Goal: Task Accomplishment & Management: Manage account settings

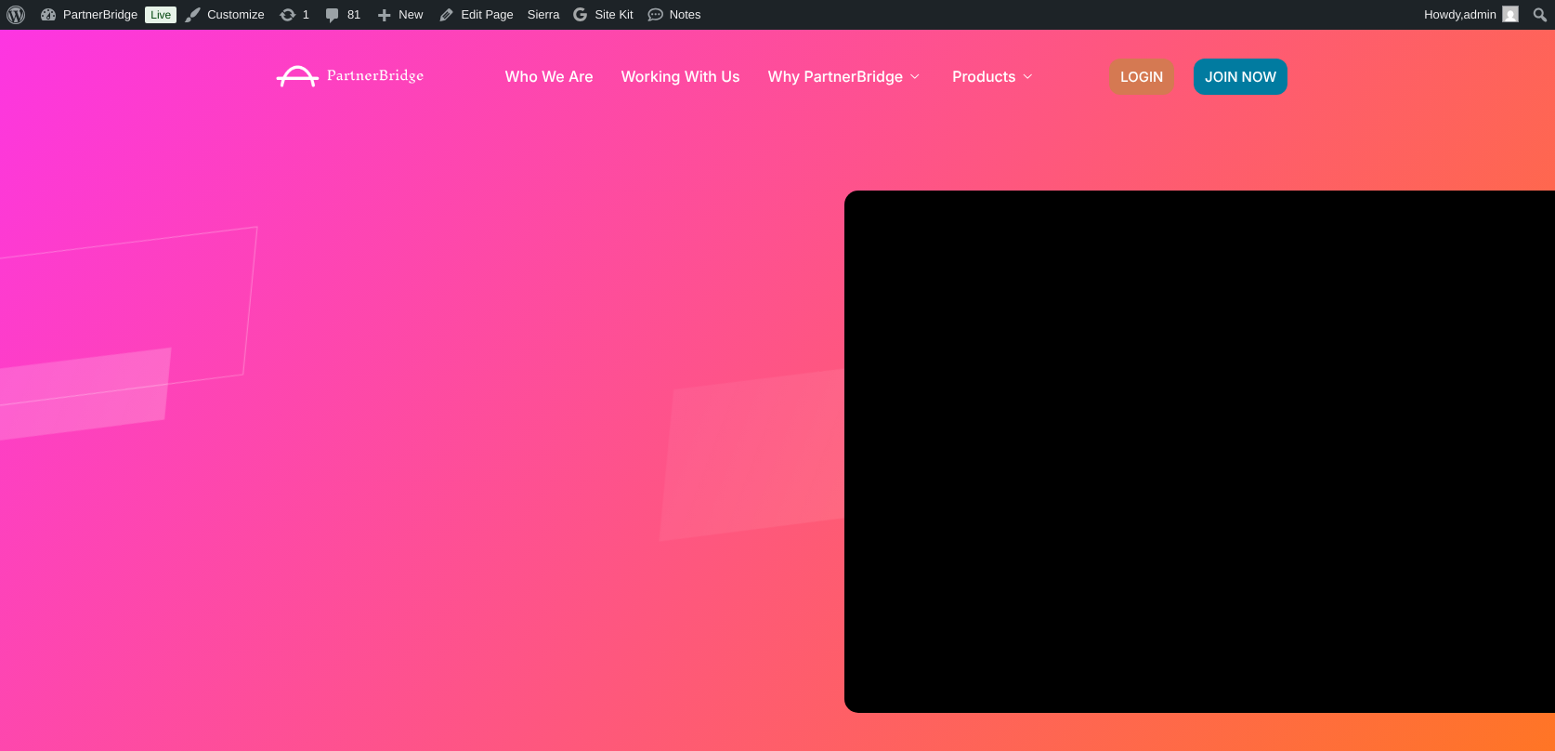
click at [1157, 70] on span "LOGIN" at bounding box center [1142, 77] width 43 height 14
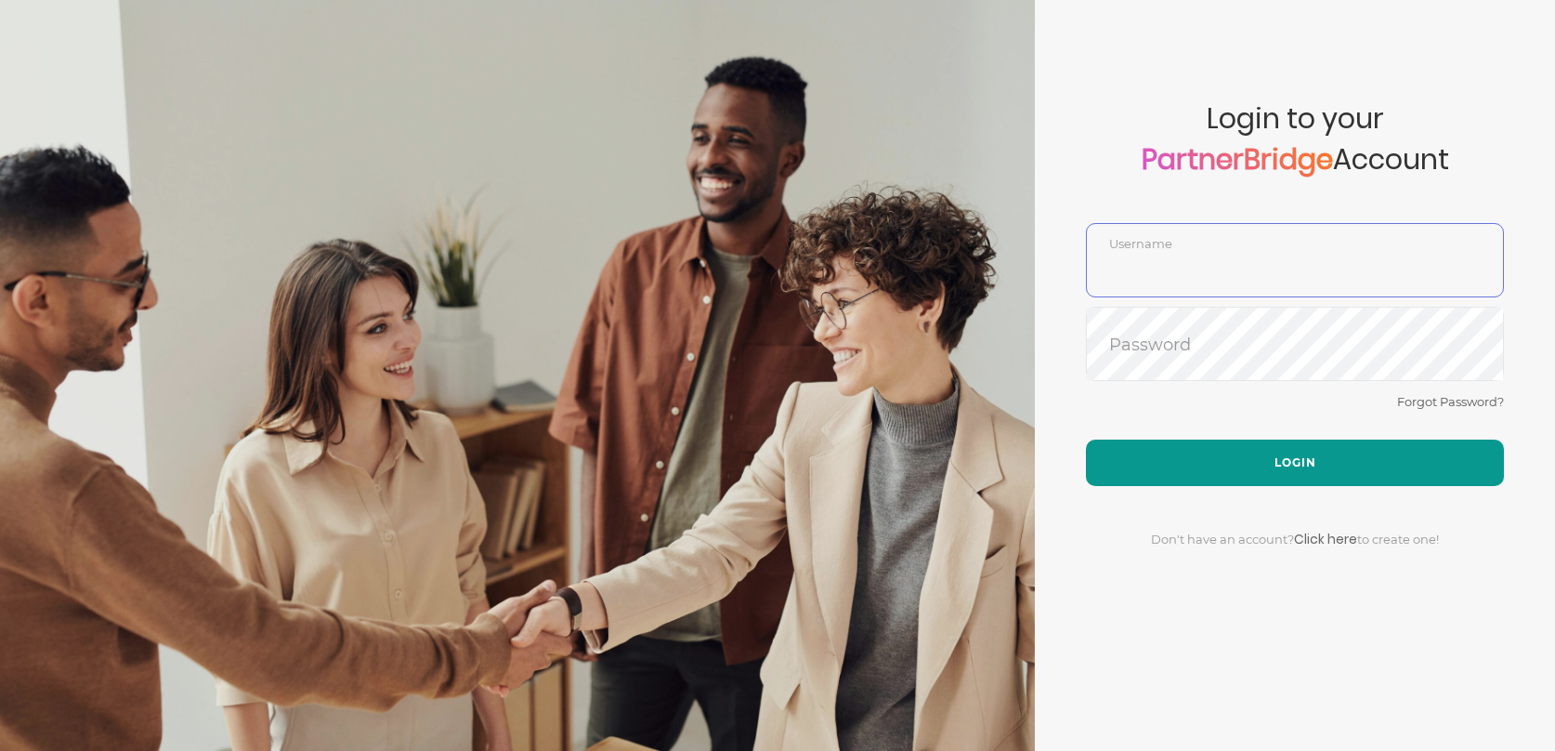
type input "DemoUser"
click at [1283, 440] on button "Login" at bounding box center [1295, 462] width 418 height 46
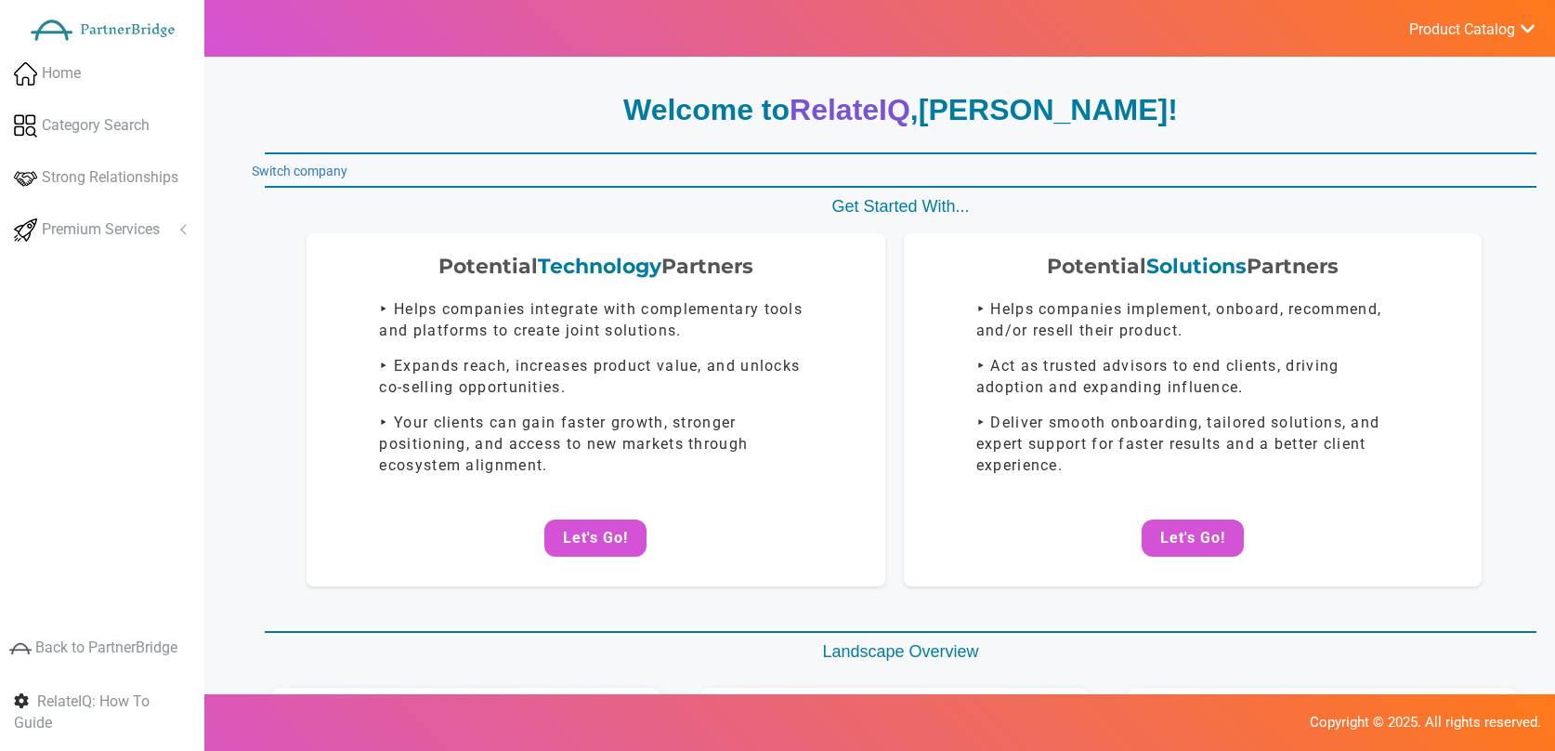
click at [308, 172] on link "Switch company" at bounding box center [300, 171] width 96 height 15
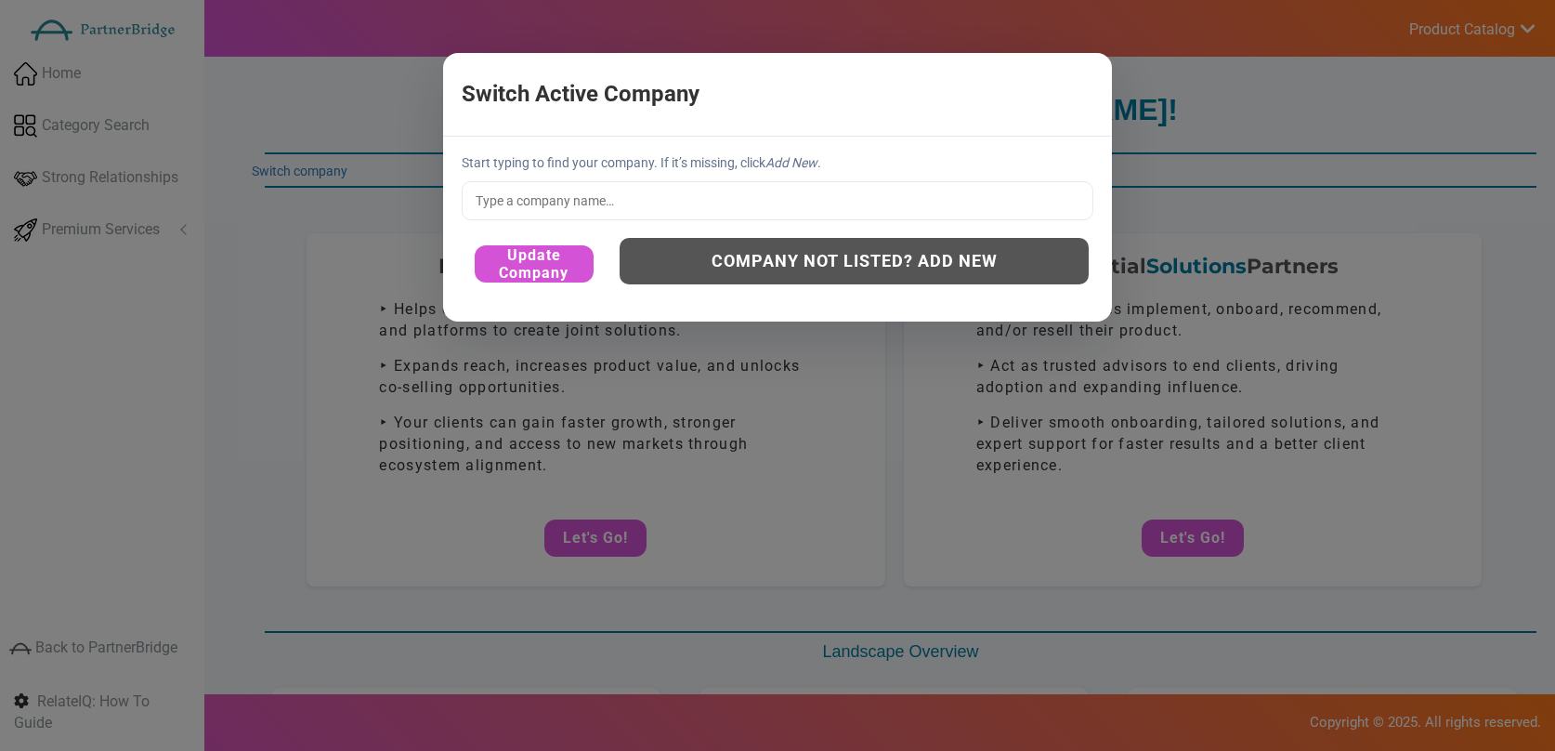
click at [696, 177] on div "Start typing to find your company. If it’s missing, click Add New . Update Comp…" at bounding box center [777, 229] width 669 height 185
click at [703, 190] on input "text" at bounding box center [778, 200] width 632 height 39
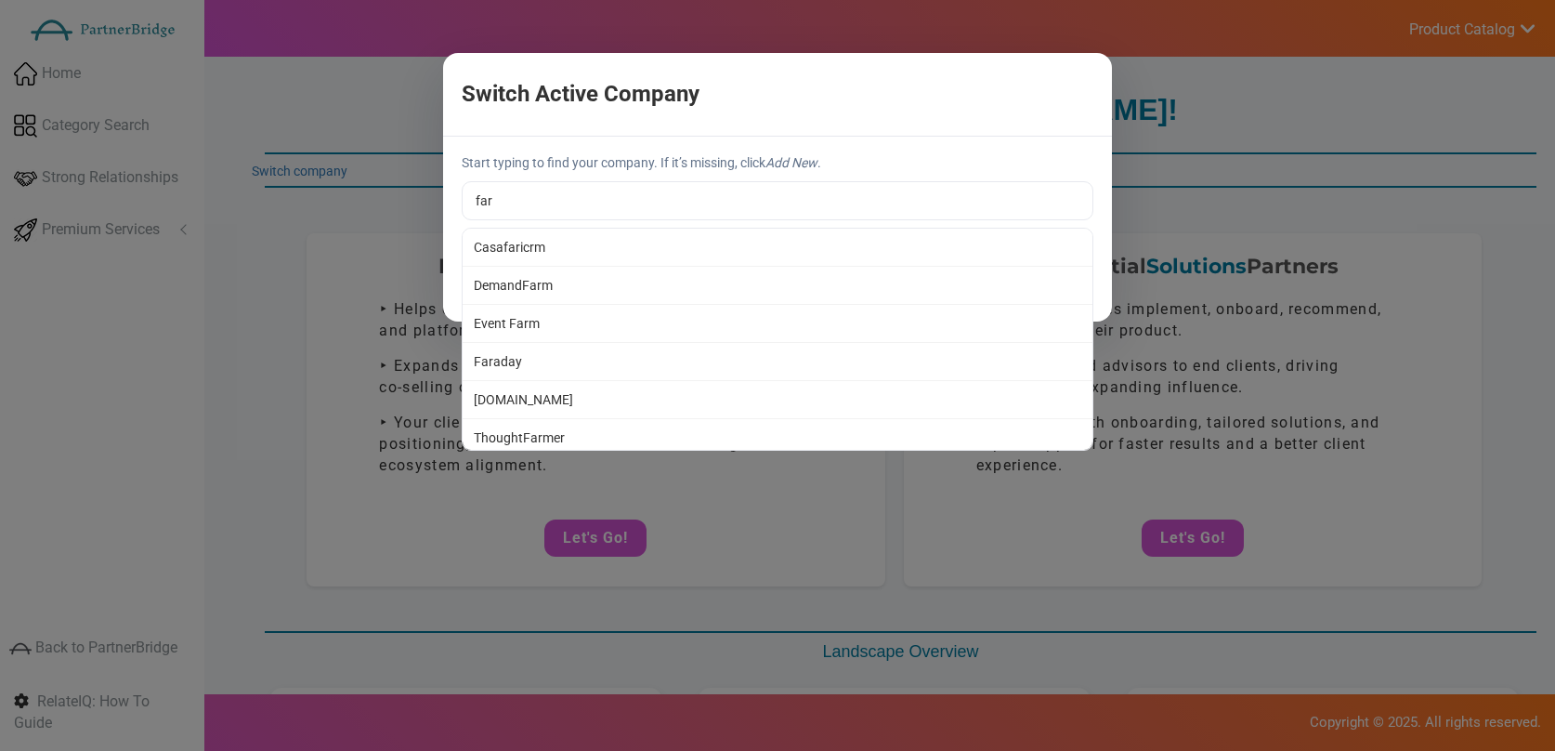
type input "Faraday"
click at [531, 353] on div "Switch Active Company × Start typing to find your company. If it’s missing, cli…" at bounding box center [777, 375] width 1555 height 751
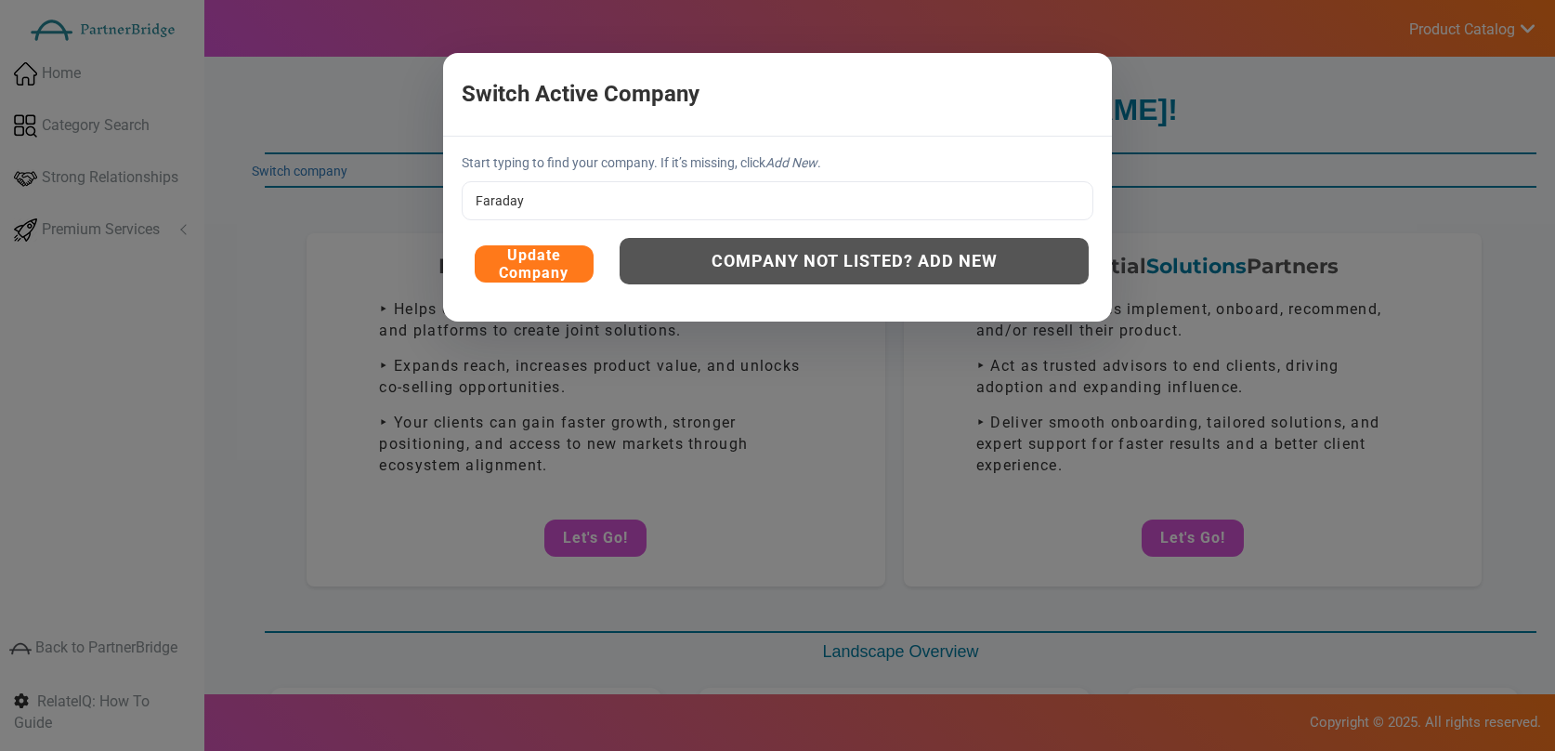
click at [516, 266] on button "Update Company" at bounding box center [534, 263] width 119 height 37
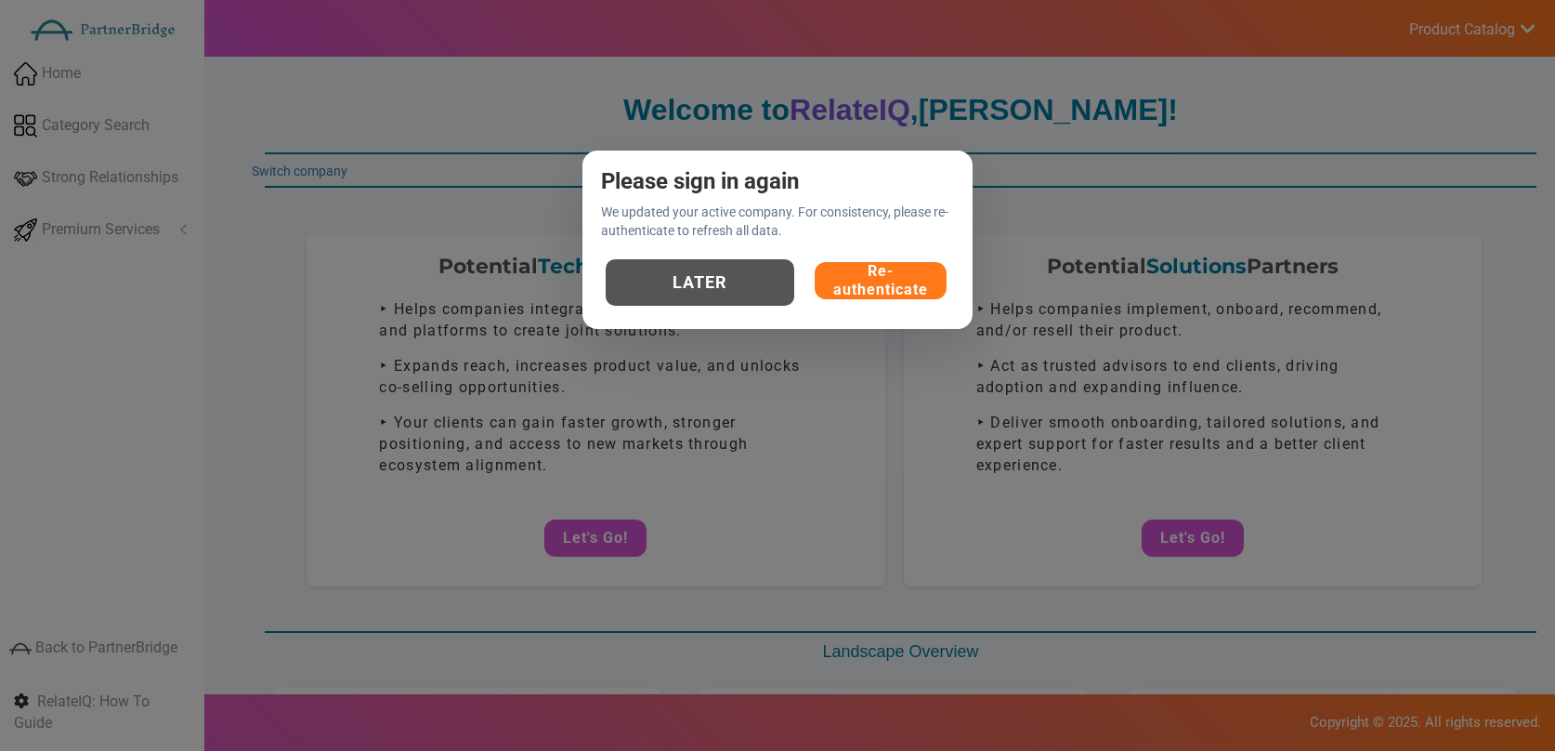
click at [885, 275] on button "Re-authenticate" at bounding box center [881, 280] width 132 height 37
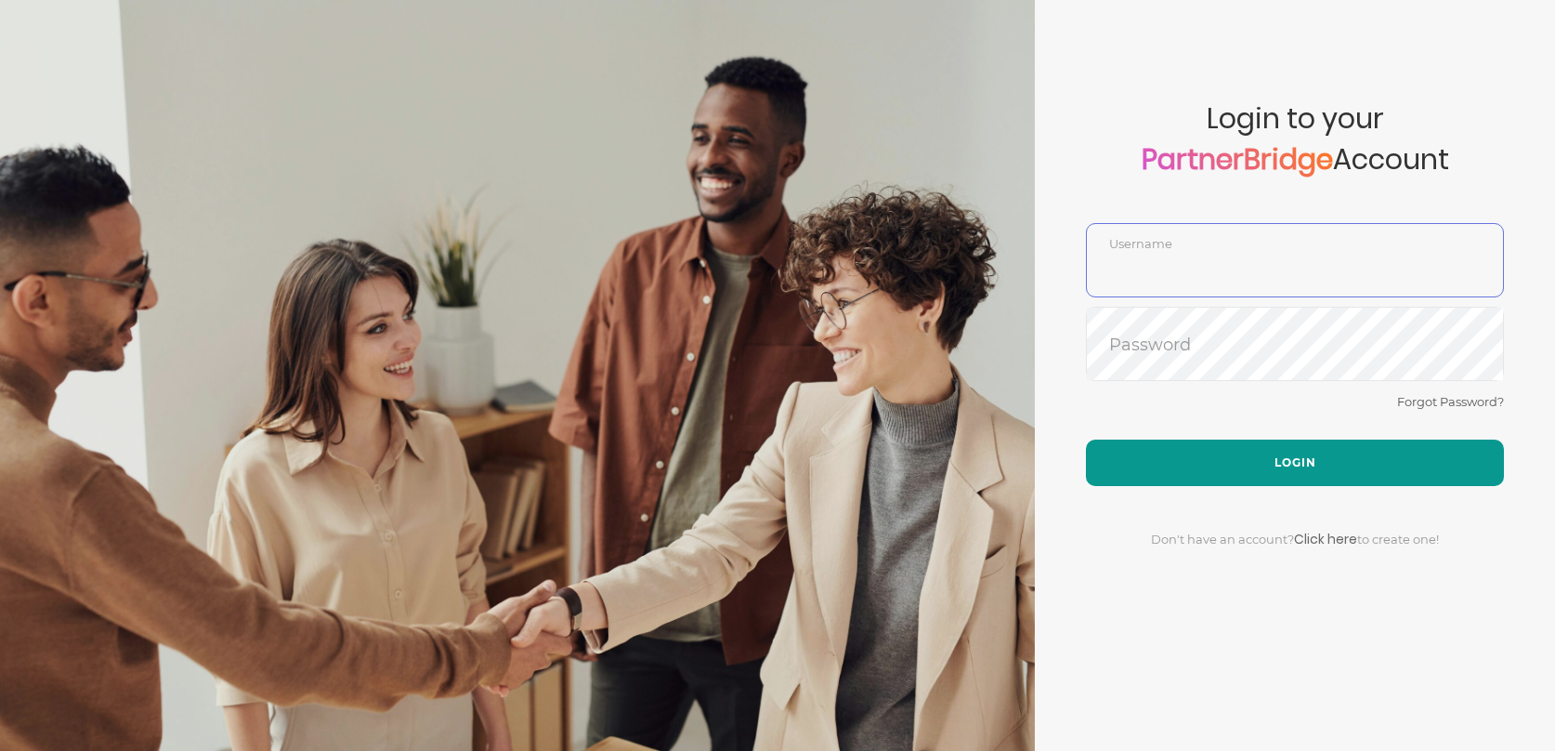
type input "DemoUser"
click at [1279, 456] on button "Login" at bounding box center [1295, 462] width 418 height 46
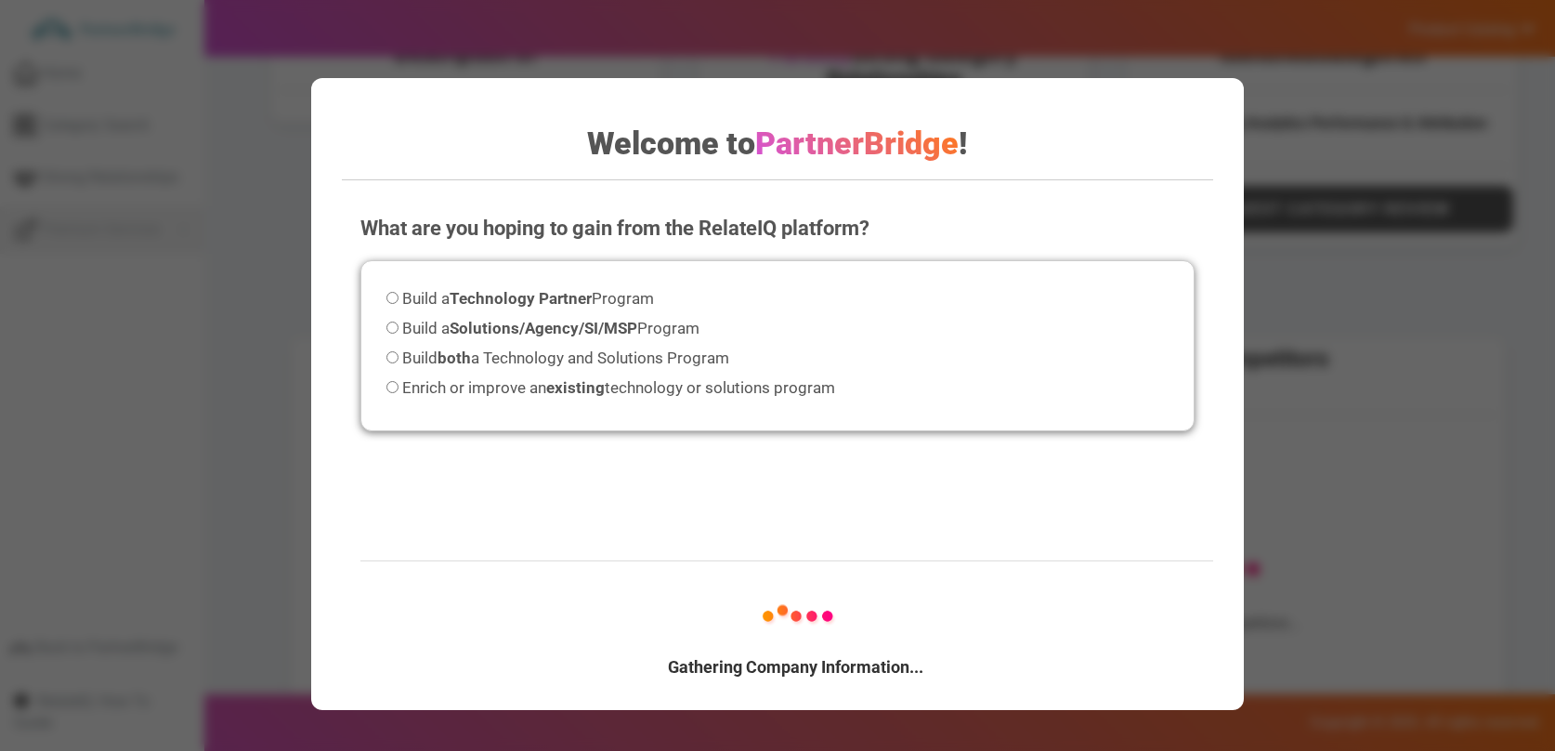
scroll to position [656, 0]
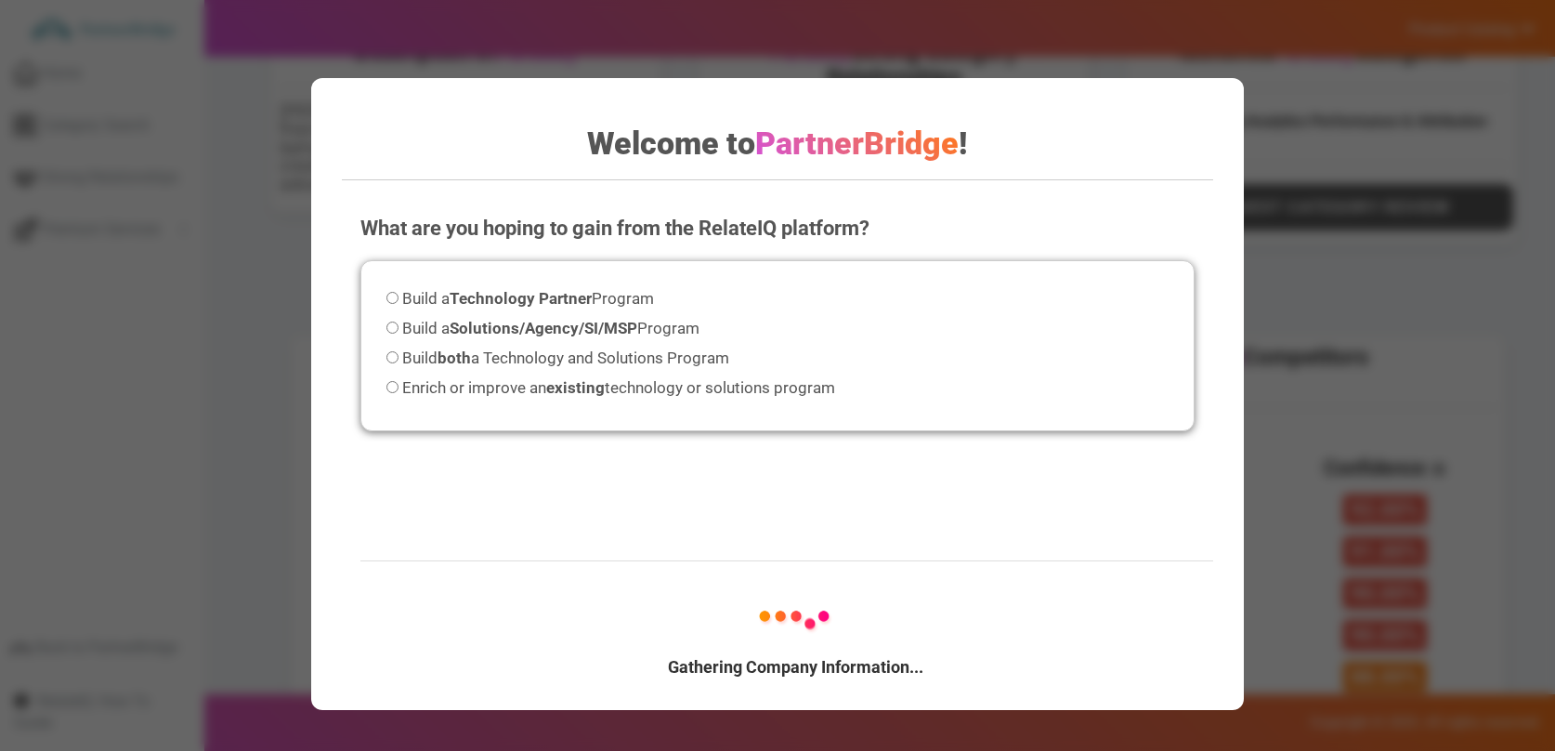
click at [566, 297] on strong "Technology Partner" at bounding box center [521, 298] width 142 height 19
click at [399, 297] on input "Build a Technology Partner Program" at bounding box center [393, 298] width 12 height 12
radio input "true"
click at [745, 705] on div "Gathering Company Information... Next" at bounding box center [795, 673] width 871 height 66
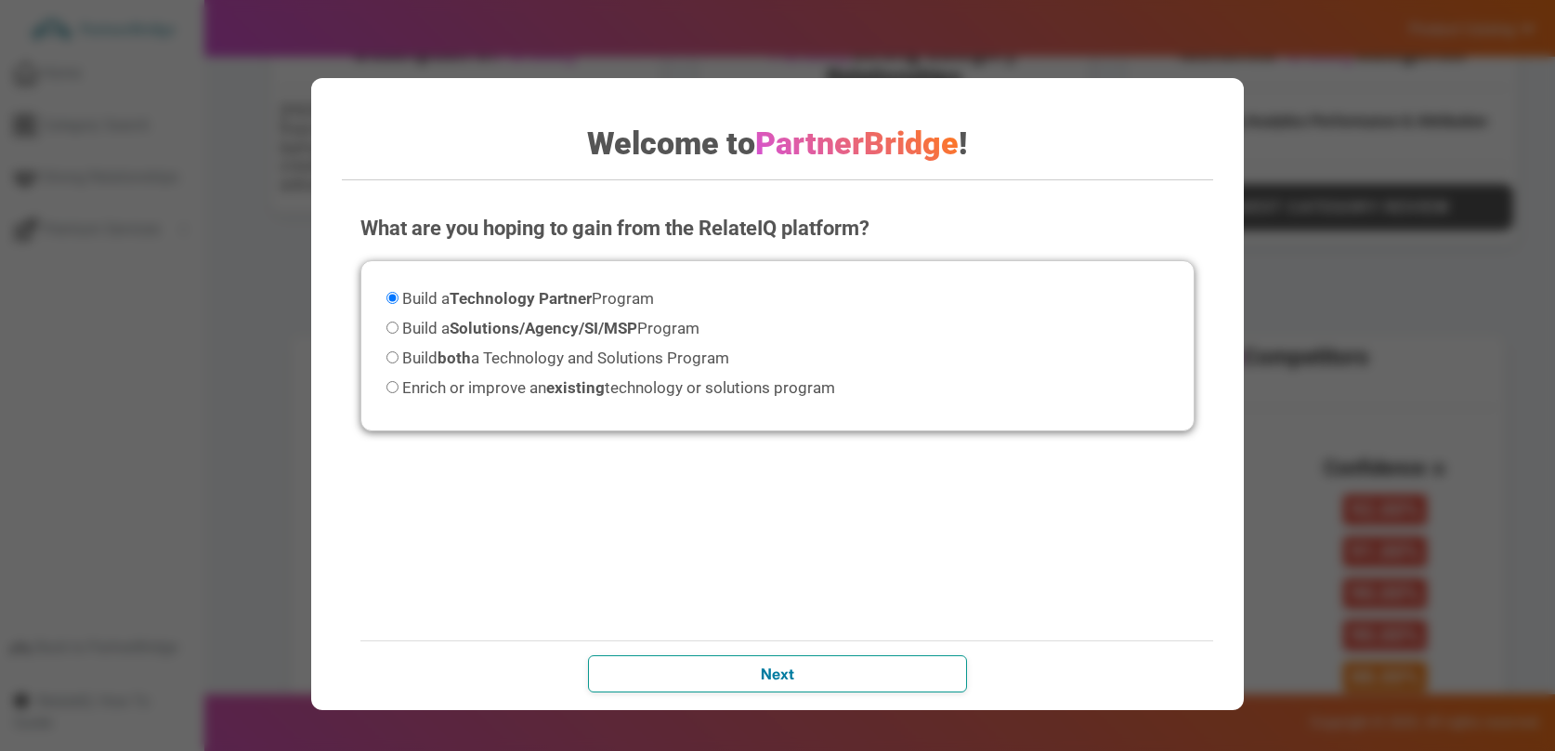
drag, startPoint x: 743, startPoint y: 669, endPoint x: 719, endPoint y: 568, distance: 104.1
click at [744, 666] on input "Next" at bounding box center [777, 673] width 379 height 37
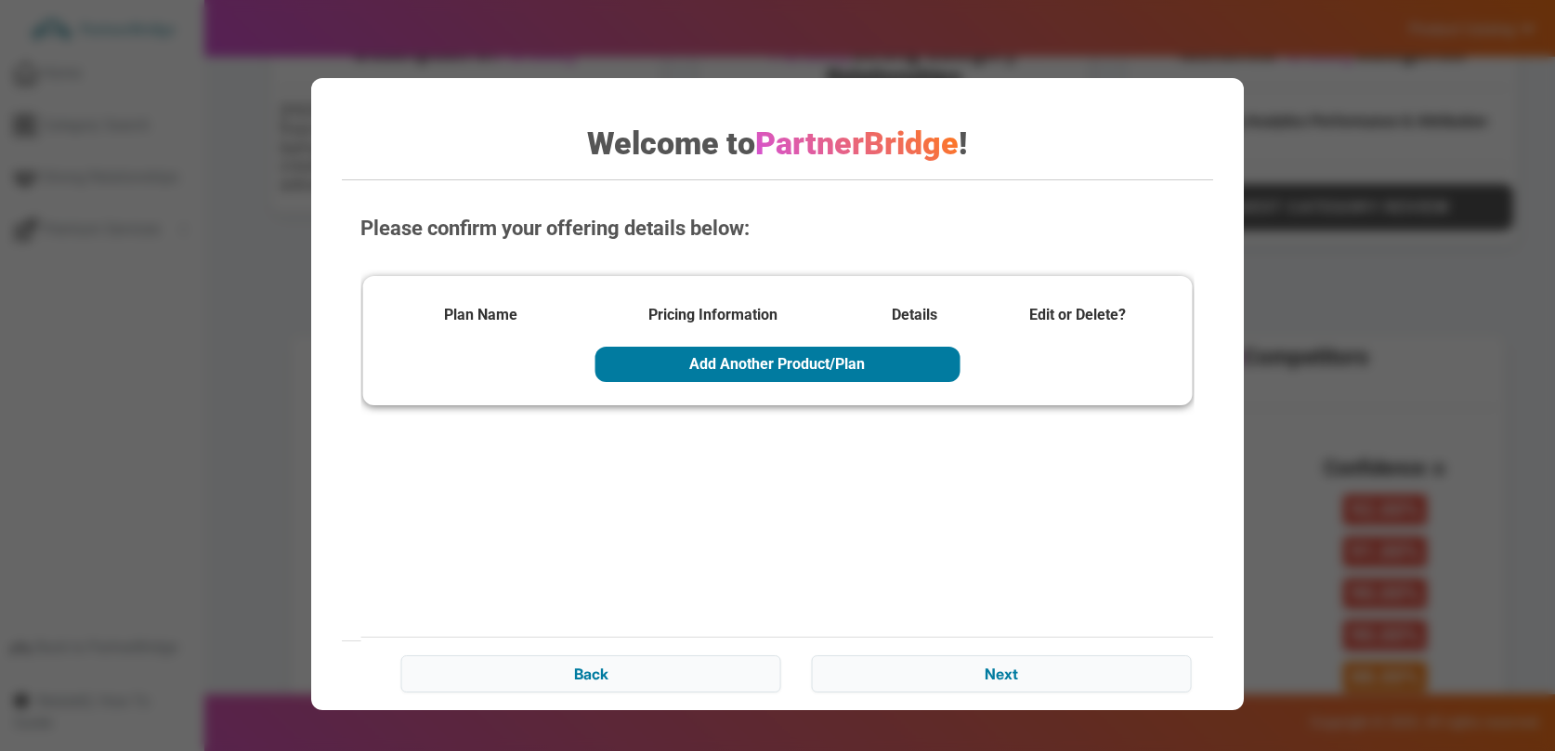
click at [645, 355] on div "Add Another Product/Plan" at bounding box center [777, 364] width 793 height 45
click at [1084, 736] on div "Welcome to PartnerBridge ! What are you hoping to gain from the RelateIQ platfo…" at bounding box center [777, 375] width 1555 height 751
click at [1054, 685] on input "Next" at bounding box center [1001, 673] width 379 height 37
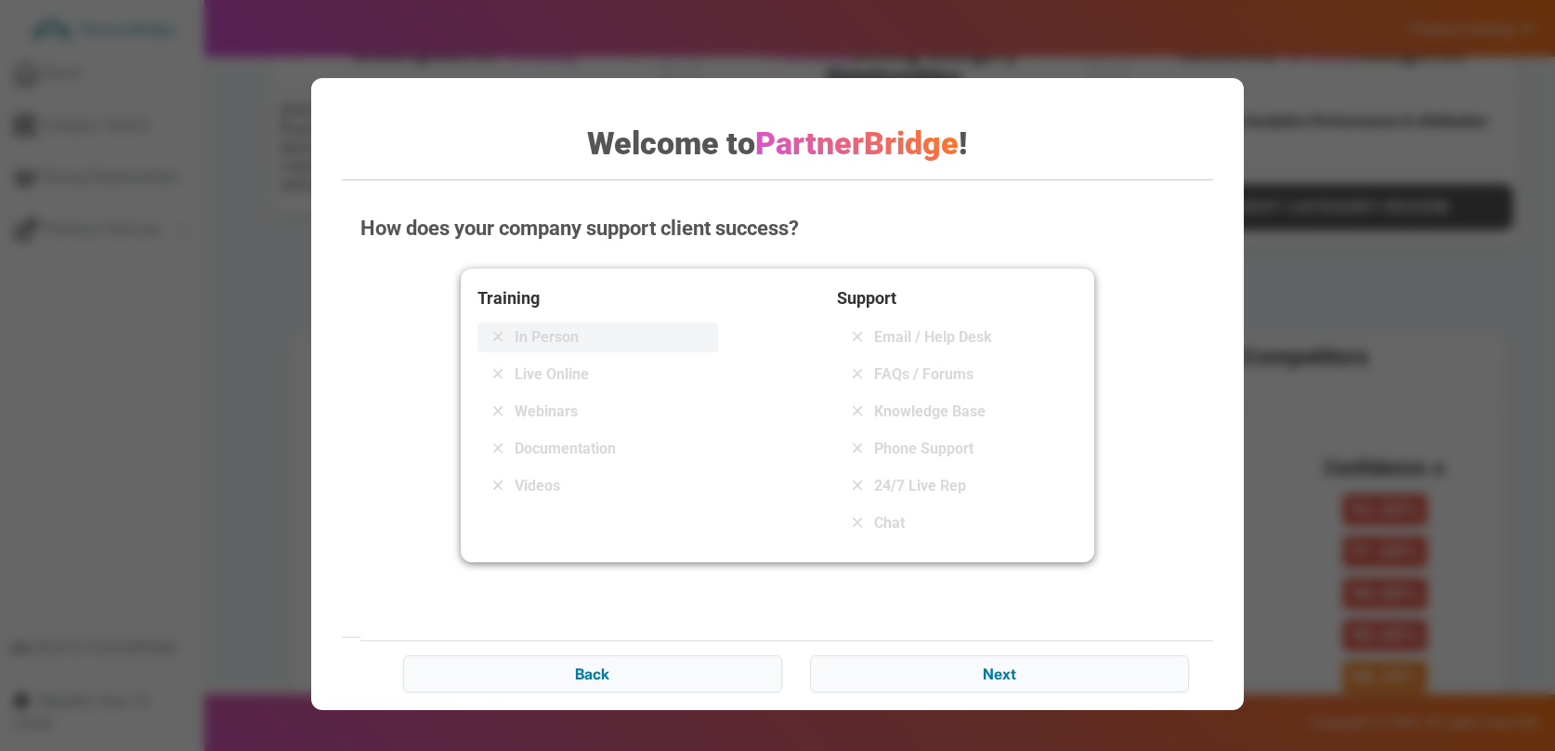
drag, startPoint x: 697, startPoint y: 332, endPoint x: 629, endPoint y: 341, distance: 68.5
click at [696, 332] on div "In Person" at bounding box center [598, 337] width 241 height 30
drag, startPoint x: 595, startPoint y: 346, endPoint x: 639, endPoint y: 353, distance: 45.2
click at [595, 346] on div "In Person" at bounding box center [598, 337] width 241 height 30
click at [666, 426] on div "Training In Person Live Online Webinars Documentation Videos" at bounding box center [598, 415] width 241 height 260
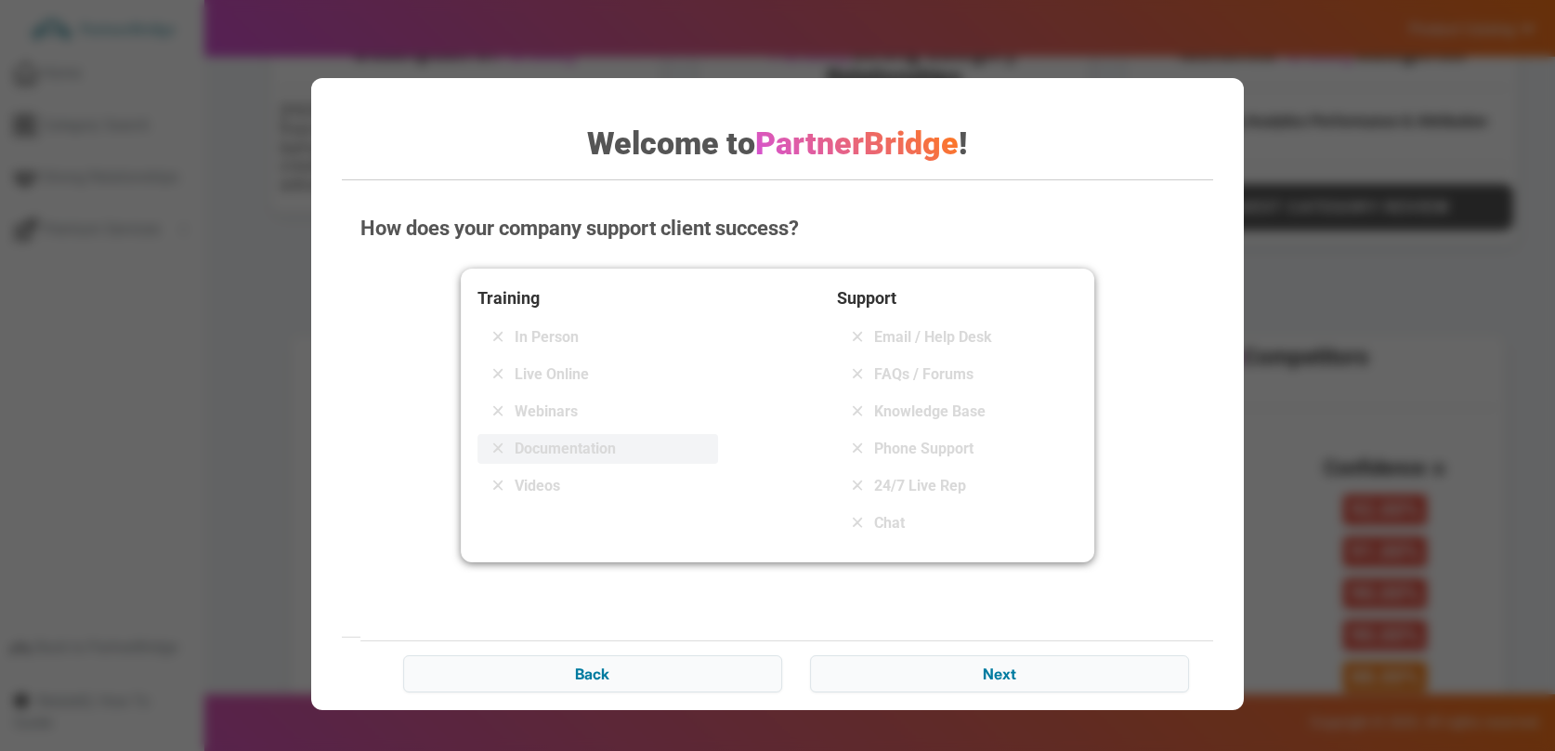
click at [568, 434] on div "Documentation" at bounding box center [598, 449] width 241 height 30
click at [981, 455] on div "Phone Support" at bounding box center [957, 449] width 241 height 30
click at [1027, 641] on div "How does your company support client success? Training In Person Live Online We…" at bounding box center [777, 450] width 871 height 511
click at [1035, 671] on input "Next" at bounding box center [999, 673] width 379 height 37
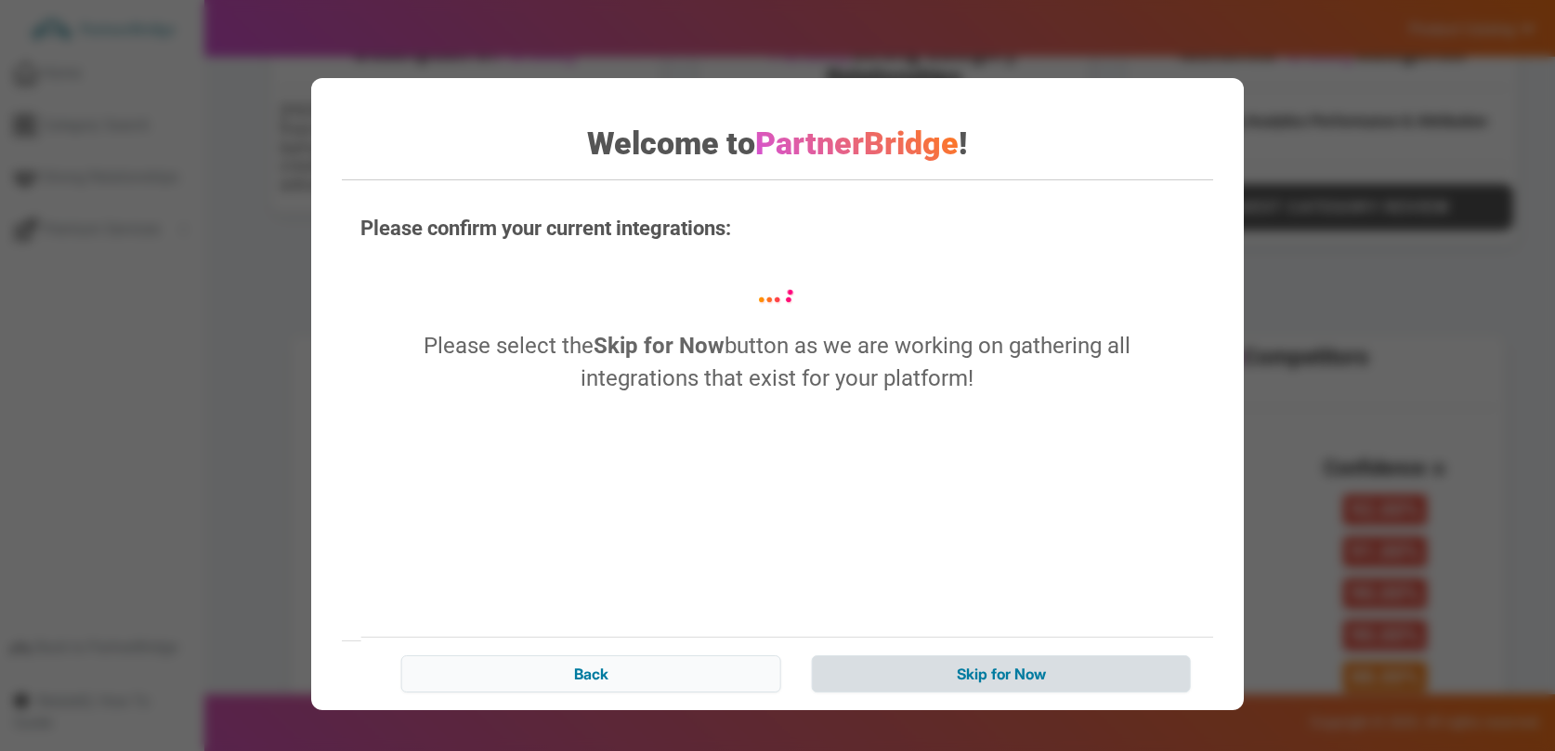
drag, startPoint x: 1144, startPoint y: 714, endPoint x: 1130, endPoint y: 678, distance: 38.0
click at [1144, 714] on div "Welcome to PartnerBridge ! What are you hoping to gain from the RelateIQ platfo…" at bounding box center [777, 375] width 1555 height 751
click at [1122, 672] on input "Skip for Now" at bounding box center [1001, 673] width 379 height 37
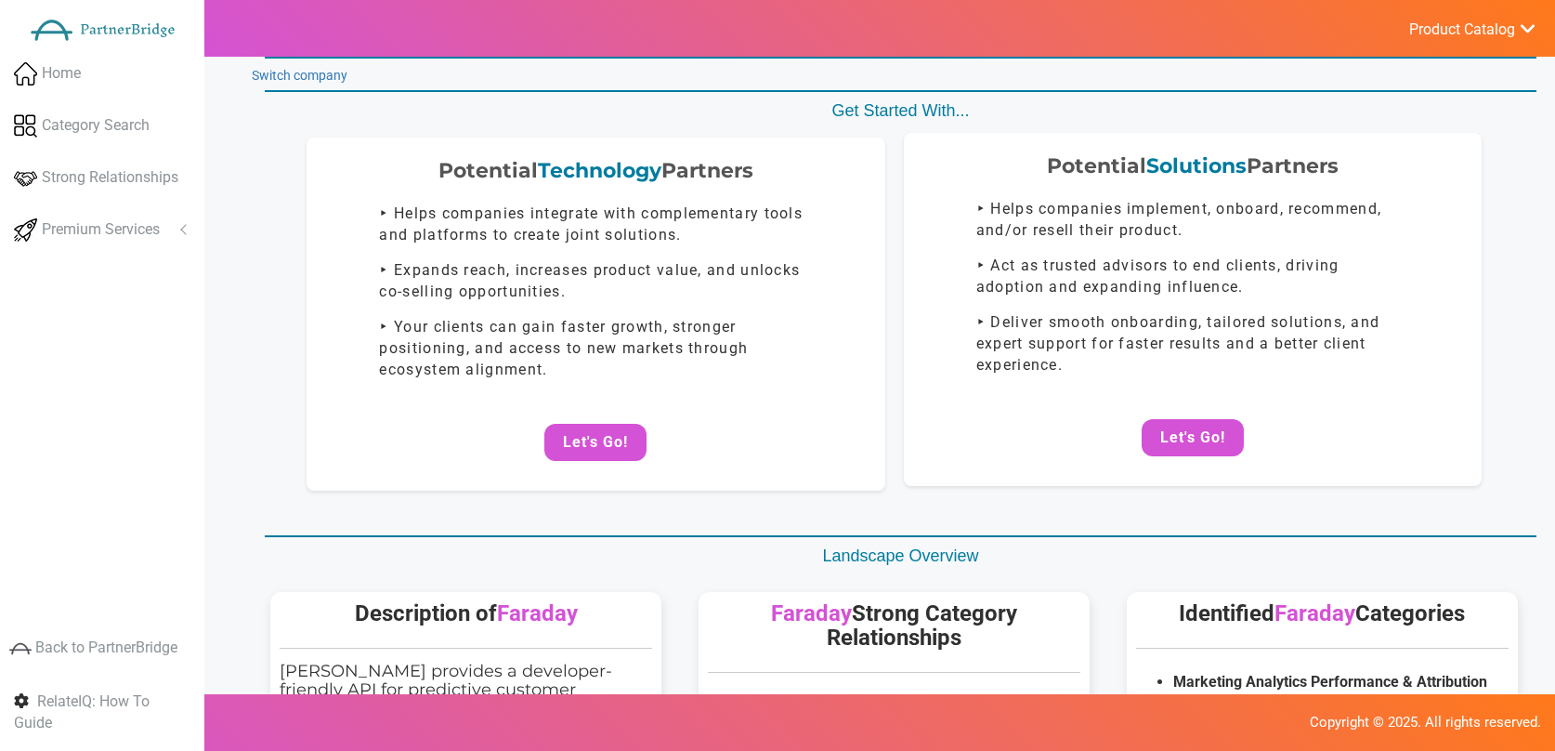
scroll to position [0, 0]
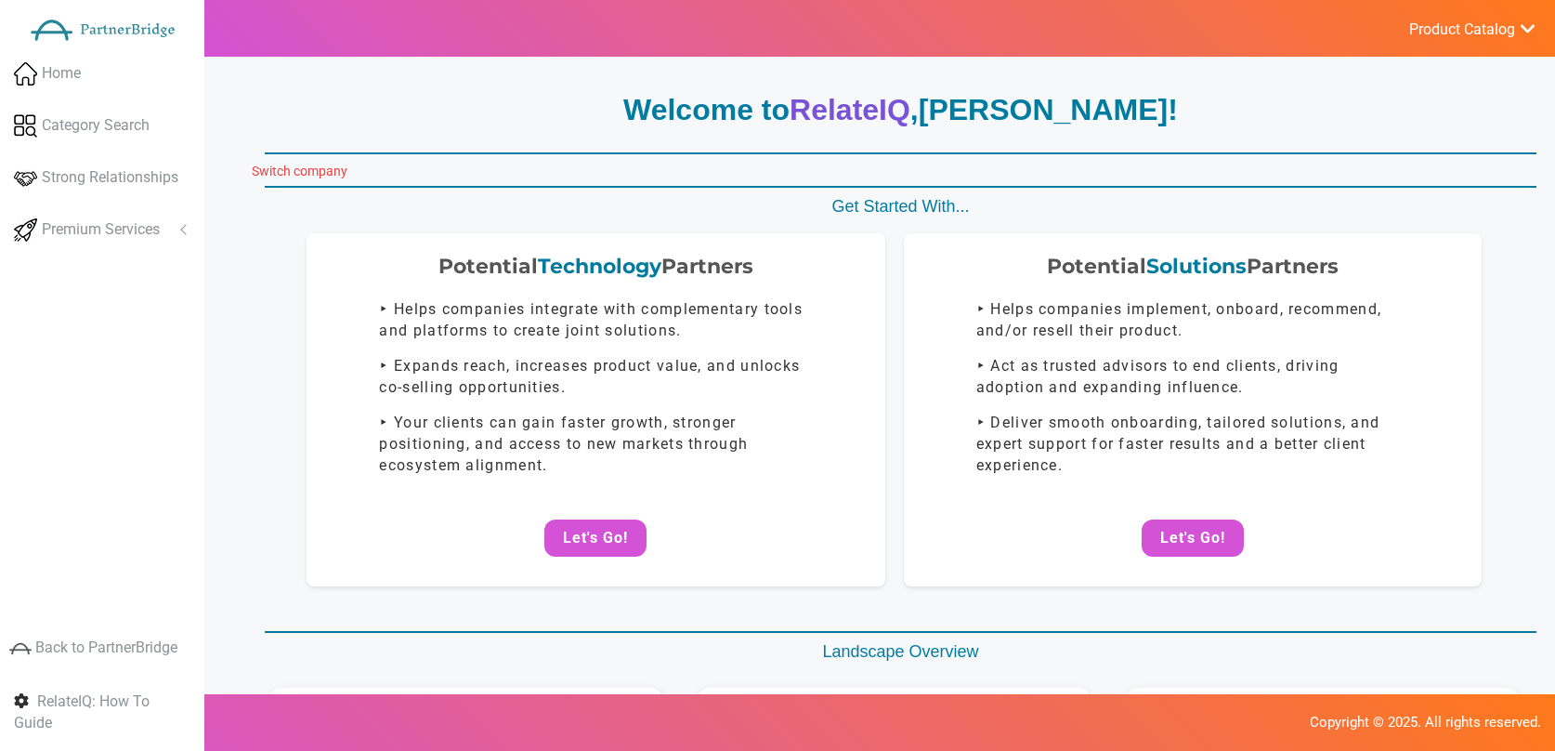
click at [310, 164] on link "Switch company" at bounding box center [300, 171] width 96 height 15
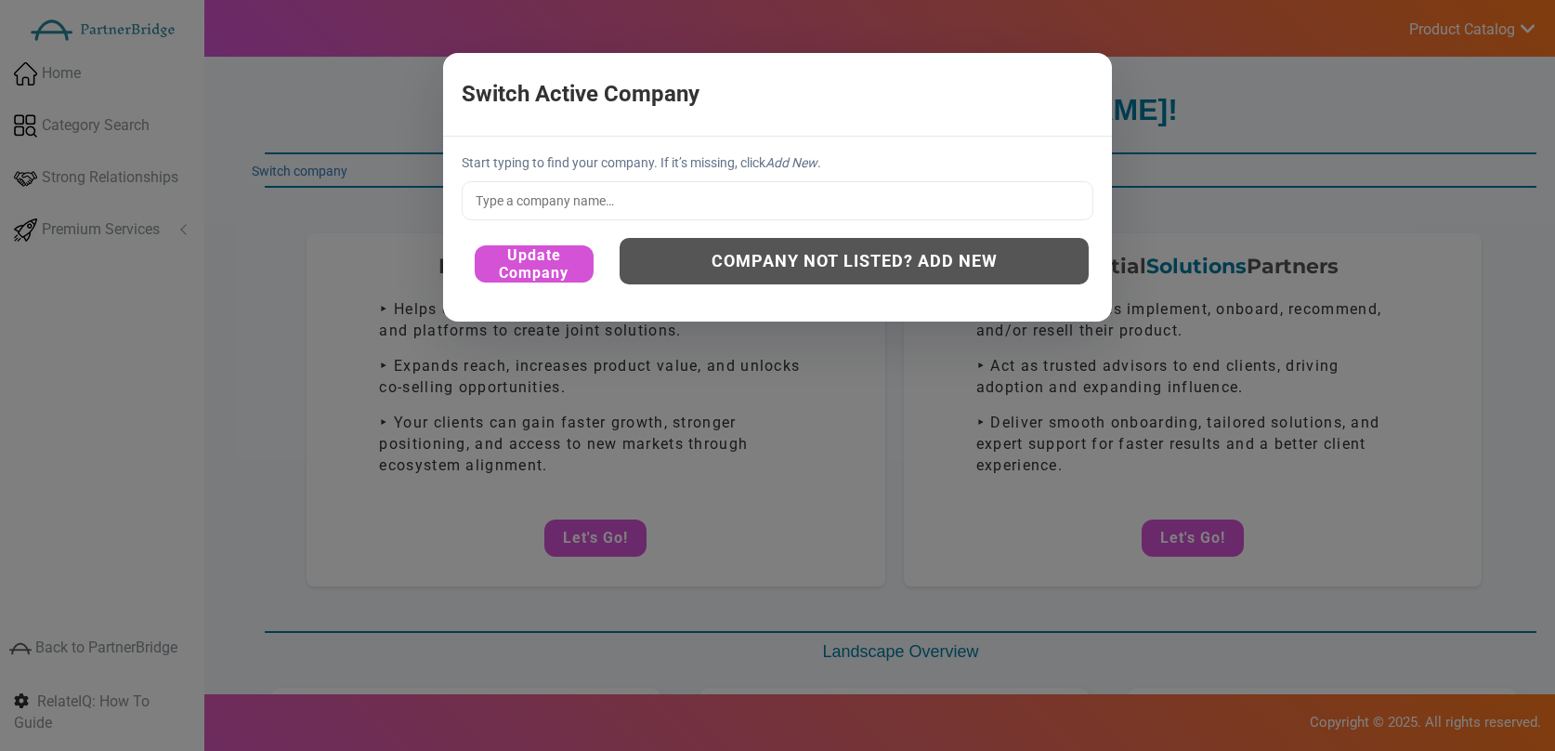
click at [575, 211] on input "text" at bounding box center [778, 200] width 632 height 39
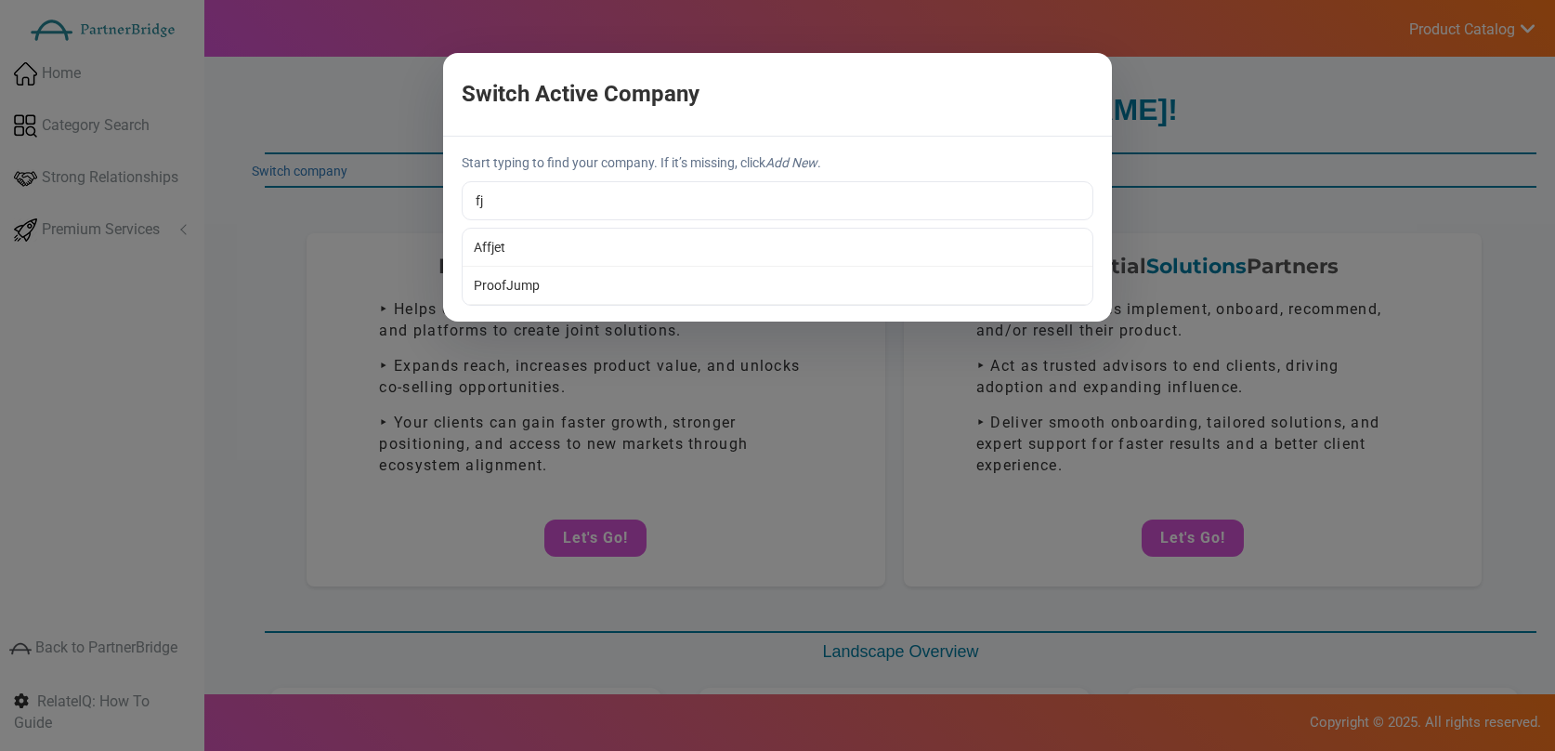
type input "ProofJump"
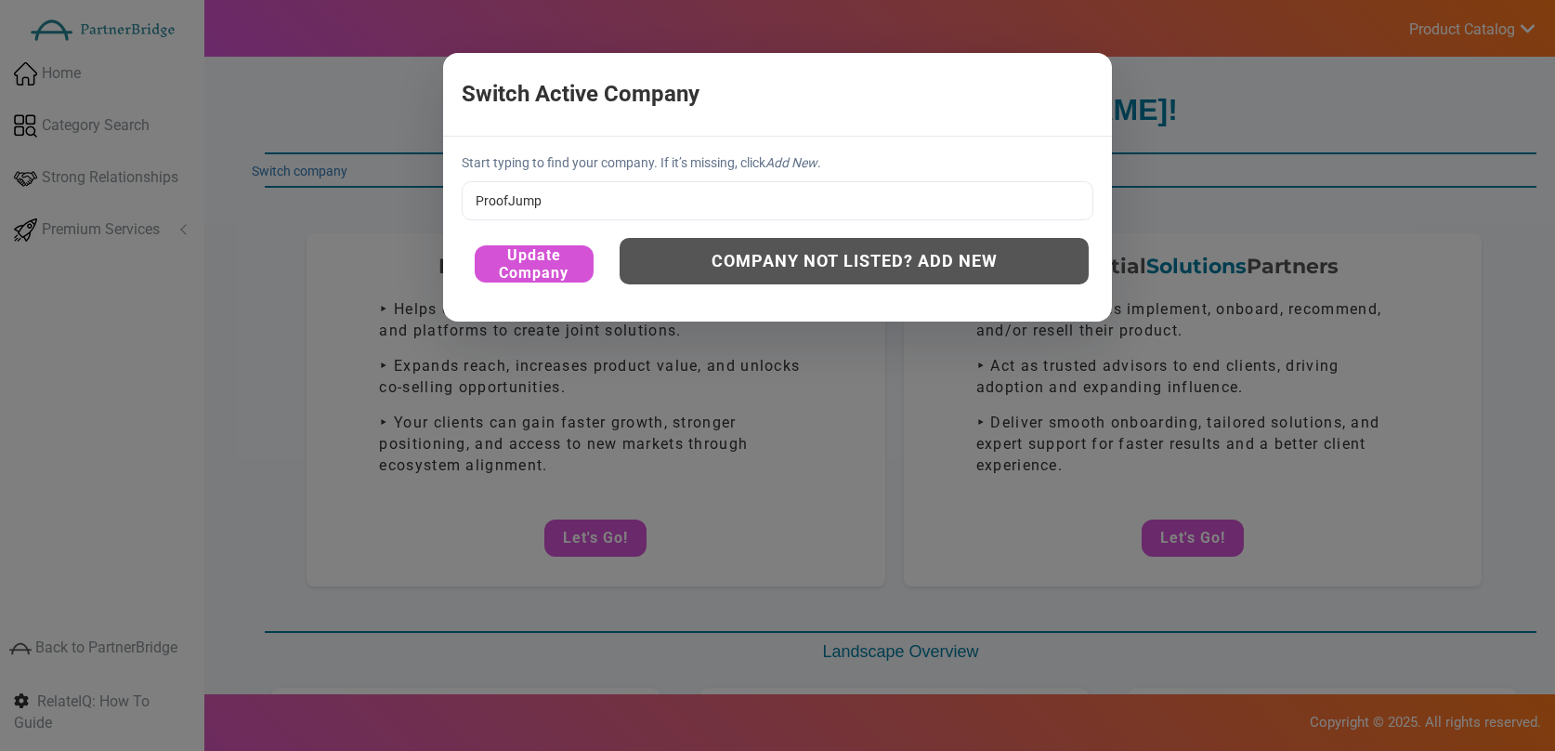
click at [508, 281] on div "Start typing to find your company. If it’s missing, click Add New . ProofJump A…" at bounding box center [777, 229] width 669 height 185
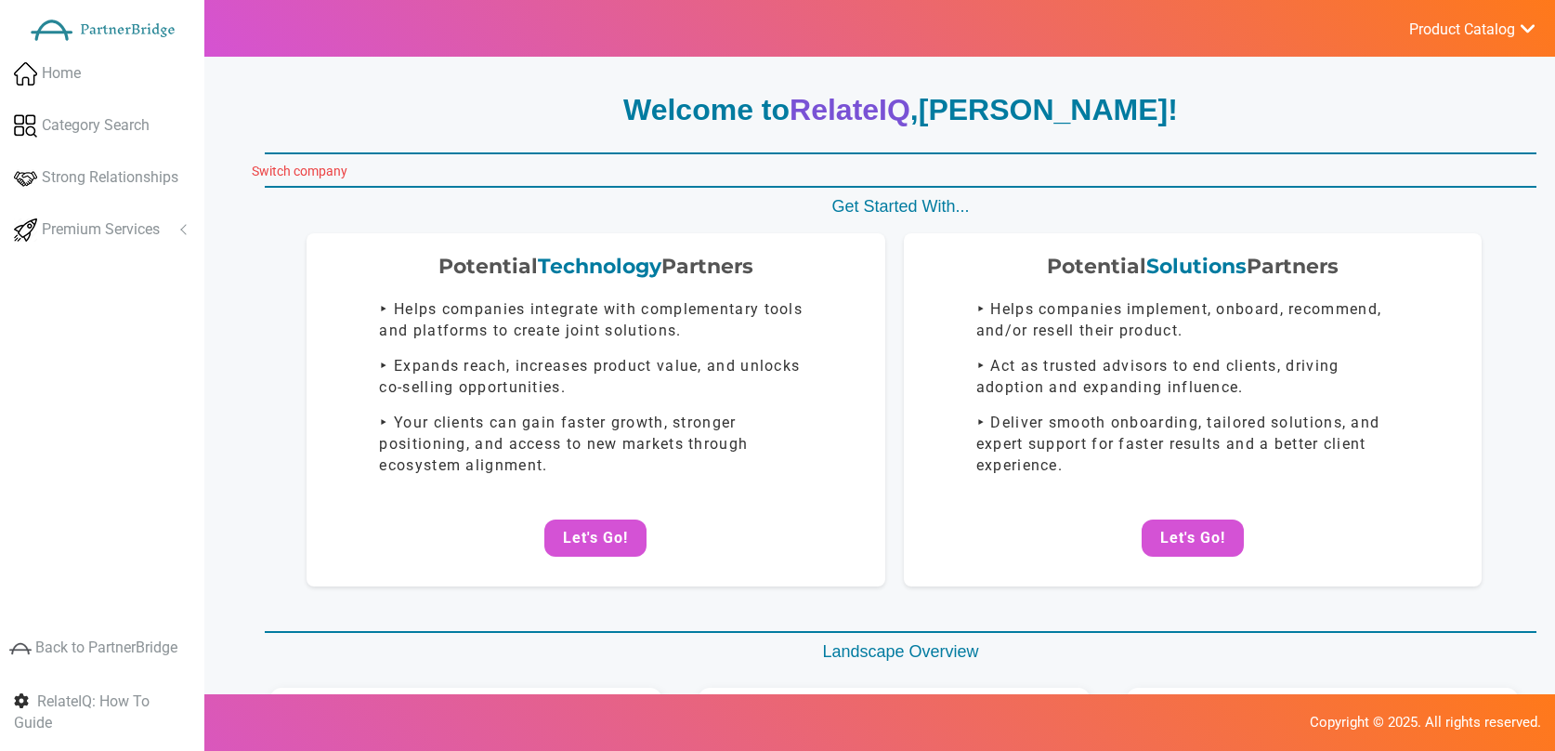
click at [332, 171] on link "Switch company" at bounding box center [300, 171] width 96 height 15
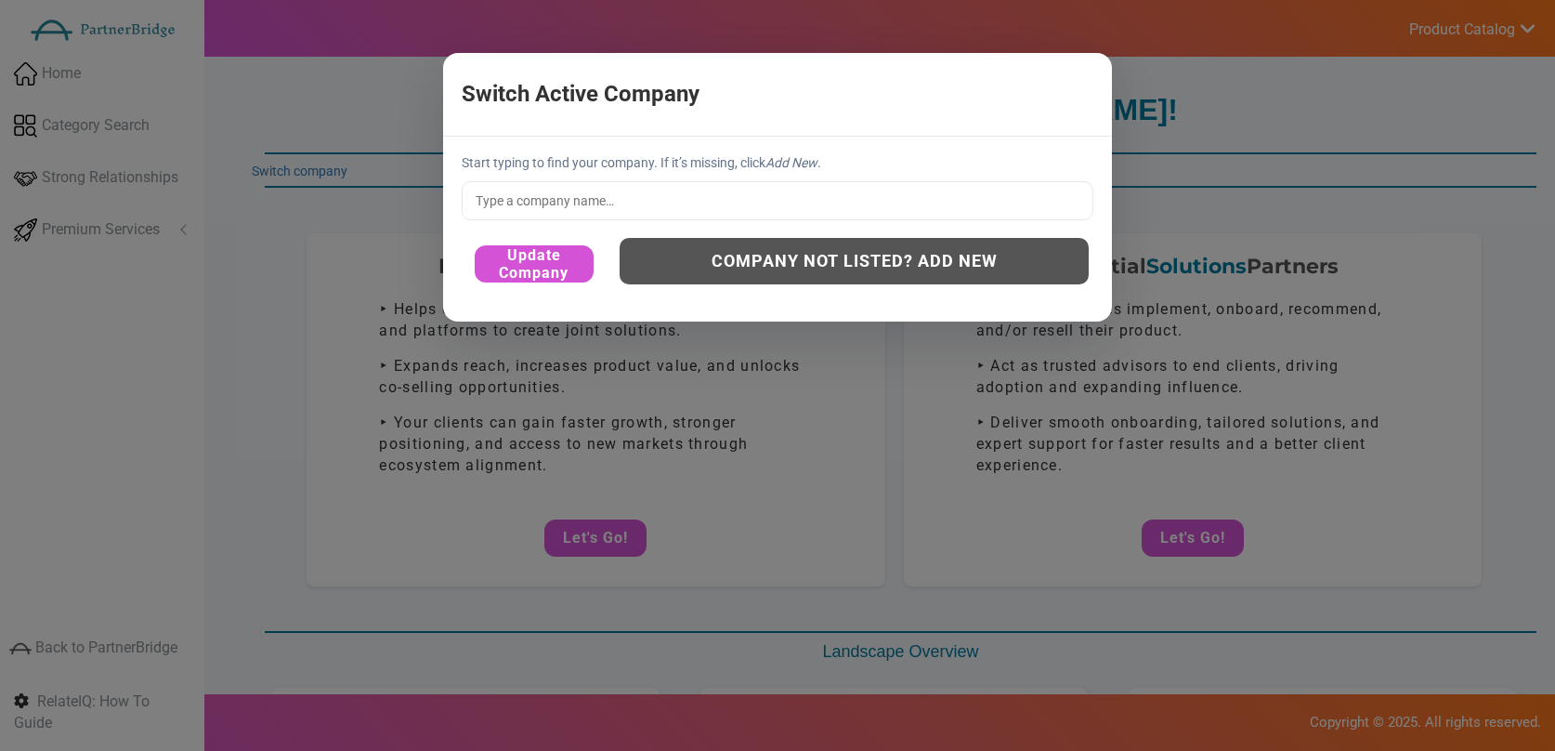
click at [736, 212] on input "text" at bounding box center [778, 200] width 632 height 39
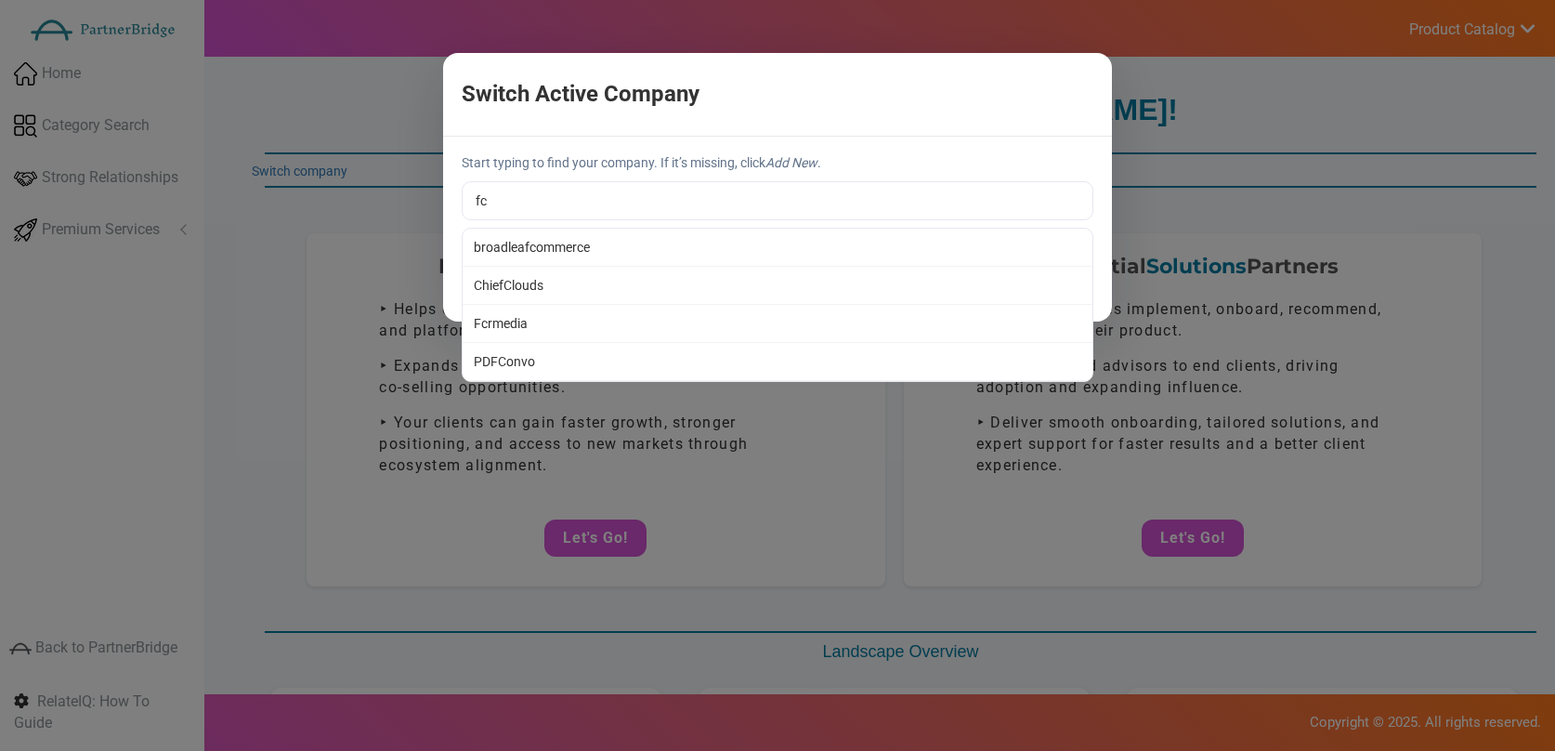
type input "f"
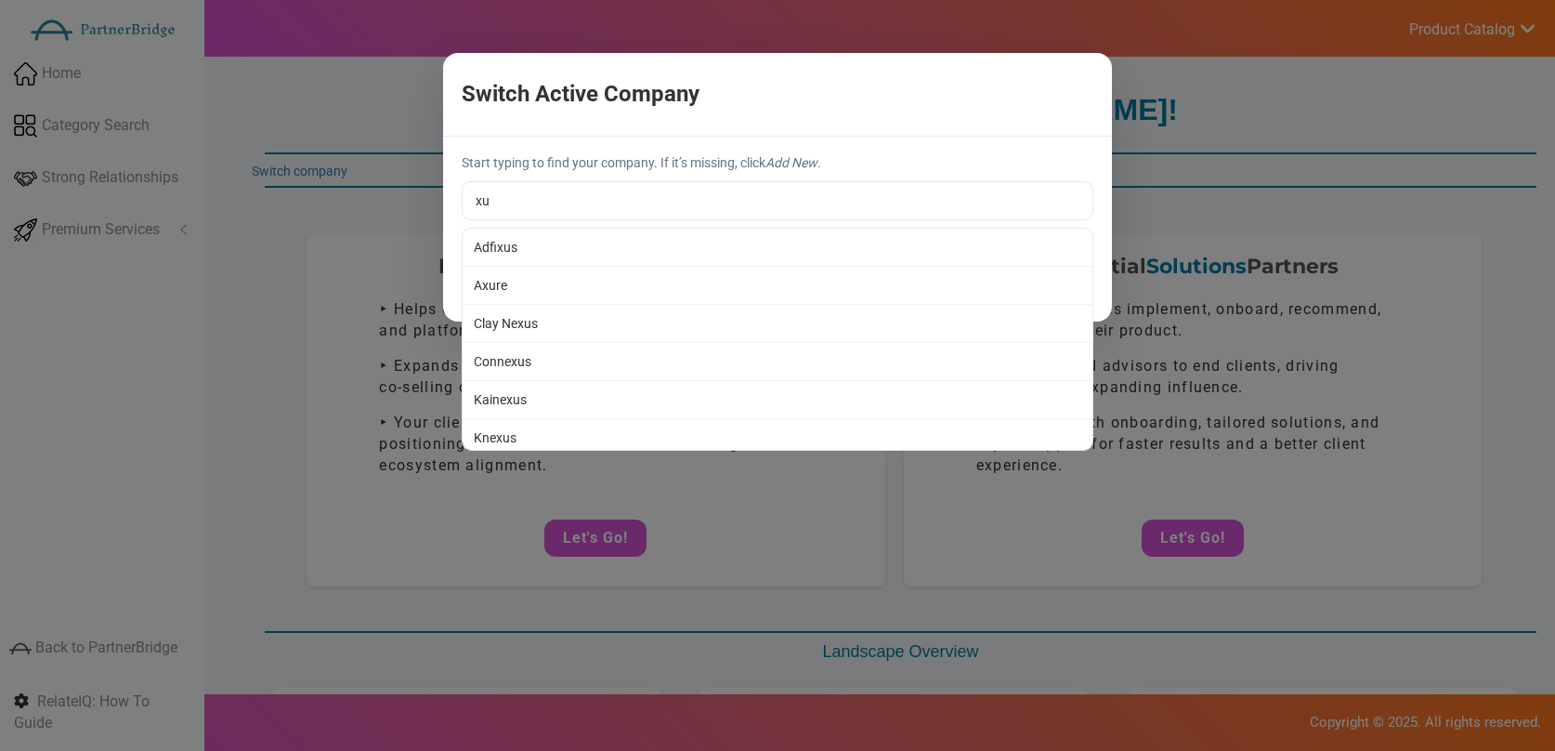
type input "Connexus"
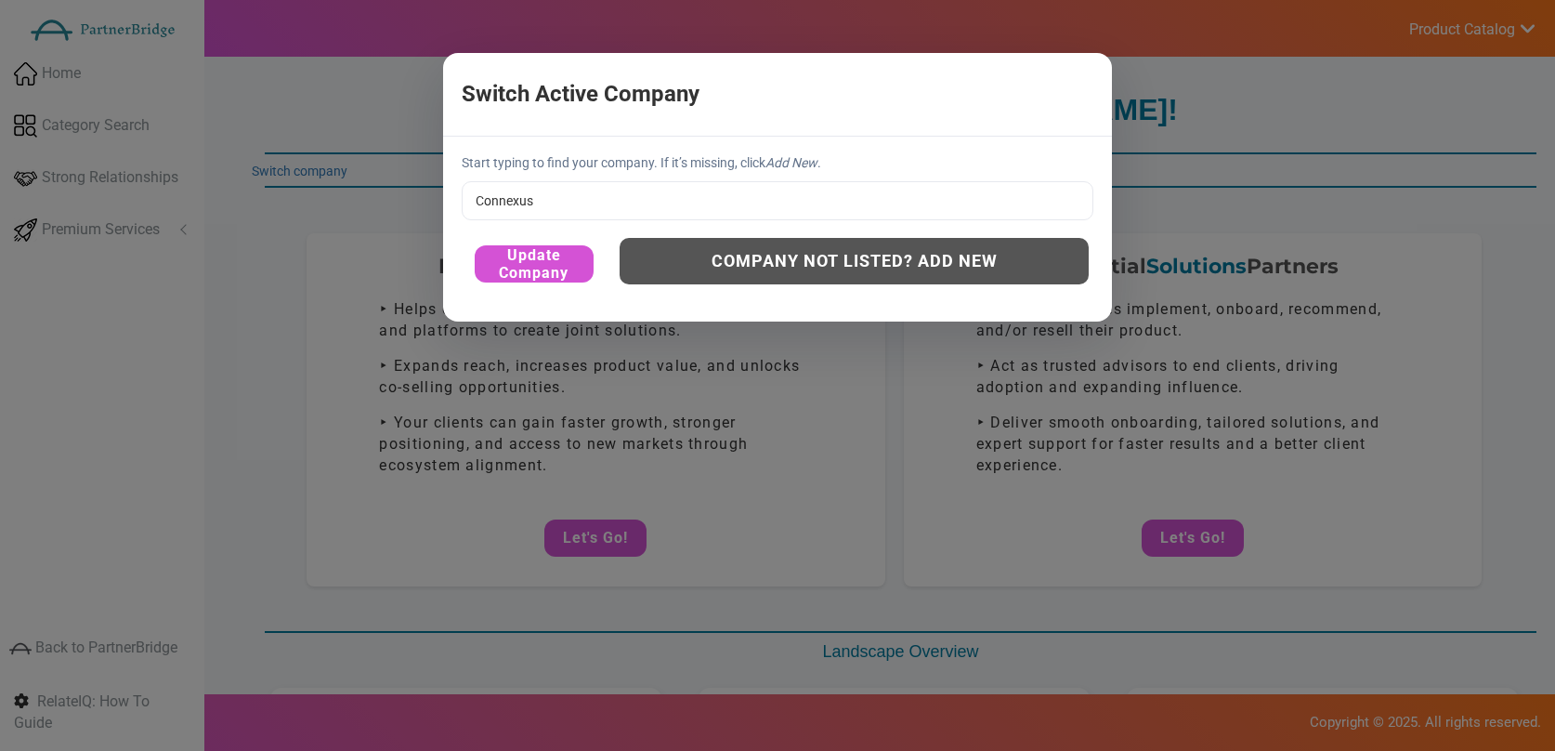
click at [638, 354] on div "Switch Active Company × Start typing to find your company. If it’s missing, cli…" at bounding box center [777, 375] width 1555 height 751
click at [531, 261] on button "Update Company" at bounding box center [534, 263] width 119 height 37
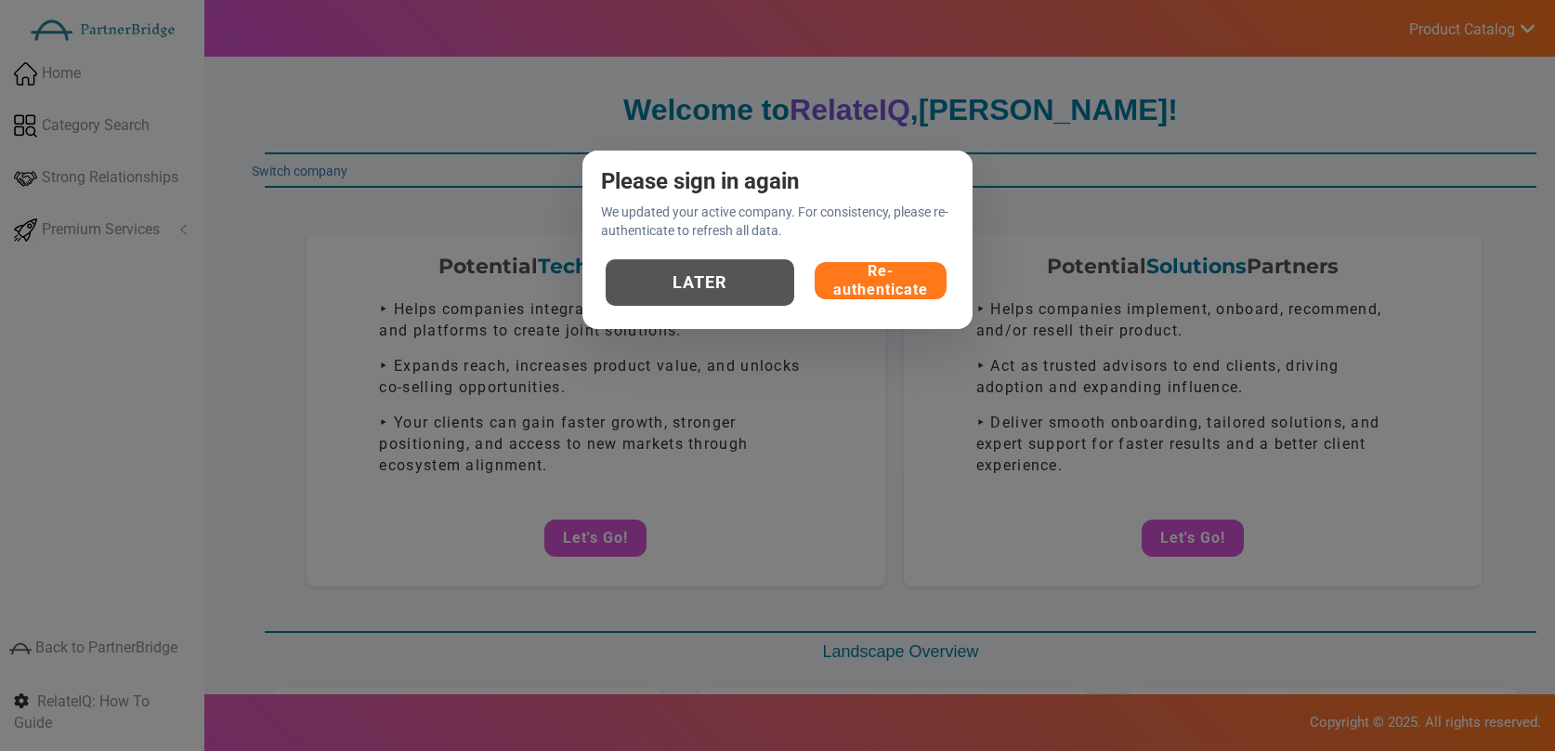
click at [846, 270] on button "Re-authenticate" at bounding box center [881, 280] width 132 height 37
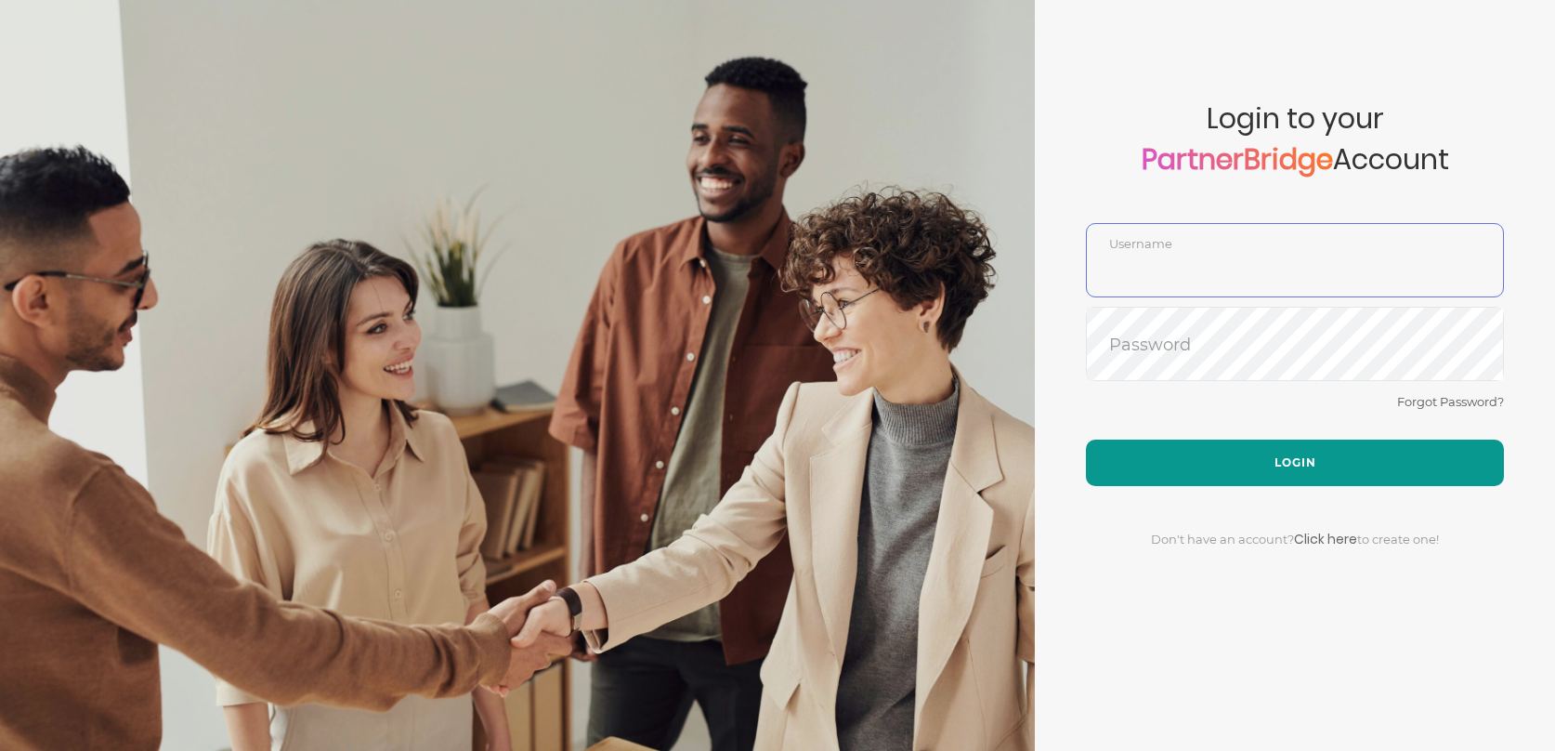
type input "DemoUser"
click at [1309, 475] on button "Login" at bounding box center [1295, 462] width 418 height 46
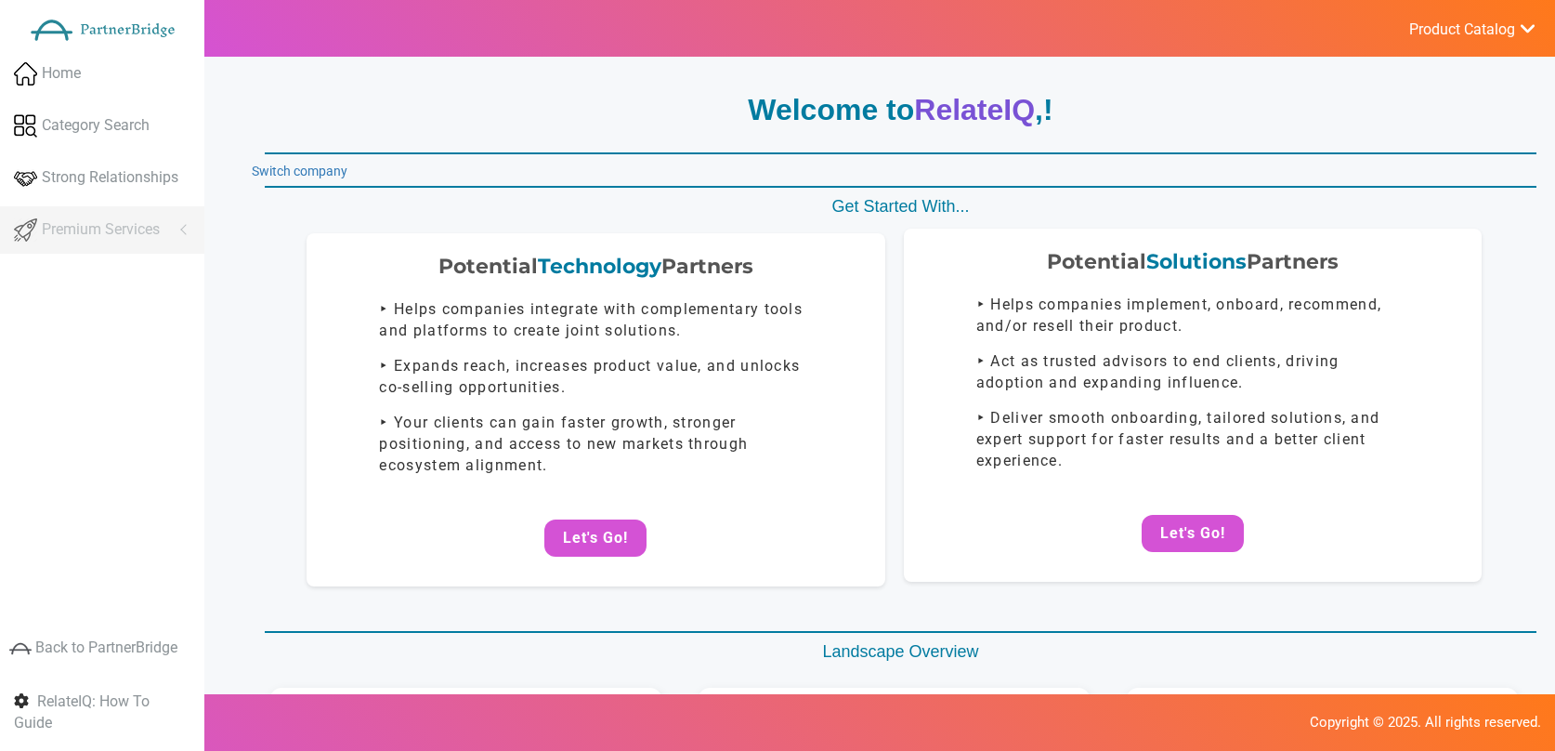
click at [1133, 545] on center "Let's Go!" at bounding box center [1193, 533] width 541 height 37
click at [1149, 540] on button "Let's Go!" at bounding box center [1193, 533] width 102 height 37
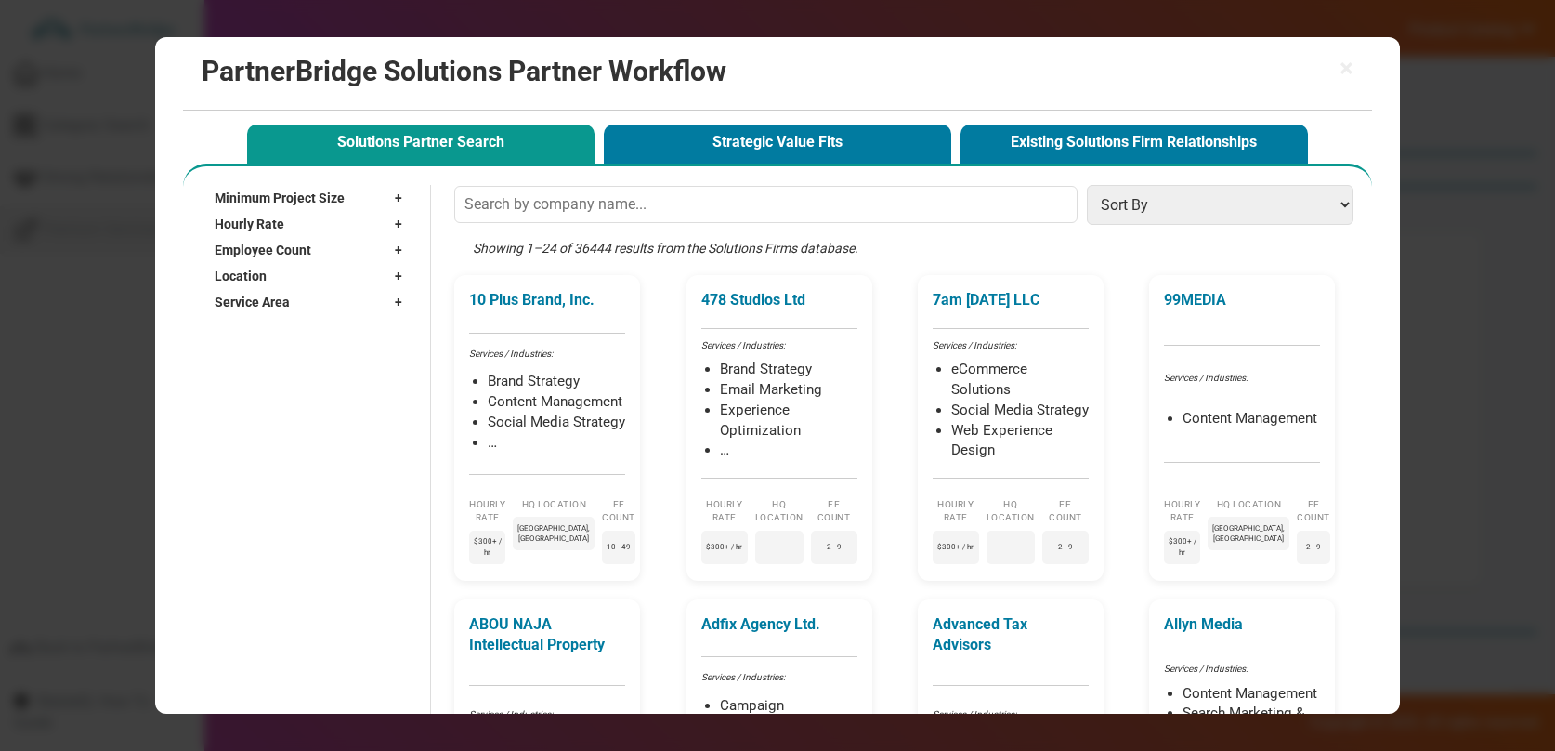
click at [859, 153] on button "Strategic Value Fits" at bounding box center [777, 144] width 347 height 38
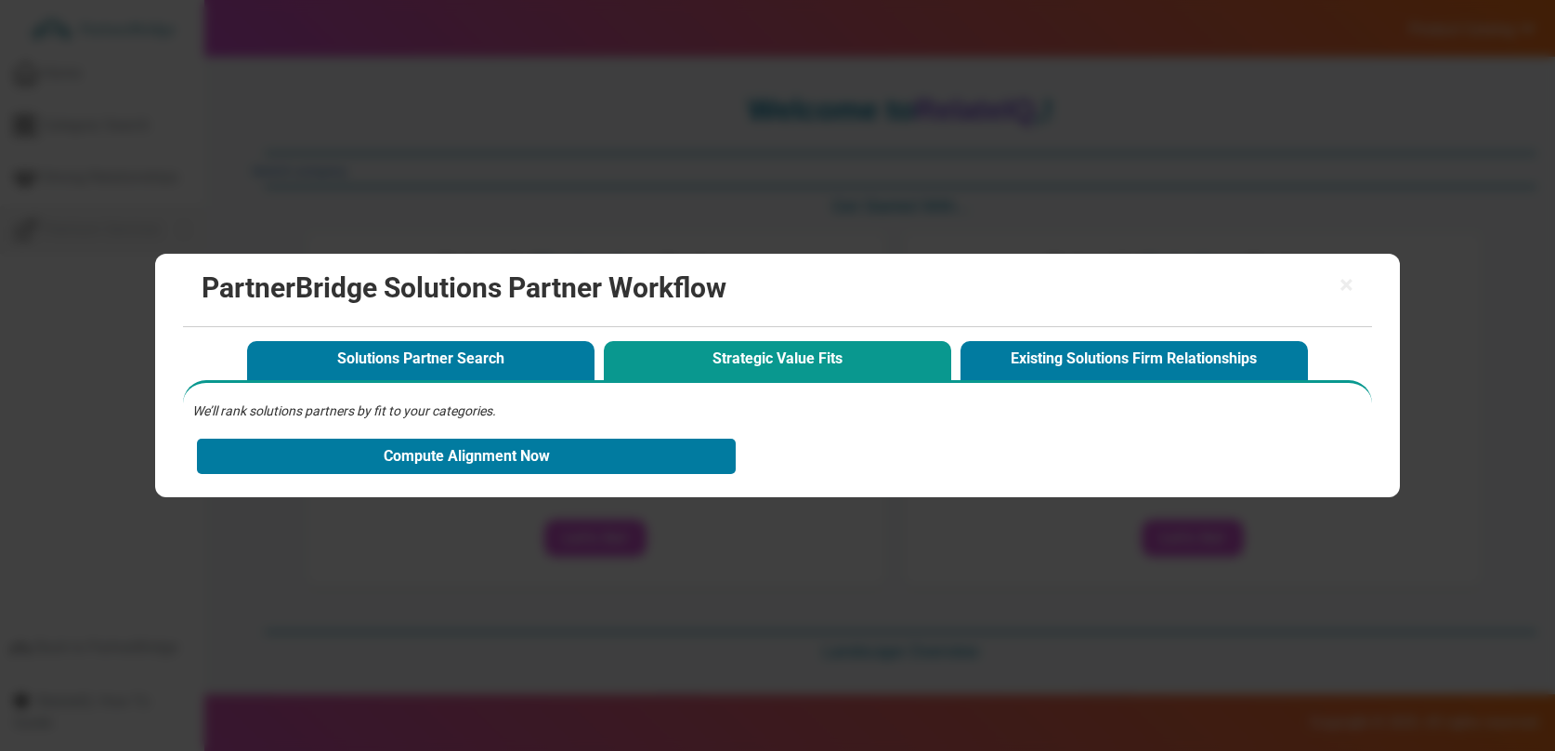
click at [853, 140] on div "× PartnerBridge Solutions Partner Workflow Solutions Partner Search Strategic V…" at bounding box center [777, 375] width 1555 height 751
click at [1333, 283] on h2 "PartnerBridge Solutions Partner Workflow" at bounding box center [777, 287] width 1151 height 31
click at [1340, 285] on span "×" at bounding box center [1347, 285] width 14 height 26
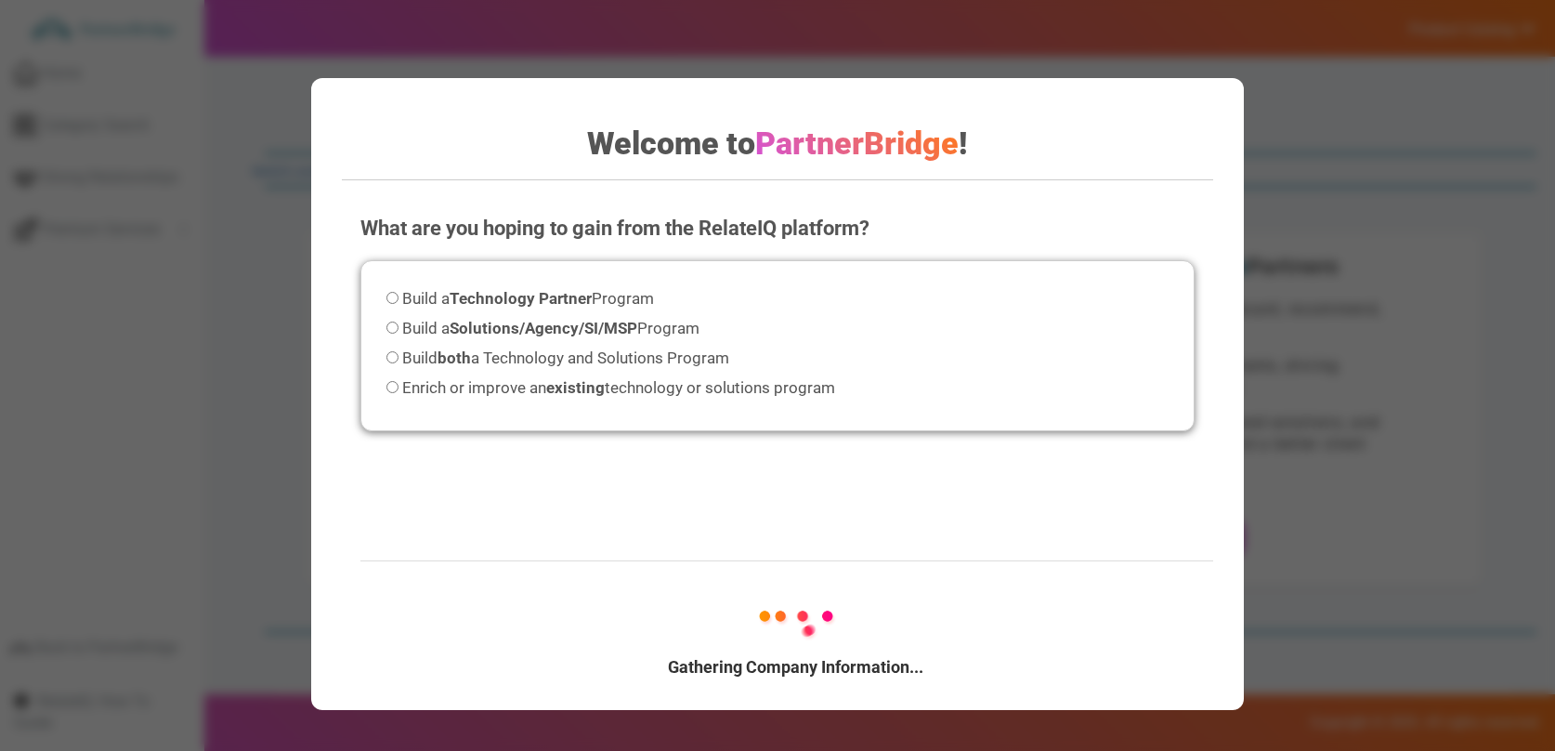
click at [555, 298] on strong "Technology Partner" at bounding box center [521, 298] width 142 height 19
click at [399, 298] on input "Build a Technology Partner Program" at bounding box center [393, 298] width 12 height 12
radio input "true"
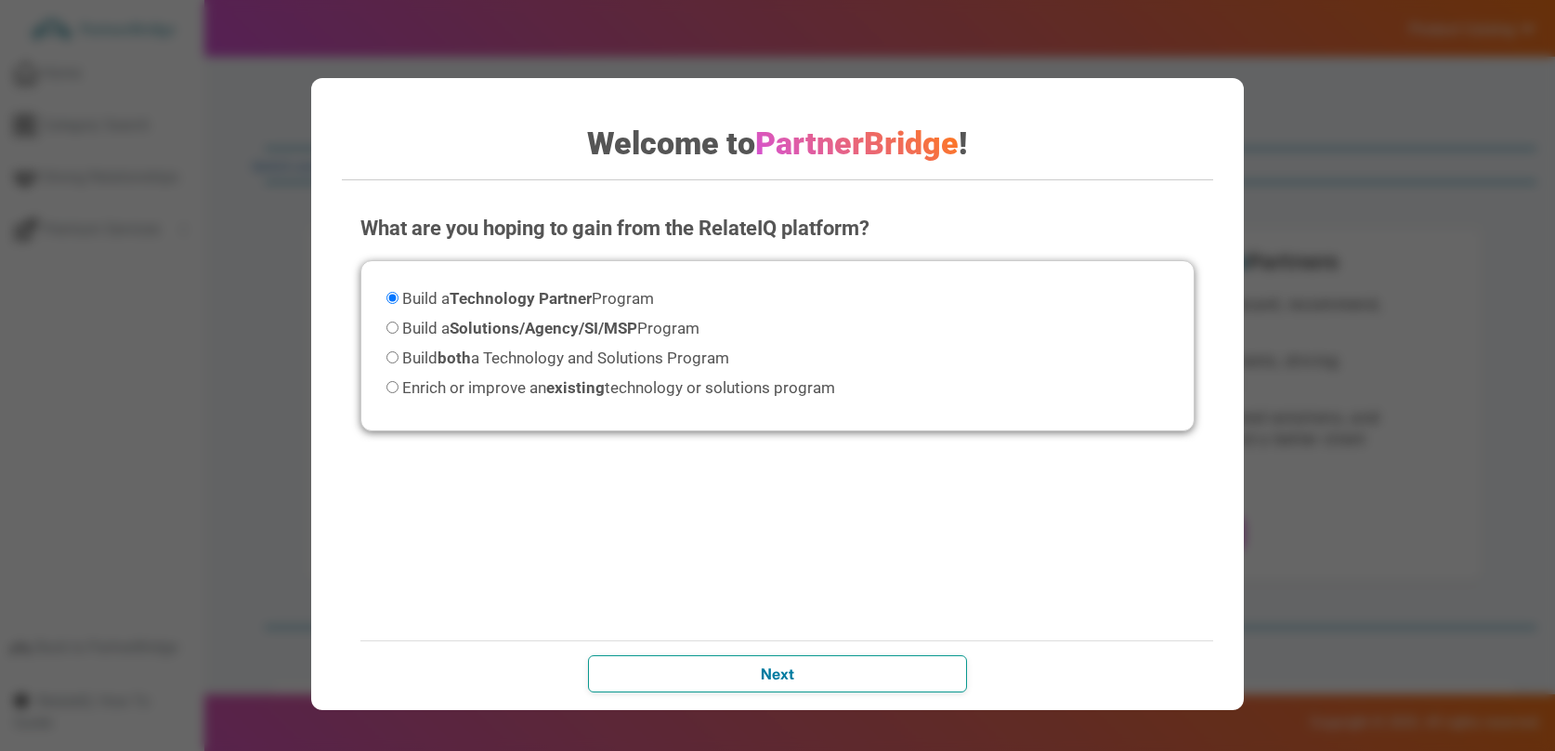
click at [812, 681] on input "Next" at bounding box center [777, 673] width 379 height 37
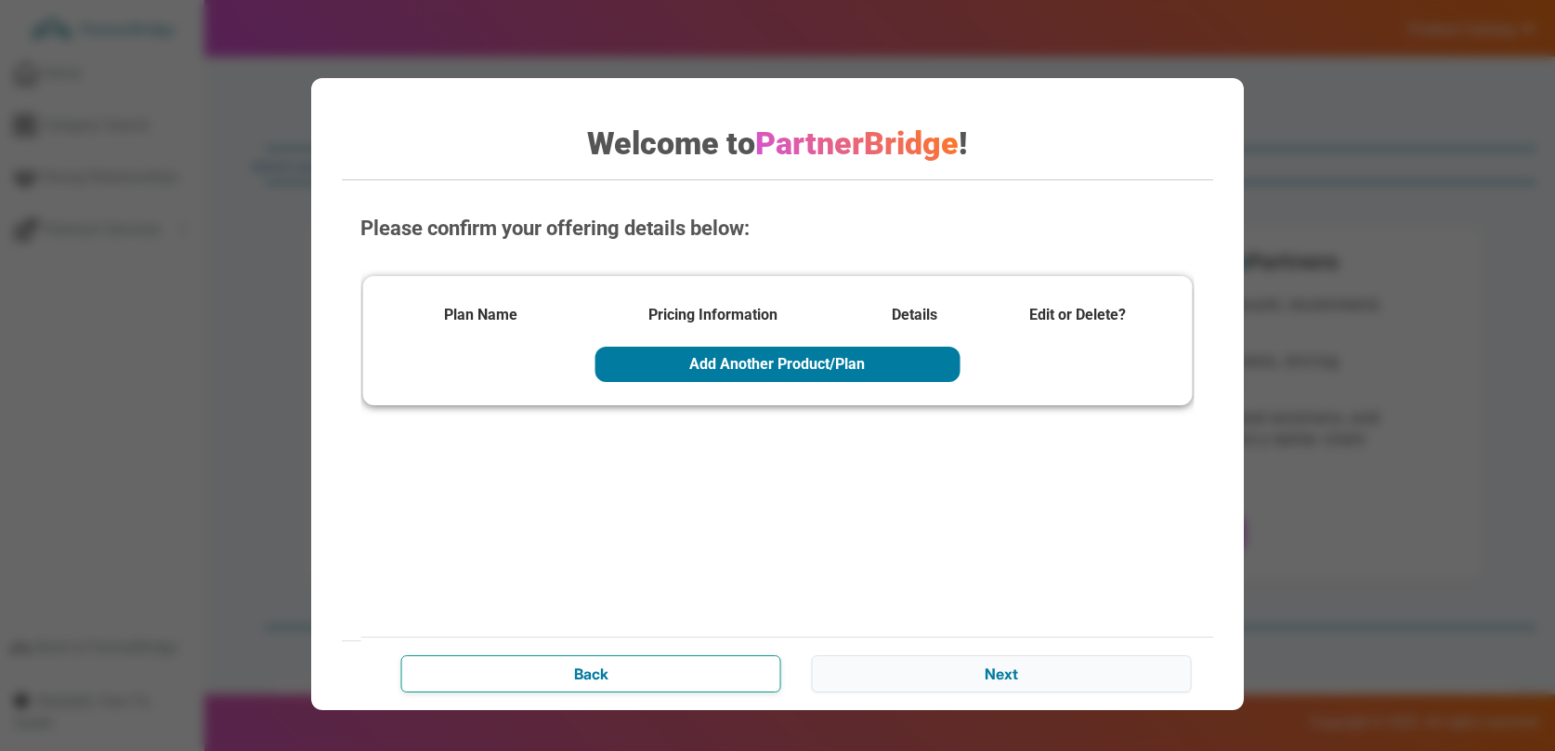
click at [671, 660] on input "Back" at bounding box center [590, 673] width 379 height 37
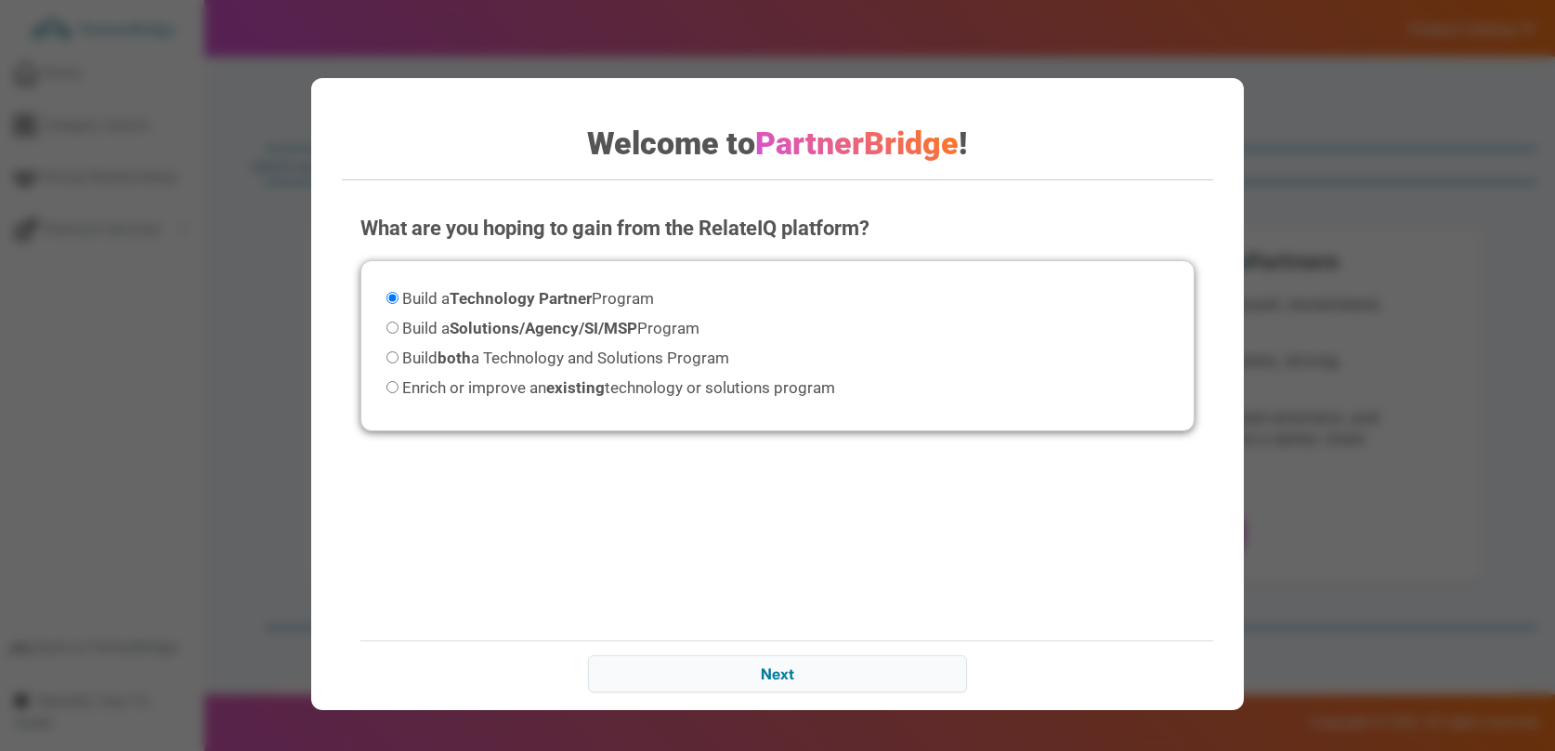
click at [985, 668] on div "Gathering Company Information... Next" at bounding box center [795, 673] width 871 height 66
click at [947, 667] on input "Next" at bounding box center [777, 673] width 379 height 37
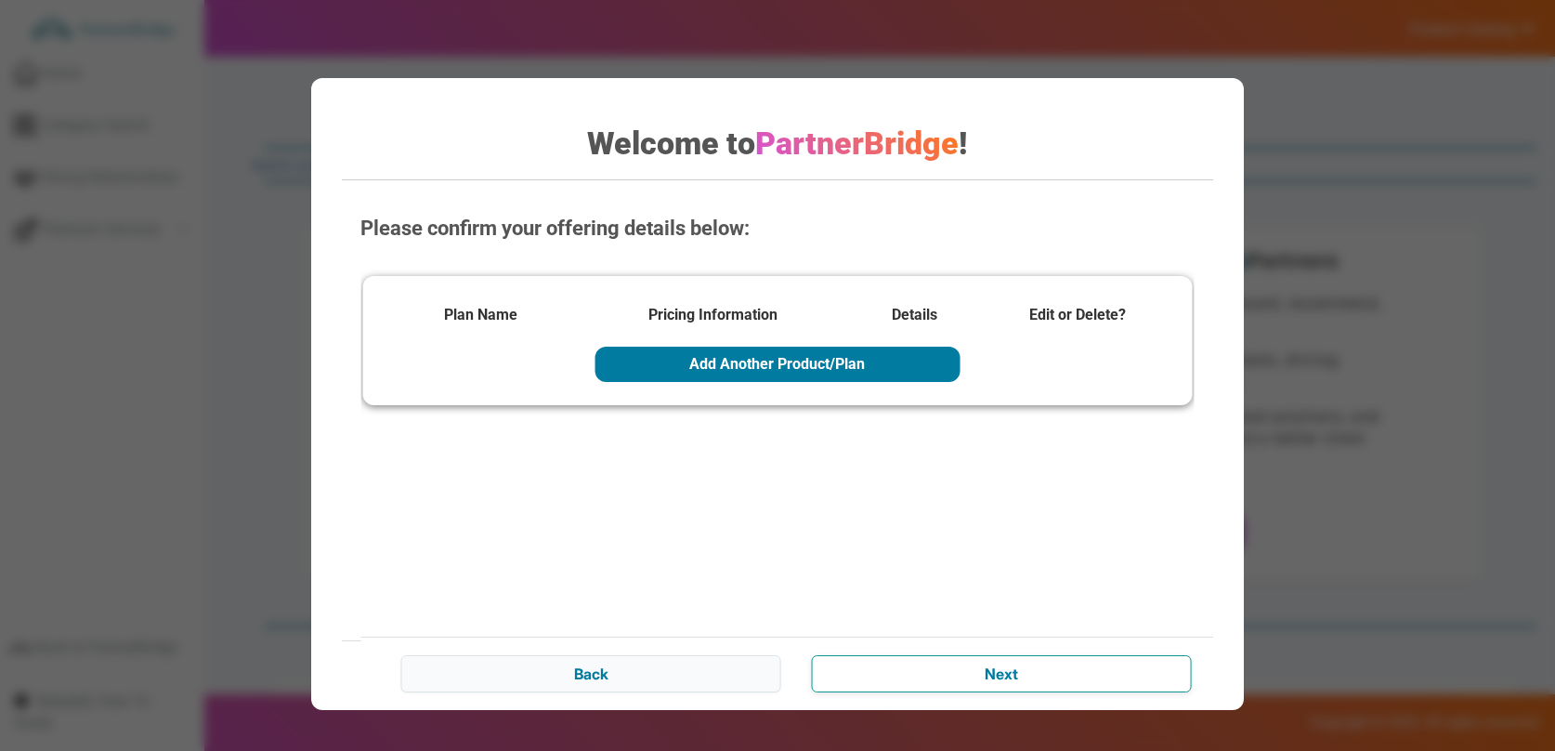
click at [993, 660] on input "Next" at bounding box center [1001, 673] width 379 height 37
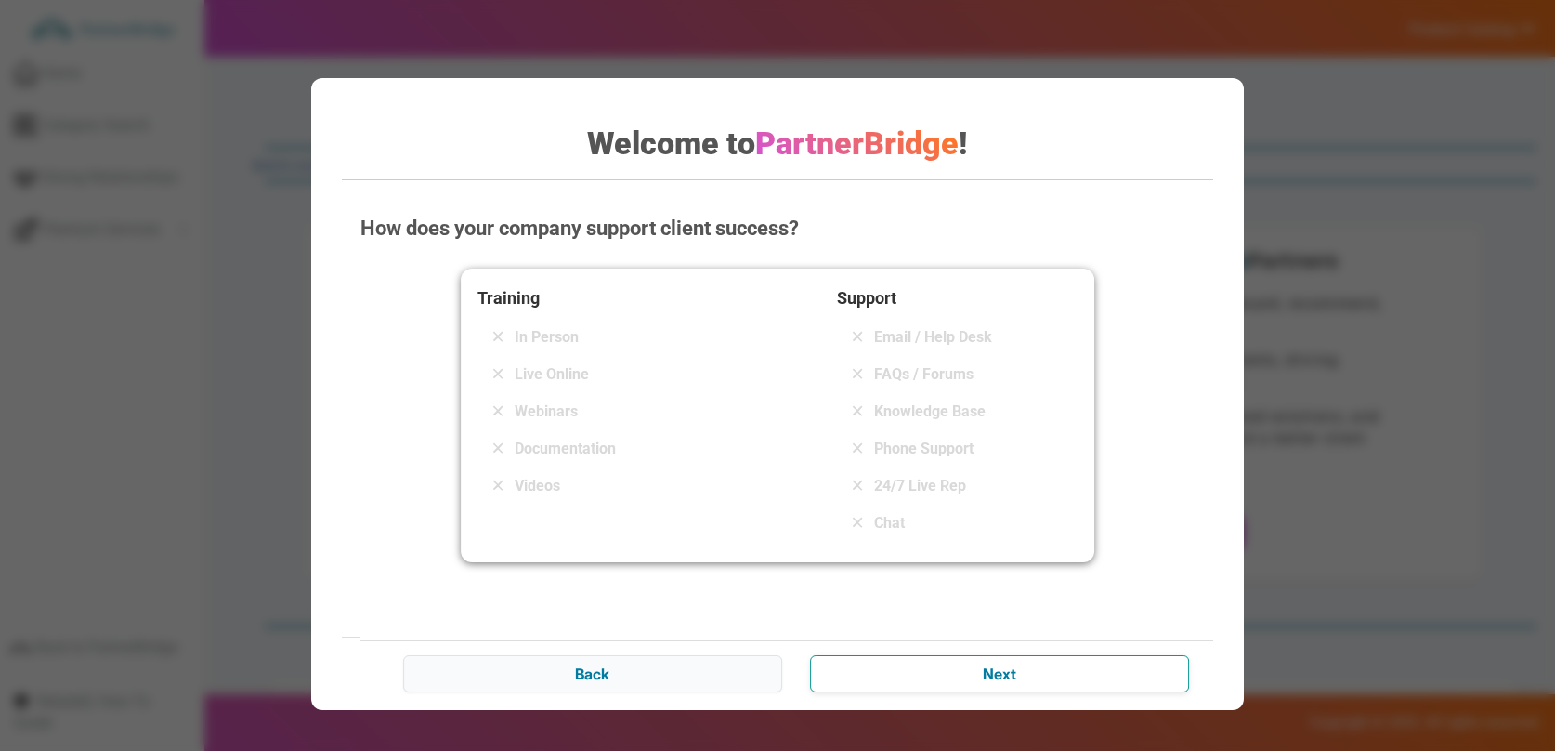
click at [1000, 665] on input "Next" at bounding box center [999, 673] width 379 height 37
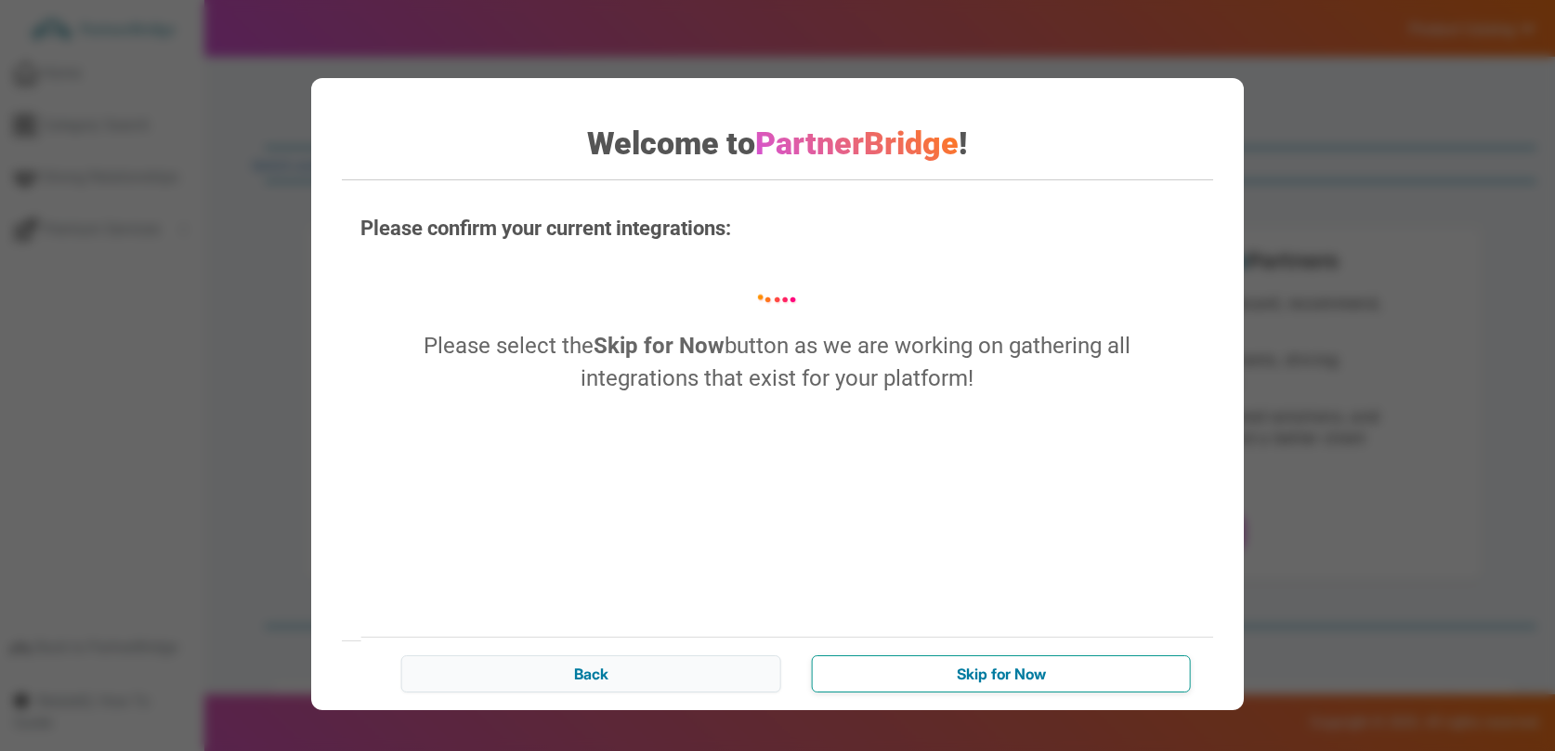
click at [1000, 665] on input "Skip for Now" at bounding box center [1001, 673] width 379 height 37
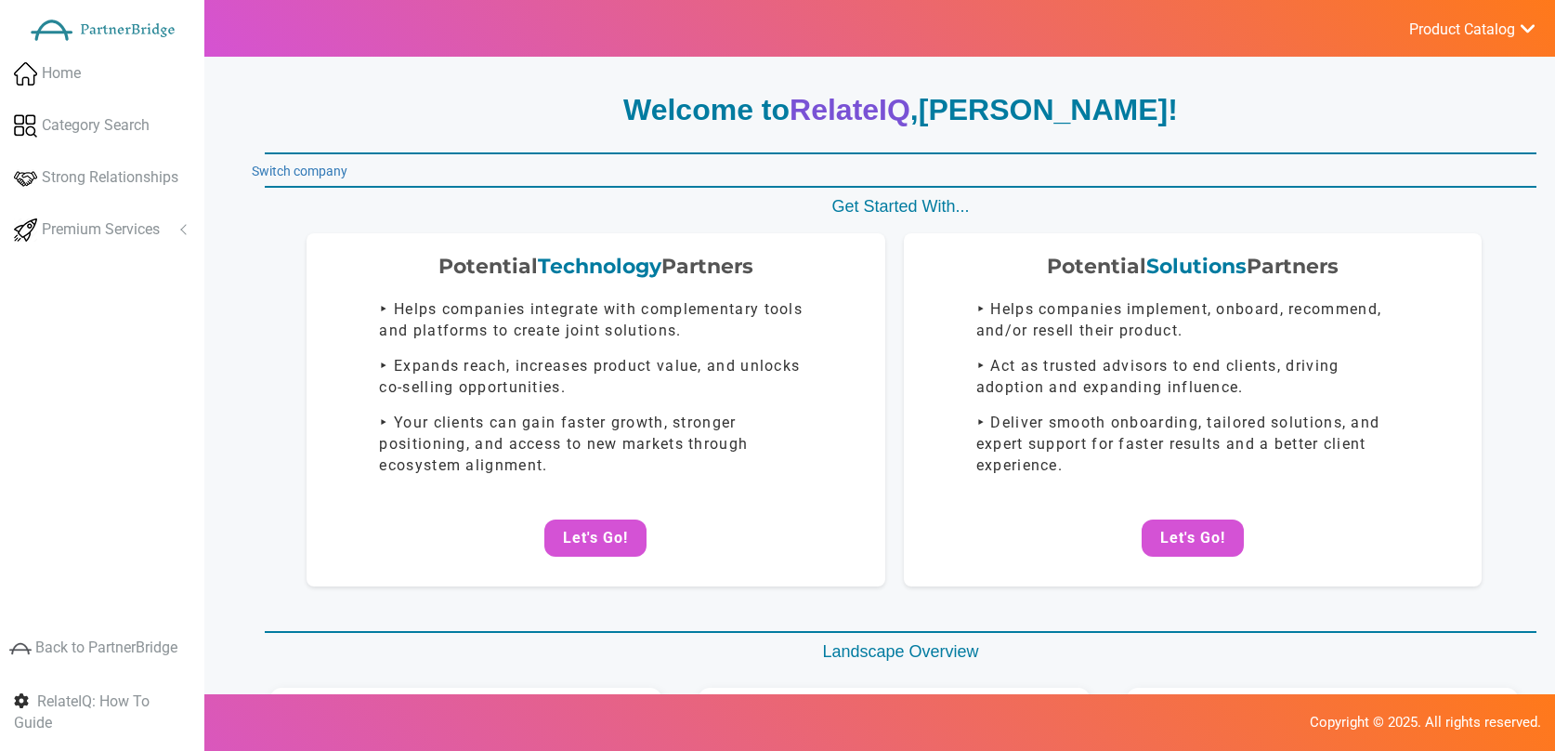
click at [1163, 533] on button "Let's Go!" at bounding box center [1193, 537] width 102 height 37
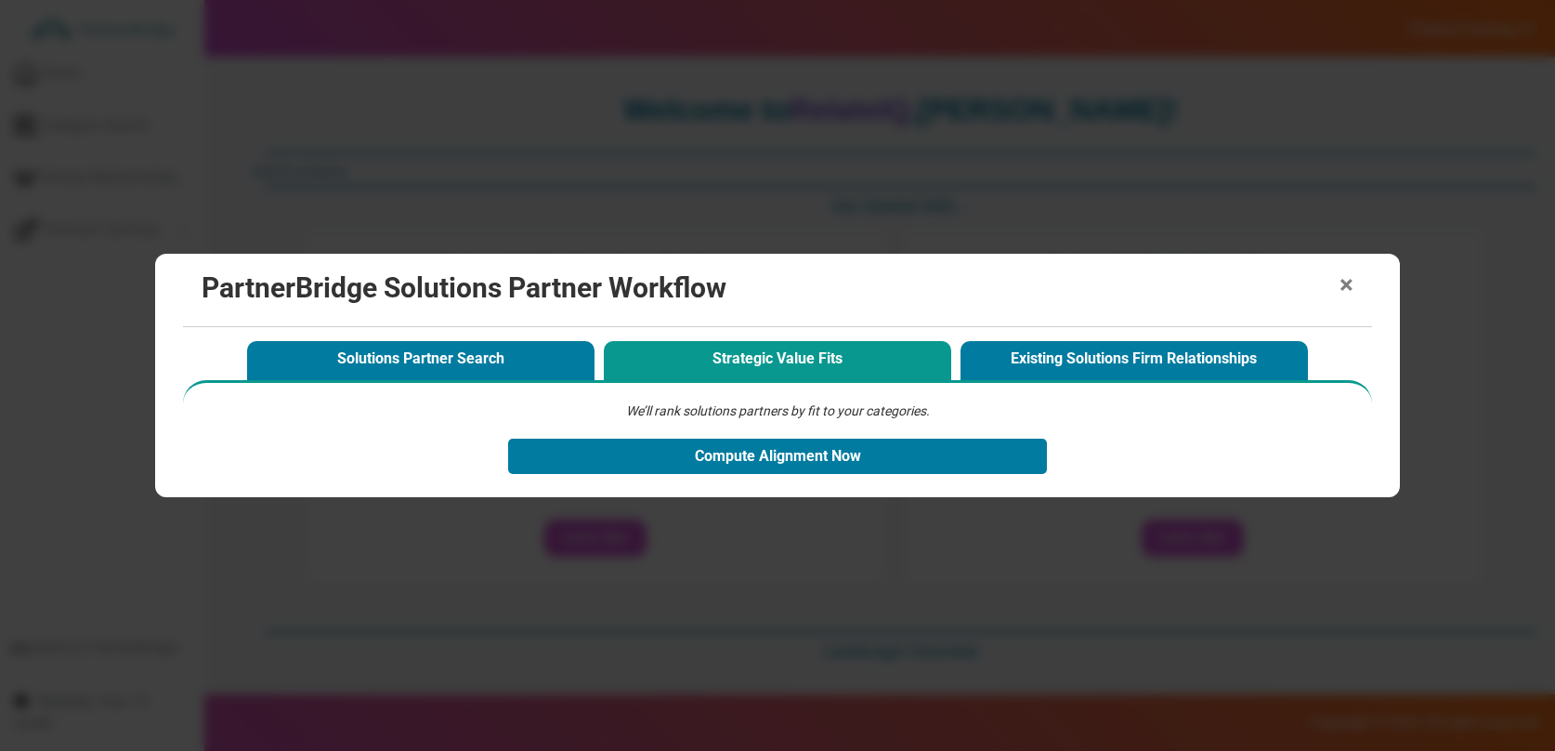
drag, startPoint x: 1360, startPoint y: 291, endPoint x: 1346, endPoint y: 286, distance: 14.7
click at [1360, 291] on div "× PartnerBridge Solutions Partner Workflow" at bounding box center [777, 290] width 1188 height 73
click at [1346, 286] on span "×" at bounding box center [1347, 285] width 14 height 26
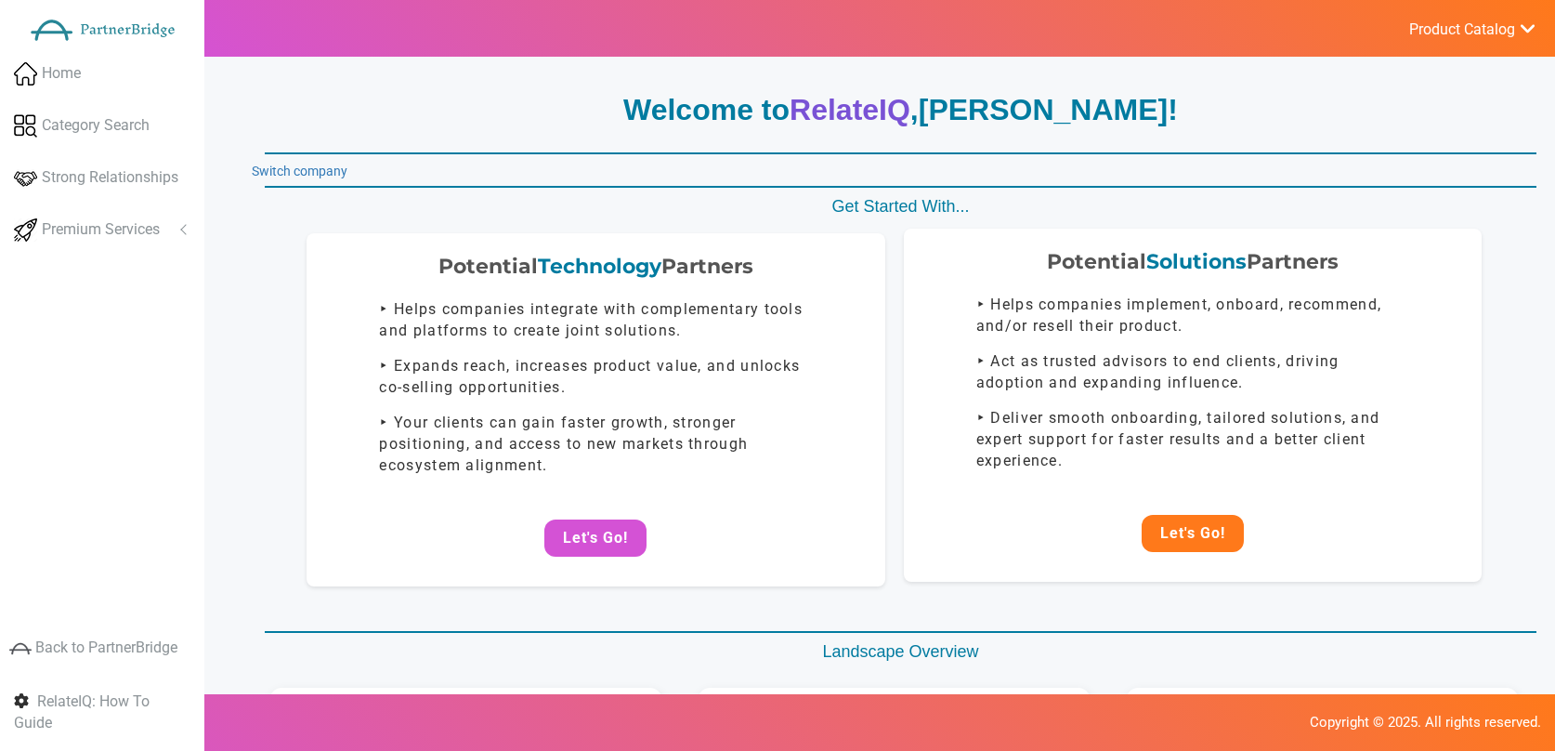
click at [1199, 518] on button "Let's Go!" at bounding box center [1193, 533] width 102 height 37
click at [1204, 549] on button "Let's Go!" at bounding box center [1193, 533] width 102 height 37
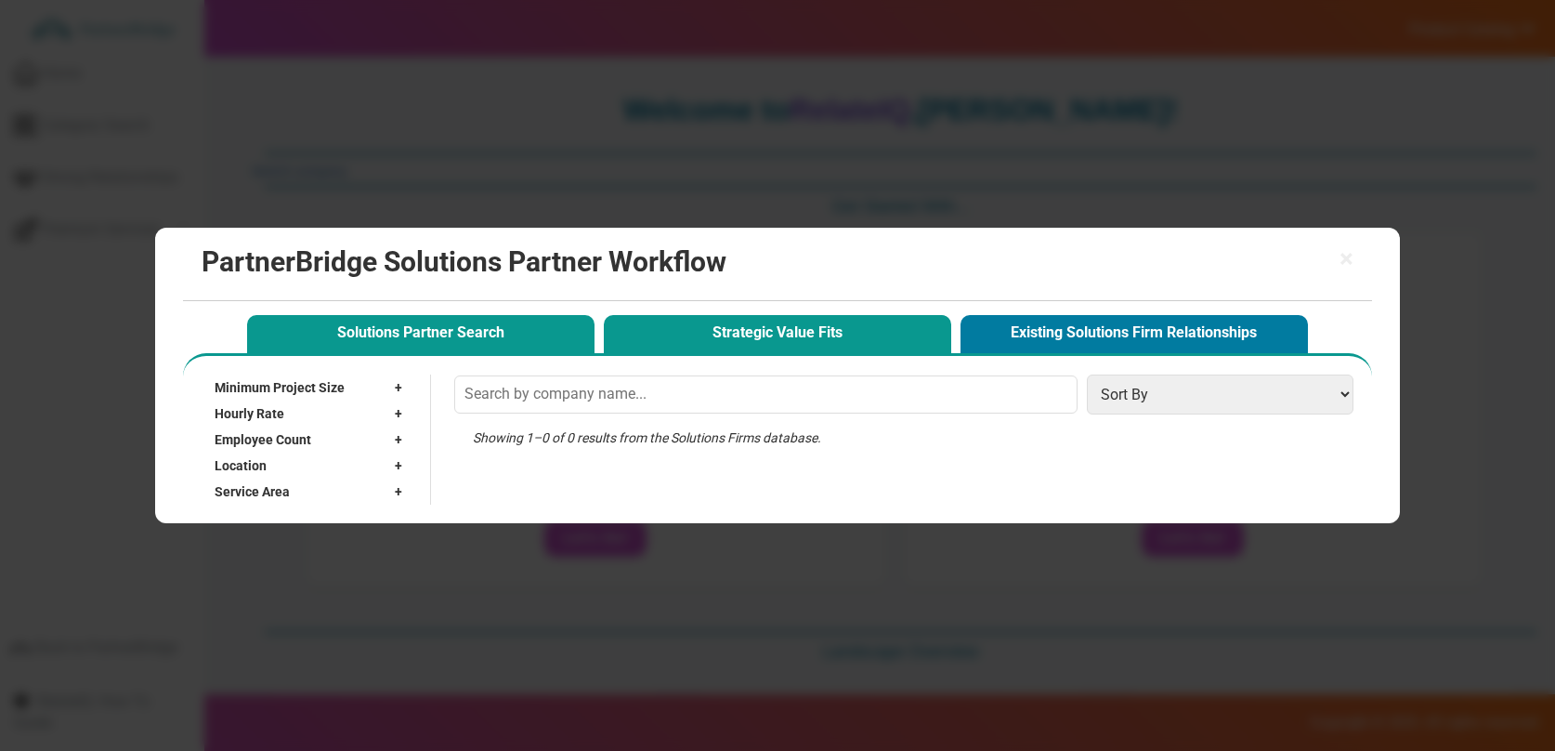
click at [849, 334] on button "Strategic Value Fits" at bounding box center [777, 334] width 347 height 38
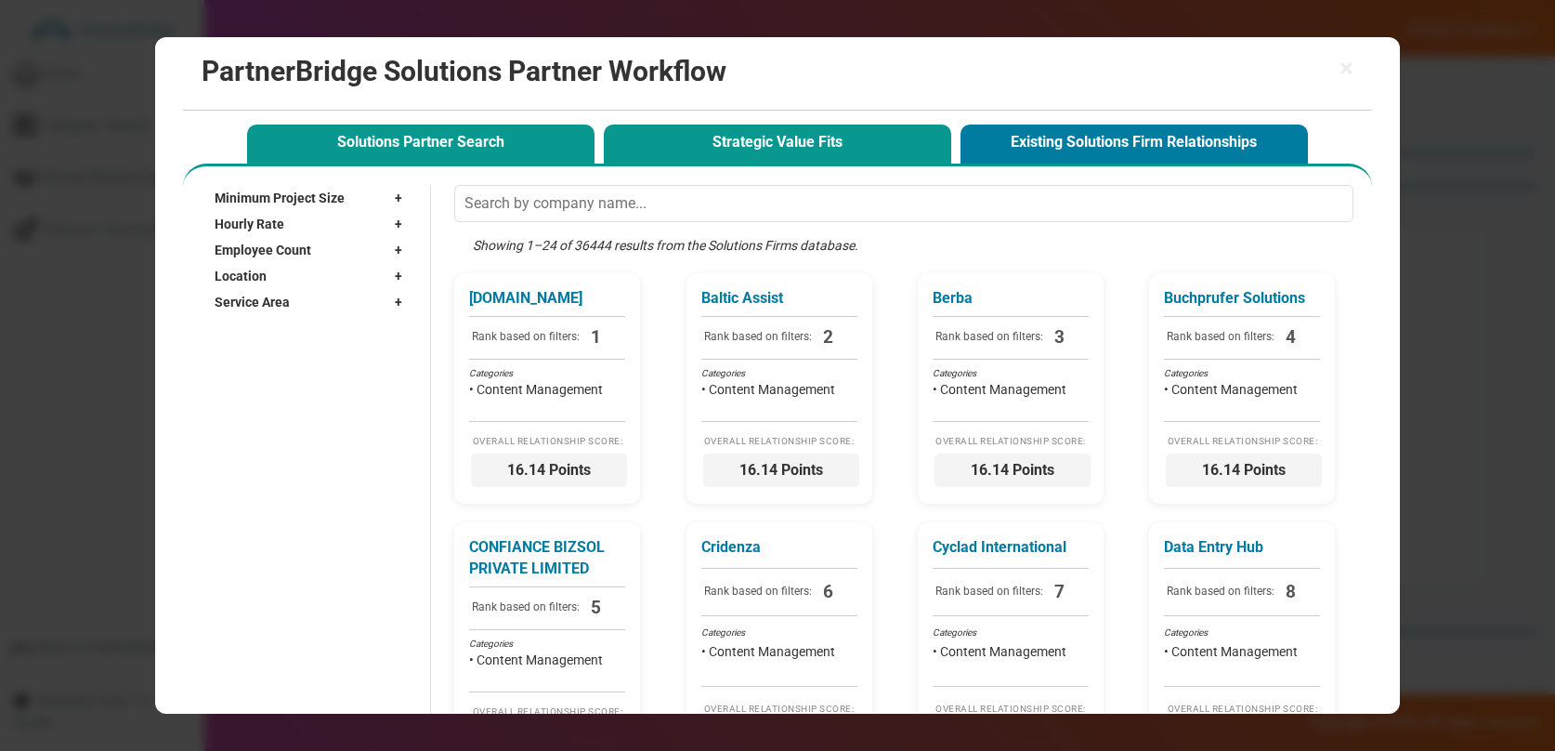
click at [477, 147] on button "Solutions Partner Search" at bounding box center [420, 144] width 347 height 38
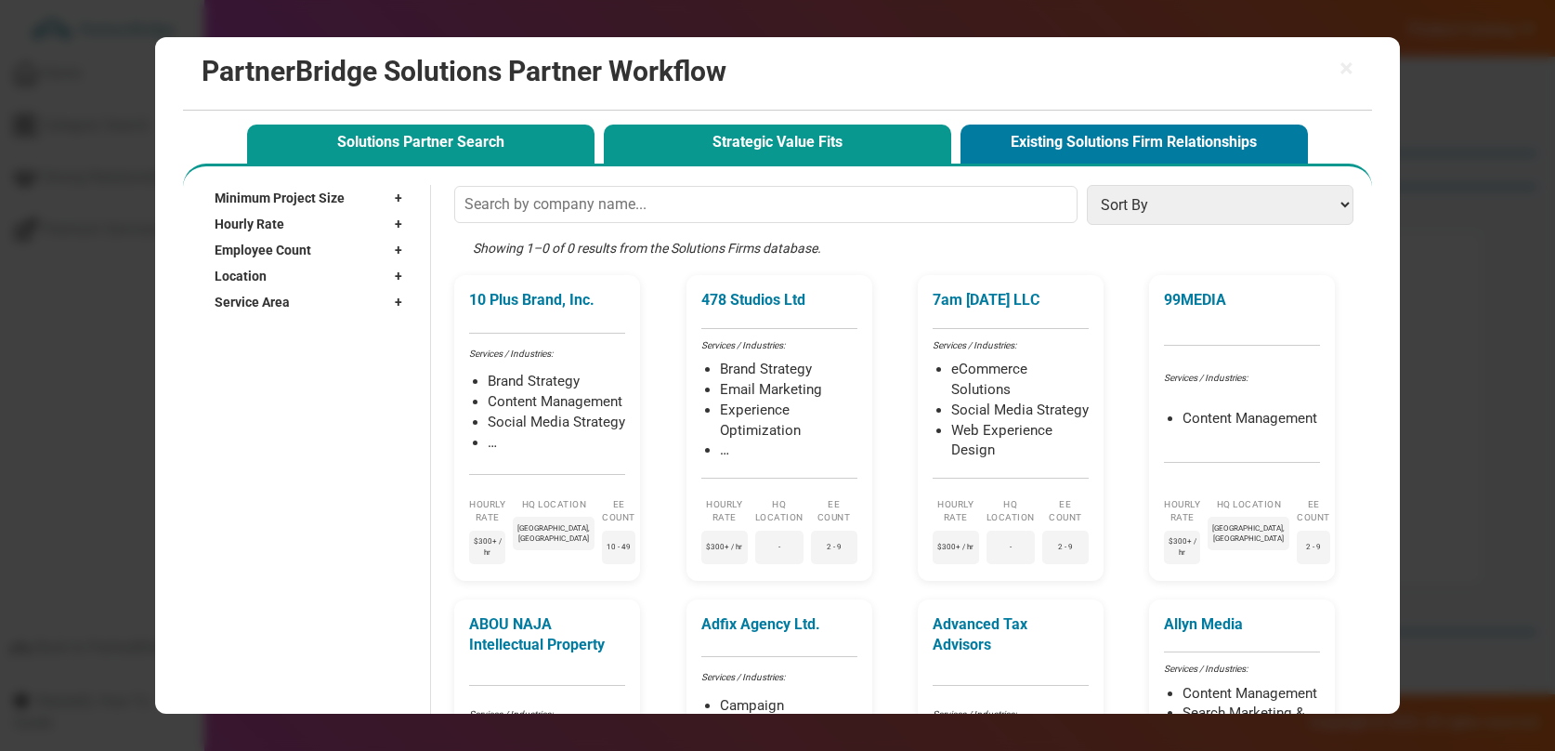
click at [688, 143] on button "Strategic Value Fits" at bounding box center [777, 144] width 347 height 38
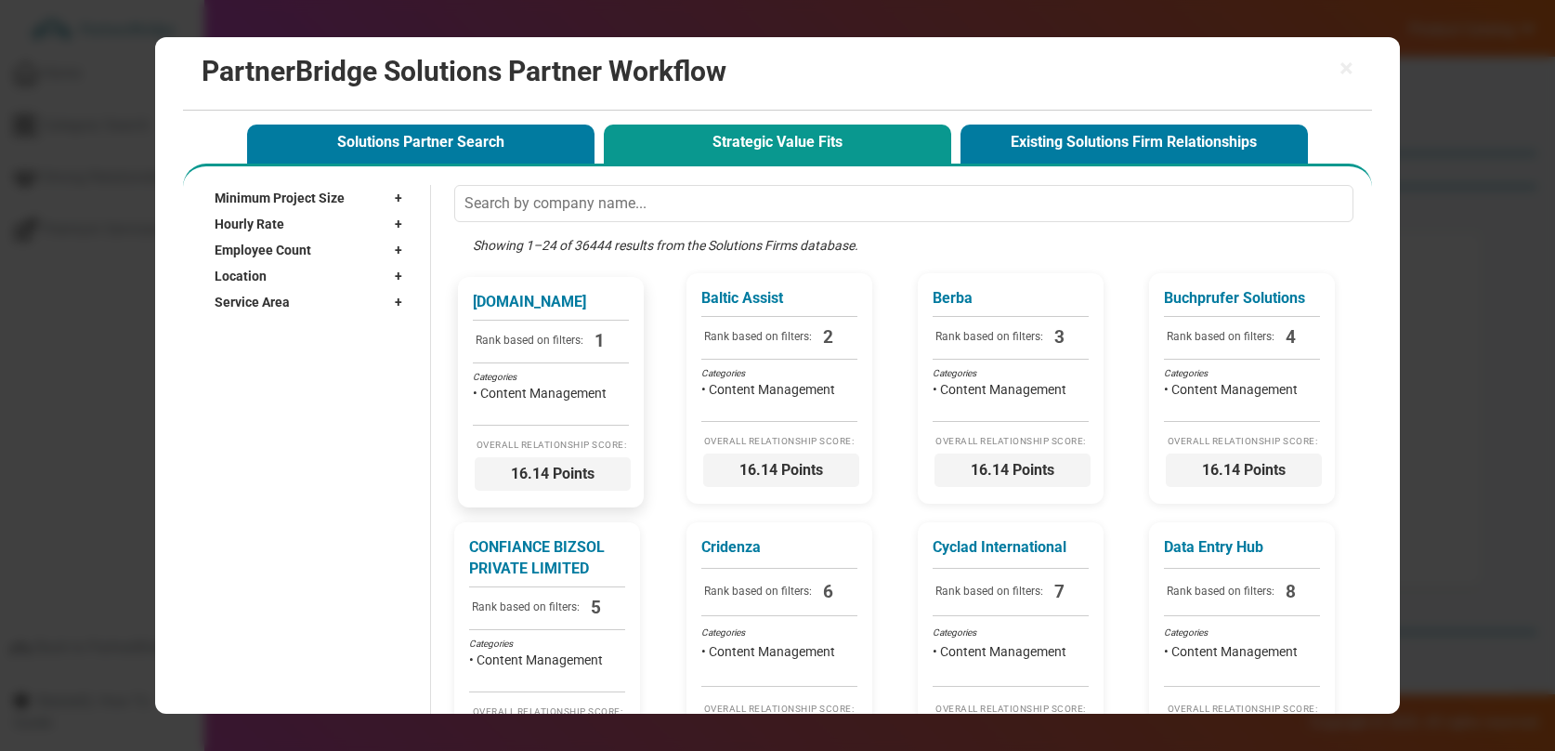
click at [594, 363] on div "atithisheba.com Rank based on filters: 1 Categories • Content Management Overal…" at bounding box center [551, 392] width 186 height 230
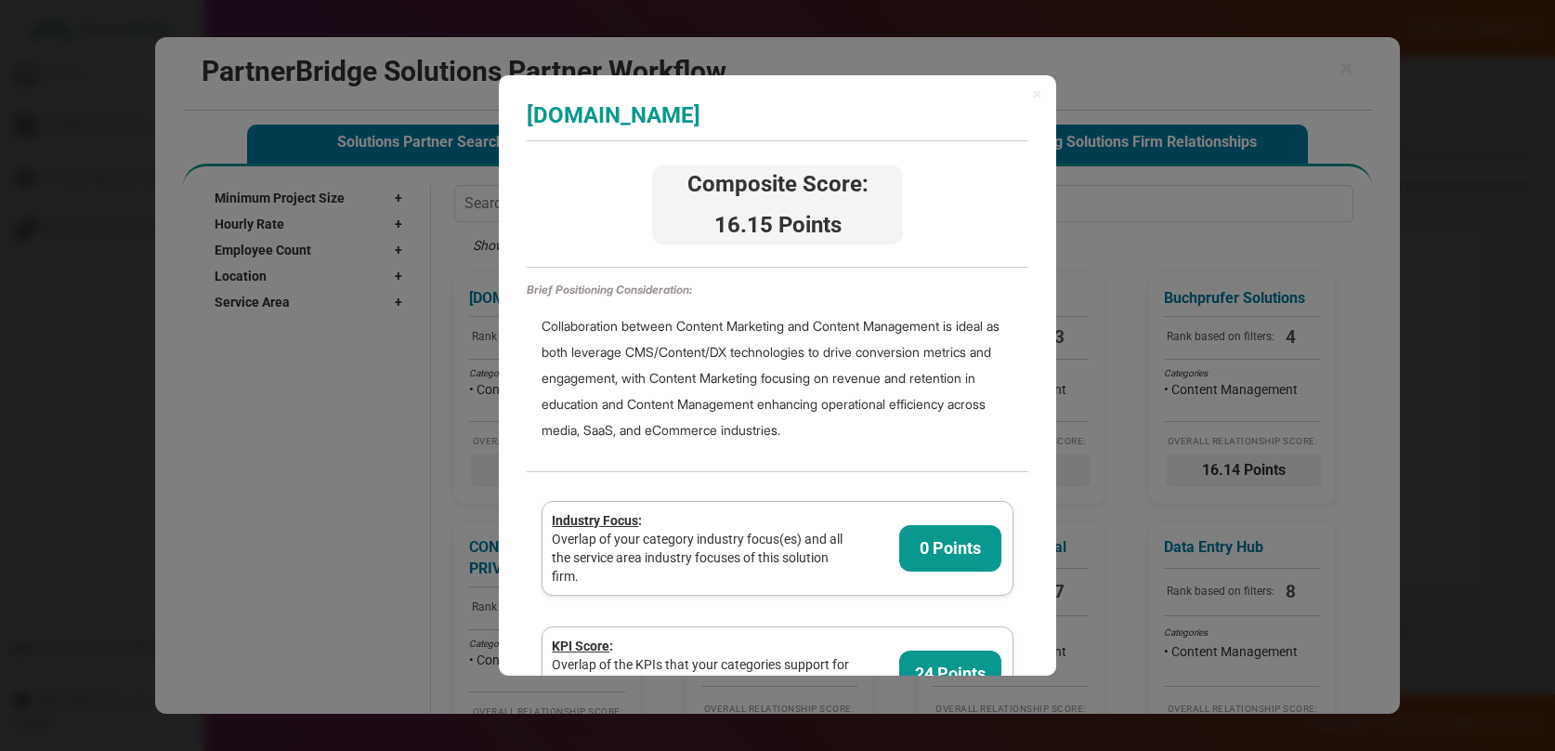
click at [1024, 106] on h3 "[DOMAIN_NAME]" at bounding box center [778, 115] width 502 height 24
click at [1038, 89] on span "×" at bounding box center [1037, 94] width 10 height 19
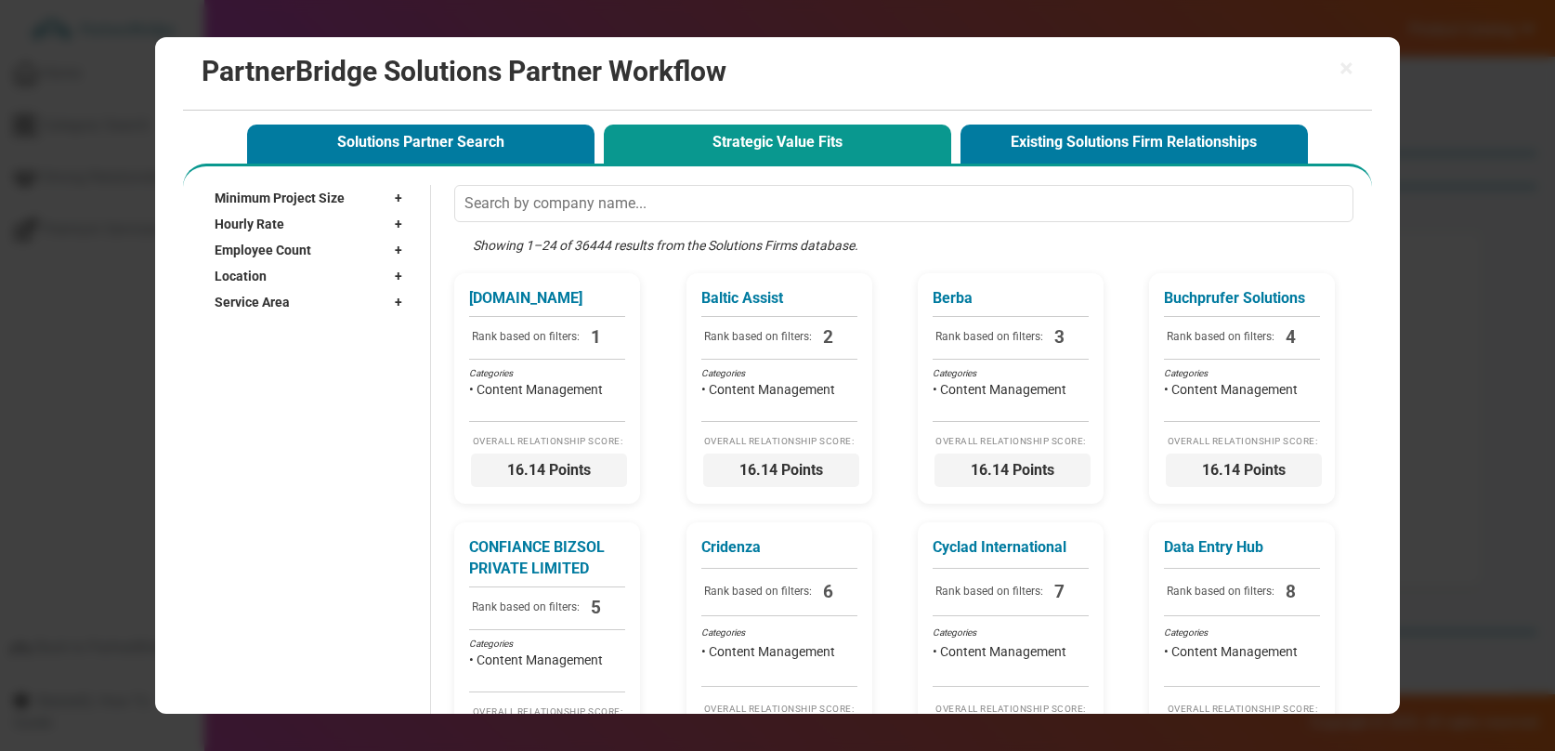
click at [1354, 76] on div "× PartnerBridge Solutions Partner Workflow" at bounding box center [777, 73] width 1188 height 73
click at [1352, 66] on span "×" at bounding box center [1347, 69] width 14 height 26
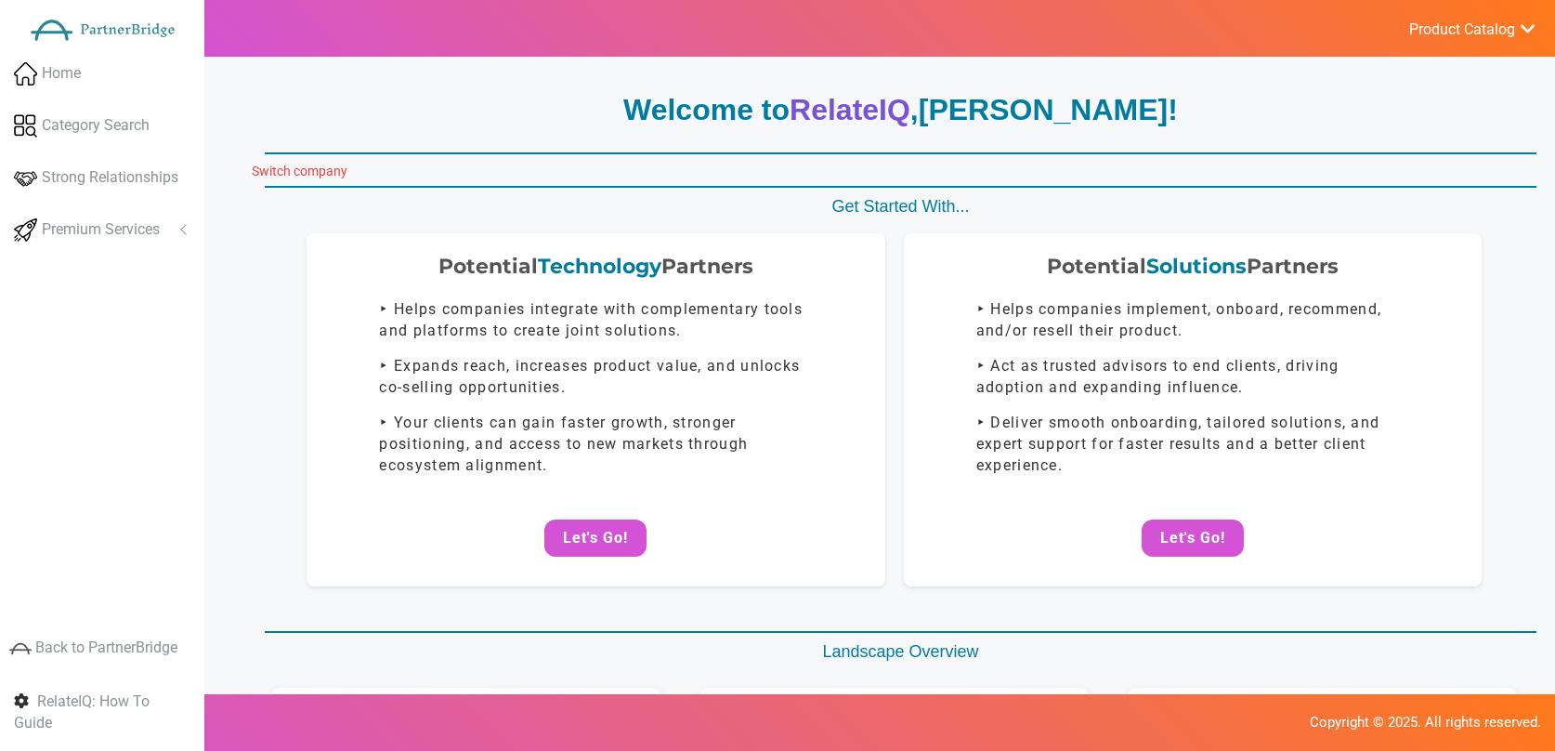
click at [336, 172] on link "Switch company" at bounding box center [300, 171] width 96 height 15
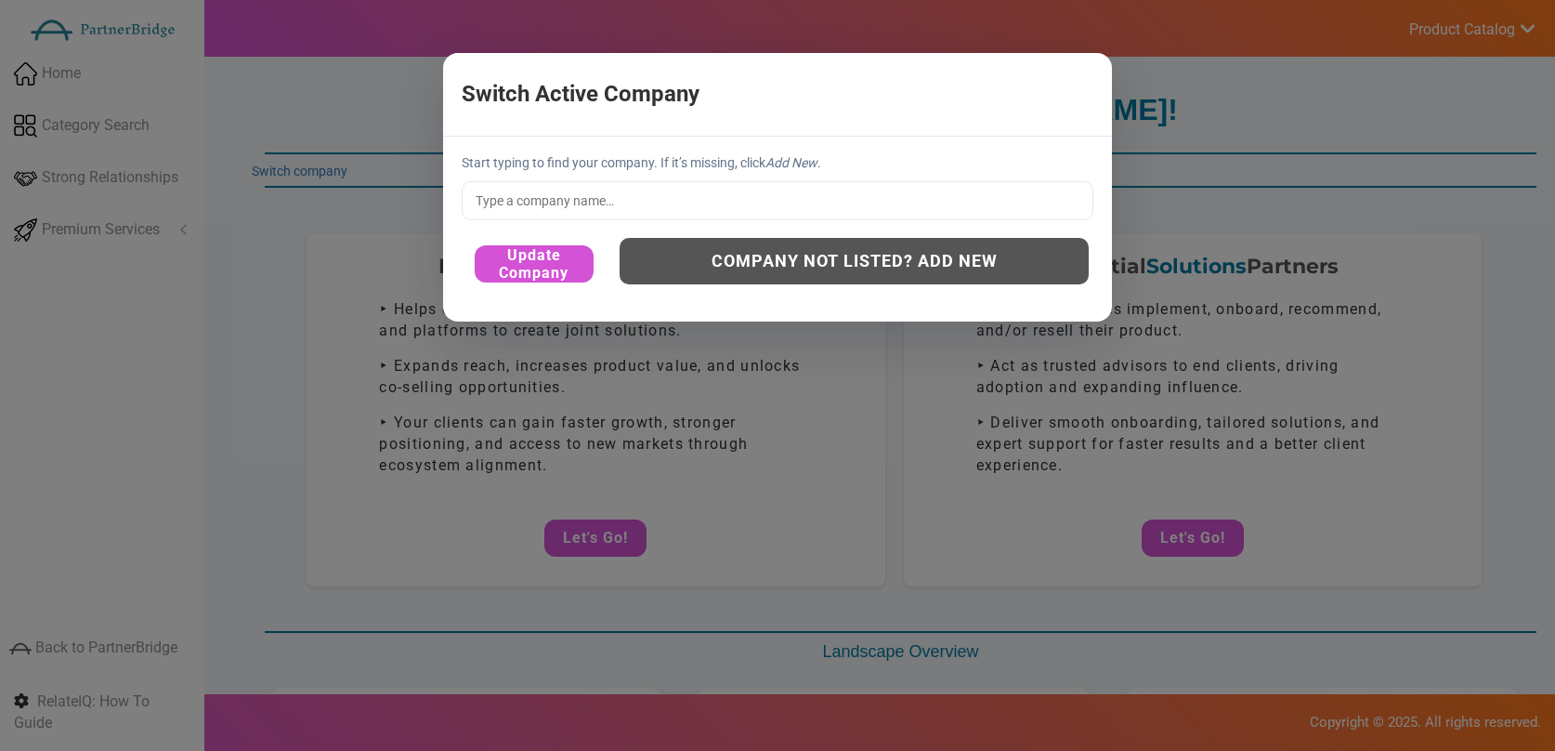
click at [695, 196] on input "text" at bounding box center [778, 200] width 632 height 39
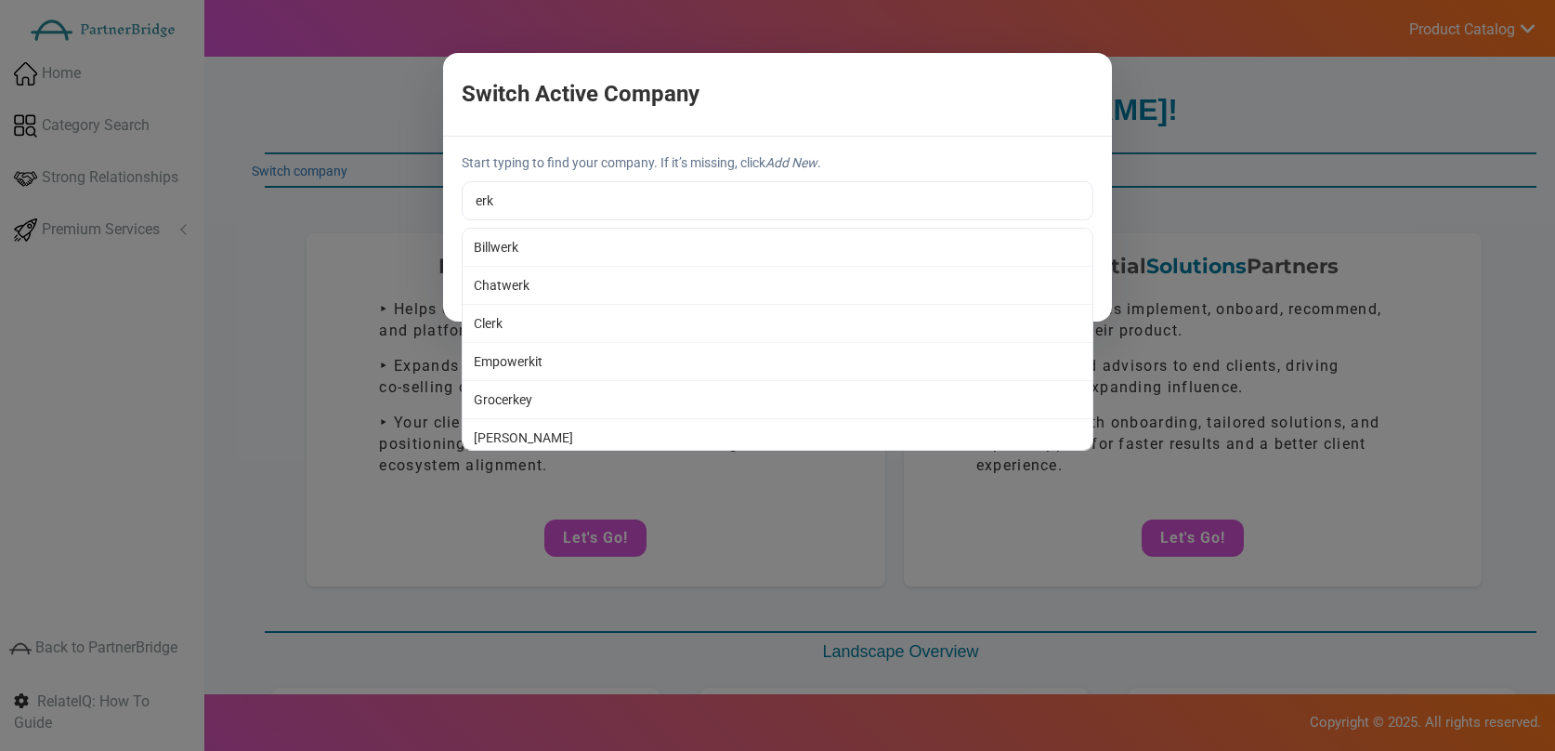
type input "Billwerk"
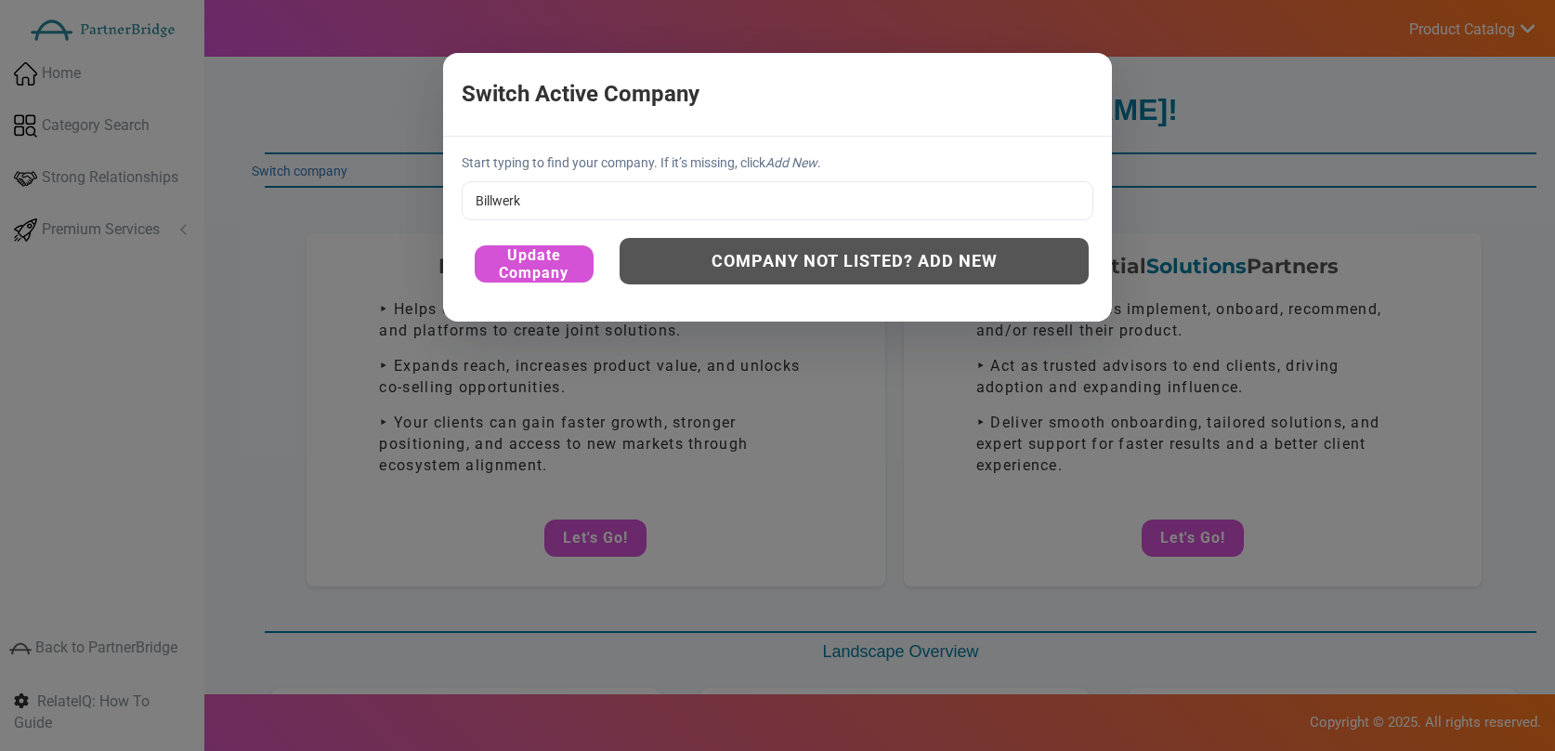
click at [657, 238] on div "Start typing to find your company. If it’s missing, click Add New . Billwerk Bi…" at bounding box center [777, 229] width 669 height 185
click at [596, 255] on div "Update Company Company not listed? Add New" at bounding box center [778, 264] width 632 height 62
click at [547, 258] on button "Update Company" at bounding box center [534, 263] width 119 height 37
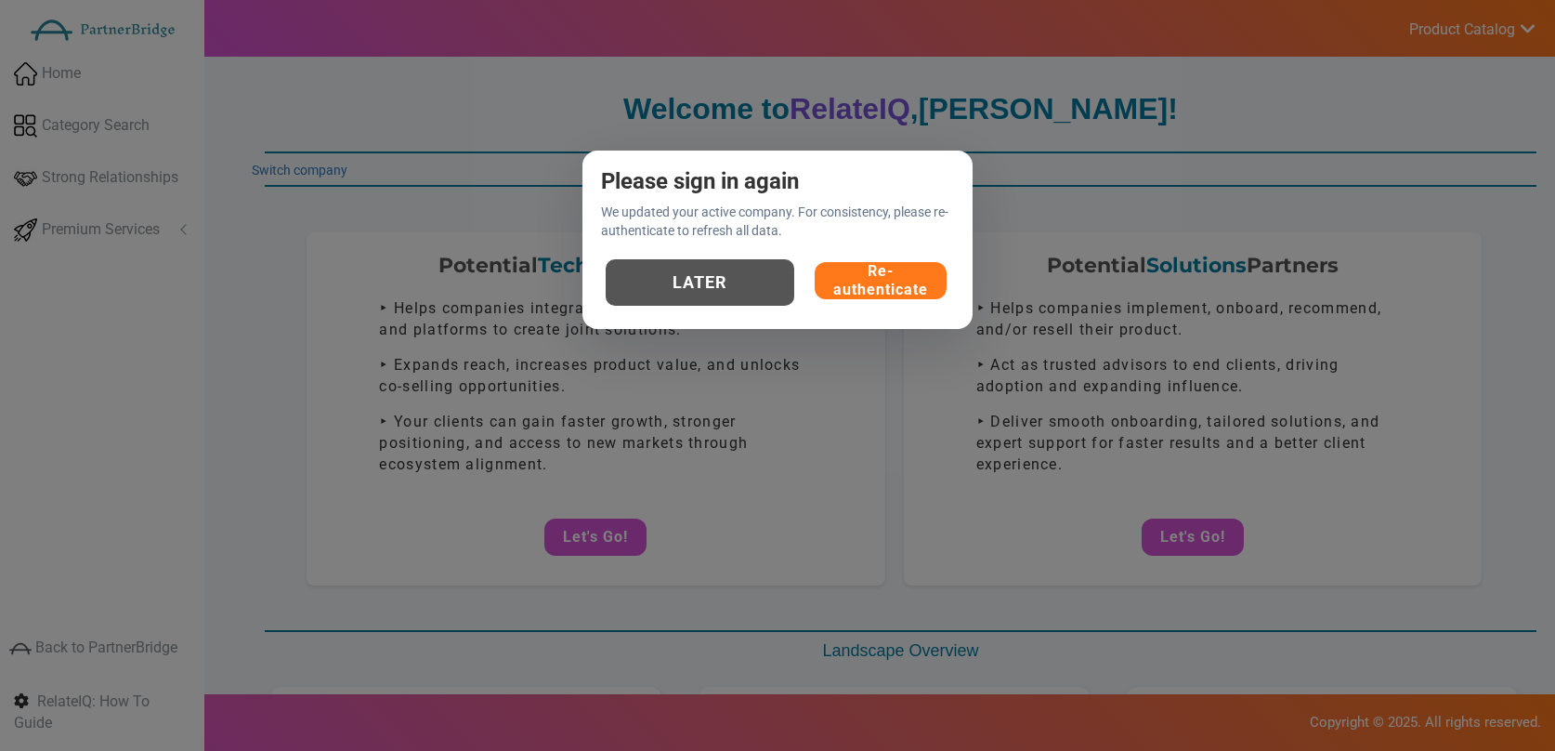
click at [845, 290] on button "Re-authenticate" at bounding box center [881, 280] width 132 height 37
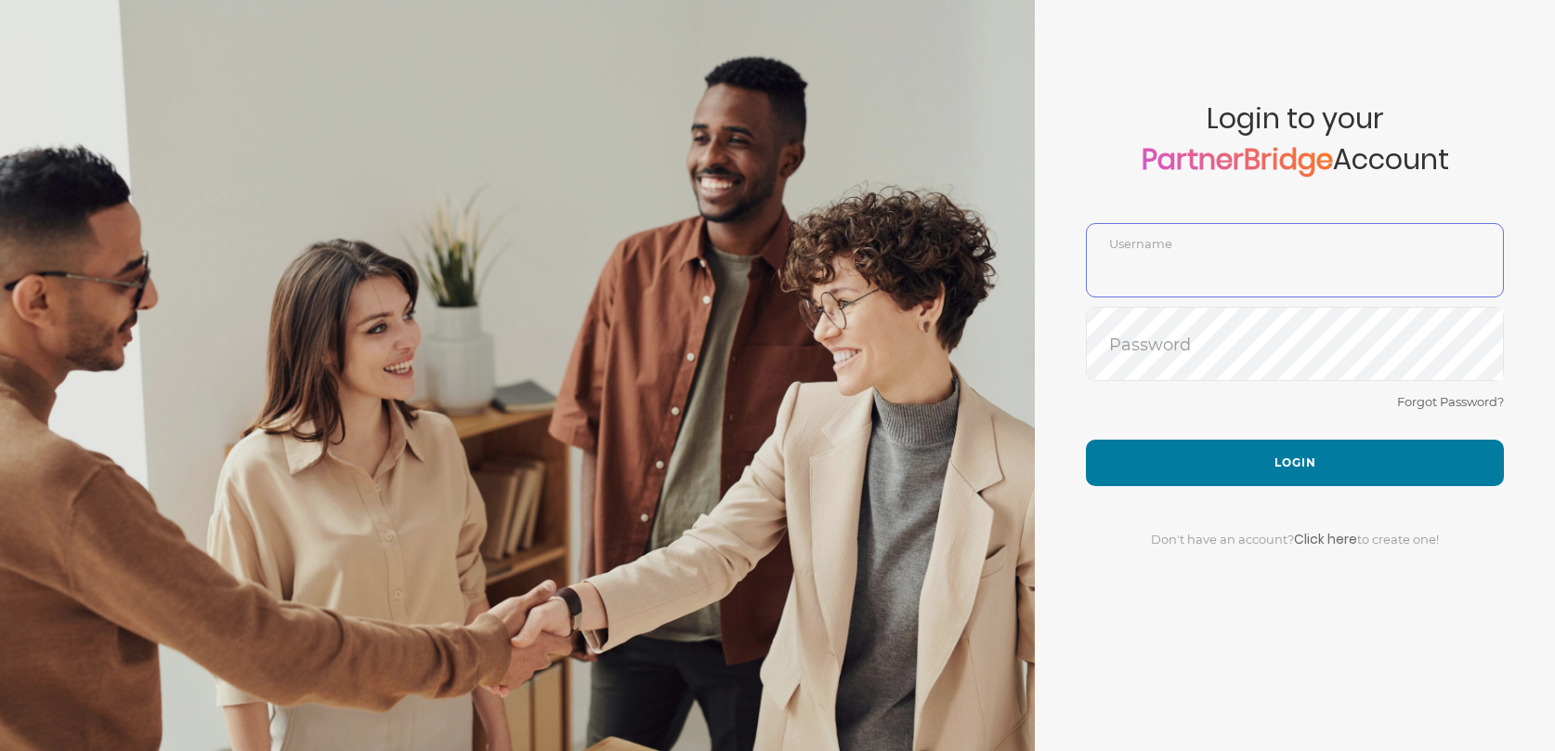
type input "DemoUser"
click at [1306, 381] on form "Account created successfully! Please enter your username and password below to …" at bounding box center [1295, 375] width 520 height 751
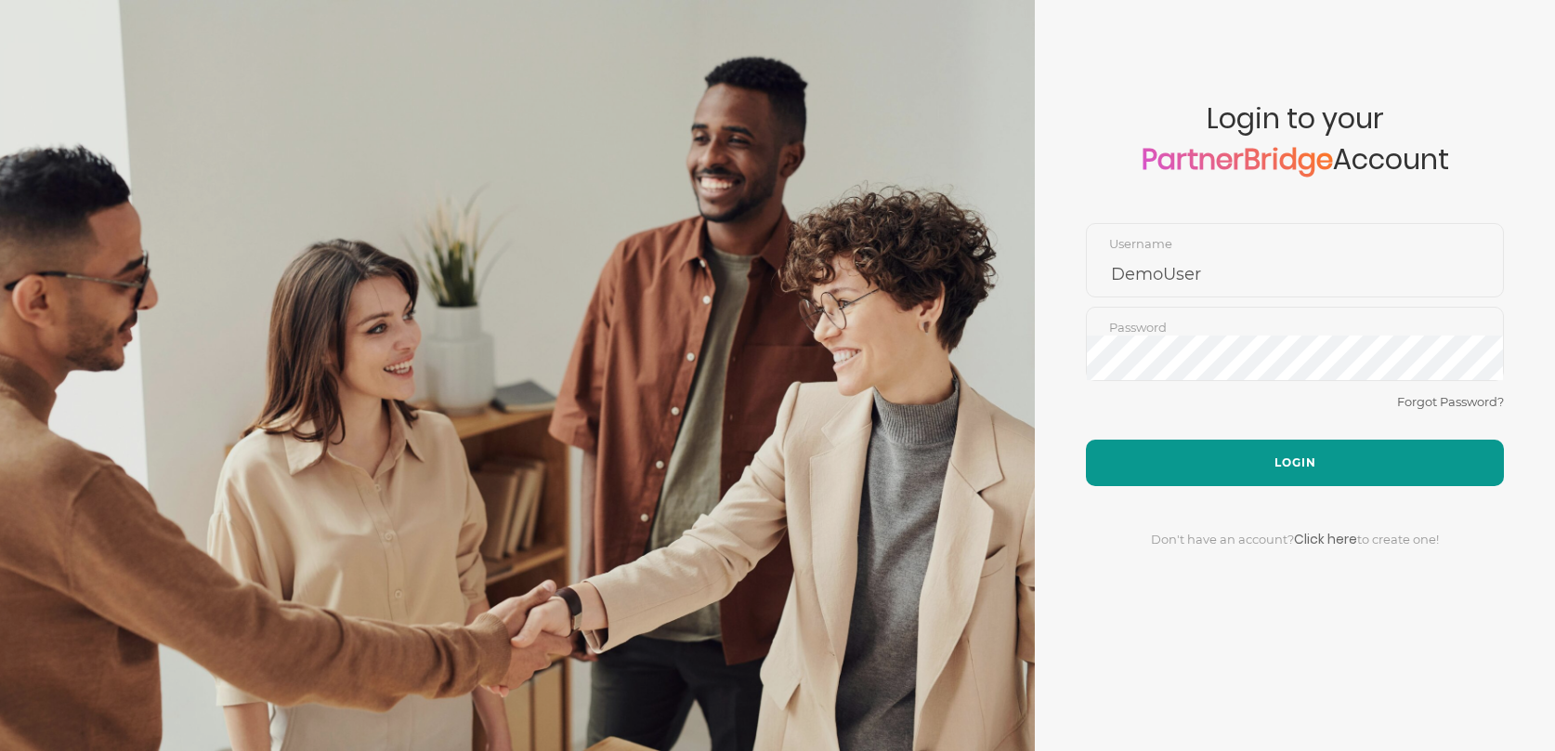
click at [1321, 445] on button "Login" at bounding box center [1295, 462] width 418 height 46
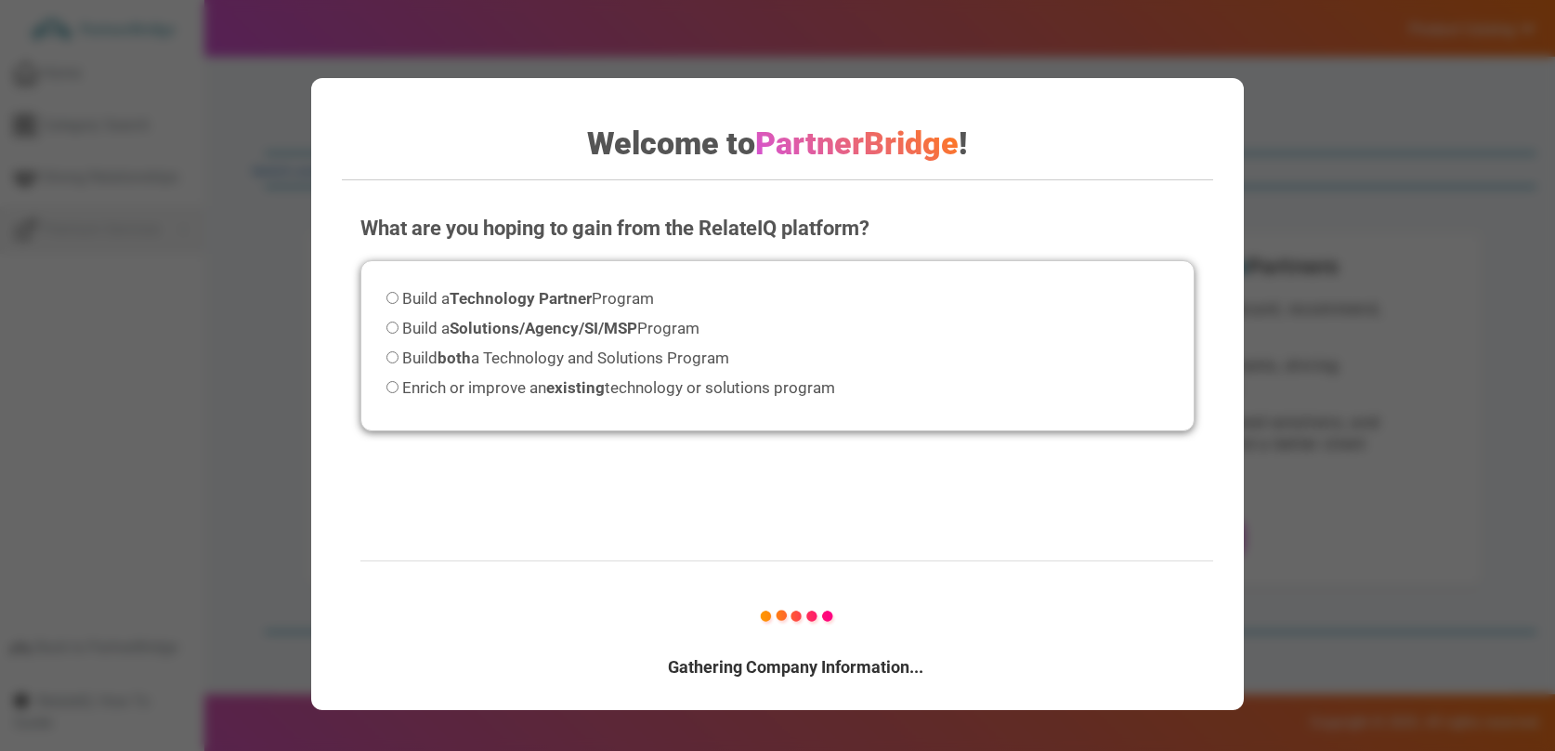
click at [800, 665] on p "Gathering Company Information..." at bounding box center [796, 667] width 743 height 24
drag, startPoint x: 800, startPoint y: 665, endPoint x: 775, endPoint y: 664, distance: 25.1
click at [775, 664] on p "Gathering Company Information..." at bounding box center [796, 667] width 743 height 24
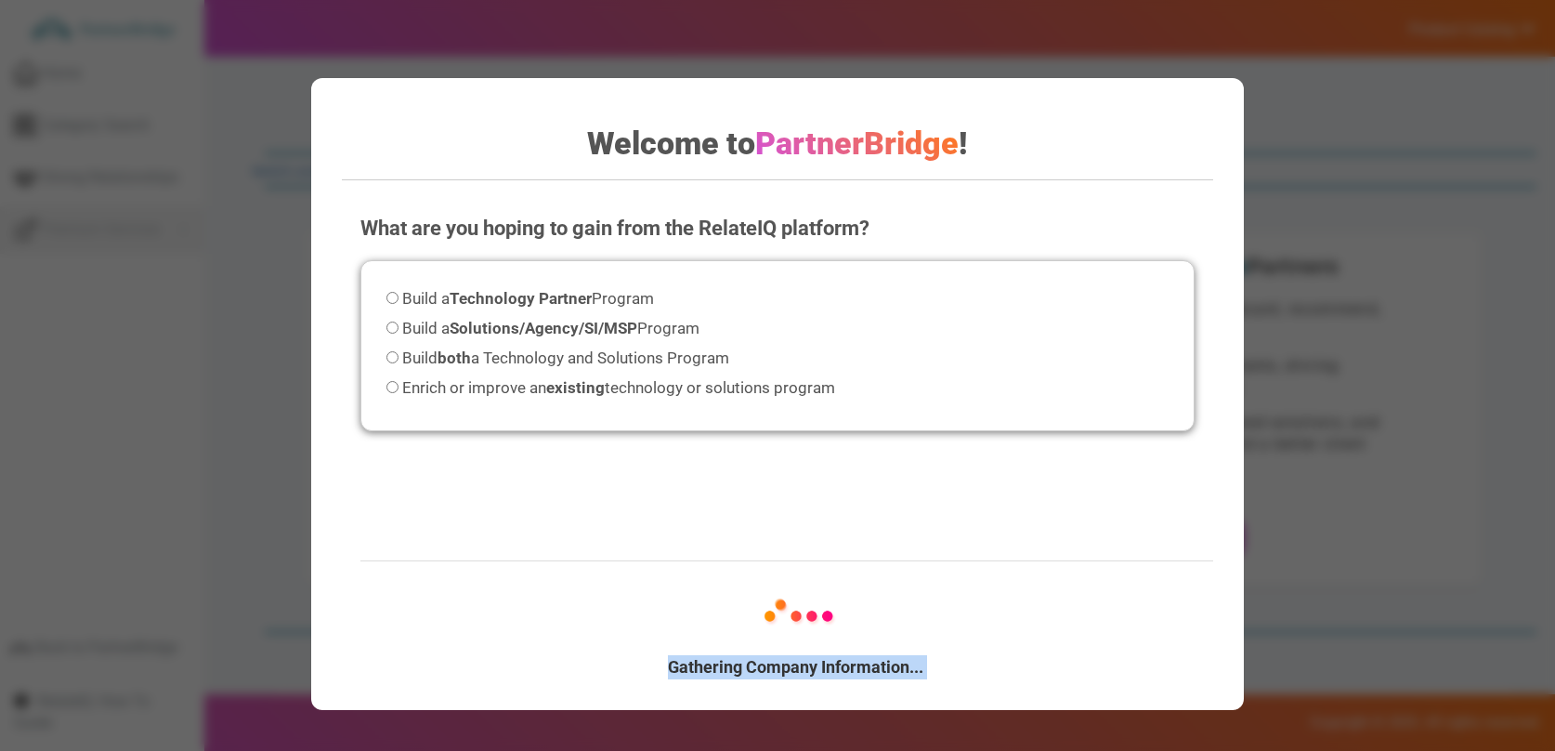
copy div "Gathering Company Information..."
click at [729, 458] on div "What are you hoping to gain from the RelateIQ platform? Please select an option…" at bounding box center [777, 381] width 871 height 372
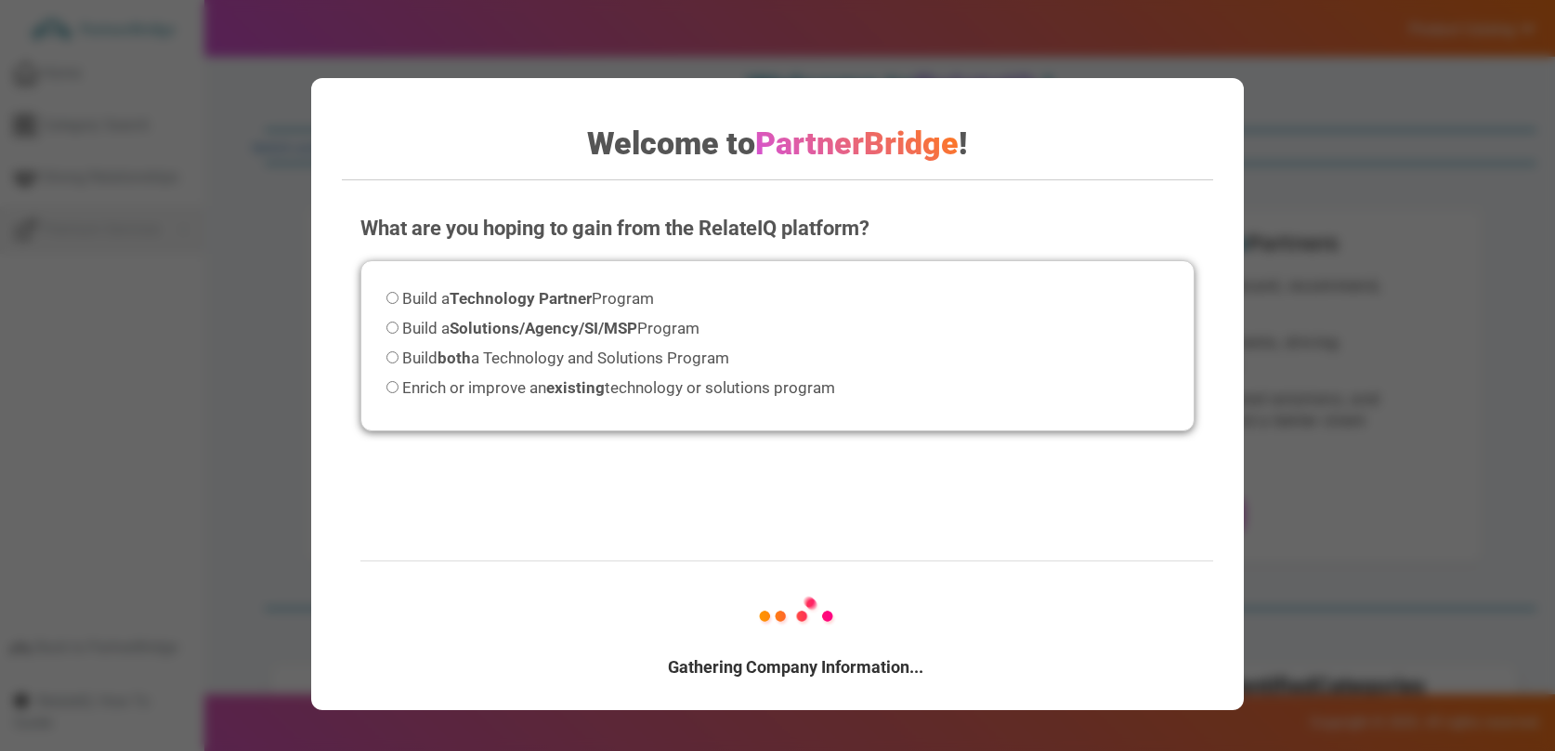
scroll to position [27, 0]
click at [622, 294] on span "Build a Technology Partner Program" at bounding box center [528, 298] width 252 height 19
click at [399, 294] on input "Build a Technology Partner Program" at bounding box center [393, 298] width 12 height 12
radio input "true"
click at [798, 487] on div "What are you hoping to gain from the RelateIQ platform? Please select an option…" at bounding box center [777, 381] width 871 height 372
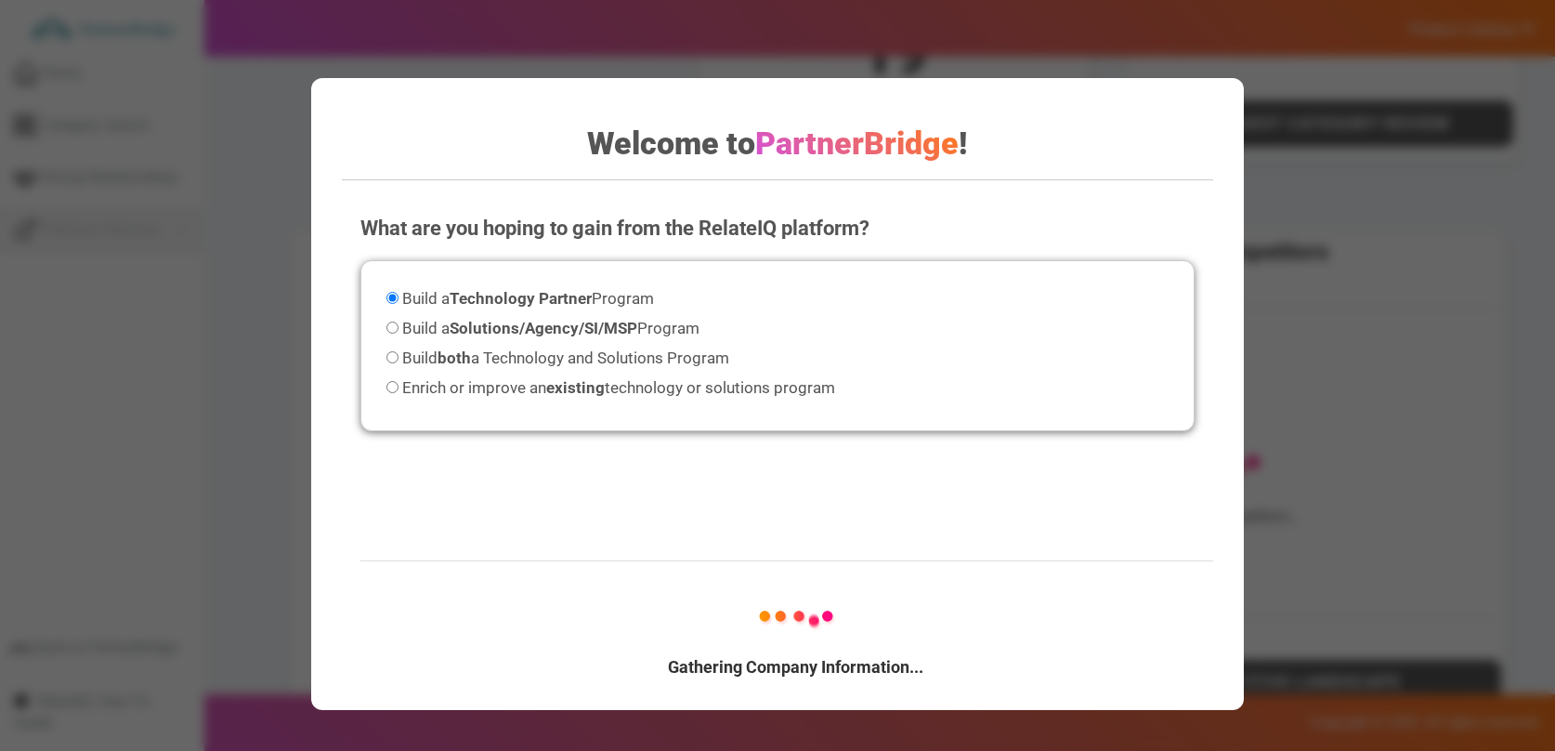
scroll to position [763, 0]
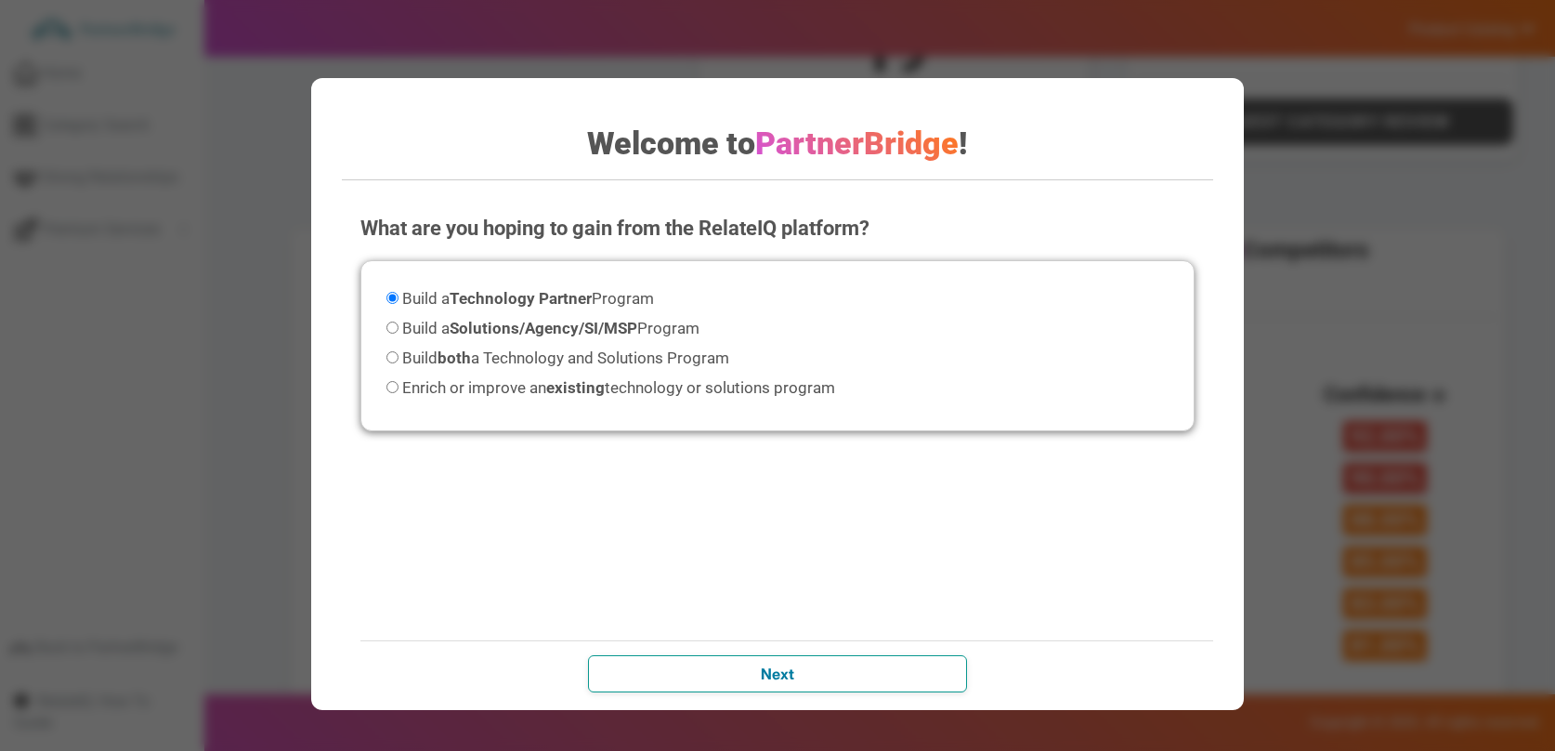
click at [936, 672] on input "Next" at bounding box center [777, 673] width 379 height 37
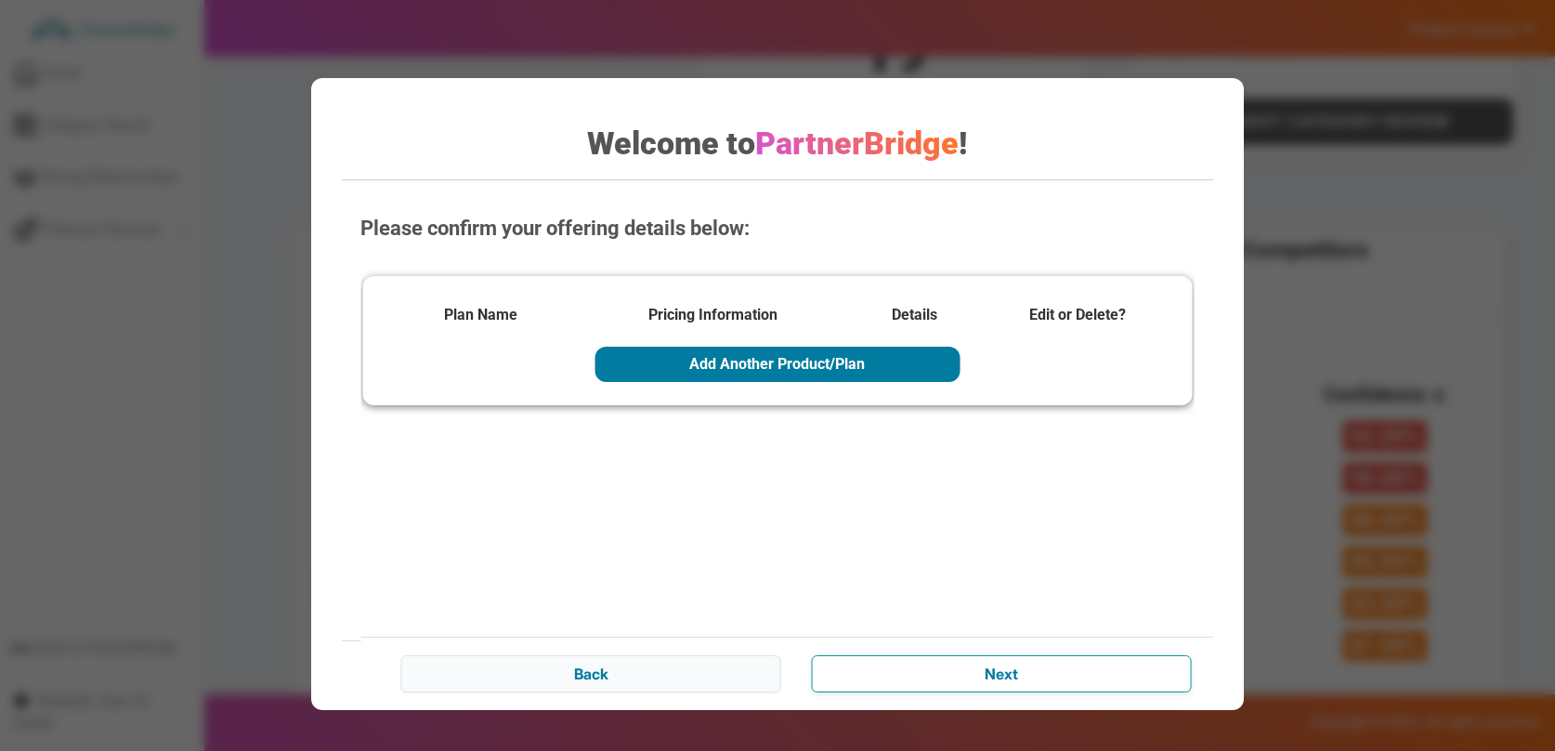
click at [986, 671] on input "Next" at bounding box center [1001, 673] width 379 height 37
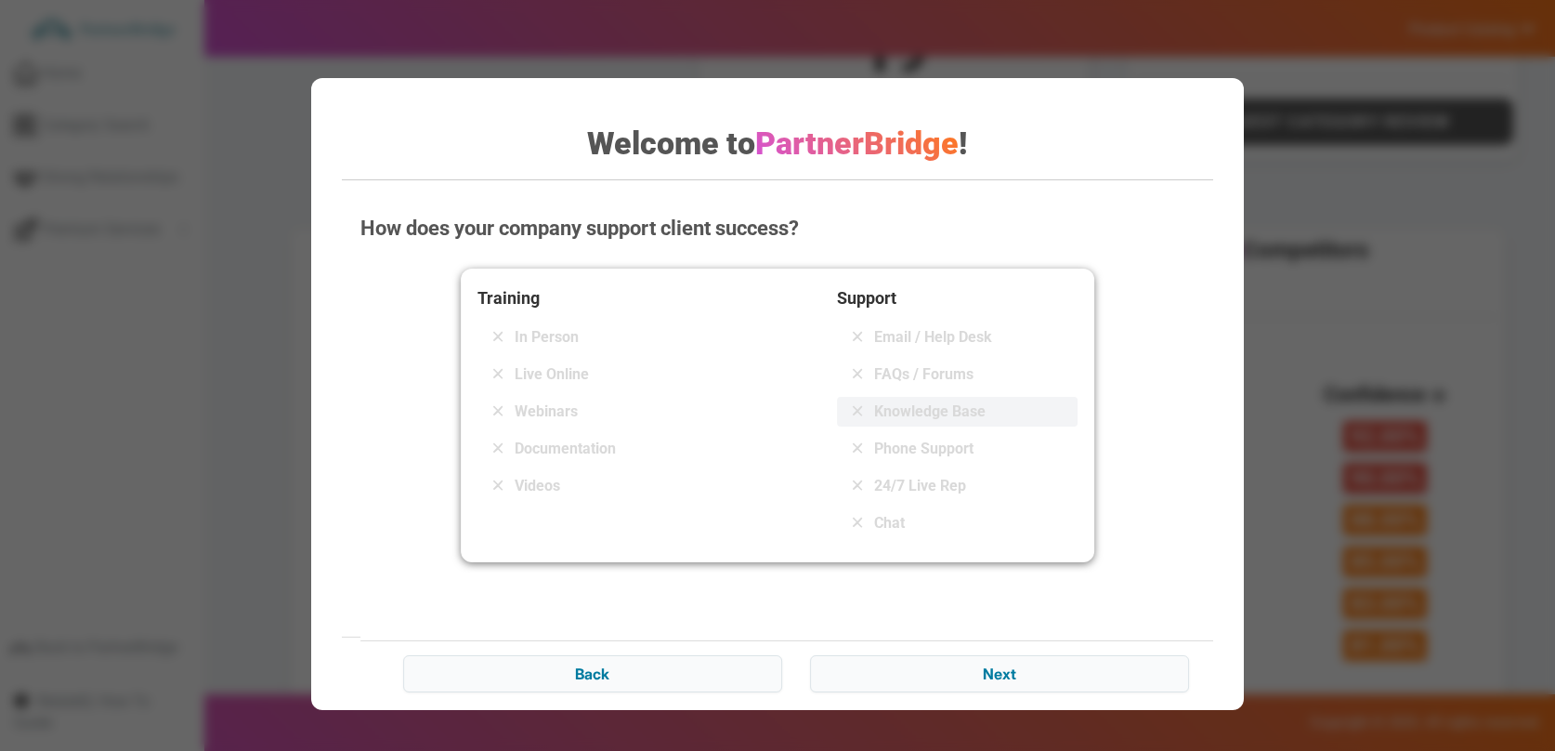
click at [942, 407] on span "Knowledge Base" at bounding box center [929, 411] width 111 height 22
click at [975, 656] on input "Next" at bounding box center [999, 673] width 379 height 37
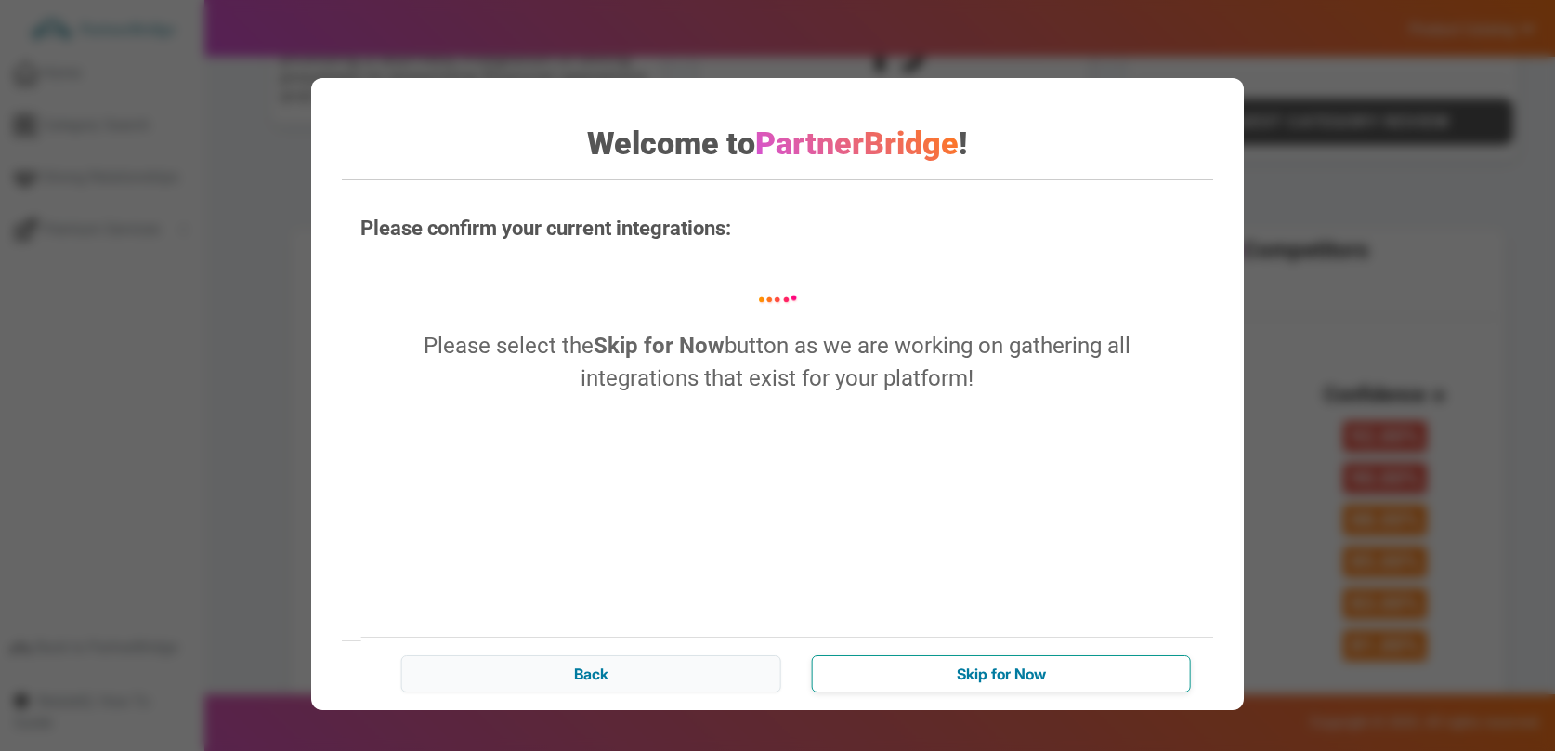
click at [988, 683] on input "Skip for Now" at bounding box center [1001, 673] width 379 height 37
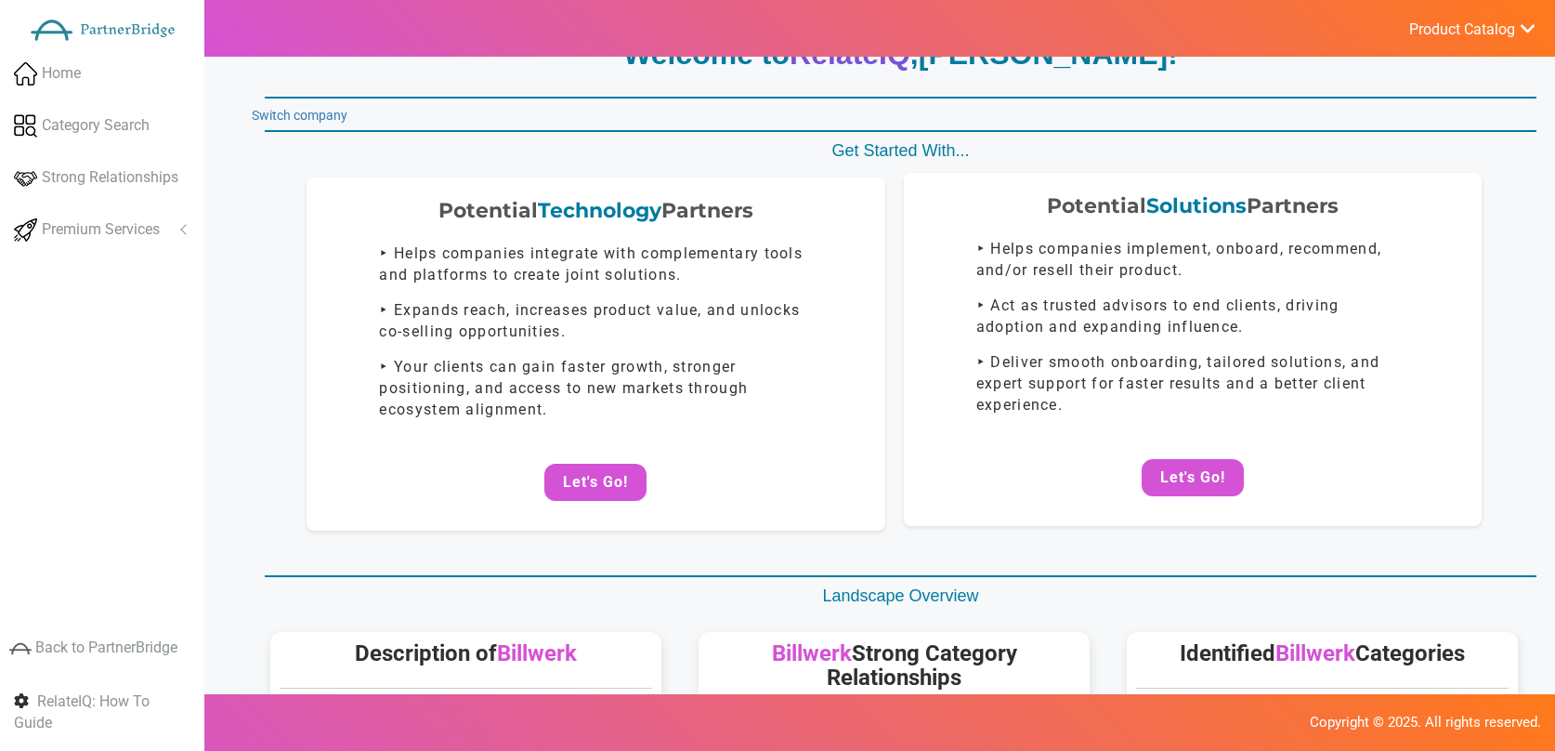
scroll to position [0, 0]
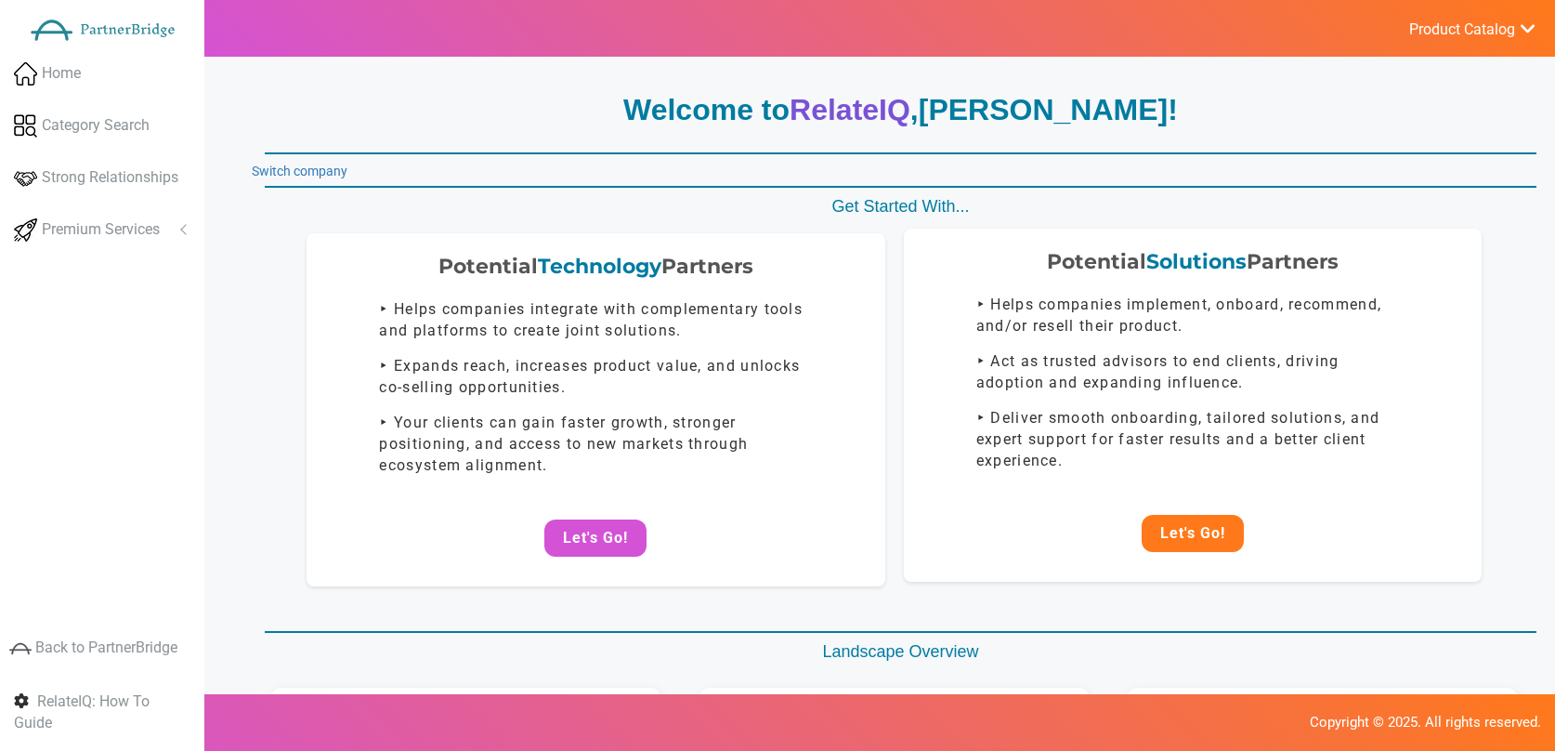
click at [1188, 532] on button "Let's Go!" at bounding box center [1193, 533] width 102 height 37
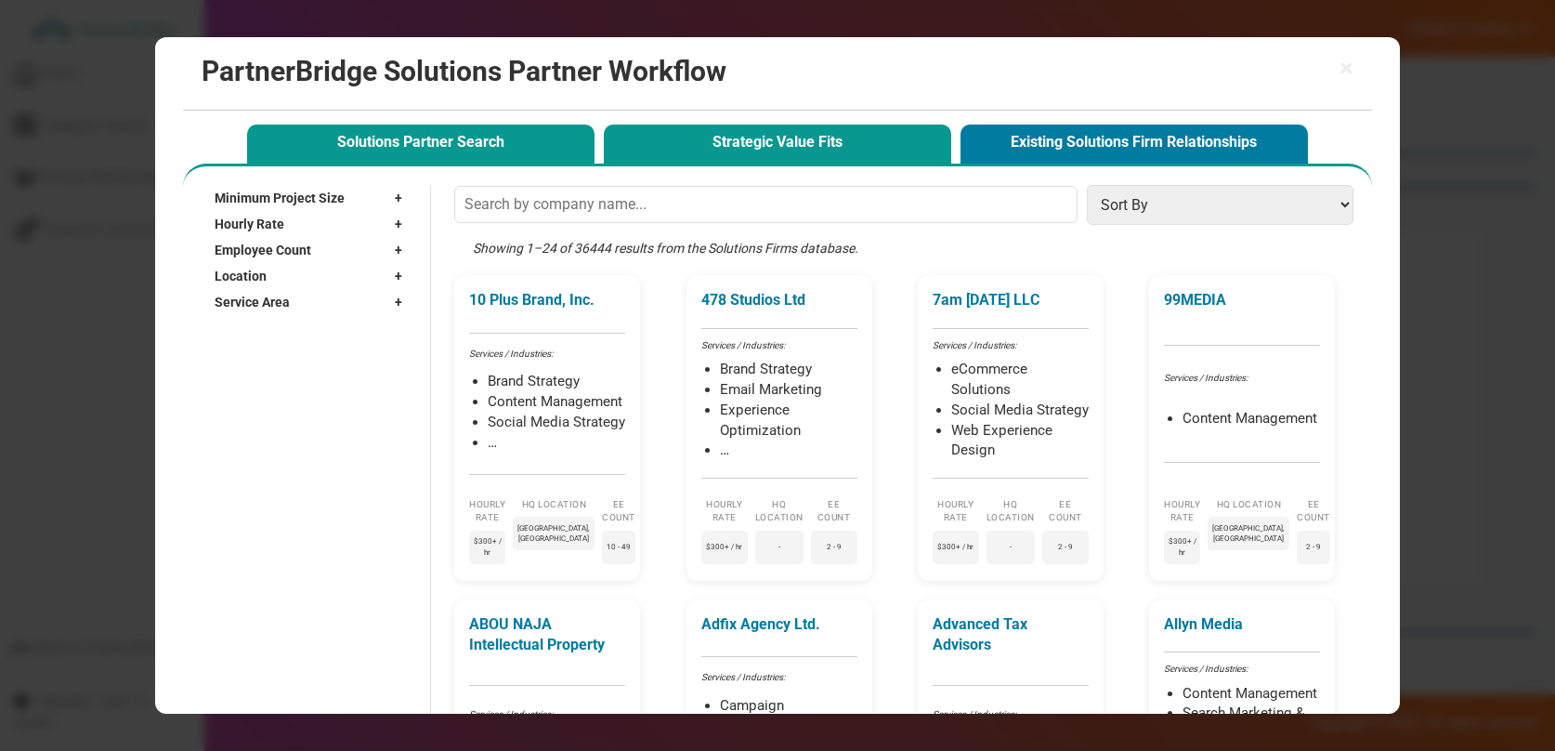
click at [835, 145] on button "Strategic Value Fits" at bounding box center [777, 144] width 347 height 38
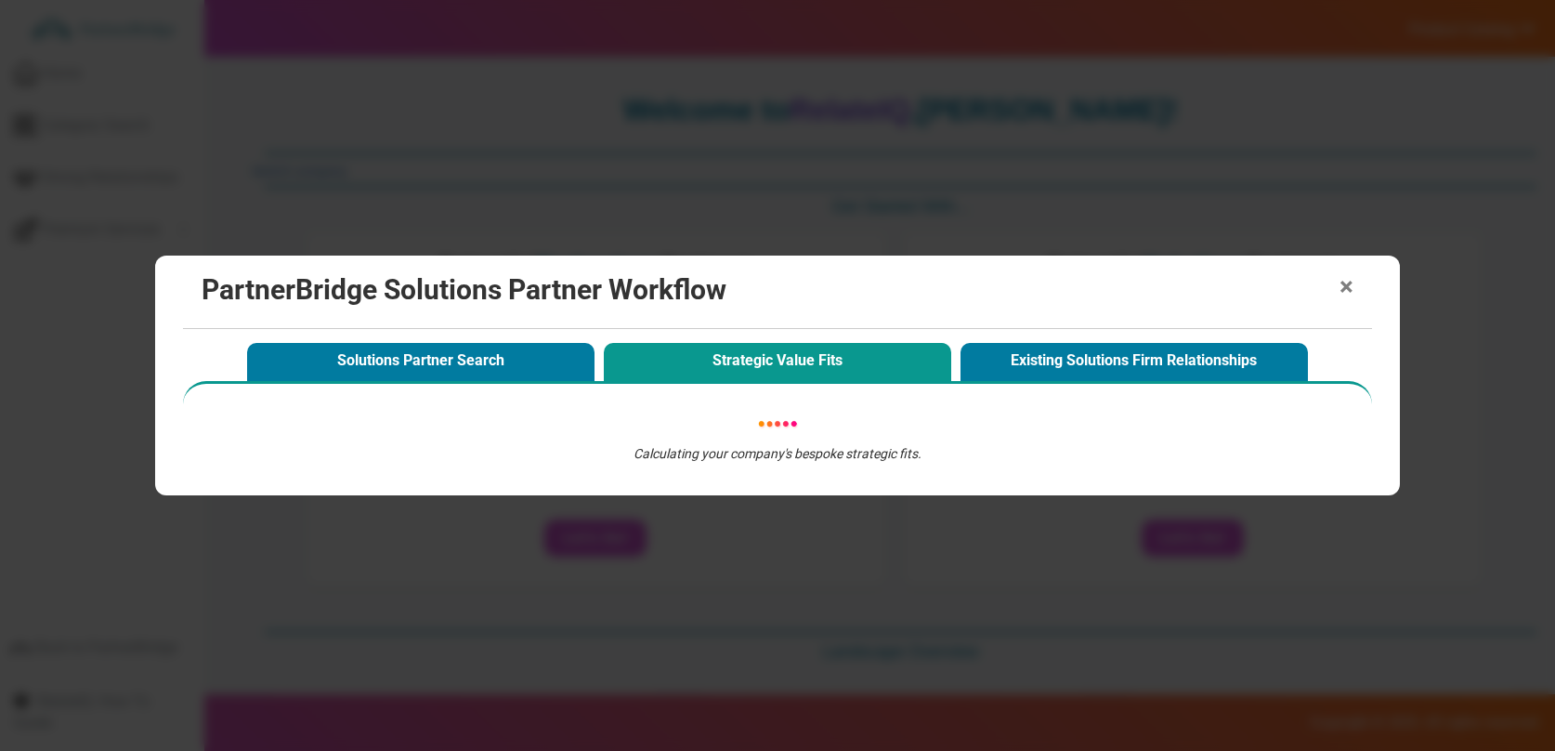
click at [1349, 285] on span "×" at bounding box center [1347, 287] width 14 height 26
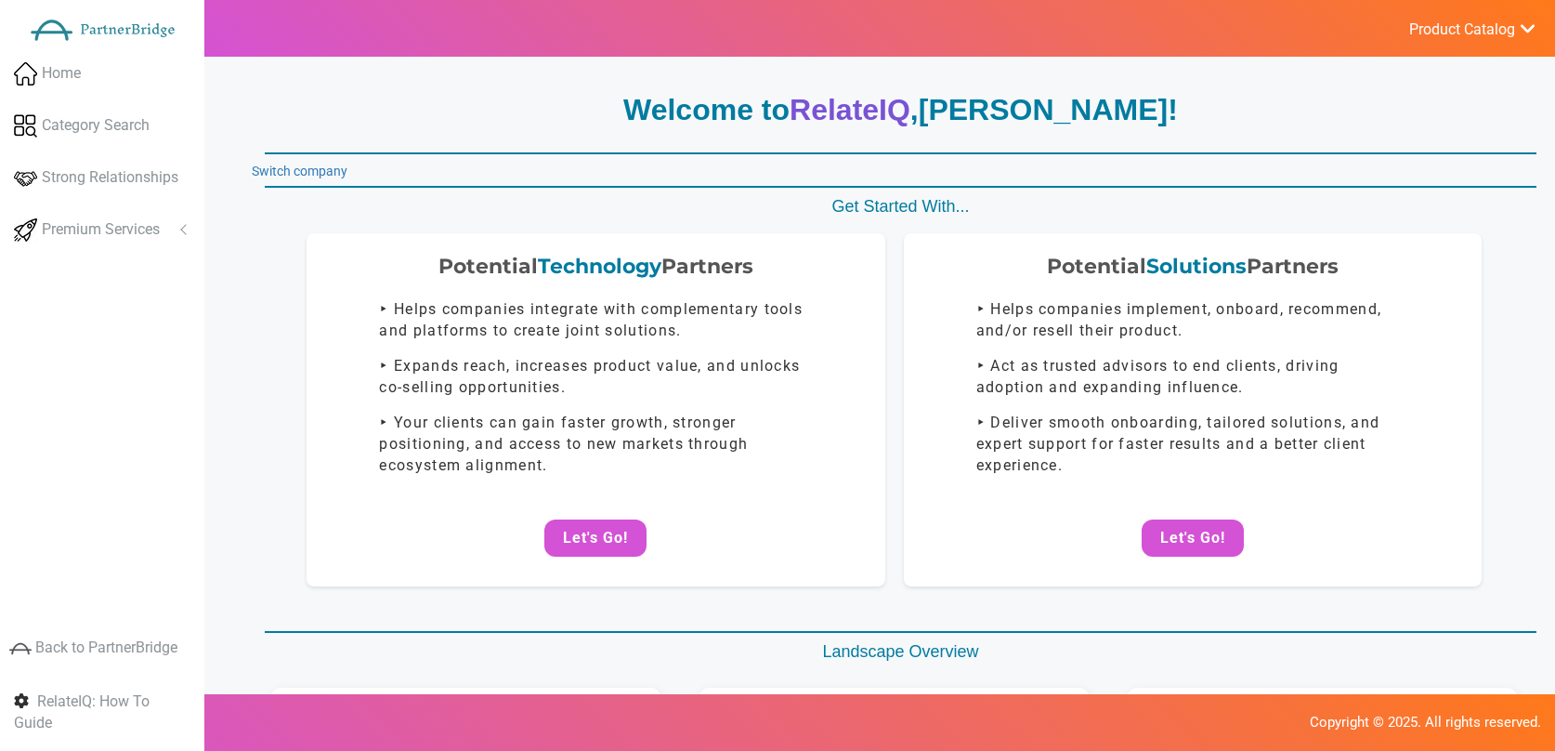
click at [1349, 285] on div "Potential Solutions Partners ‣ Helps companies implement, onboard, recommend, a…" at bounding box center [1193, 409] width 578 height 353
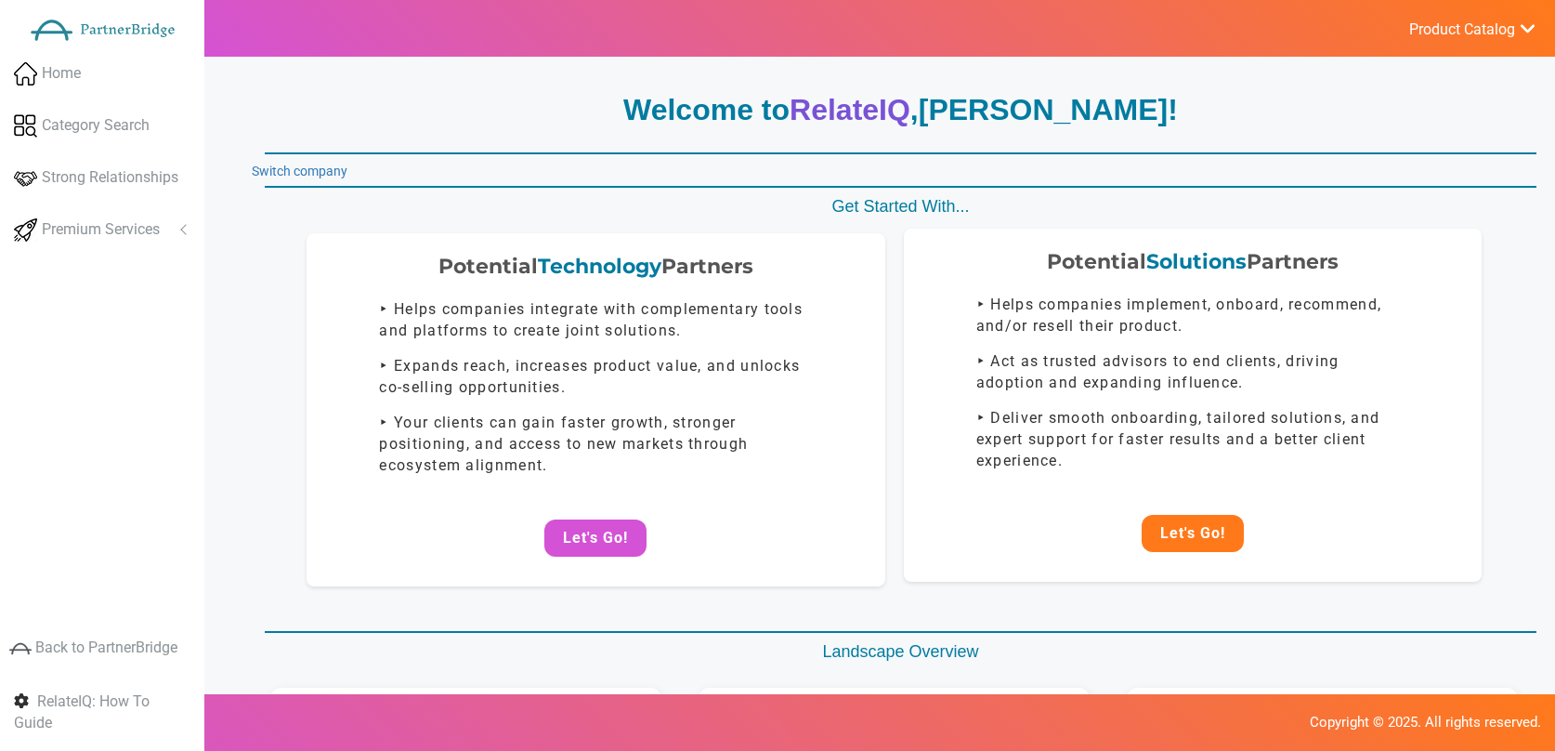
click at [1205, 530] on button "Let's Go!" at bounding box center [1193, 533] width 102 height 37
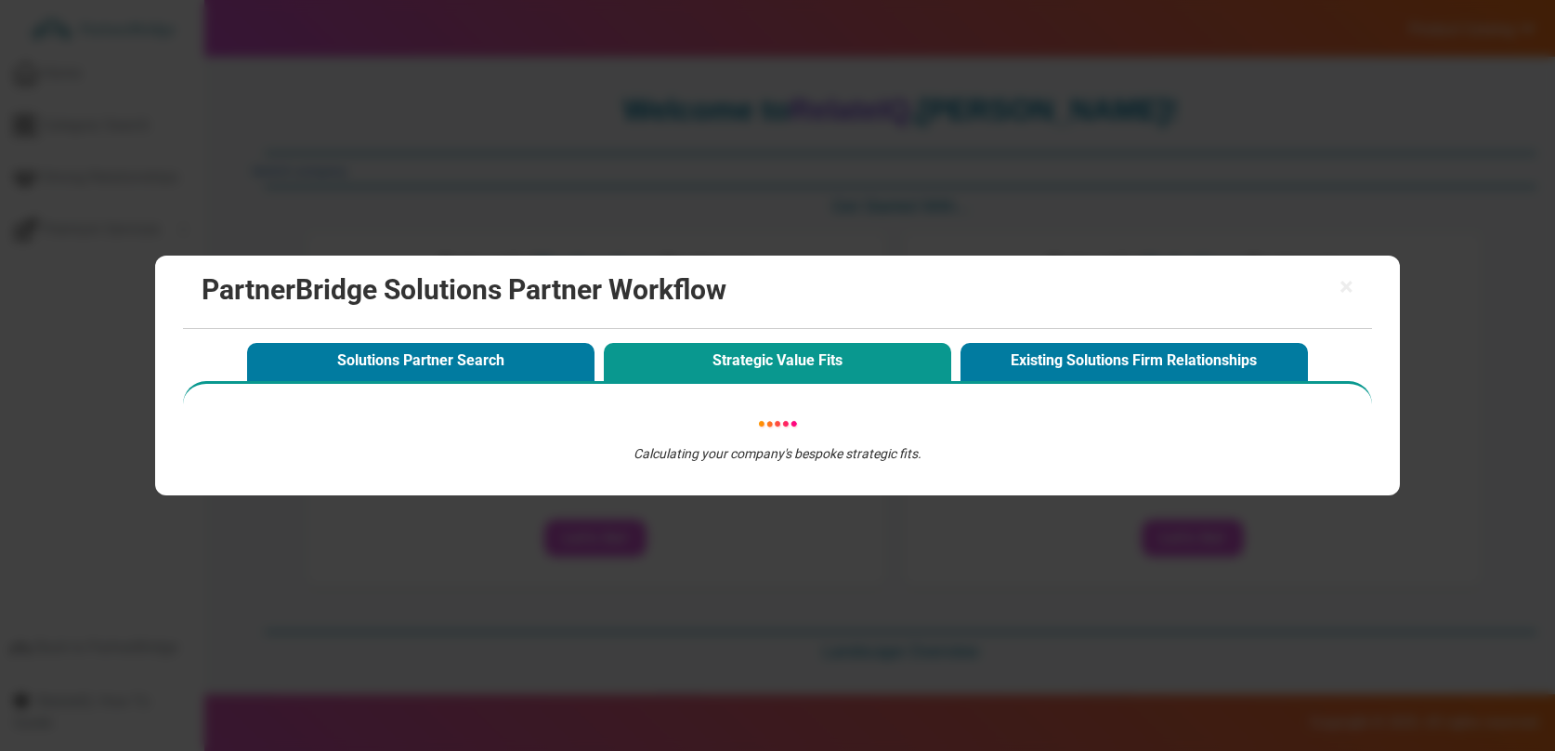
click at [479, 357] on button "Solutions Partner Search" at bounding box center [420, 362] width 347 height 38
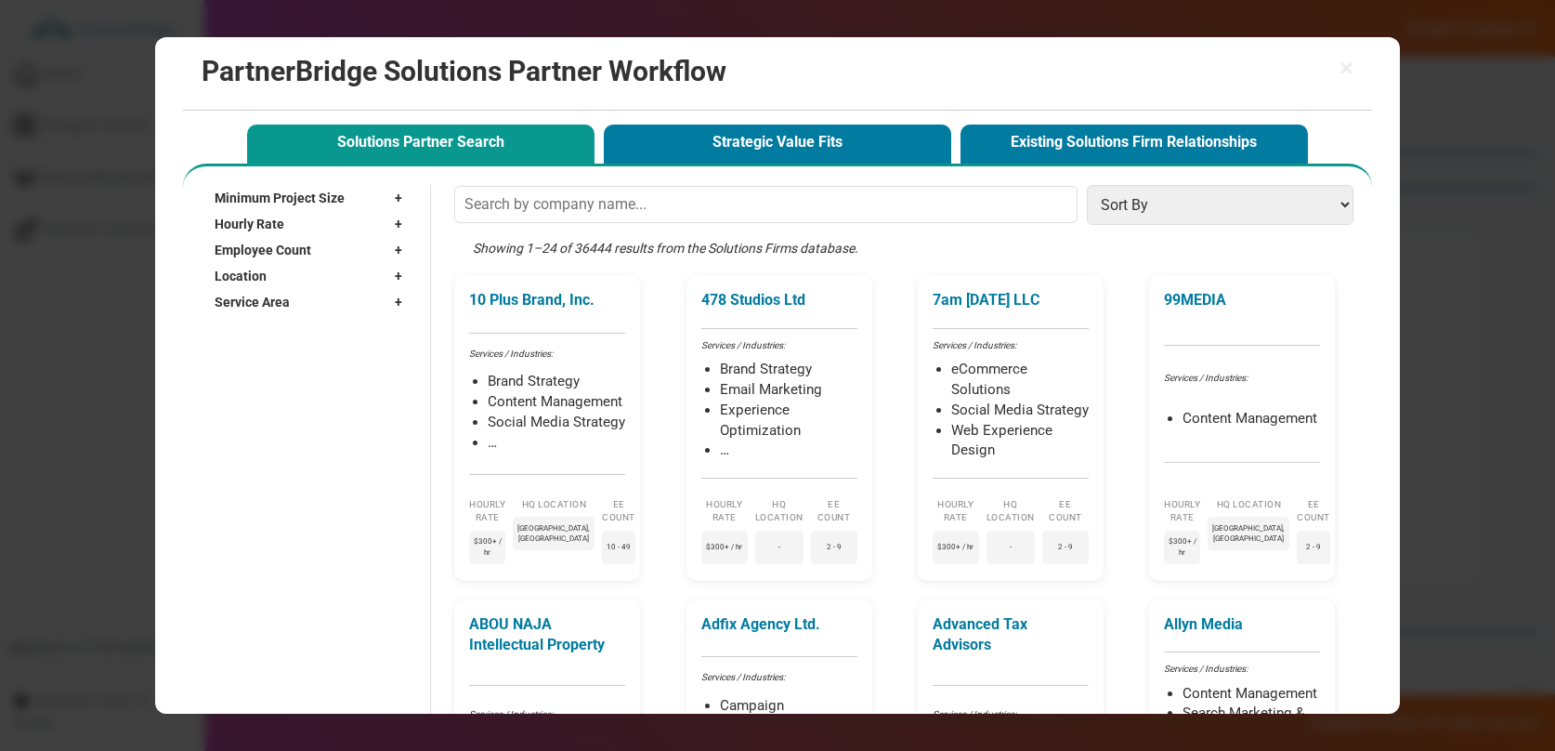
click at [771, 140] on button "Strategic Value Fits" at bounding box center [777, 144] width 347 height 38
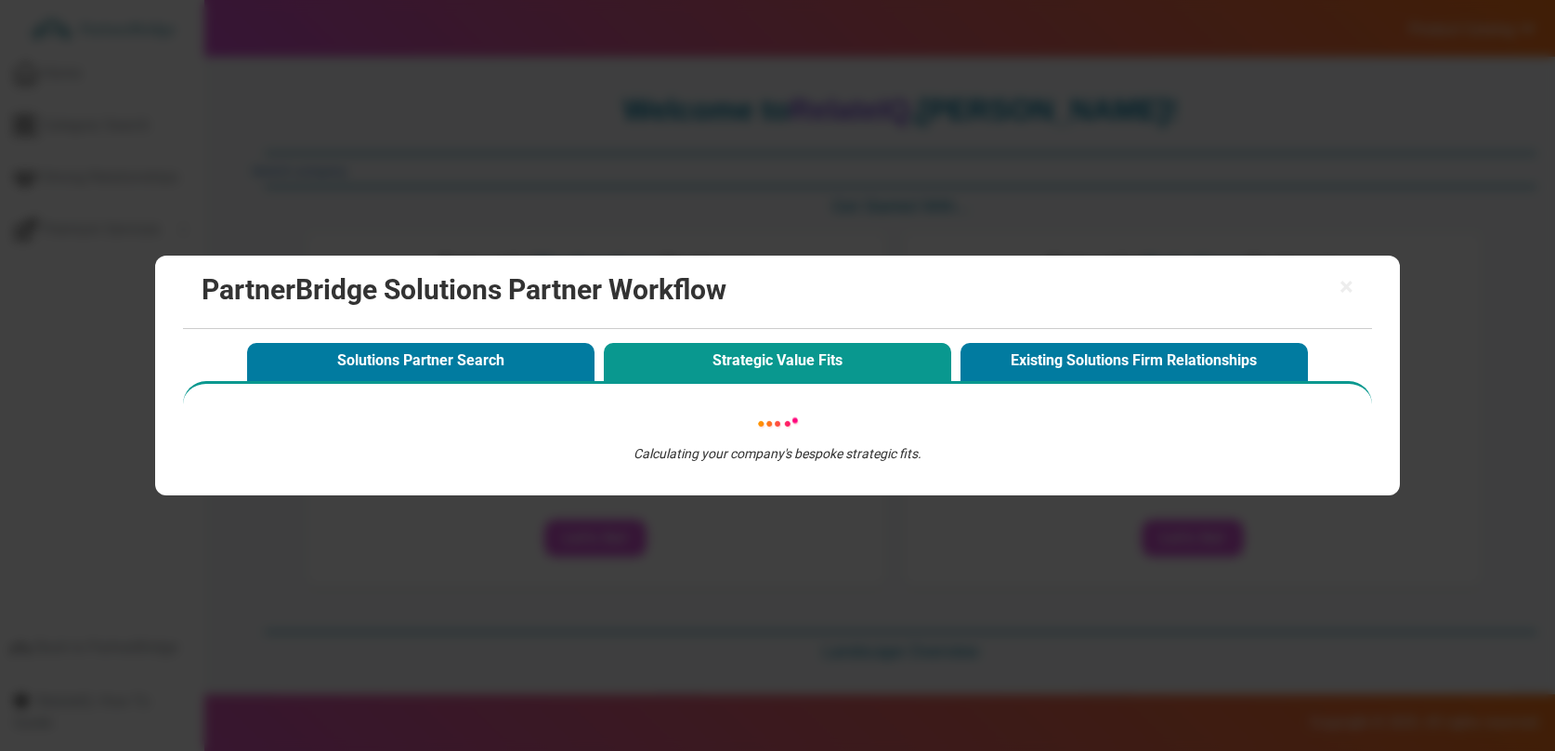
click at [963, 513] on div "× PartnerBridge Solutions Partner Workflow Solutions Partner Search Strategic V…" at bounding box center [777, 375] width 1555 height 751
drag, startPoint x: 1304, startPoint y: 295, endPoint x: 1330, endPoint y: 287, distance: 27.1
click at [1330, 287] on h2 "PartnerBridge Solutions Partner Workflow" at bounding box center [777, 289] width 1151 height 31
click at [1343, 287] on span "×" at bounding box center [1347, 287] width 14 height 26
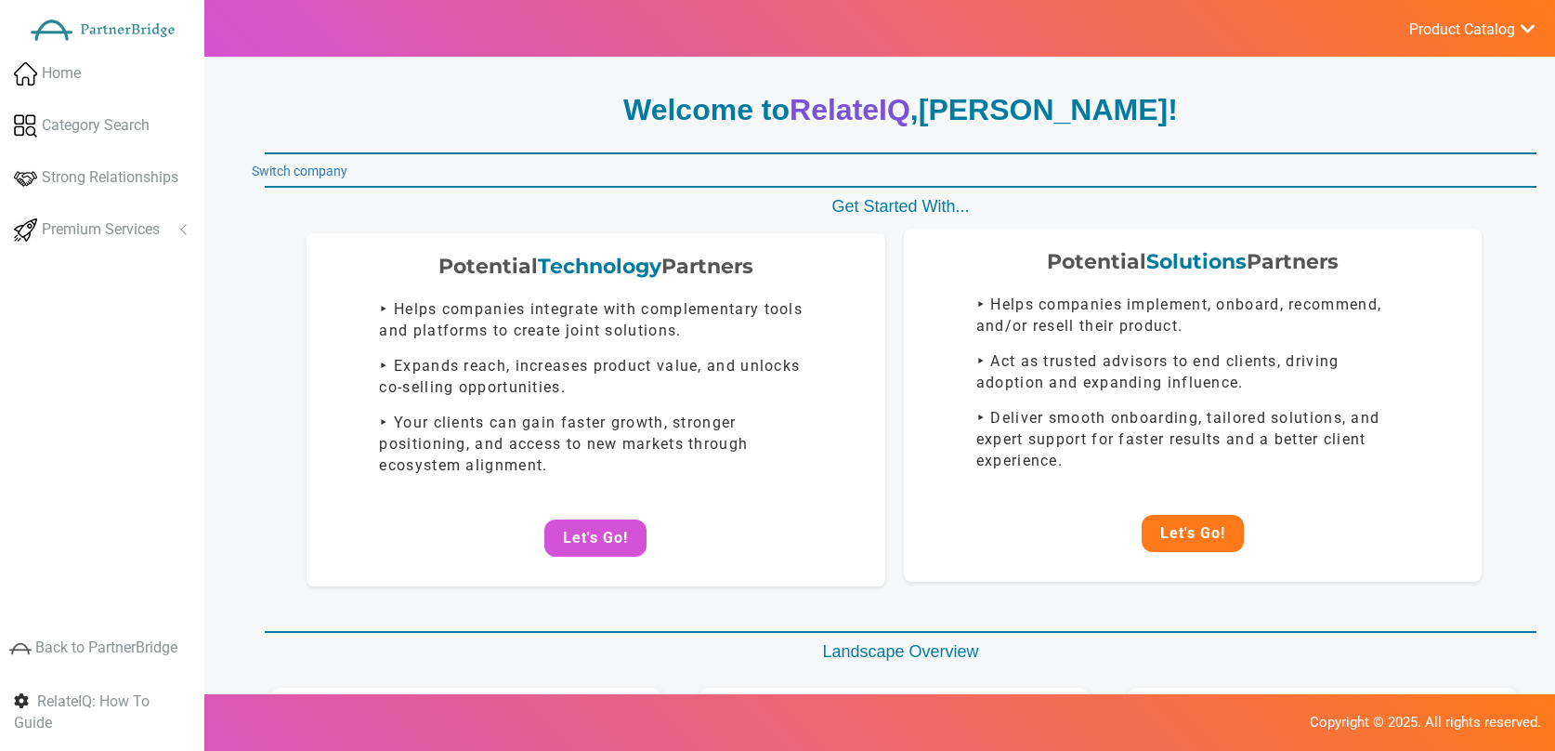
click at [1181, 529] on button "Let's Go!" at bounding box center [1193, 533] width 102 height 37
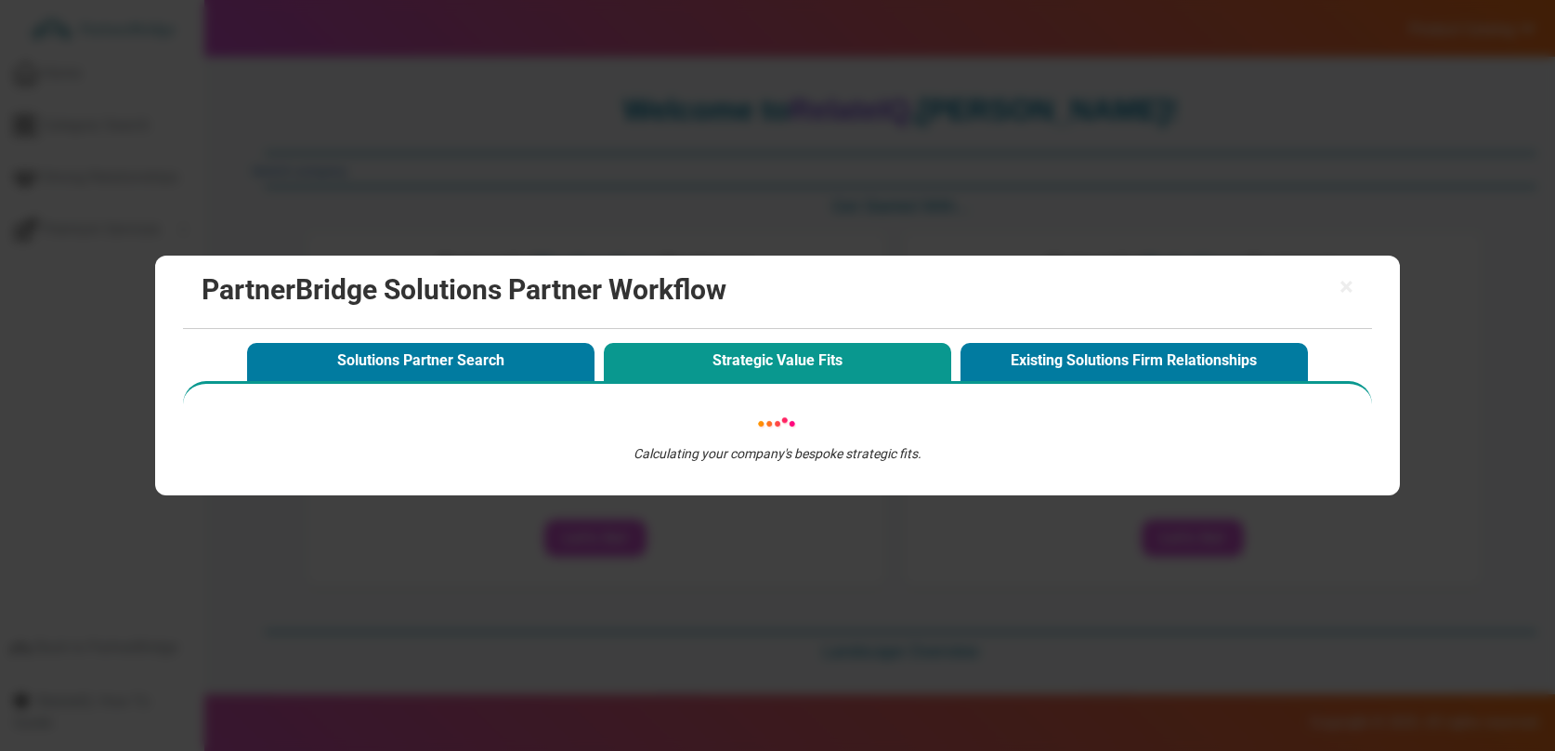
click at [1334, 297] on h2 "PartnerBridge Solutions Partner Workflow" at bounding box center [777, 289] width 1151 height 31
click at [1353, 290] on span "×" at bounding box center [1347, 287] width 14 height 26
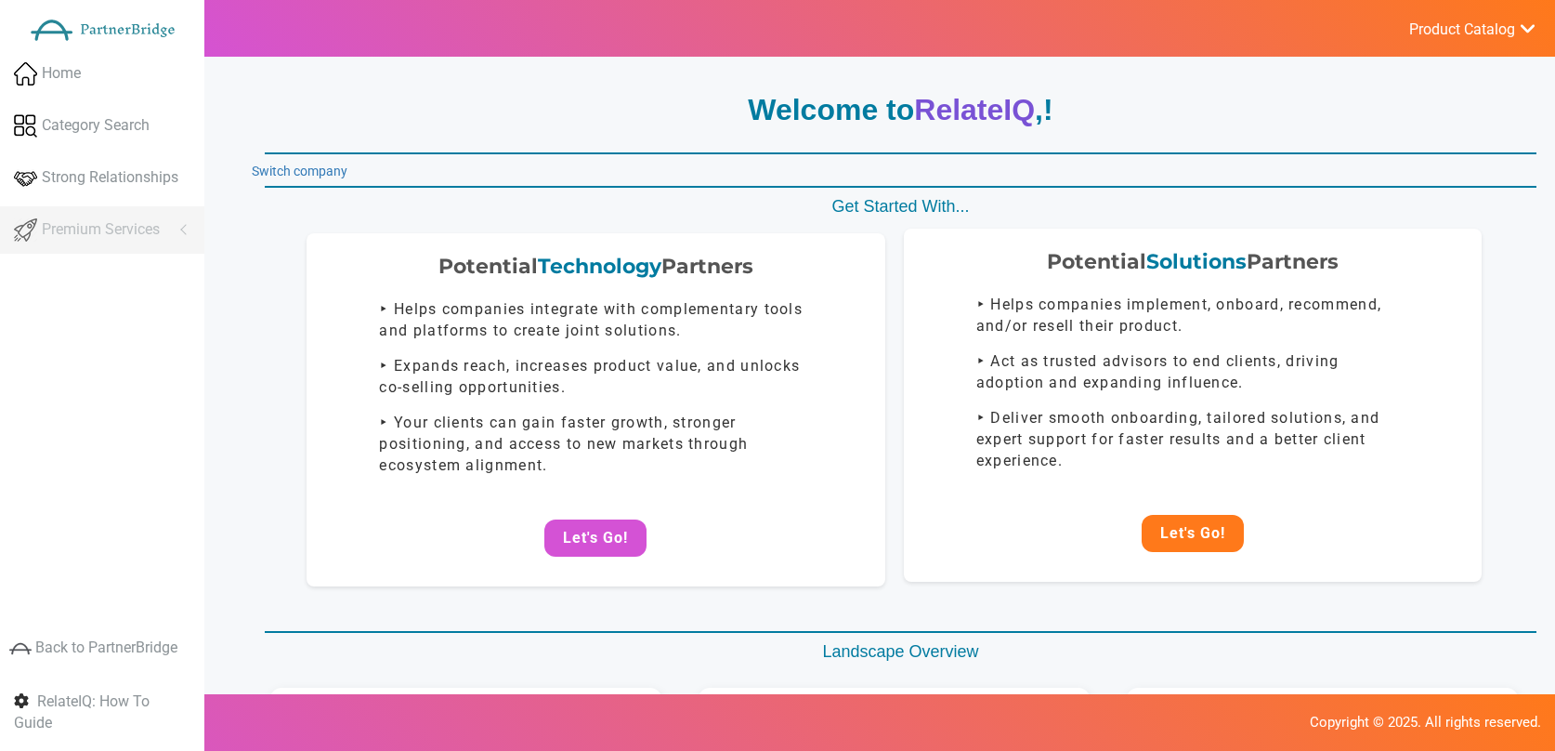
click at [1175, 527] on button "Let's Go!" at bounding box center [1193, 533] width 102 height 37
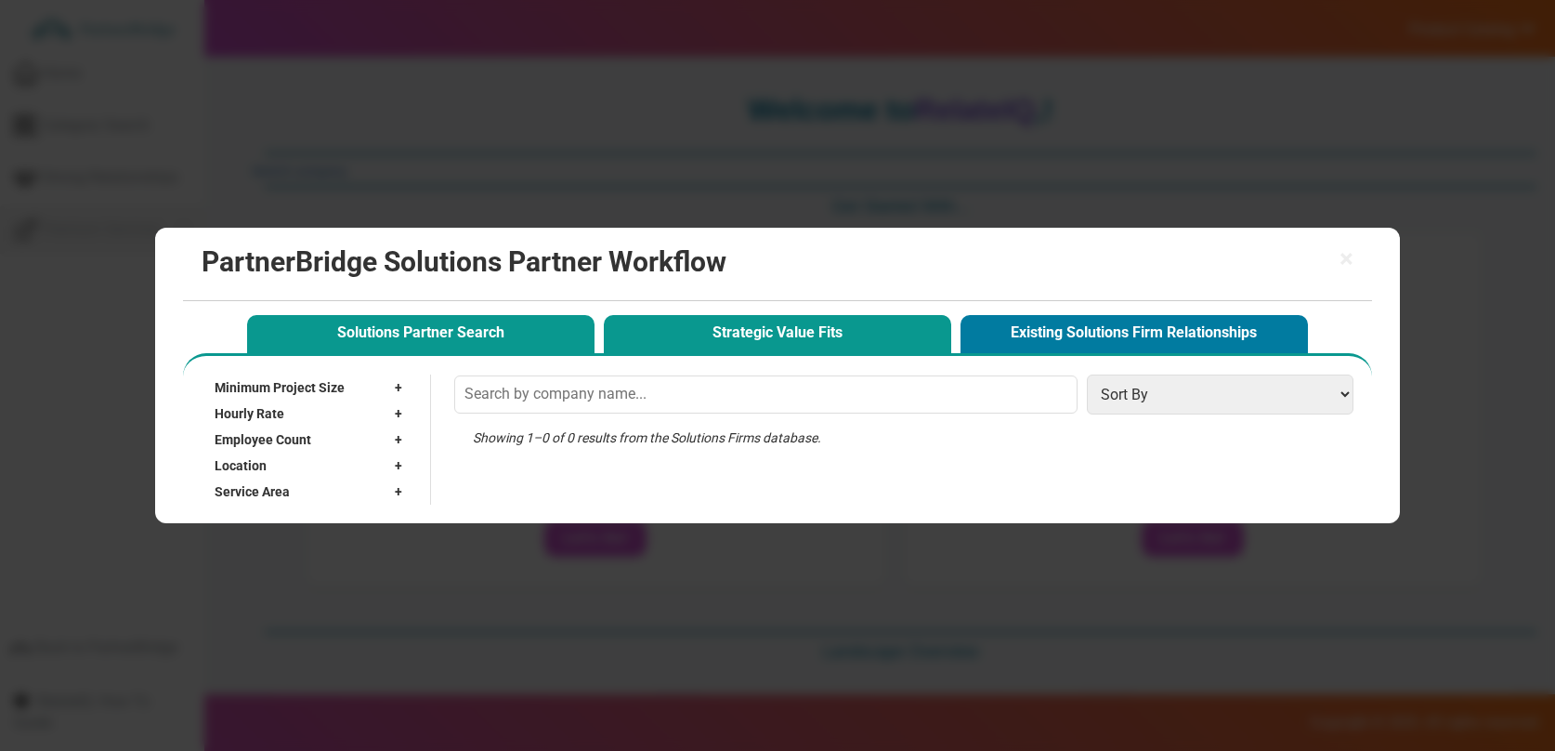
click at [855, 334] on button "Strategic Value Fits" at bounding box center [777, 334] width 347 height 38
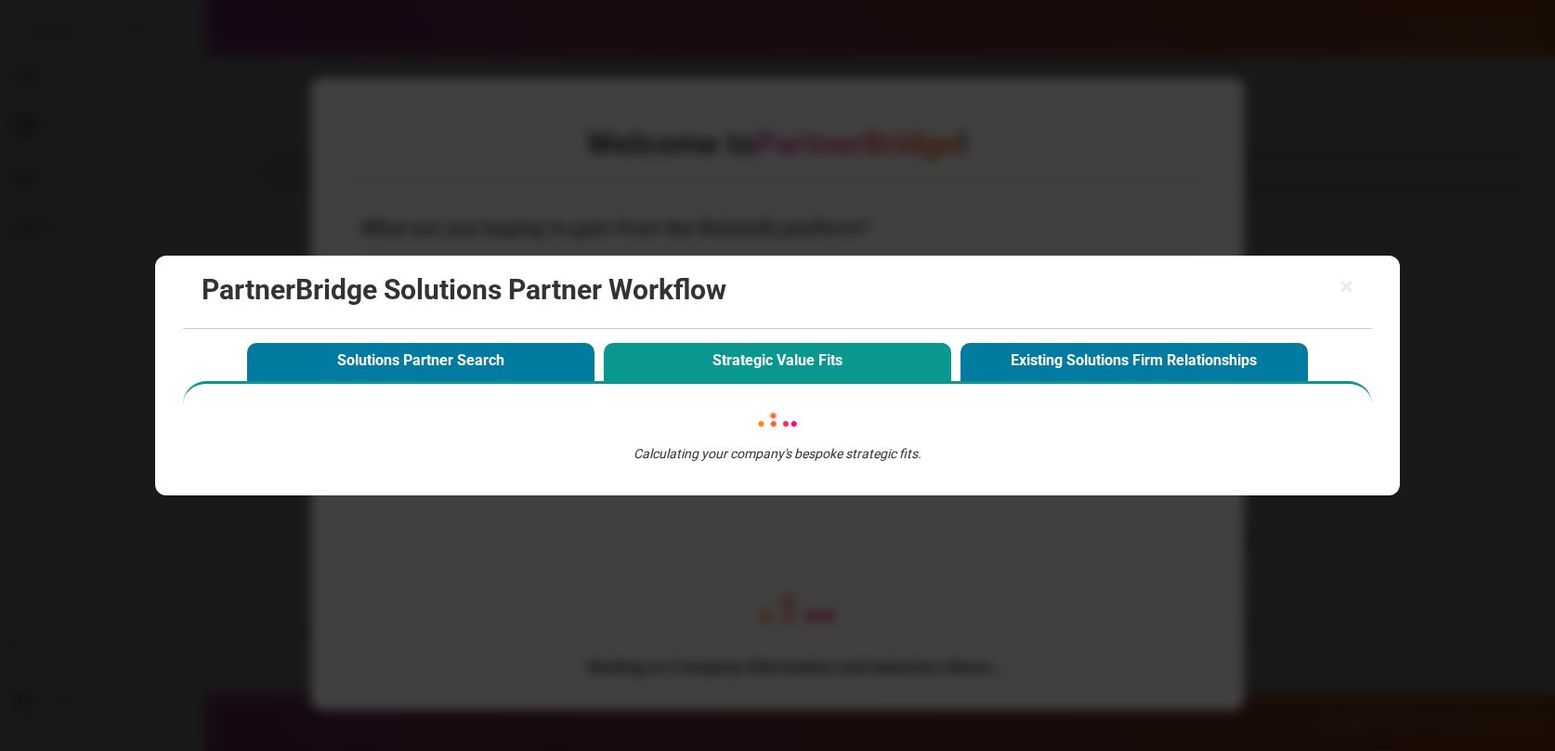
click at [741, 369] on button "Strategic Value Fits" at bounding box center [777, 362] width 347 height 38
click at [527, 340] on div "Solutions Partner Search Strategic Value Fits Existing Solutions Firm Relations…" at bounding box center [776, 359] width 1069 height 43
click at [510, 357] on button "Solutions Partner Search" at bounding box center [420, 362] width 347 height 38
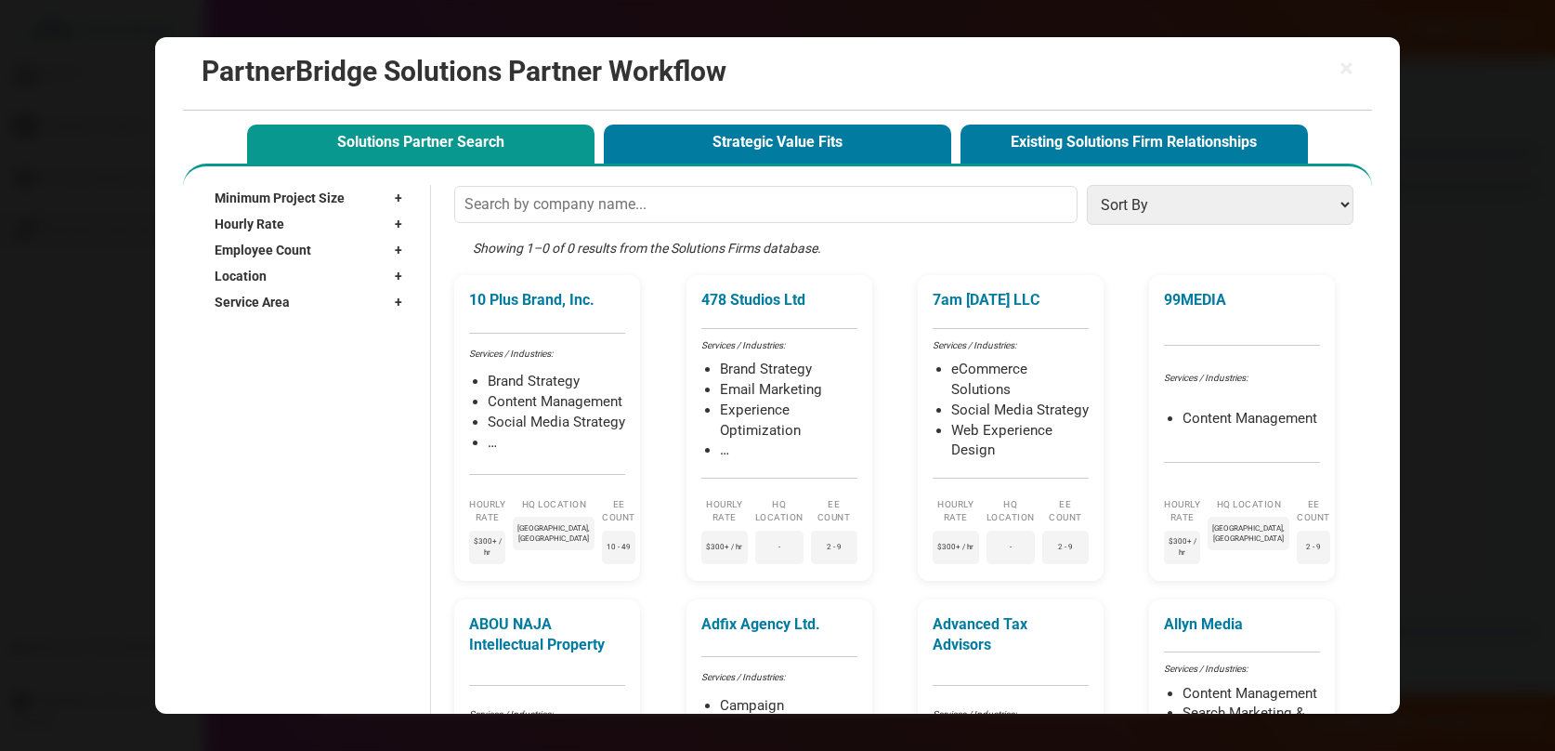
drag, startPoint x: 1414, startPoint y: 246, endPoint x: 1400, endPoint y: 193, distance: 54.8
click at [1414, 246] on div "× PartnerBridge Solutions Partner Workflow Solutions Partner Search Strategic V…" at bounding box center [777, 375] width 1555 height 751
drag, startPoint x: 1354, startPoint y: 85, endPoint x: 1348, endPoint y: 70, distance: 15.9
click at [1354, 80] on div "× PartnerBridge Solutions Partner Workflow" at bounding box center [777, 73] width 1188 height 73
click at [1348, 70] on span "×" at bounding box center [1347, 69] width 14 height 26
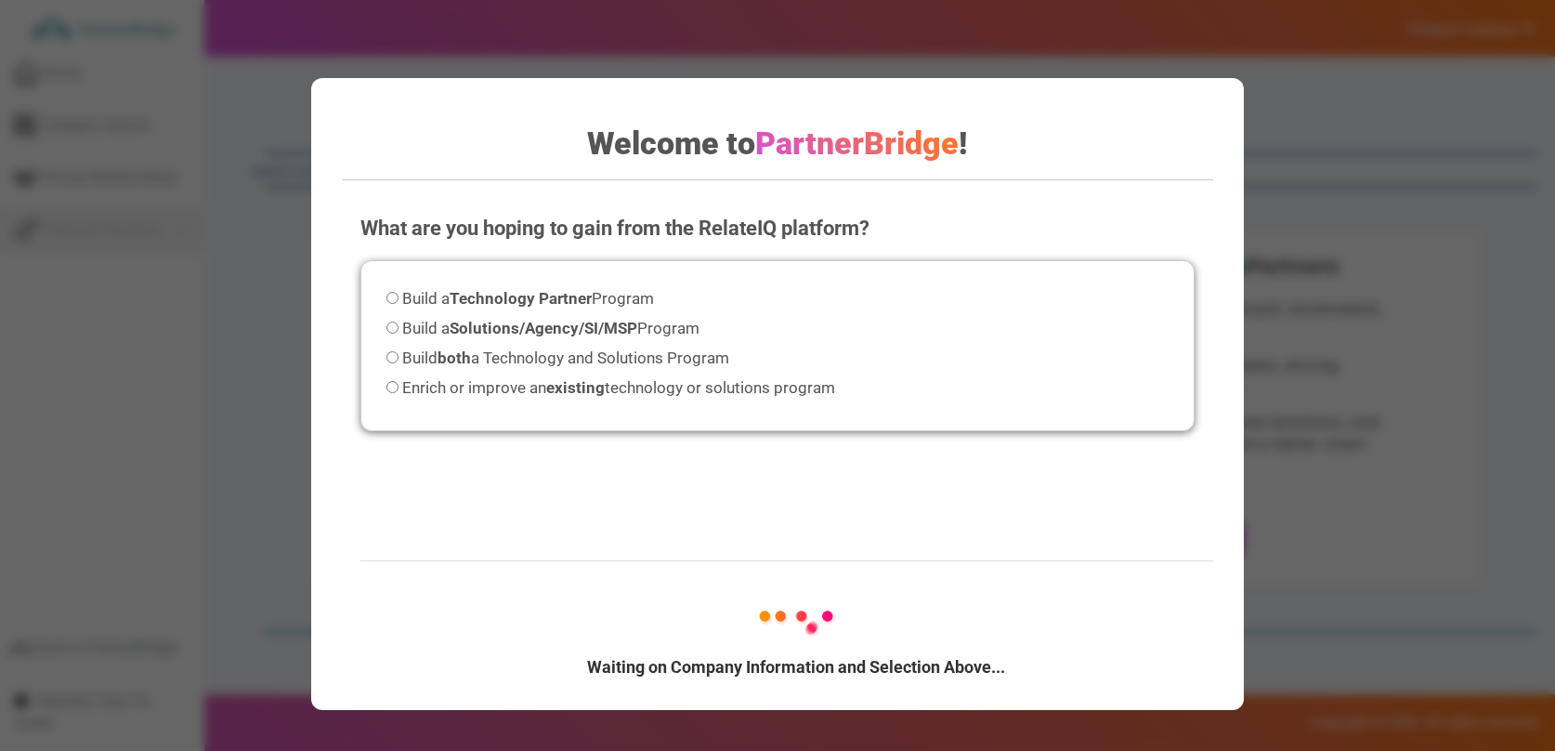
click at [1384, 203] on div "Welcome to PartnerBridge ! What are you hoping to gain from the RelateIQ platfo…" at bounding box center [777, 375] width 1555 height 751
click at [286, 322] on div "Welcome to PartnerBridge ! What are you hoping to gain from the RelateIQ platfo…" at bounding box center [777, 375] width 1555 height 751
click at [486, 314] on div "Build a Technology Partner Program Build a Solutions/Agency/SI/MSP Program Buil…" at bounding box center [776, 346] width 833 height 172
click at [495, 300] on strong "Technology Partner" at bounding box center [521, 298] width 142 height 19
click at [399, 300] on input "Build a Technology Partner Program" at bounding box center [393, 298] width 12 height 12
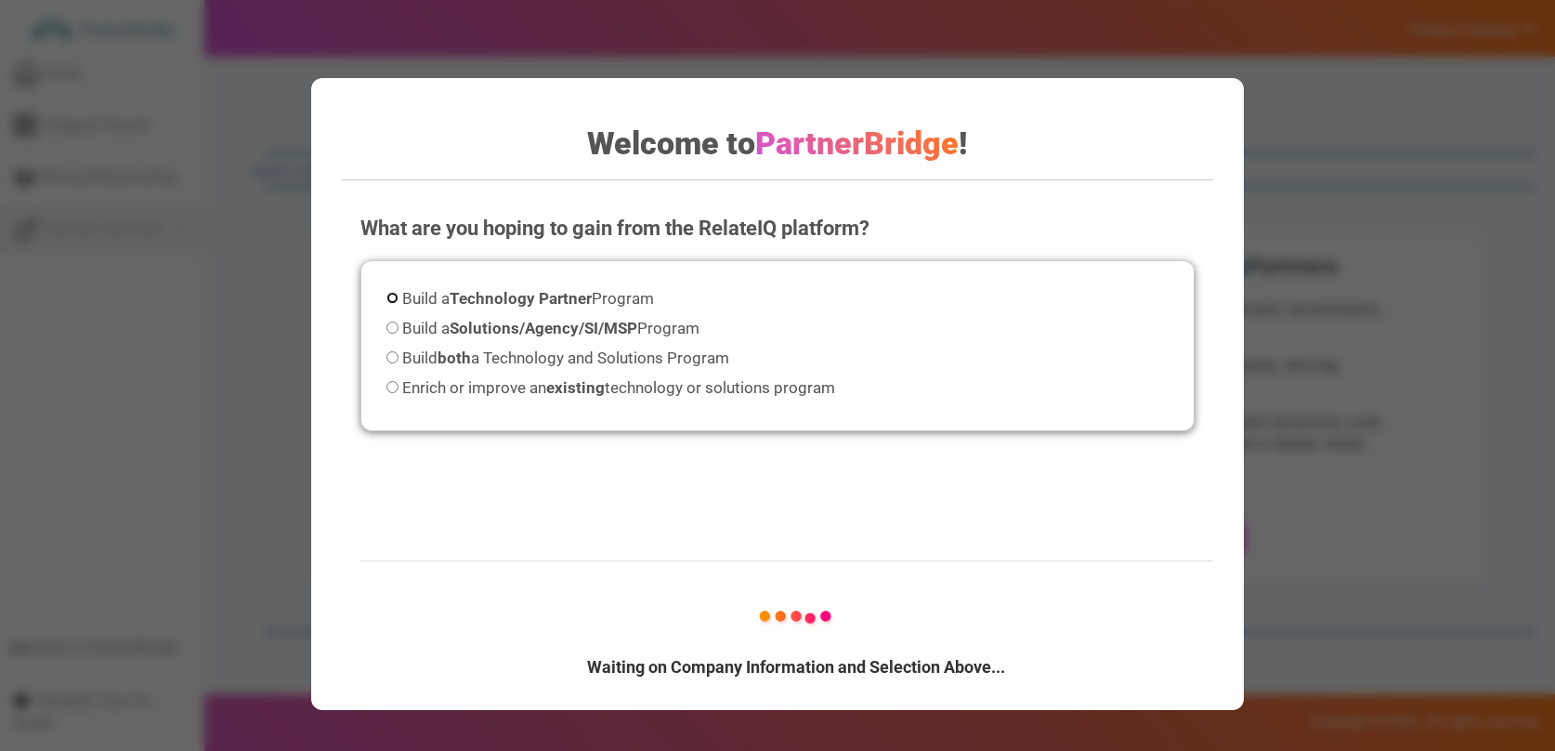
radio input "true"
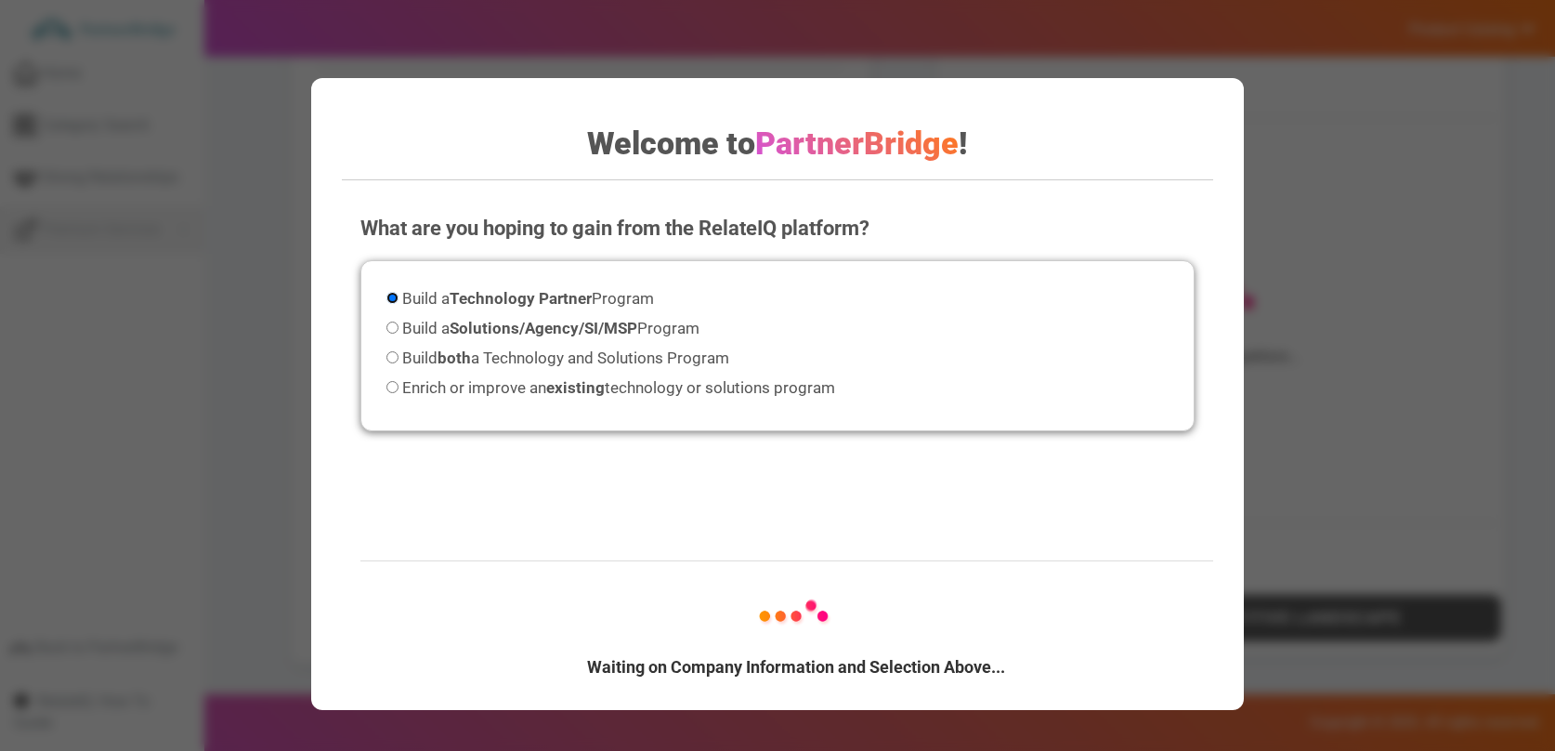
scroll to position [969, 0]
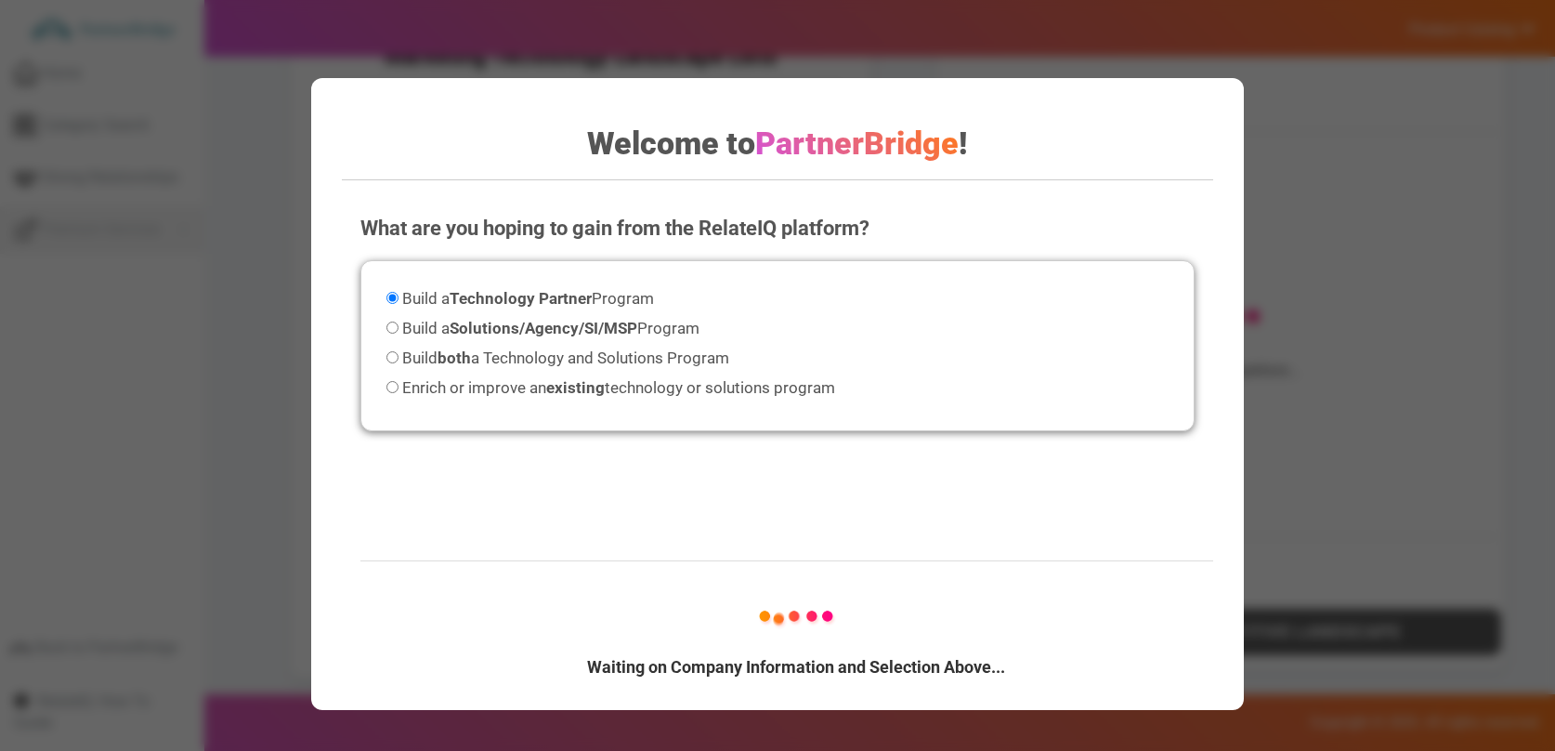
click at [1130, 498] on div "What are you hoping to gain from the RelateIQ platform? Please select an option…" at bounding box center [777, 381] width 871 height 372
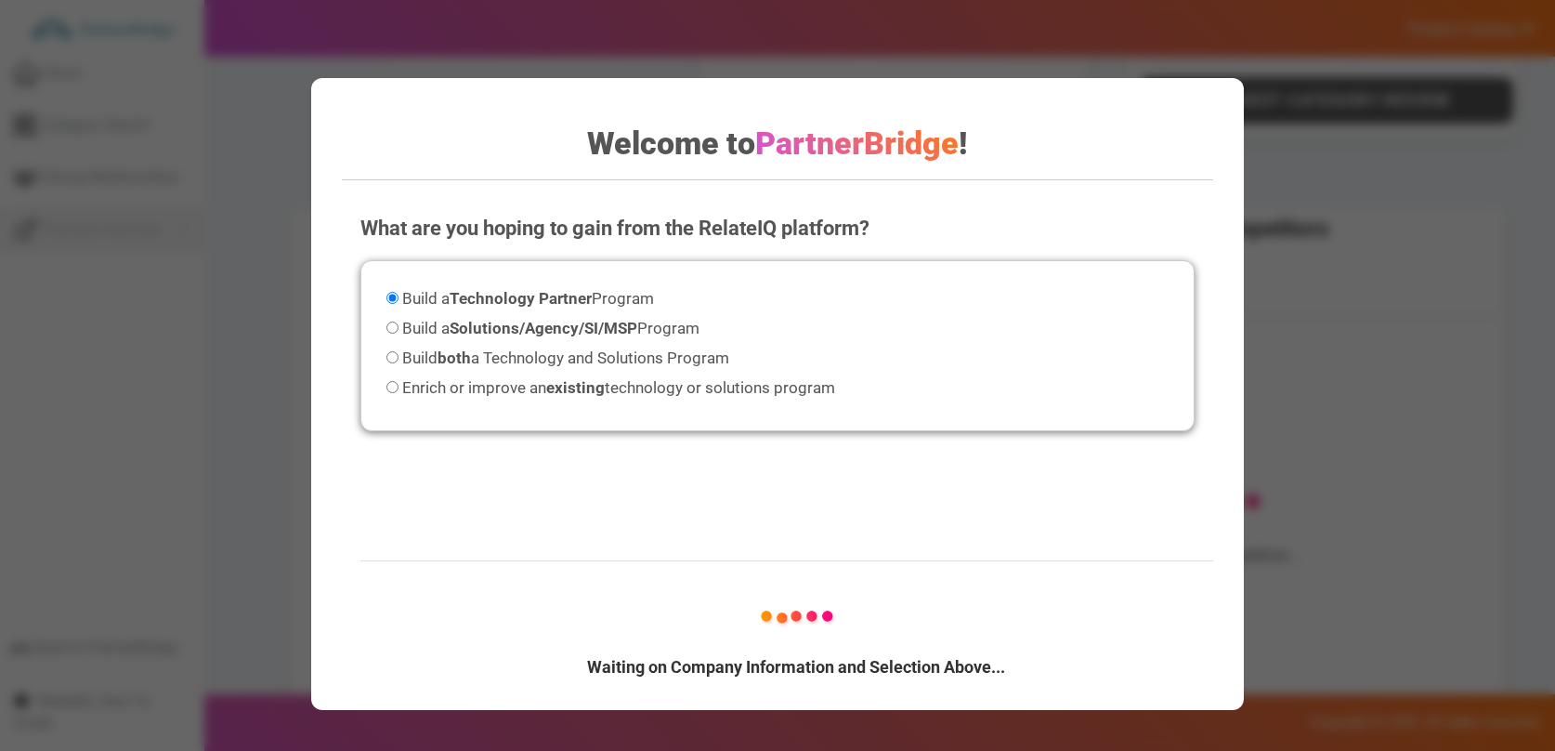
scroll to position [786, 0]
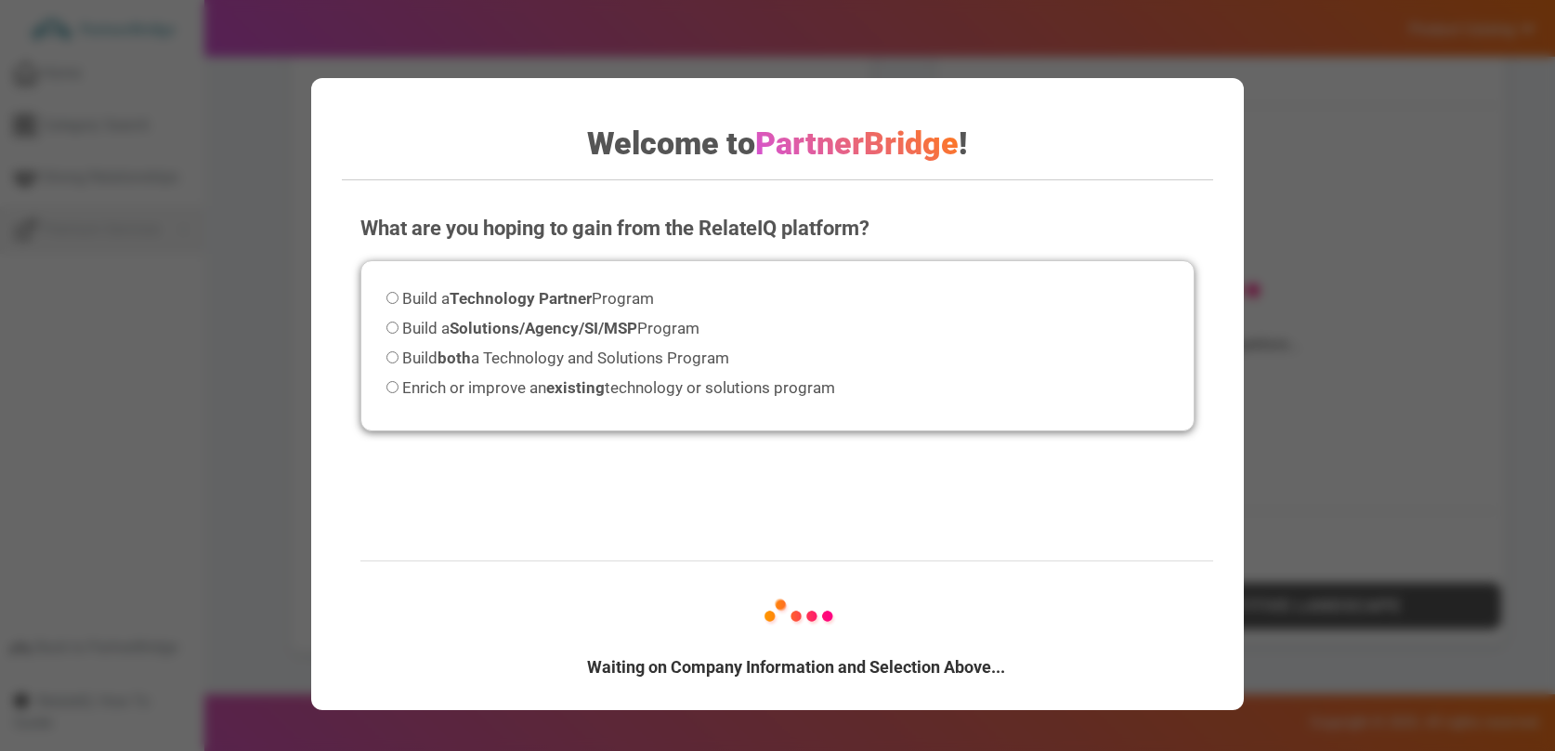
scroll to position [990, 0]
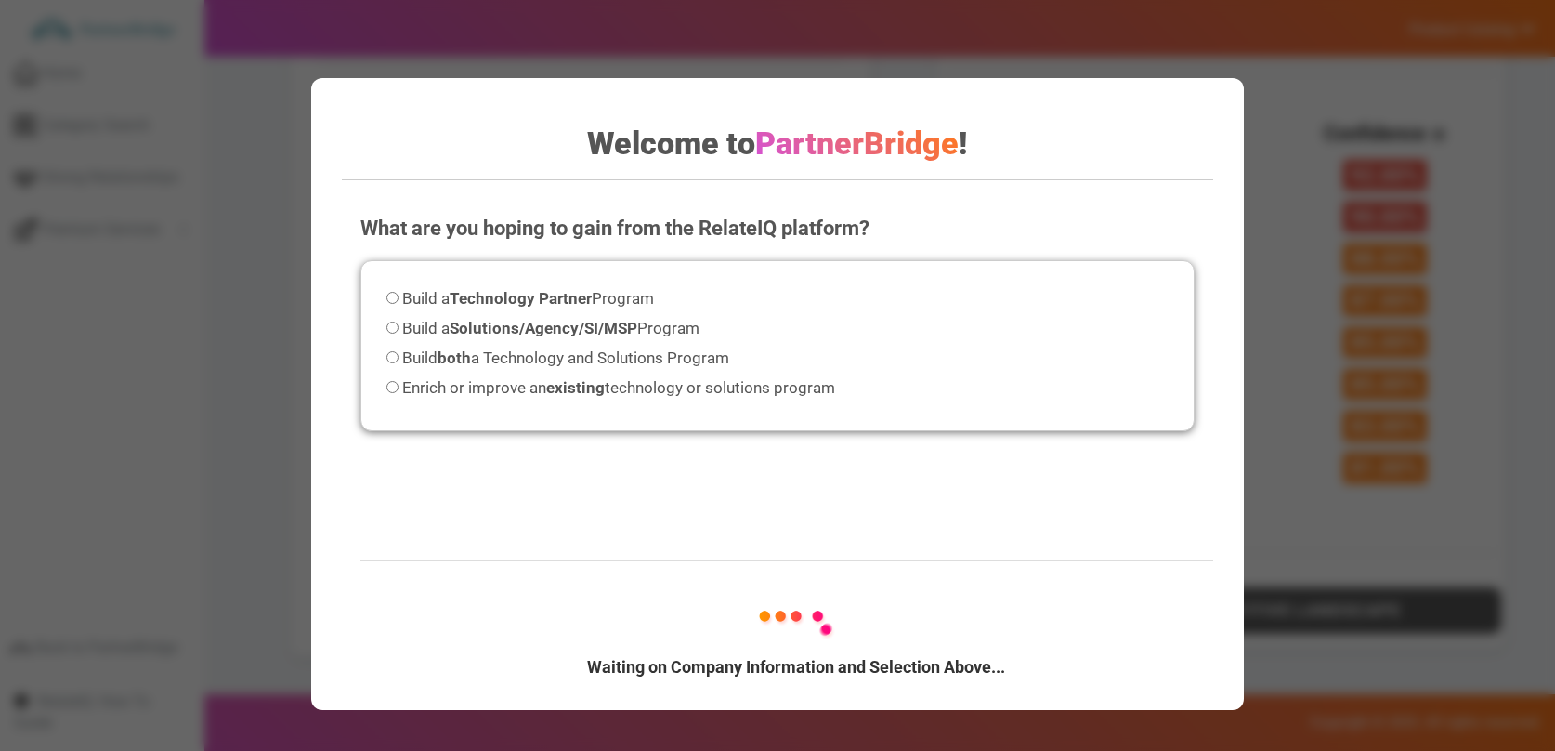
click at [440, 324] on span "Build a Solutions/Agency/SI/MSP Program" at bounding box center [550, 328] width 297 height 19
click at [399, 324] on input "Build a Solutions/Agency/SI/MSP Program" at bounding box center [393, 327] width 12 height 12
radio input "true"
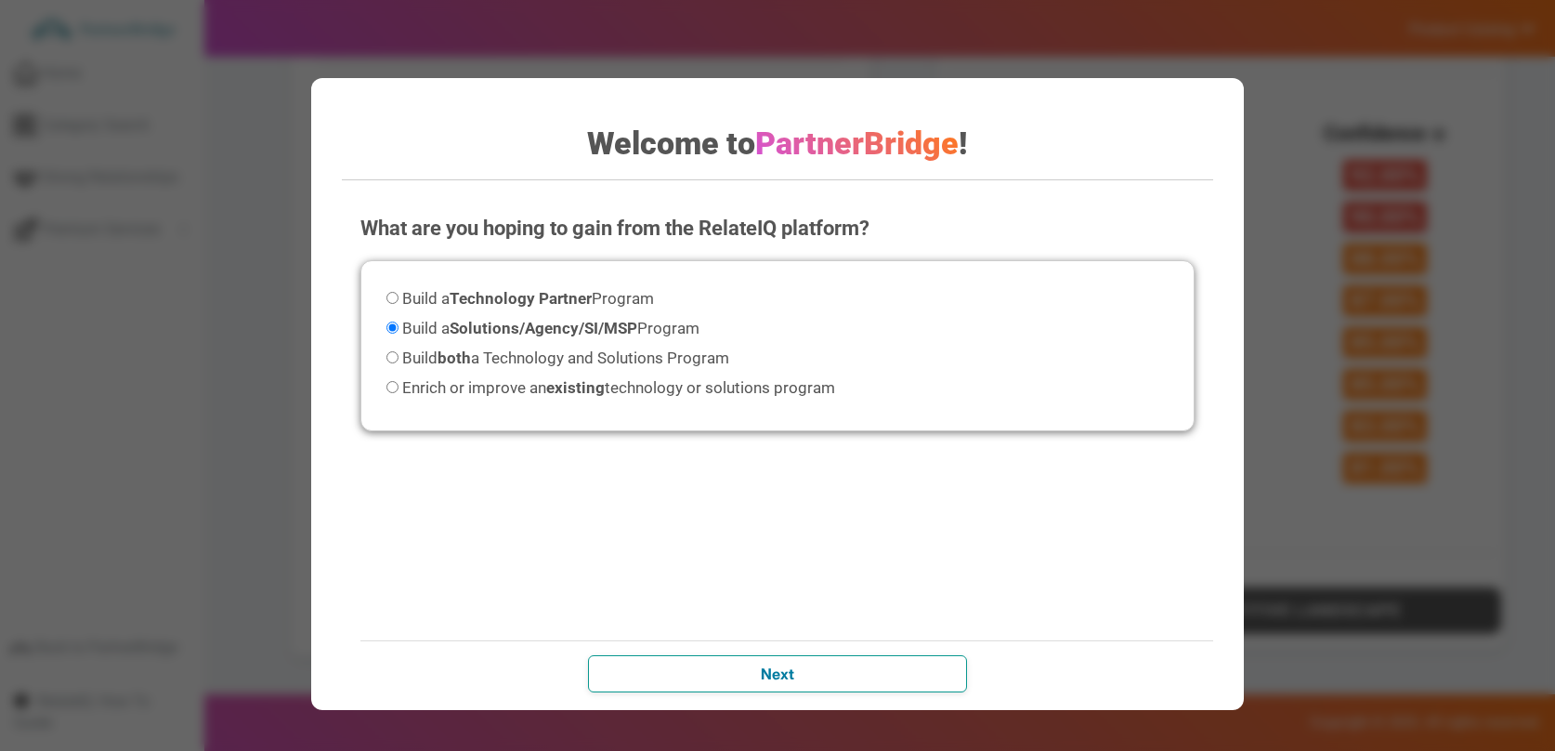
click at [838, 665] on input "Next" at bounding box center [777, 673] width 379 height 37
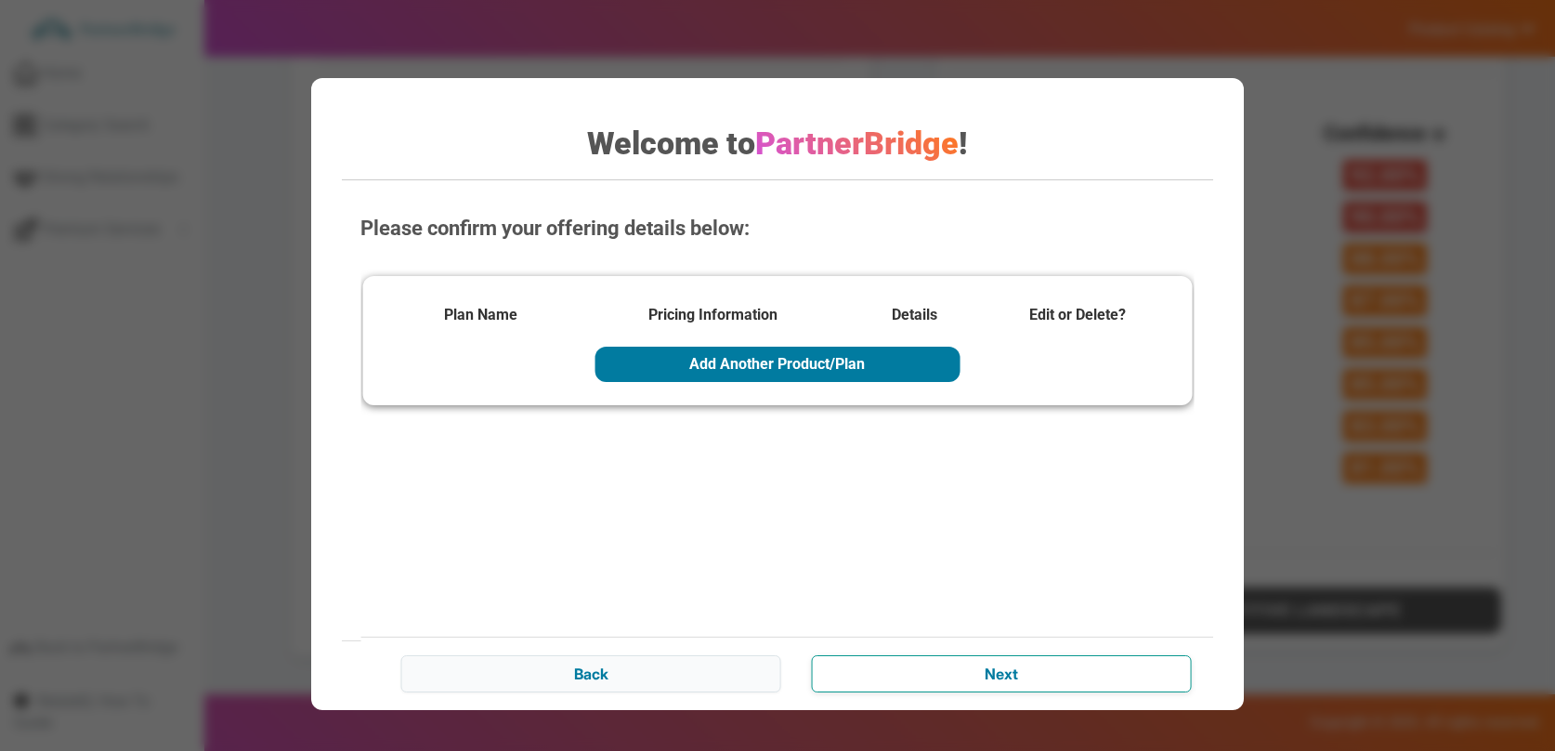
drag, startPoint x: 960, startPoint y: 691, endPoint x: 941, endPoint y: 653, distance: 42.4
click at [961, 688] on input "Next" at bounding box center [1001, 673] width 379 height 37
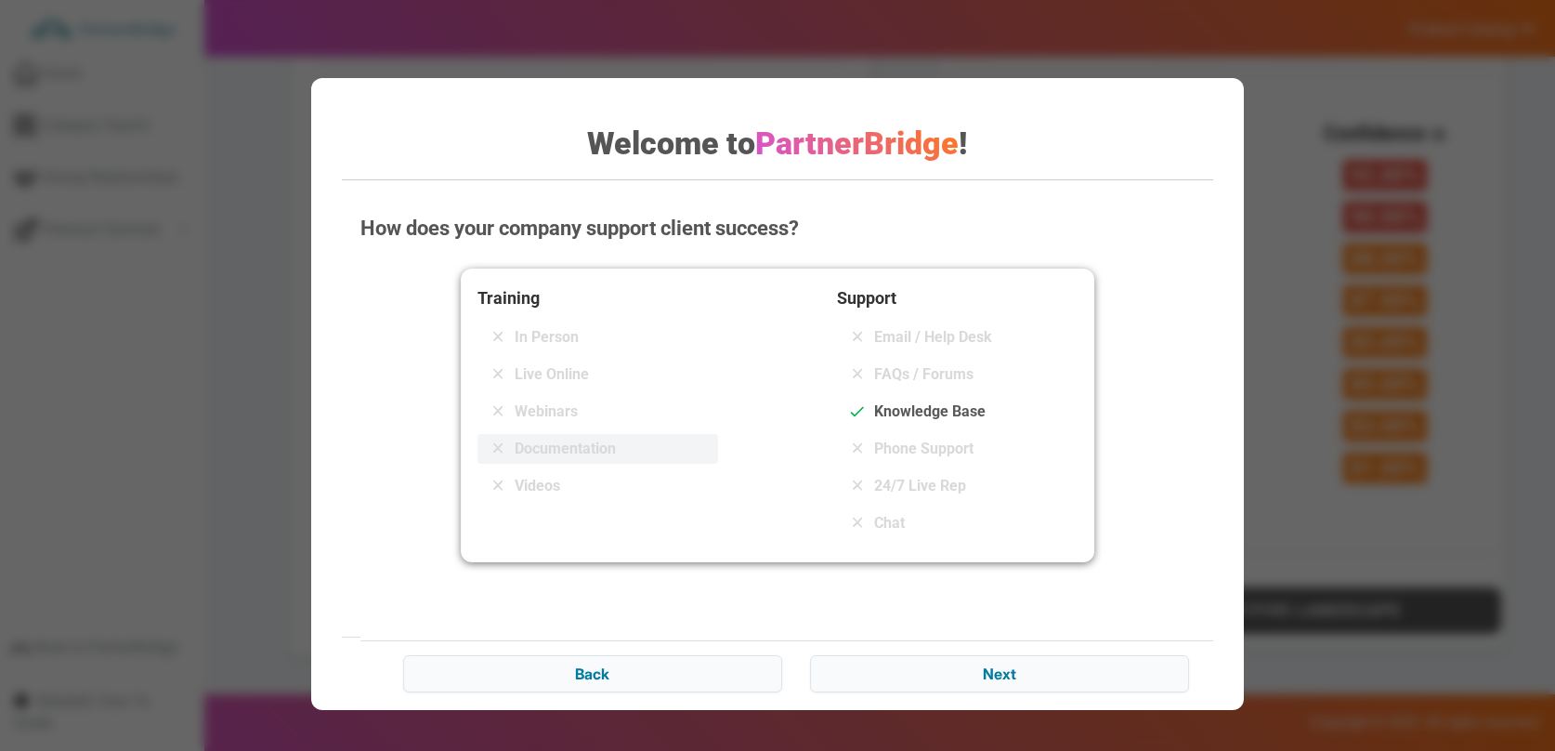
click at [563, 434] on div "Documentation" at bounding box center [598, 449] width 241 height 30
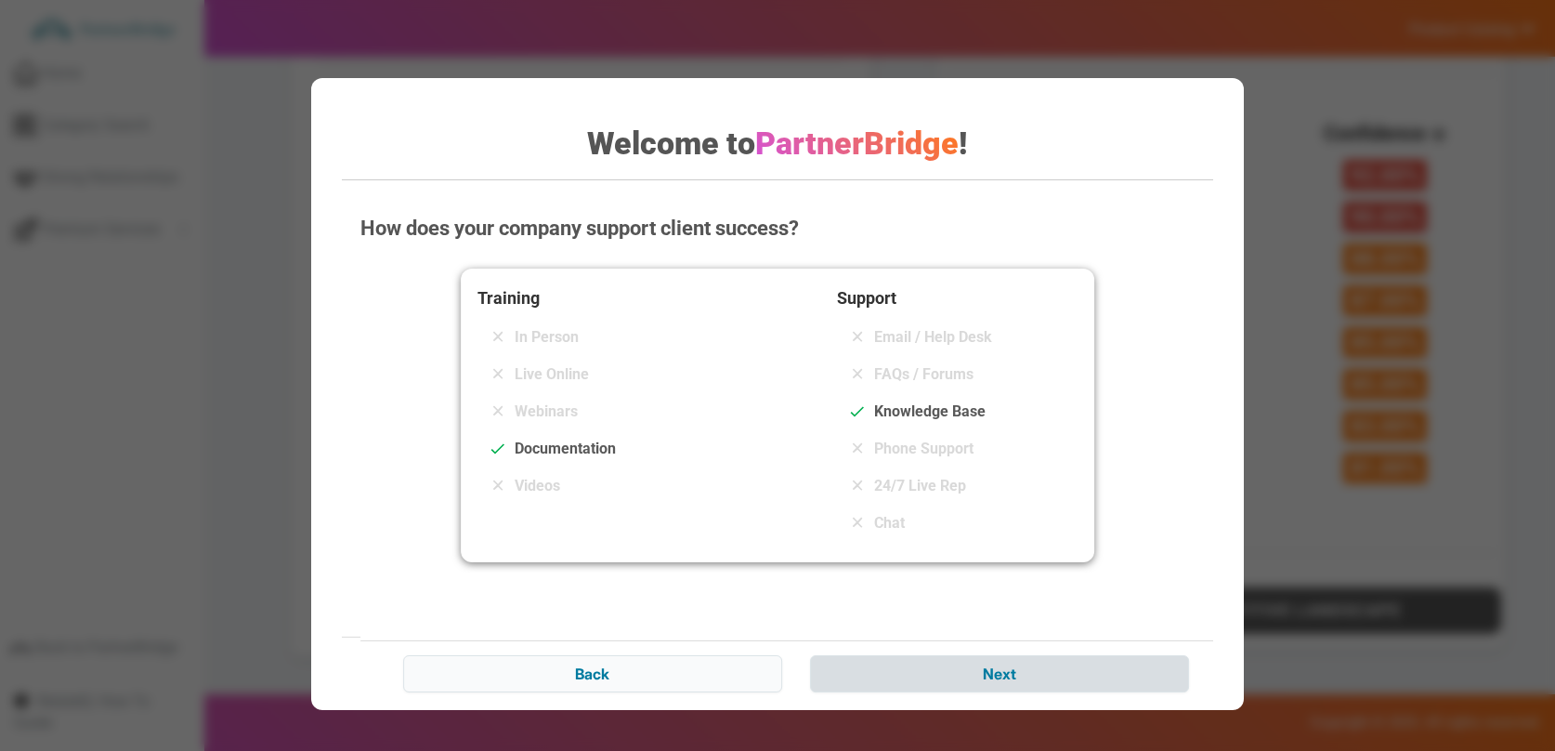
drag, startPoint x: 1016, startPoint y: 633, endPoint x: 1025, endPoint y: 679, distance: 47.4
click at [1016, 635] on div "How does your company support client success? Training In Person Live Online We…" at bounding box center [777, 450] width 871 height 511
click at [1026, 687] on input "Next" at bounding box center [999, 673] width 379 height 37
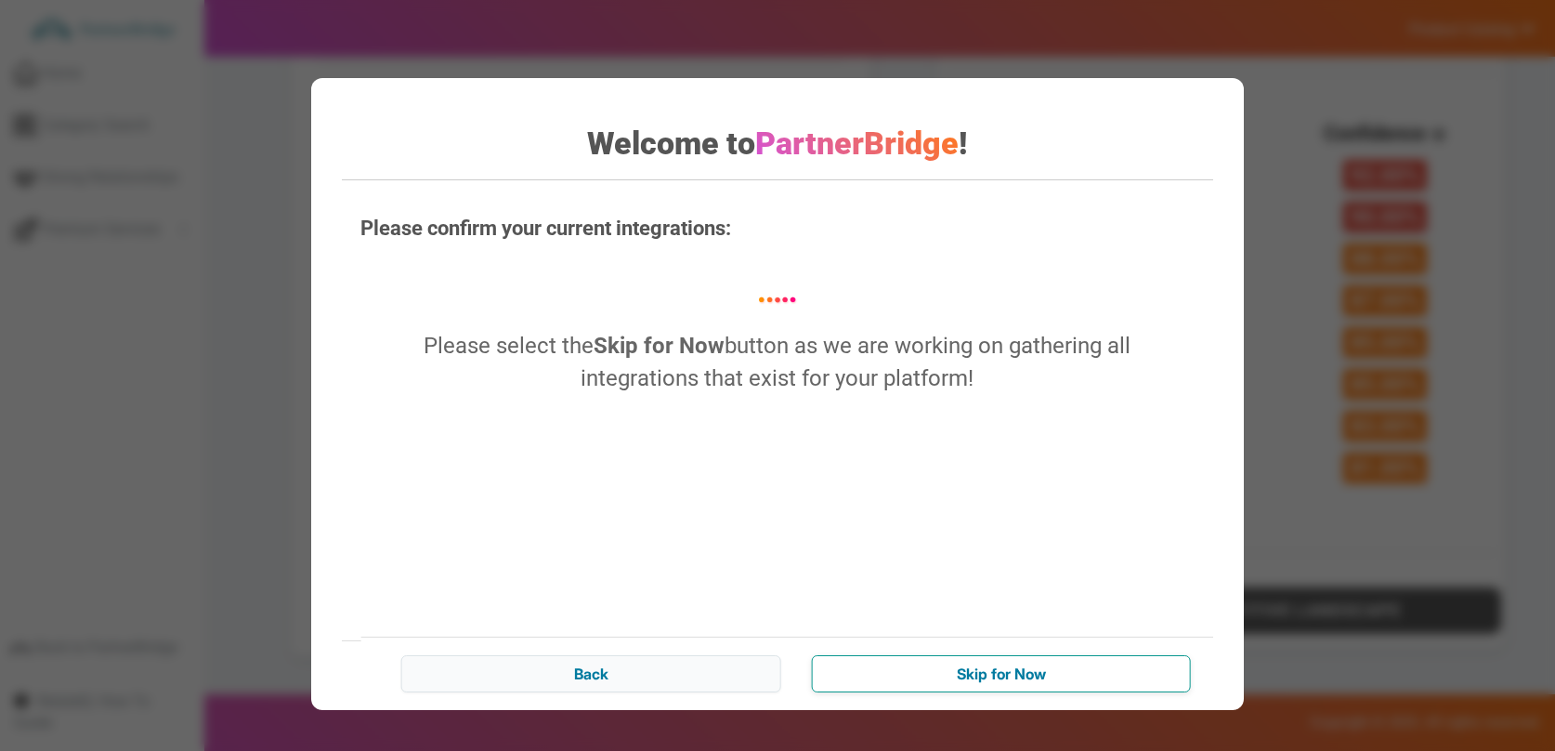
click at [1036, 685] on input "Skip for Now" at bounding box center [1001, 673] width 379 height 37
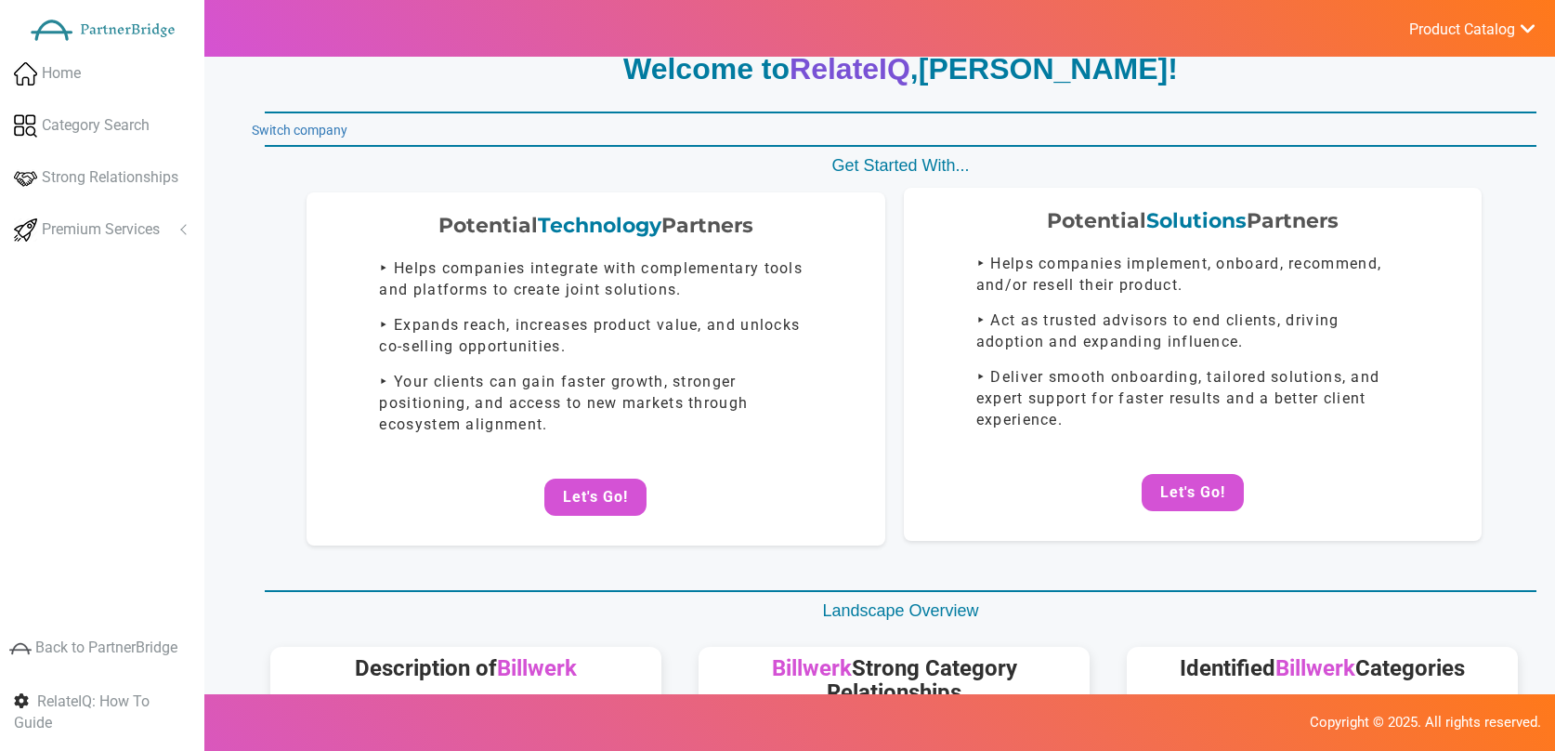
scroll to position [49, 0]
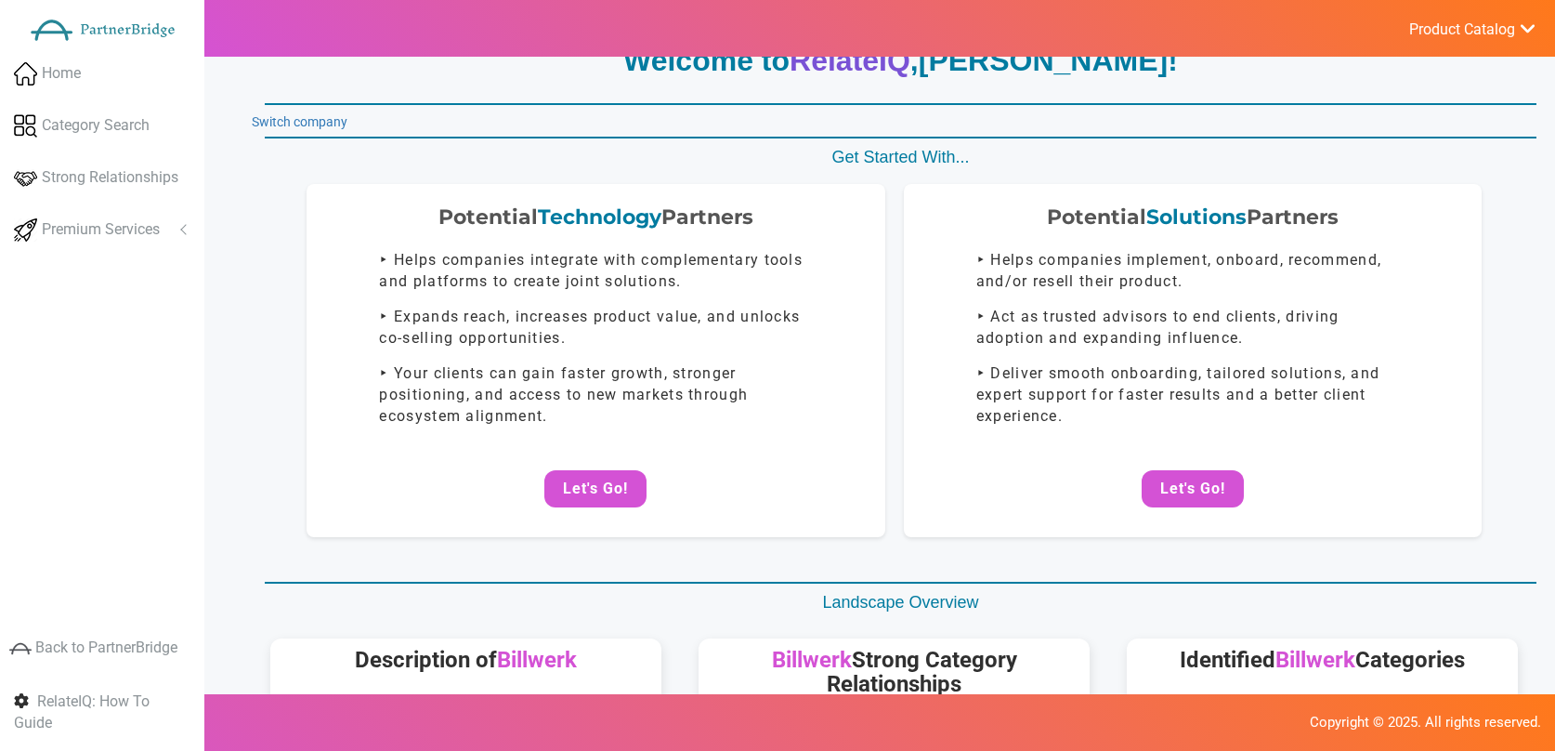
click at [1192, 485] on button "Let's Go!" at bounding box center [1193, 488] width 102 height 37
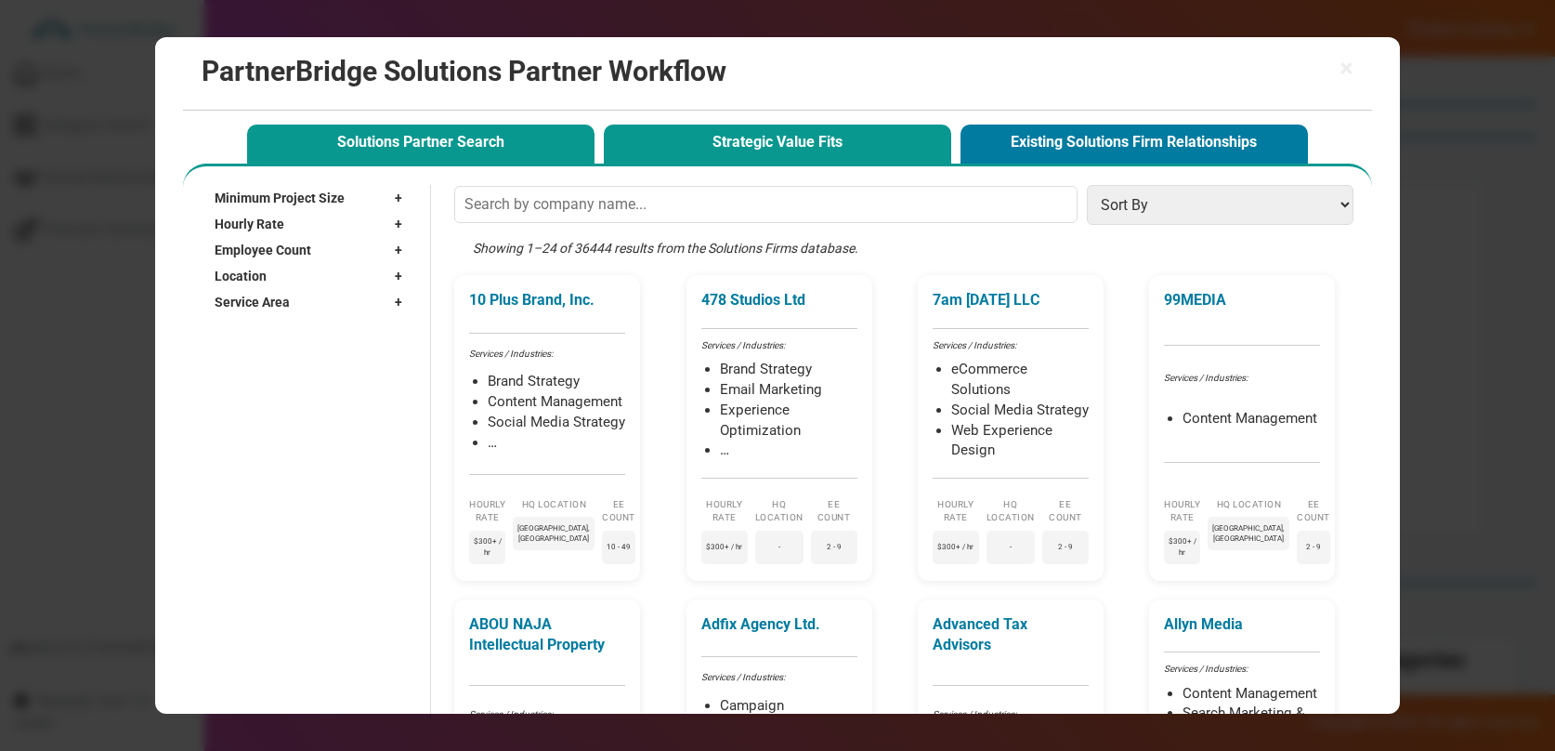
click at [814, 150] on button "Strategic Value Fits" at bounding box center [777, 144] width 347 height 38
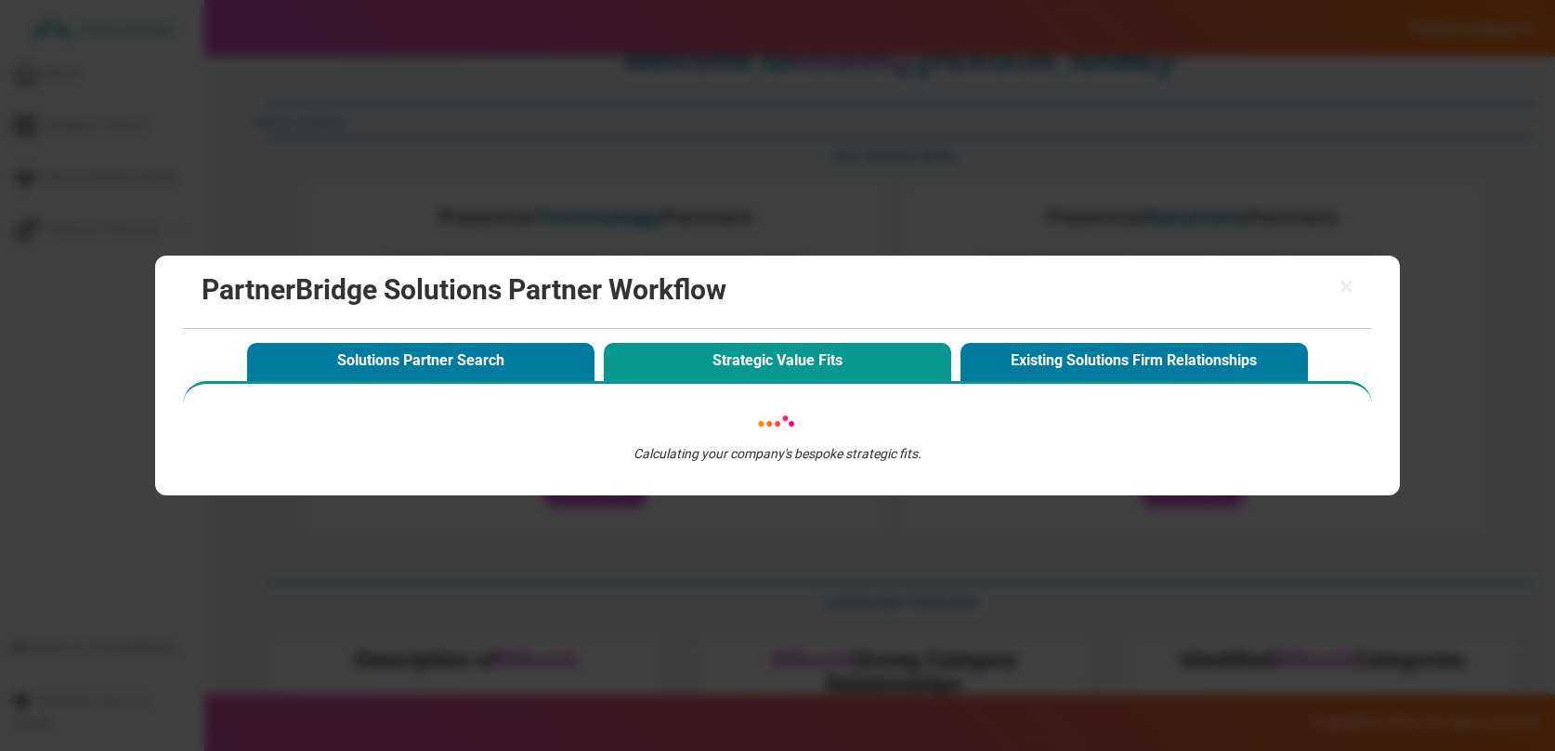
click at [1356, 291] on div "× PartnerBridge Solutions Partner Workflow" at bounding box center [777, 292] width 1188 height 73
click at [1354, 287] on div "× PartnerBridge Solutions Partner Workflow" at bounding box center [777, 292] width 1188 height 73
click at [1348, 282] on span "×" at bounding box center [1347, 287] width 14 height 26
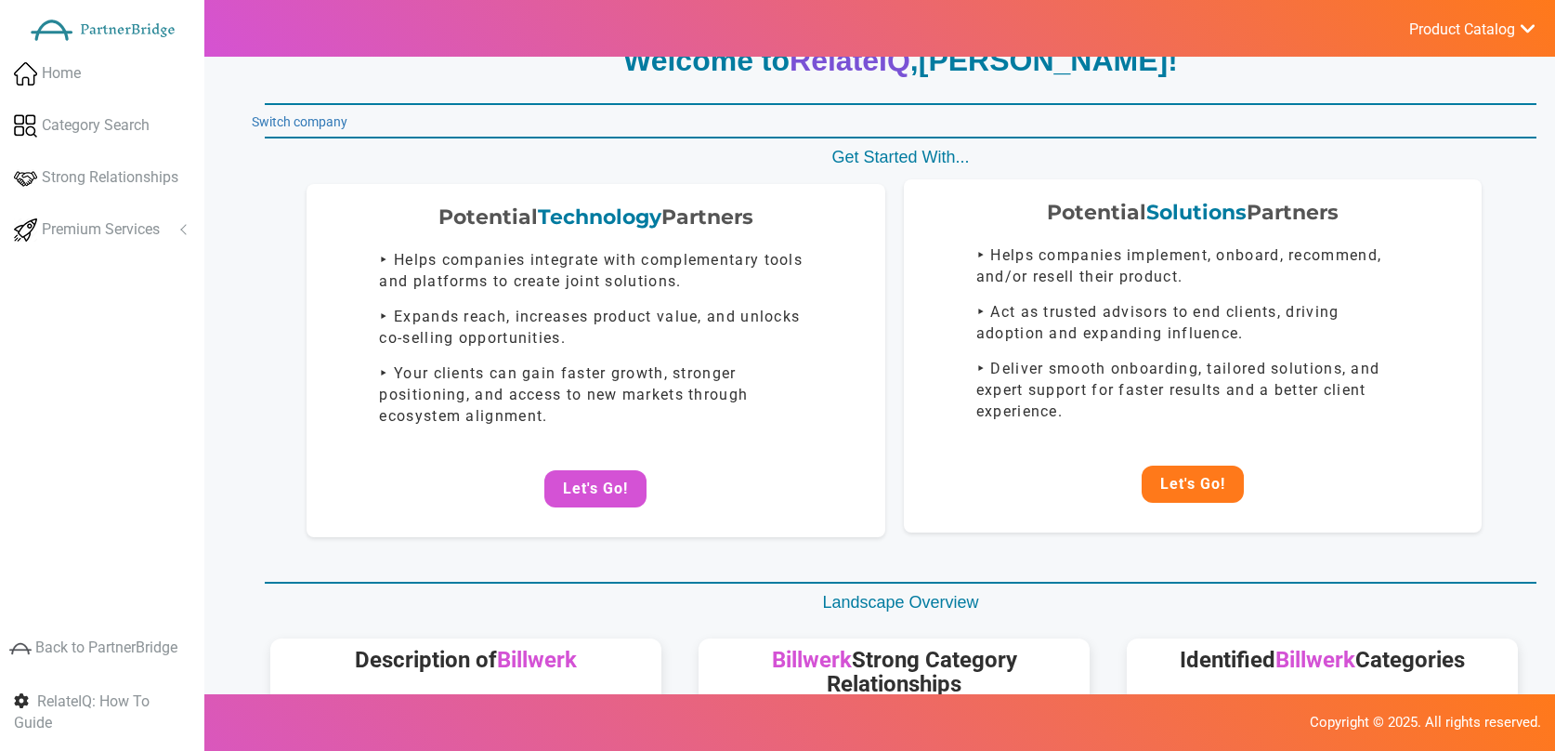
click at [1181, 486] on button "Let's Go!" at bounding box center [1193, 483] width 102 height 37
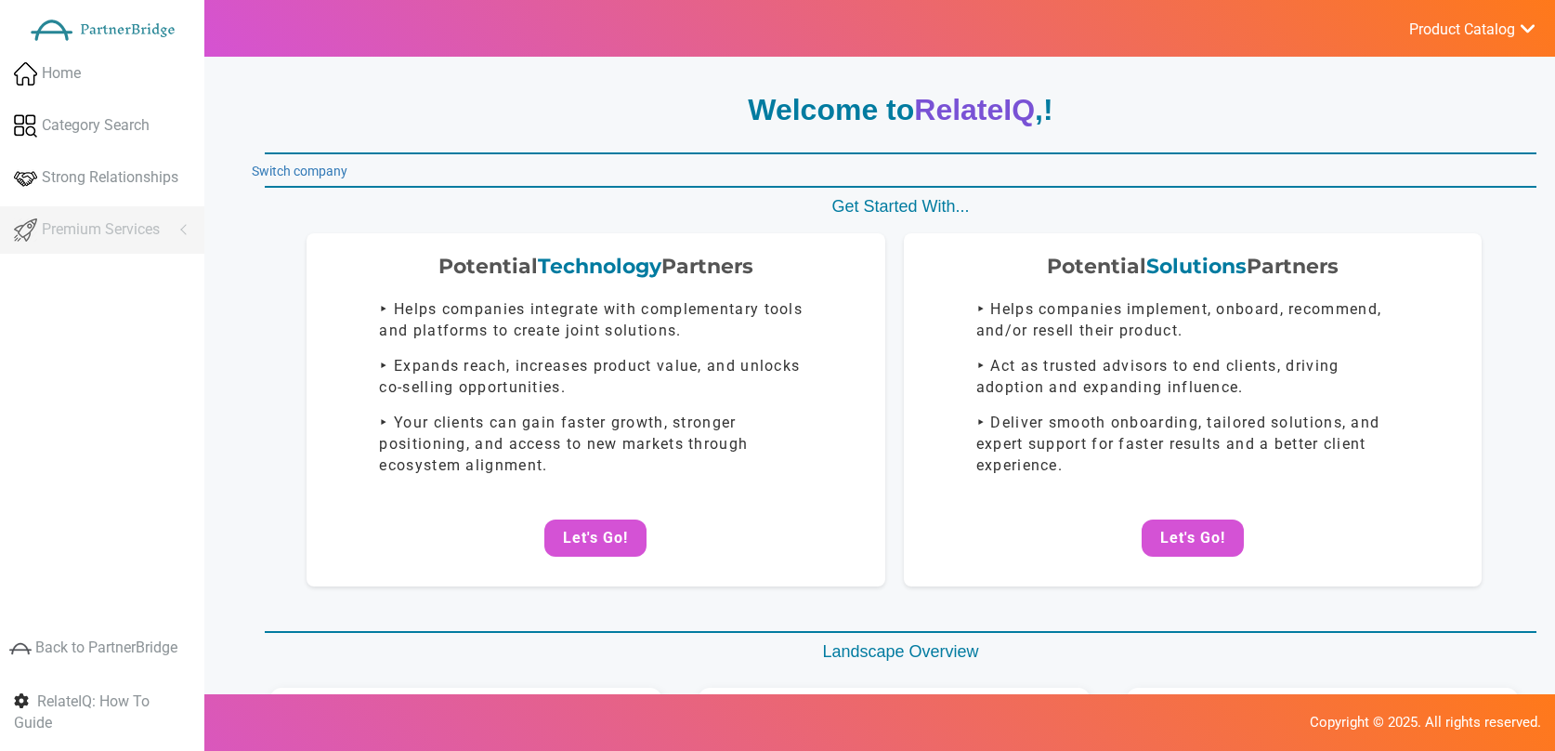
scroll to position [49, 0]
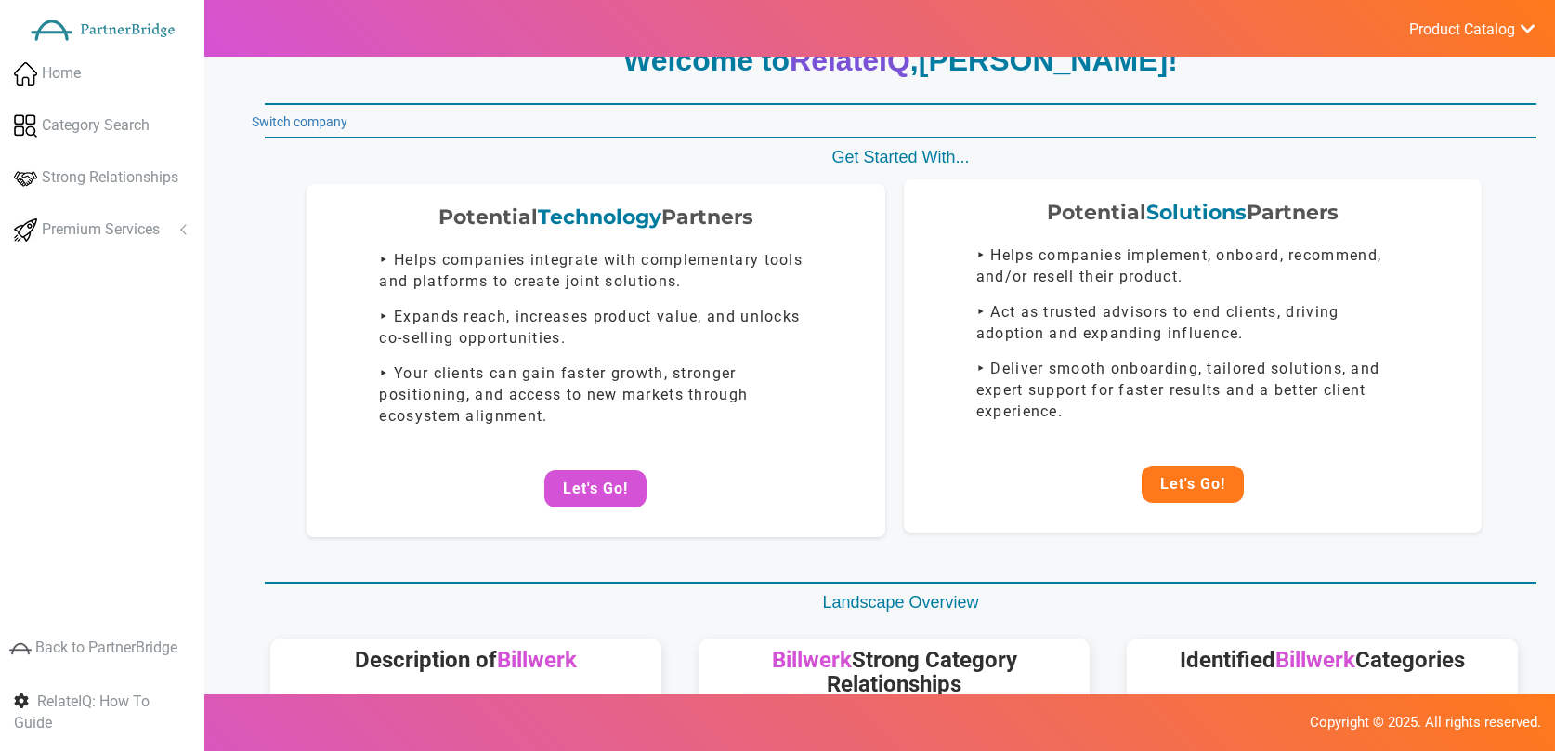
click at [1189, 481] on button "Let's Go!" at bounding box center [1193, 483] width 102 height 37
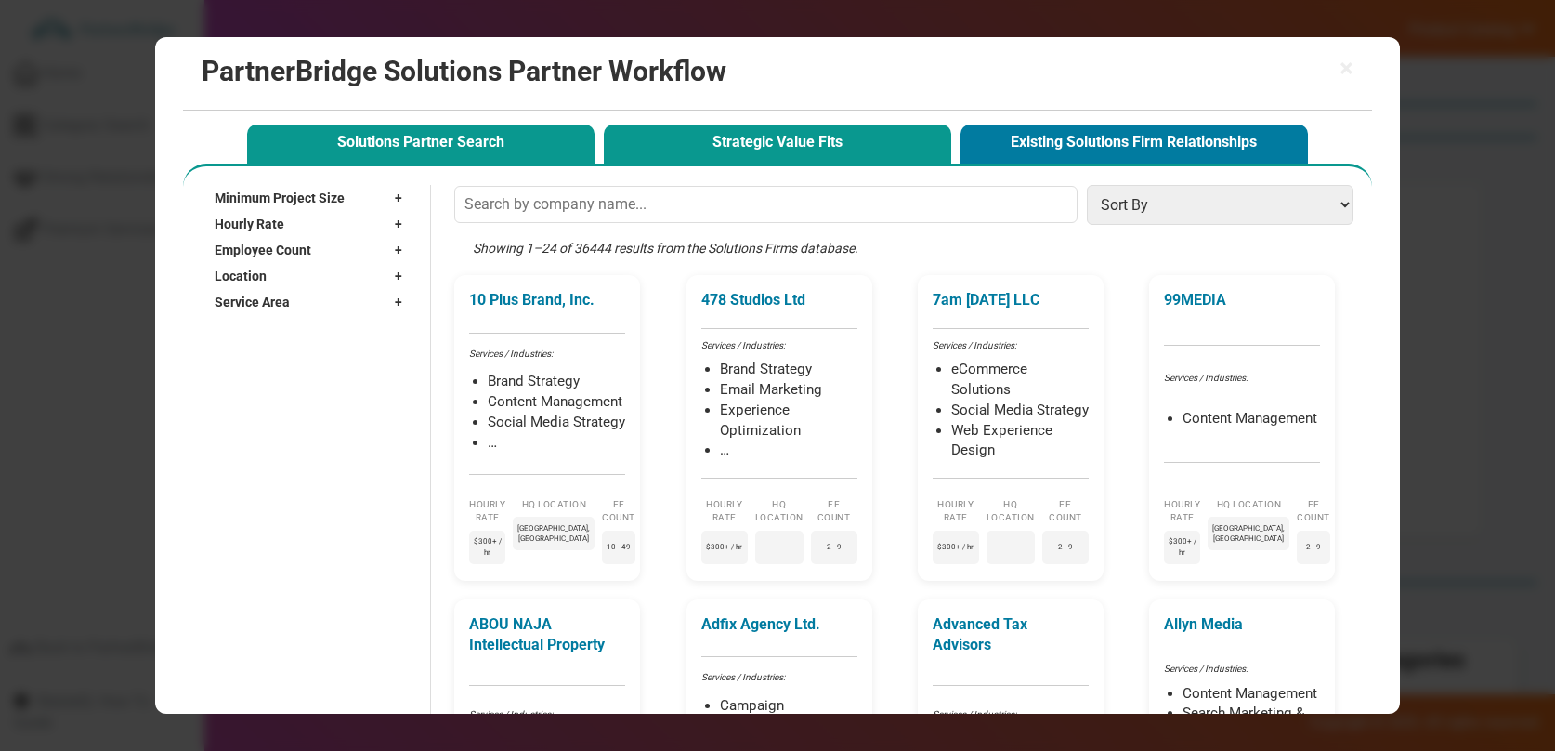
click at [819, 151] on button "Strategic Value Fits" at bounding box center [777, 144] width 347 height 38
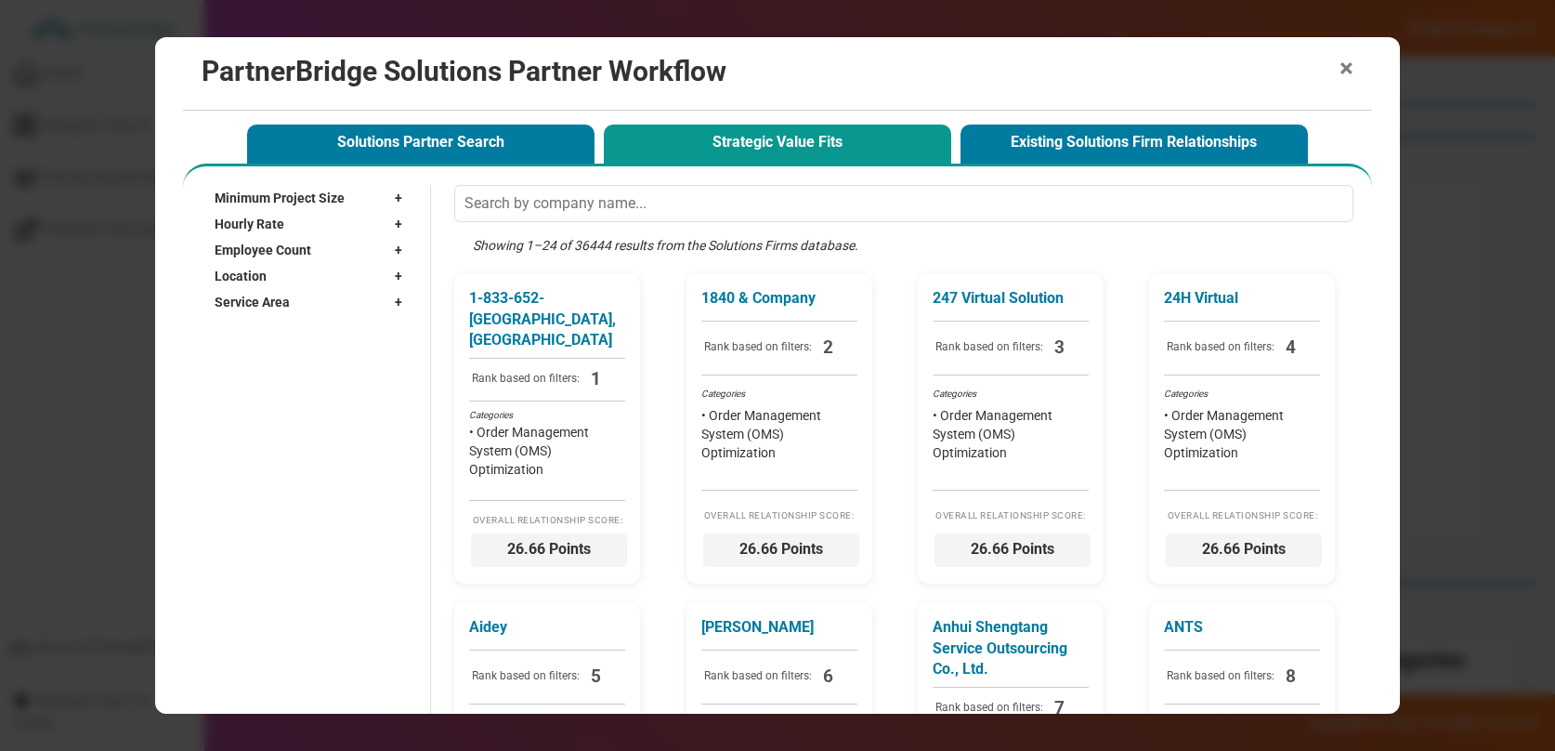
click at [1340, 60] on span "×" at bounding box center [1347, 69] width 14 height 26
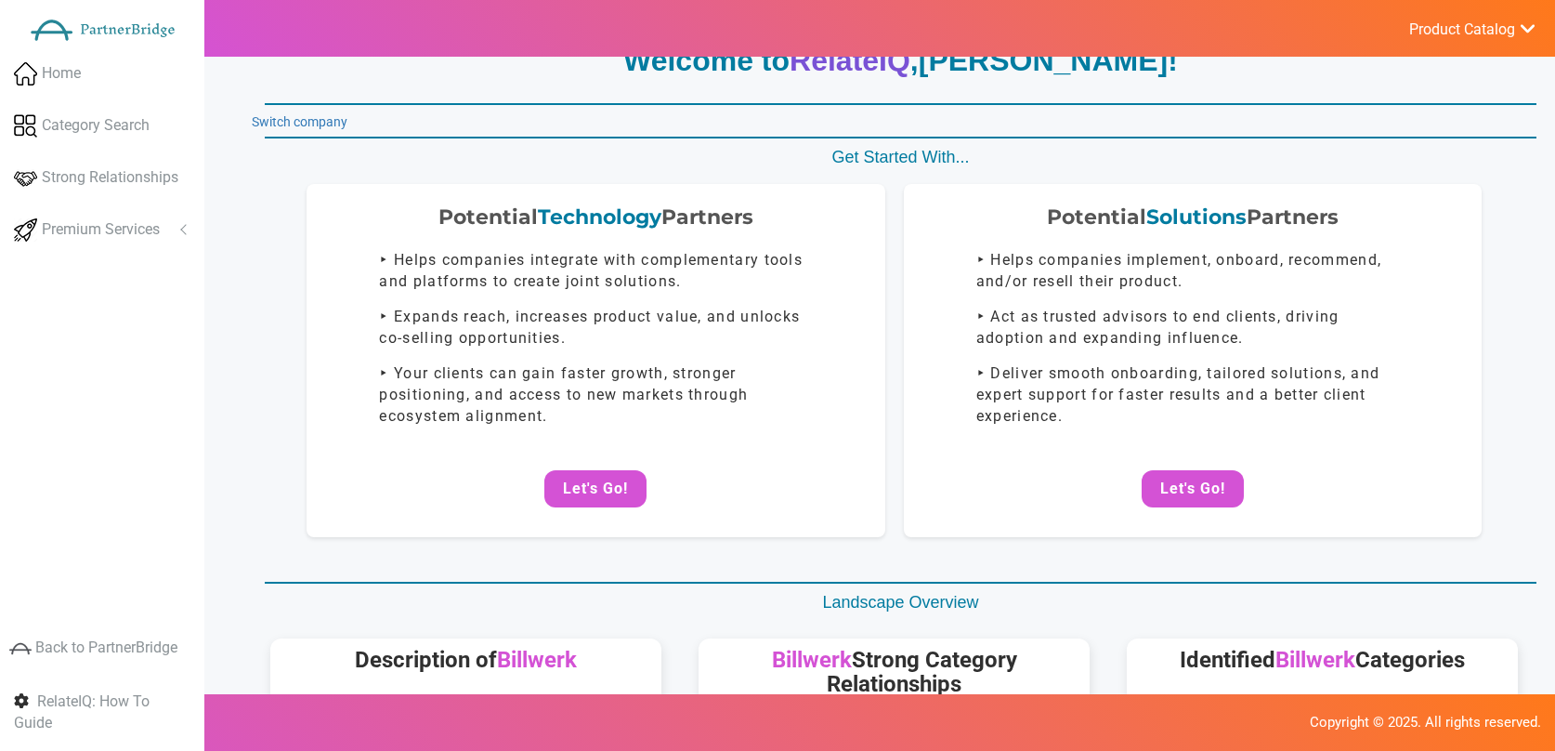
scroll to position [0, 0]
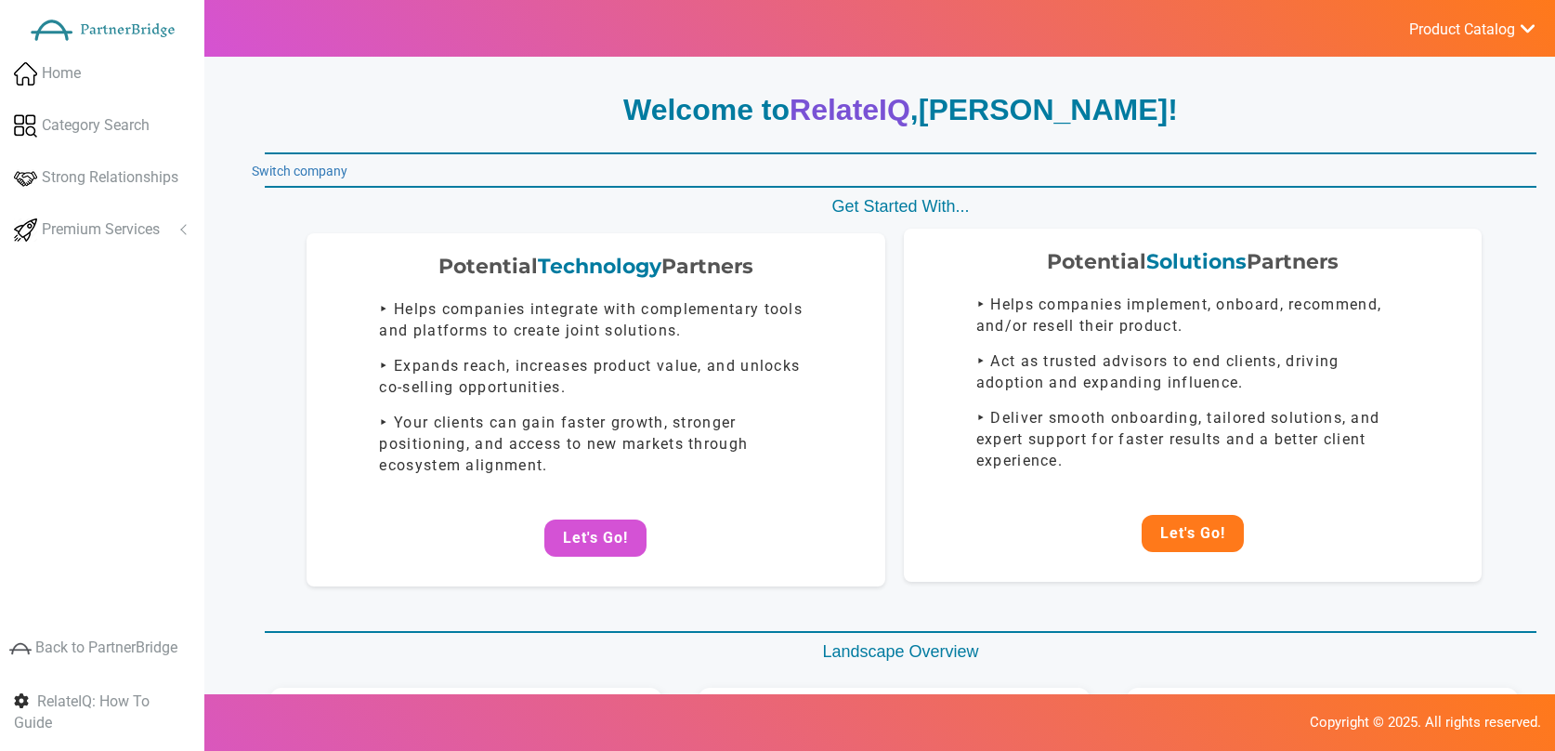
click at [1220, 541] on button "Let's Go!" at bounding box center [1193, 533] width 102 height 37
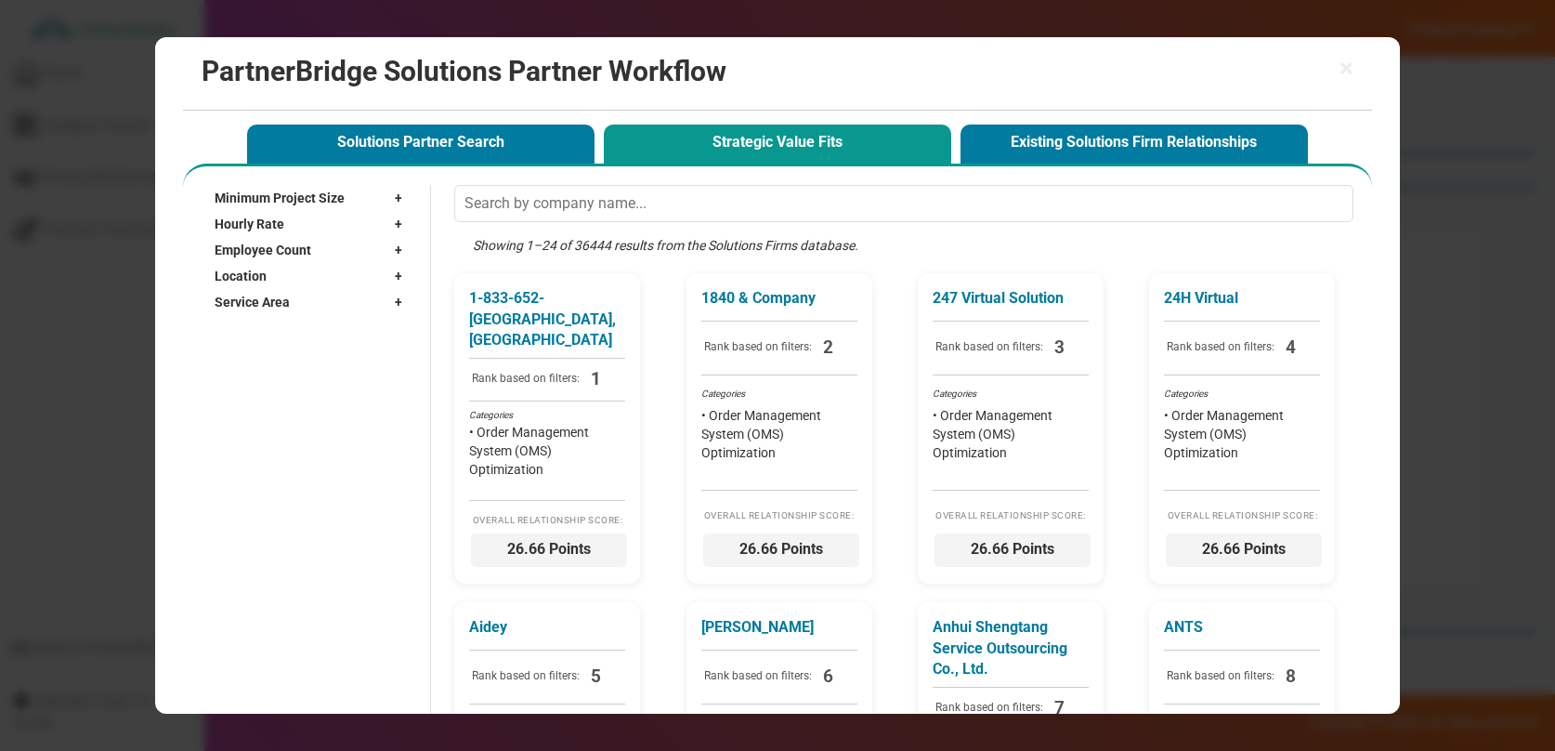
click at [819, 146] on button "Strategic Value Fits" at bounding box center [777, 144] width 347 height 38
click at [485, 130] on button "Solutions Partner Search" at bounding box center [420, 144] width 347 height 38
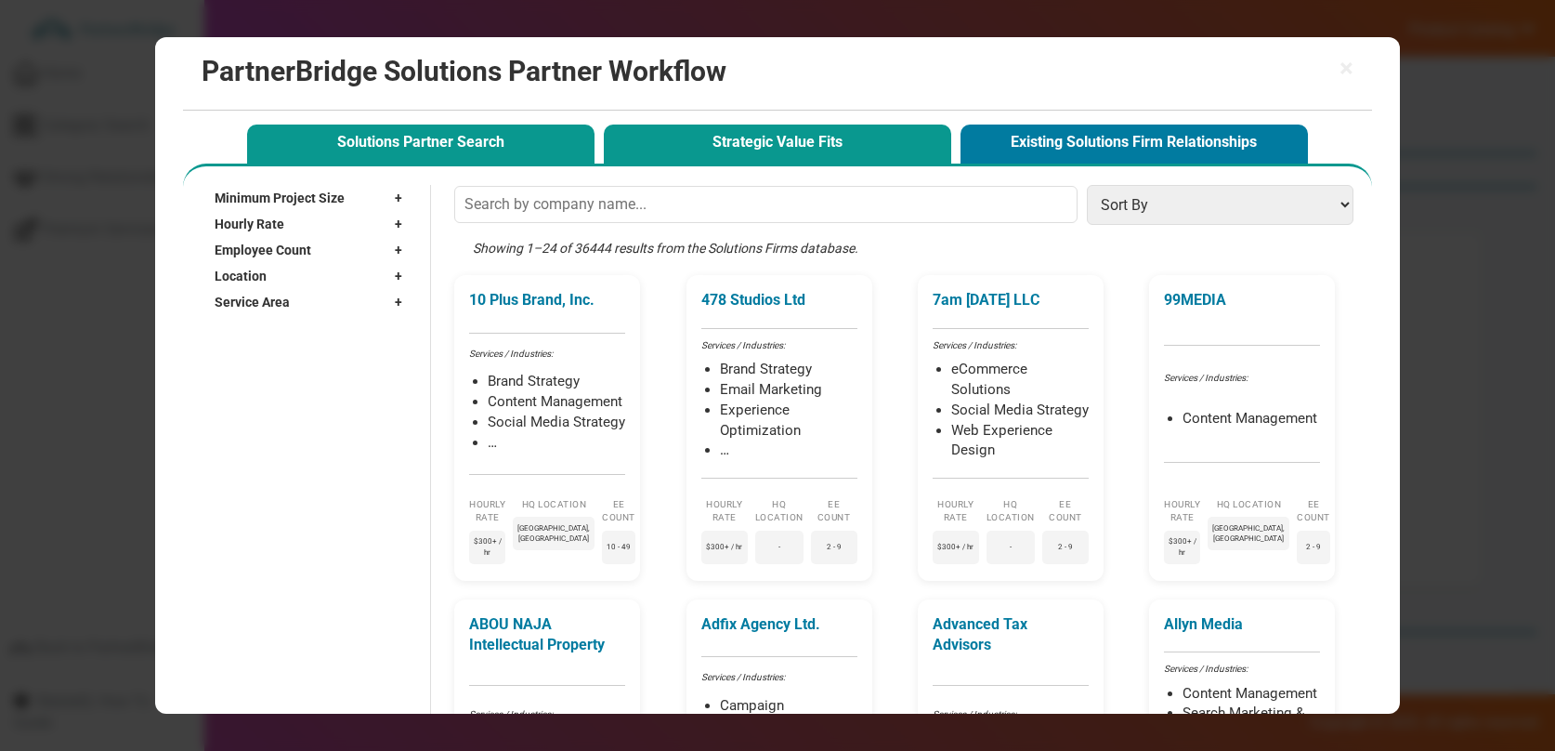
click at [663, 131] on button "Strategic Value Fits" at bounding box center [777, 144] width 347 height 38
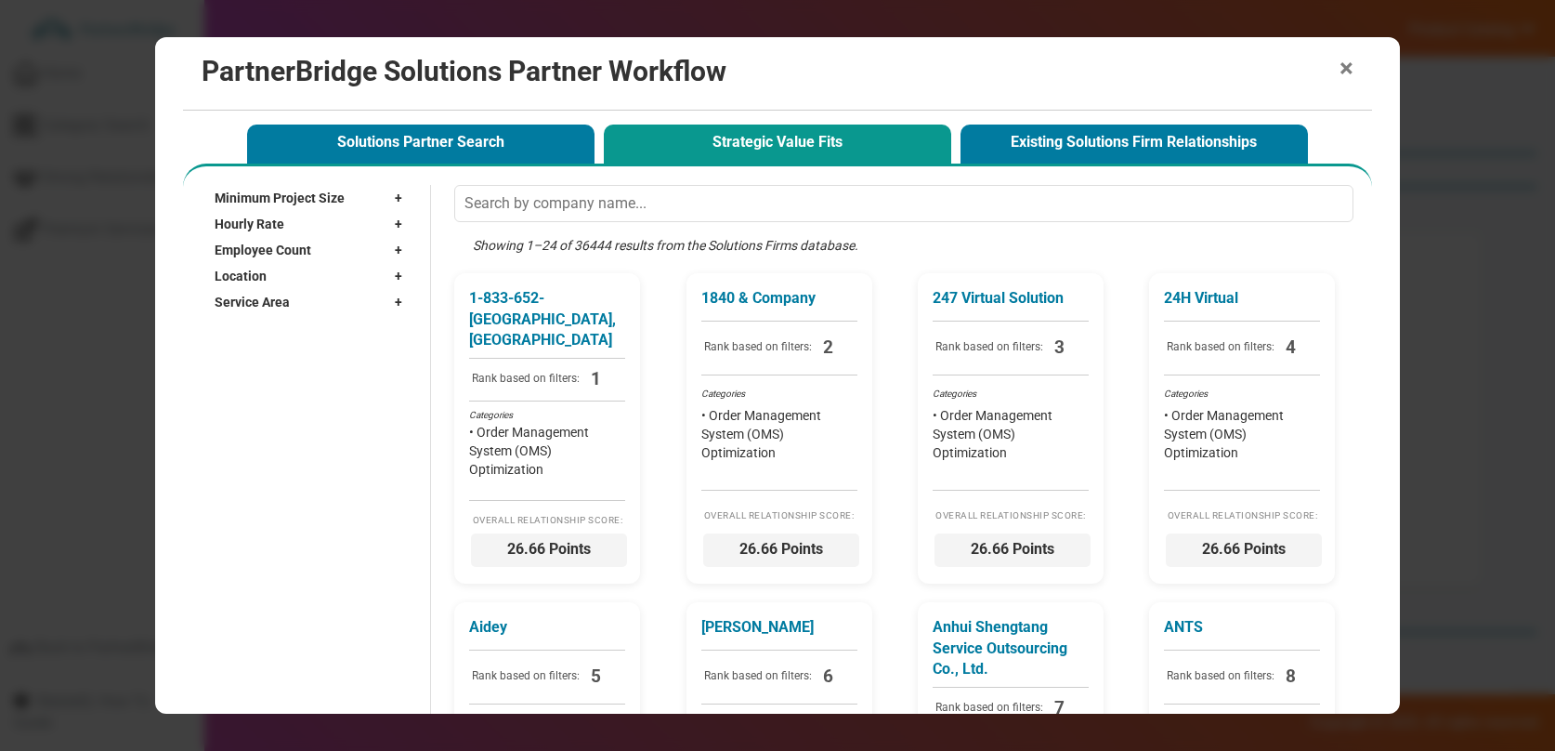
click at [1349, 74] on span "×" at bounding box center [1347, 69] width 14 height 26
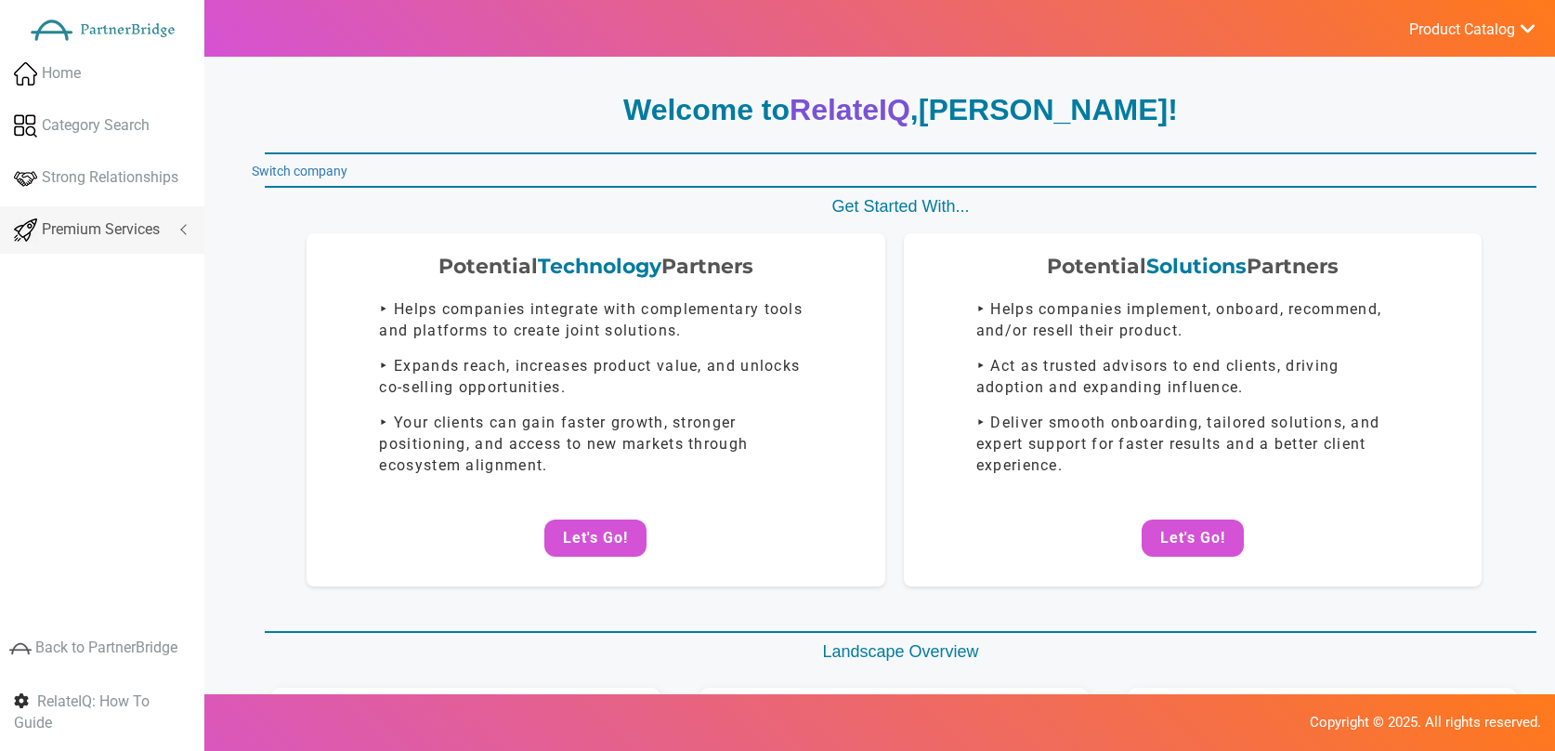
click at [160, 219] on span "Premium Services" at bounding box center [101, 229] width 118 height 21
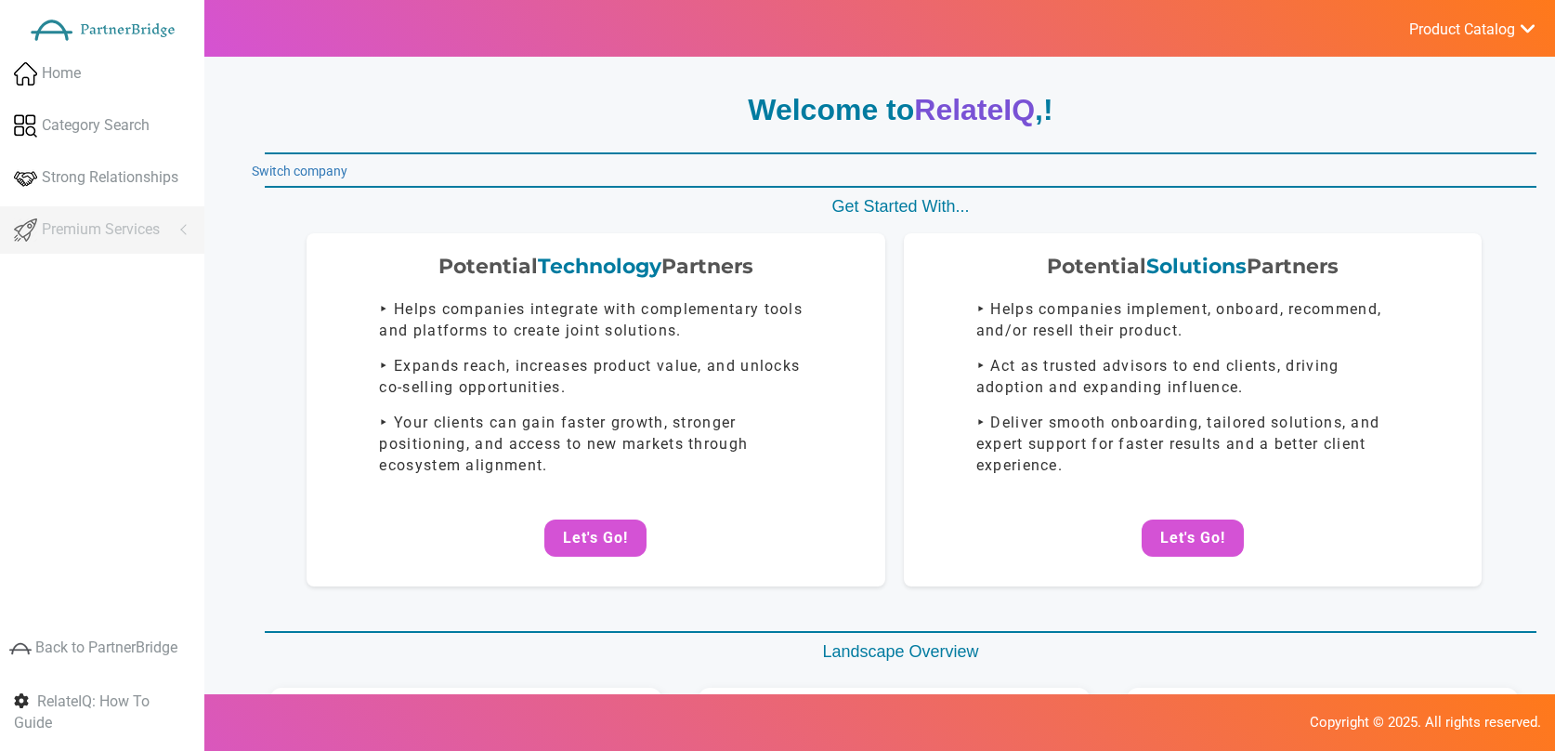
click at [153, 228] on ul "Home Category Search Strong Relationships Premium Services Company Search Poten…" at bounding box center [102, 154] width 204 height 208
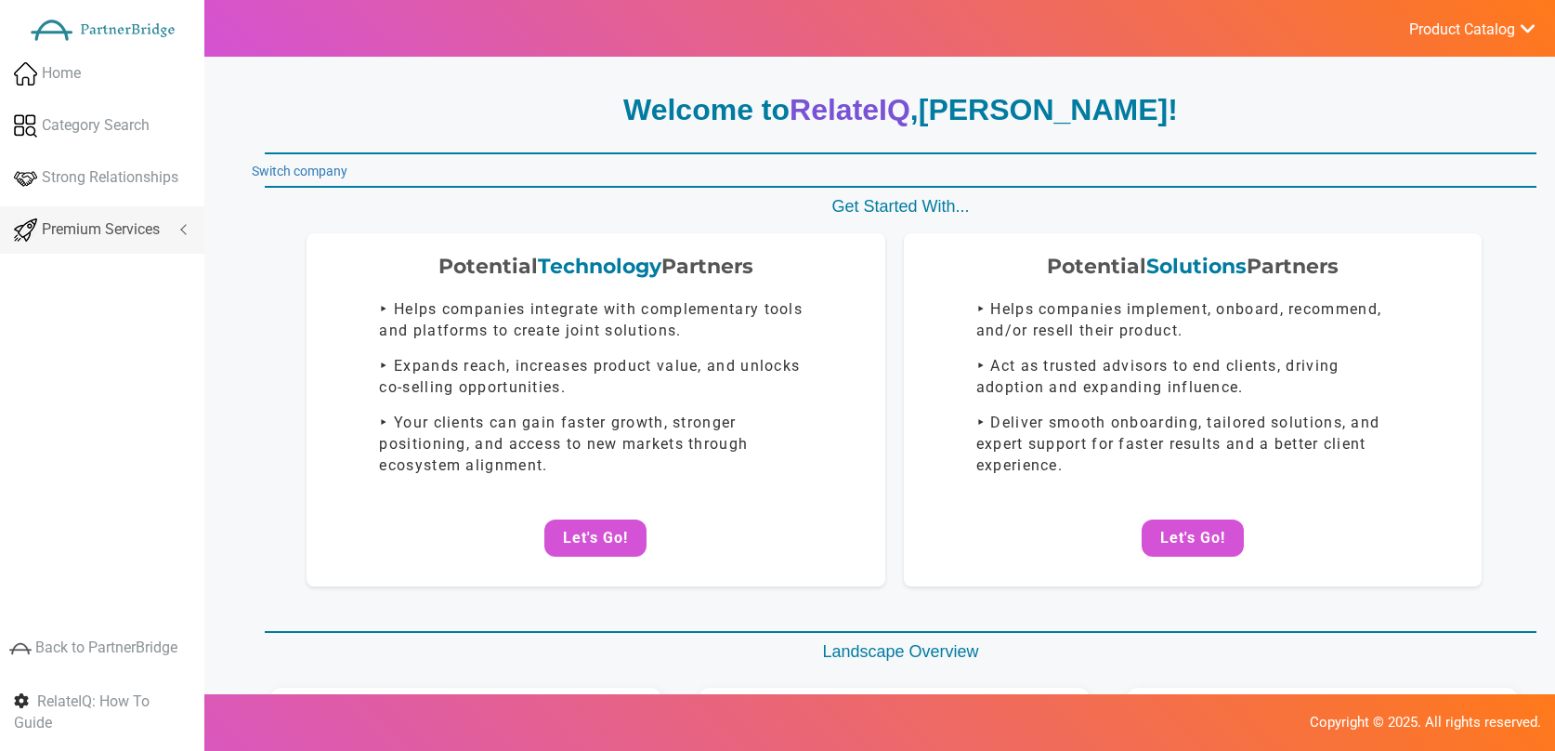
click at [157, 228] on span "Premium Services" at bounding box center [101, 229] width 118 height 21
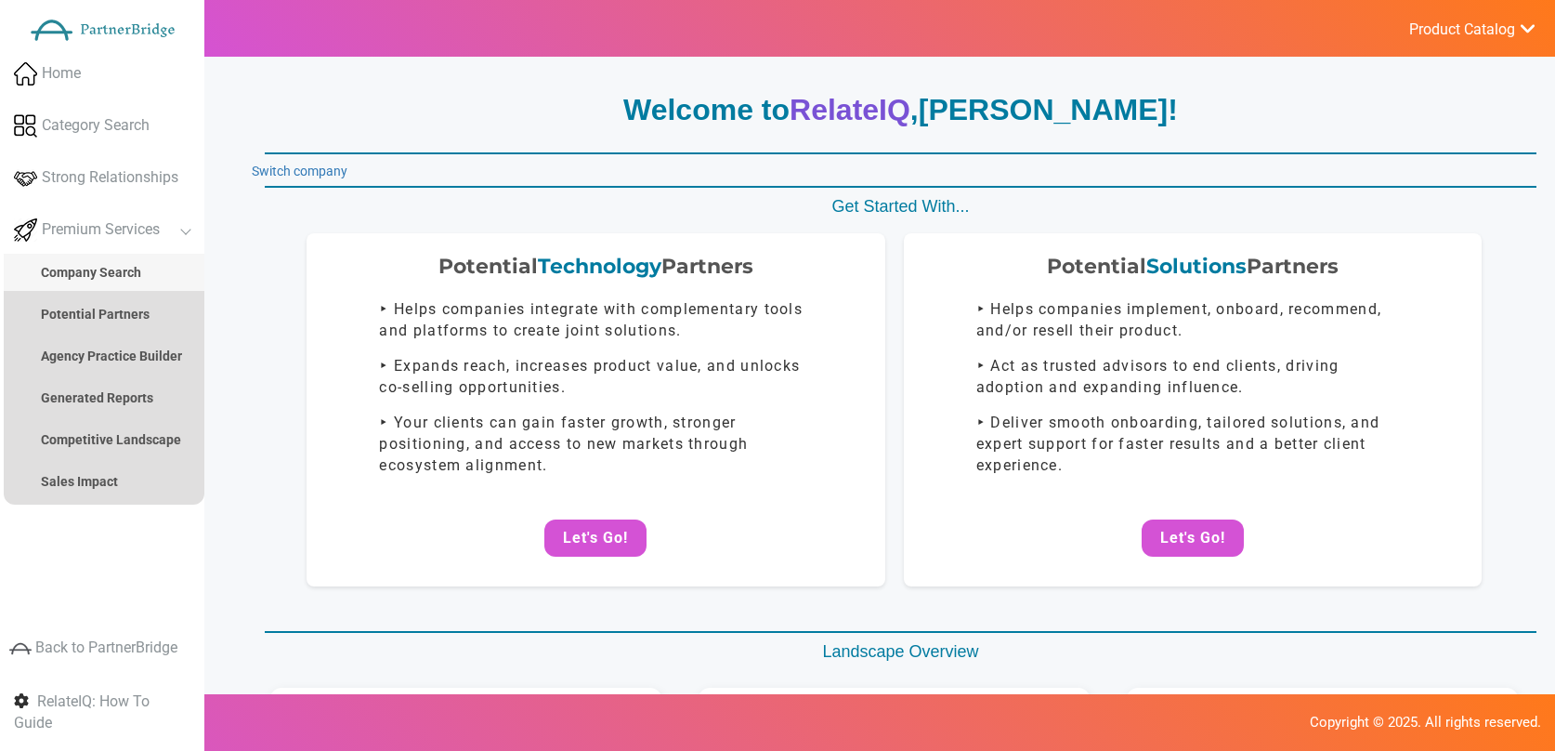
click at [136, 263] on link "Company Search" at bounding box center [104, 272] width 201 height 37
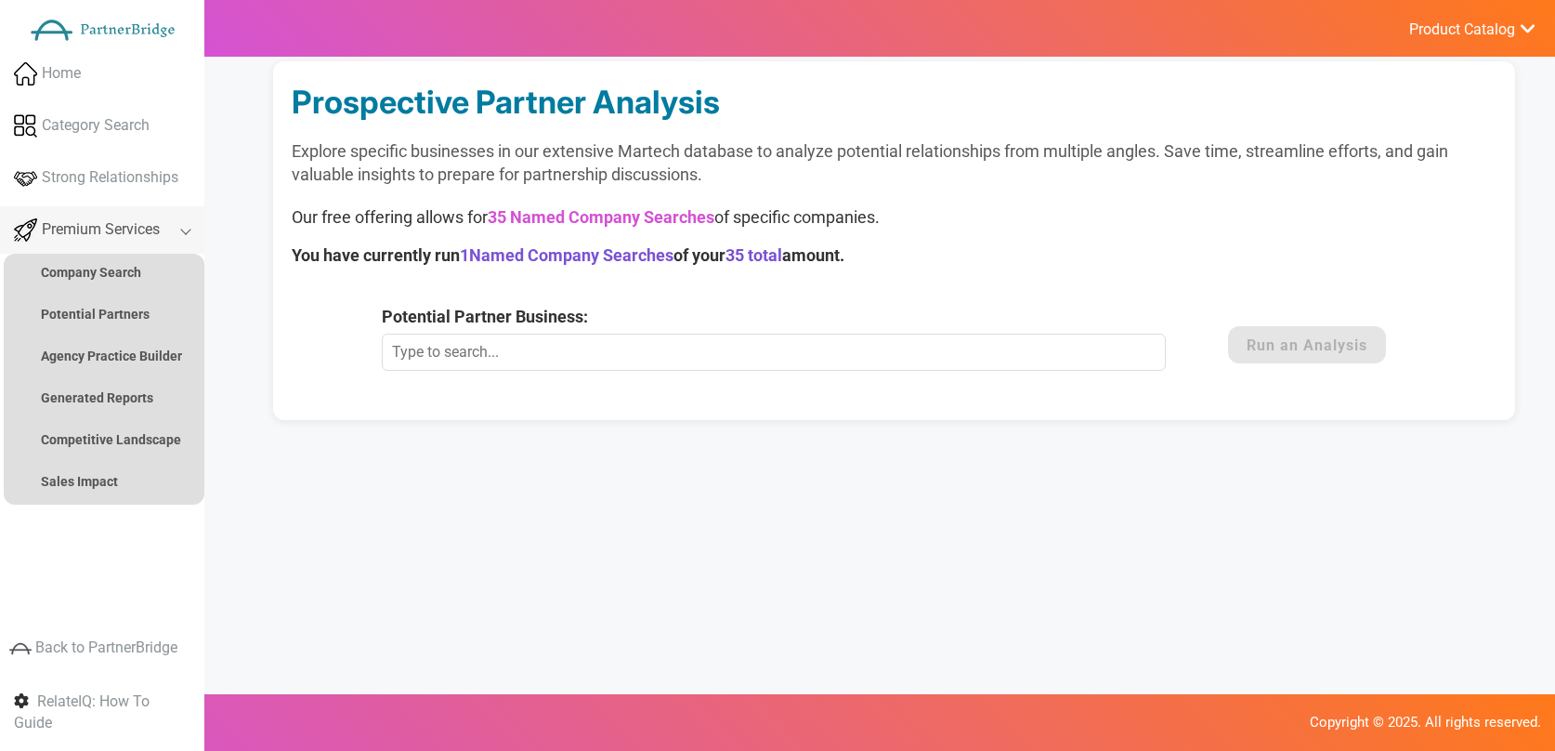
click at [141, 232] on span "Premium Services" at bounding box center [101, 229] width 118 height 21
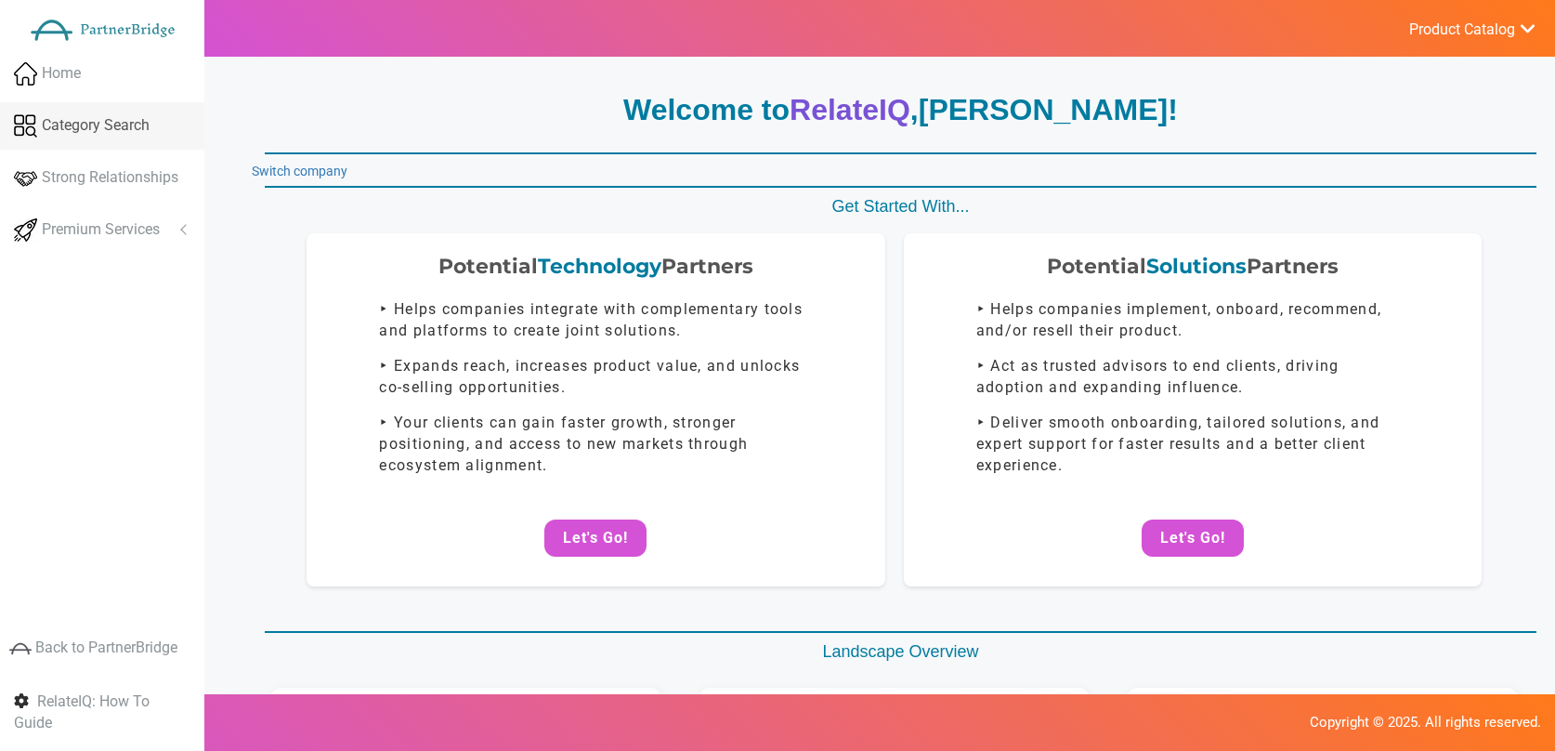
click at [118, 138] on link "Category Search" at bounding box center [102, 125] width 204 height 47
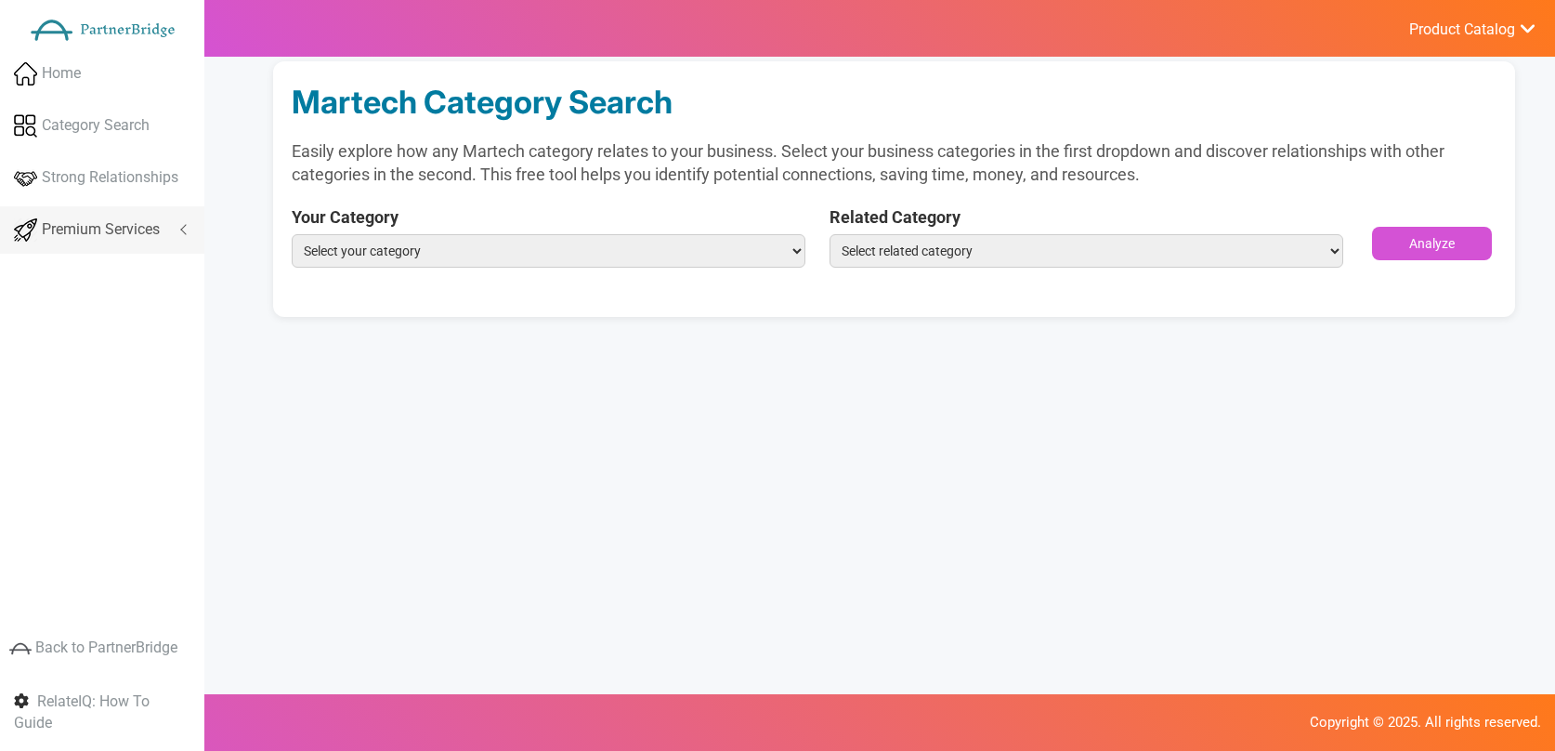
click at [128, 221] on span "Premium Services" at bounding box center [101, 229] width 118 height 21
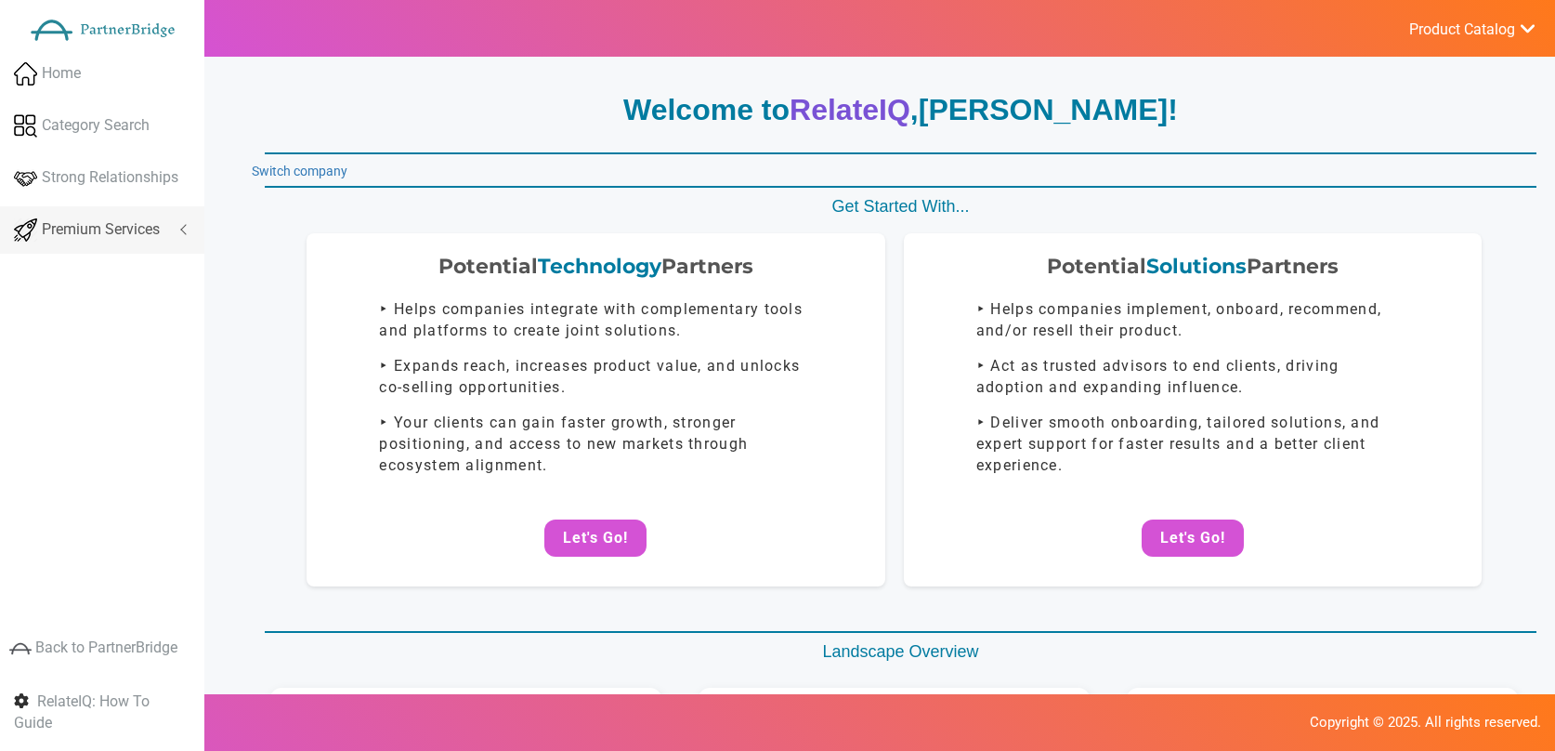
click at [180, 235] on link "Premium Services" at bounding box center [102, 229] width 204 height 47
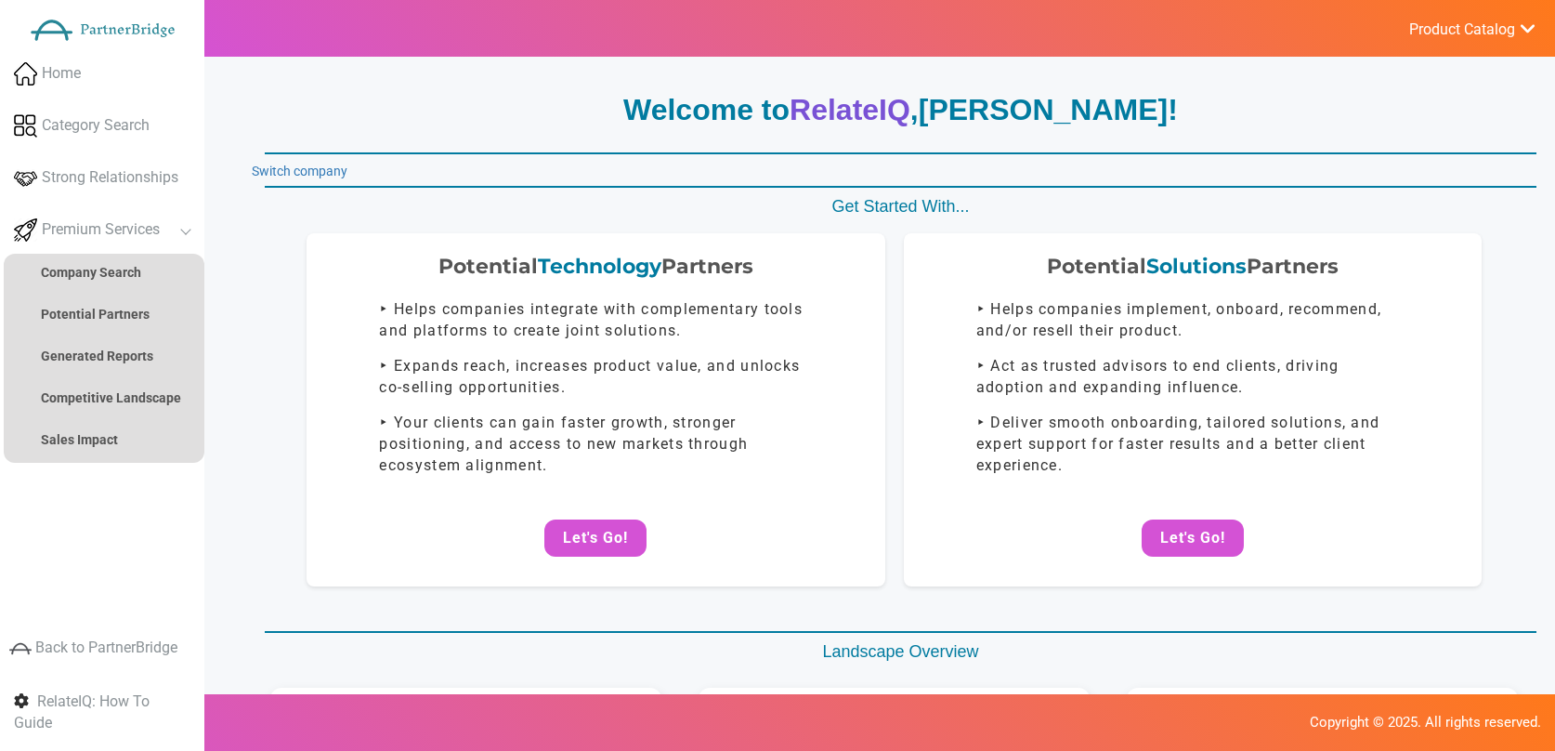
click at [139, 334] on ul "Company Search Potential Partners Advanced Practice Builder Generated Reports S…" at bounding box center [104, 358] width 201 height 209
click at [139, 316] on strong "Potential Partners" at bounding box center [95, 314] width 109 height 15
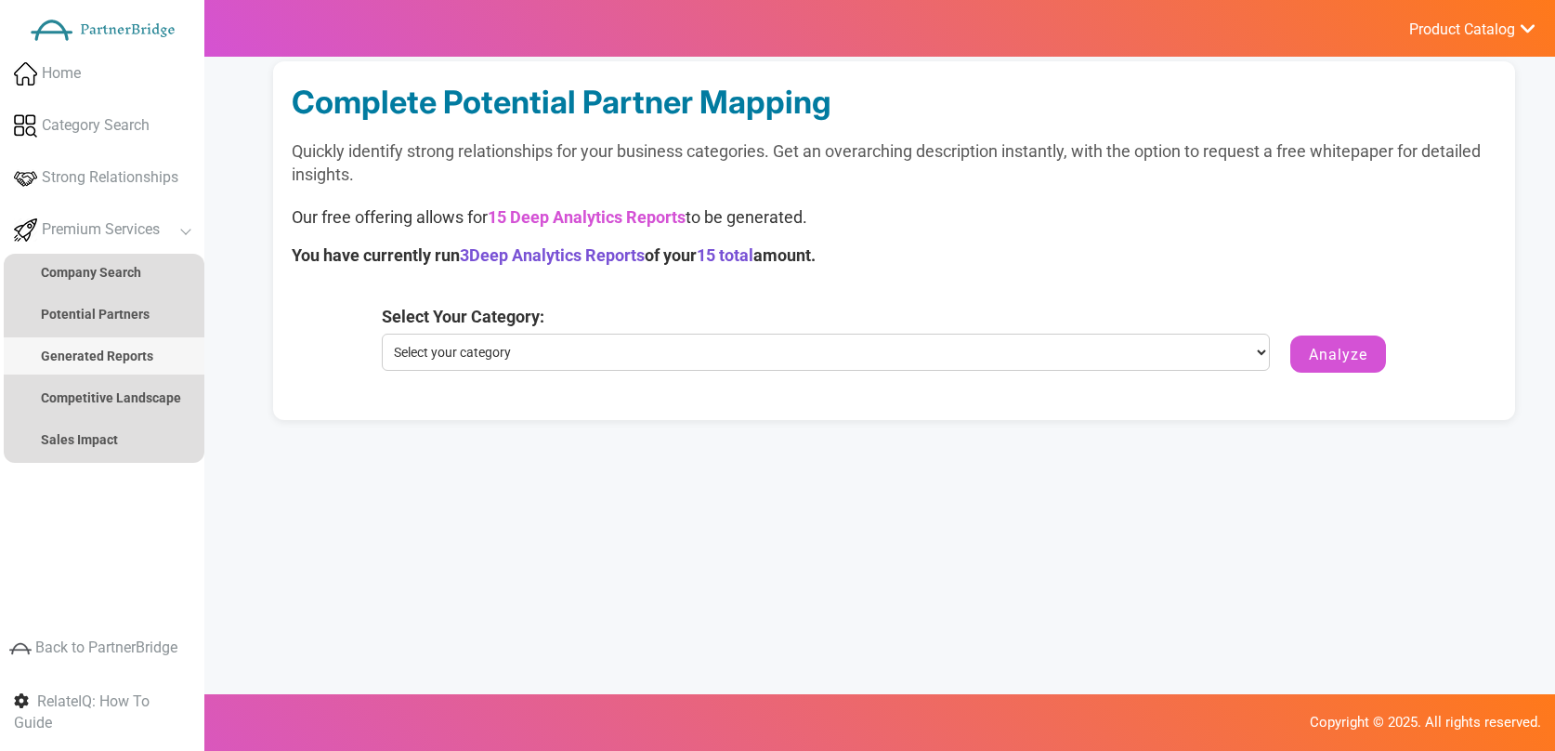
click at [162, 359] on link "Generated Reports" at bounding box center [104, 355] width 201 height 37
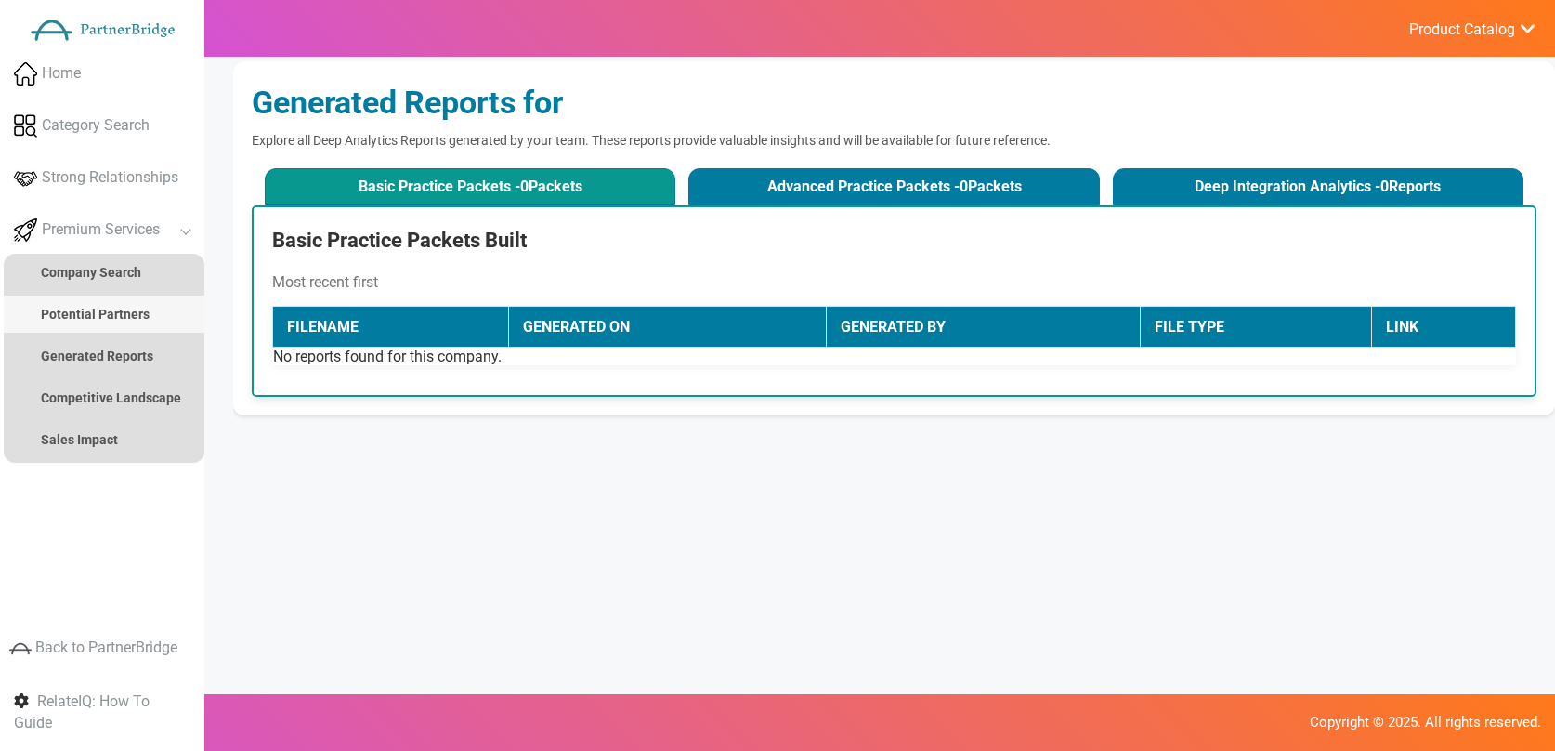
click at [154, 326] on link "Potential Partners" at bounding box center [104, 313] width 201 height 37
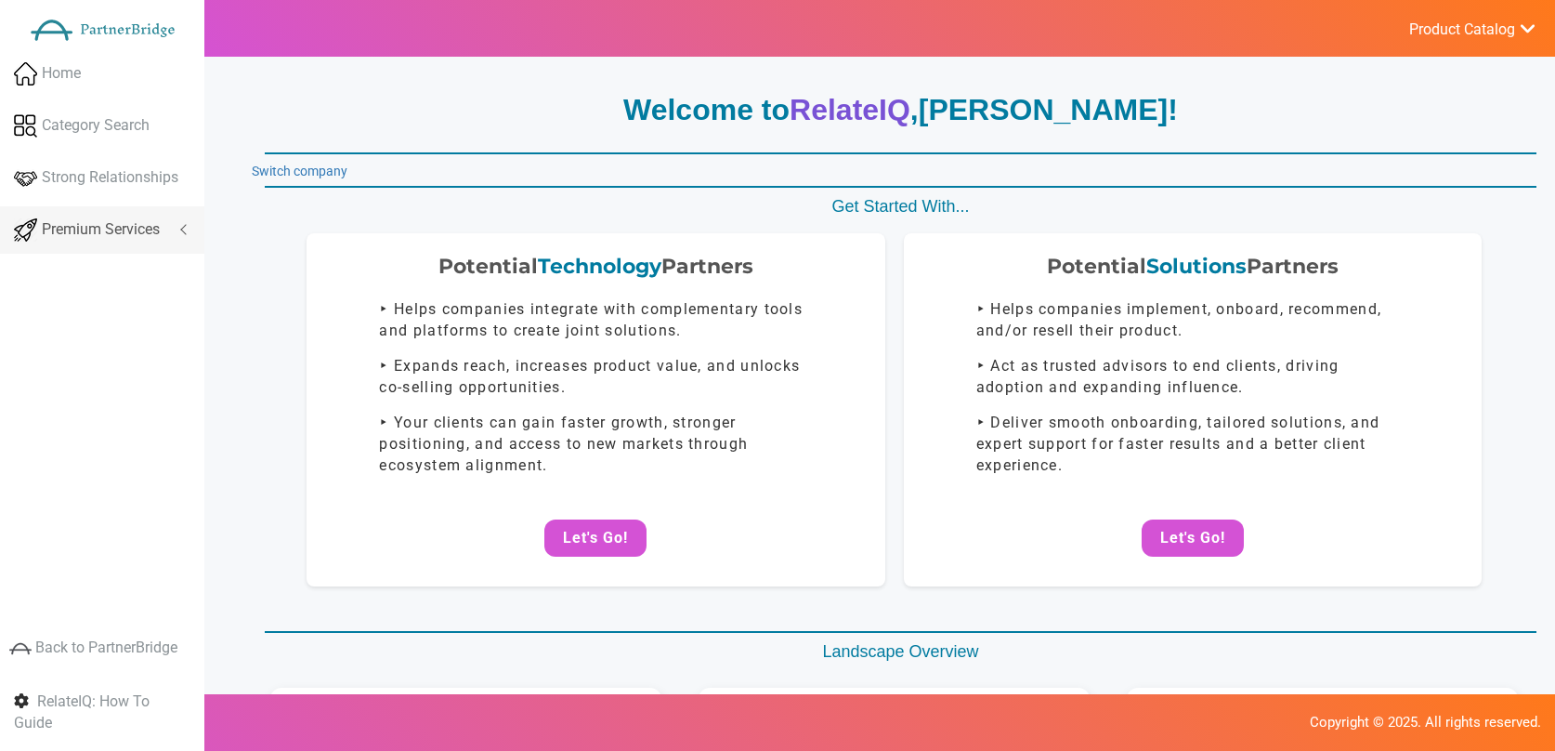
click at [143, 236] on span "Premium Services" at bounding box center [101, 229] width 118 height 21
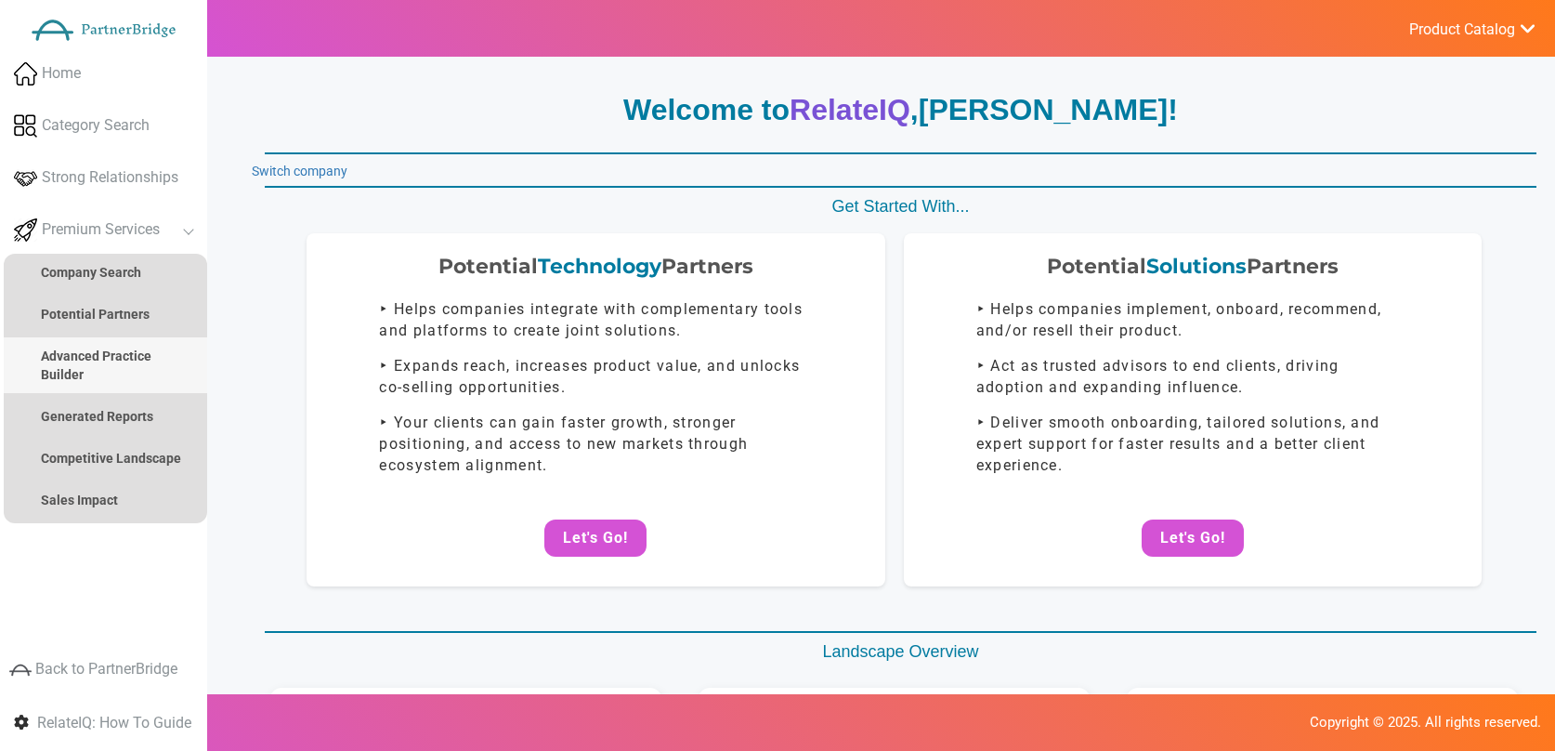
click at [124, 356] on strong "Advanced Practice Builder" at bounding box center [96, 364] width 111 height 33
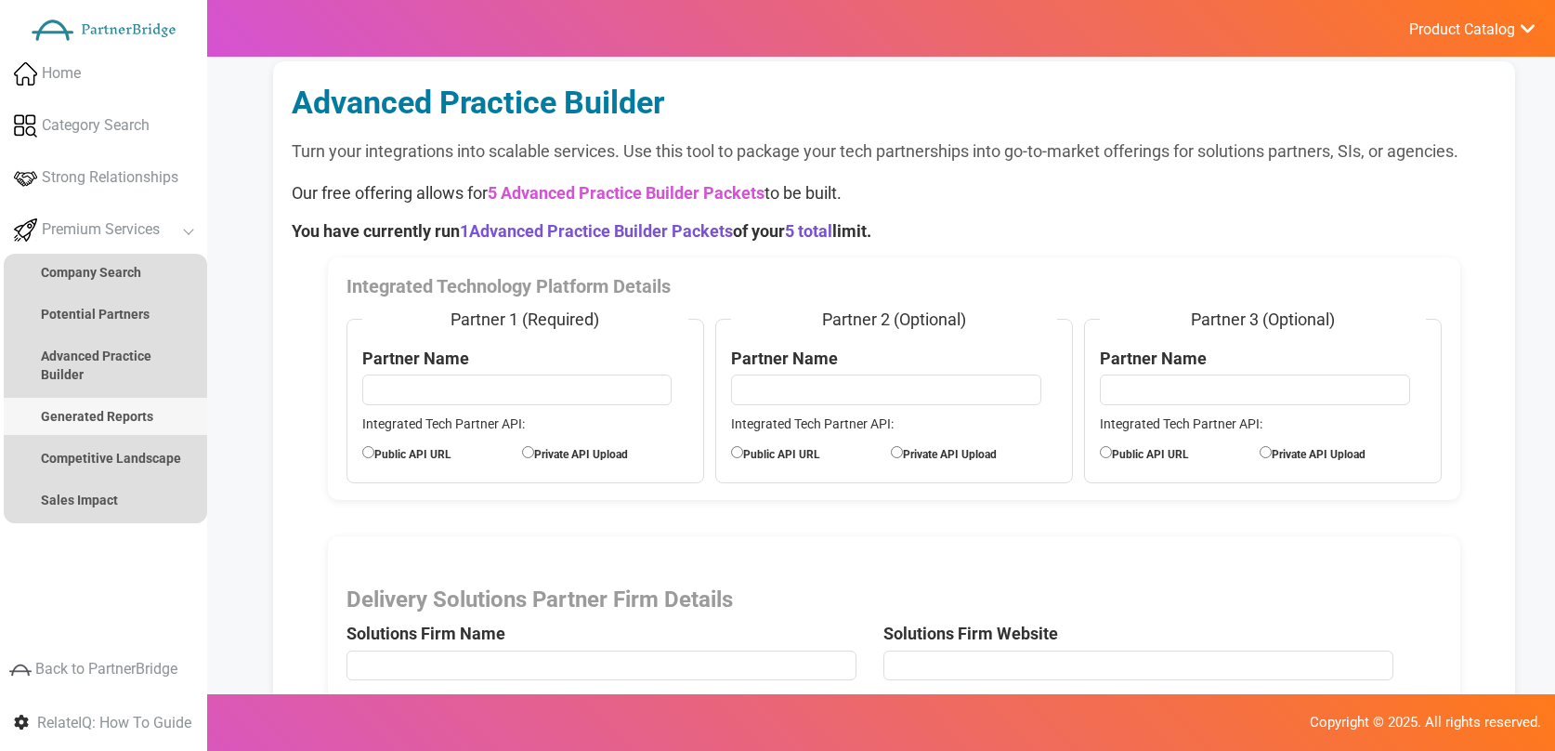
click at [164, 429] on link "Generated Reports" at bounding box center [105, 416] width 203 height 37
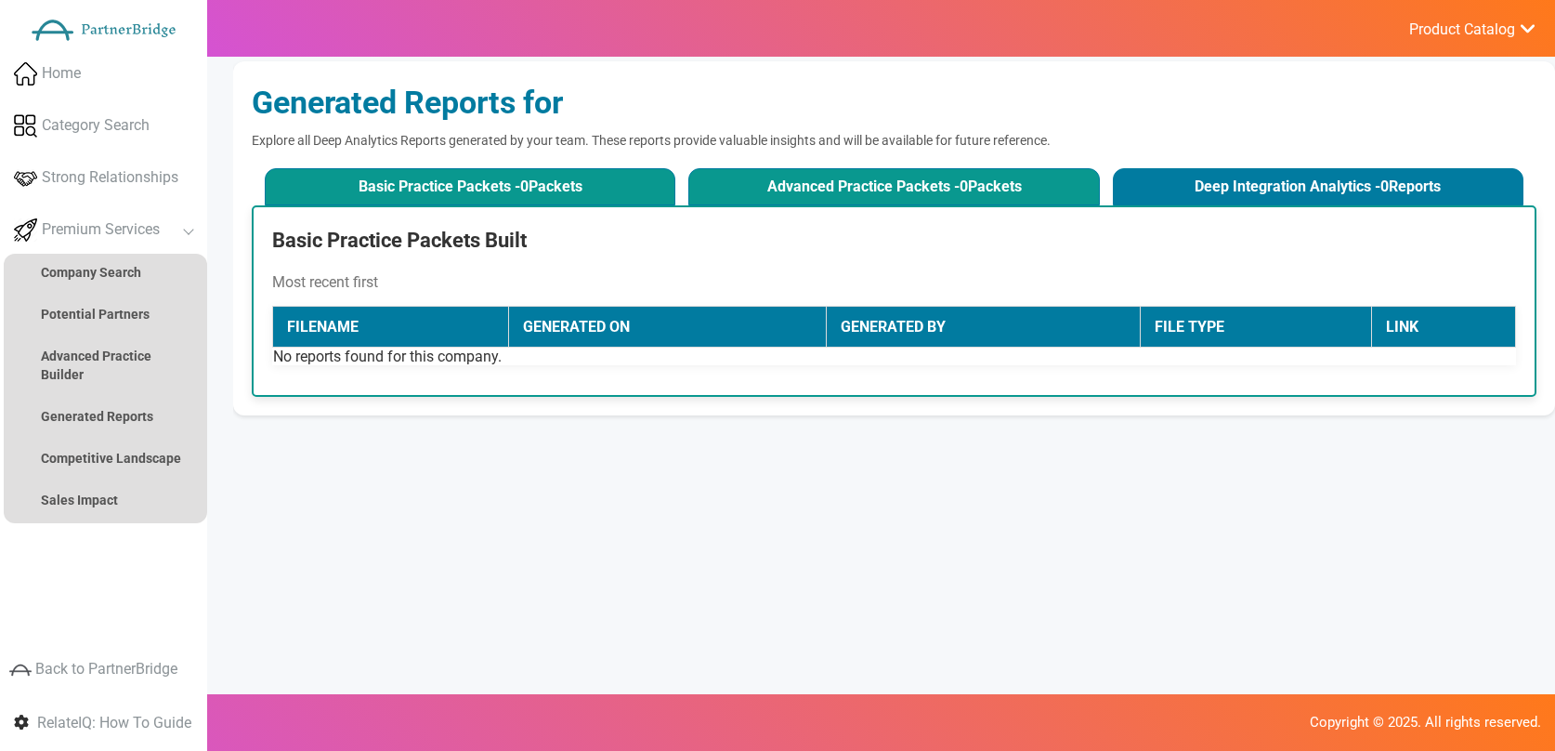
click at [767, 203] on button "Advanced Practice Packets - 0 Packets" at bounding box center [894, 186] width 412 height 37
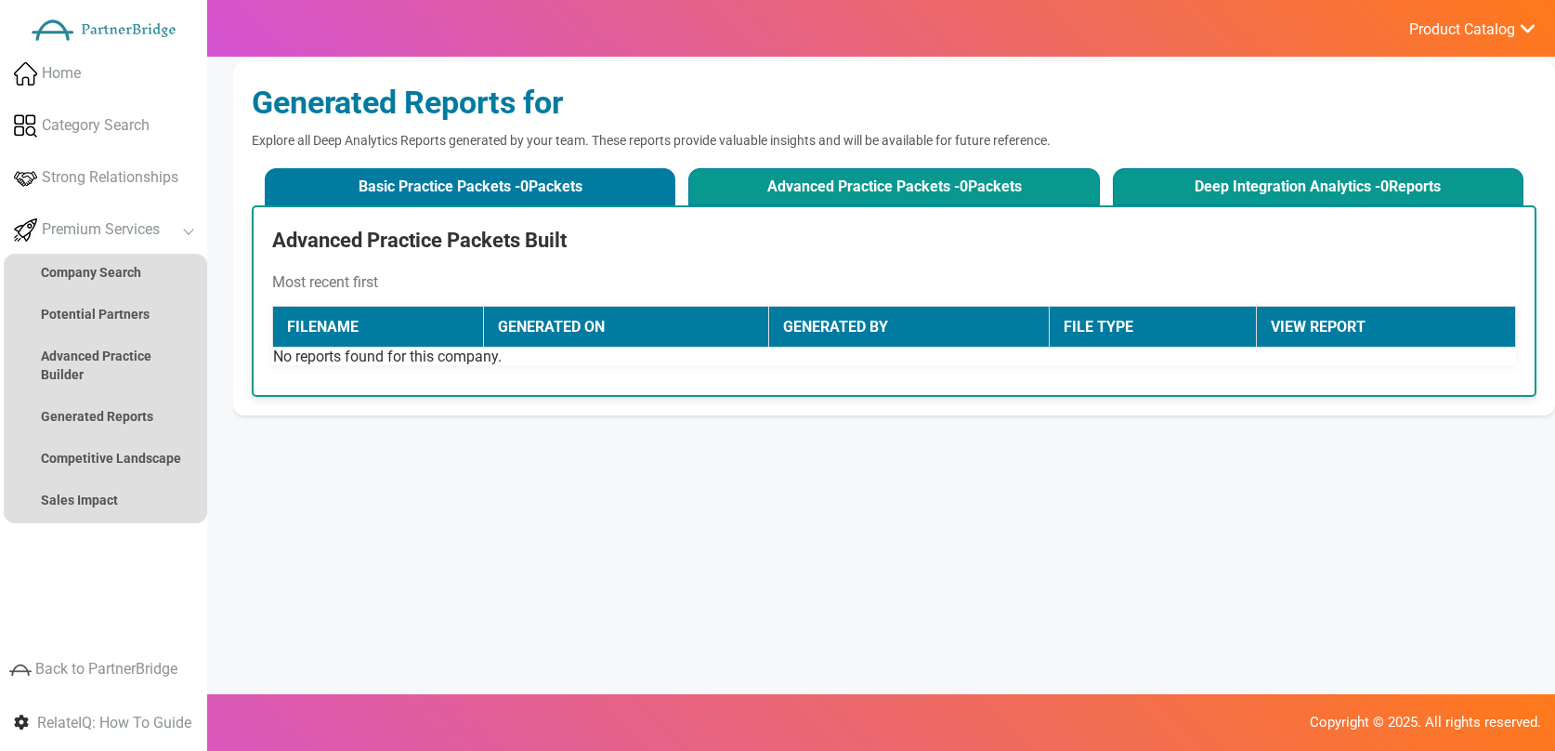
click at [1208, 191] on button "Deep Integration Analytics - 0 Reports" at bounding box center [1319, 186] width 412 height 37
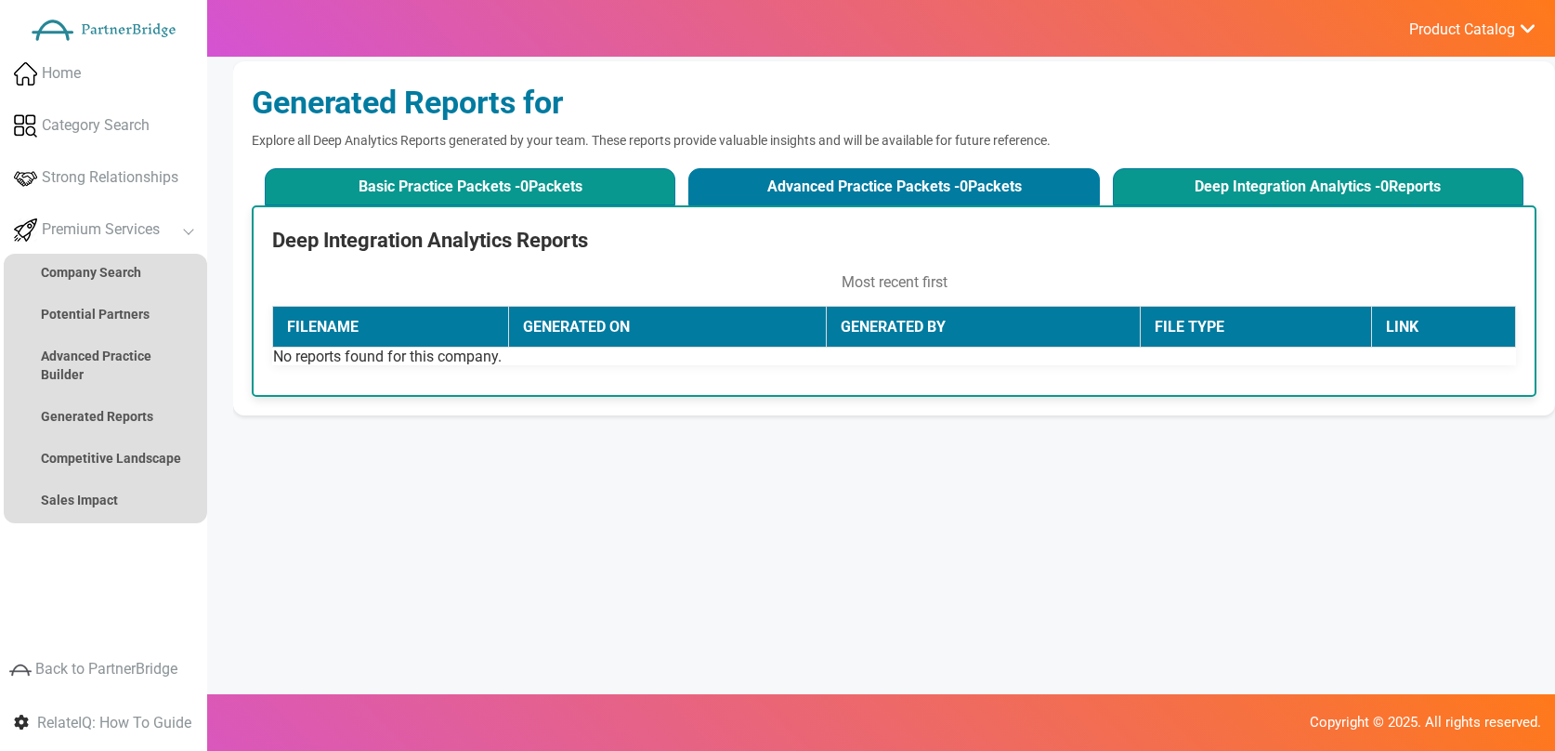
click at [327, 203] on button "Basic Practice Packets - 0 Packets" at bounding box center [471, 186] width 412 height 37
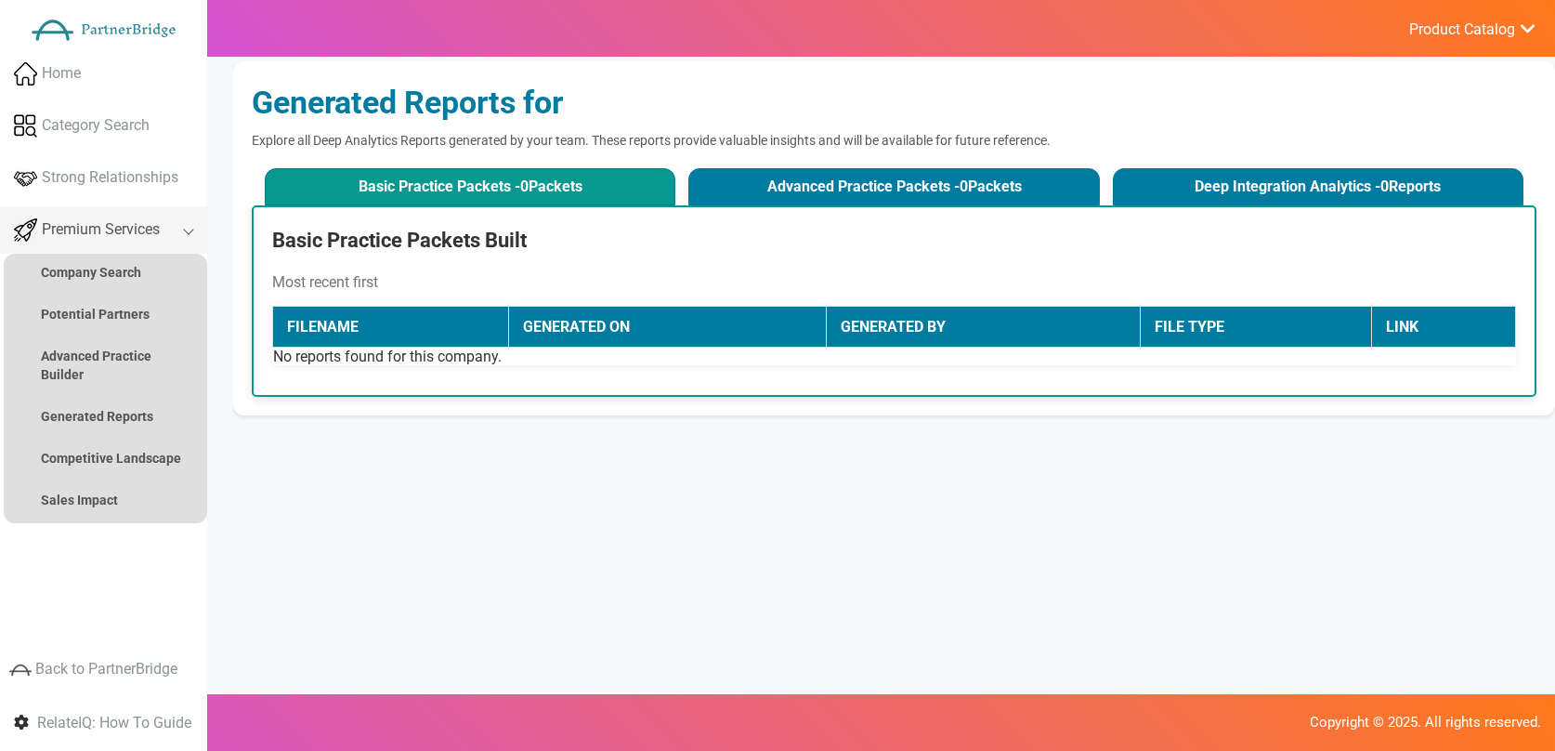
click at [105, 227] on span "Premium Services" at bounding box center [101, 229] width 118 height 21
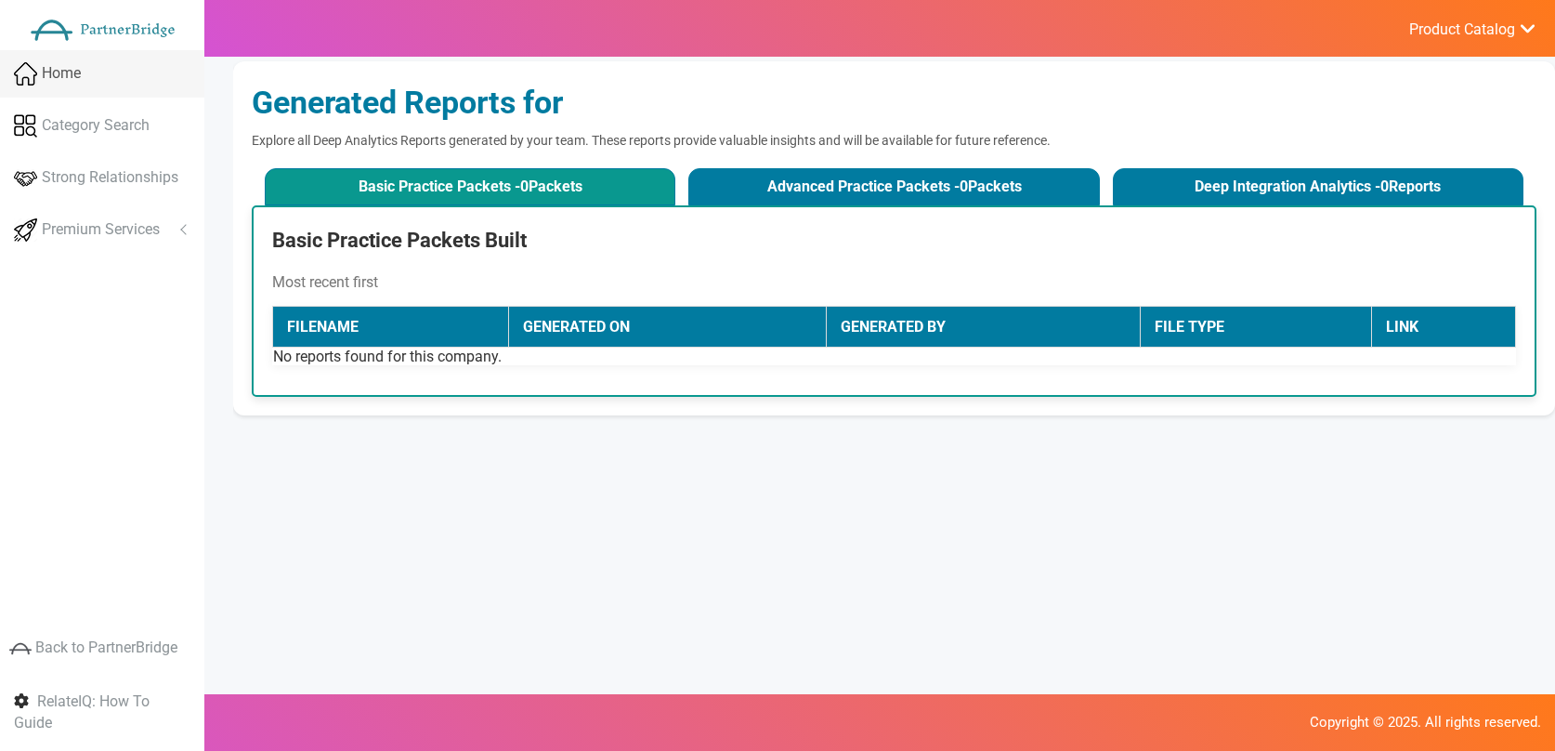
click at [101, 80] on link "Home" at bounding box center [102, 73] width 204 height 47
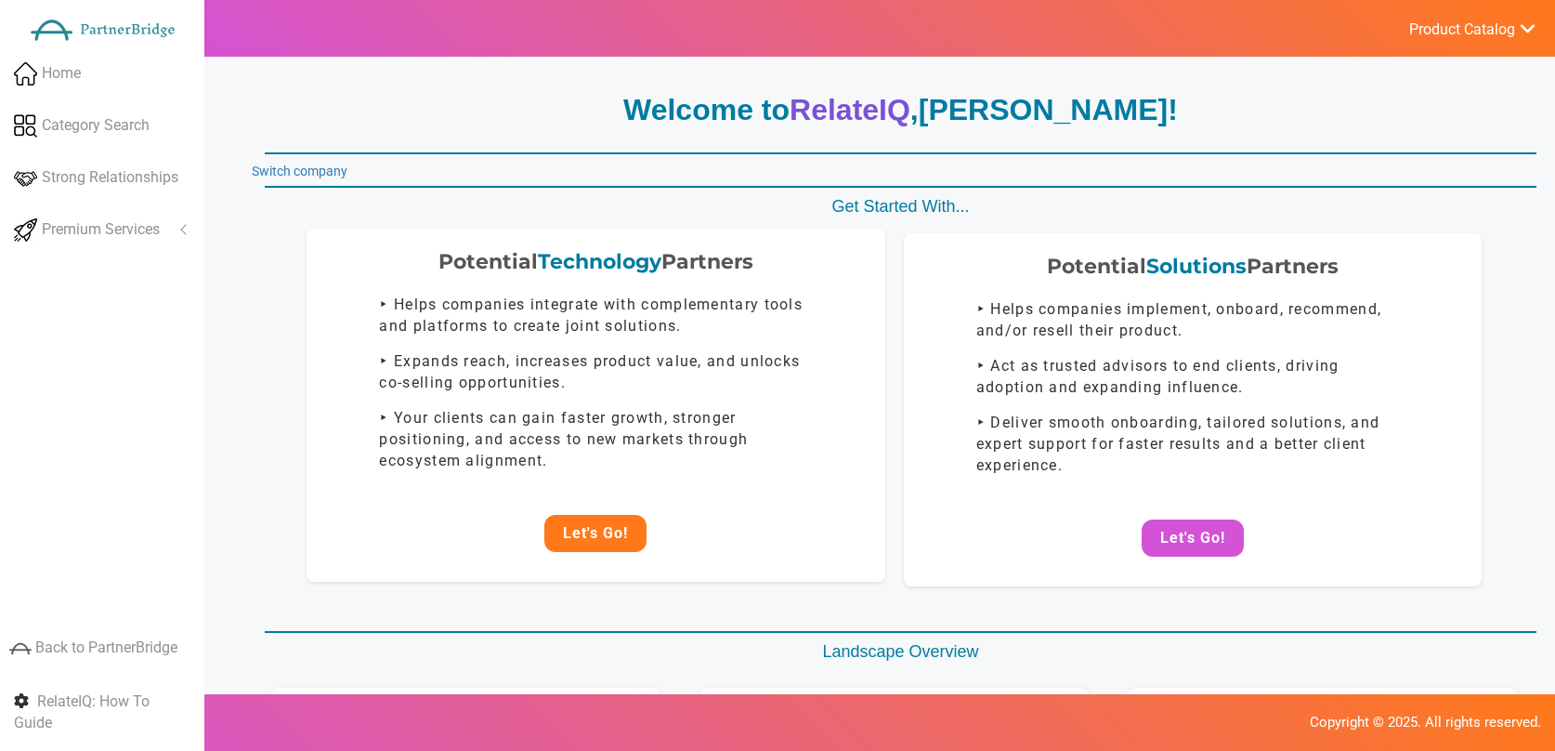
click at [629, 533] on button "Let's Go!" at bounding box center [595, 533] width 102 height 37
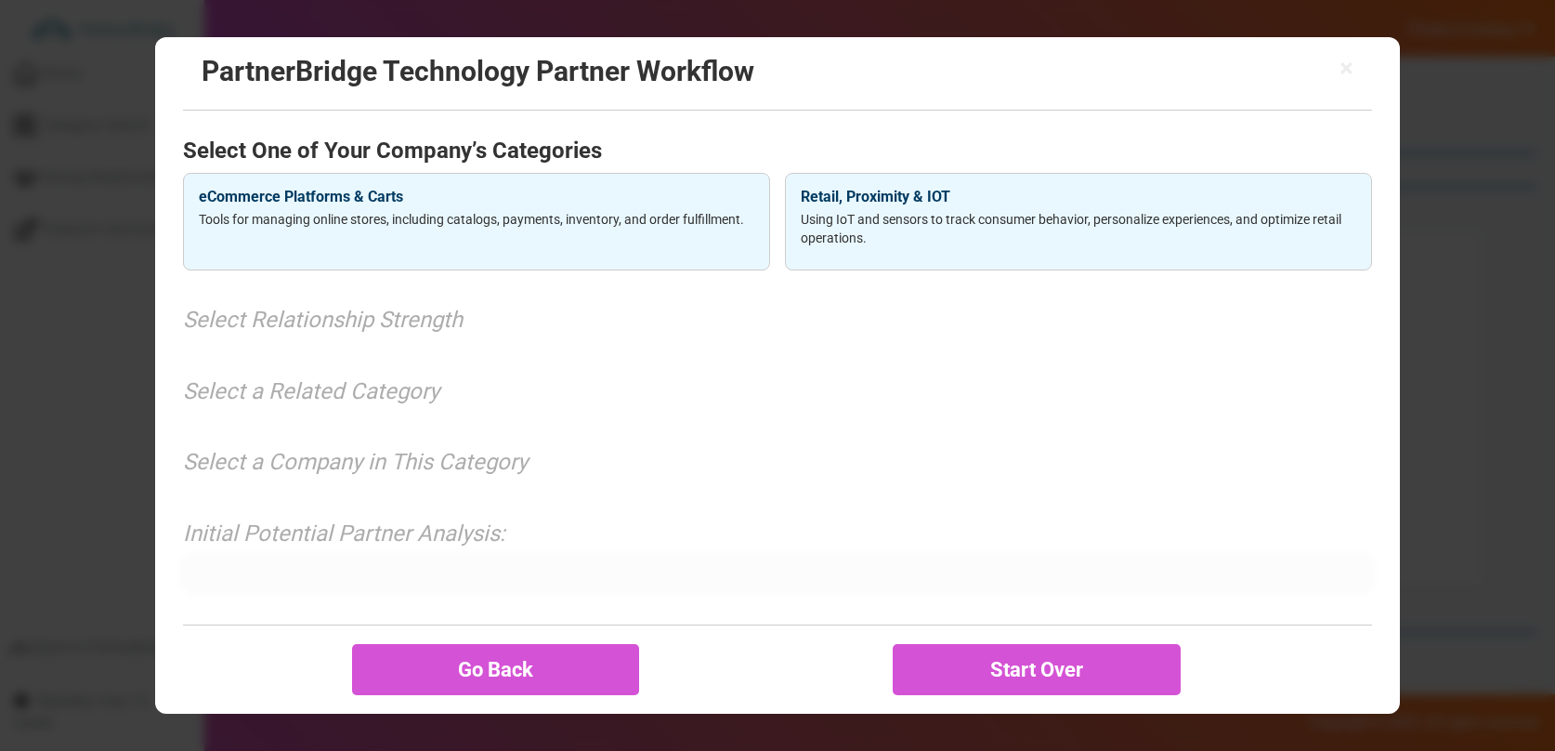
drag, startPoint x: 838, startPoint y: 219, endPoint x: 805, endPoint y: 252, distance: 46.6
click at [837, 219] on p "Using IoT and sensors to track consumer behavior, personalize experiences, and …" at bounding box center [1079, 228] width 556 height 37
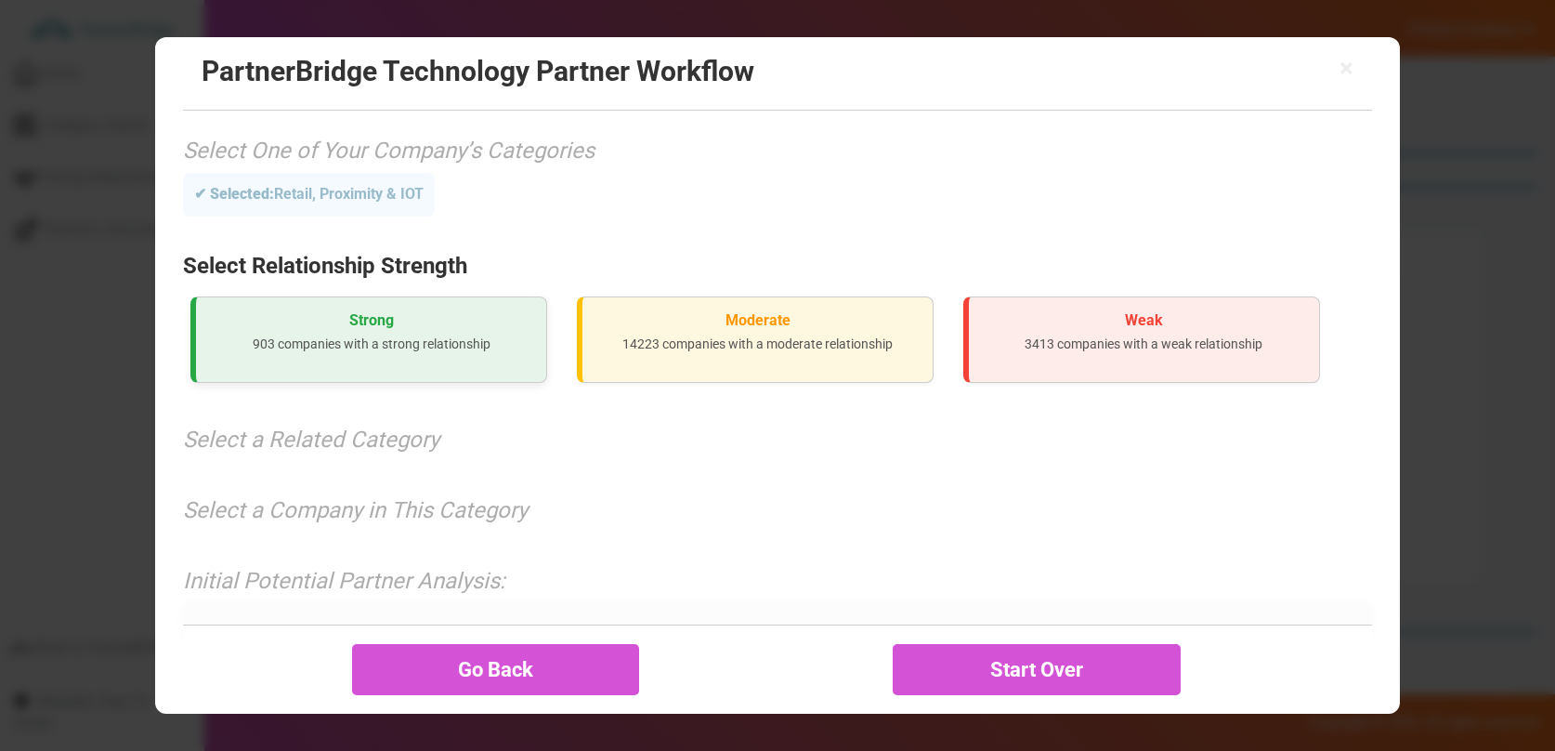
click at [435, 326] on h3 "Strong" at bounding box center [371, 320] width 321 height 17
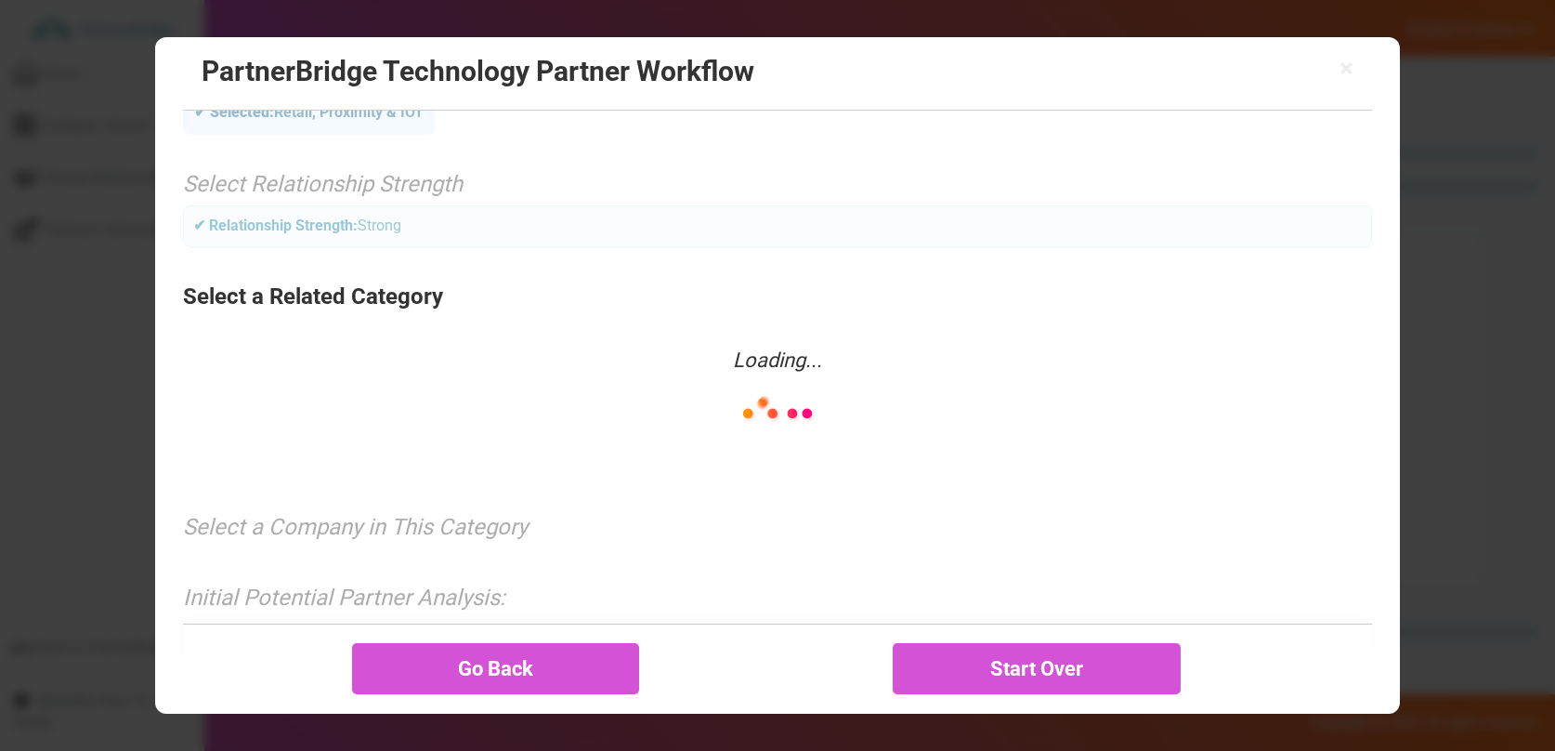
scroll to position [87, 0]
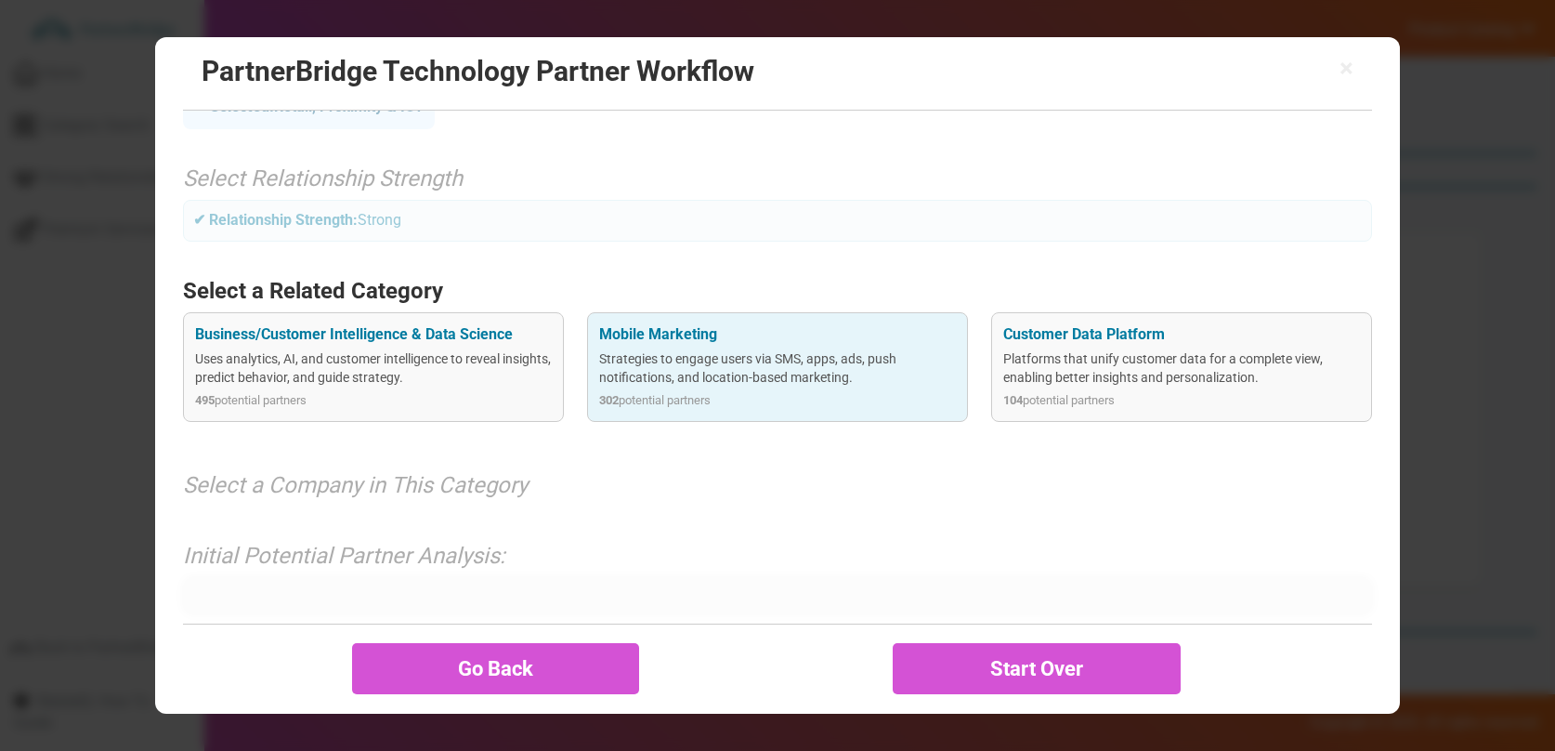
click at [766, 393] on div "302 potential partners" at bounding box center [777, 401] width 356 height 18
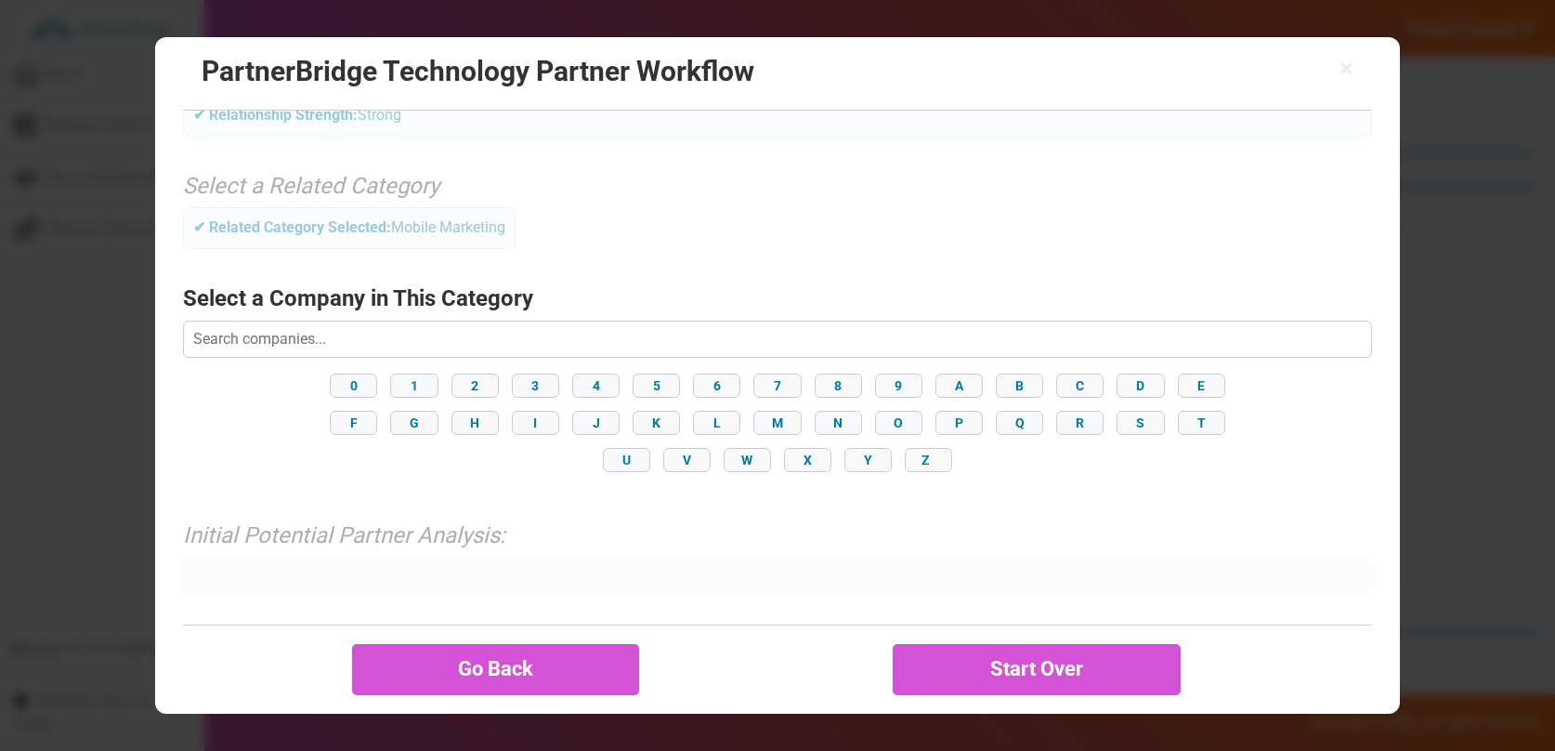
scroll to position [200, 0]
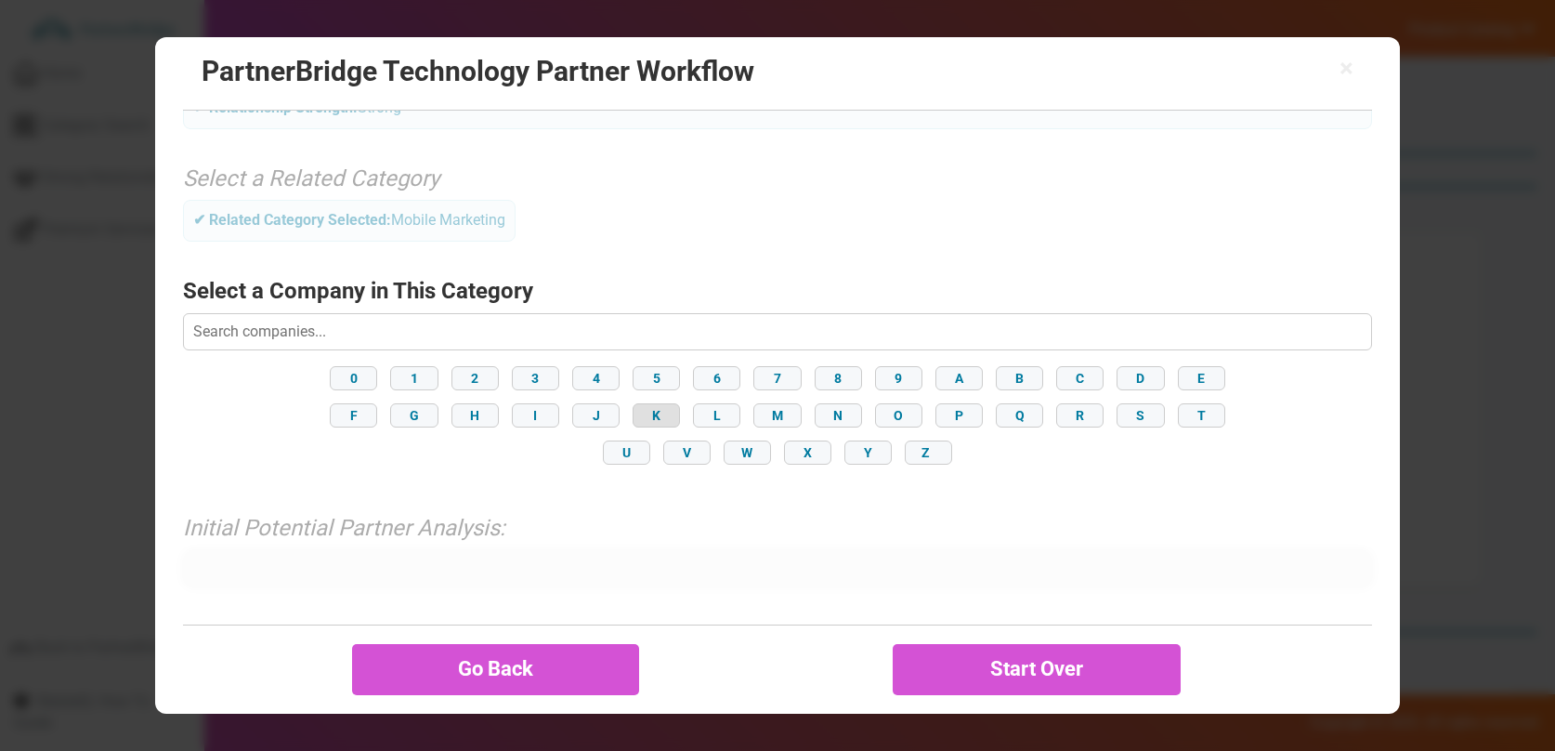
click at [670, 418] on button "K" at bounding box center [656, 415] width 47 height 24
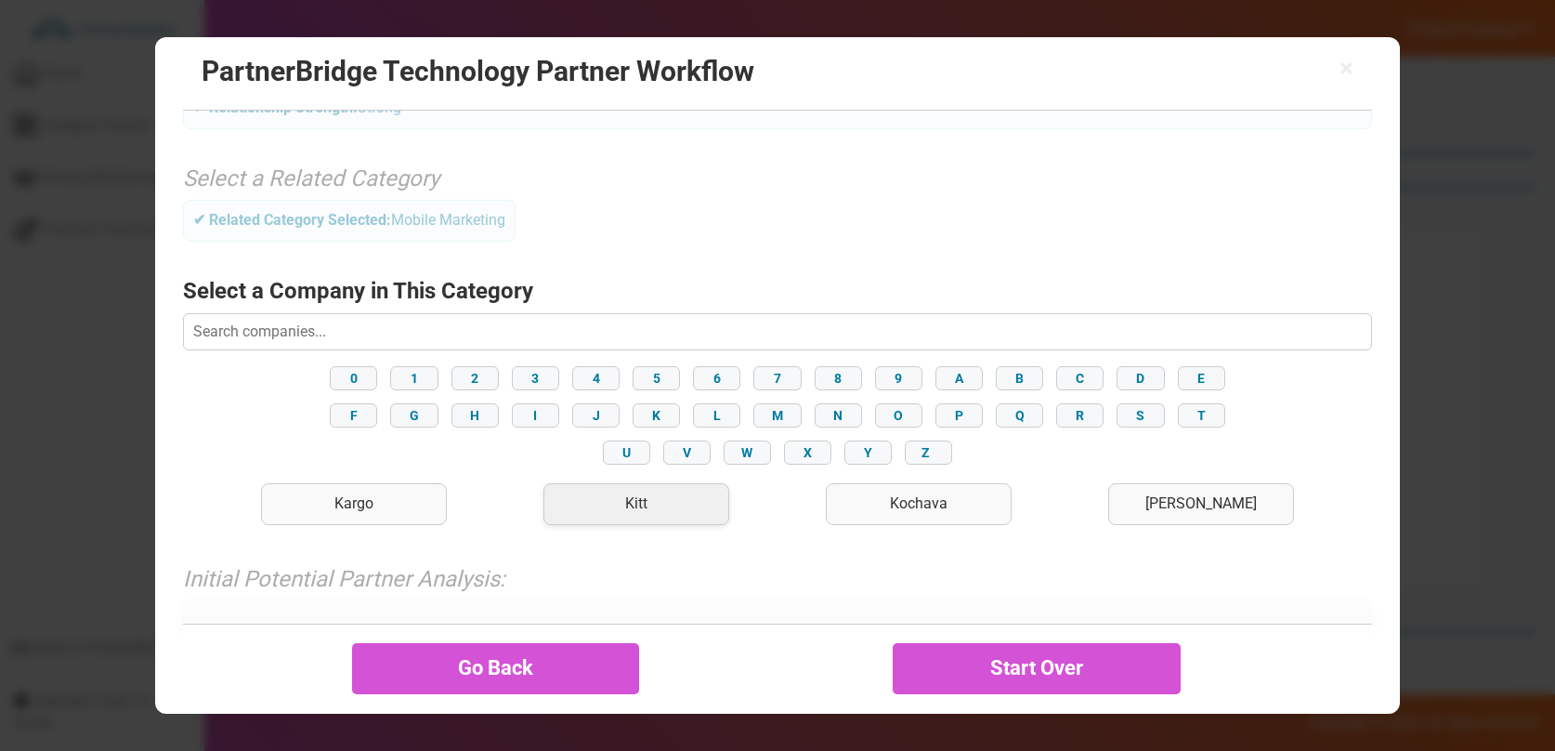
click at [665, 486] on div "Kitt" at bounding box center [637, 504] width 186 height 42
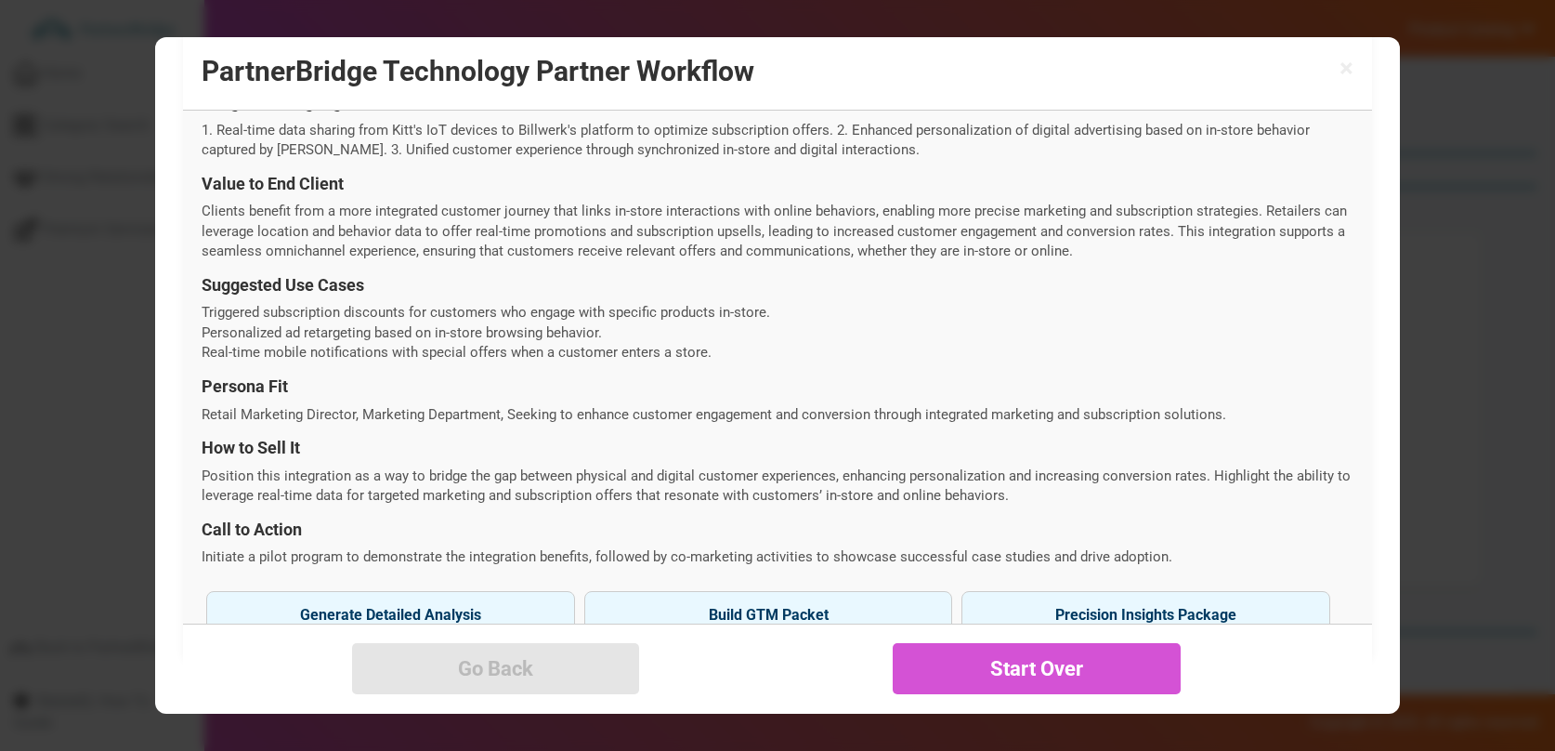
scroll to position [665, 0]
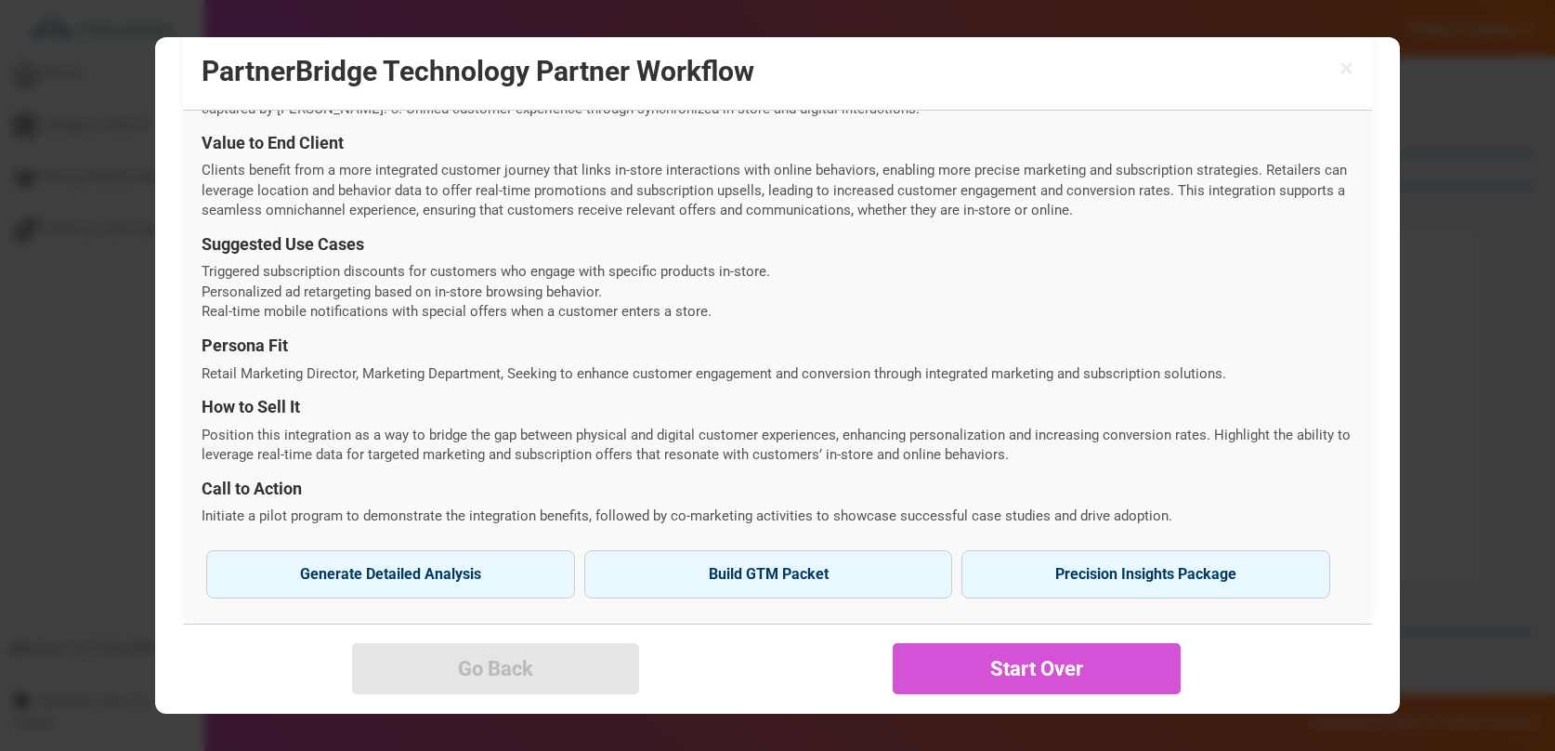
click at [440, 557] on button "Generate Detailed Analysis Reveal strategic fit and integration potential." at bounding box center [390, 574] width 369 height 48
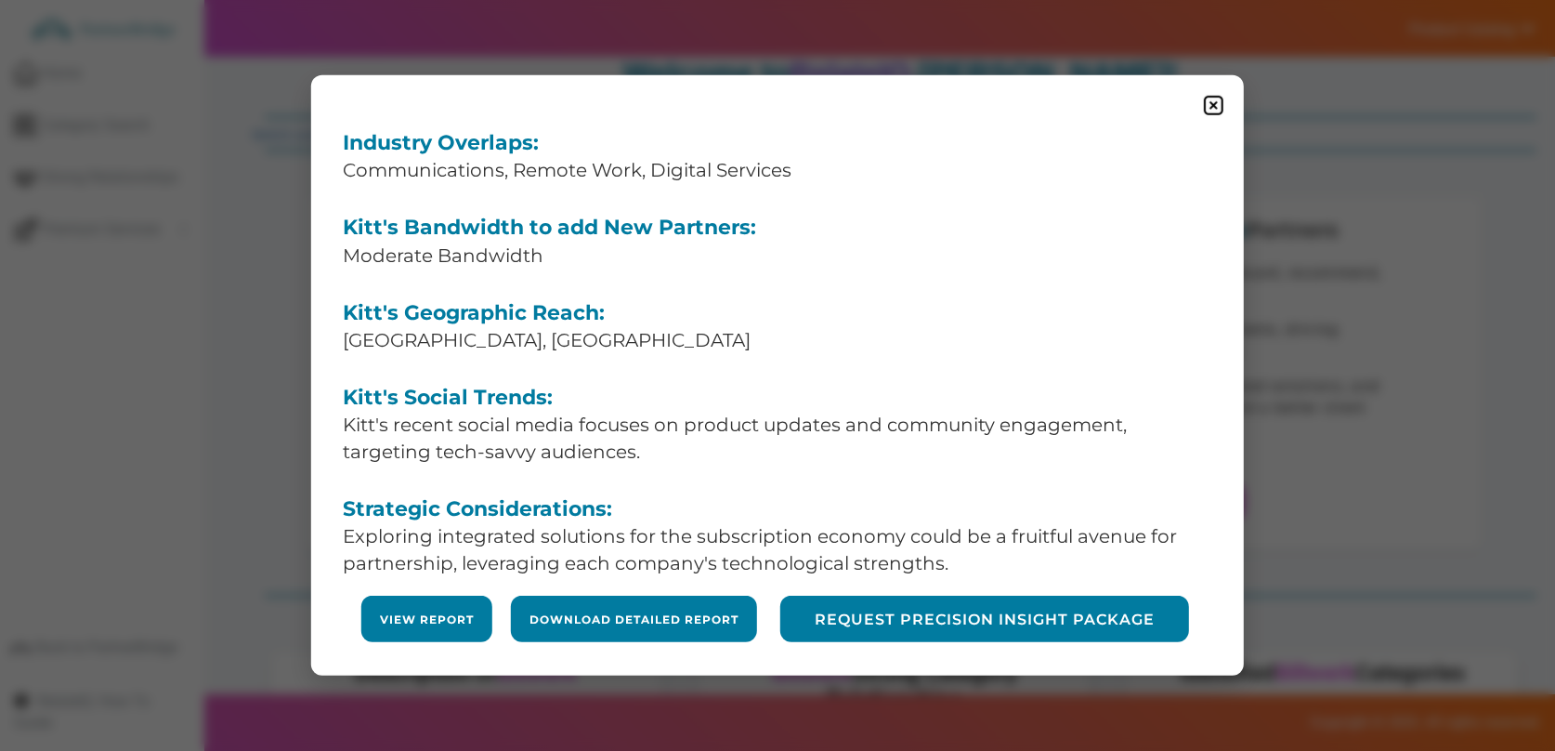
scroll to position [278, 0]
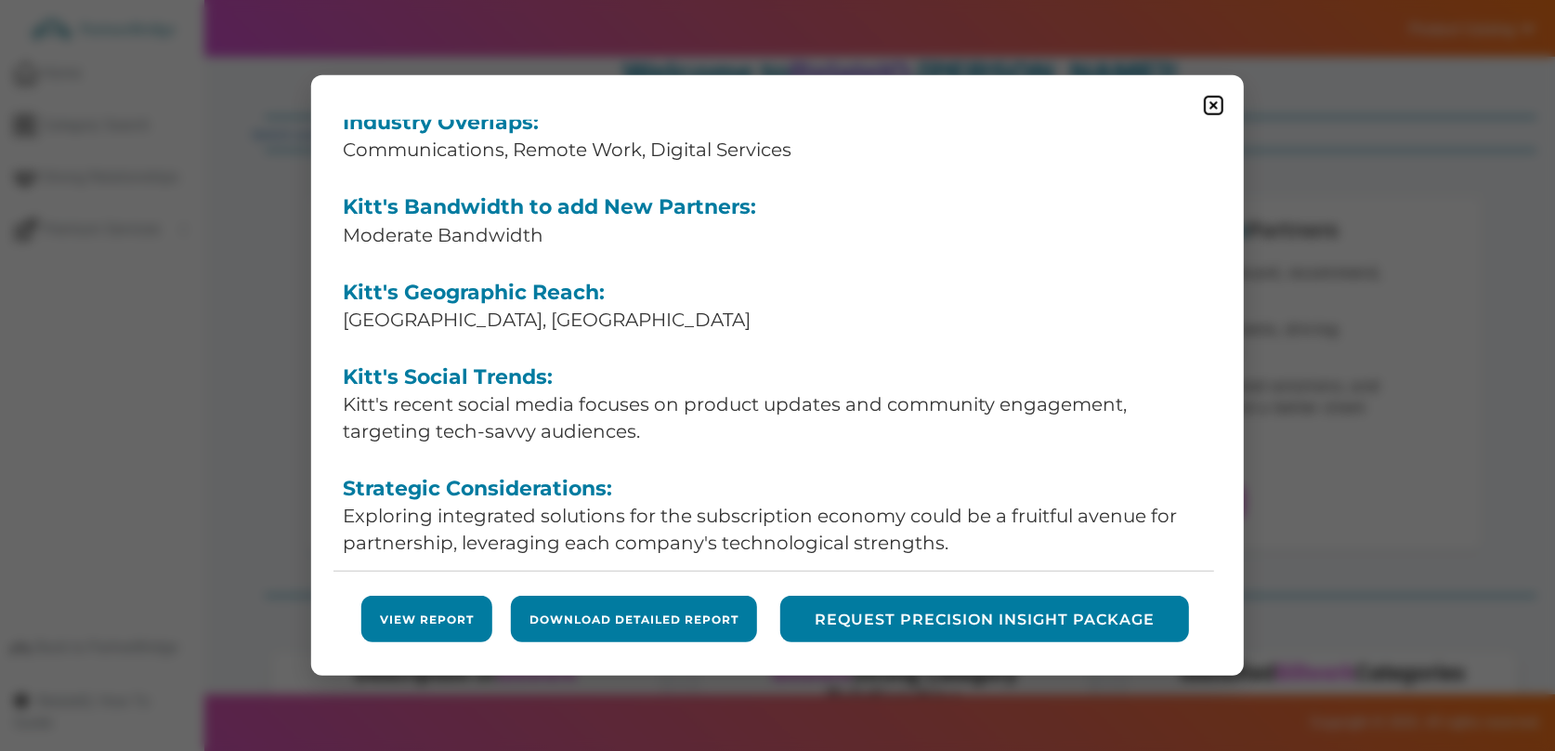
click at [392, 606] on form "View Report" at bounding box center [426, 619] width 131 height 46
click at [404, 615] on link "View Report" at bounding box center [427, 619] width 94 height 16
click at [1217, 98] on img at bounding box center [1213, 105] width 23 height 23
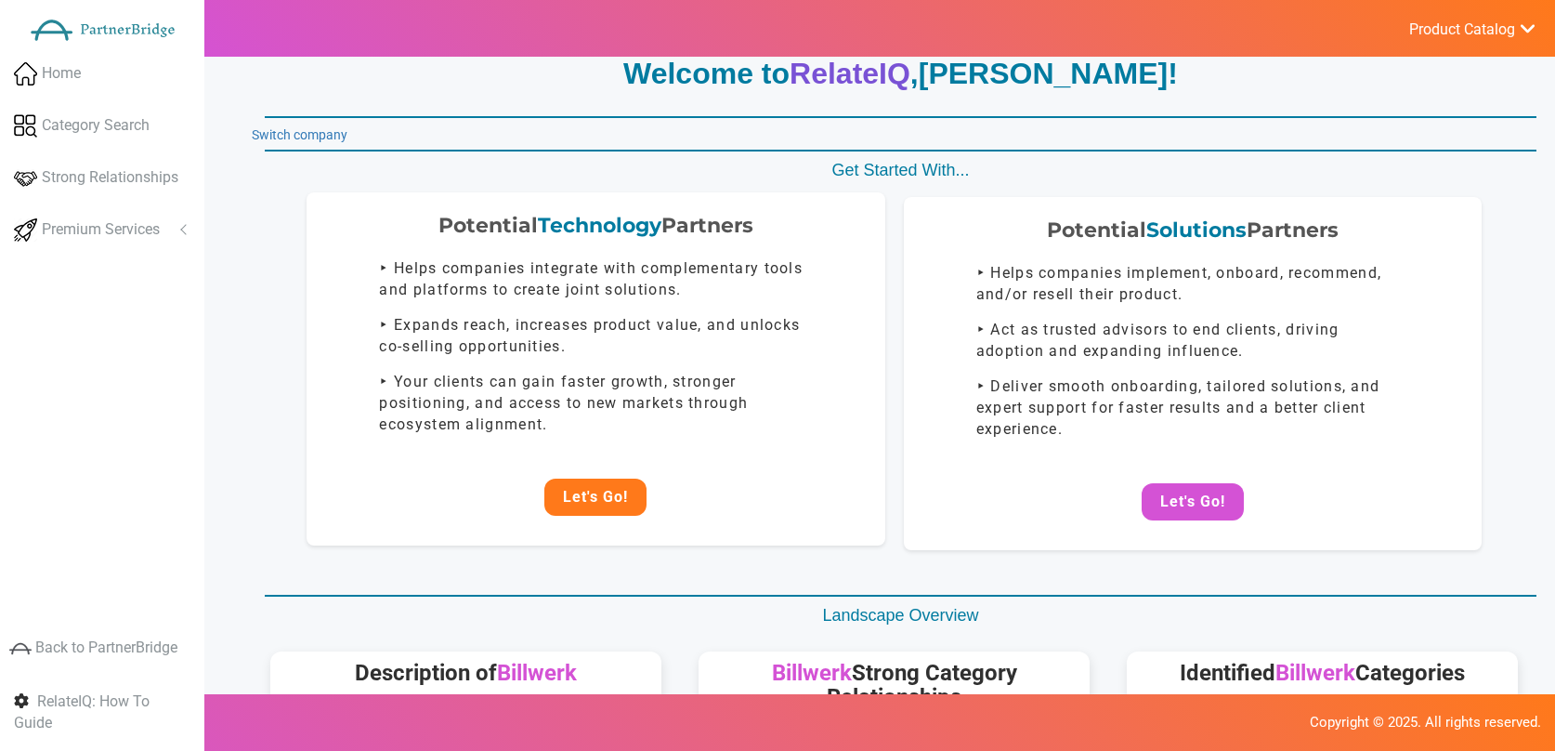
click at [583, 506] on button "Let's Go!" at bounding box center [595, 496] width 102 height 37
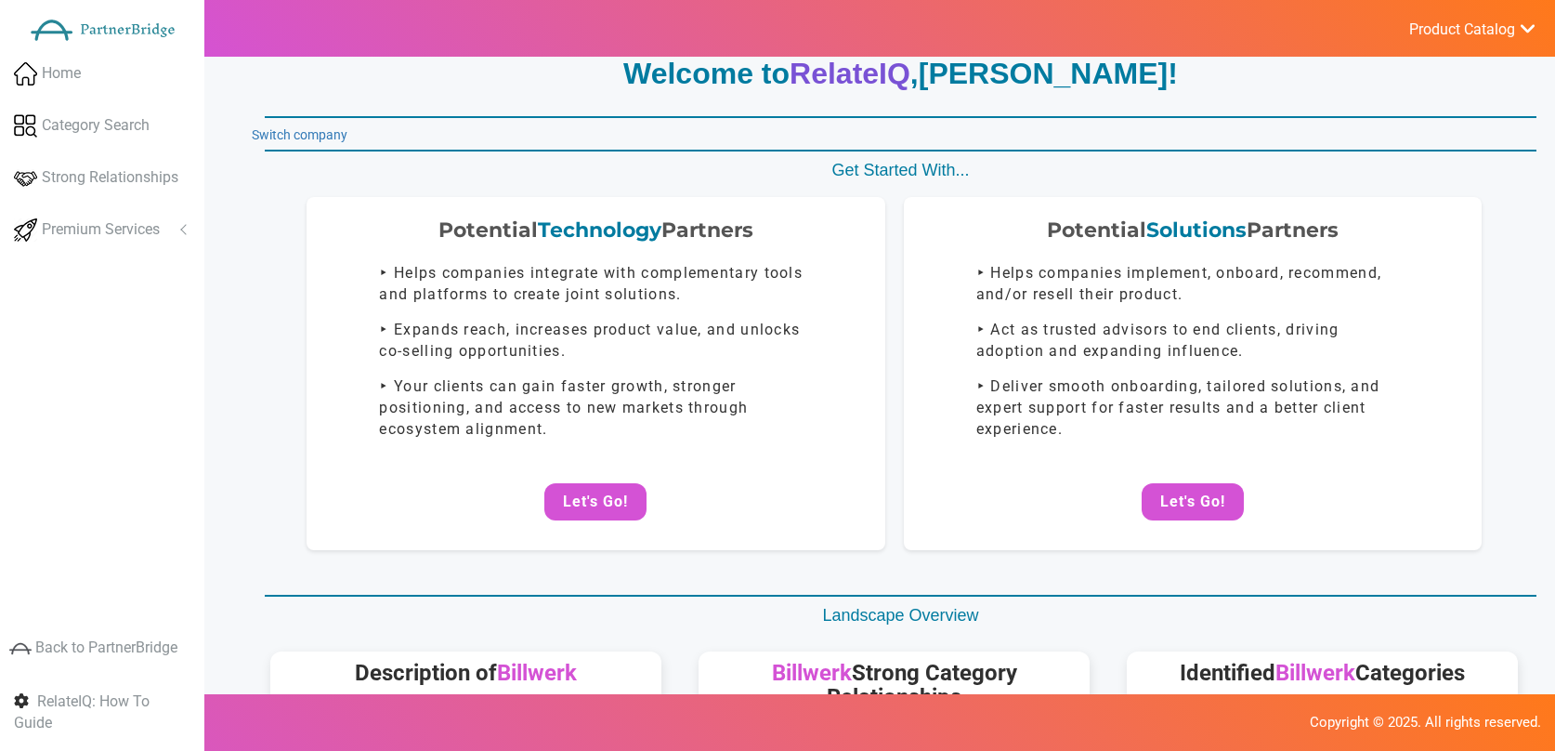
scroll to position [6, 0]
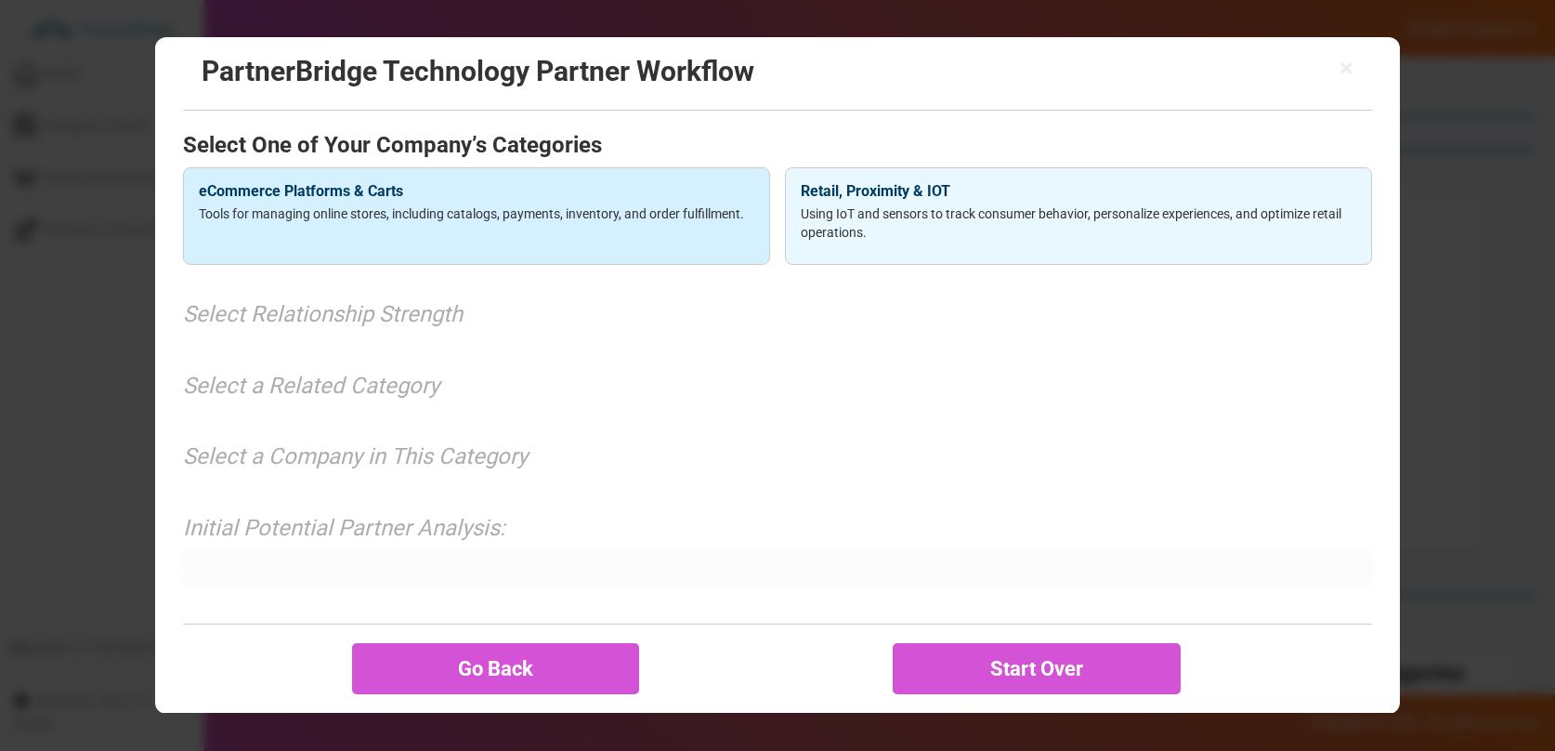
click at [689, 234] on div "eCommerce Platforms & Carts Tools for managing online stores, including catalog…" at bounding box center [476, 216] width 587 height 98
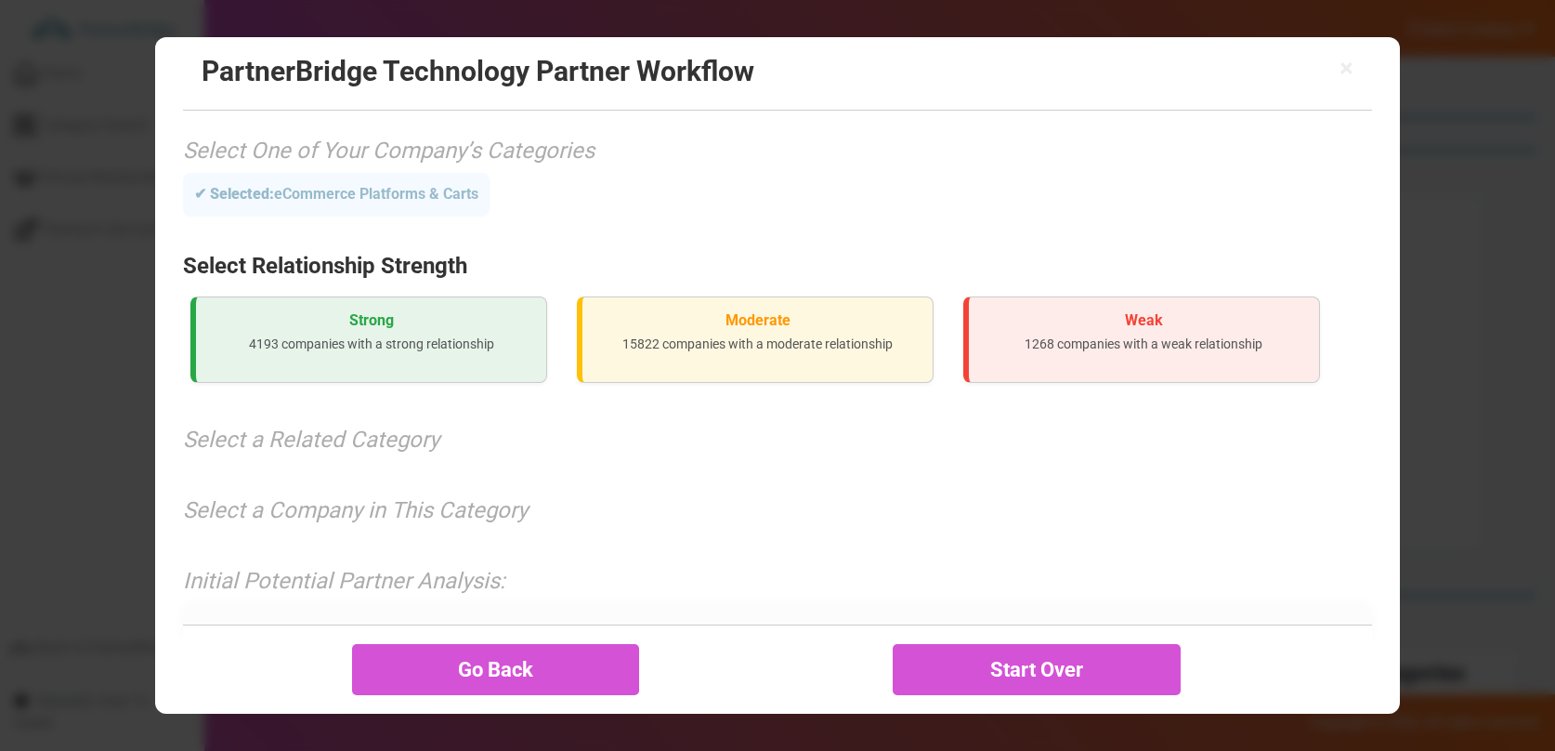
click at [276, 294] on div "Strong 4193 companies with a strong relationship Moderate 15822 companies with …" at bounding box center [777, 339] width 1188 height 101
click at [321, 316] on h3 "Strong" at bounding box center [371, 320] width 321 height 17
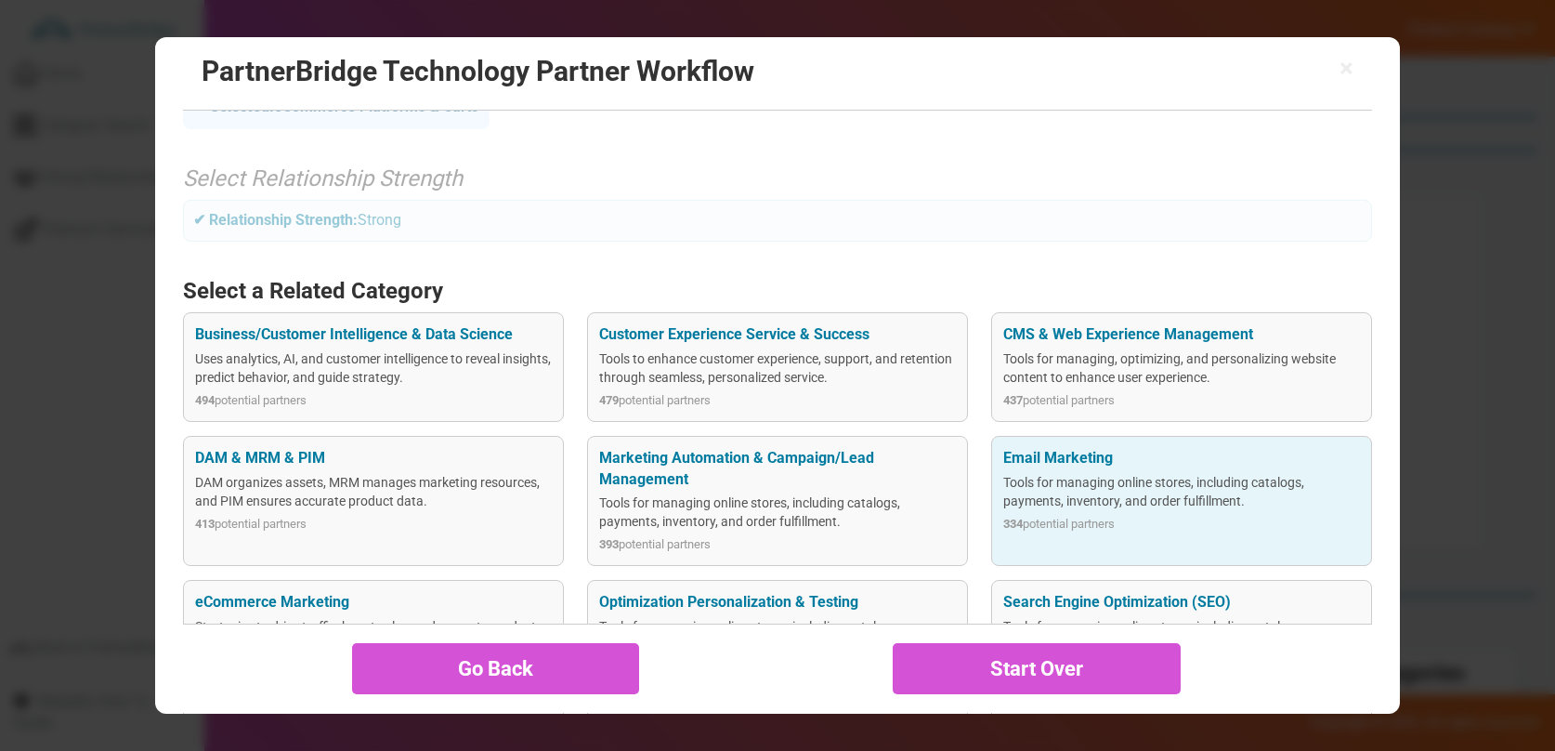
click at [1127, 453] on div "Email Marketing" at bounding box center [1181, 458] width 356 height 21
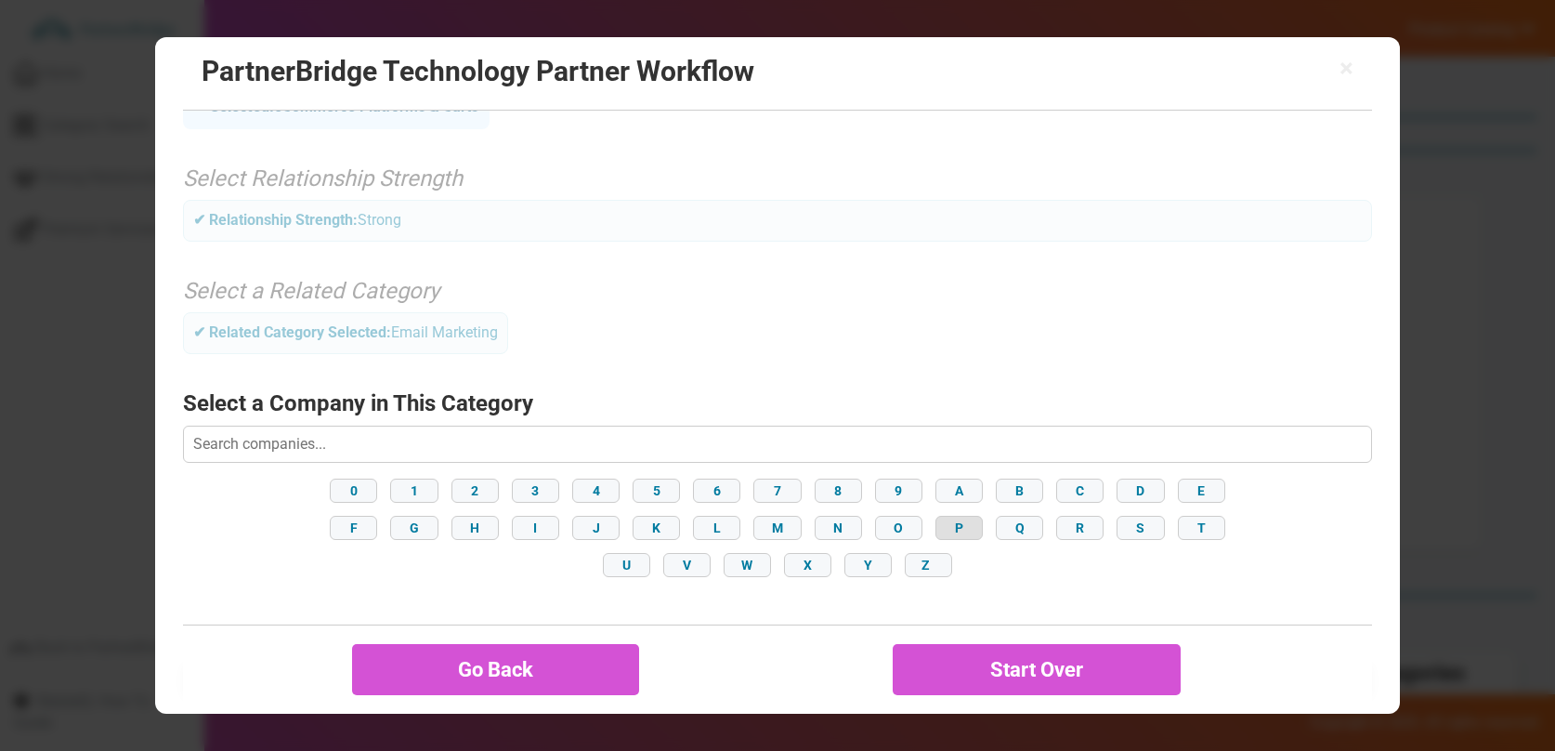
scroll to position [200, 0]
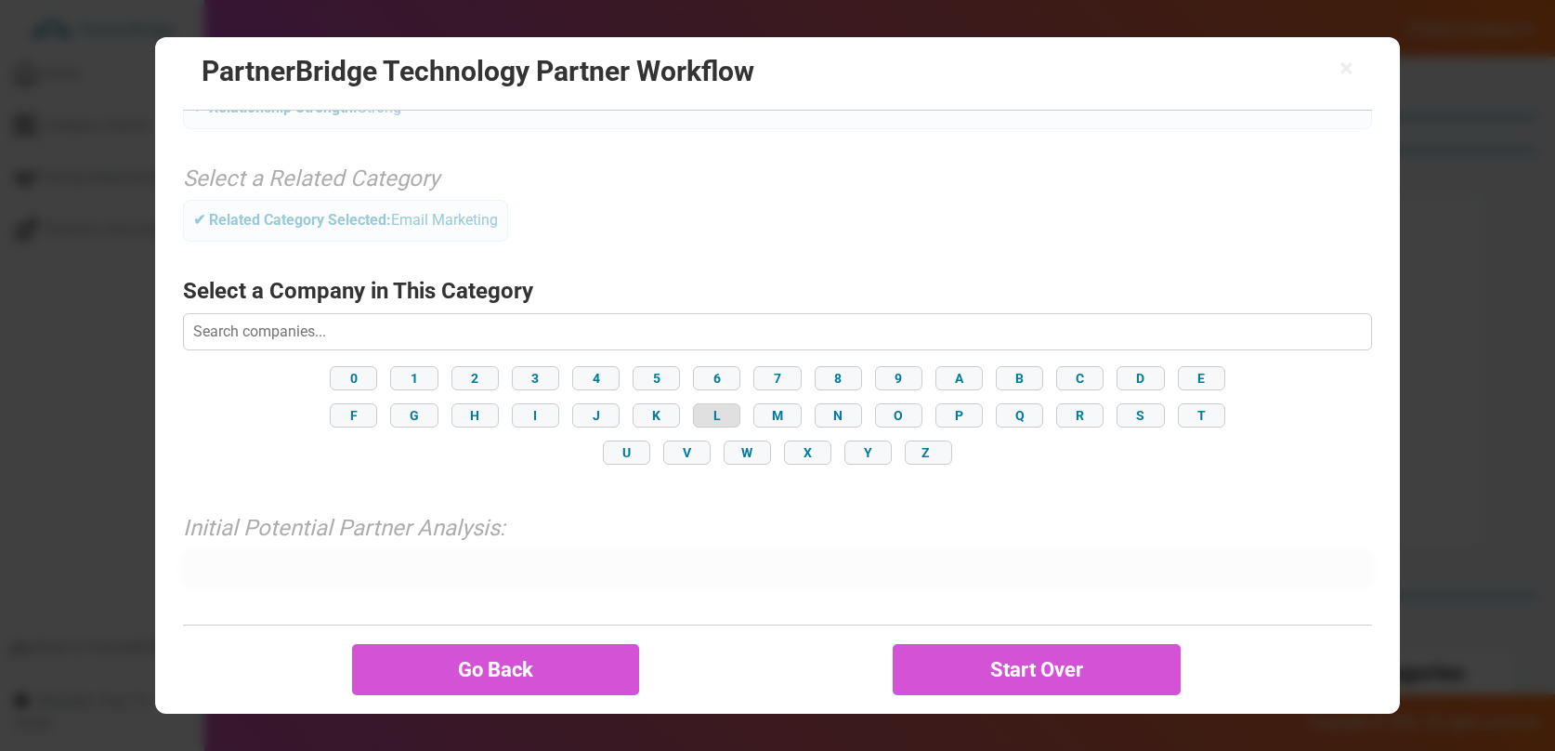
click at [728, 406] on button "L" at bounding box center [716, 415] width 47 height 24
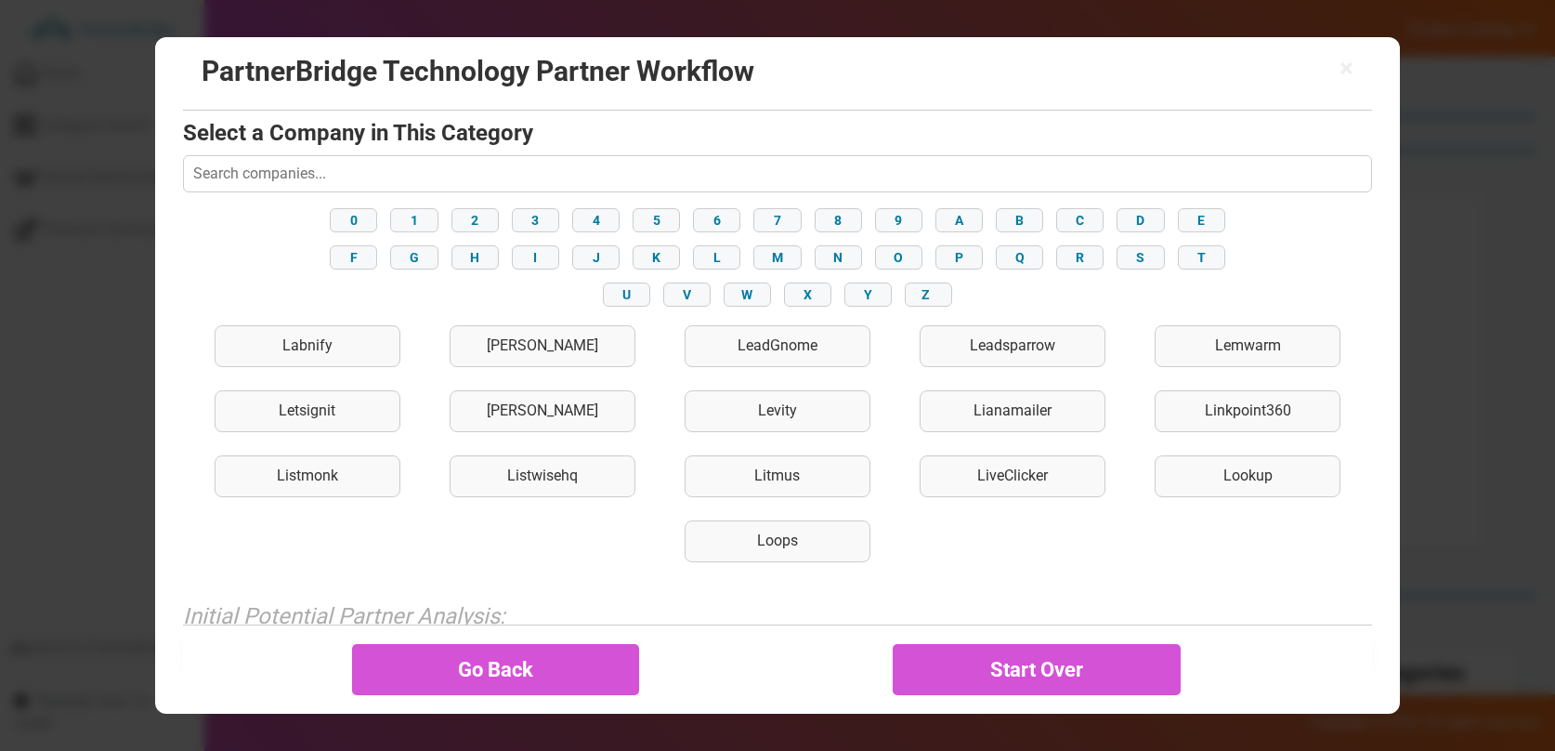
click at [572, 388] on div "Labnify Laposta LeadGnome Leadsparrow Lemwarm Letsignit Letty Levity Lianamaile…" at bounding box center [777, 443] width 1188 height 245
click at [574, 400] on div "Letty" at bounding box center [543, 411] width 186 height 42
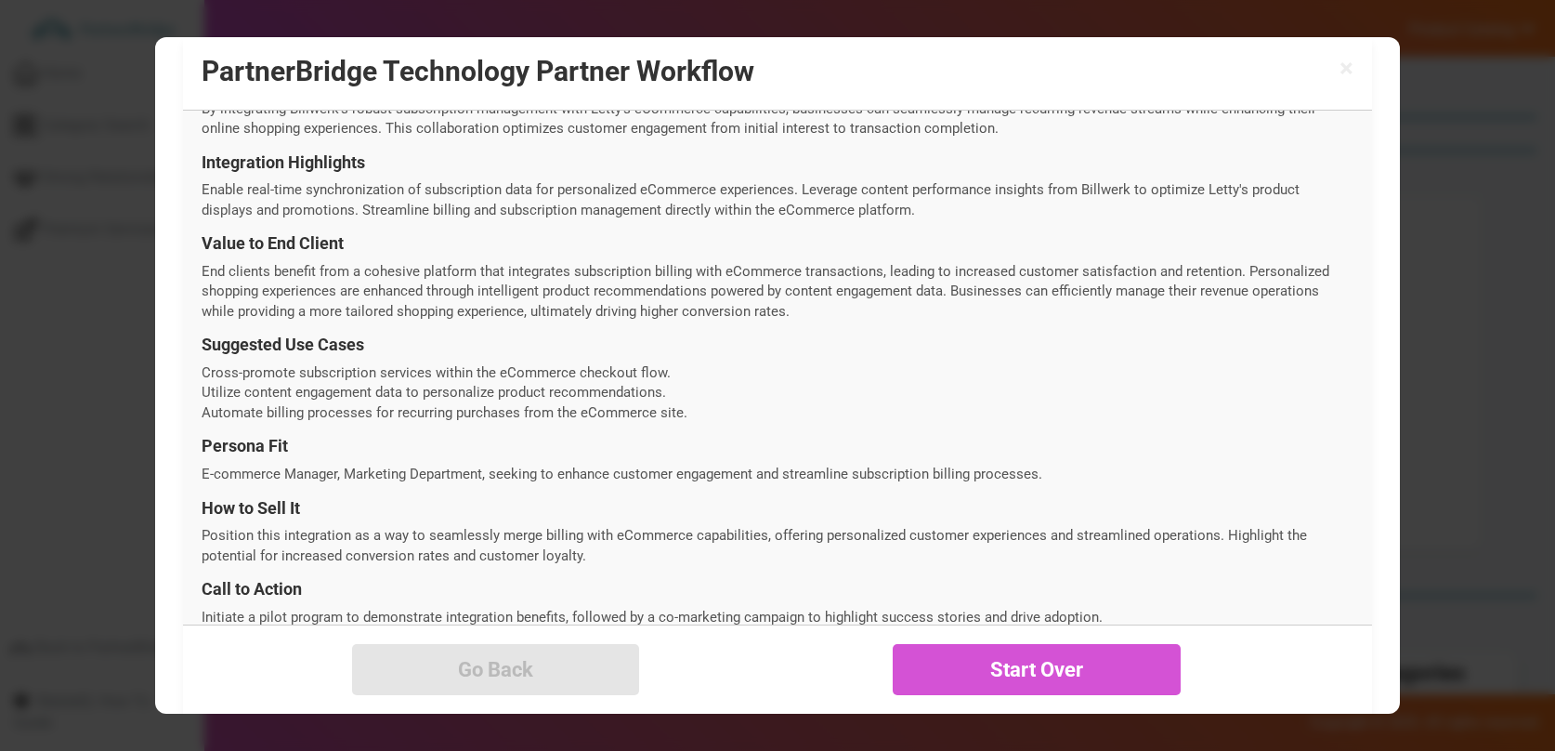
scroll to position [681, 0]
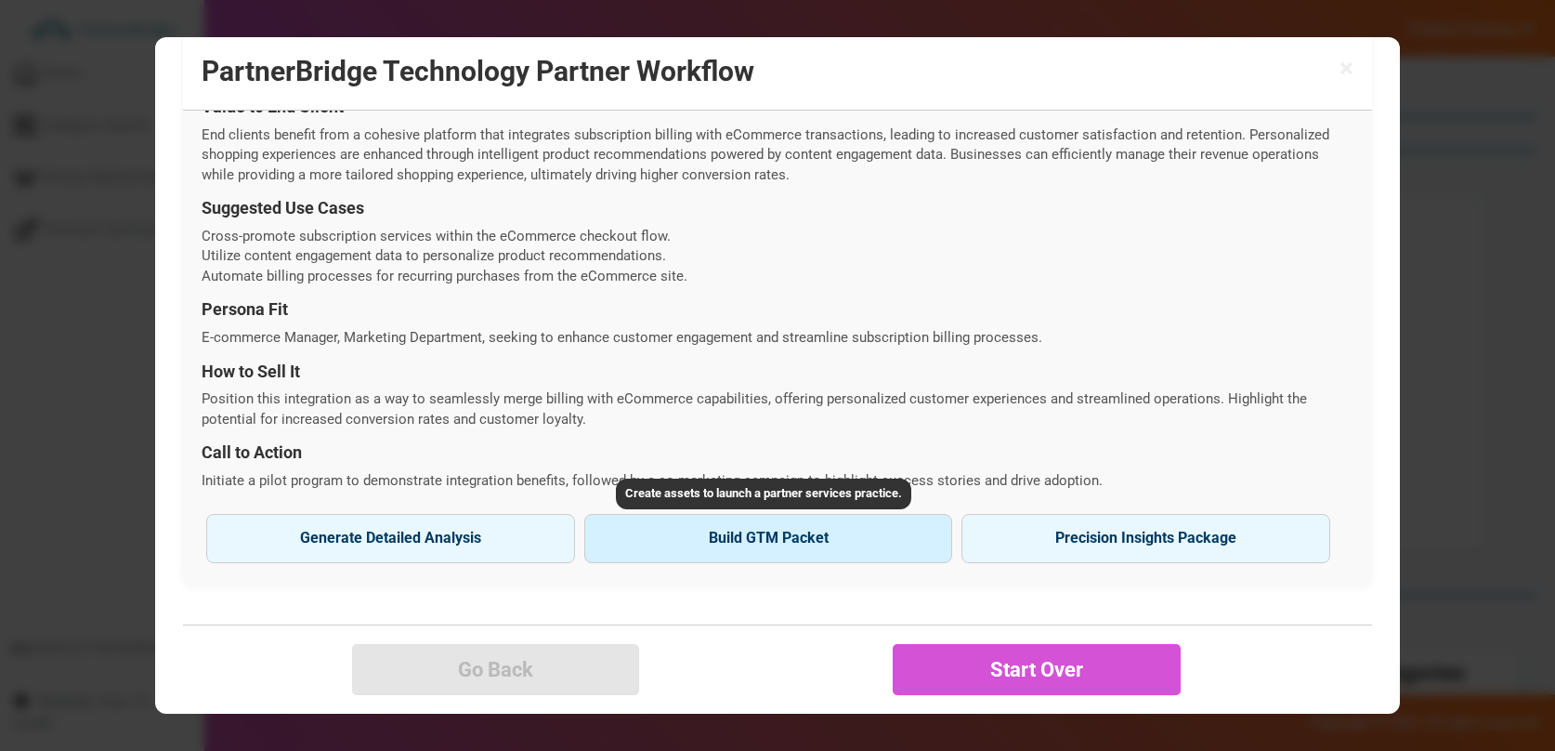
click at [790, 532] on button "Build GTM Packet" at bounding box center [768, 538] width 369 height 48
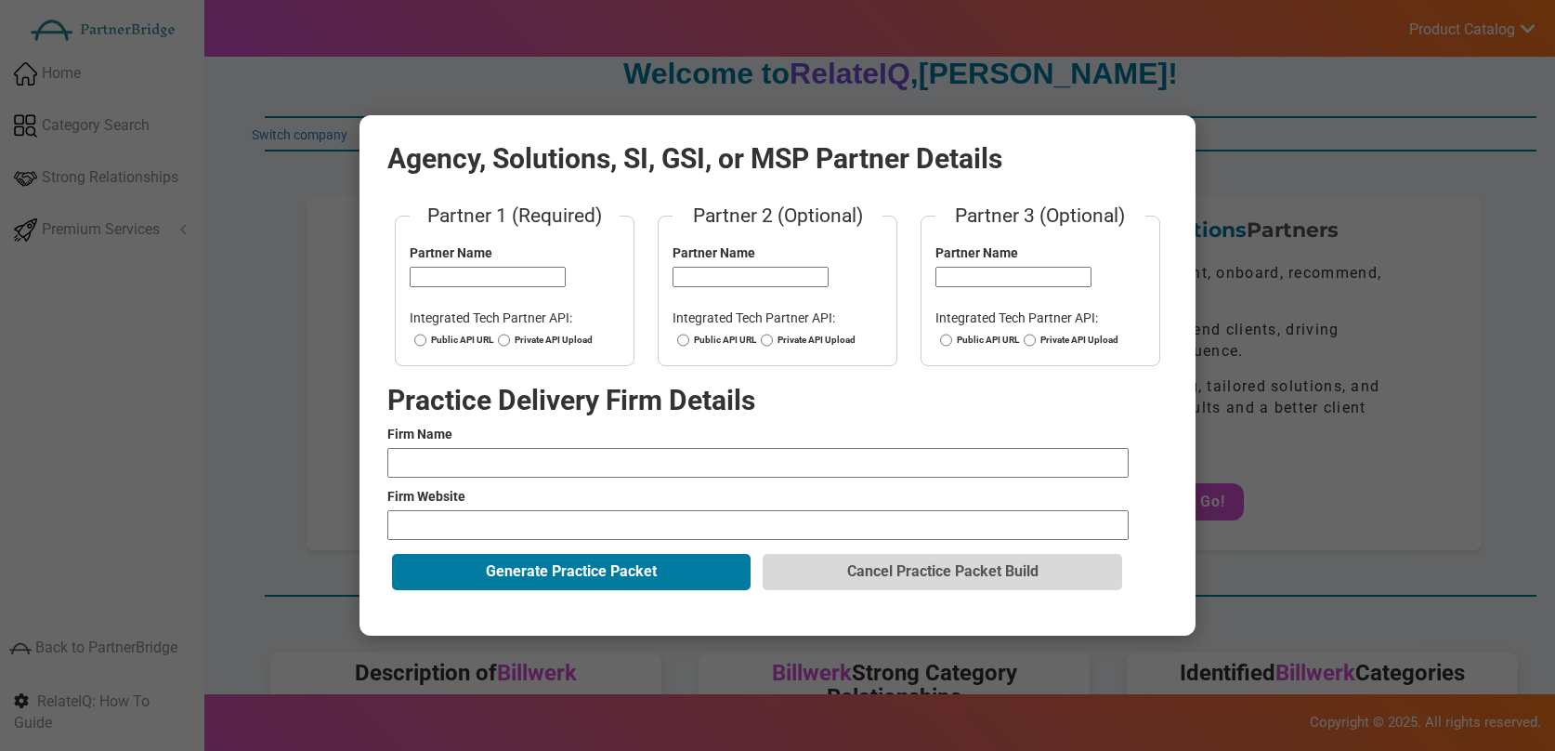
click at [531, 275] on input "text" at bounding box center [488, 277] width 156 height 20
drag, startPoint x: 1169, startPoint y: 138, endPoint x: 1301, endPoint y: 171, distance: 136.1
click at [1169, 137] on div "Agency, Solutions, SI, GSI, or MSP Partner Details Partner 1 (Required) Partner…" at bounding box center [778, 374] width 836 height 519
click at [1011, 570] on button "Cancel Practice Packet Build" at bounding box center [942, 571] width 359 height 35
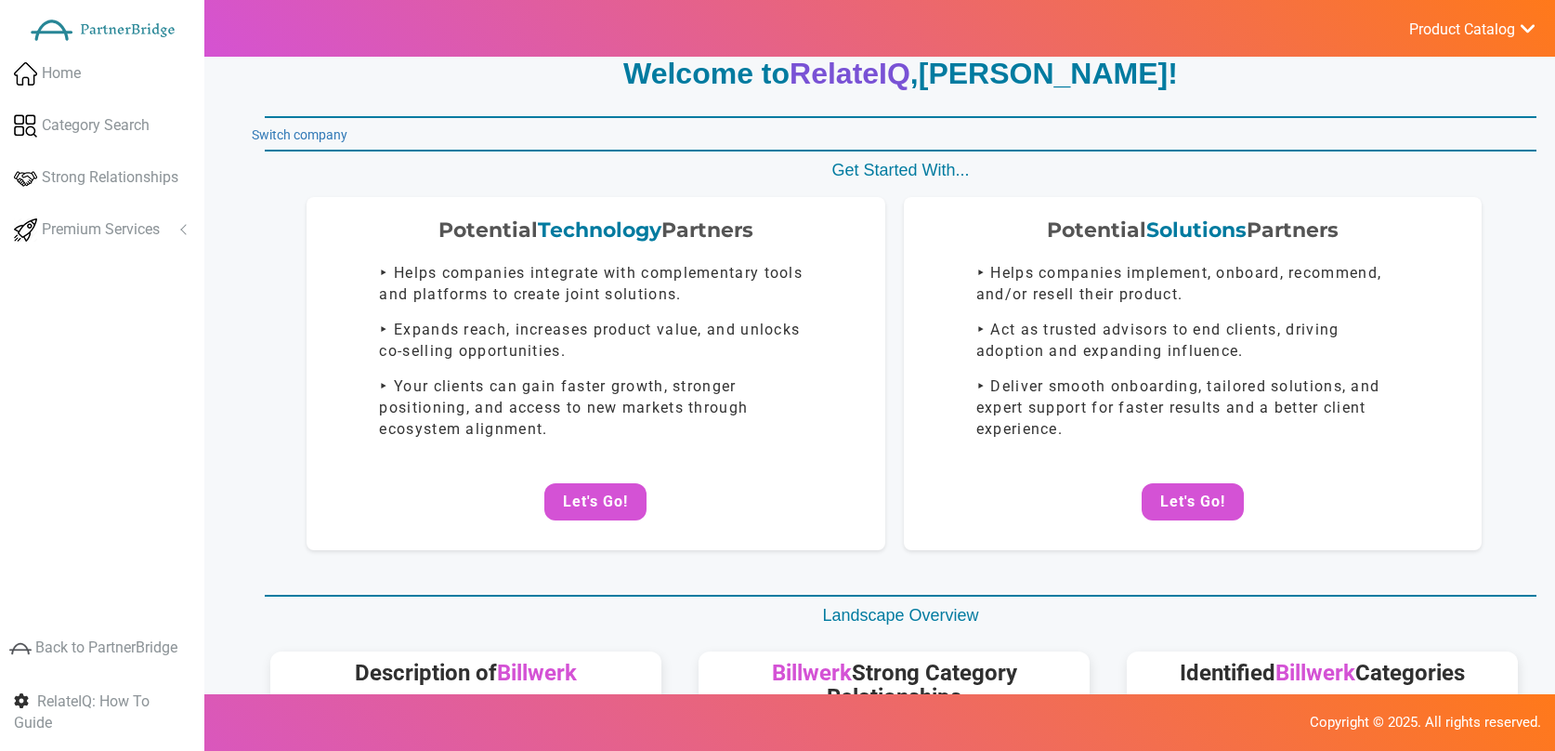
drag, startPoint x: 604, startPoint y: 482, endPoint x: 596, endPoint y: 453, distance: 29.7
click at [604, 483] on button "Let's Go!" at bounding box center [595, 501] width 102 height 37
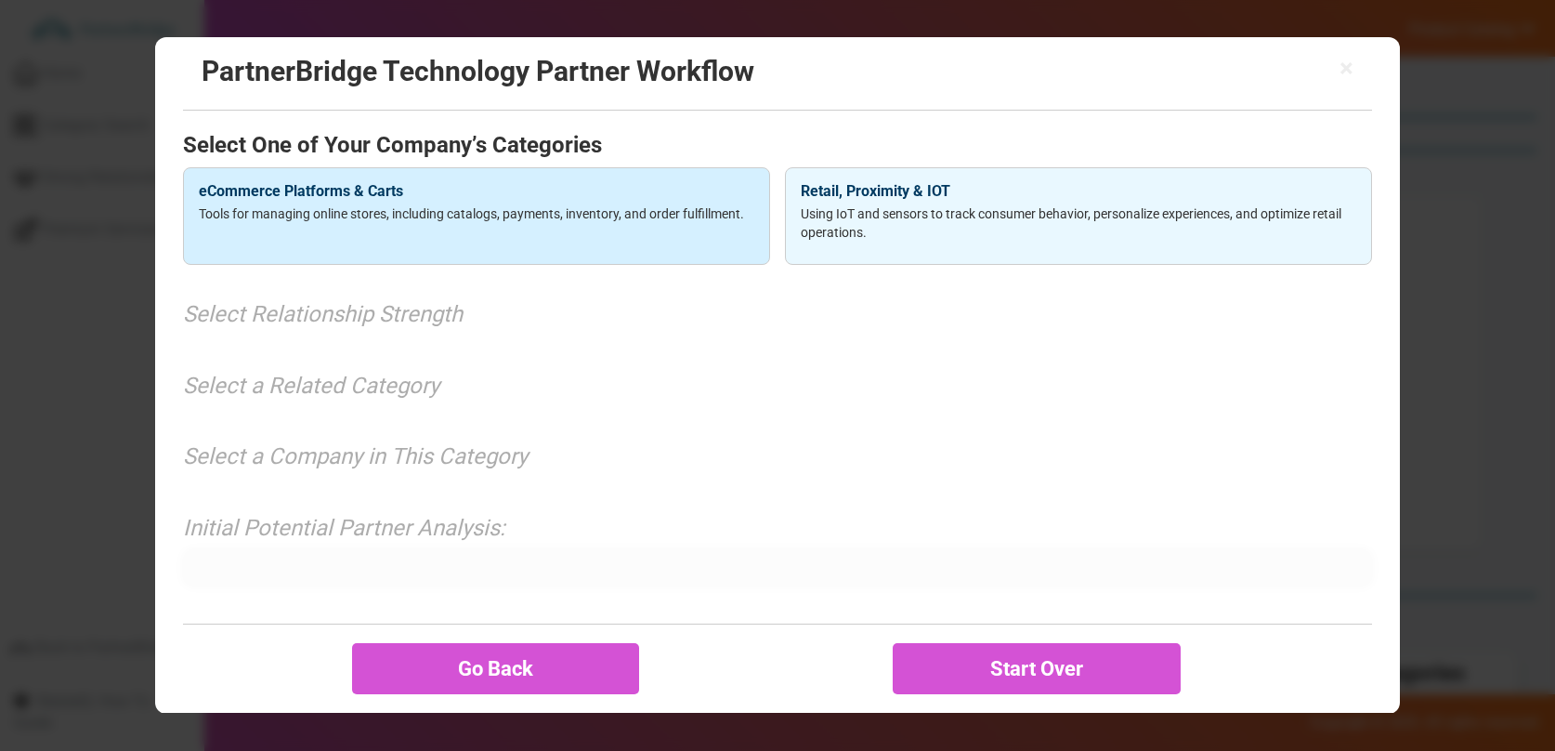
click at [560, 203] on div "eCommerce Platforms & Carts Tools for managing online stores, including catalog…" at bounding box center [476, 216] width 587 height 98
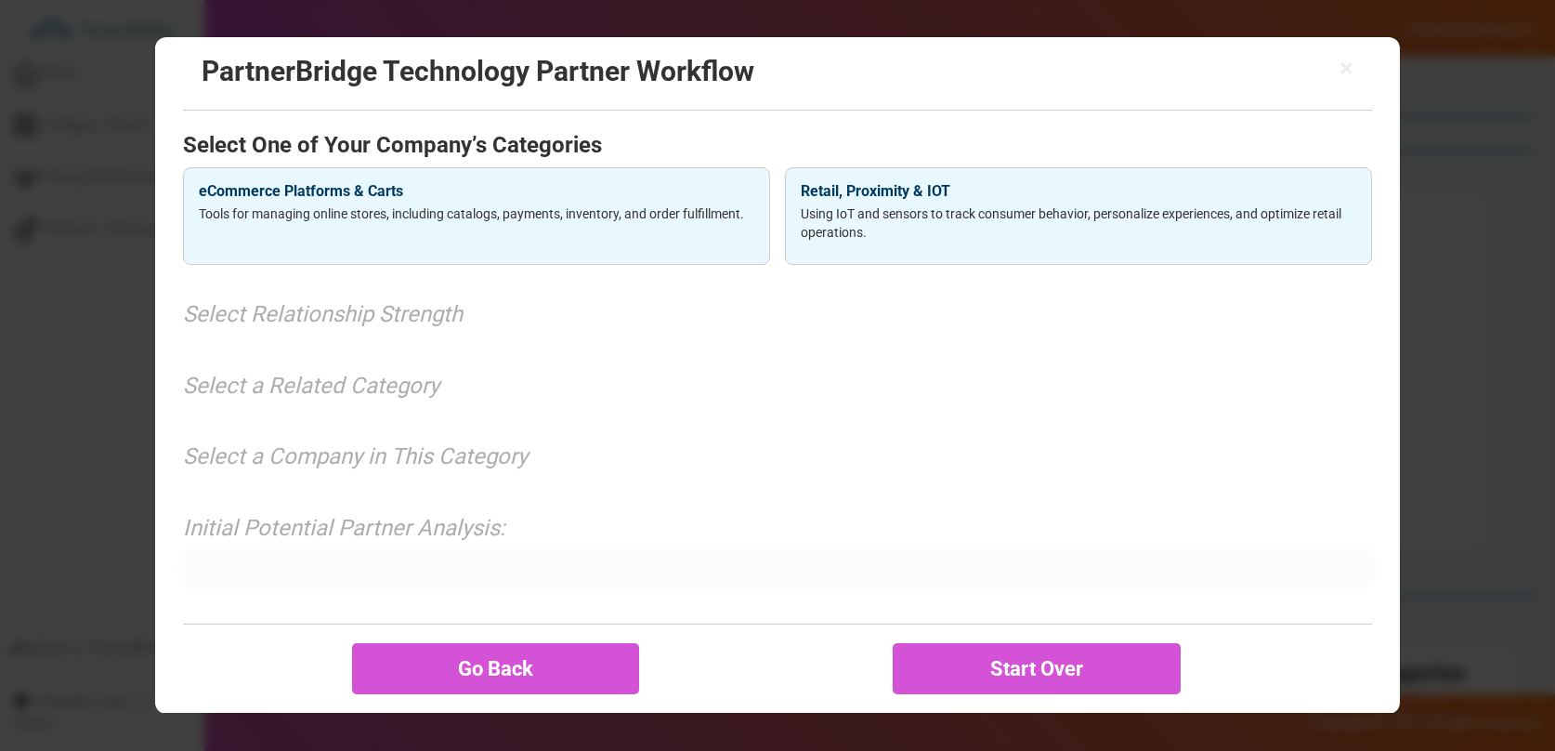
scroll to position [0, 0]
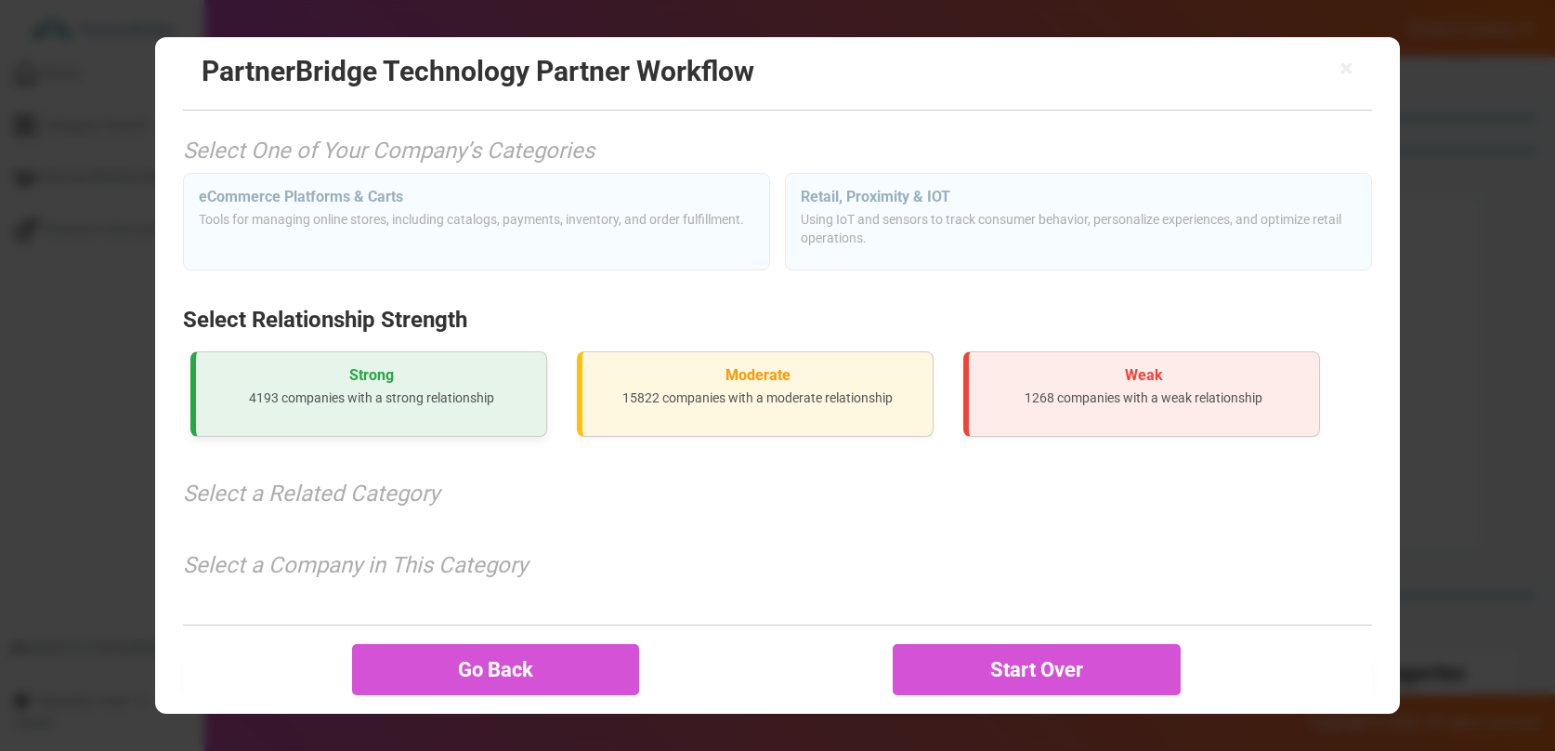
click at [467, 359] on div "Strong 4193 companies with a strong relationship" at bounding box center [368, 394] width 357 height 86
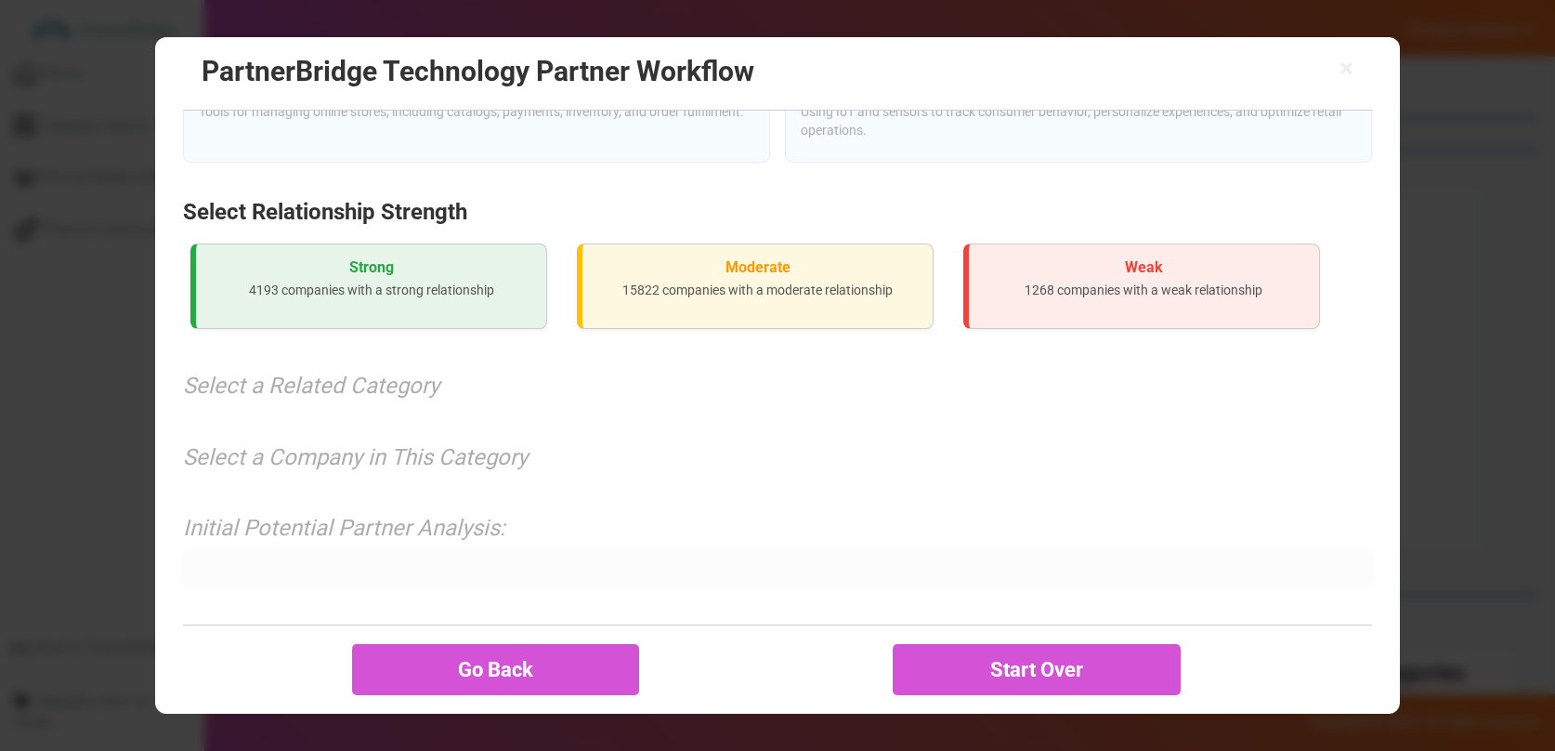
scroll to position [142, 0]
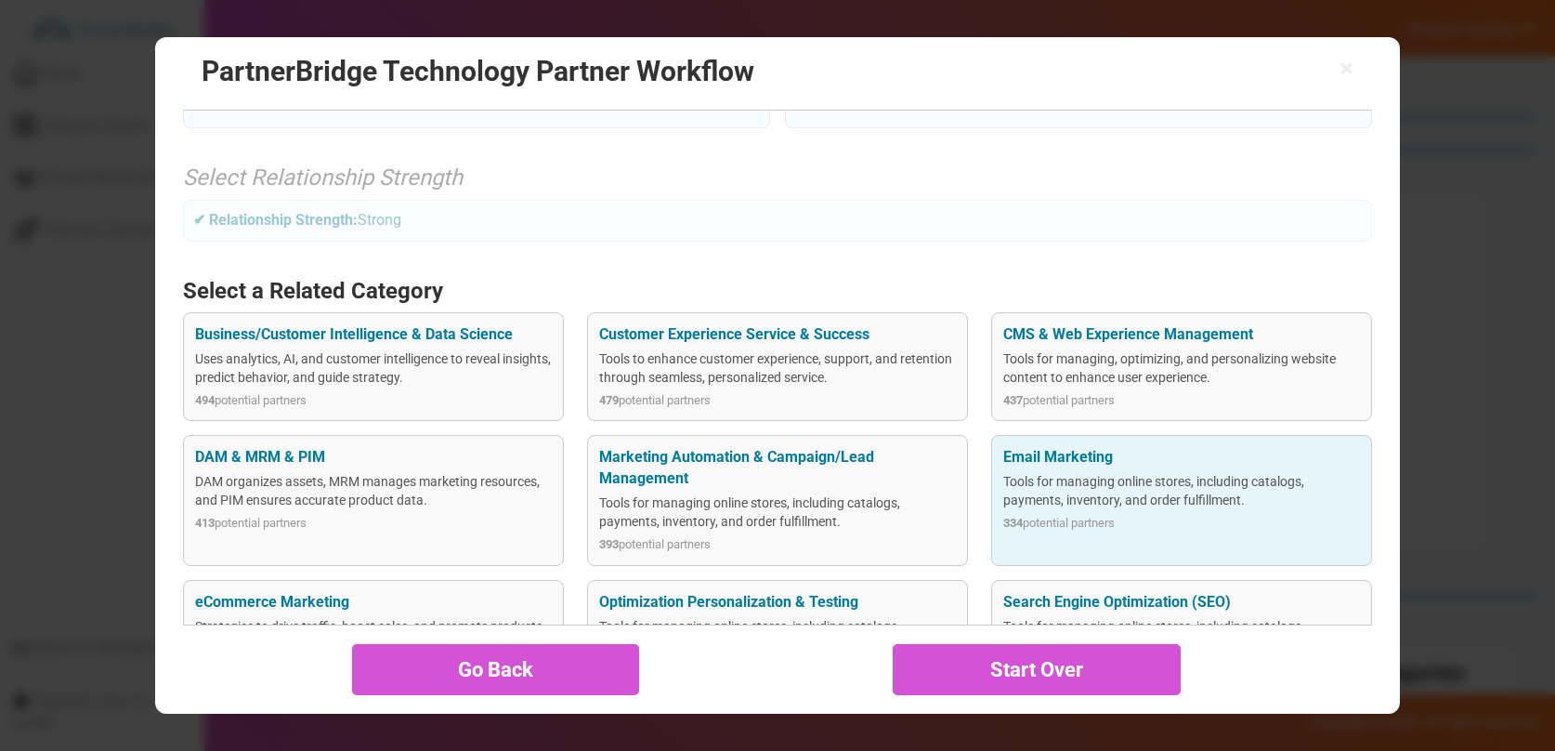
click at [1094, 483] on div "Tools for managing online stores, including catalogs, payments, inventory, and …" at bounding box center [1181, 490] width 356 height 37
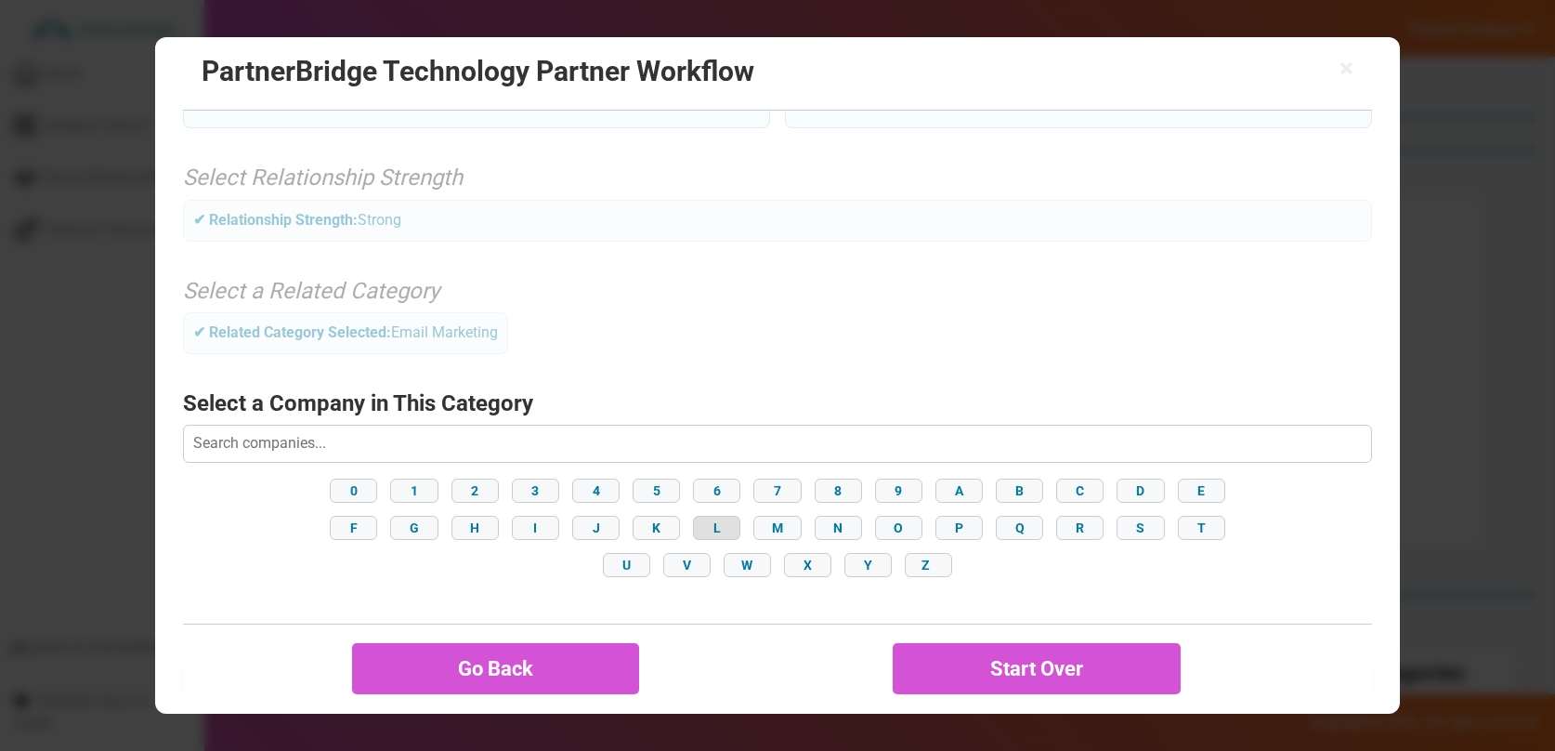
click at [722, 523] on button "L" at bounding box center [716, 528] width 47 height 24
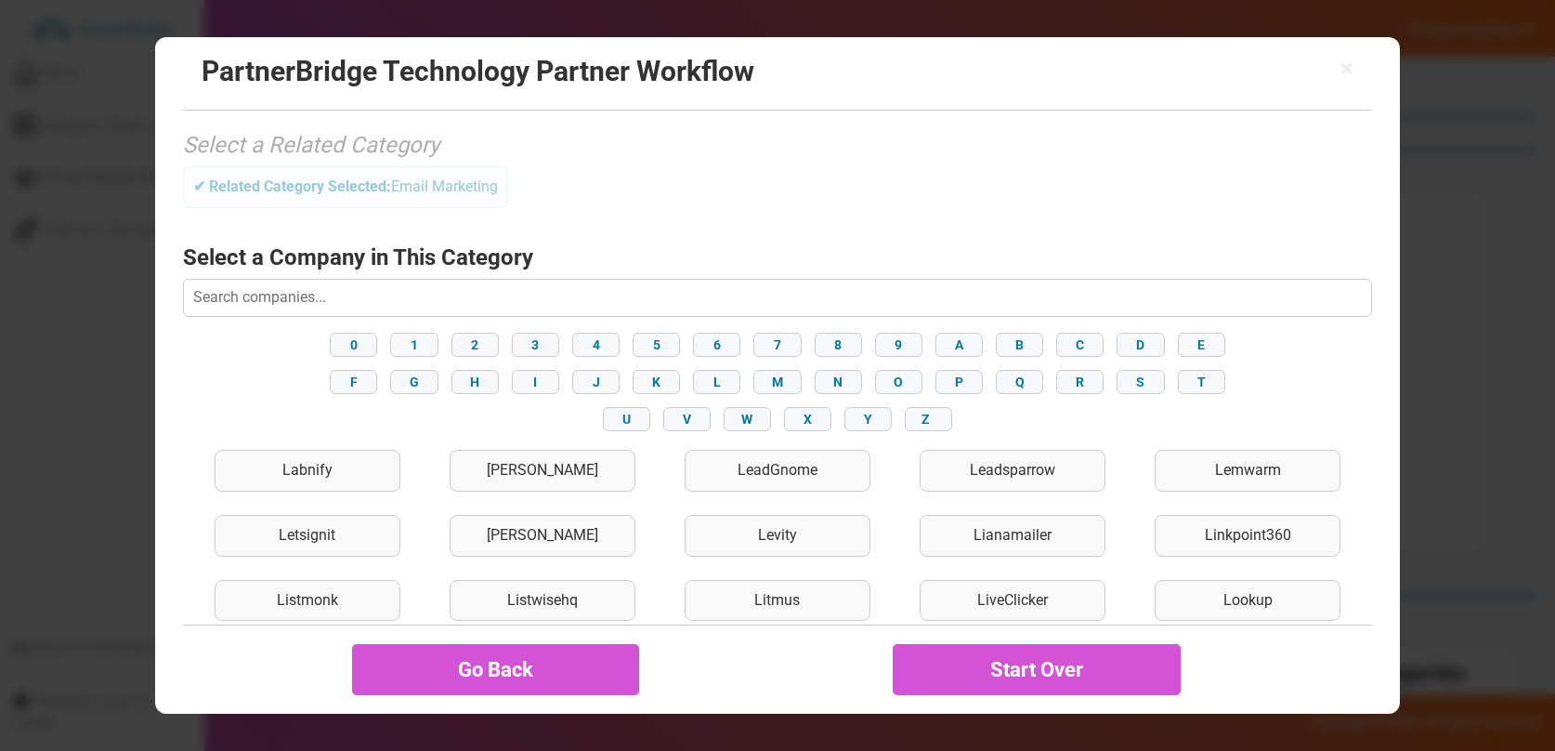
click at [563, 546] on div "Letty" at bounding box center [543, 536] width 186 height 42
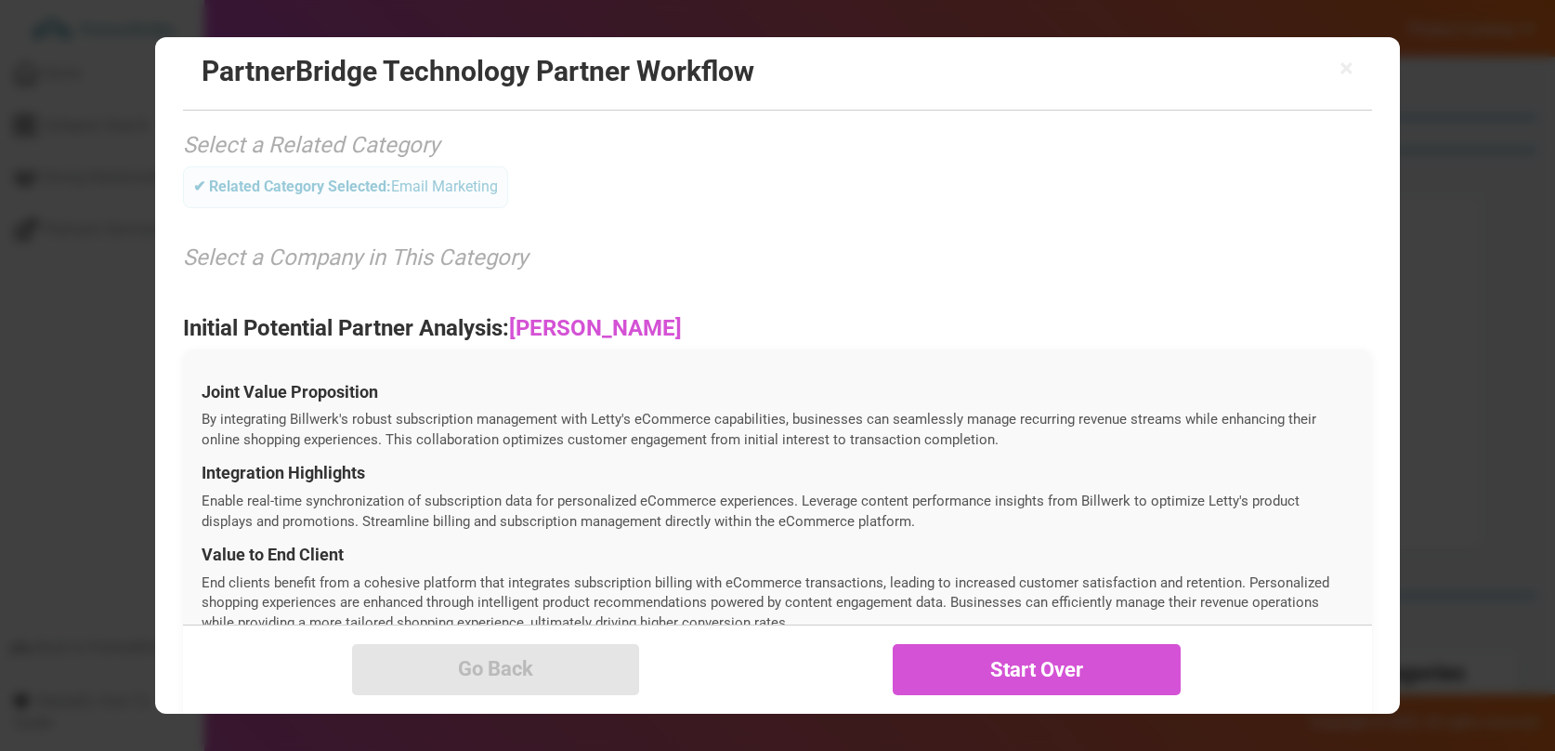
scroll to position [736, 0]
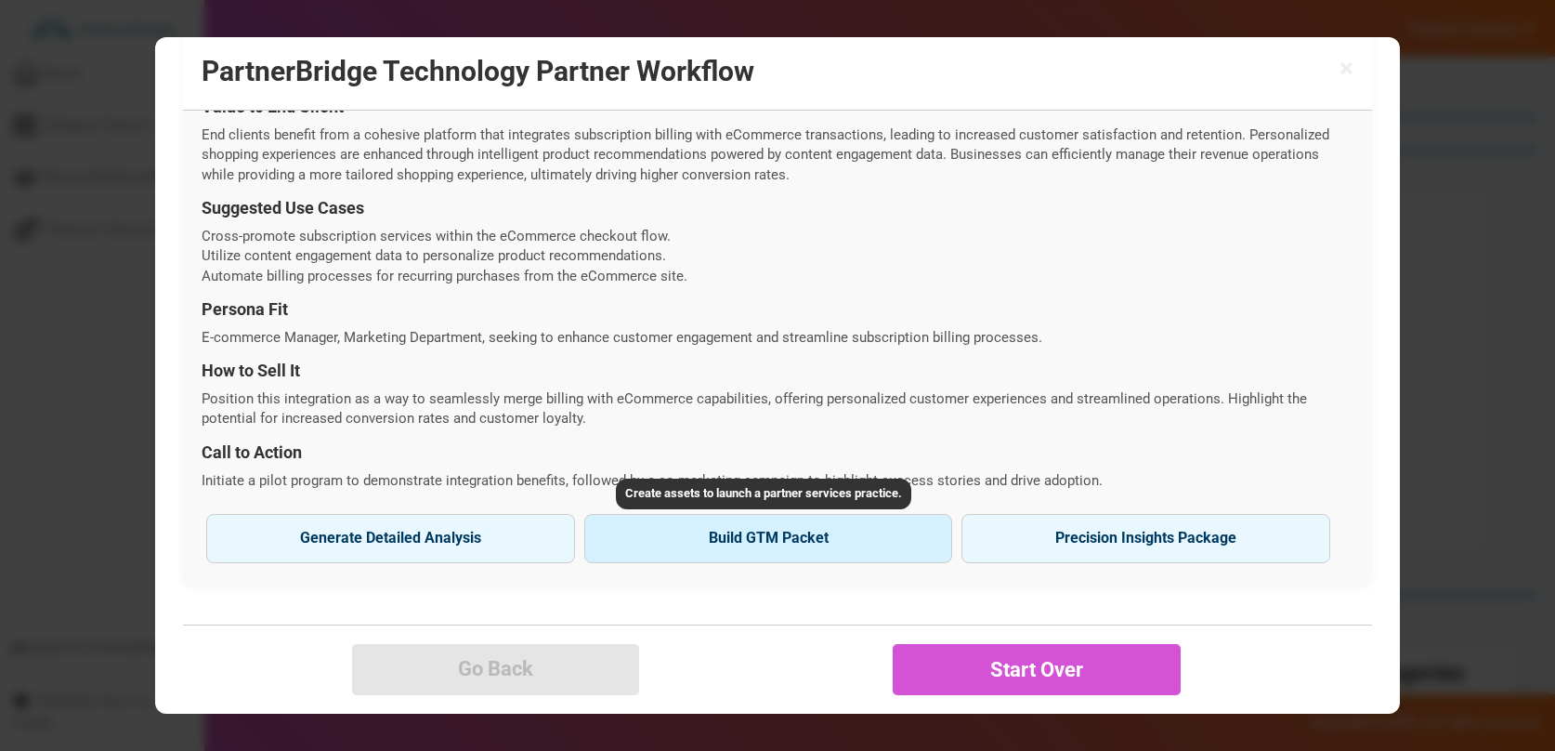
click at [791, 551] on button "Build GTM Packet" at bounding box center [768, 538] width 369 height 48
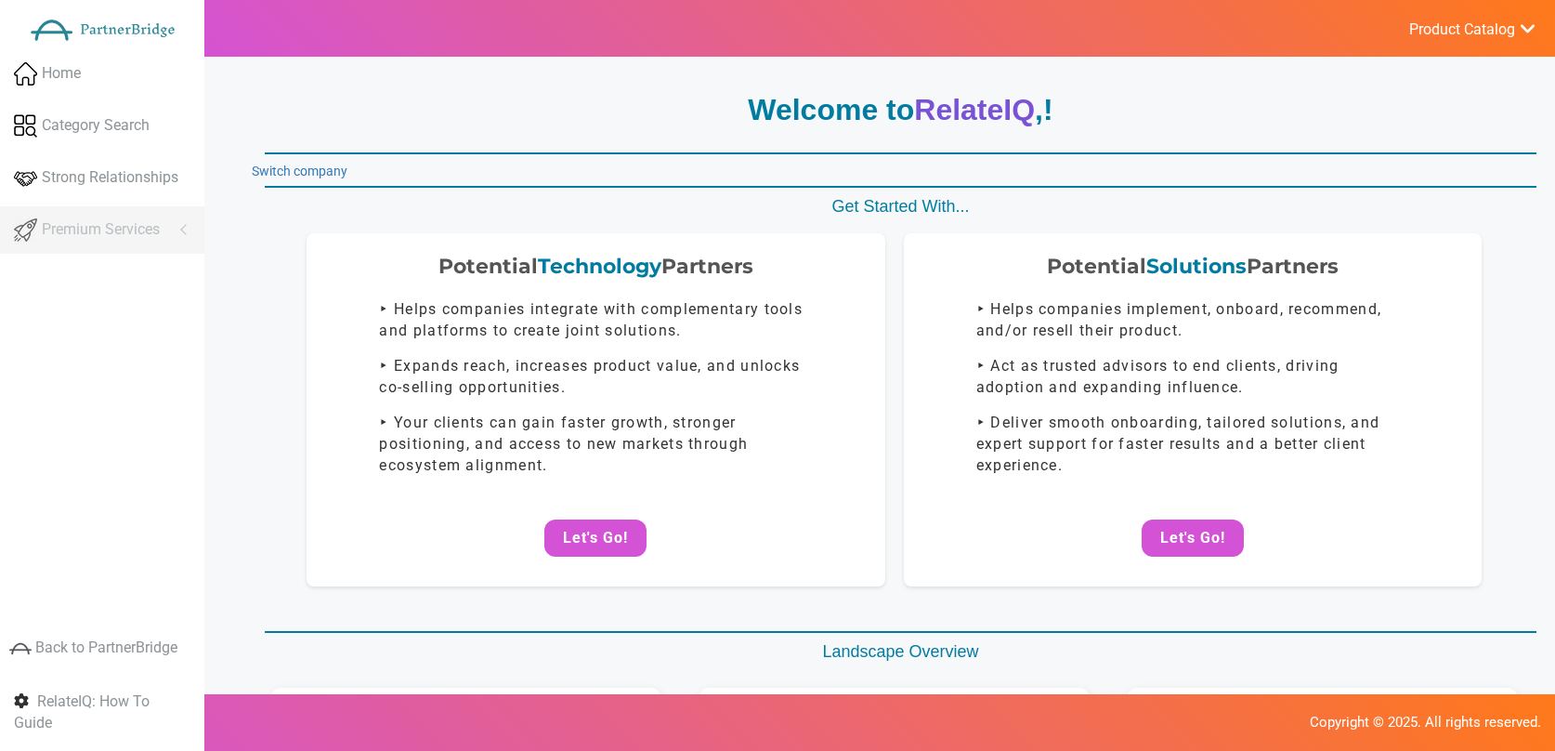
scroll to position [36, 0]
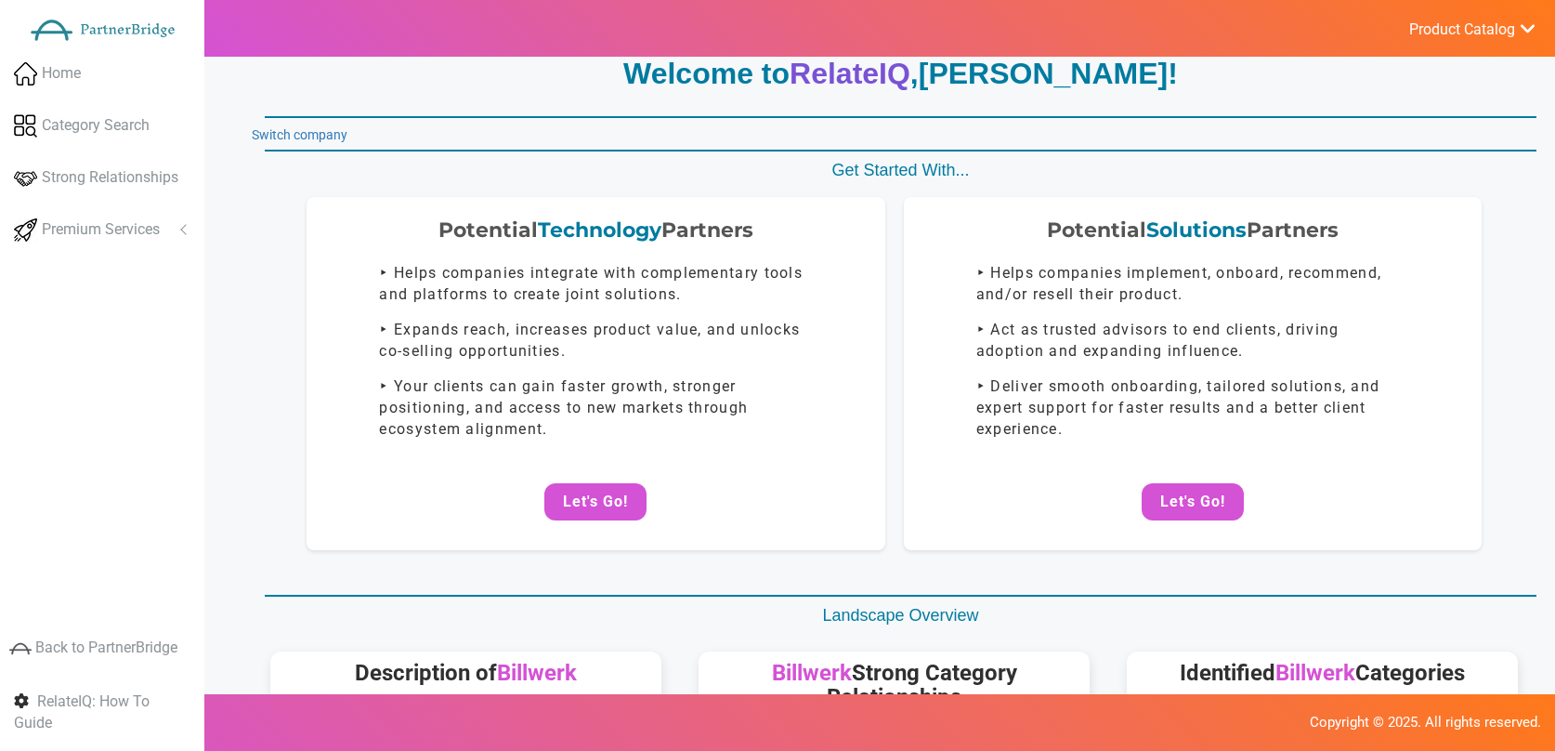
click at [636, 503] on button "Let's Go!" at bounding box center [595, 501] width 102 height 37
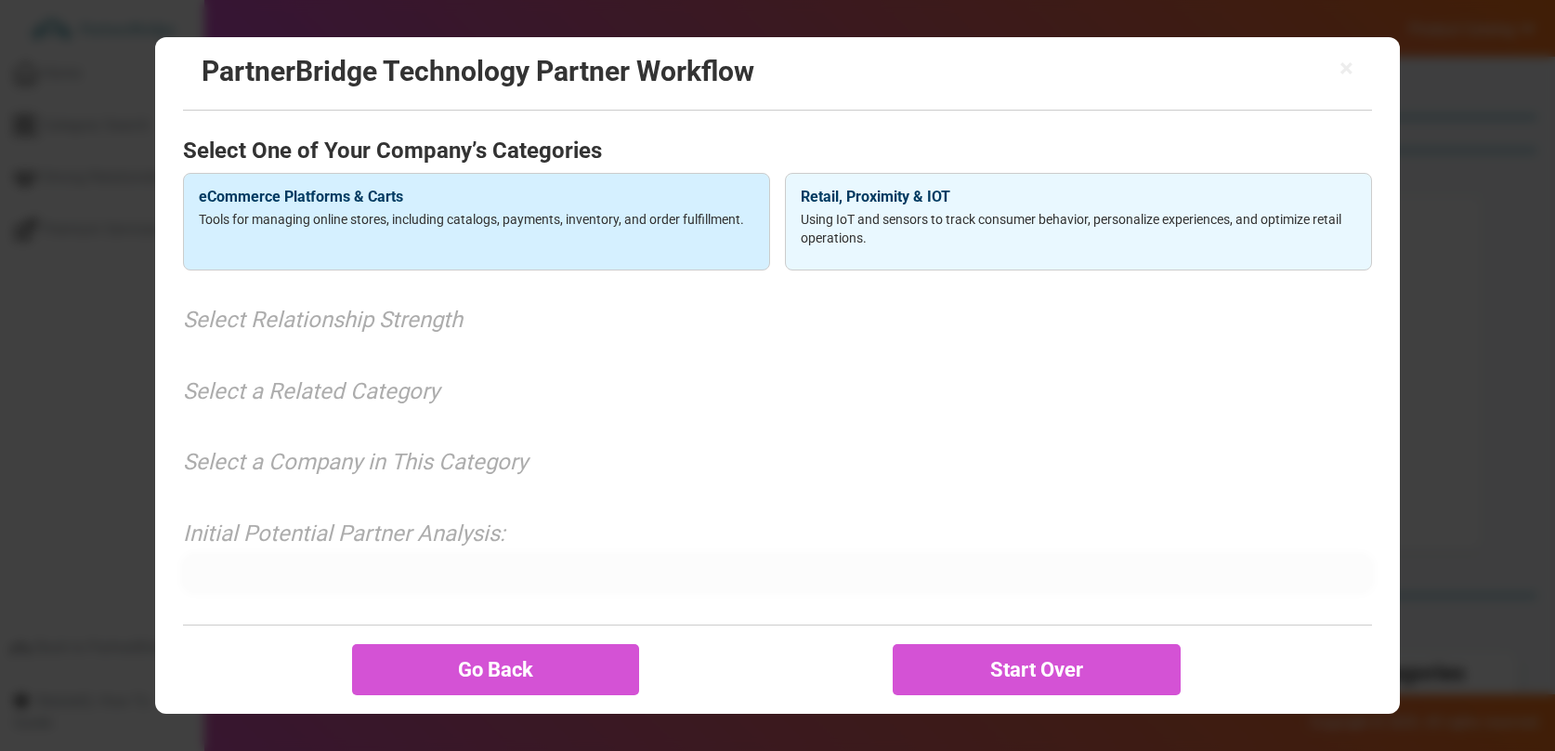
click at [645, 210] on p "Tools for managing online stores, including catalogs, payments, inventory, and …" at bounding box center [477, 219] width 556 height 19
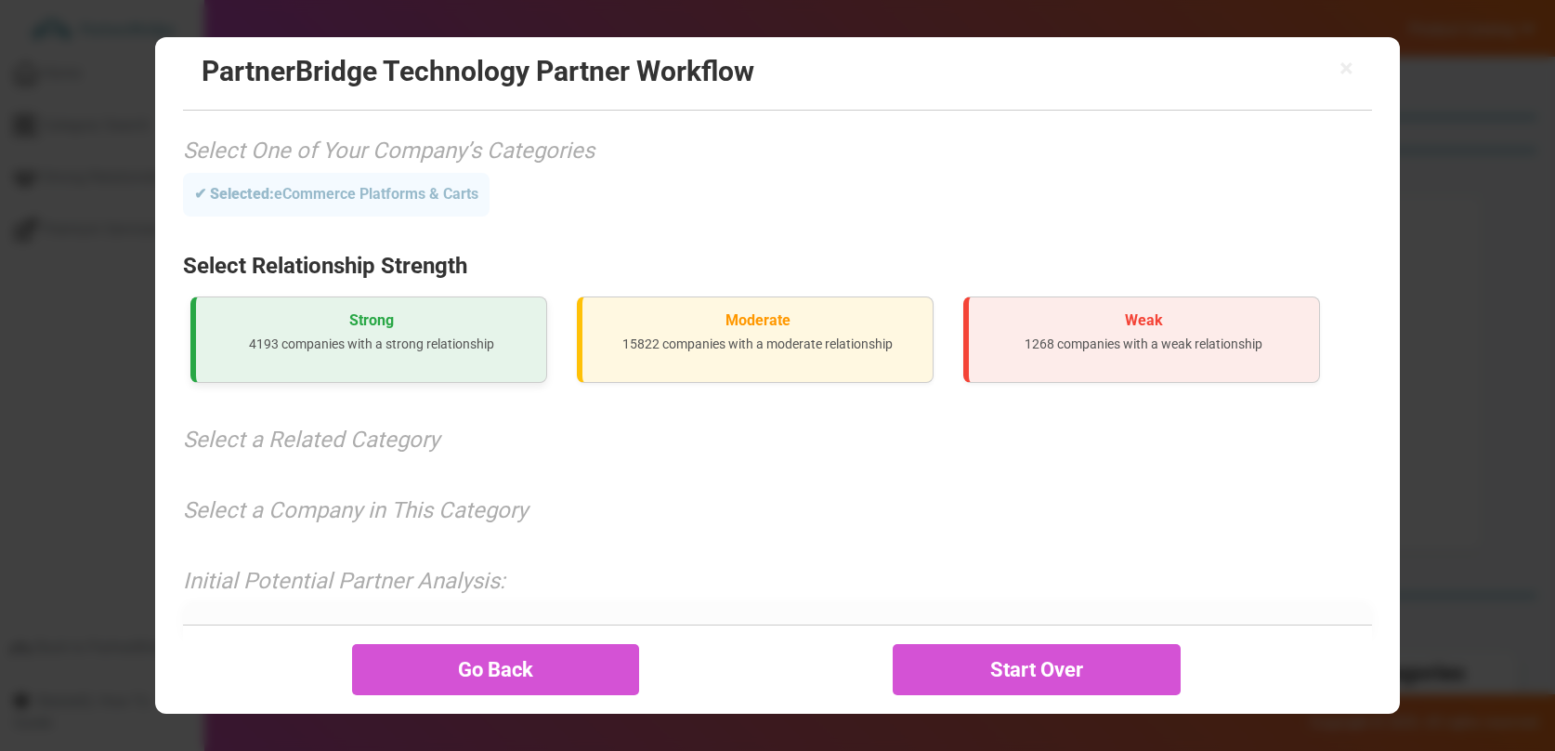
click at [342, 337] on p "4193 companies with a strong relationship" at bounding box center [371, 343] width 321 height 19
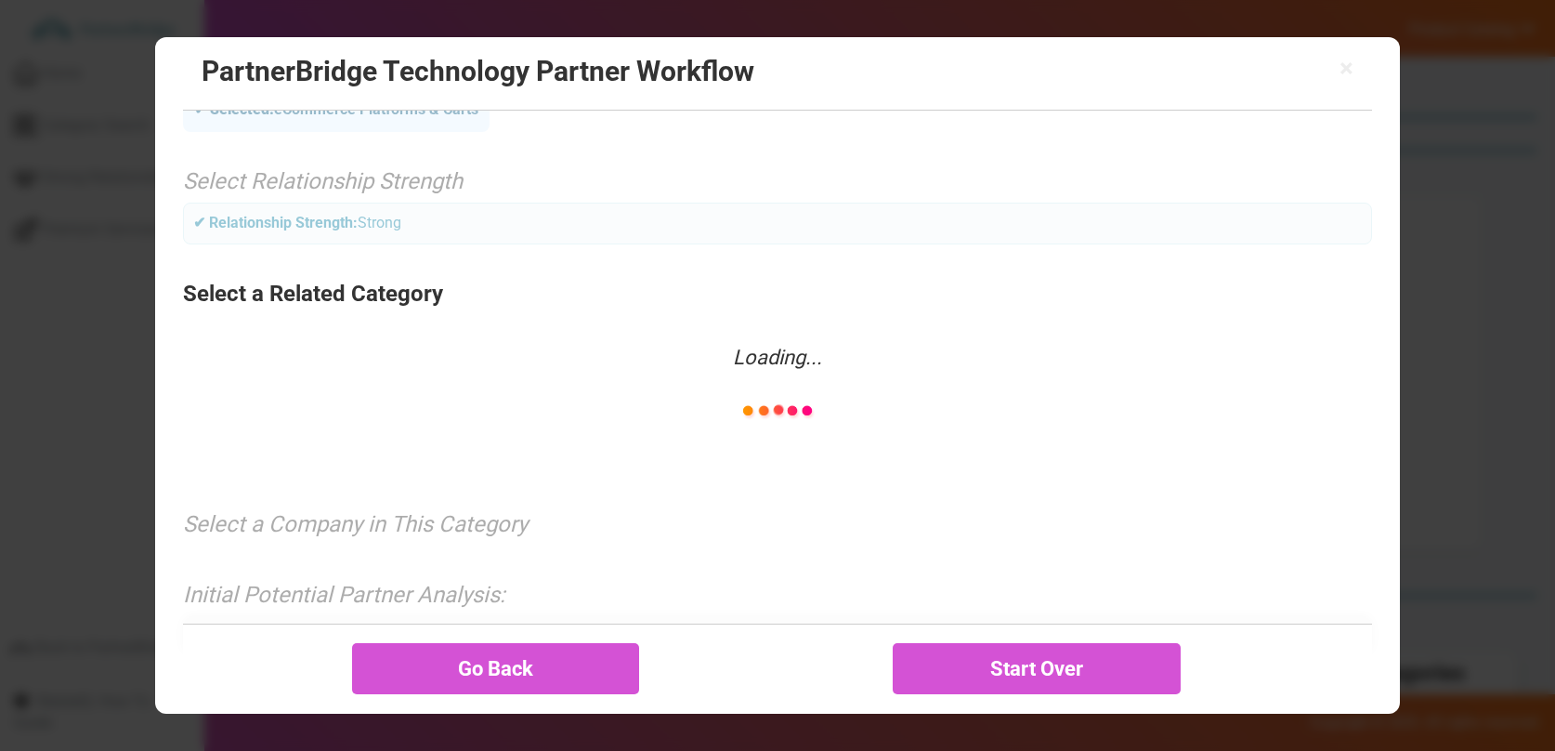
scroll to position [87, 0]
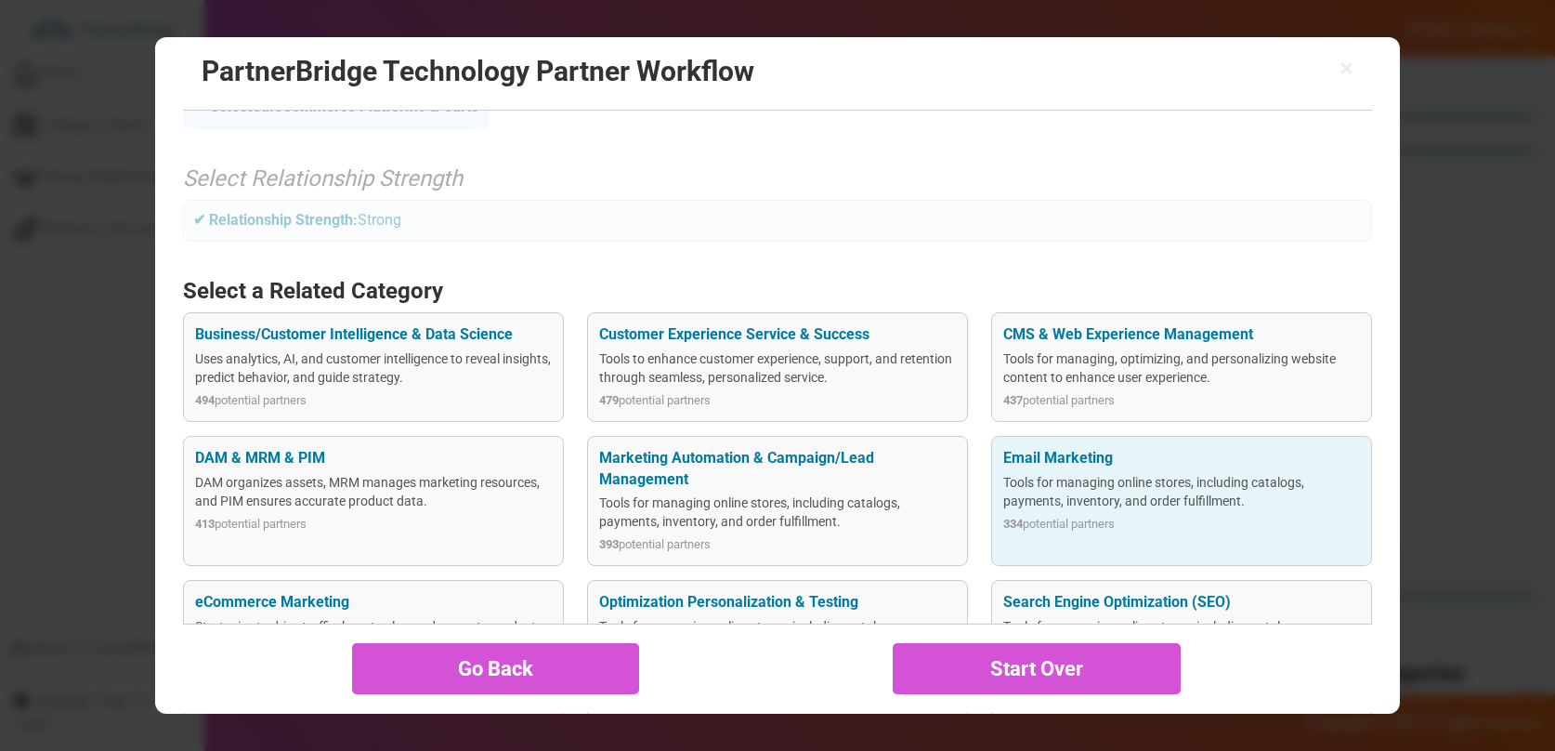
click at [1052, 492] on div "Tools for managing online stores, including catalogs, payments, inventory, and …" at bounding box center [1181, 491] width 356 height 37
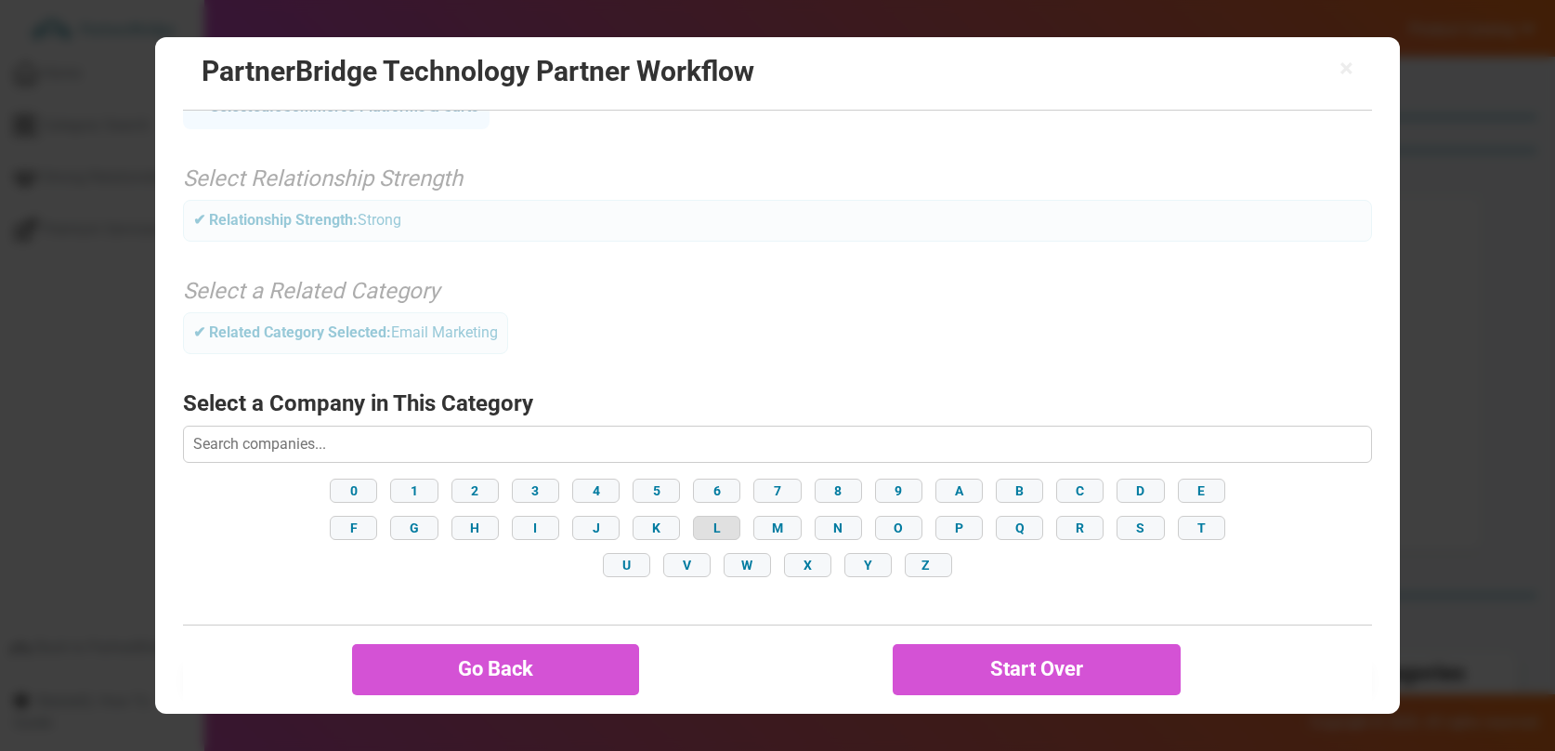
click at [703, 523] on button "L" at bounding box center [716, 528] width 47 height 24
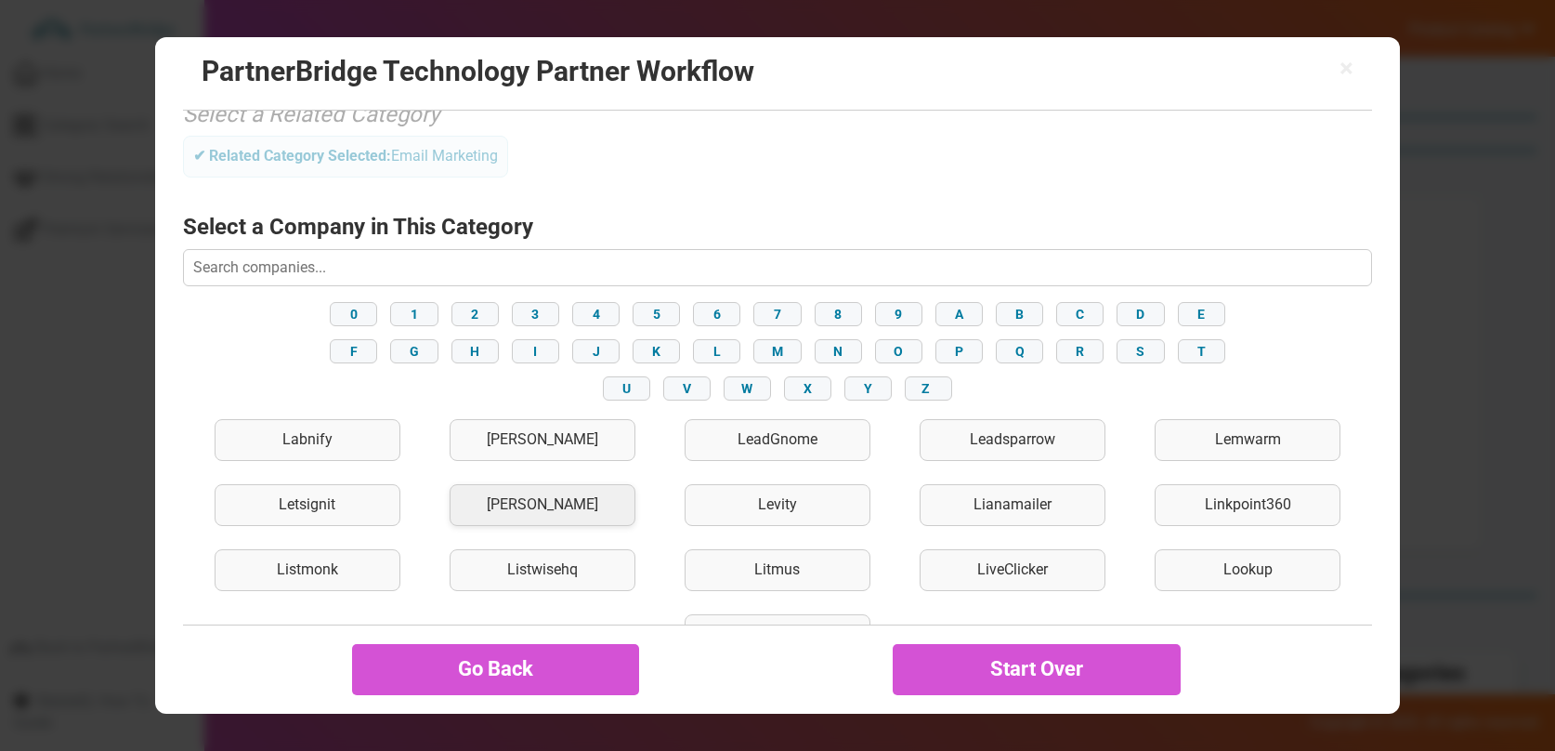
click at [612, 514] on div "[PERSON_NAME]" at bounding box center [543, 505] width 186 height 42
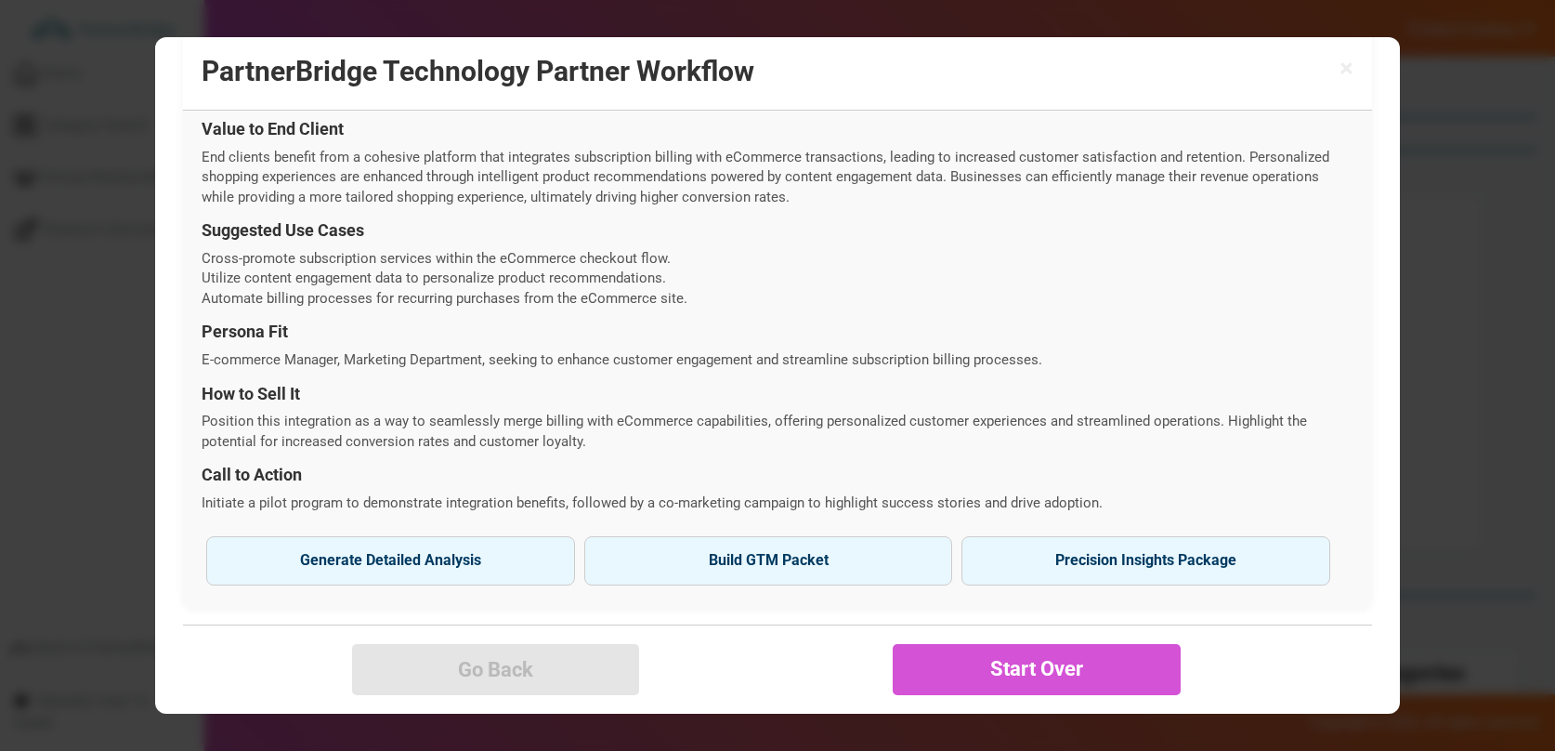
scroll to position [681, 0]
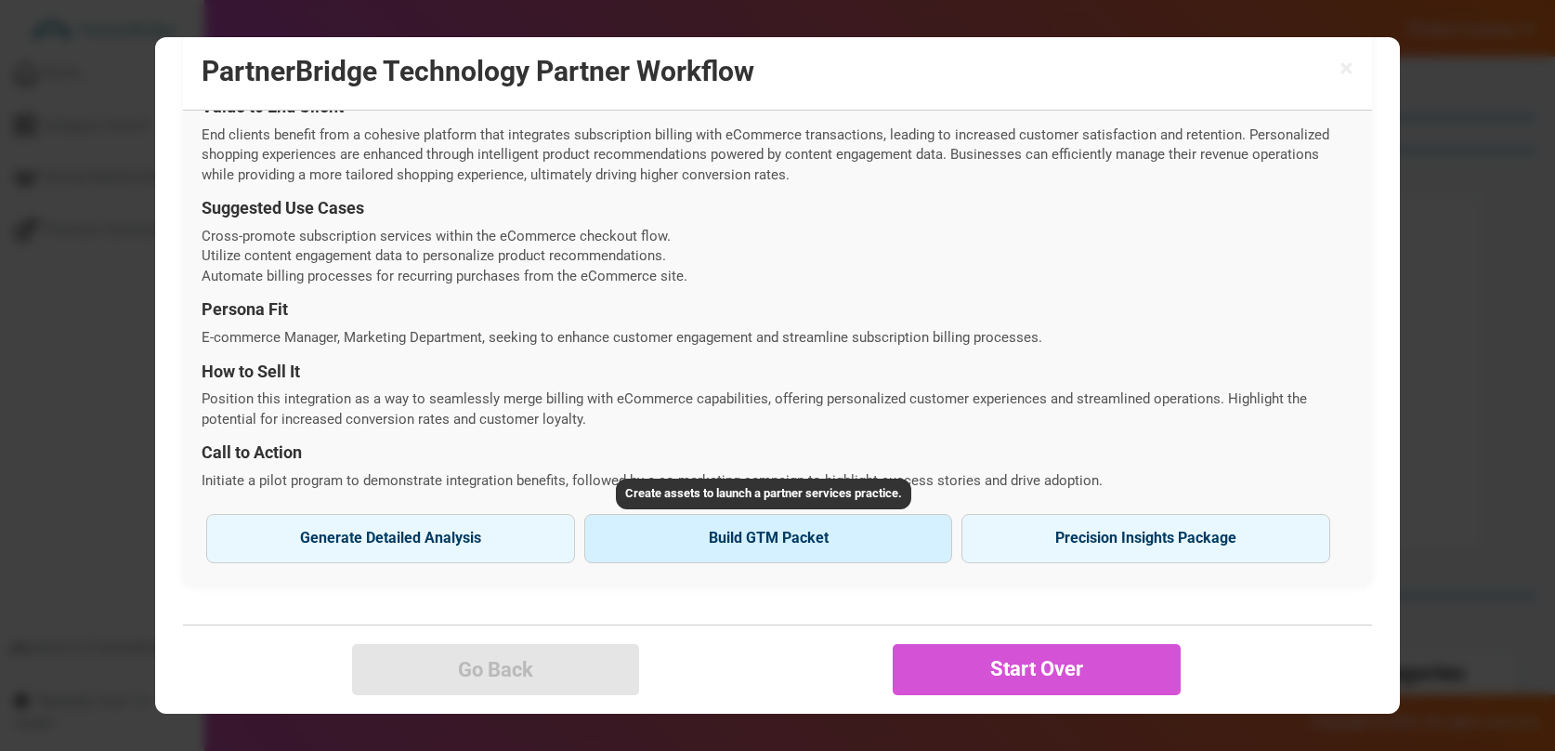
click at [742, 531] on button "Build GTM Packet" at bounding box center [768, 538] width 369 height 48
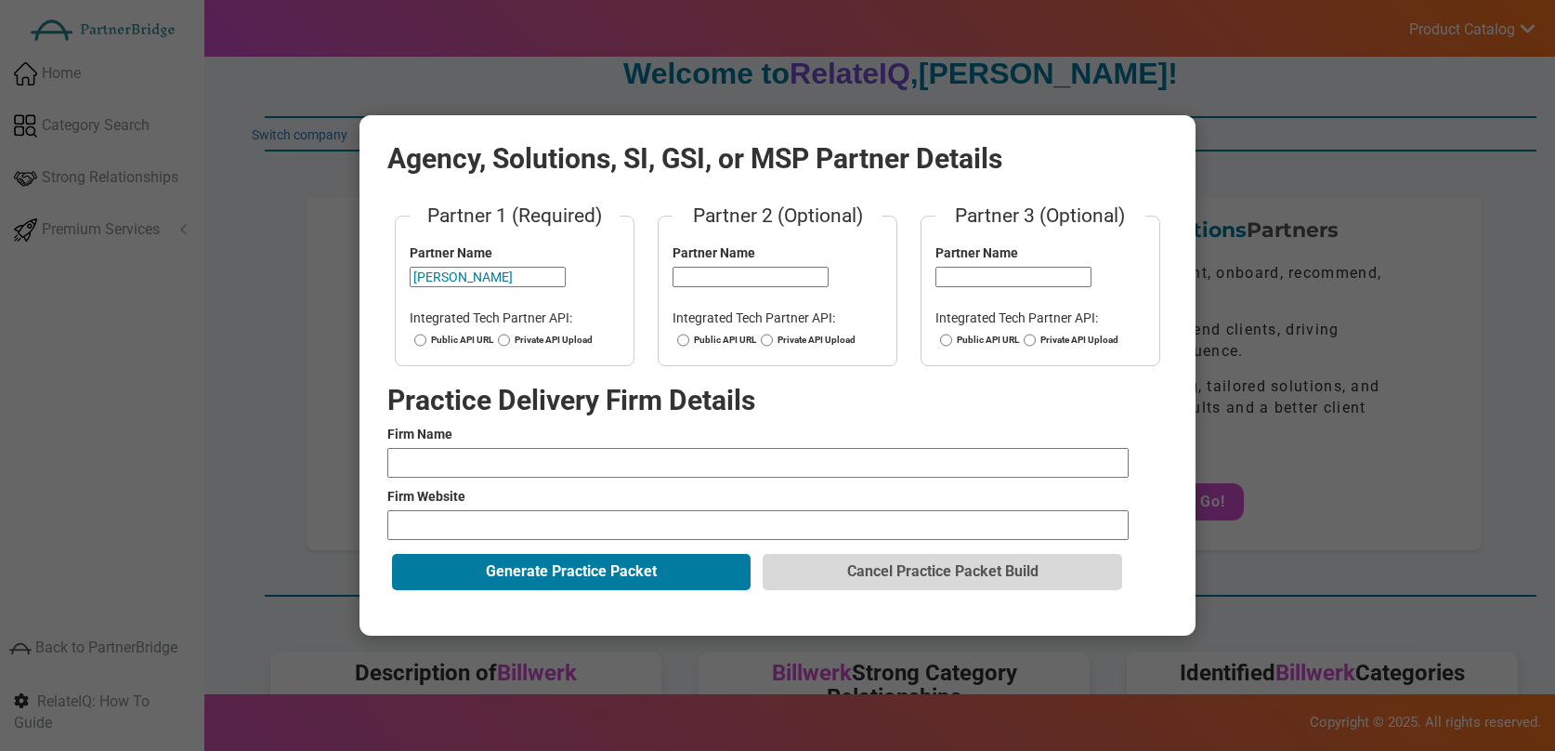
click at [931, 584] on button "Cancel Practice Packet Build" at bounding box center [942, 571] width 359 height 35
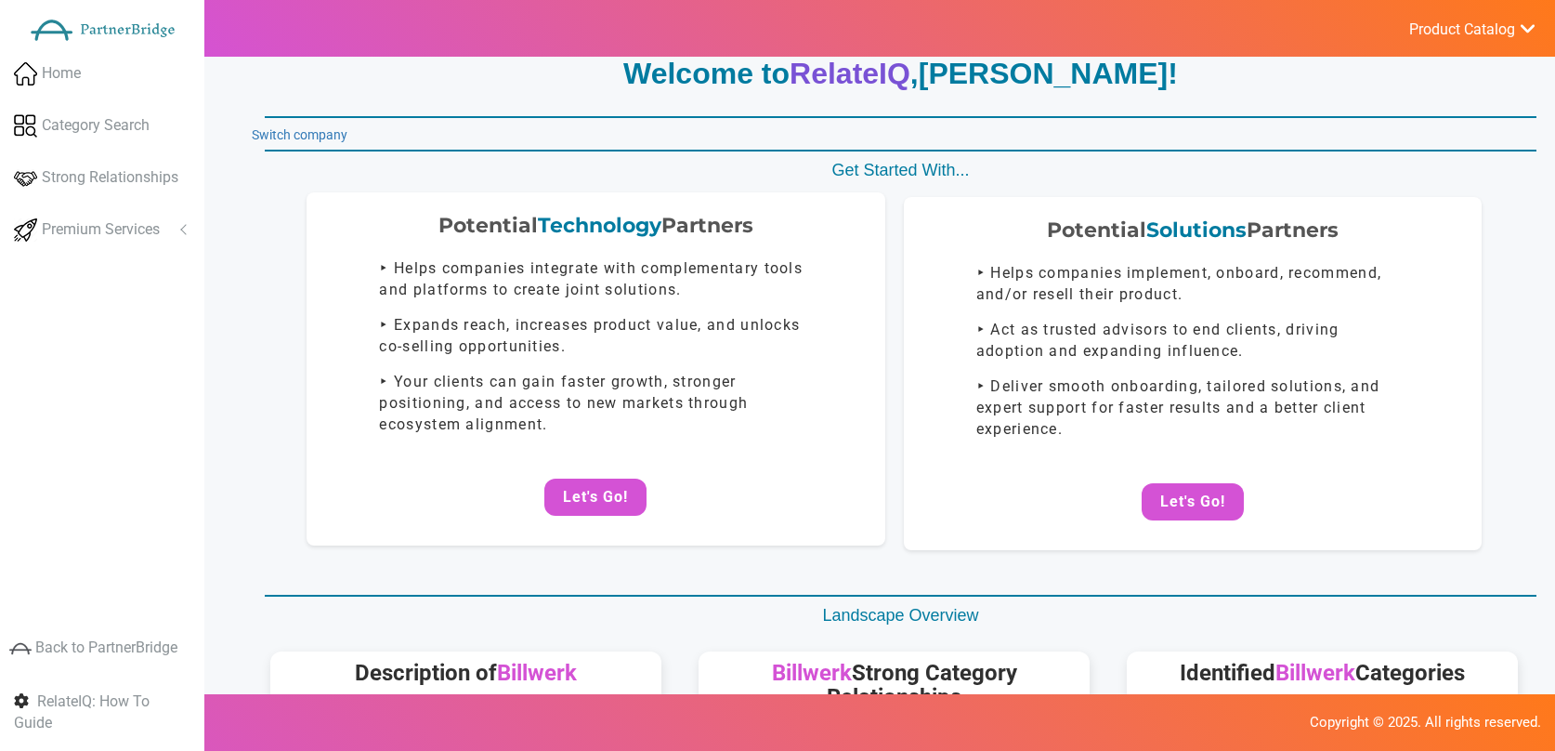
drag, startPoint x: 486, startPoint y: 447, endPoint x: 522, endPoint y: 452, distance: 36.5
click at [486, 447] on div "Potential Technology Partners ‣ Helps companies integrate with complementary to…" at bounding box center [596, 368] width 578 height 353
click at [558, 478] on button "Let's Go!" at bounding box center [595, 496] width 102 height 37
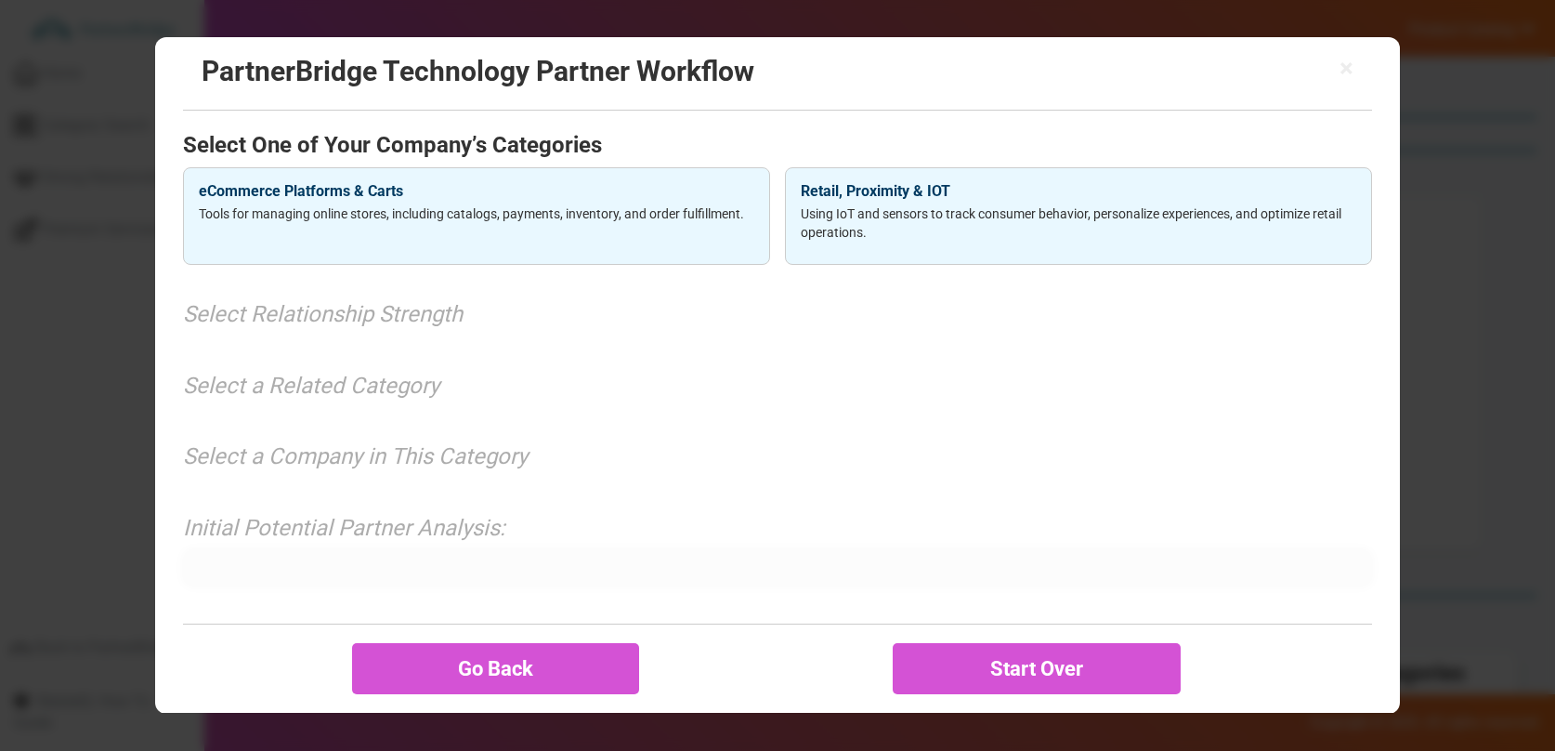
scroll to position [6, 0]
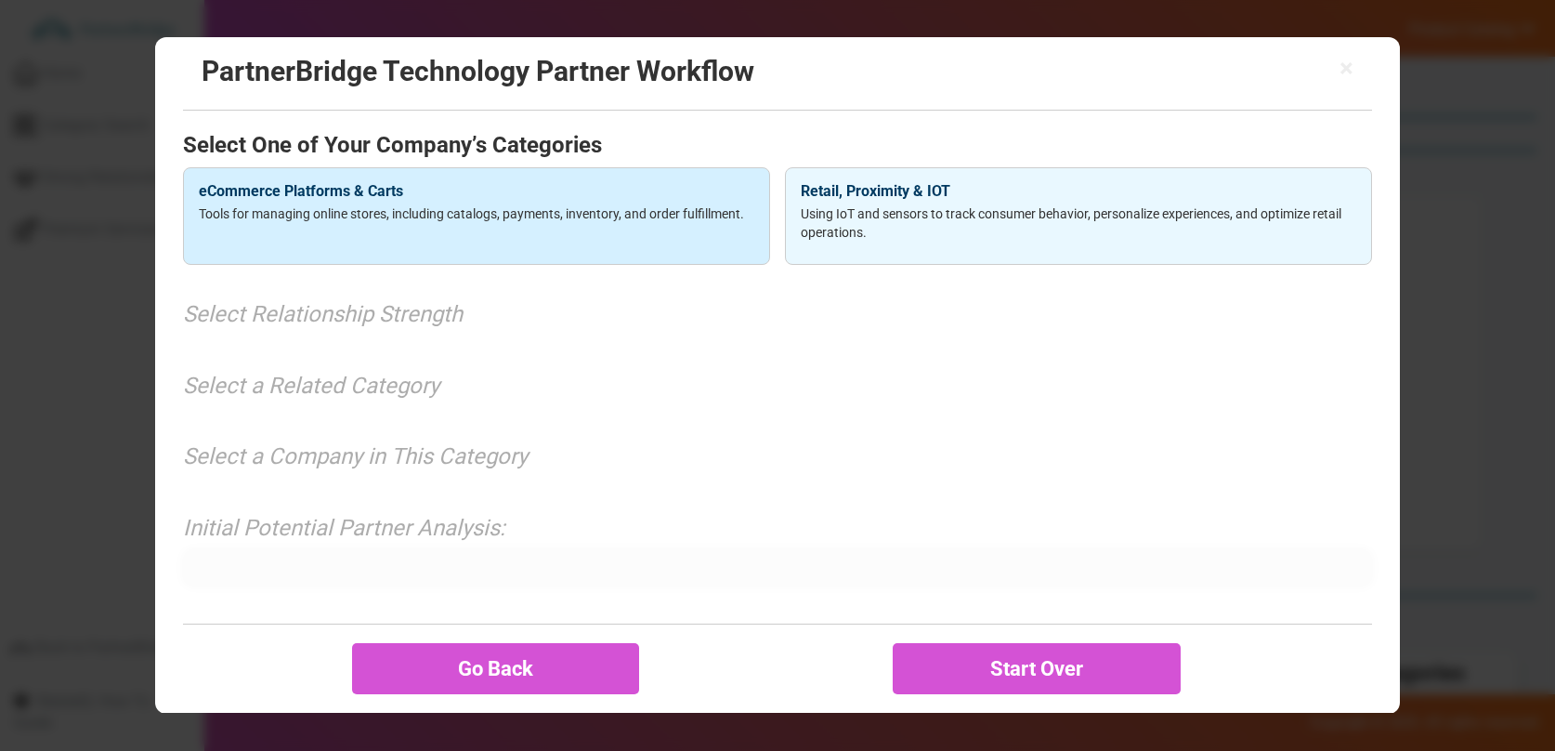
click at [485, 262] on div "eCommerce Platforms & Carts Tools for managing online stores, including catalog…" at bounding box center [476, 216] width 587 height 98
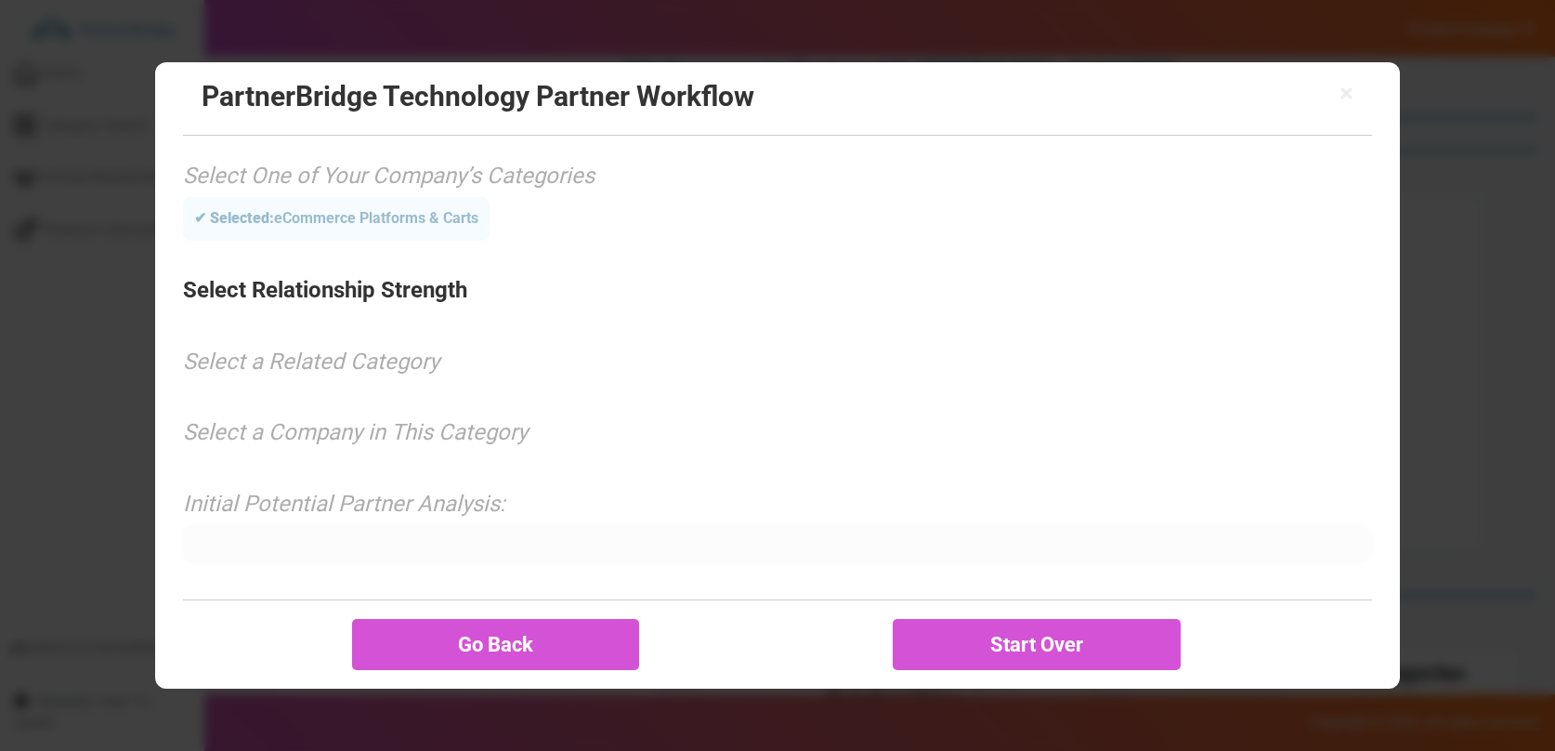
scroll to position [0, 0]
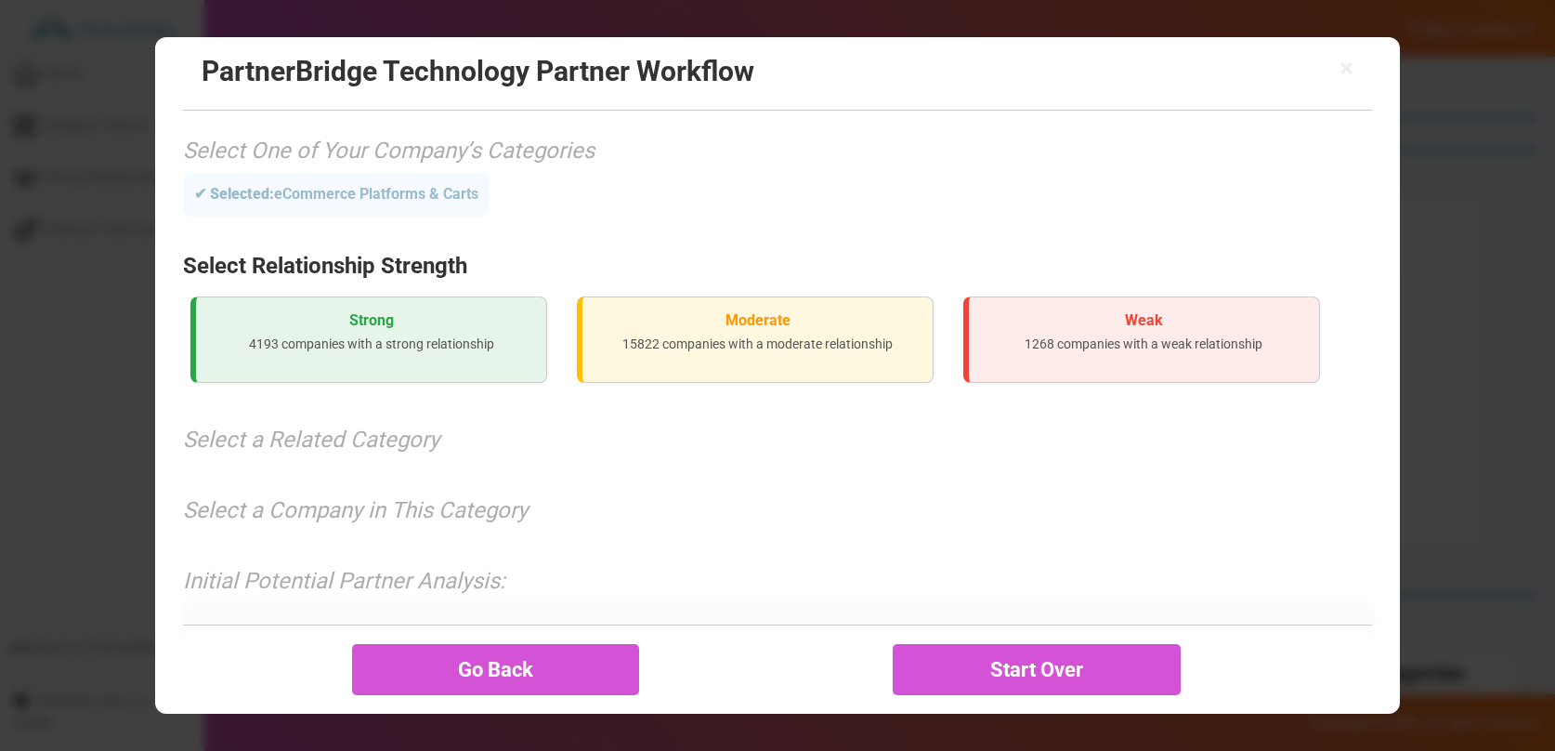
click at [409, 370] on div "Strong 4193 companies with a strong relationship" at bounding box center [368, 339] width 357 height 86
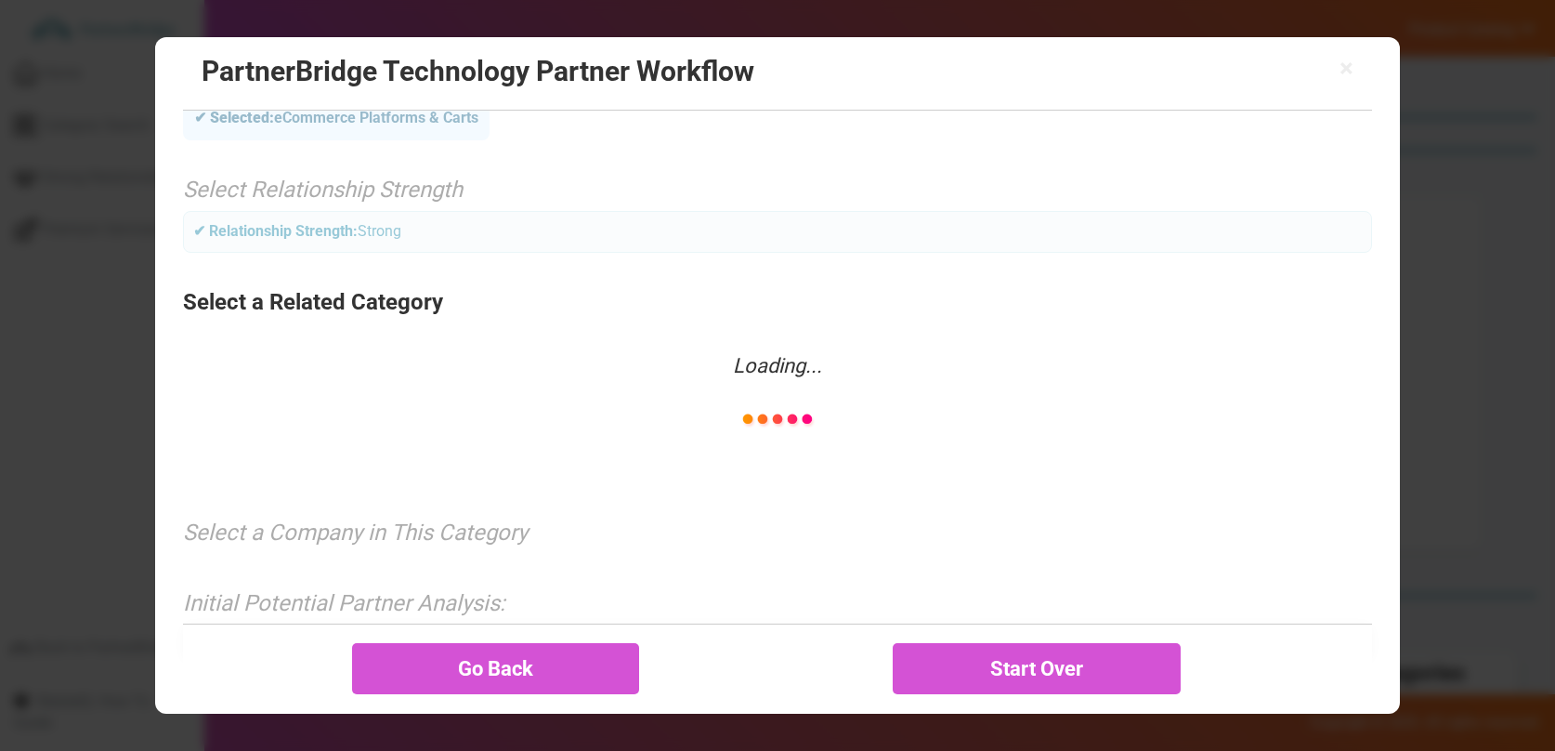
scroll to position [87, 0]
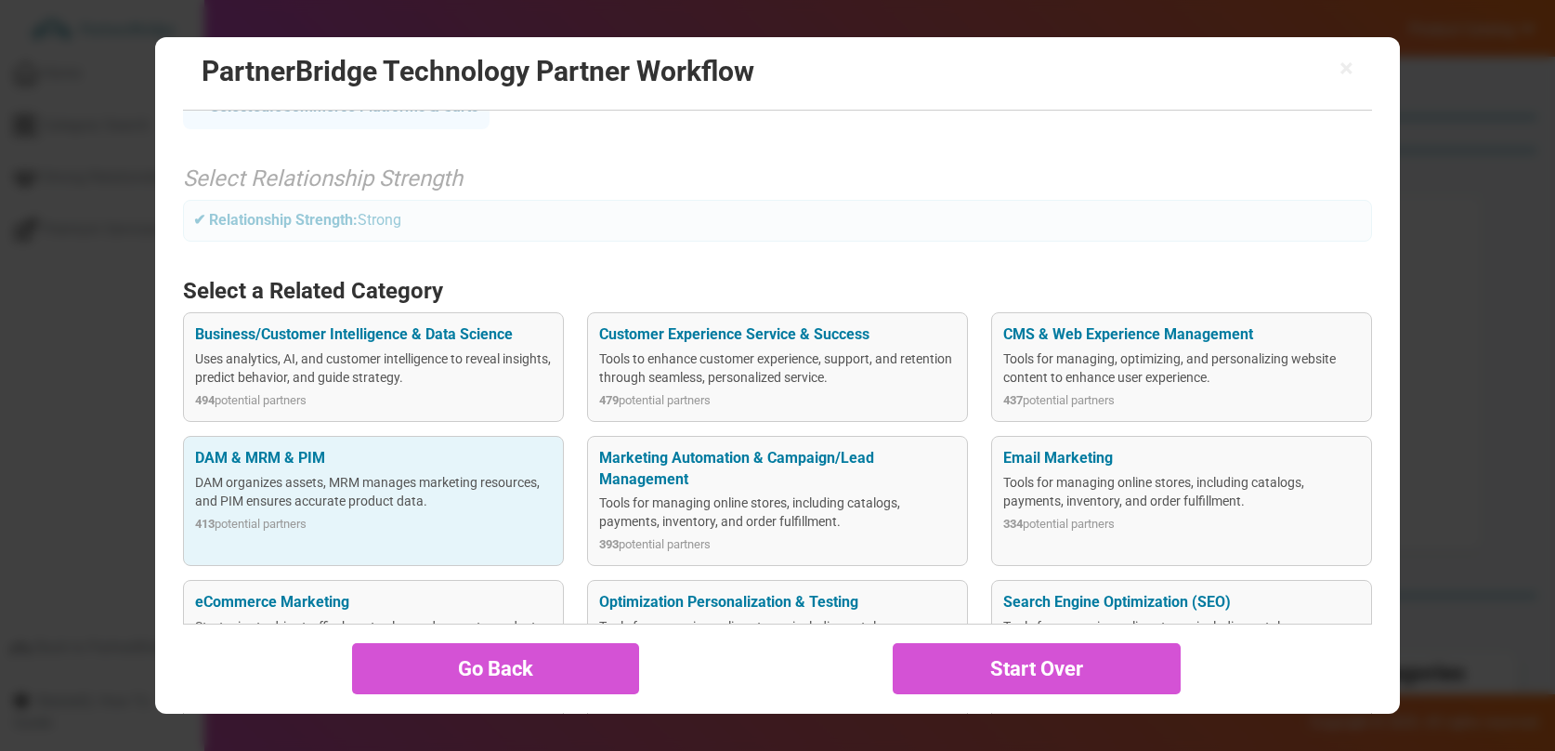
click at [426, 517] on div "413 potential partners" at bounding box center [373, 525] width 356 height 18
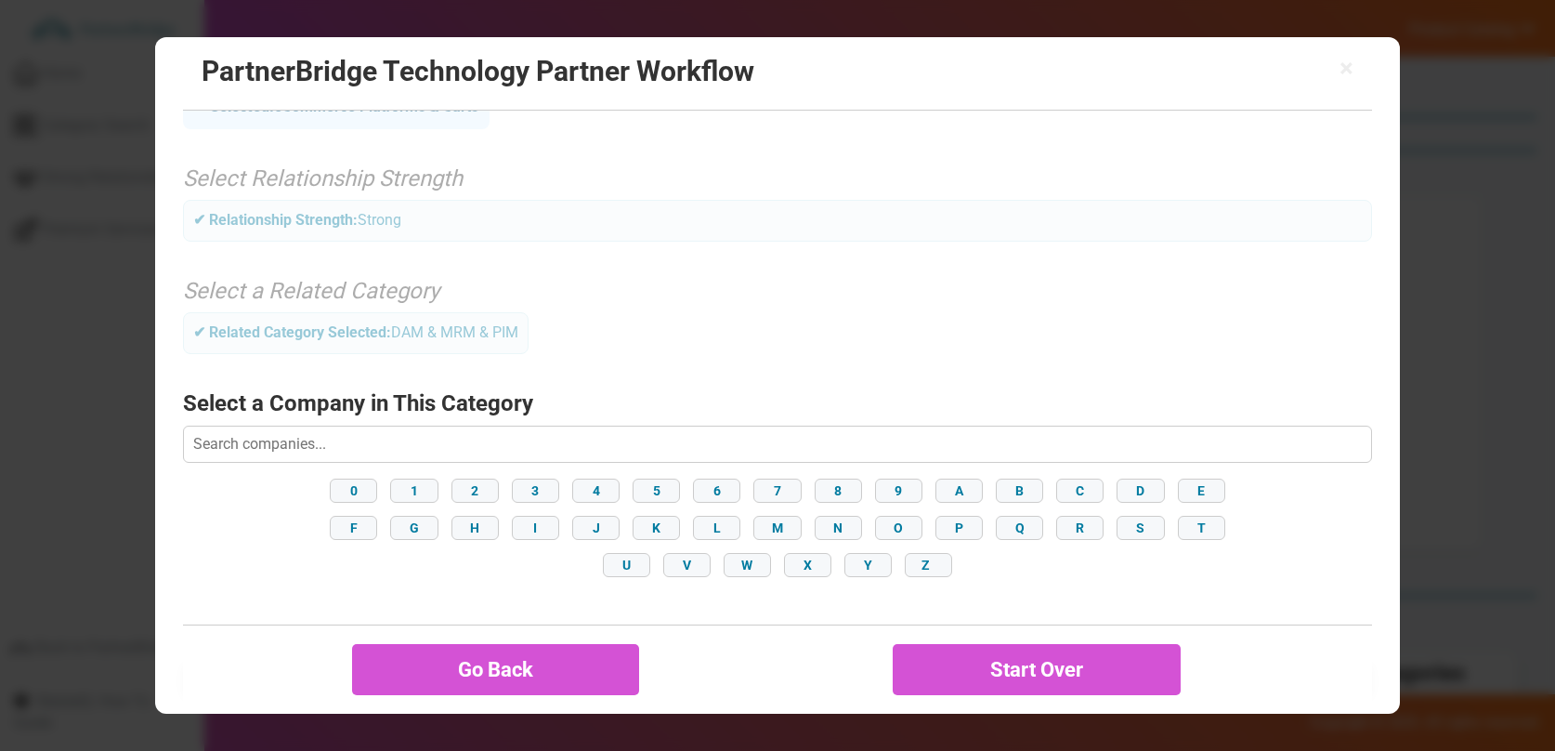
click at [804, 491] on div "0 1 2 3 4 5 6 7 8 9 A B C D E F G H I J K L M N O P Q R S T U V W X Y Z" at bounding box center [777, 528] width 1188 height 108
click at [786, 491] on button "7" at bounding box center [777, 490] width 47 height 24
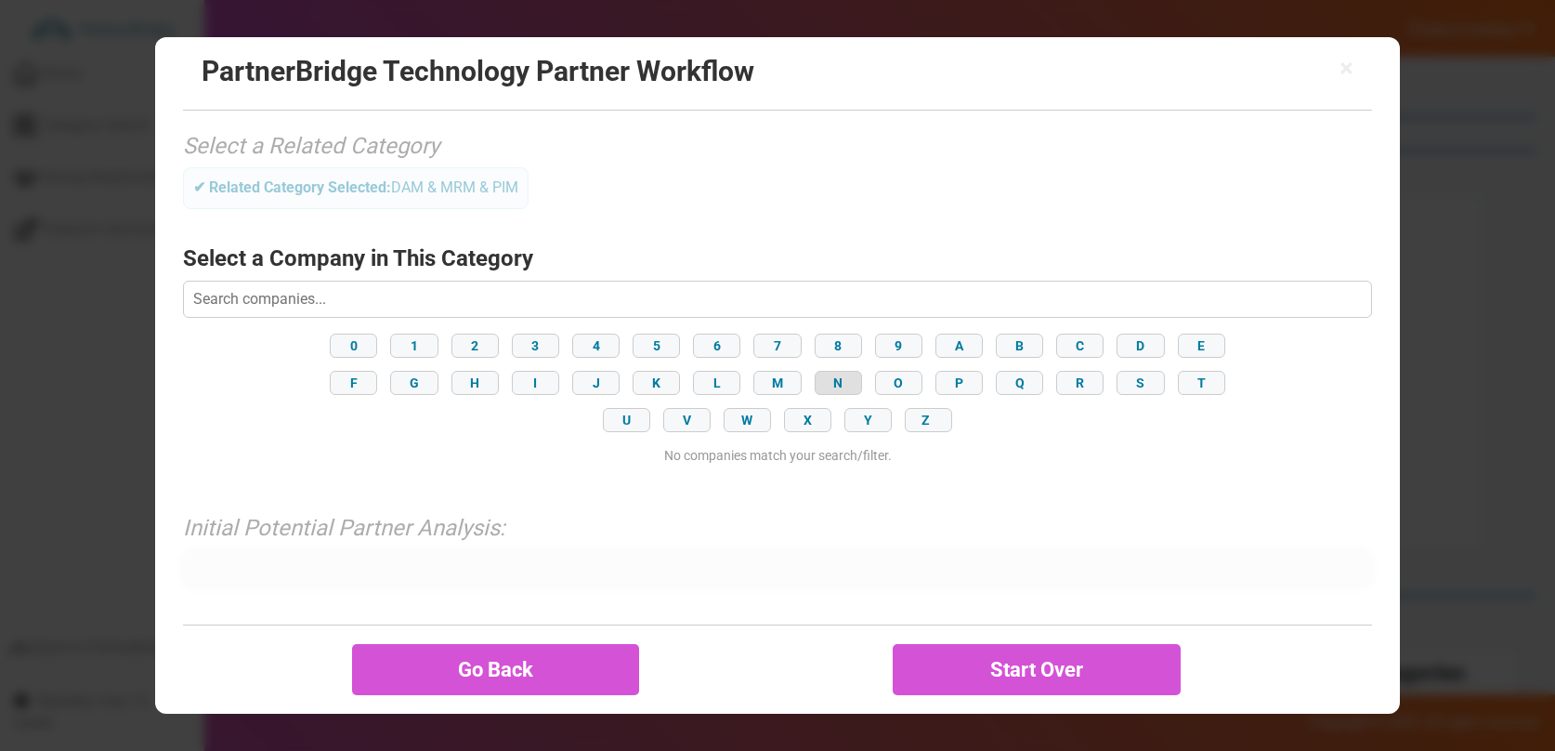
scroll to position [37, 0]
click at [849, 389] on button "N" at bounding box center [838, 383] width 47 height 24
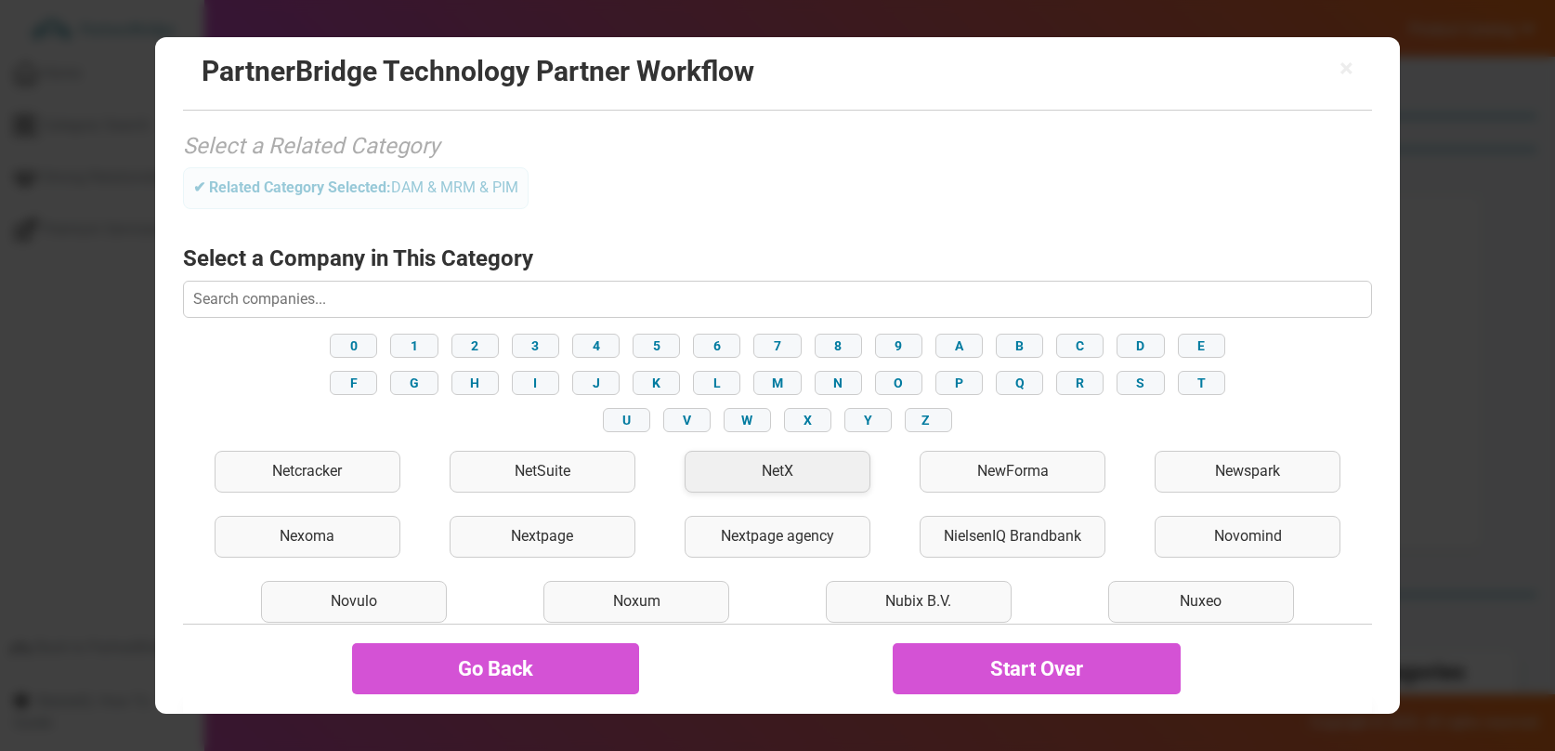
scroll to position [35, 0]
click at [766, 468] on div "NetX" at bounding box center [778, 472] width 186 height 42
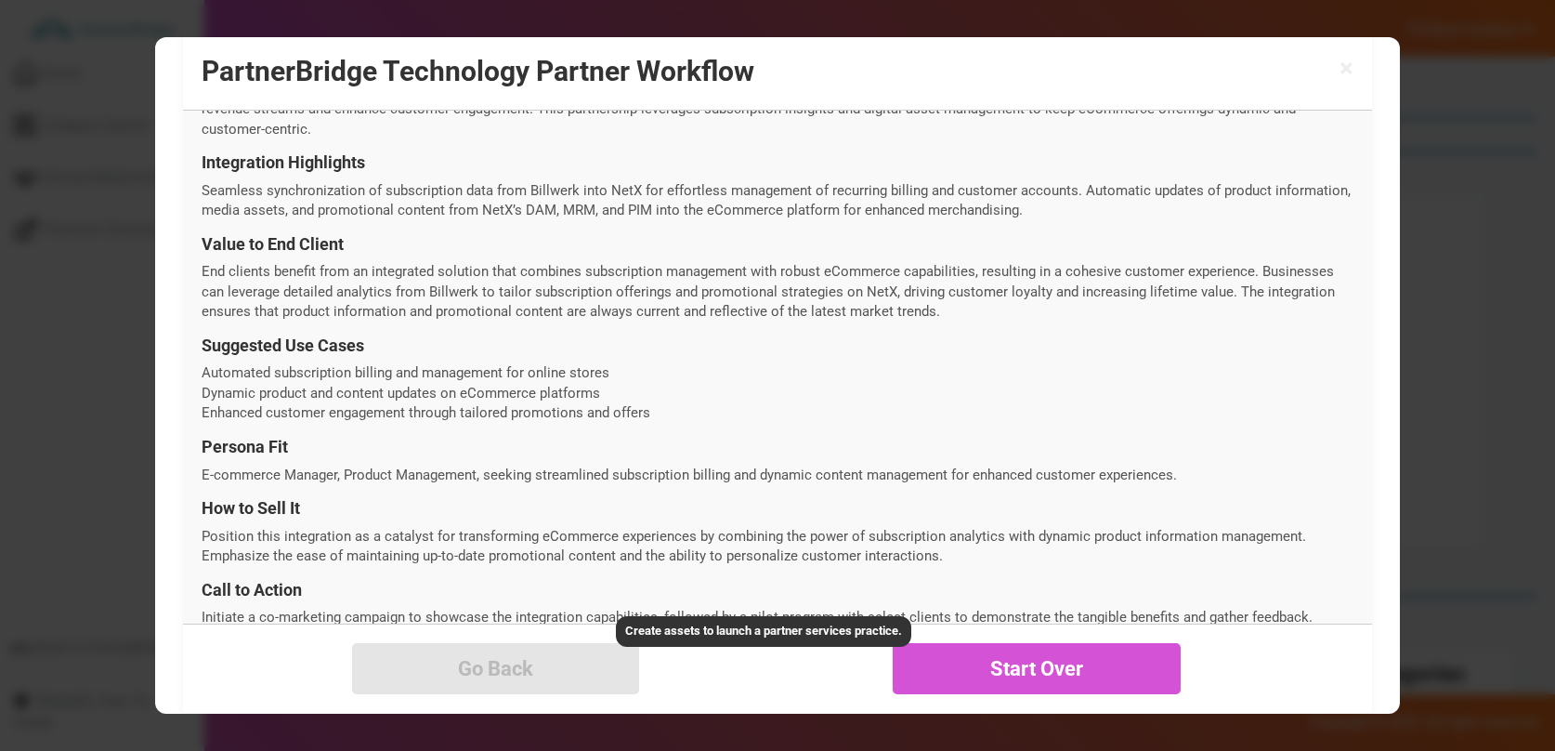
scroll to position [701, 0]
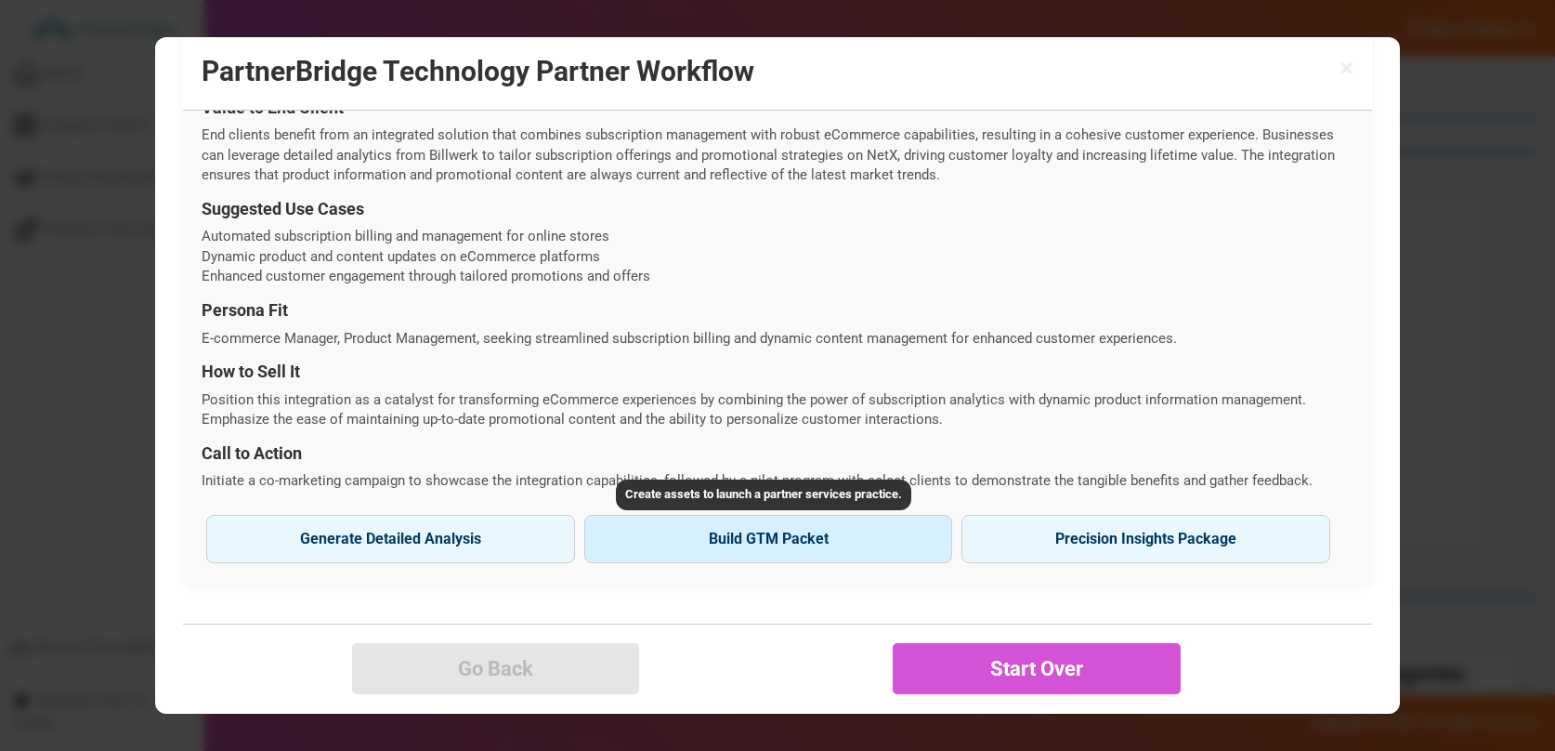
click at [754, 534] on button "Build GTM Packet" at bounding box center [768, 539] width 369 height 48
type input "NetX"
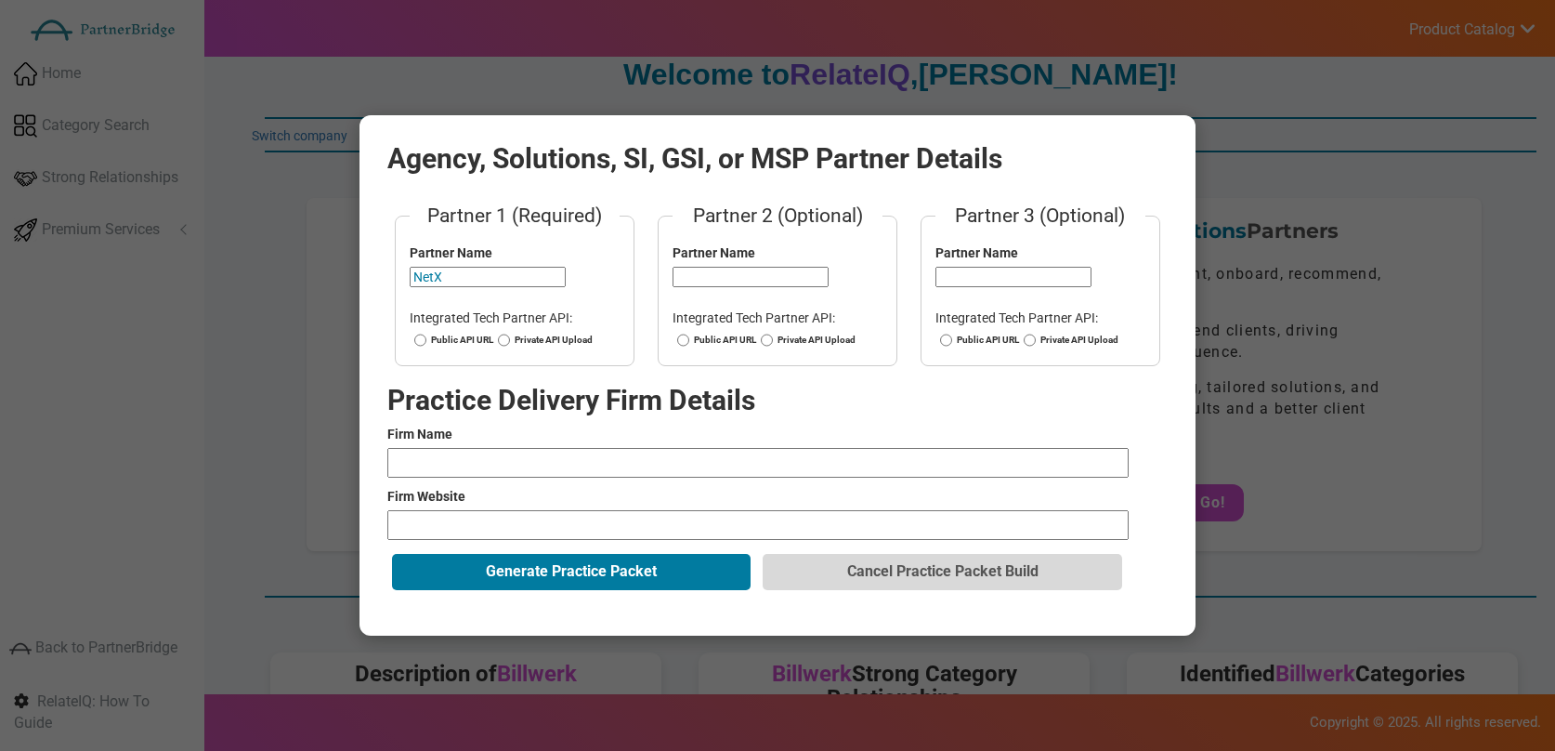
click at [442, 278] on input "NetX" at bounding box center [488, 277] width 156 height 20
click at [468, 343] on label "Public API URL" at bounding box center [452, 340] width 84 height 13
click at [426, 343] on input "Public API URL" at bounding box center [420, 340] width 12 height 13
radio input "true"
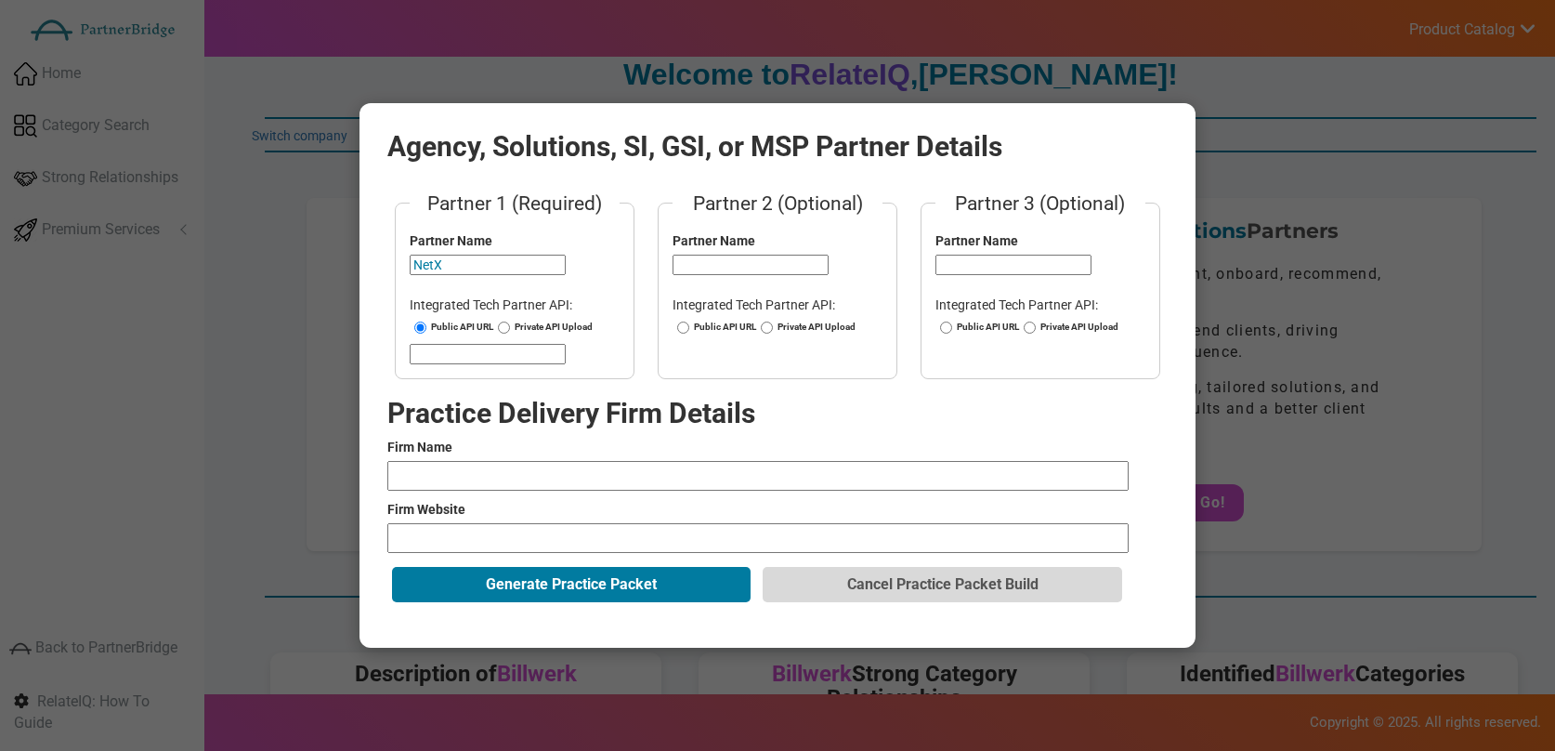
click at [494, 360] on input "url" at bounding box center [488, 354] width 156 height 20
paste input "https://www.netx.net/product/open-api"
type input "https://www.netx.net/product/open-api"
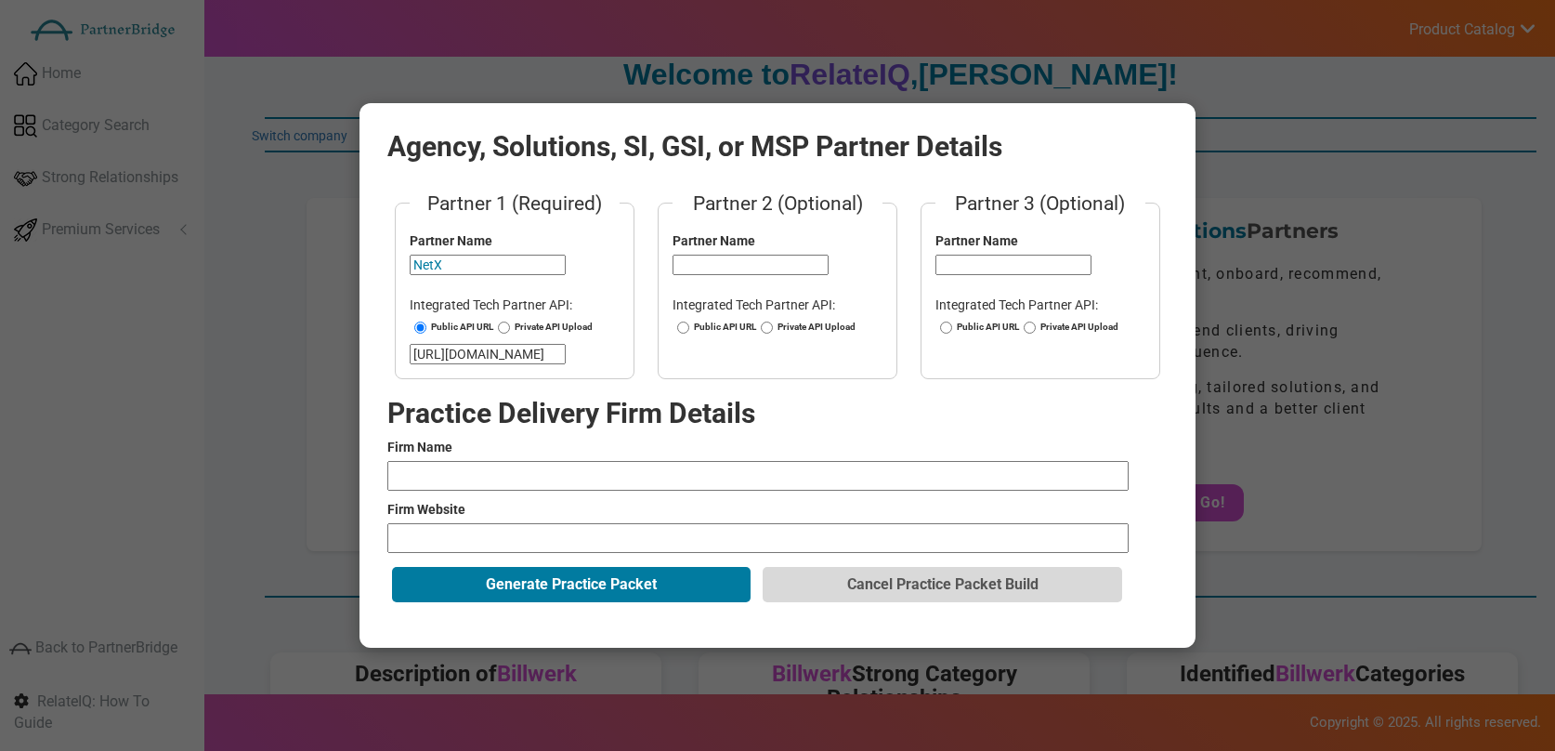
click at [596, 471] on input "text" at bounding box center [757, 476] width 741 height 30
type input "Accenture"
click at [566, 527] on input "url" at bounding box center [757, 538] width 741 height 30
type input "https://www.accenture.com/us-en/services/managed-services"
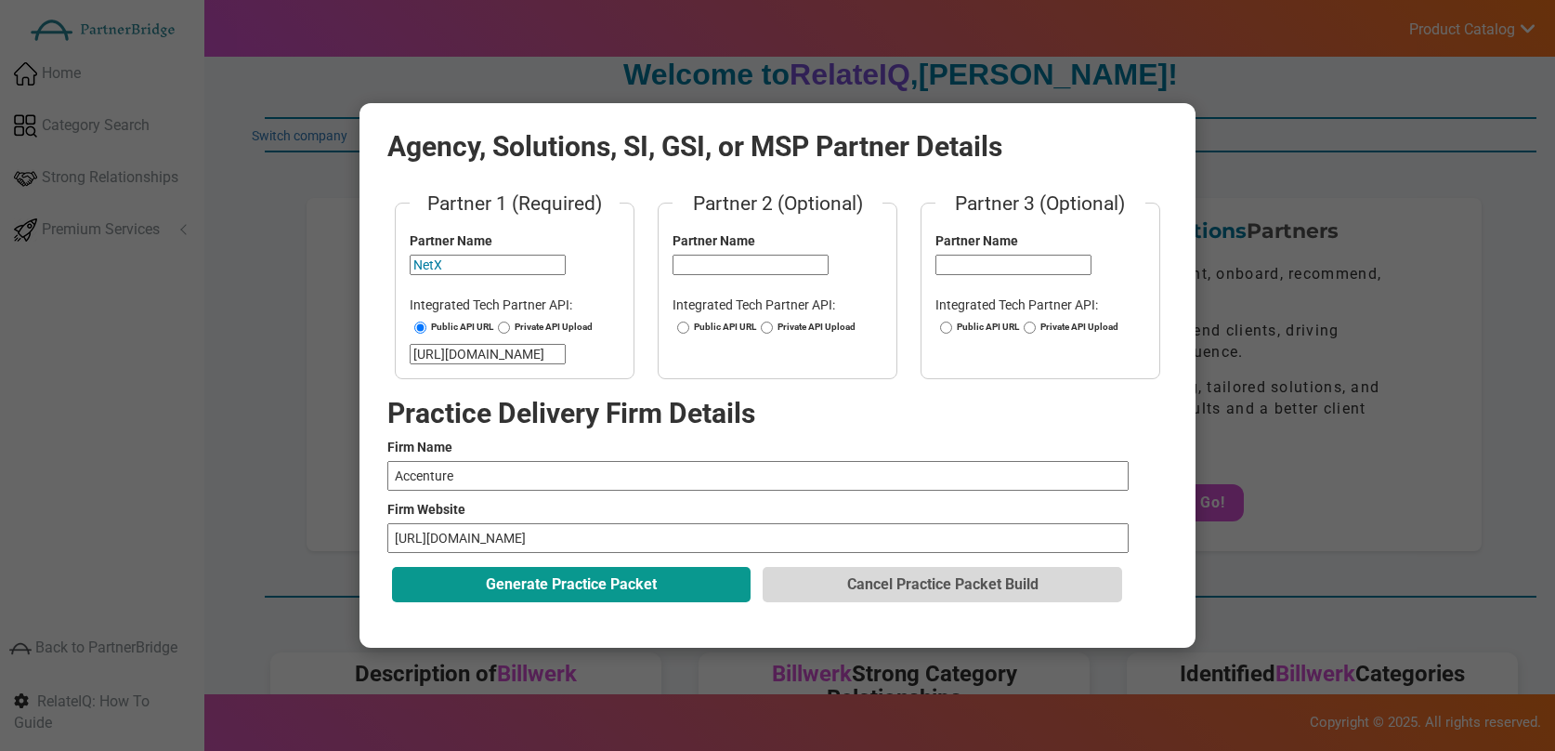
click at [641, 586] on button "Generate Practice Packet" at bounding box center [571, 584] width 359 height 35
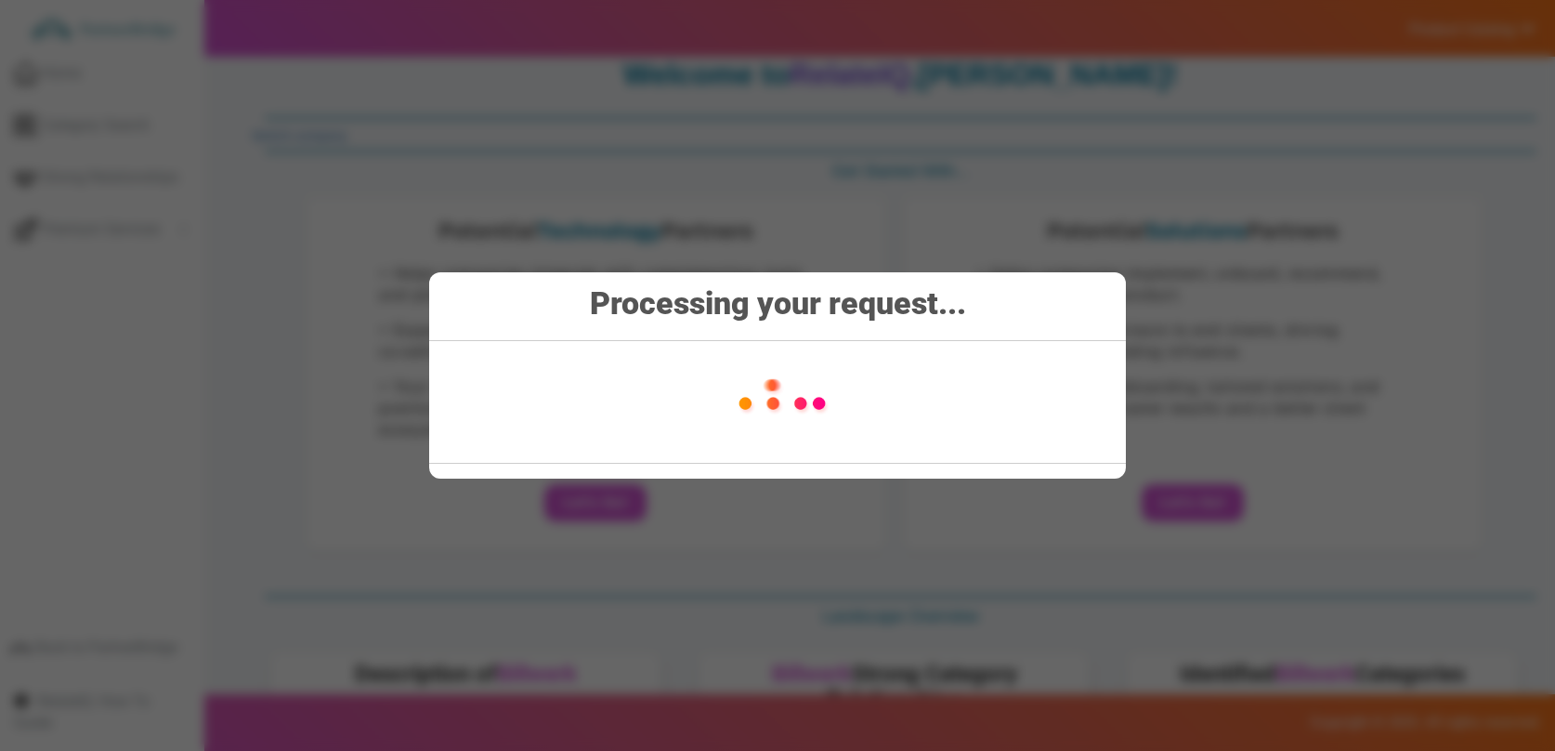
click at [811, 415] on img at bounding box center [782, 402] width 262 height 93
click at [743, 329] on div "Processing your request..." at bounding box center [777, 374] width 697 height 205
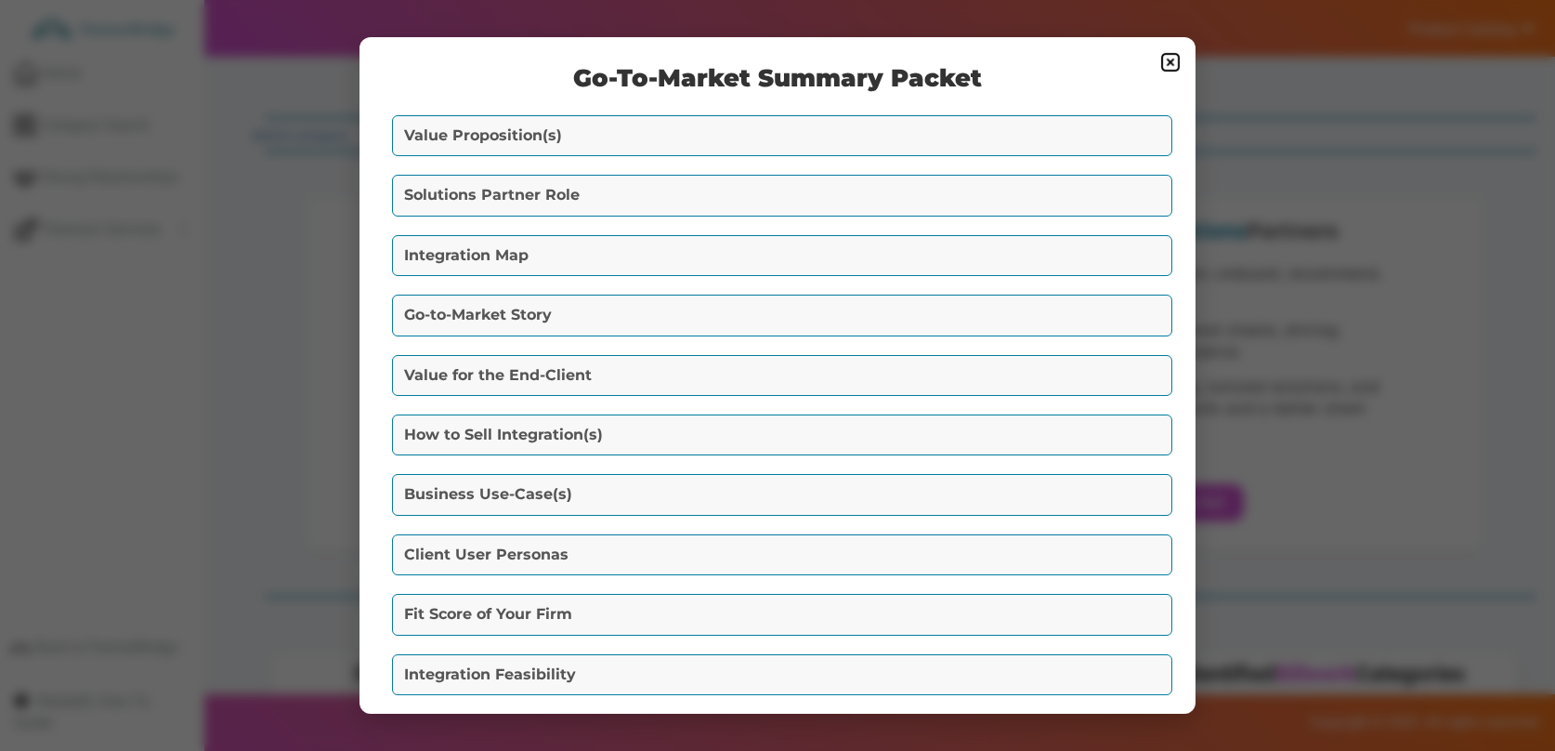
click at [957, 125] on button "Value Proposition(s)" at bounding box center [782, 135] width 780 height 41
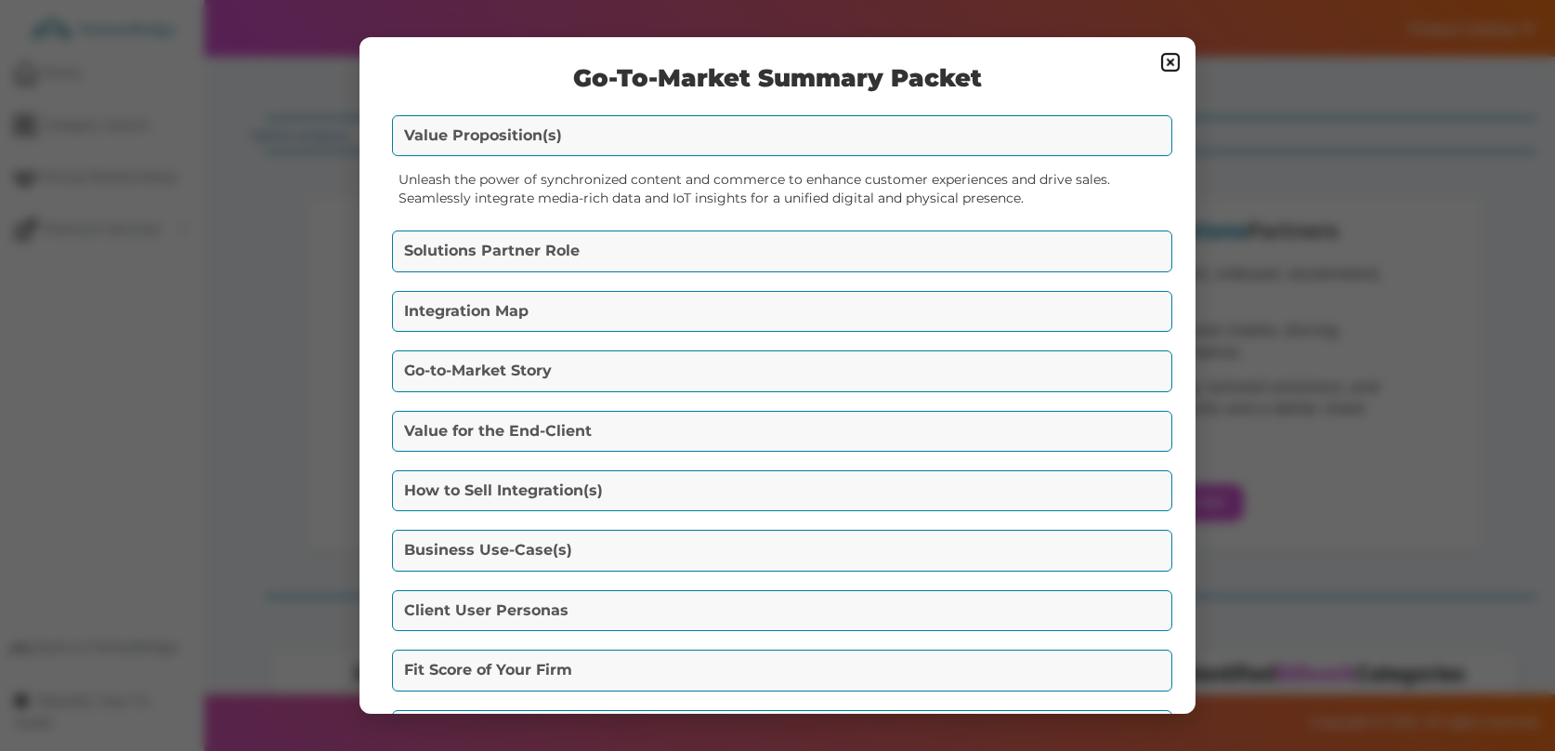
click at [898, 249] on button "Solutions Partner Role" at bounding box center [782, 250] width 780 height 41
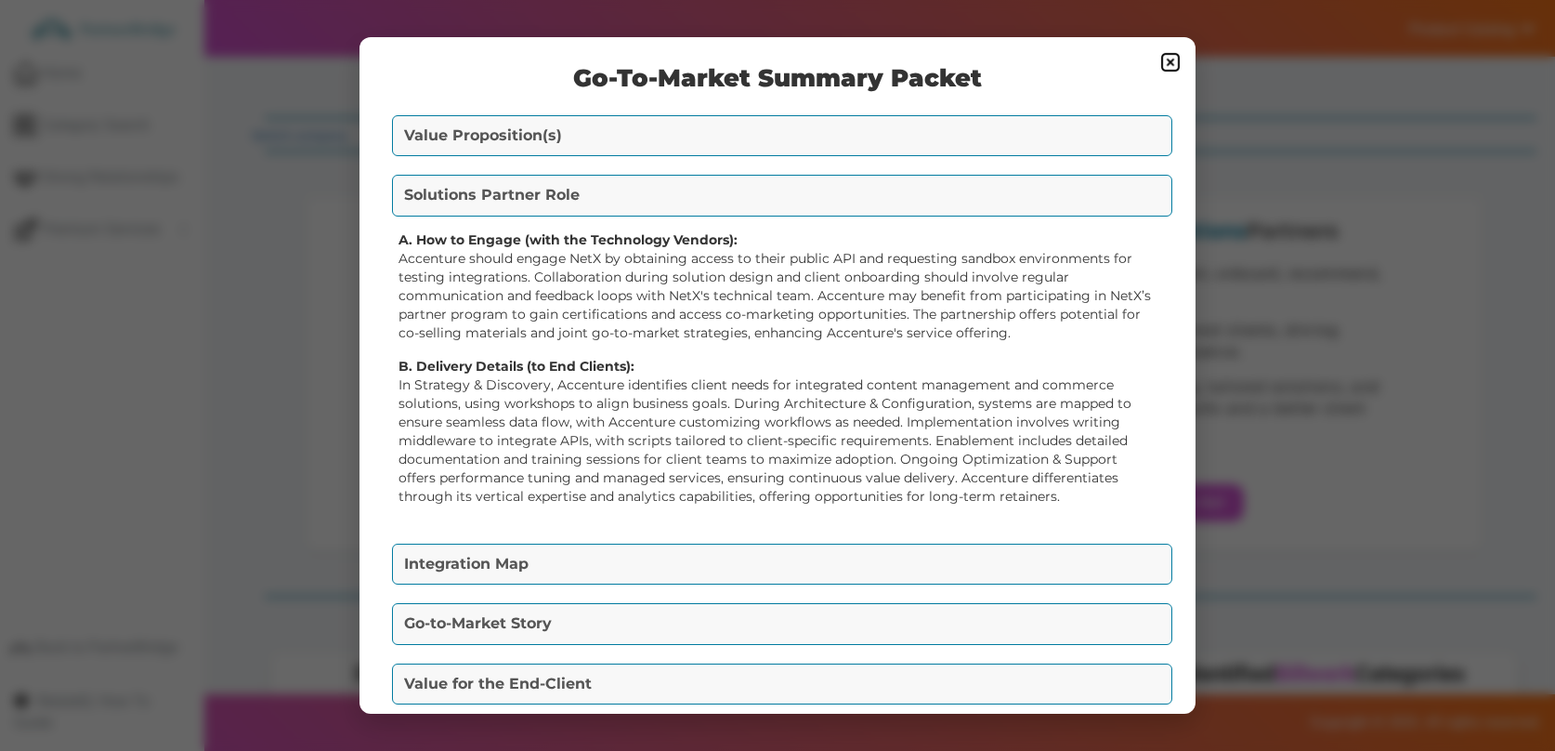
click at [875, 576] on button "Integration Map" at bounding box center [782, 564] width 780 height 41
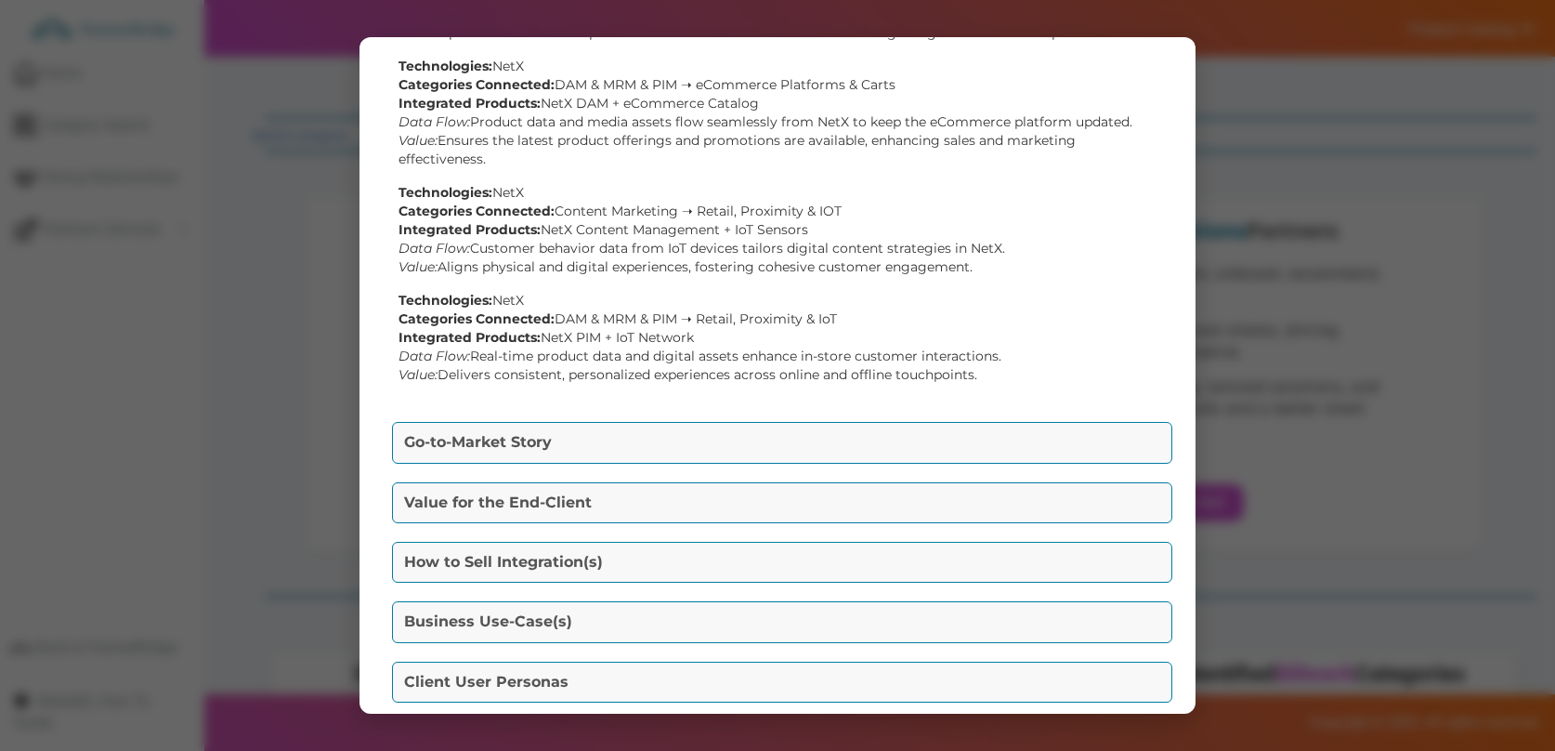
click at [818, 439] on button "Go-to-Market Story" at bounding box center [782, 442] width 780 height 41
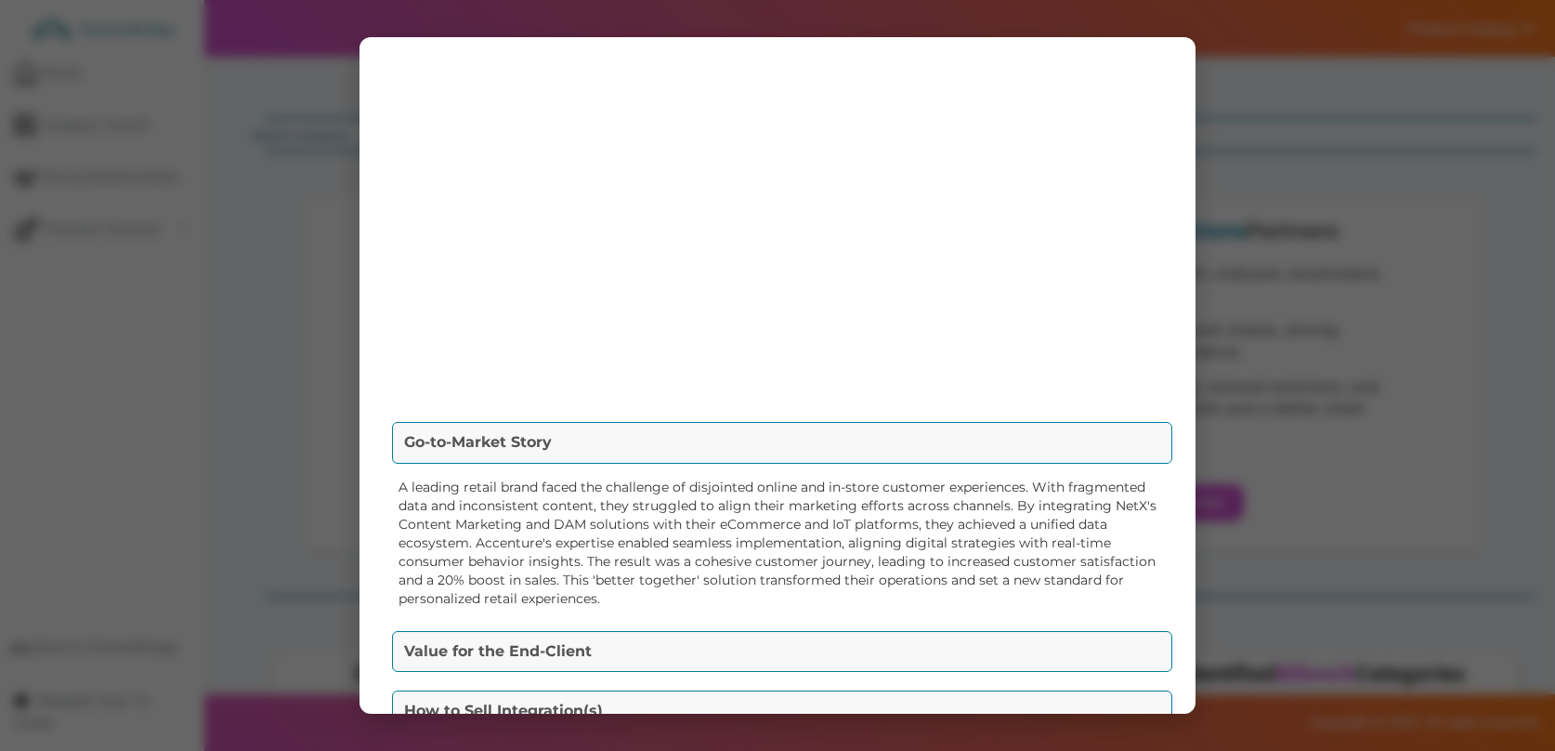
scroll to position [236, 0]
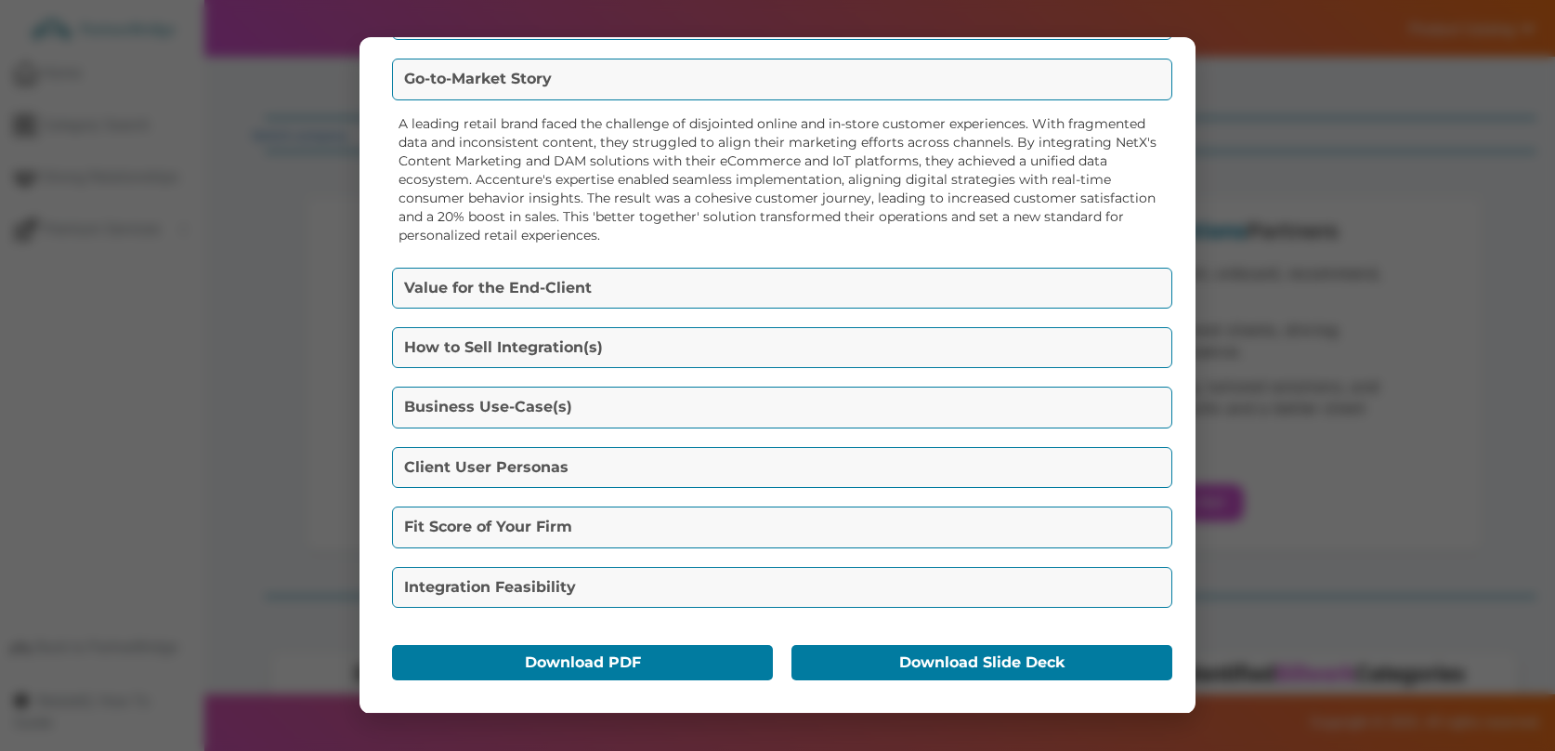
click at [778, 291] on button "Value for the End-Client" at bounding box center [782, 288] width 780 height 41
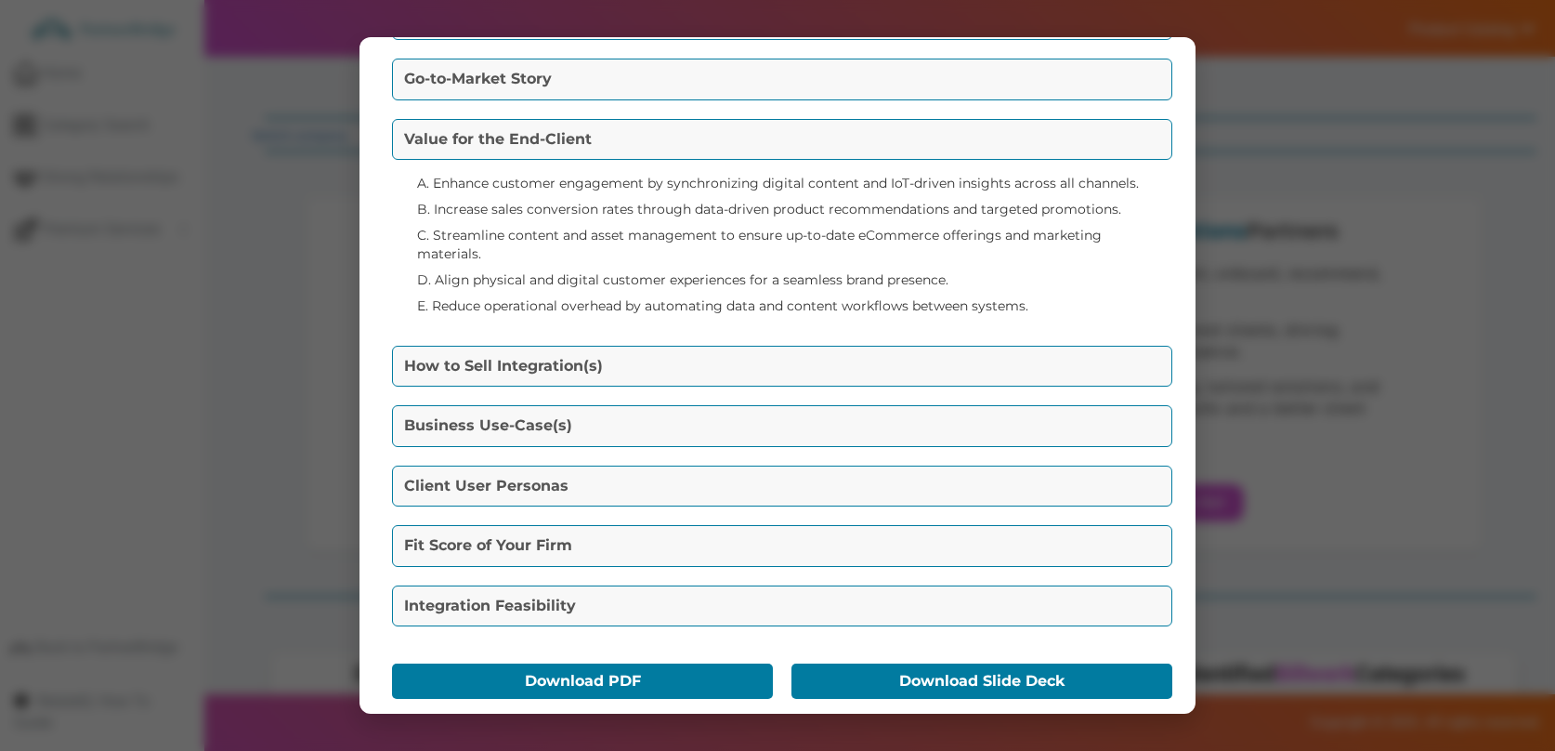
click at [770, 371] on button "How to Sell Integration(s)" at bounding box center [782, 366] width 780 height 41
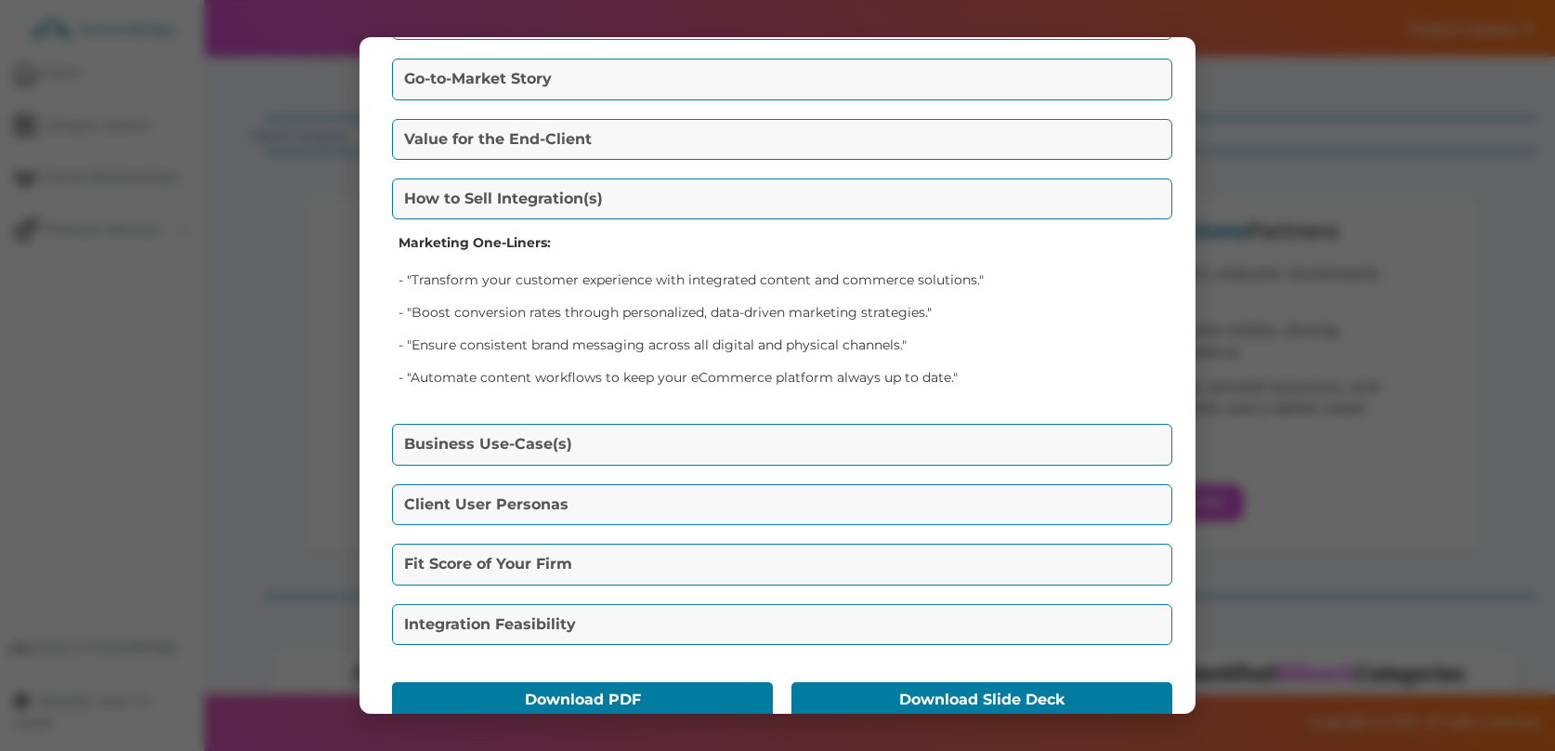
click at [762, 465] on div "Business Use-Case(s) Retail Marketing: Retailers often face challenges in provi…" at bounding box center [777, 444] width 780 height 50
click at [762, 448] on button "Business Use-Case(s)" at bounding box center [782, 444] width 780 height 41
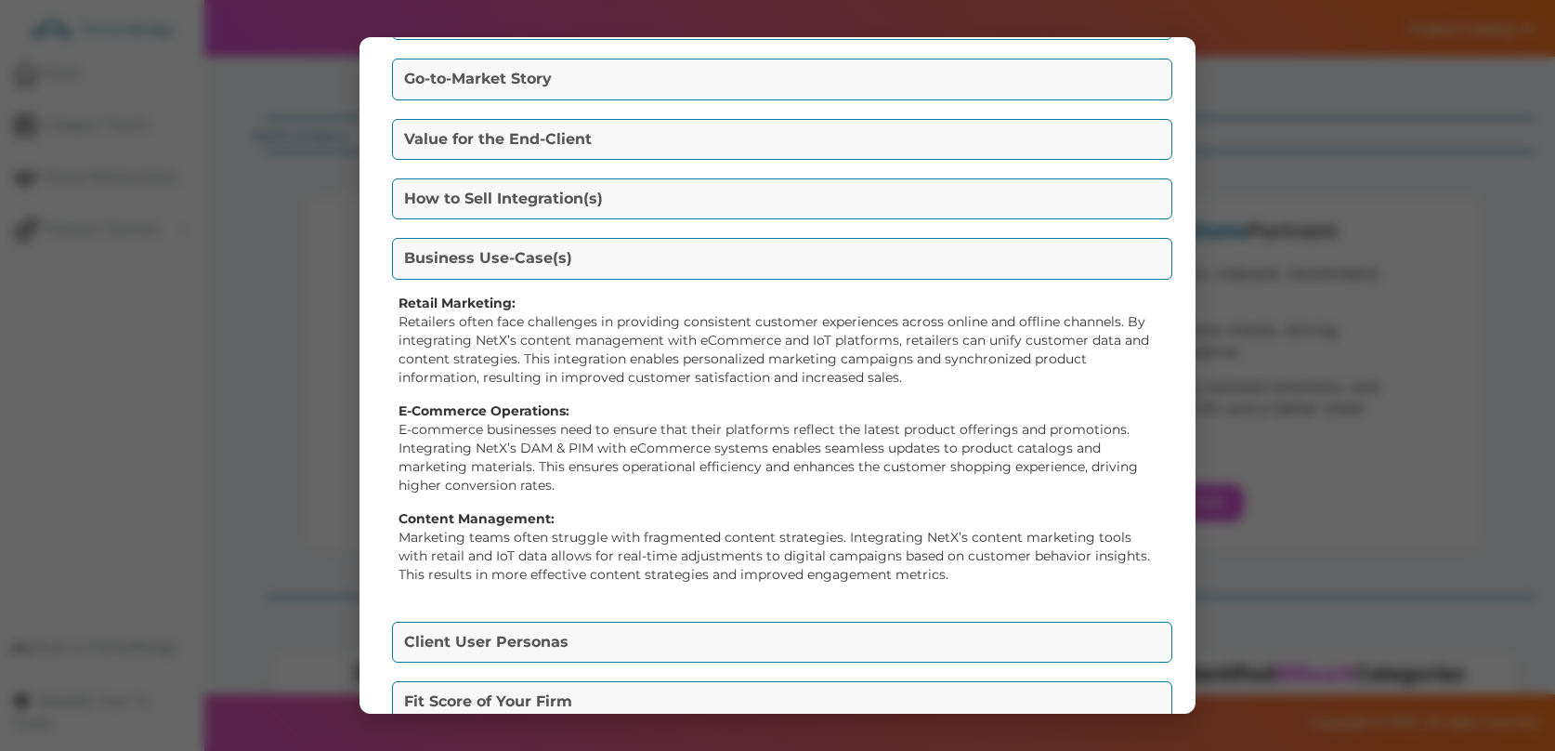
click at [756, 641] on button "Client User Personas" at bounding box center [782, 642] width 780 height 41
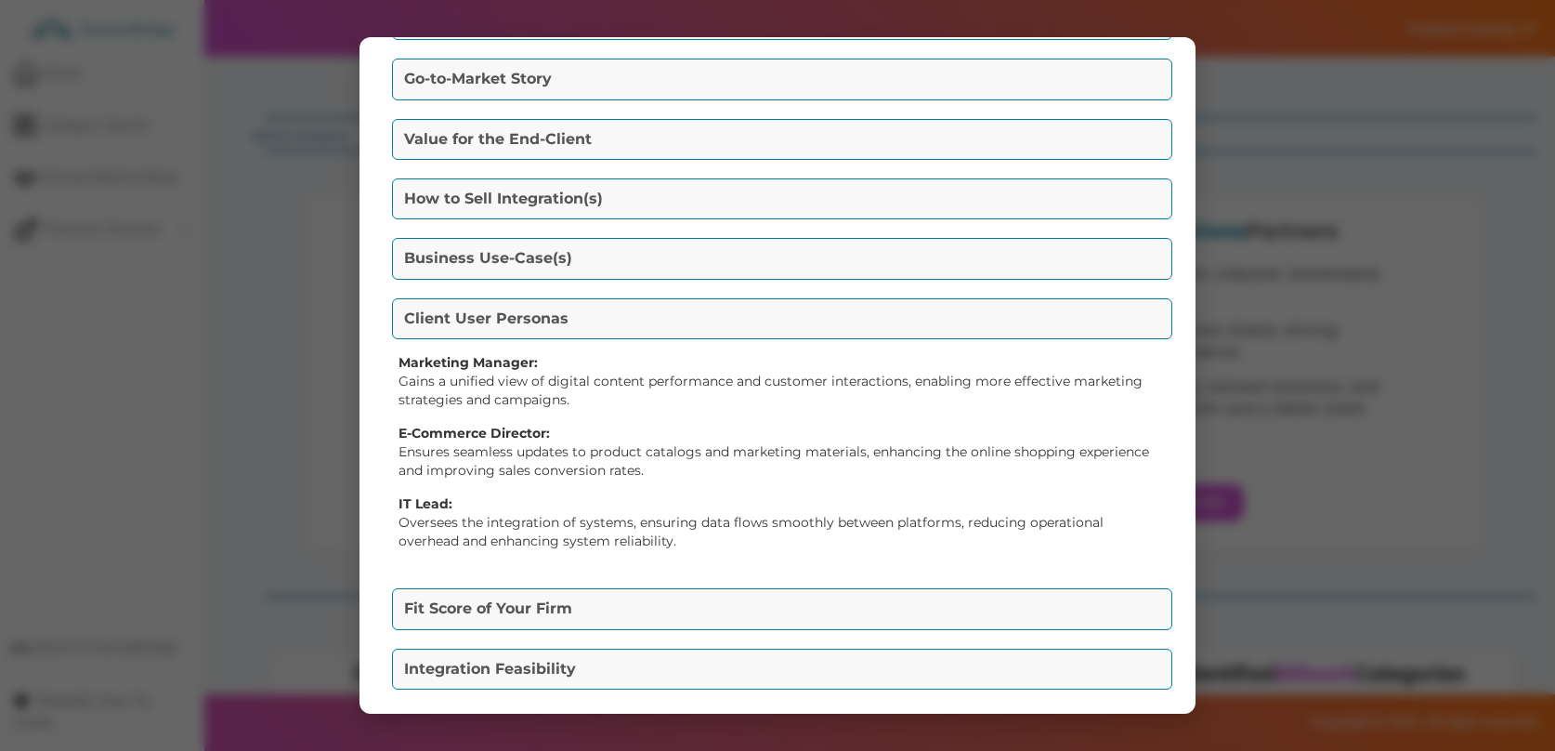
click at [777, 599] on button "Fit Score of Your Firm" at bounding box center [782, 608] width 780 height 41
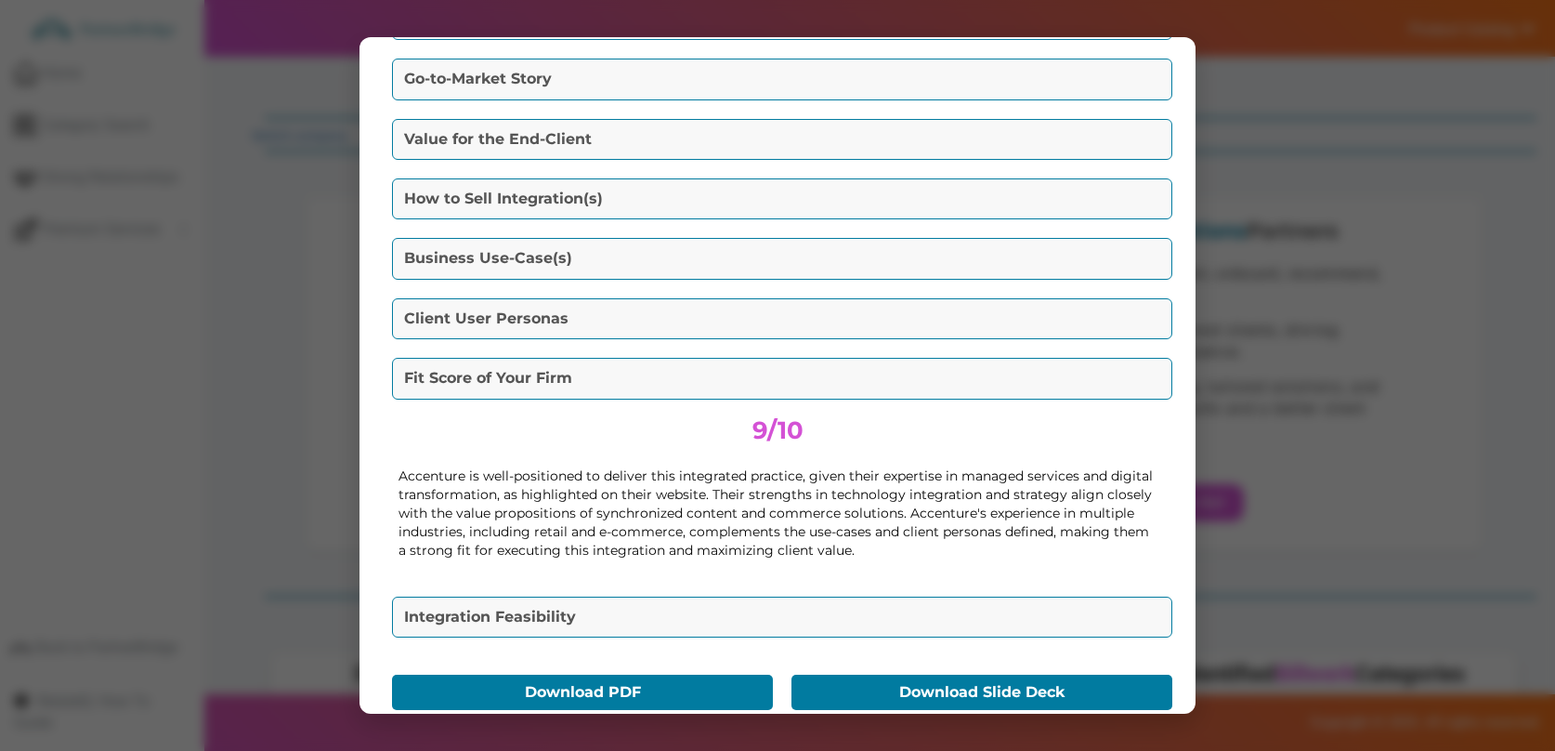
click at [780, 610] on button "Integration Feasibility" at bounding box center [782, 616] width 780 height 41
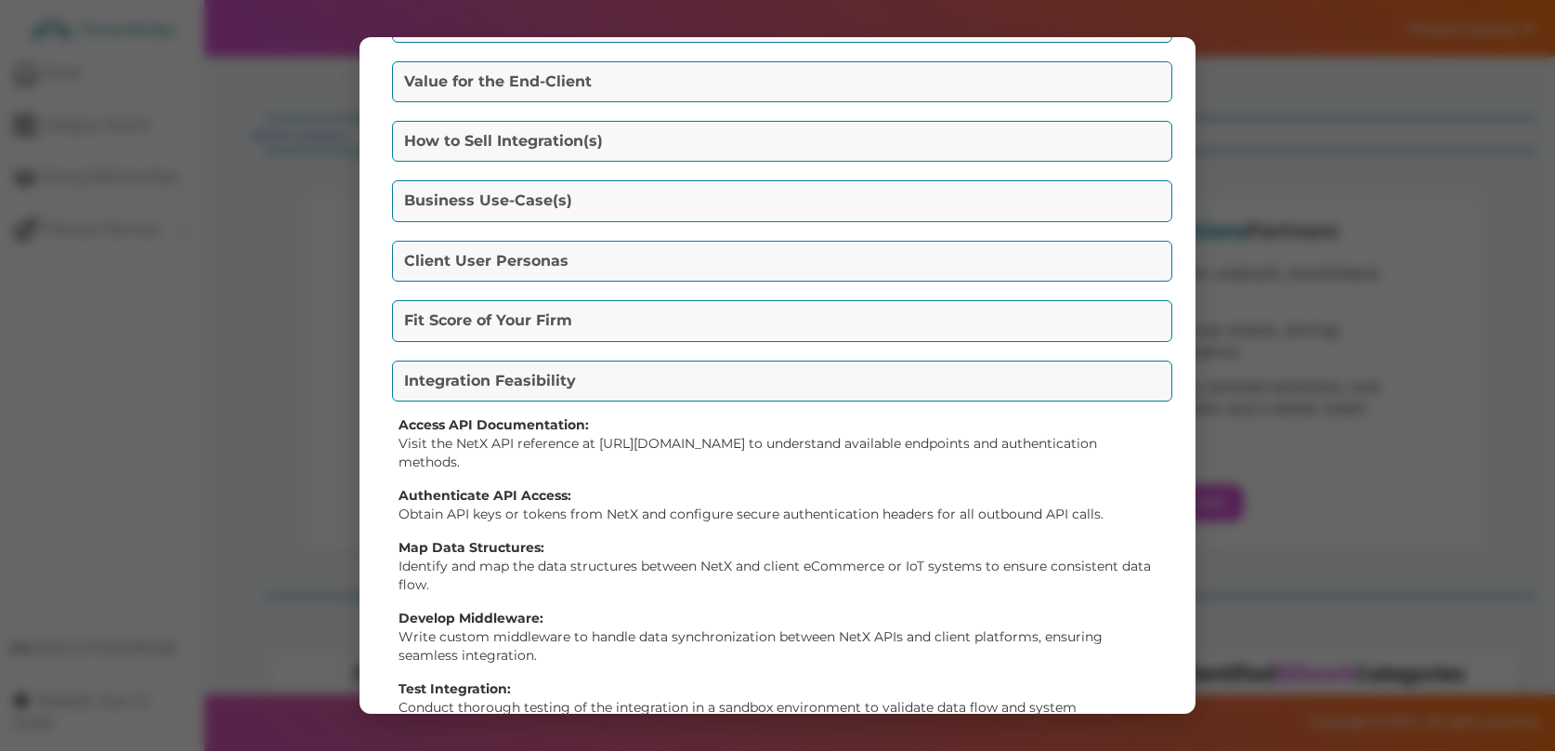
scroll to position [462, 0]
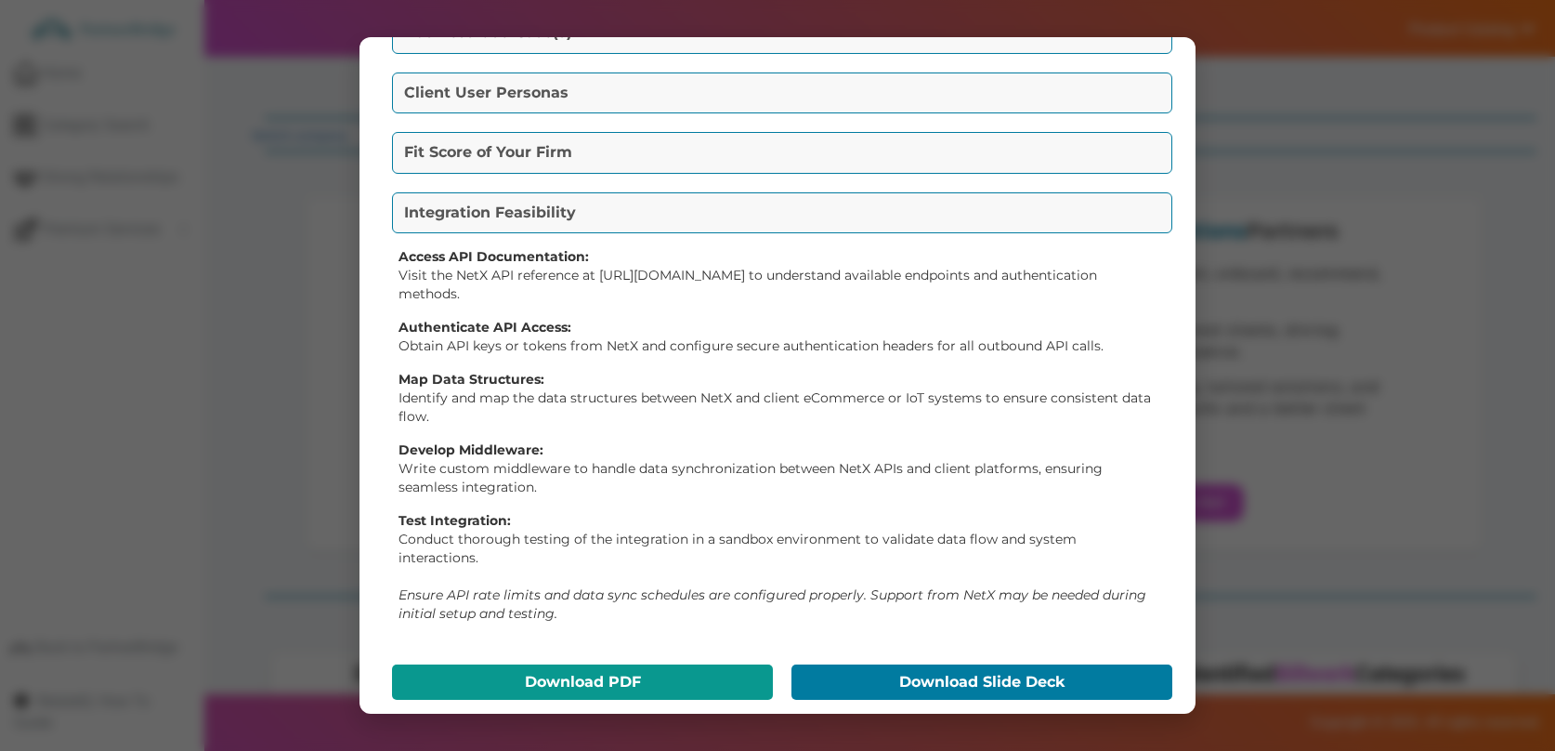
click at [632, 664] on button "Download PDF" at bounding box center [582, 681] width 381 height 35
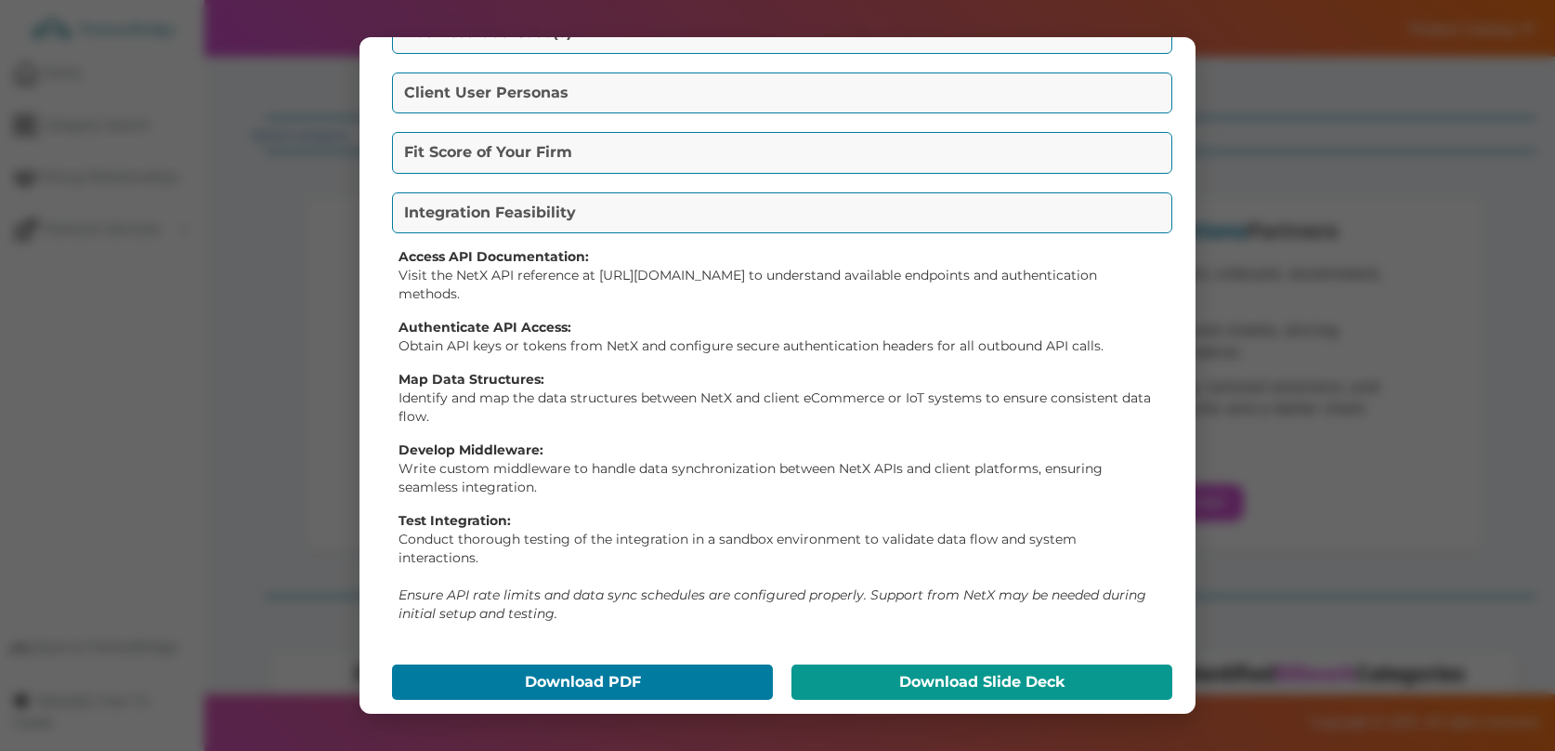
click at [964, 664] on button "Download Slide Deck" at bounding box center [982, 681] width 381 height 35
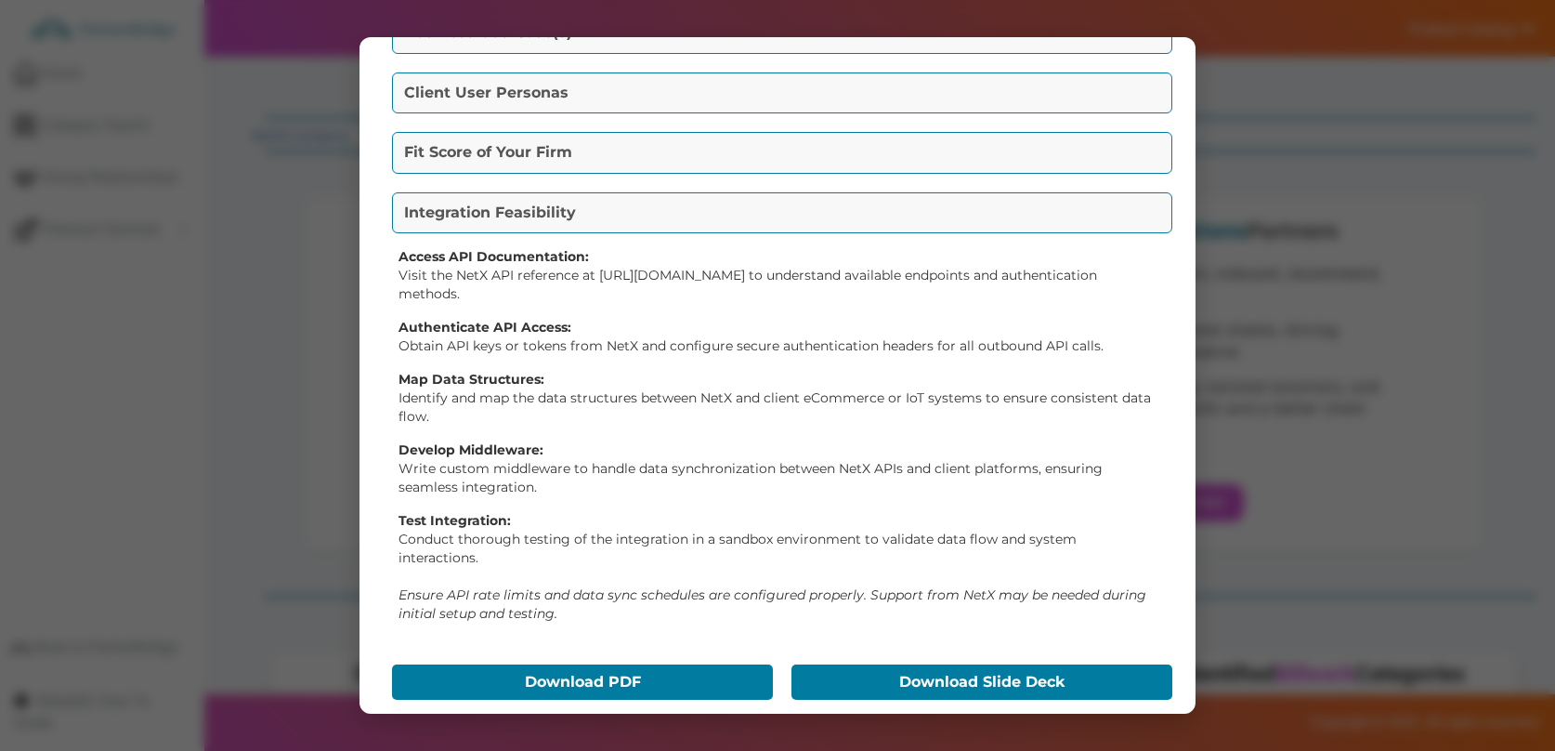
scroll to position [0, 0]
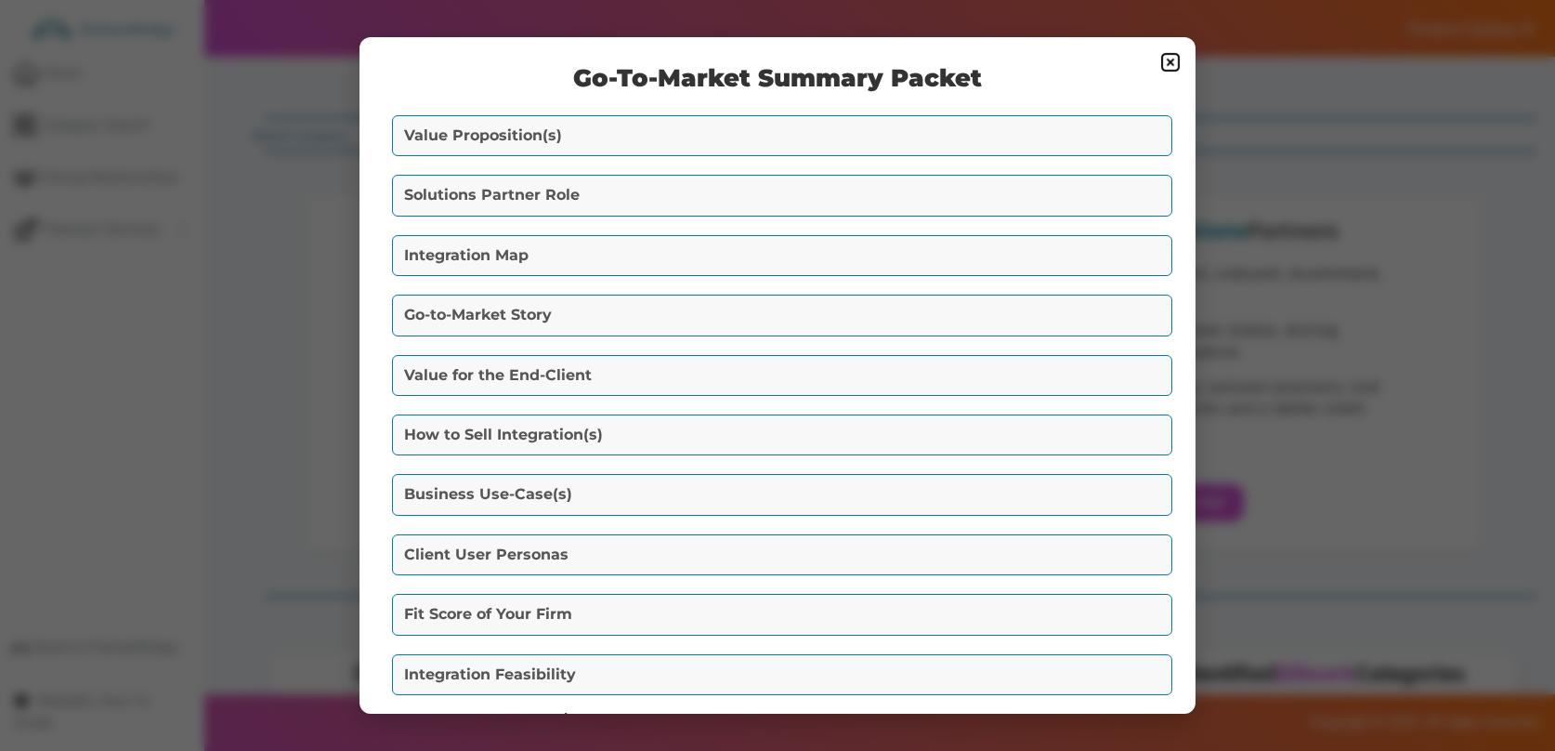
click at [1169, 71] on img at bounding box center [1171, 62] width 22 height 22
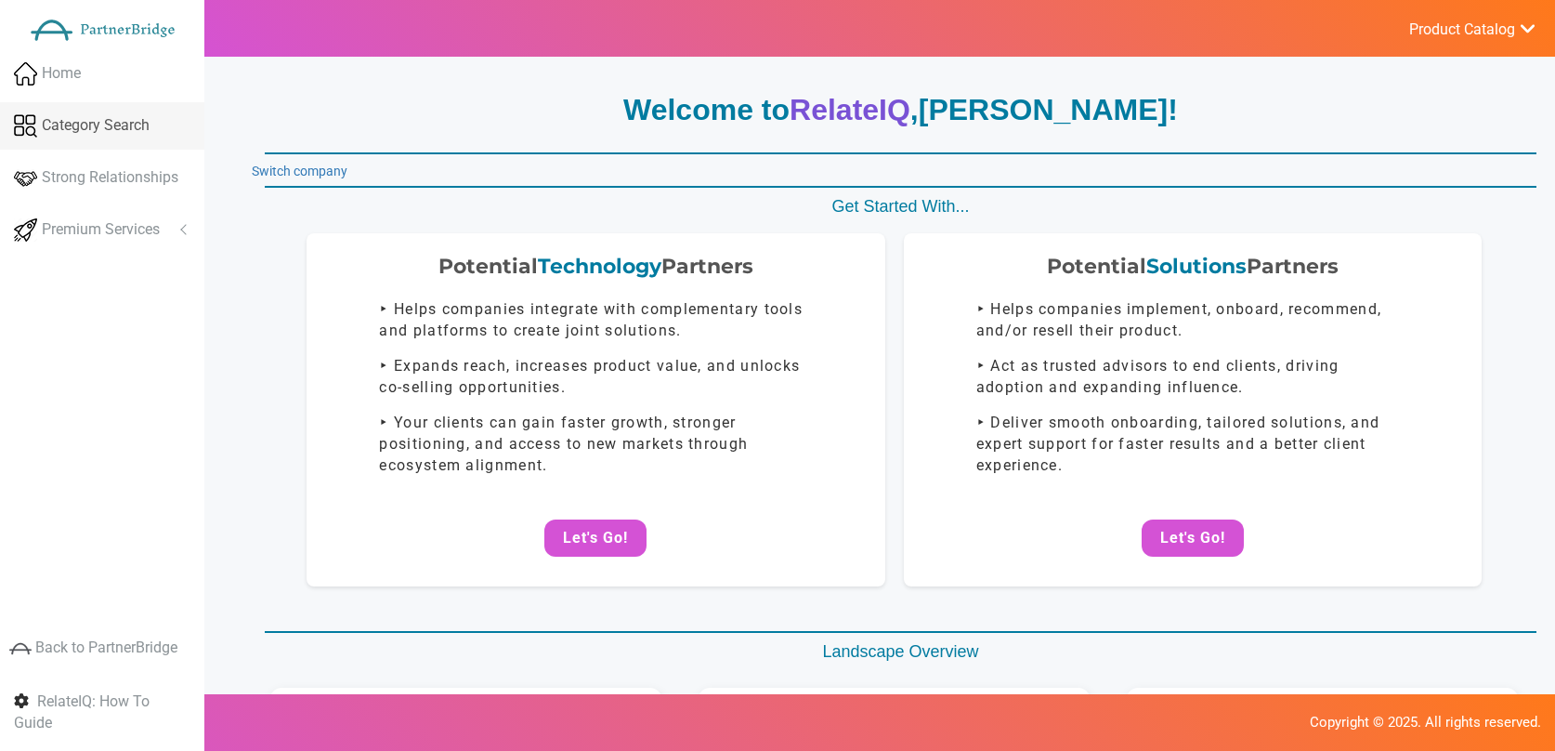
click at [153, 109] on link "Category Search" at bounding box center [102, 125] width 204 height 47
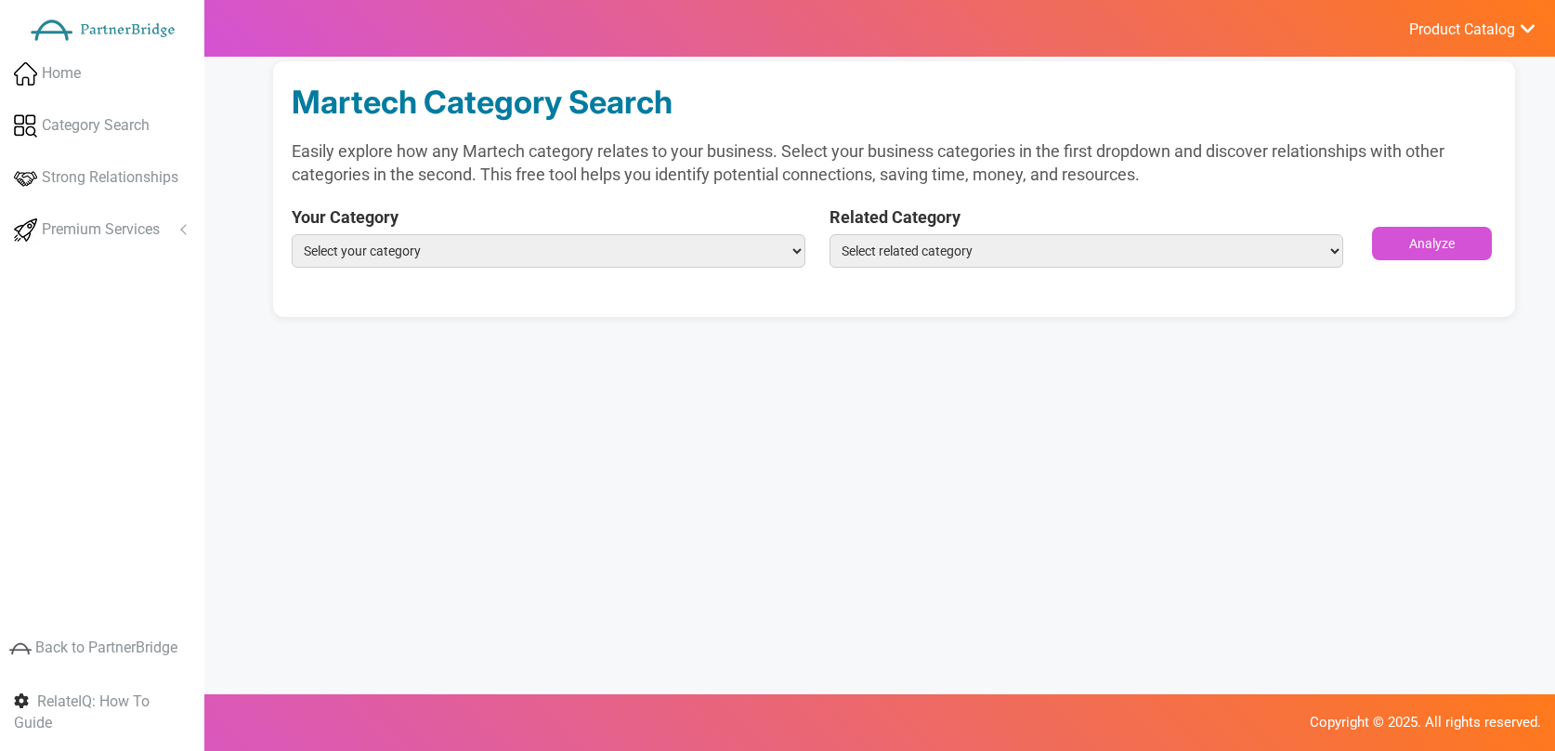
click at [447, 241] on select "Select your category eCommerce Platforms & Carts Retail, Proximity & IOT" at bounding box center [549, 250] width 514 height 33
select select "eCommerce Platforms & Carts"
click at [292, 234] on select "Select your category eCommerce Platforms & Carts Retail, Proximity & IOT" at bounding box center [549, 250] width 514 height 33
click at [921, 259] on select "Select related category ABM Advocacy Loyalty & Referrals Affiliate Marketing & …" at bounding box center [1087, 250] width 514 height 33
select select "Budgeting & Finance"
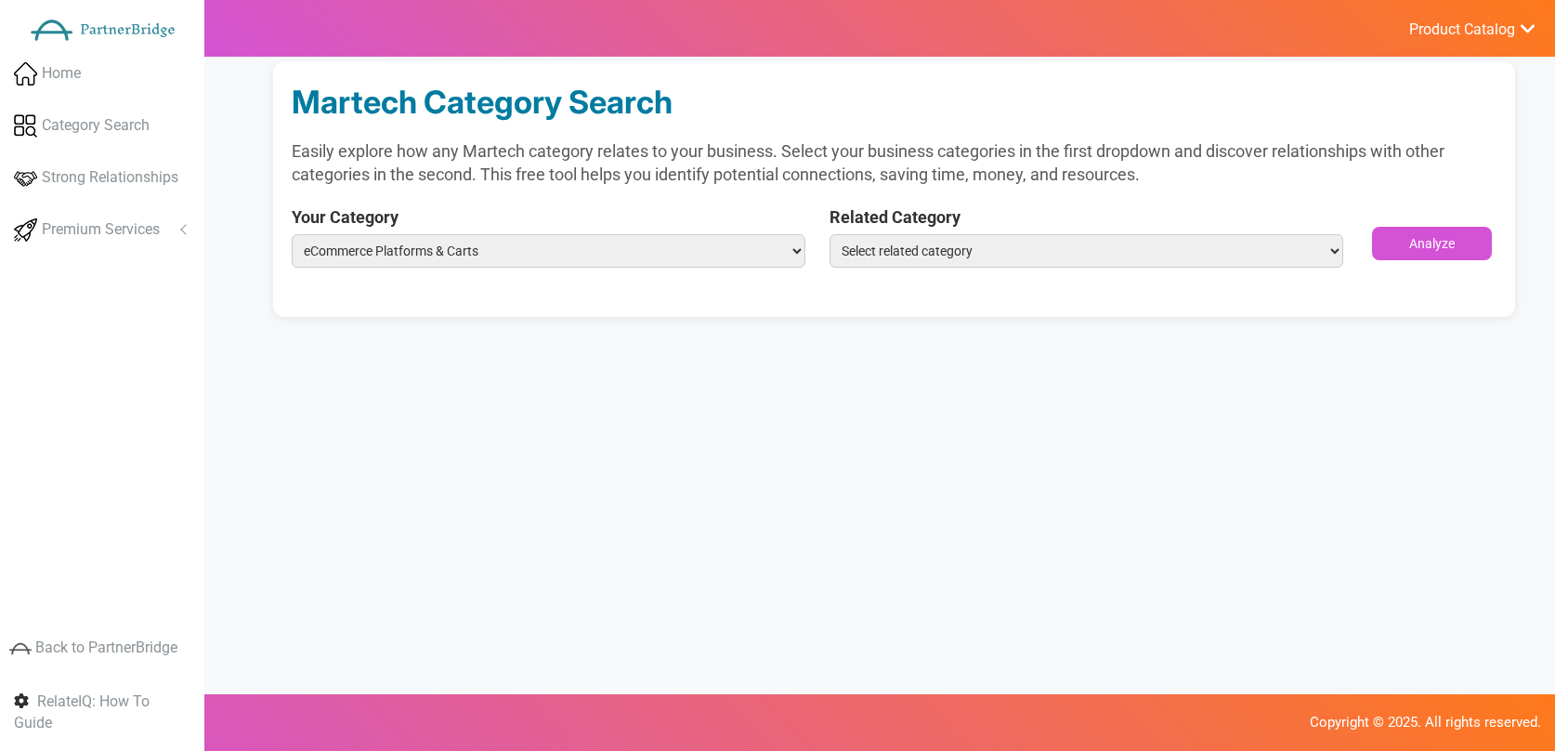
click at [830, 234] on select "Select related category ABM Advocacy Loyalty & Referrals Affiliate Marketing & …" at bounding box center [1087, 250] width 514 height 33
click at [1442, 242] on button "Analyze" at bounding box center [1432, 243] width 121 height 33
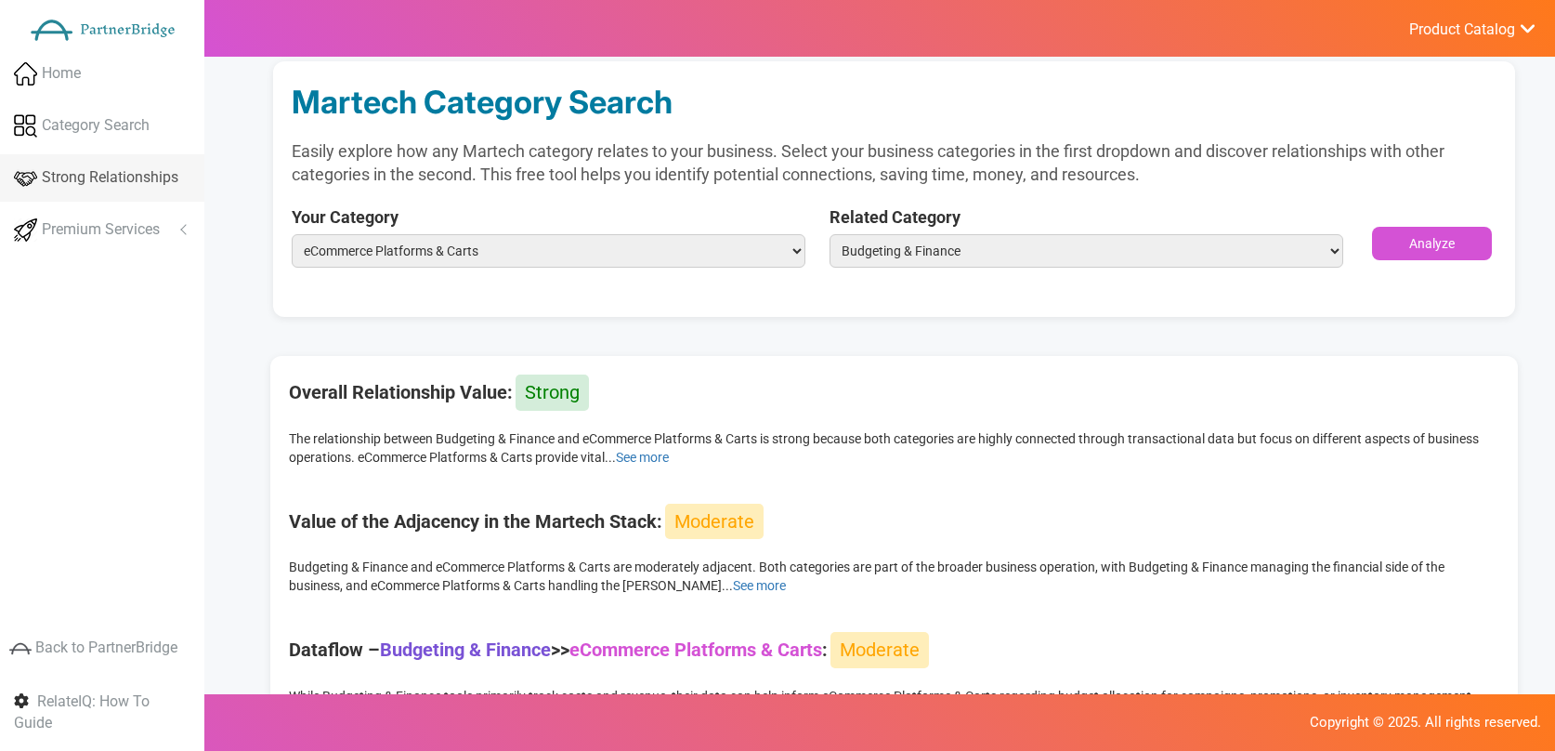
click at [111, 159] on link "Strong Relationships" at bounding box center [102, 177] width 204 height 47
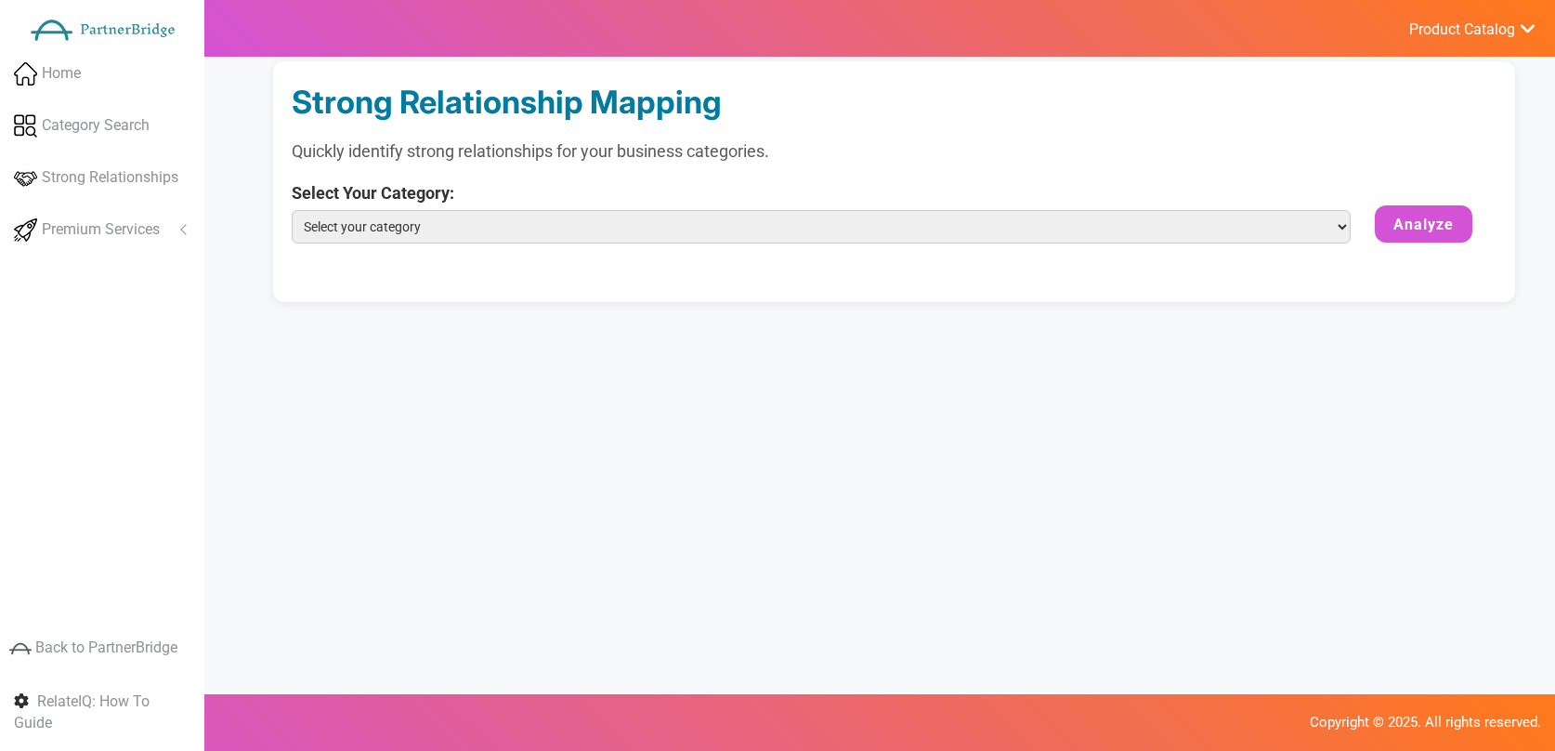
click at [450, 229] on select "Select your category eCommerce Platforms & Carts Retail, Proximity & IOT" at bounding box center [822, 226] width 1060 height 33
select select "Retail, Proximity & IOT"
click at [292, 210] on select "Select your category eCommerce Platforms & Carts Retail, Proximity & IOT" at bounding box center [822, 226] width 1060 height 33
click at [1418, 232] on button "Analyze" at bounding box center [1424, 223] width 98 height 37
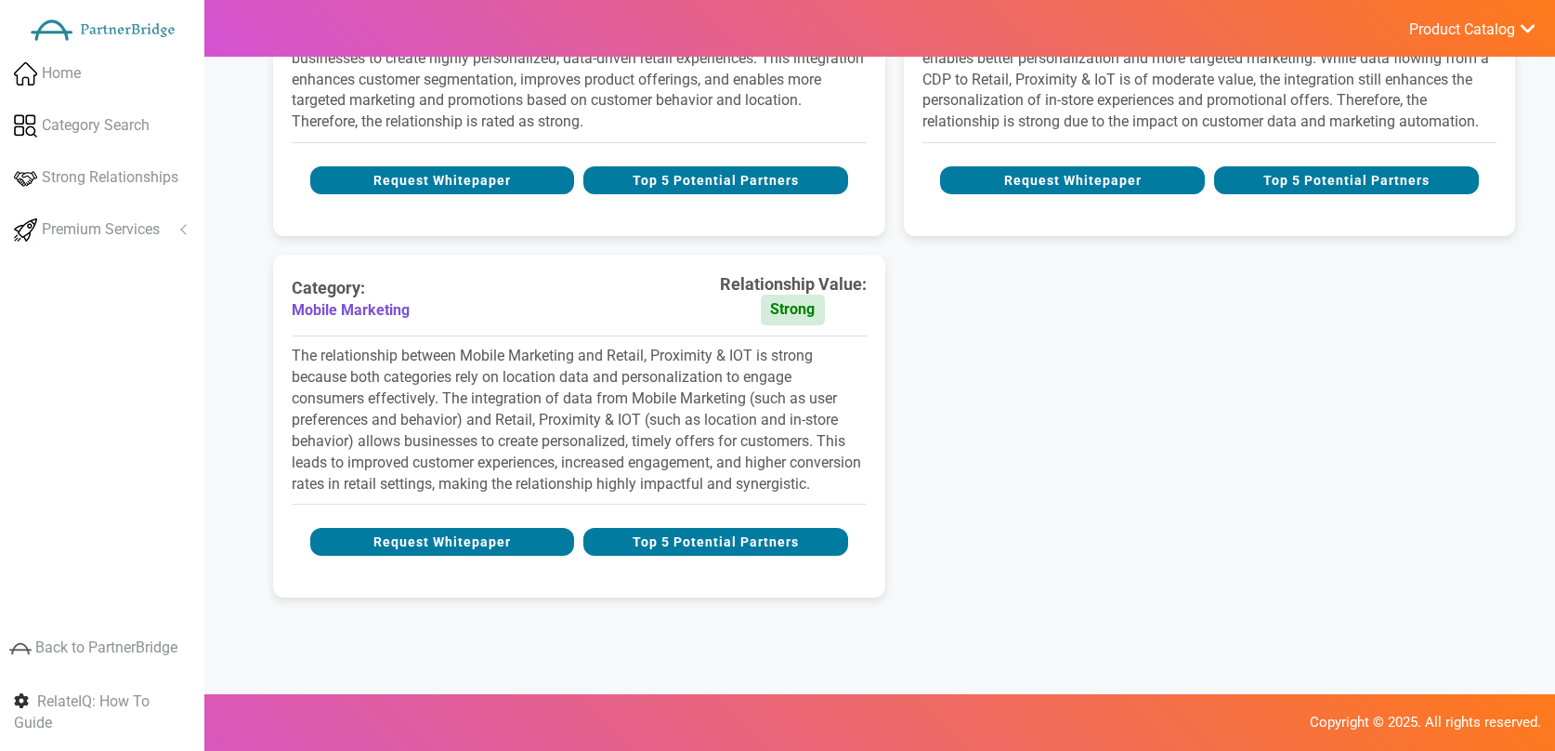
scroll to position [487, 0]
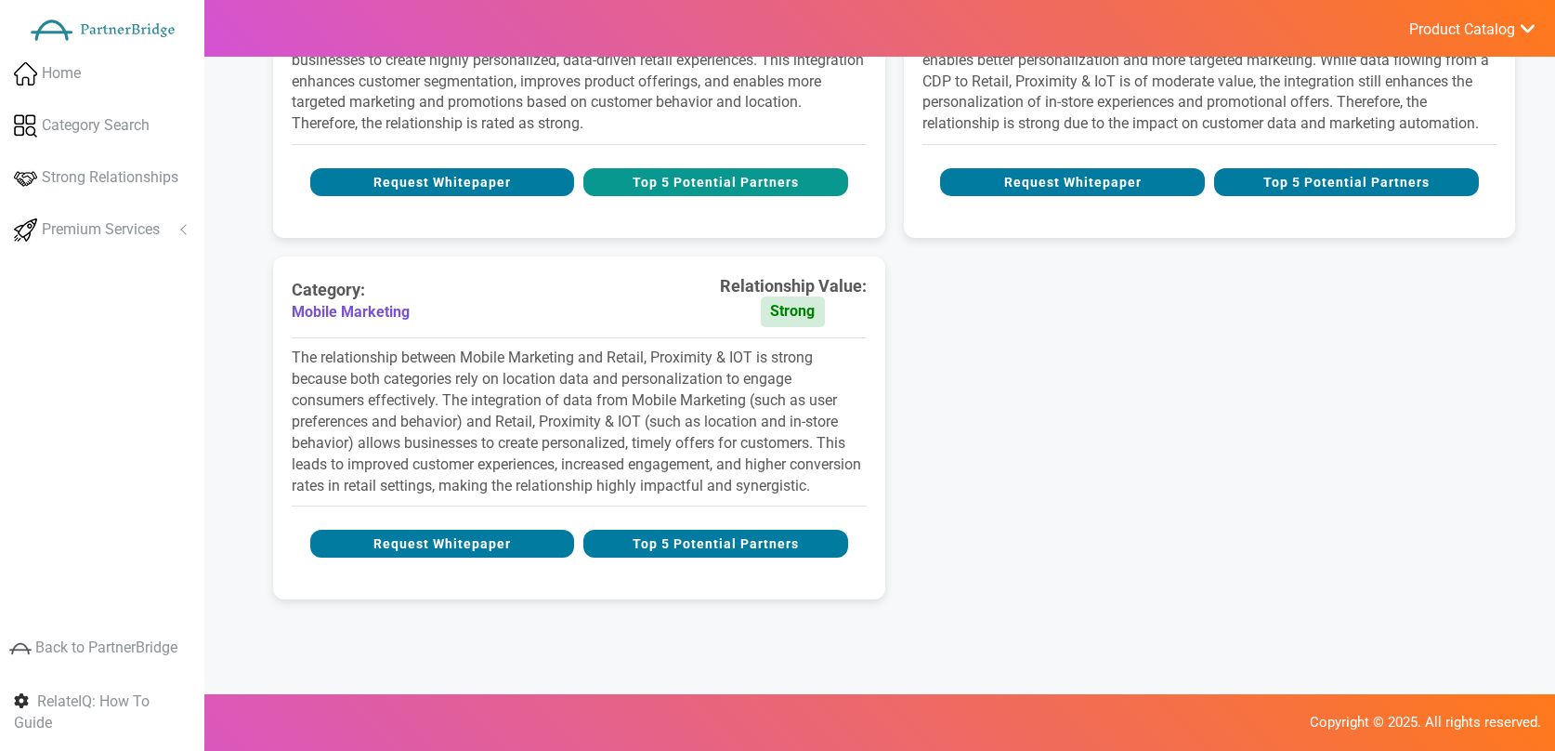
click at [754, 183] on button "Top 5 Potential Partners" at bounding box center [715, 182] width 265 height 28
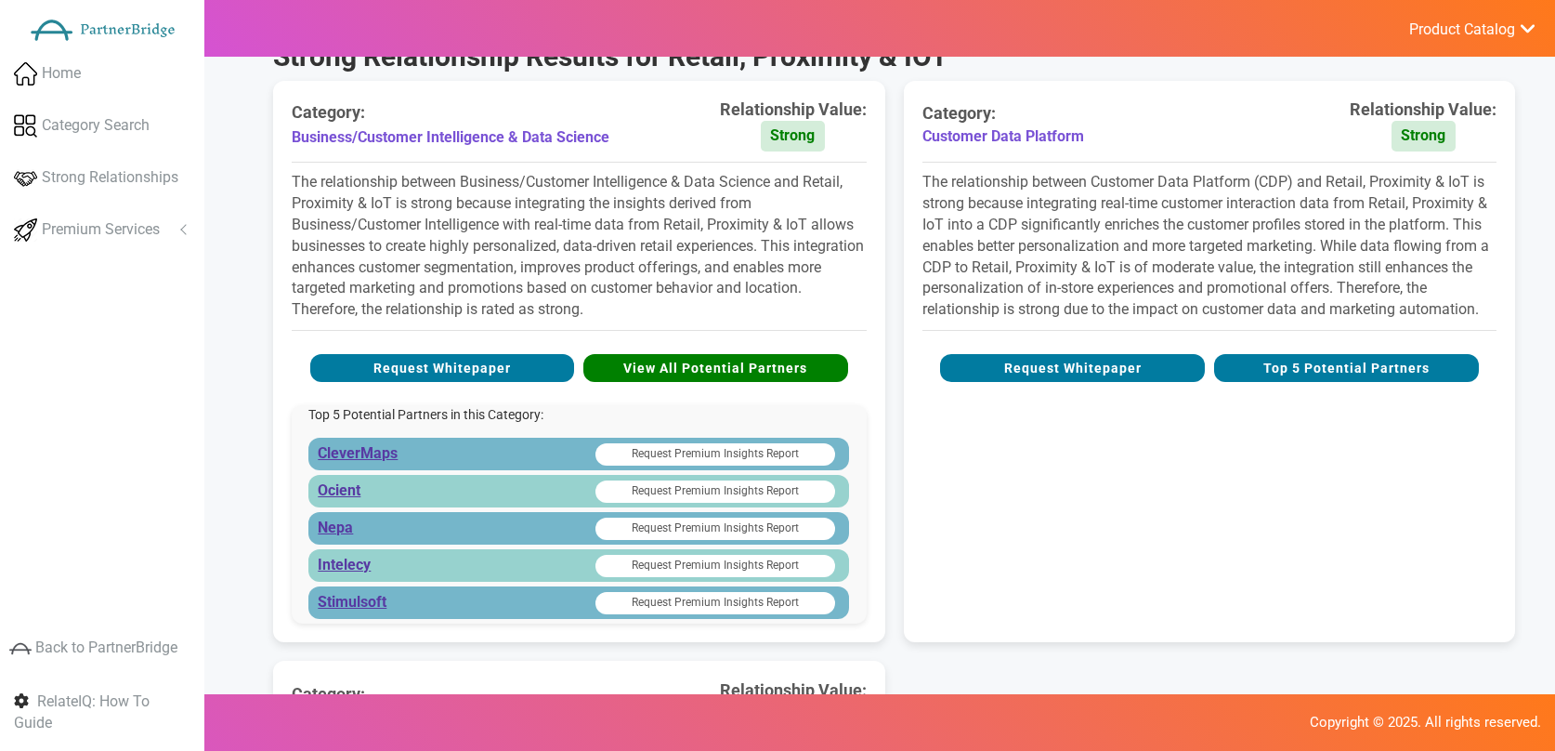
scroll to position [298, 0]
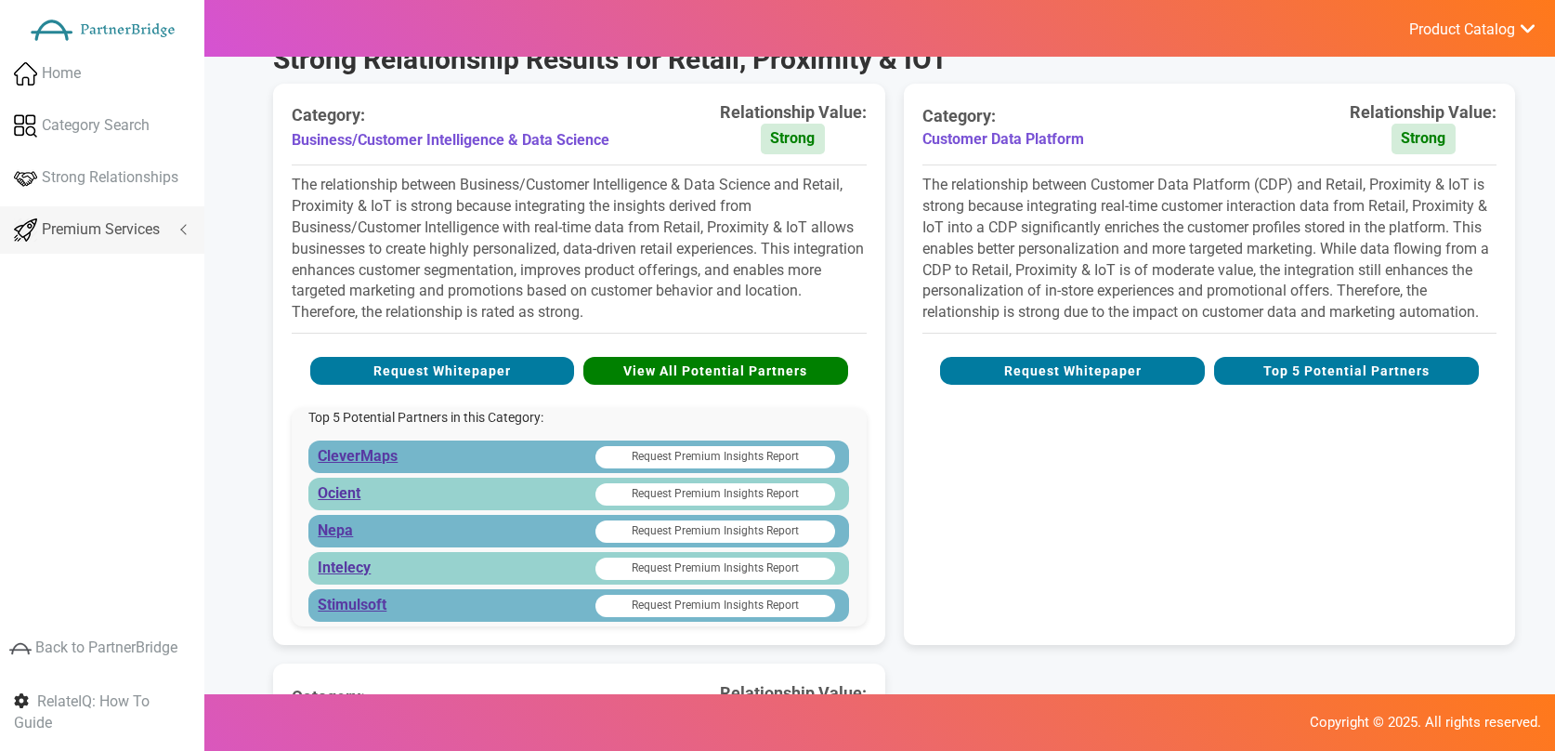
click at [88, 219] on span "Premium Services" at bounding box center [101, 229] width 118 height 21
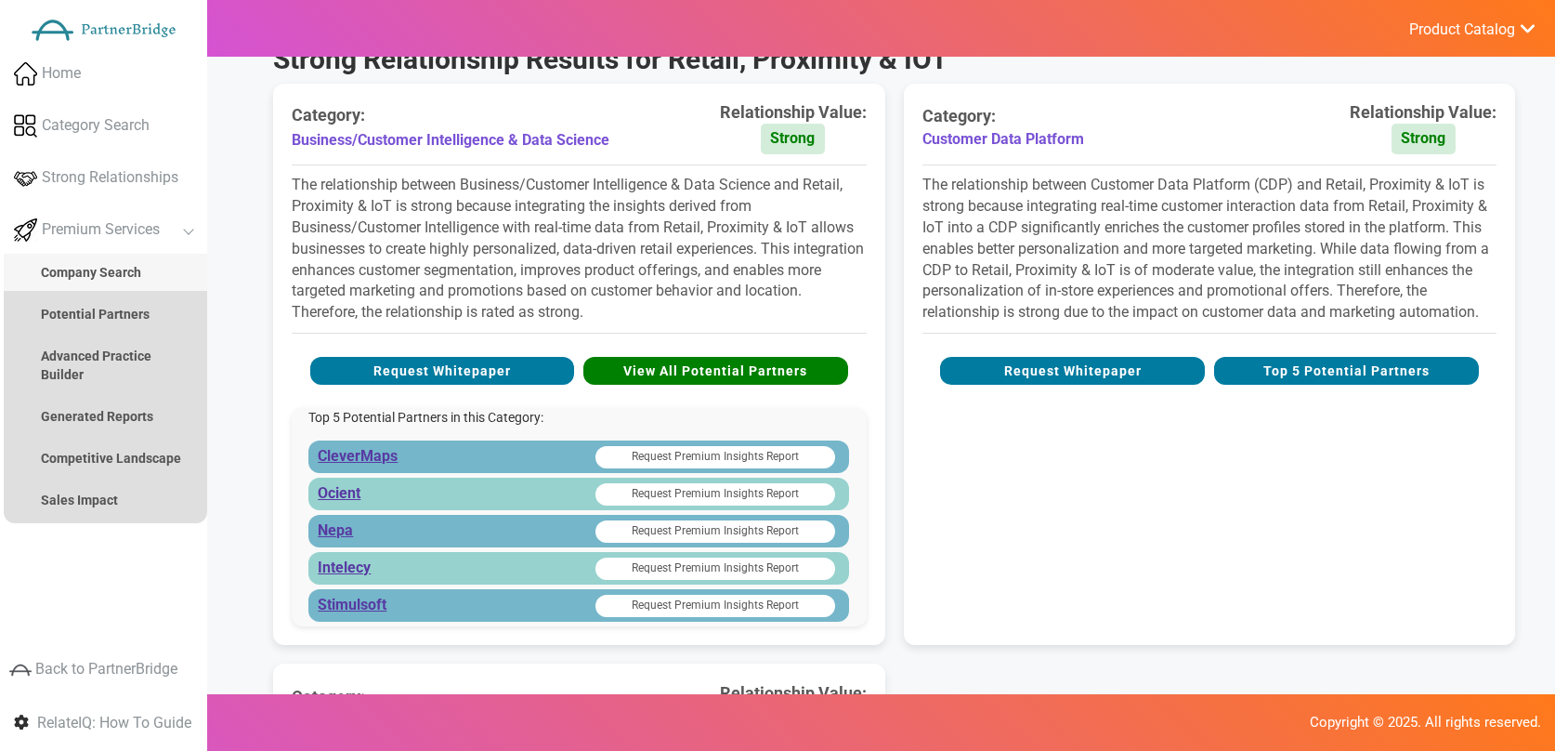
click at [96, 272] on strong "Company Search" at bounding box center [91, 272] width 100 height 15
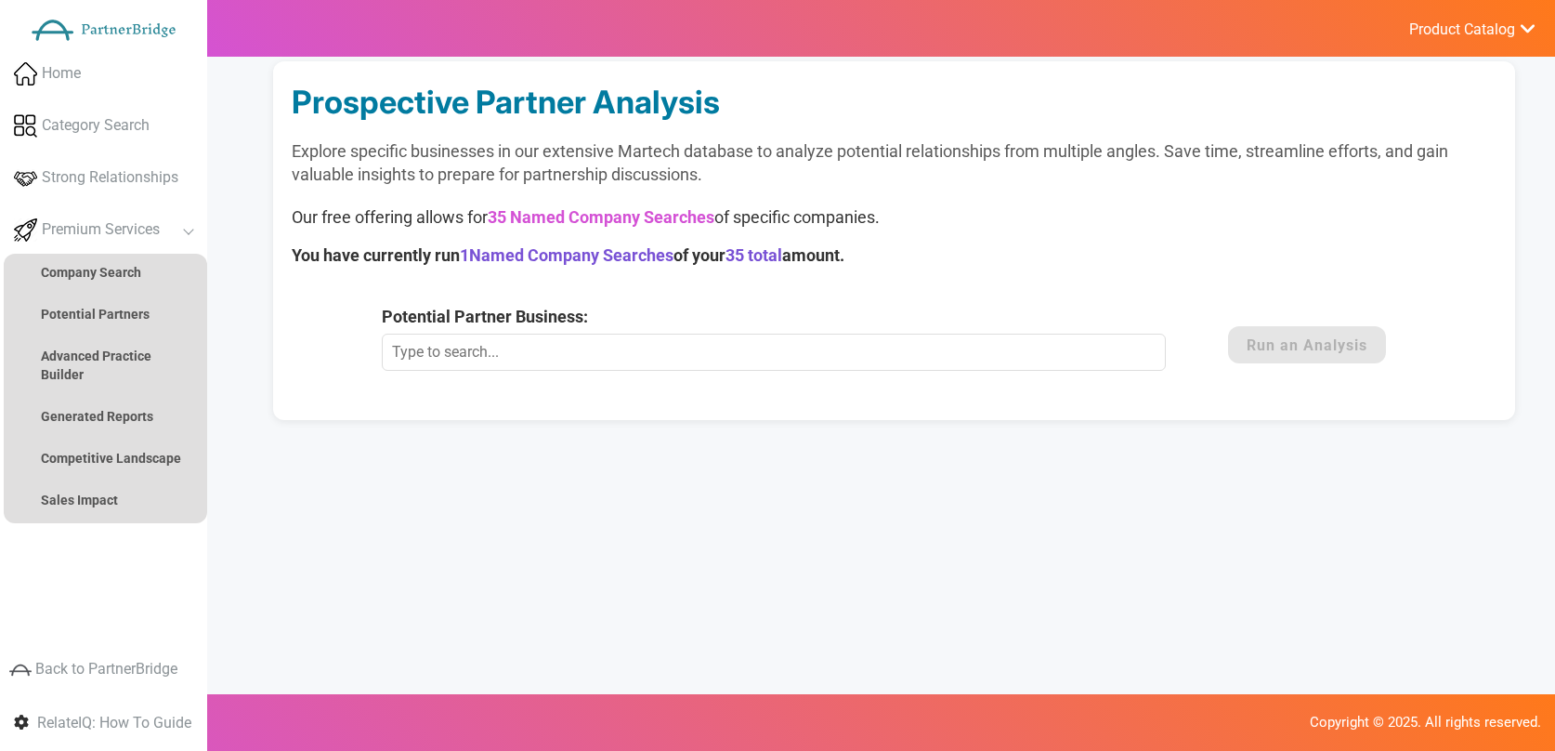
click at [886, 342] on input "Potential Partner Business:" at bounding box center [774, 352] width 784 height 37
type input "2ndChain"
click at [1286, 335] on button "Run an Analysis" at bounding box center [1307, 344] width 158 height 37
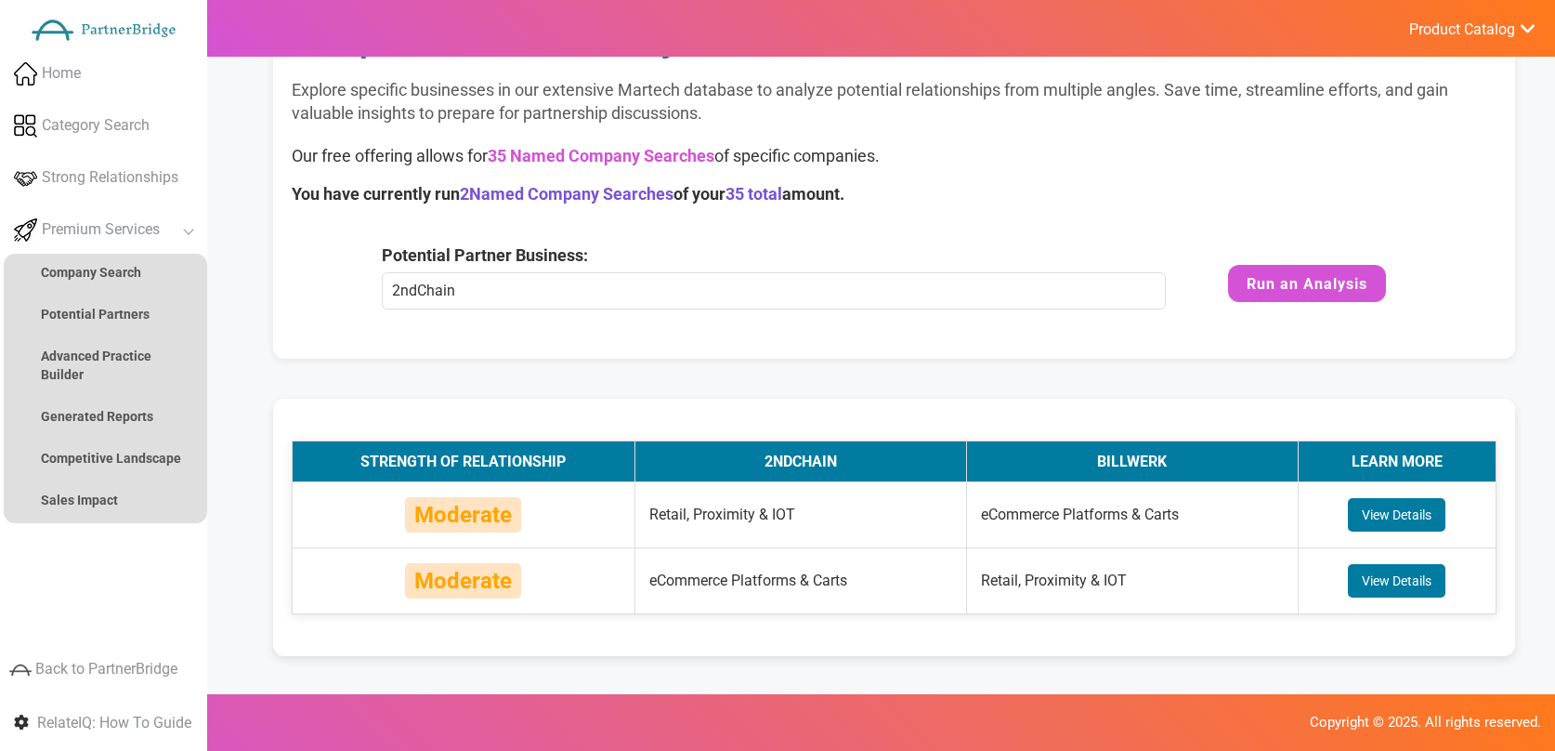
scroll to position [211, 0]
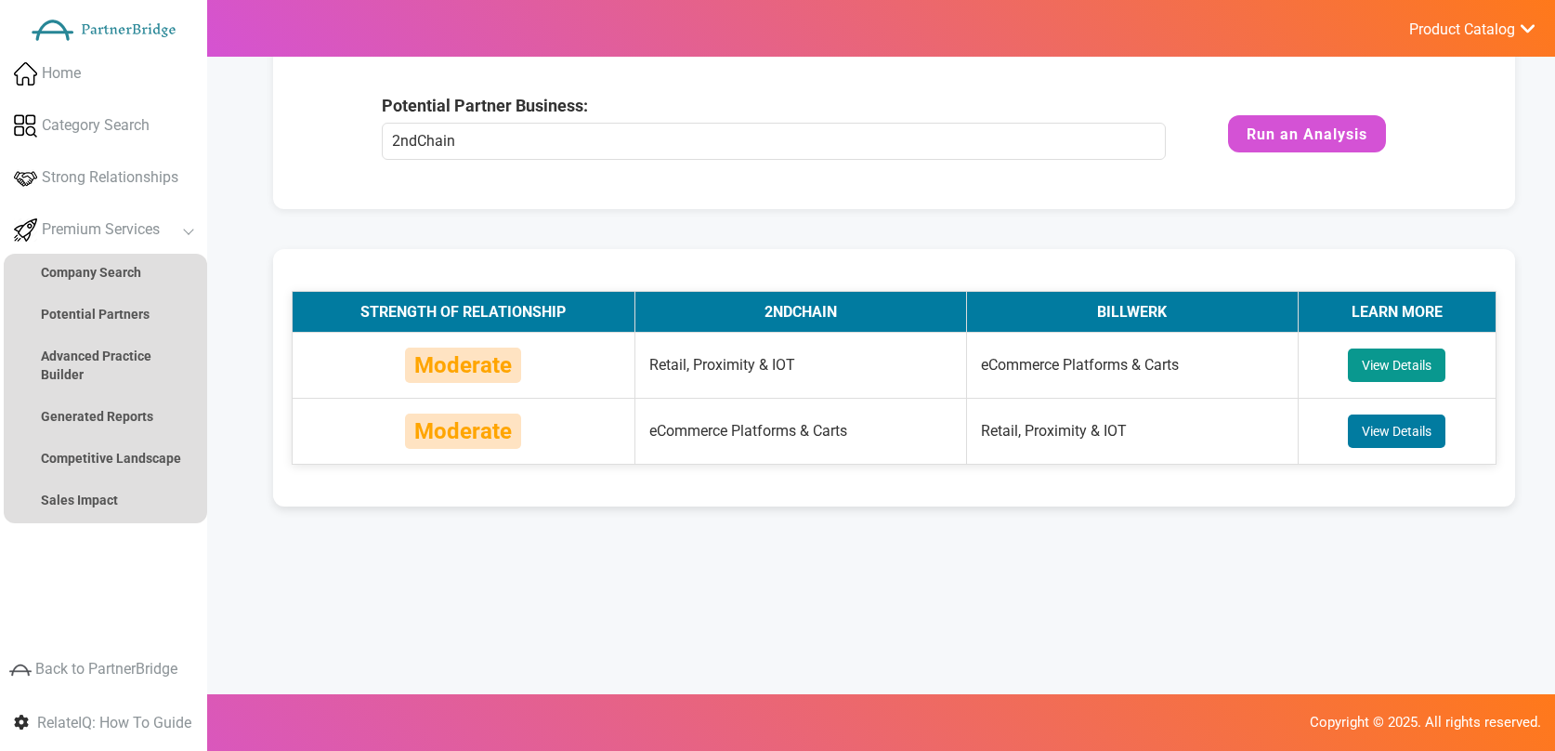
click at [1430, 366] on button "View Details" at bounding box center [1397, 364] width 98 height 33
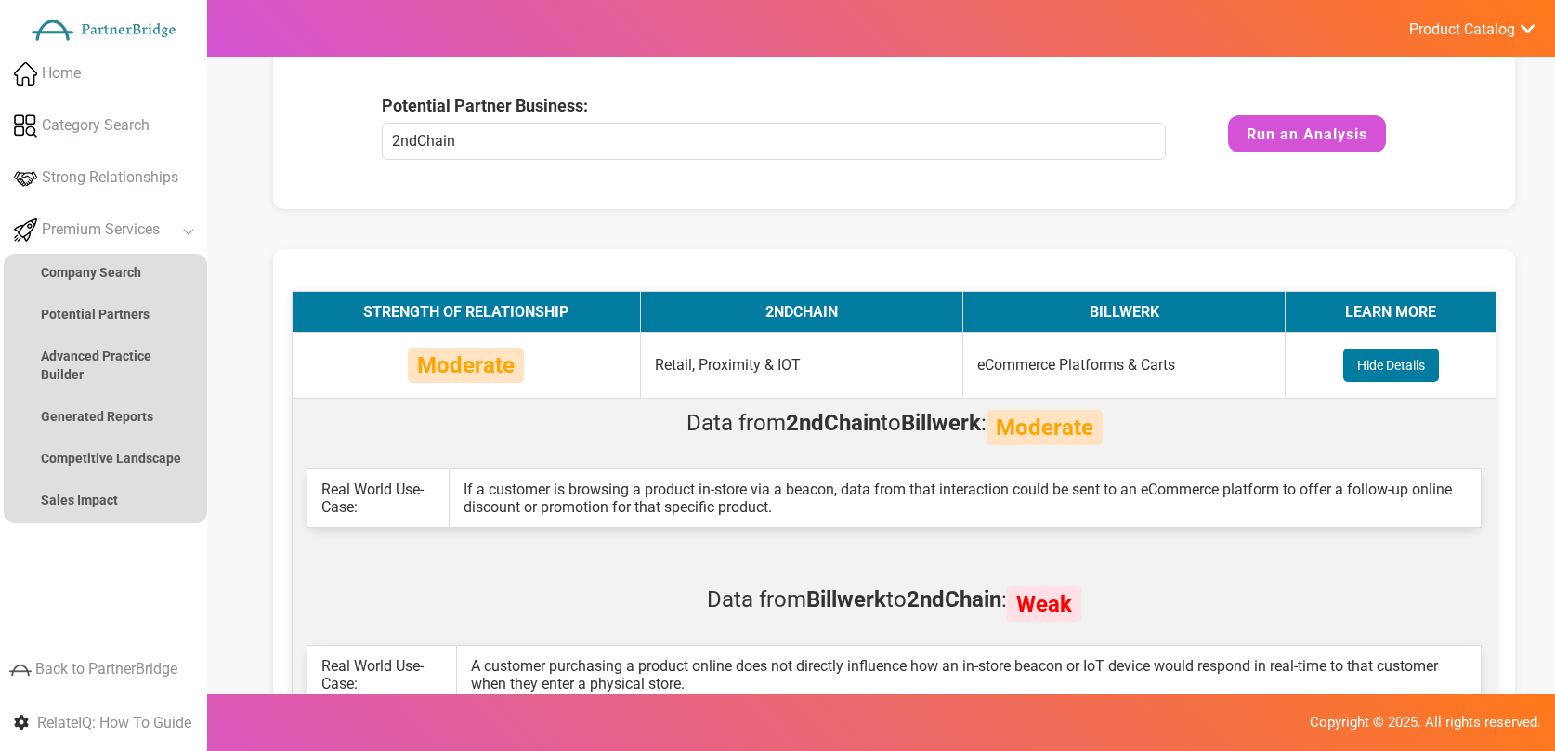
click at [682, 419] on span "Data from 2ndChain to Billwerk : Moderate" at bounding box center [895, 427] width 1176 height 35
drag, startPoint x: 682, startPoint y: 419, endPoint x: 767, endPoint y: 421, distance: 84.6
click at [767, 421] on span "Data from 2ndChain to Billwerk : Moderate" at bounding box center [895, 427] width 1176 height 35
copy span "Data from"
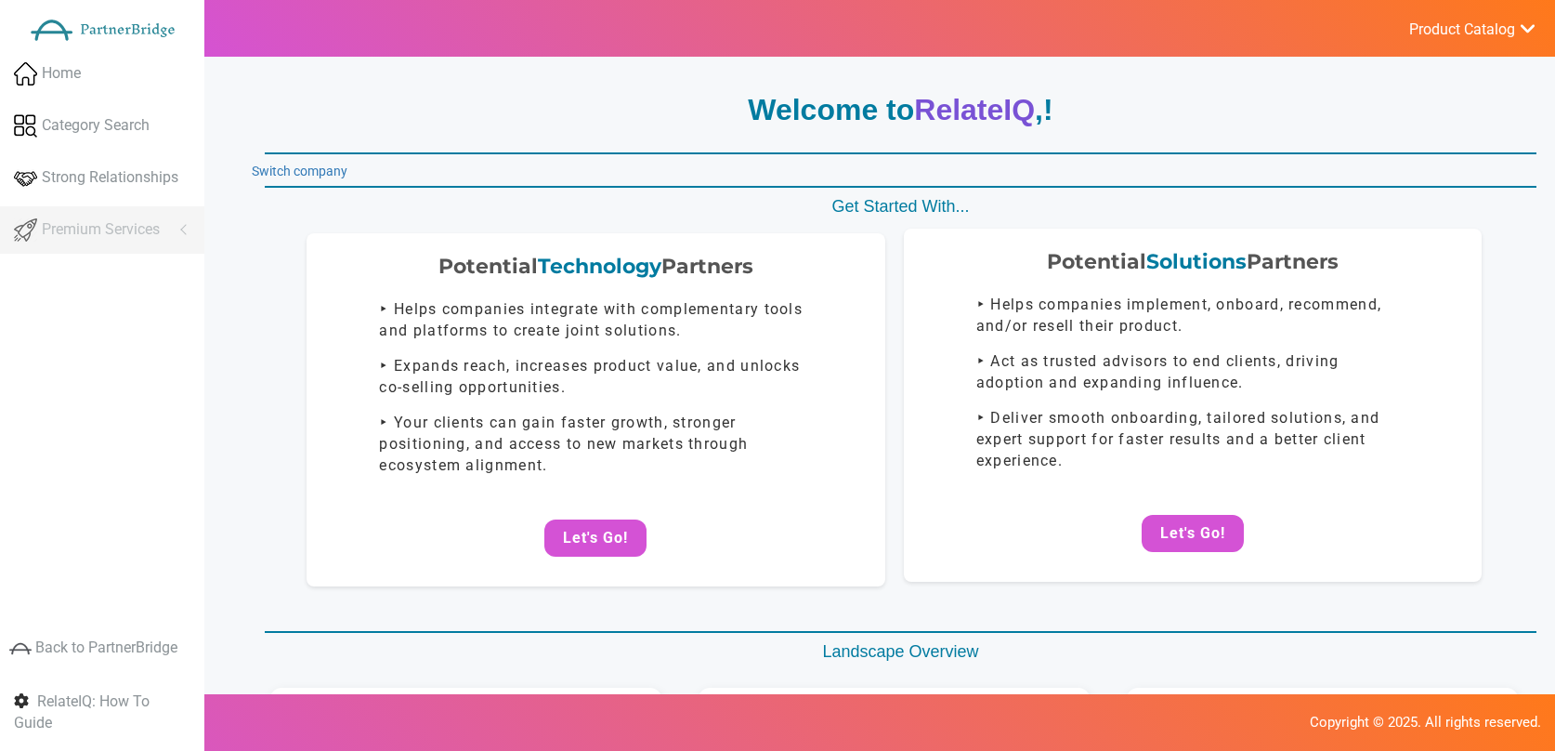
scroll to position [211, 0]
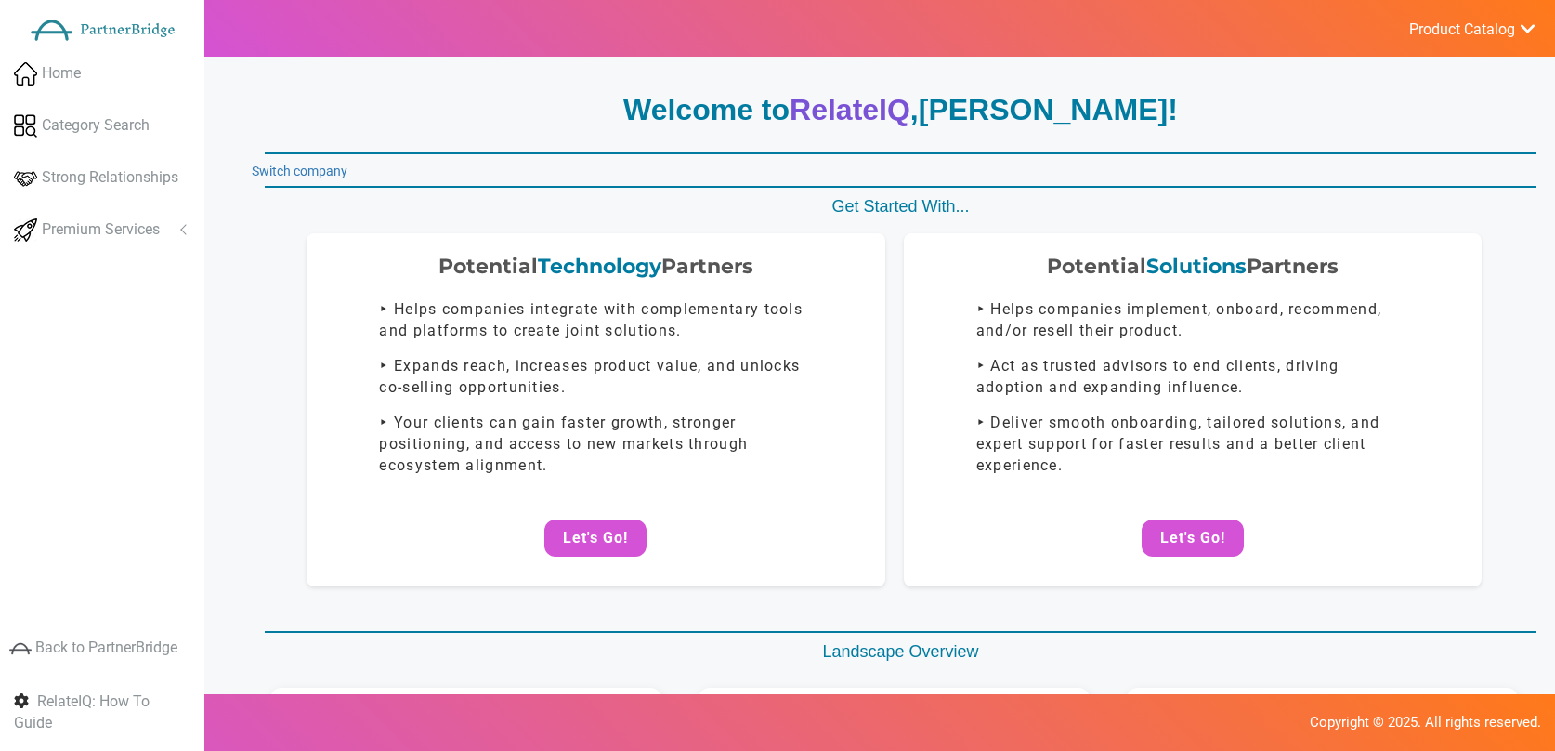
click at [45, 284] on div "Home Category Search Strong Relationships Premium Services Company Search Poten…" at bounding box center [102, 319] width 204 height 539
drag, startPoint x: 119, startPoint y: 208, endPoint x: 127, endPoint y: 213, distance: 9.6
click at [119, 208] on link "Premium Services" at bounding box center [102, 229] width 204 height 47
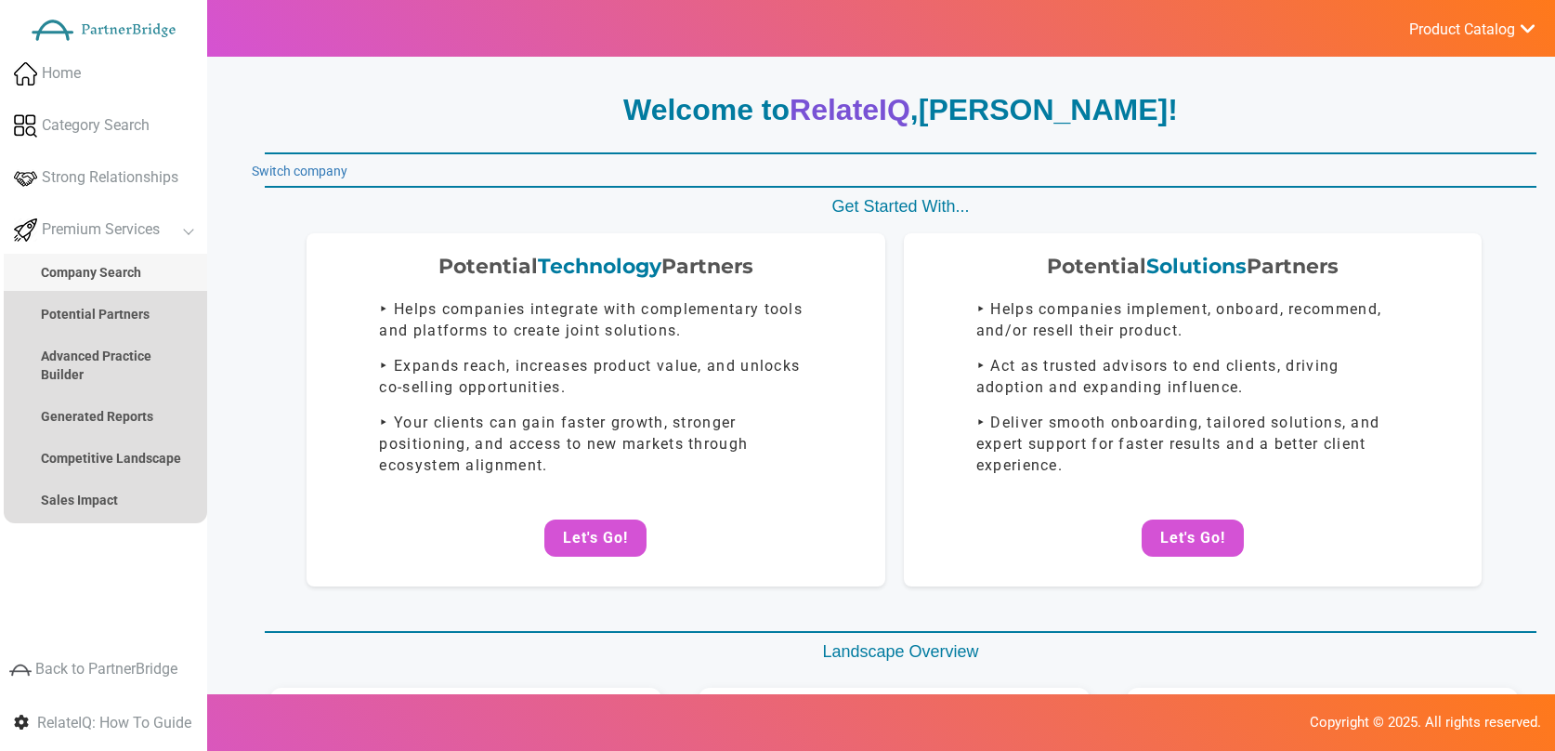
click at [123, 274] on strong "Company Search" at bounding box center [91, 272] width 100 height 15
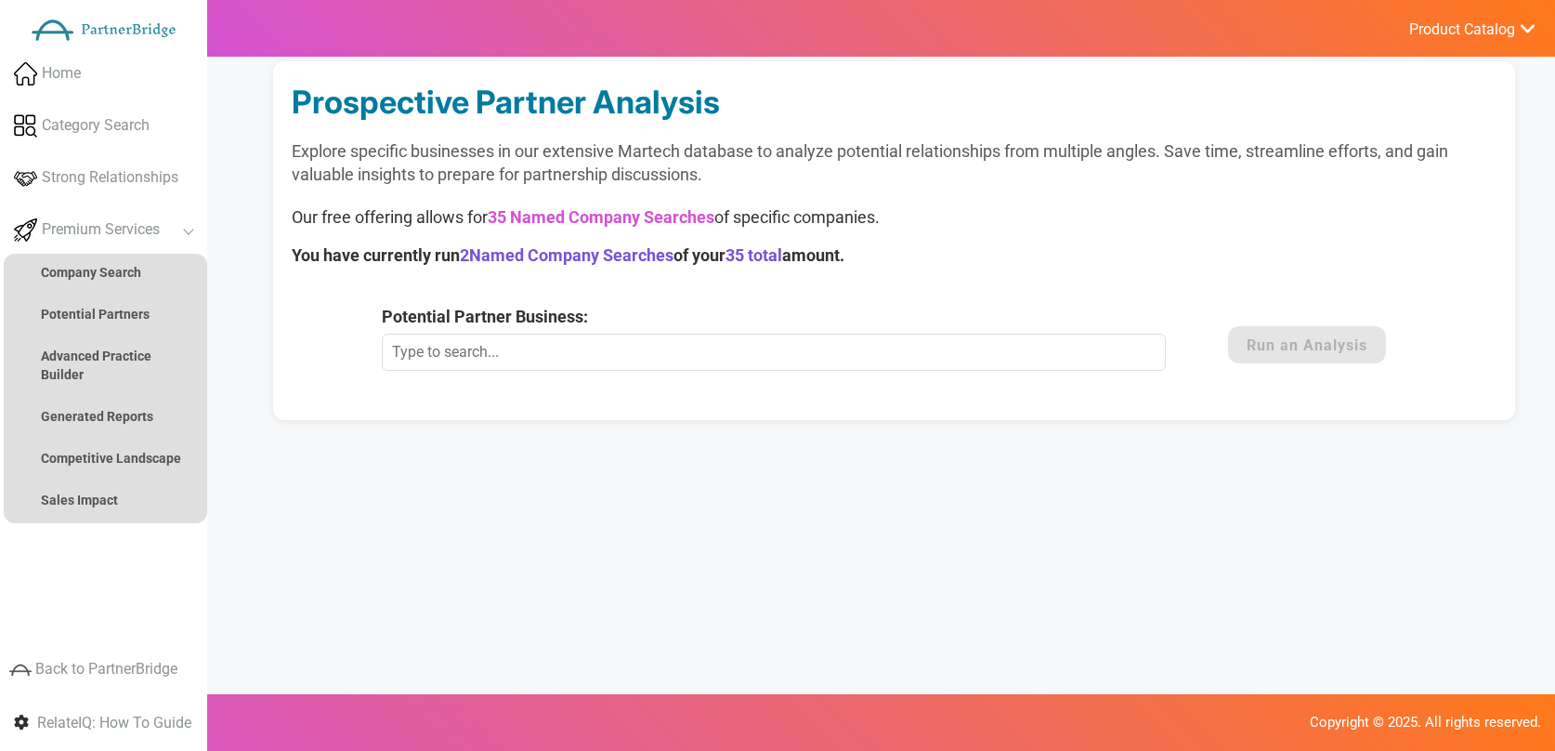
click at [495, 350] on input "Potential Partner Business:" at bounding box center [774, 352] width 784 height 37
type input "1Crm-System"
click at [1291, 352] on button "Run an Analysis" at bounding box center [1307, 344] width 158 height 37
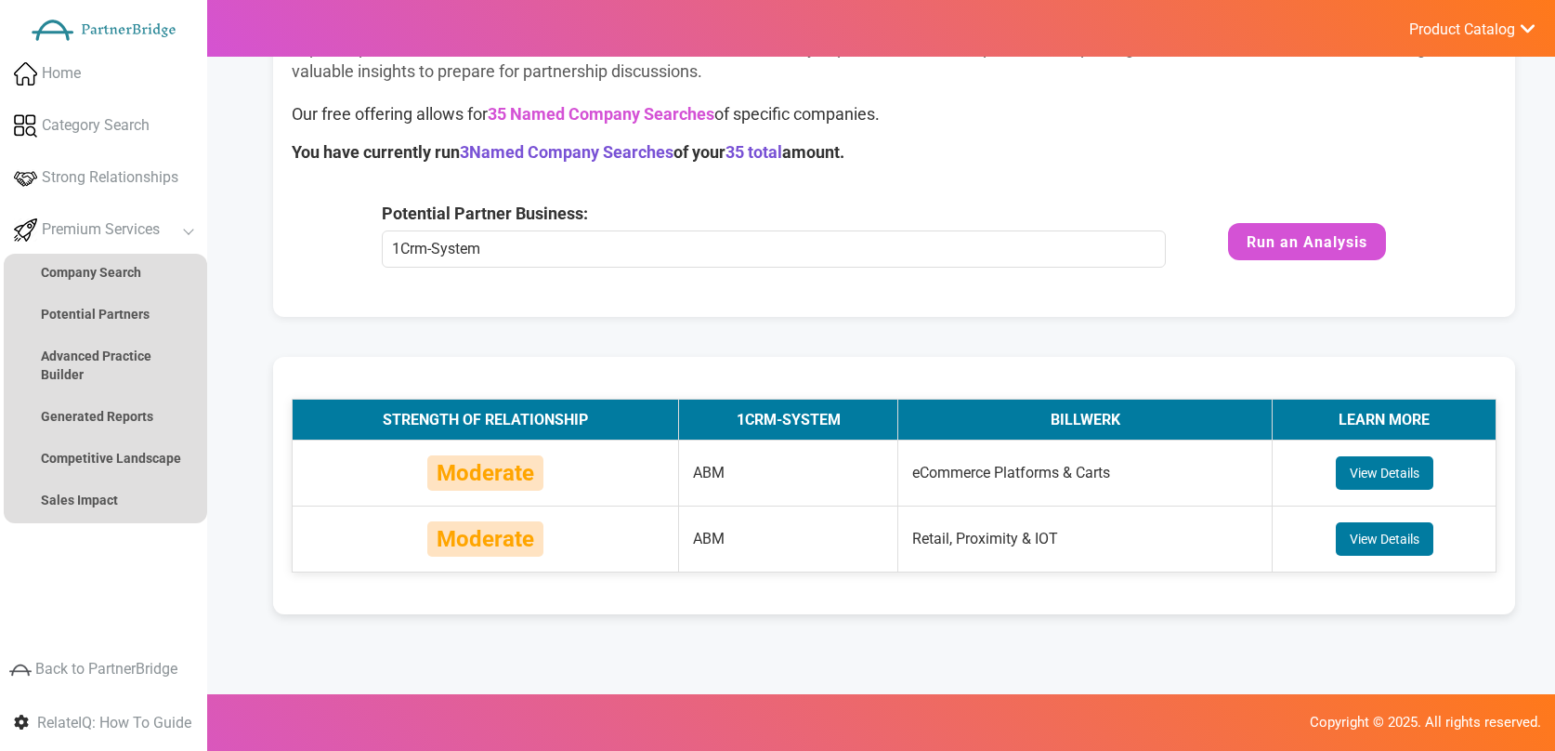
scroll to position [211, 0]
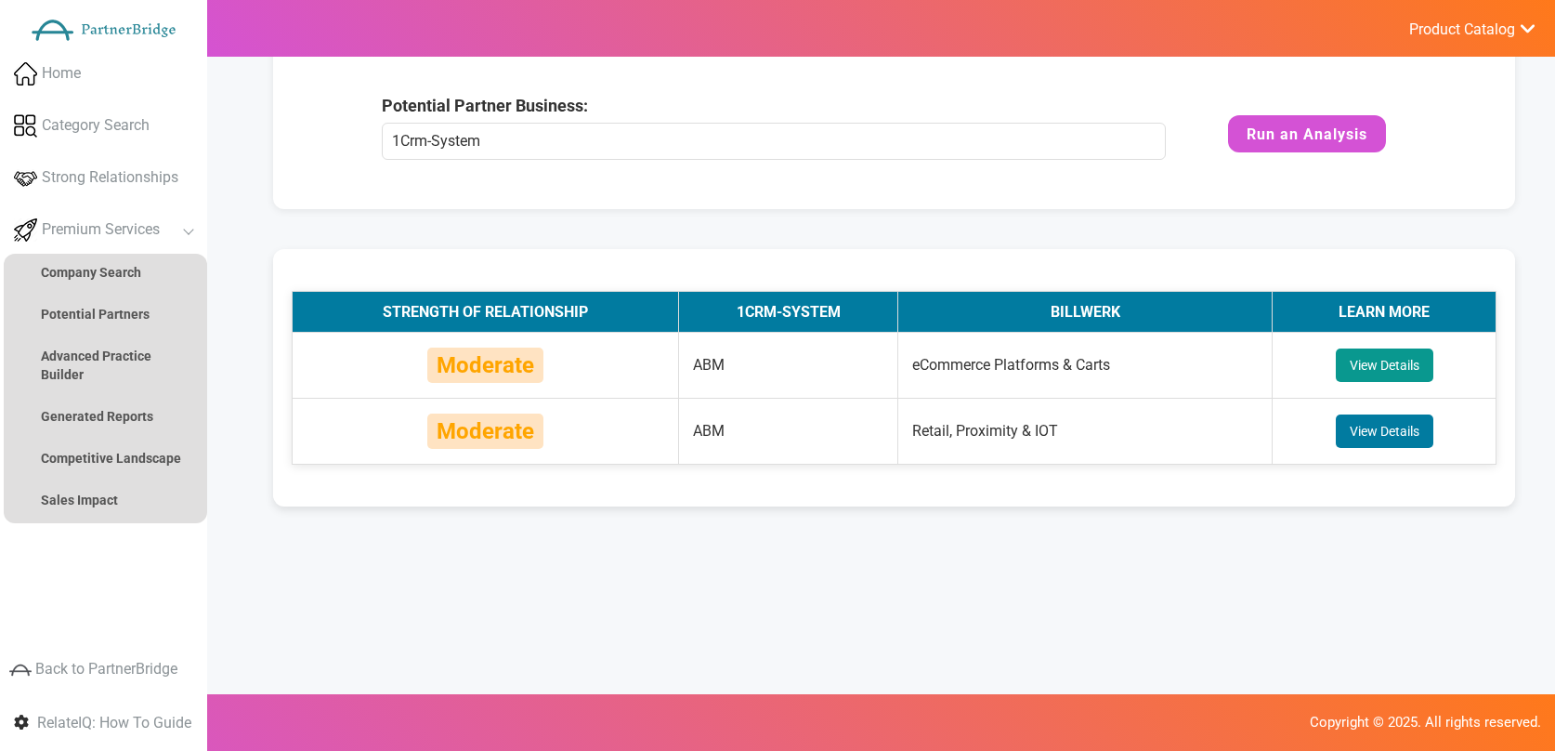
click at [1381, 370] on button "View Details" at bounding box center [1385, 364] width 98 height 33
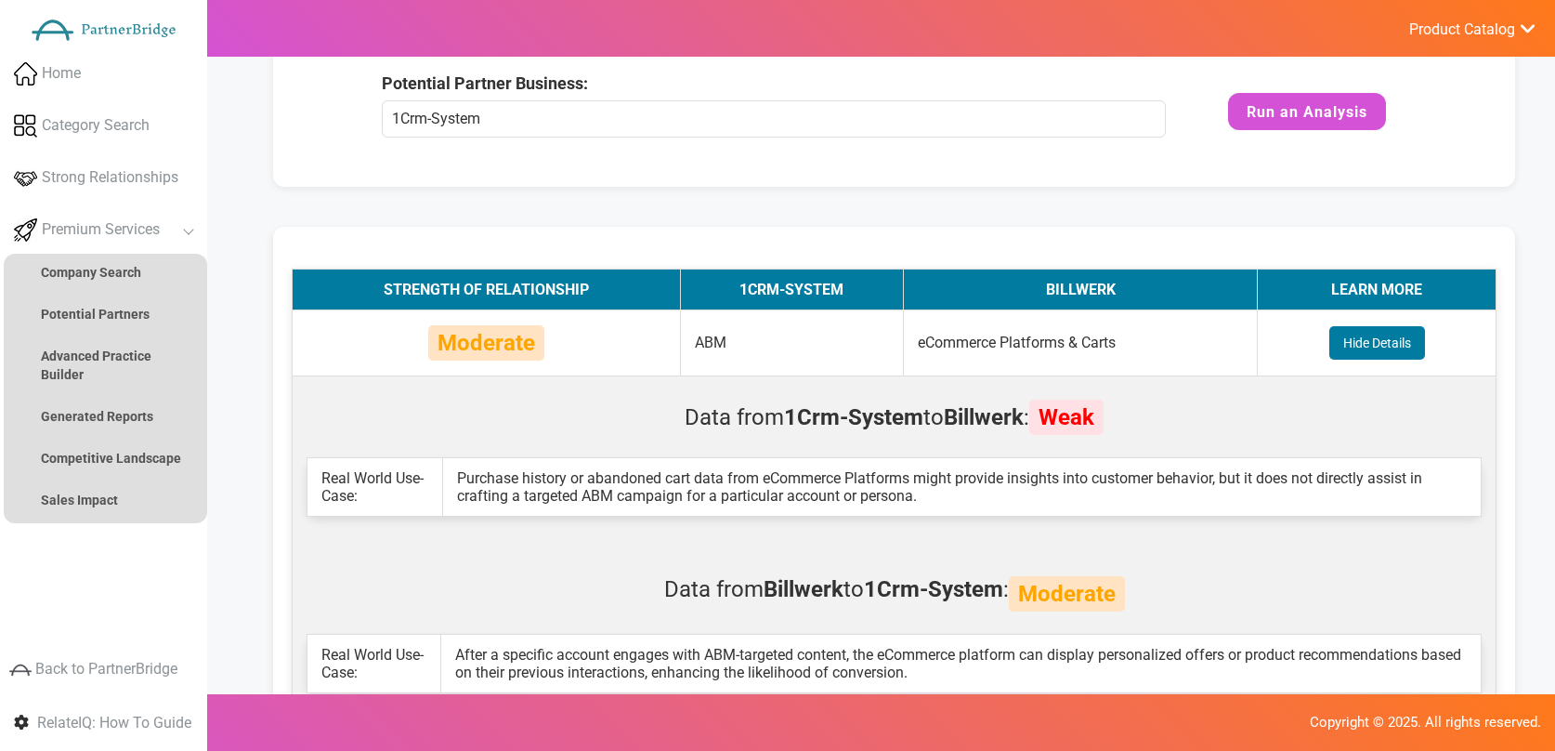
scroll to position [197, 0]
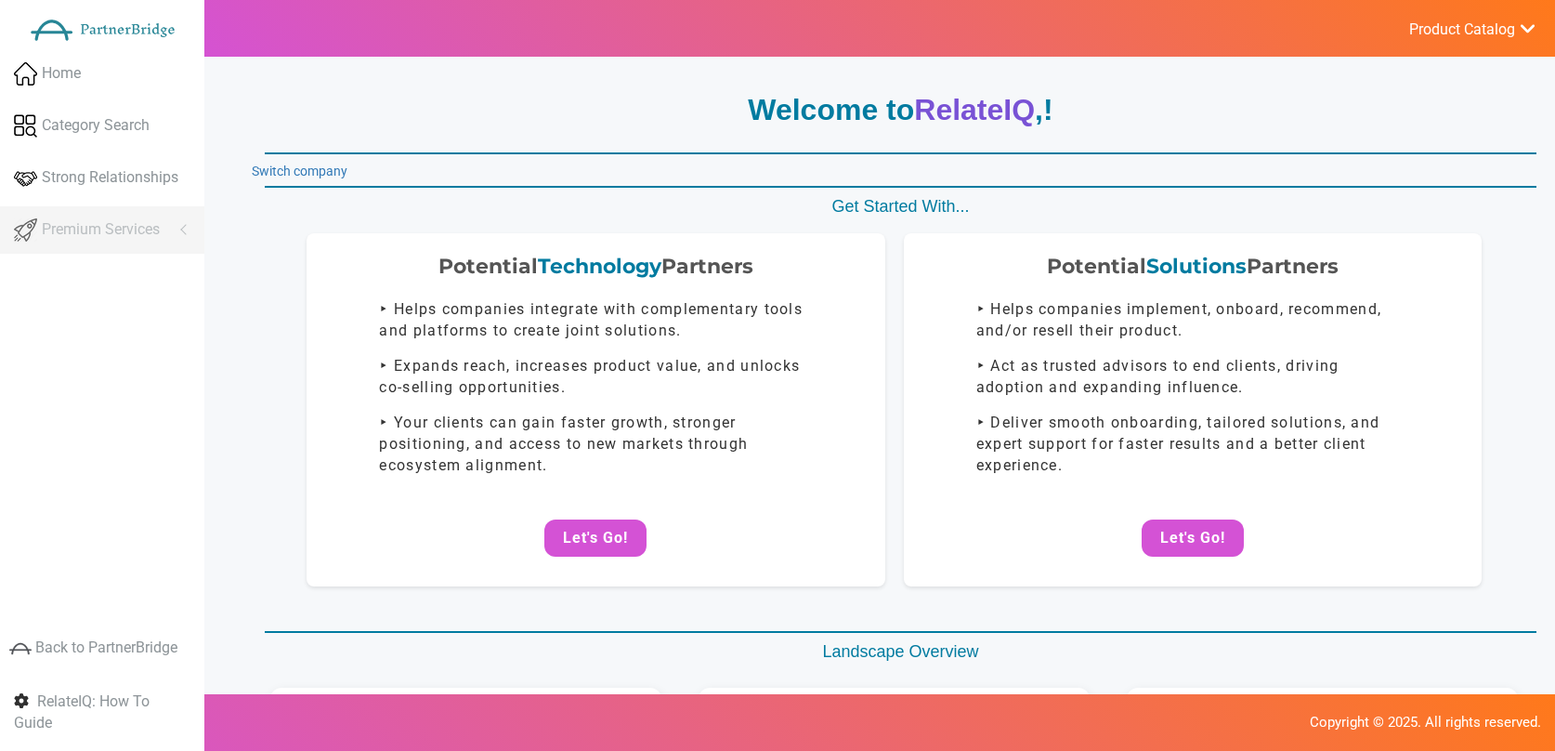
scroll to position [197, 0]
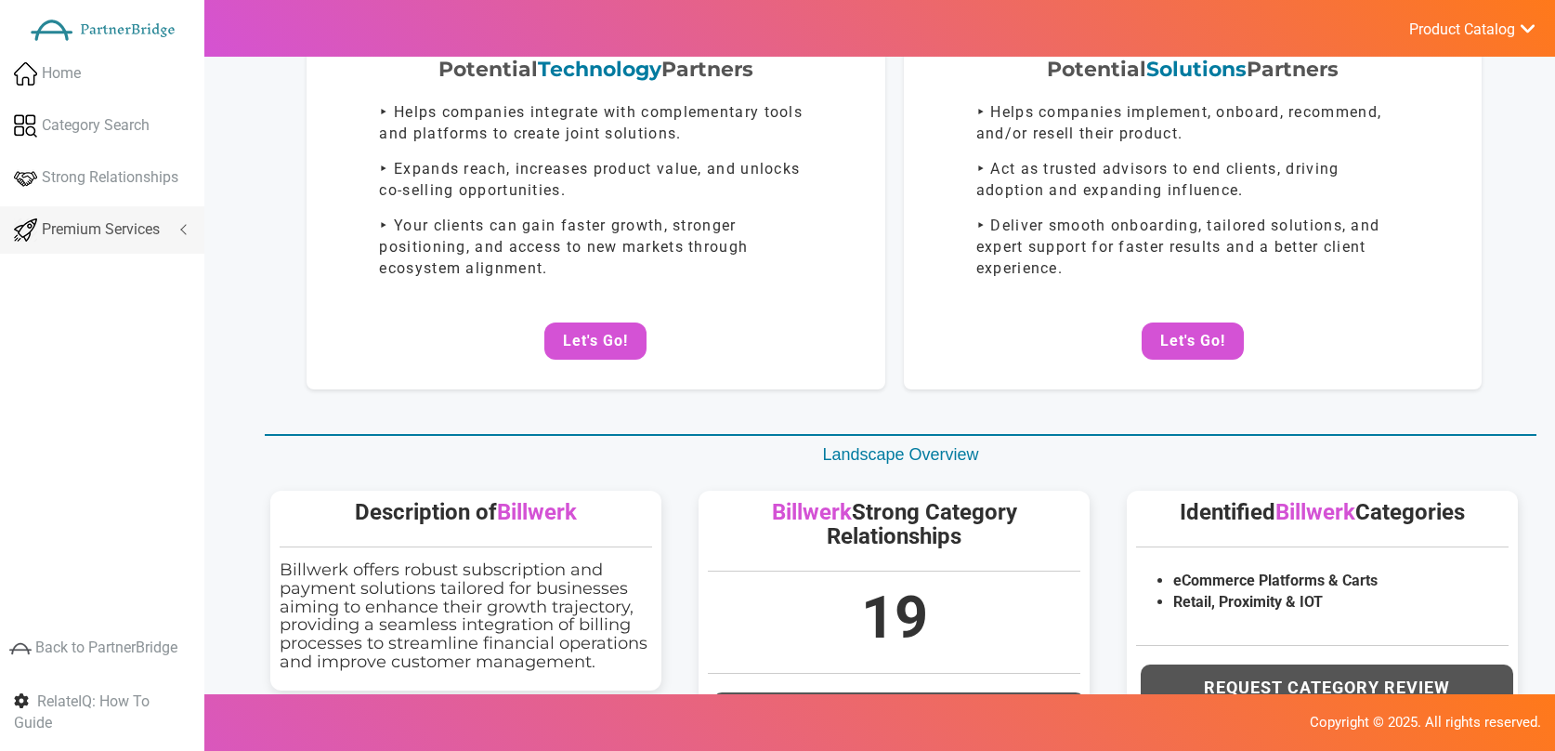
click at [98, 244] on link "Premium Services" at bounding box center [102, 229] width 204 height 47
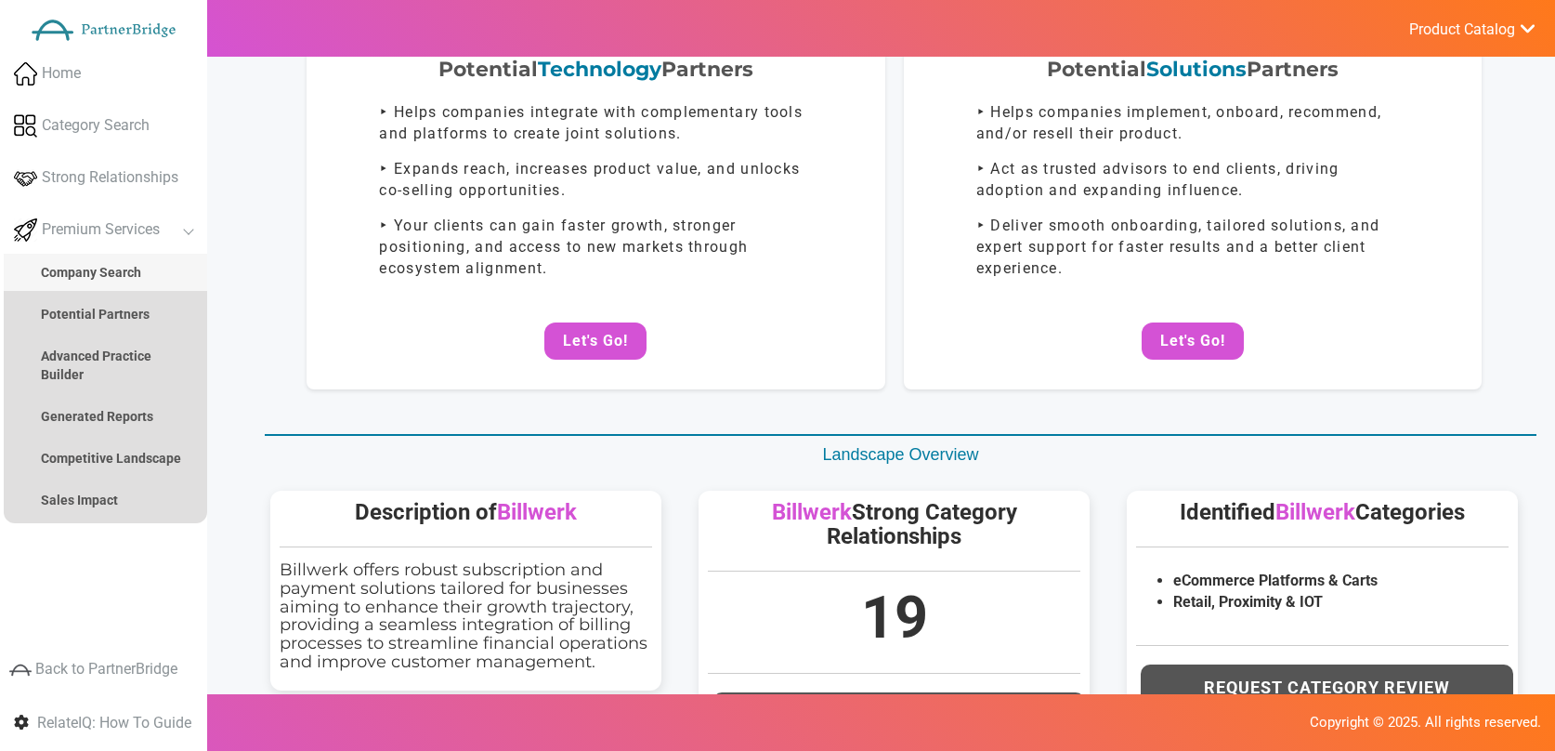
click at [107, 288] on link "Company Search" at bounding box center [105, 272] width 203 height 37
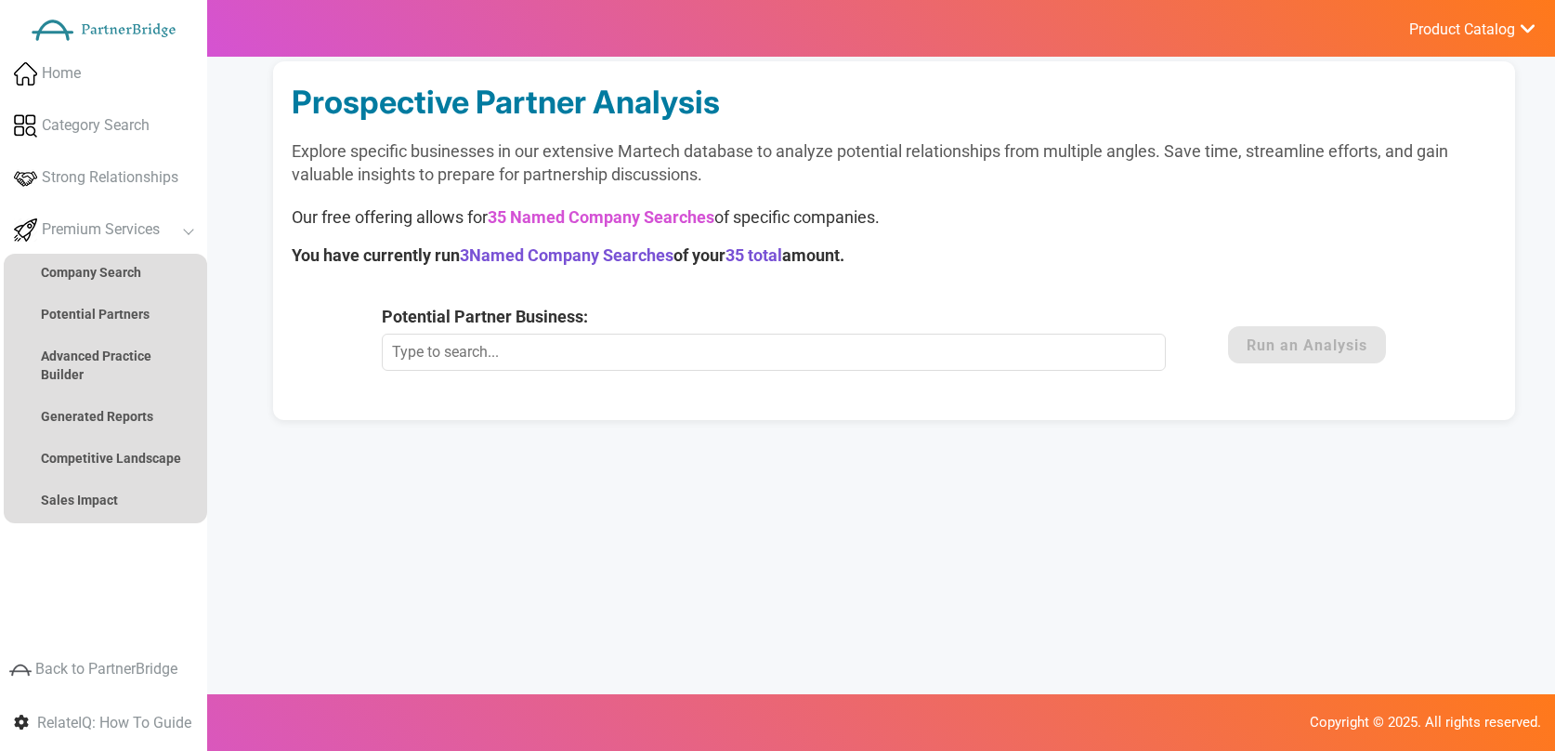
click at [789, 348] on input "Potential Partner Business:" at bounding box center [774, 352] width 784 height 37
type input "1CRM"
click at [1318, 344] on button "Run an Analysis" at bounding box center [1307, 344] width 158 height 37
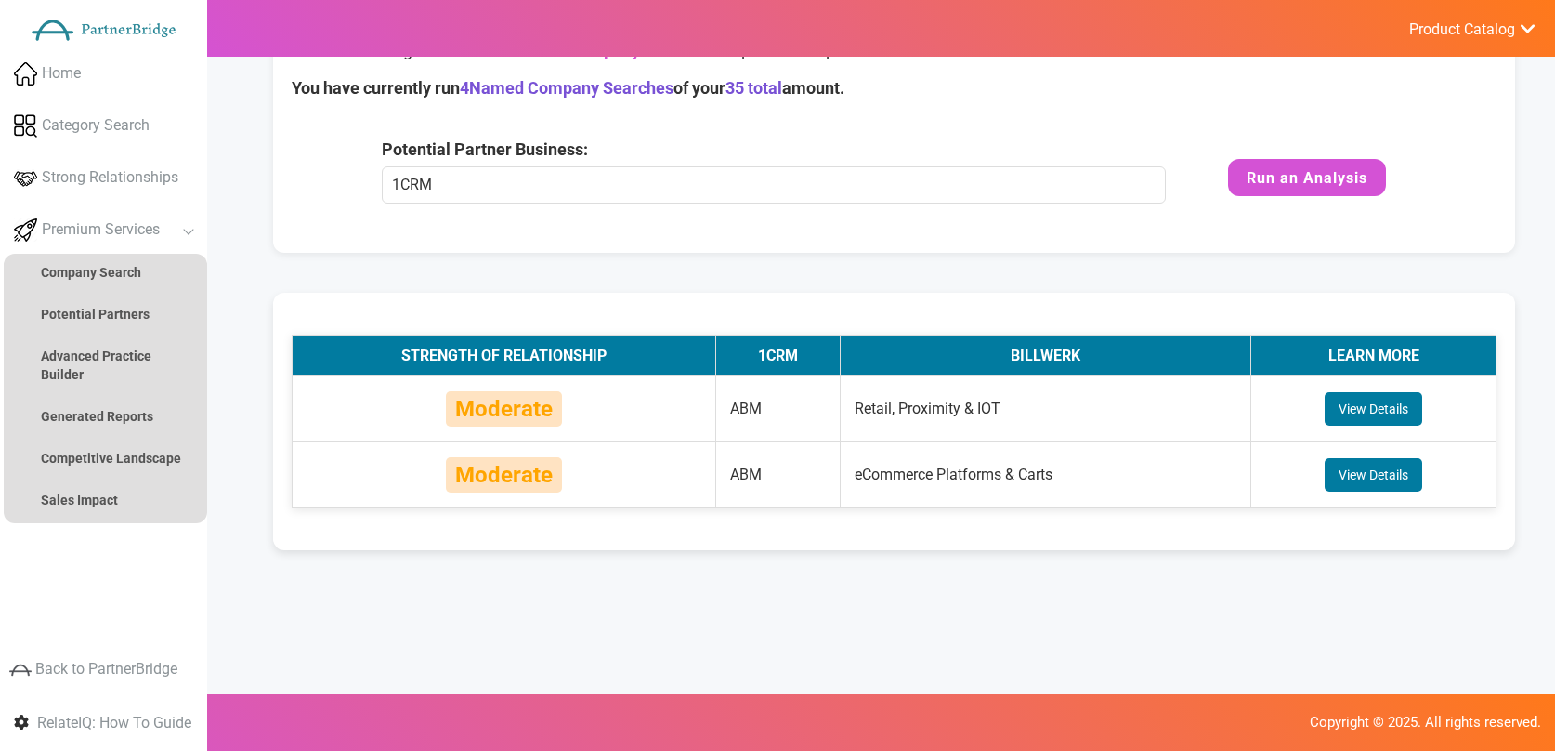
scroll to position [211, 0]
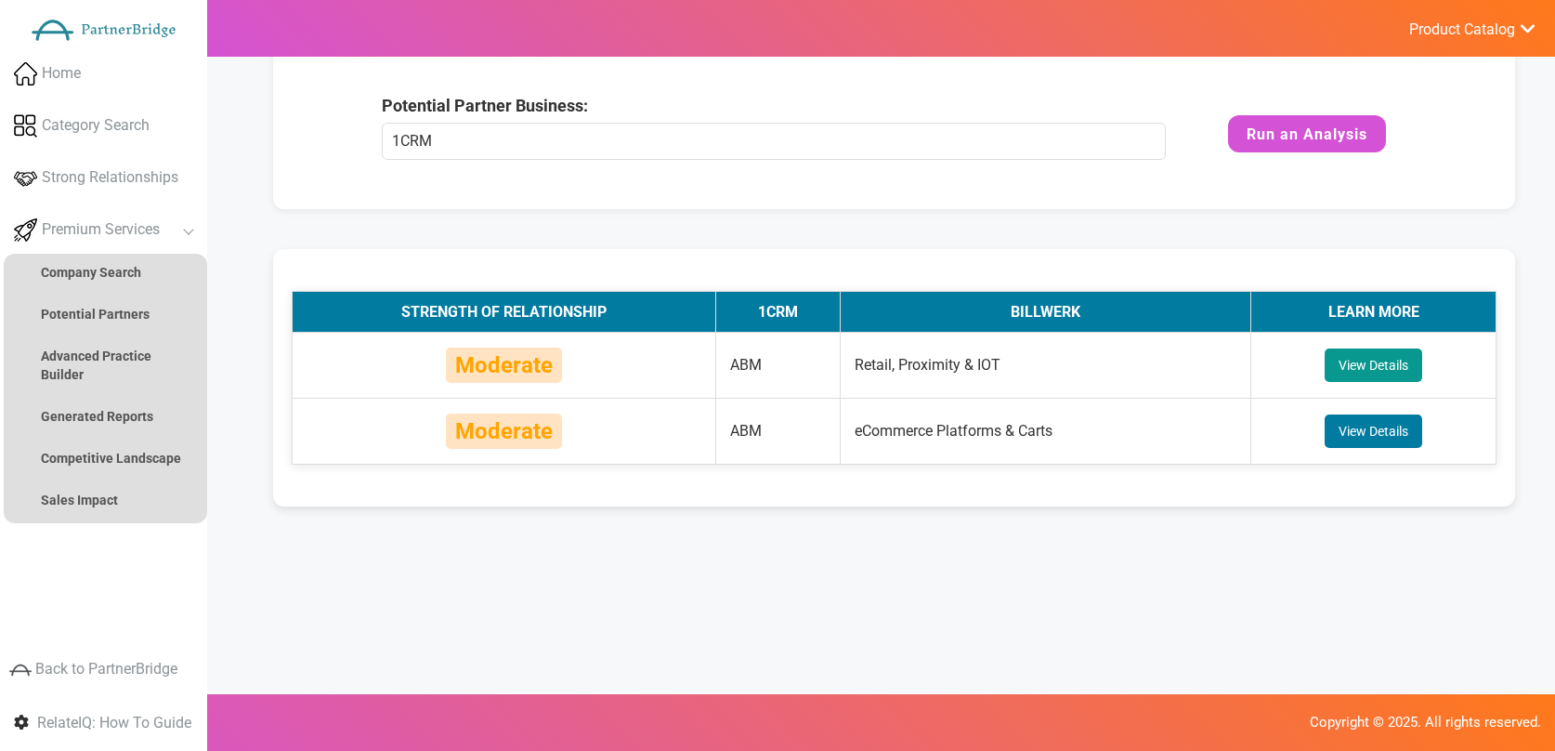
click at [1379, 374] on button "View Details" at bounding box center [1374, 364] width 98 height 33
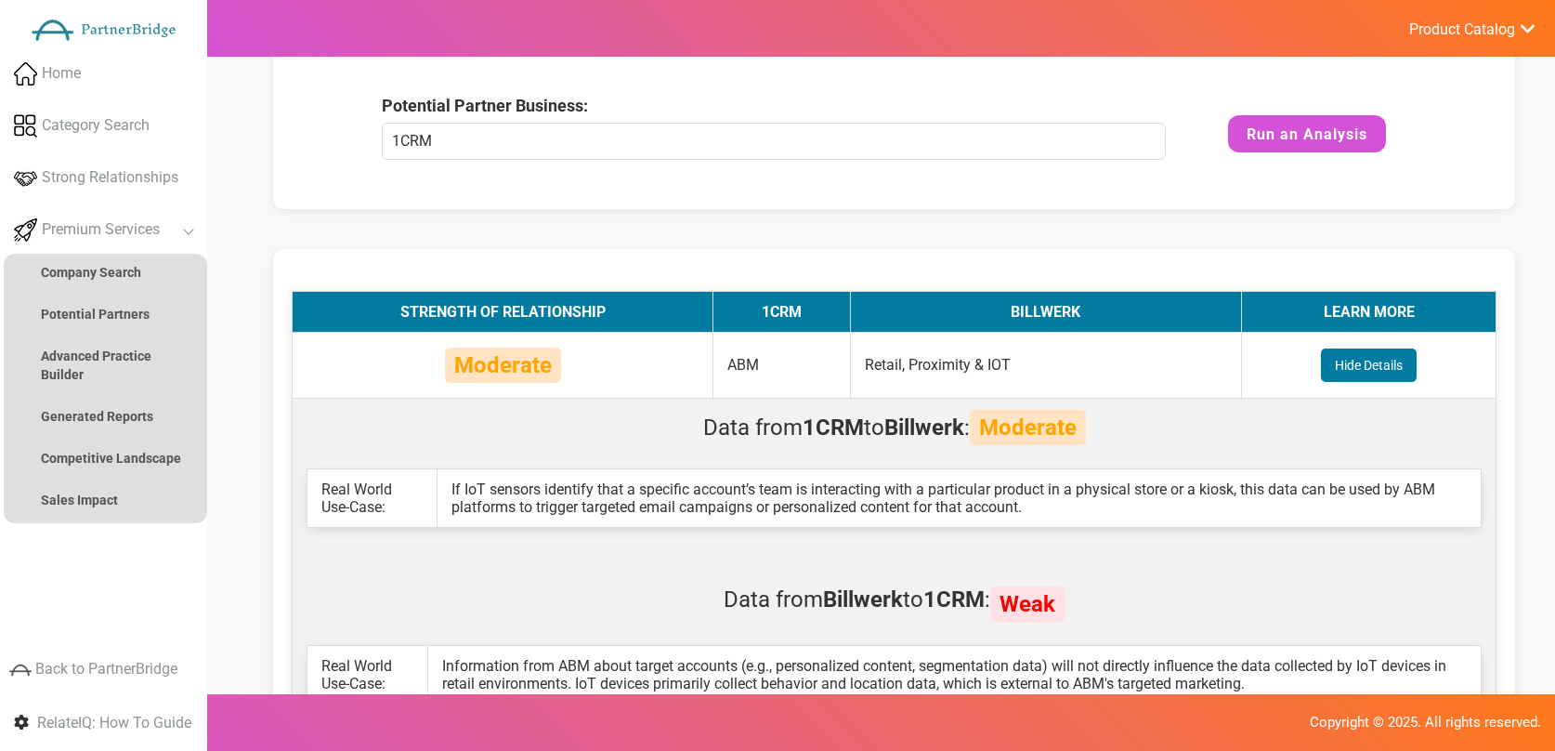
scroll to position [212, 0]
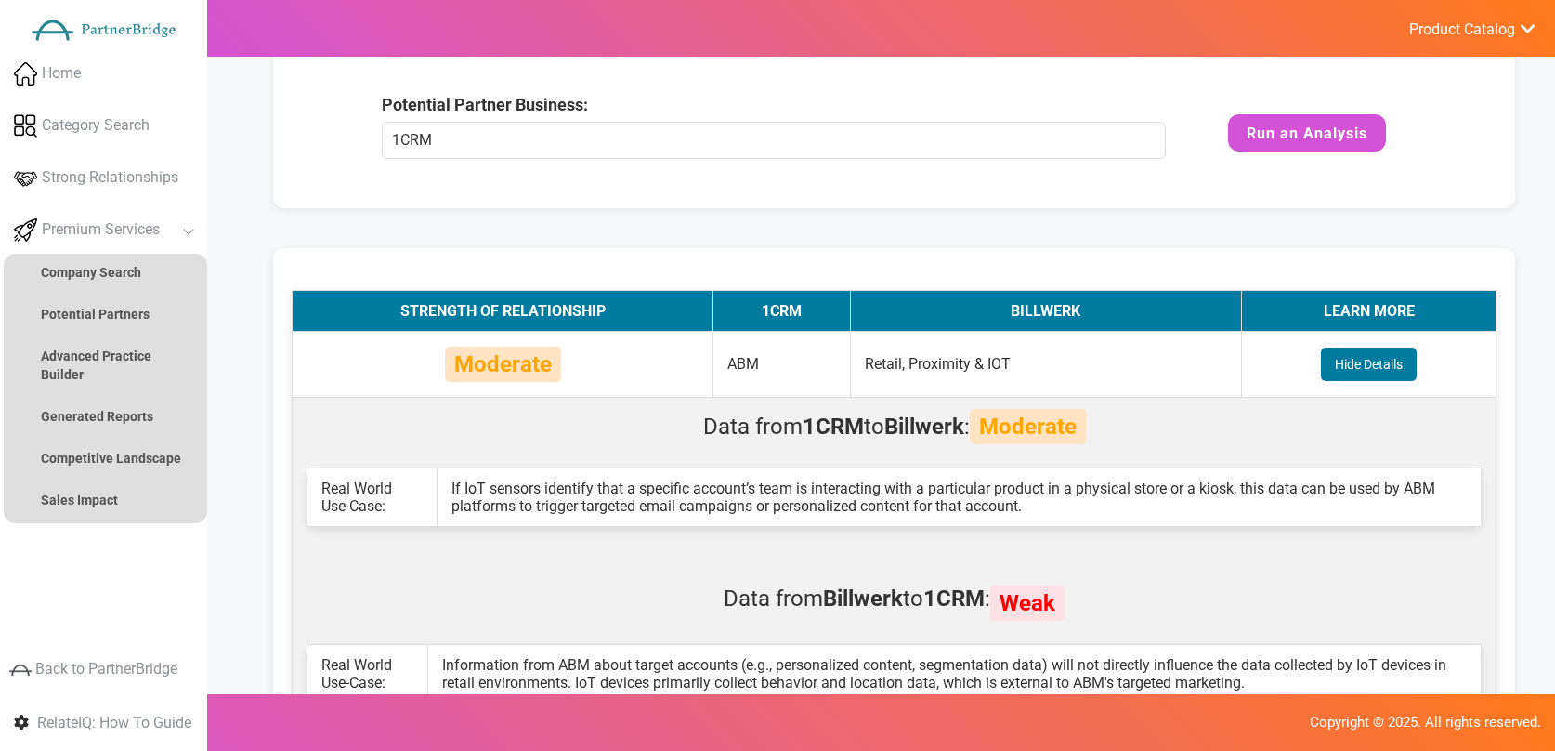
click at [1035, 359] on td "Retail, Proximity & IOT" at bounding box center [1045, 364] width 391 height 66
click at [996, 359] on td "Retail, Proximity & IOT" at bounding box center [1045, 364] width 391 height 66
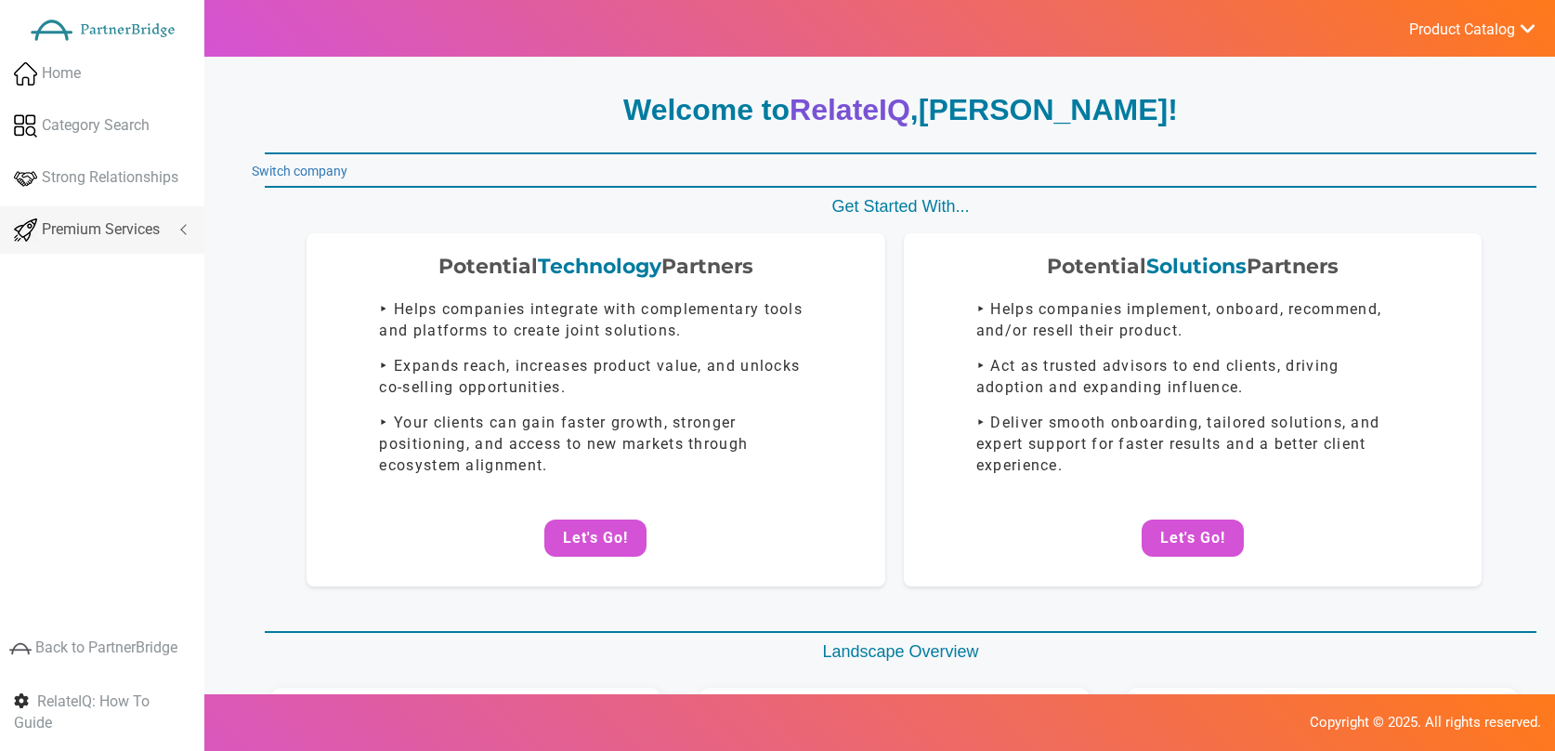
click at [160, 229] on span "Premium Services" at bounding box center [101, 229] width 118 height 21
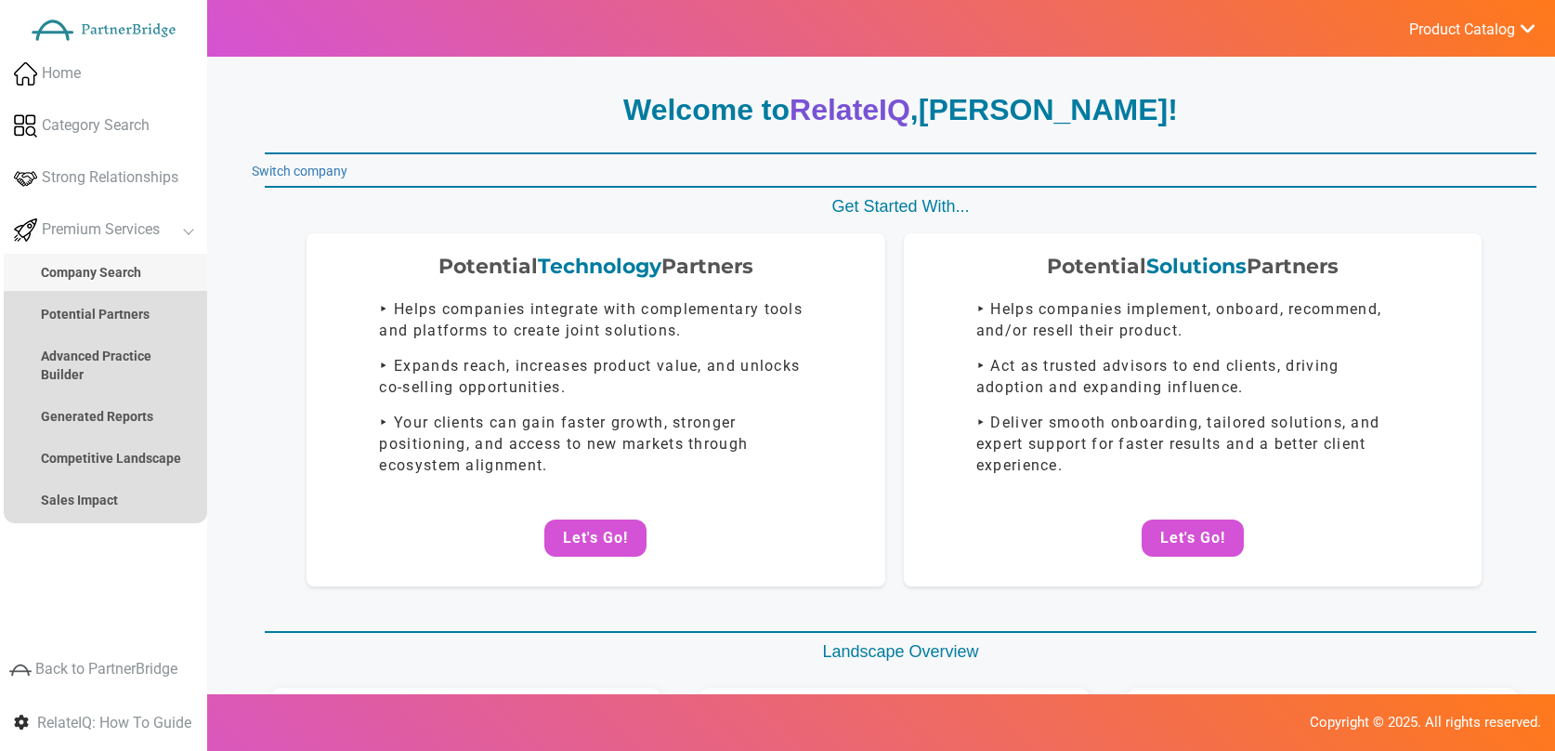
click at [132, 267] on strong "Company Search" at bounding box center [91, 272] width 100 height 15
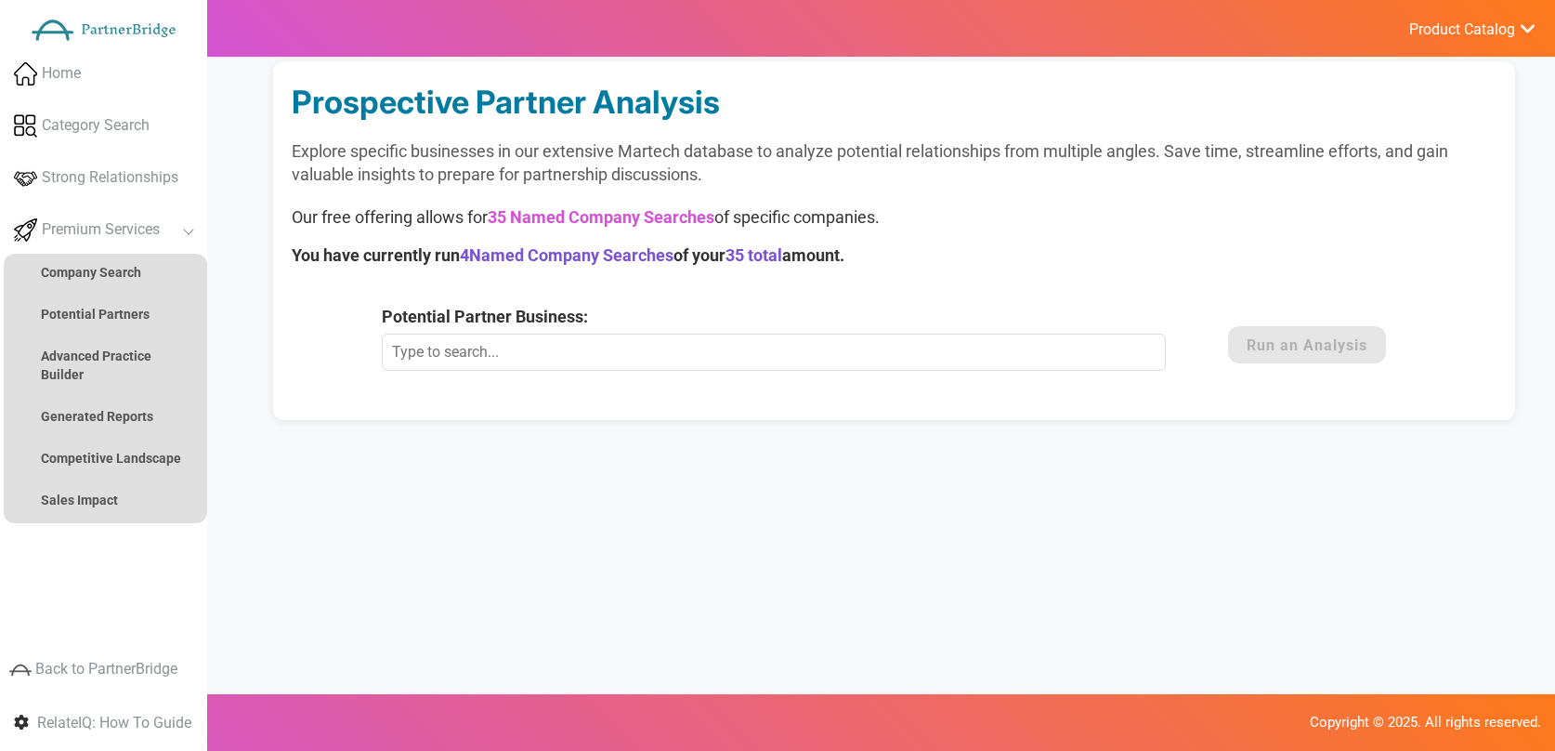
click at [596, 337] on input "Potential Partner Business:" at bounding box center [774, 352] width 784 height 37
type input "Accord"
click at [1303, 375] on form "Potential Partner Business: Accord This Marketing Technology Company is not cur…" at bounding box center [894, 345] width 1025 height 80
click at [1292, 354] on button "Run an Analysis" at bounding box center [1307, 344] width 158 height 37
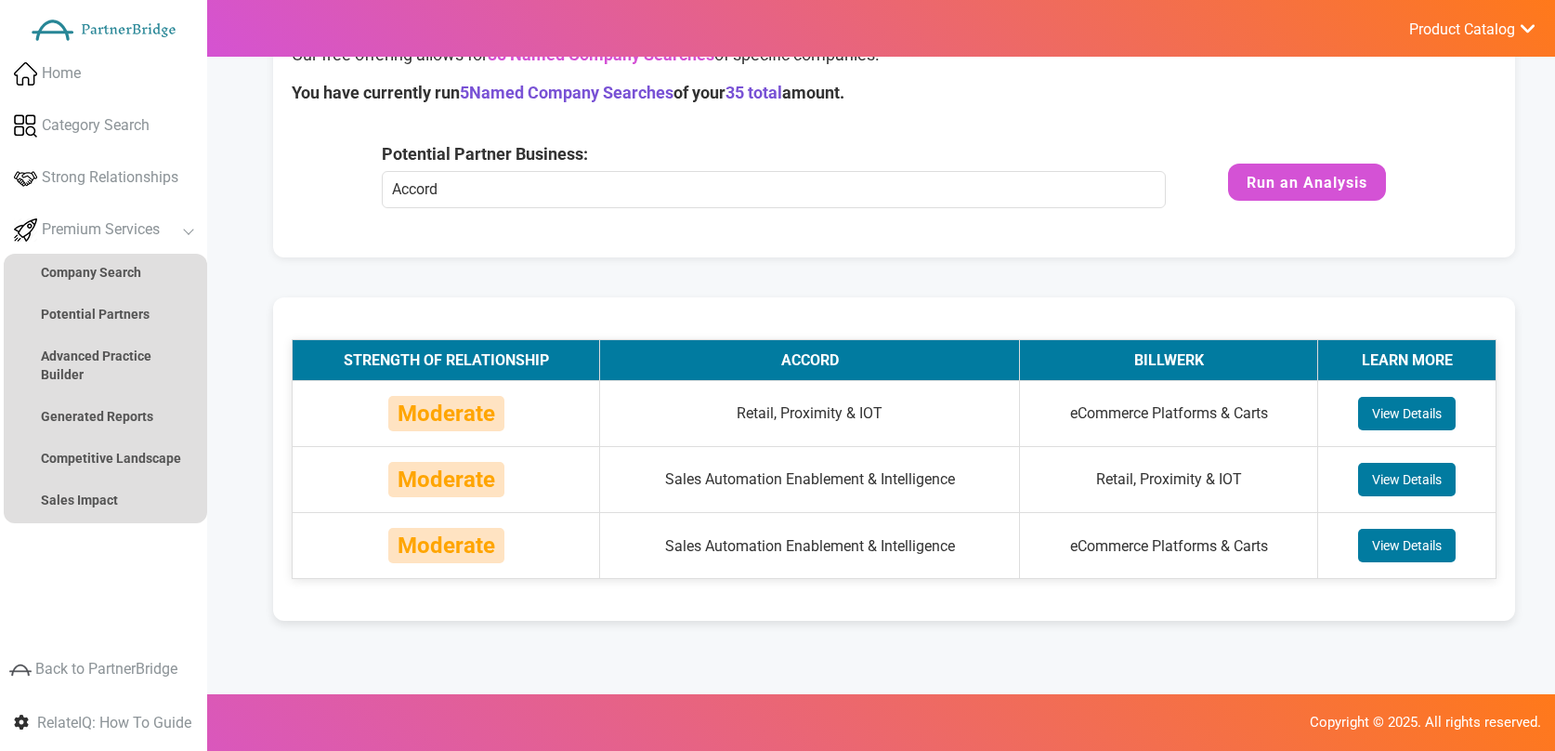
scroll to position [277, 0]
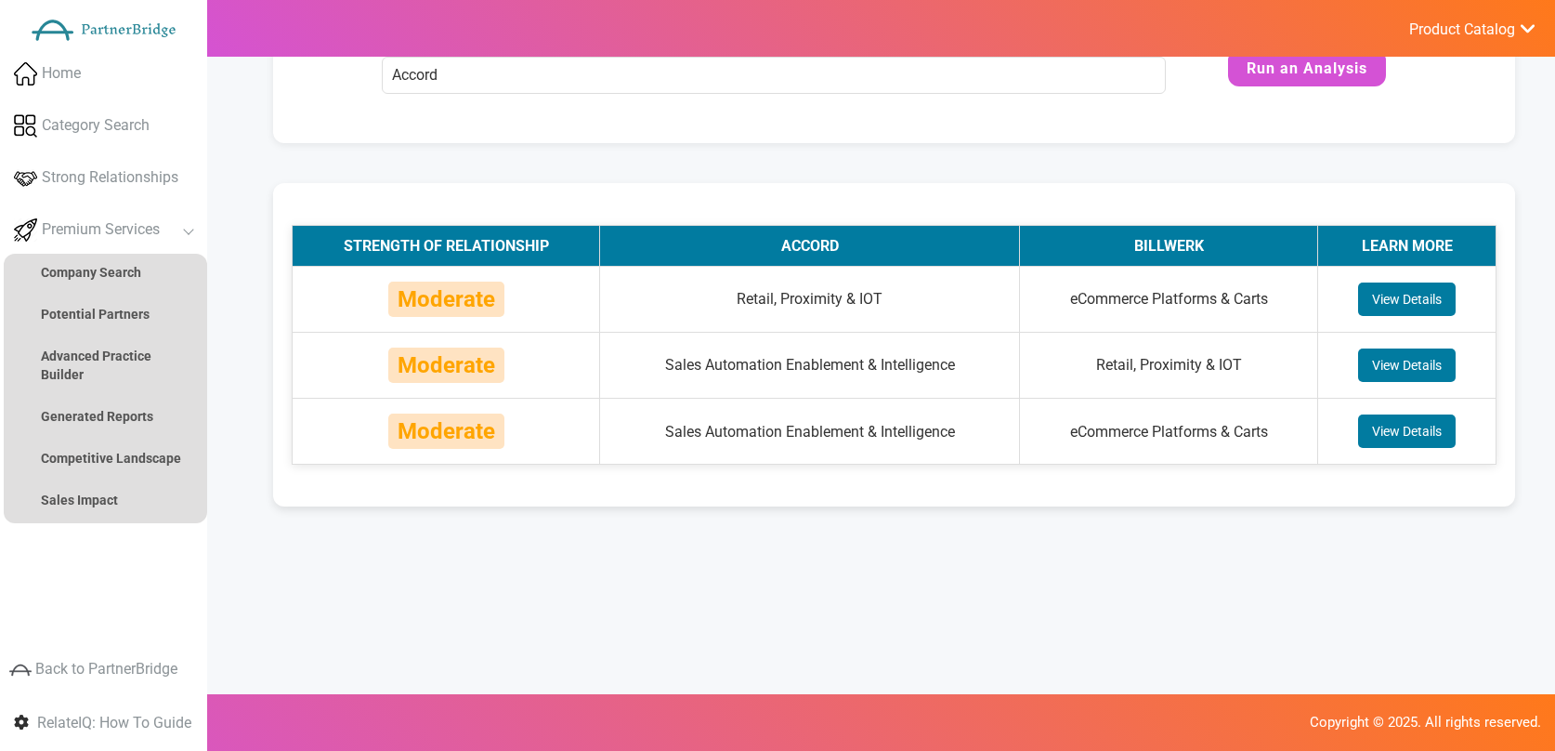
click at [1350, 308] on td "View Details" at bounding box center [1407, 299] width 178 height 66
click at [1387, 301] on button "View Details" at bounding box center [1407, 298] width 98 height 33
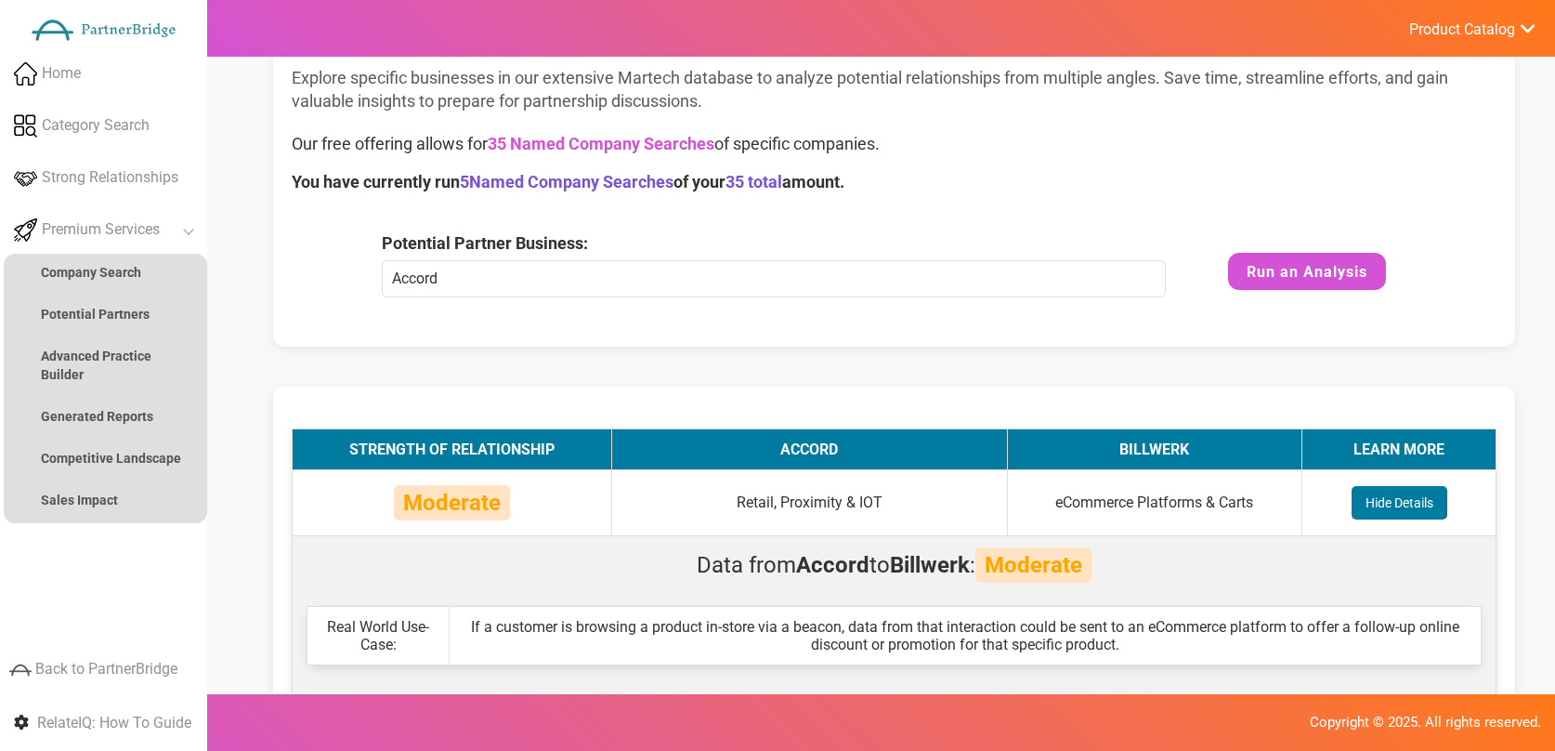
scroll to position [0, 0]
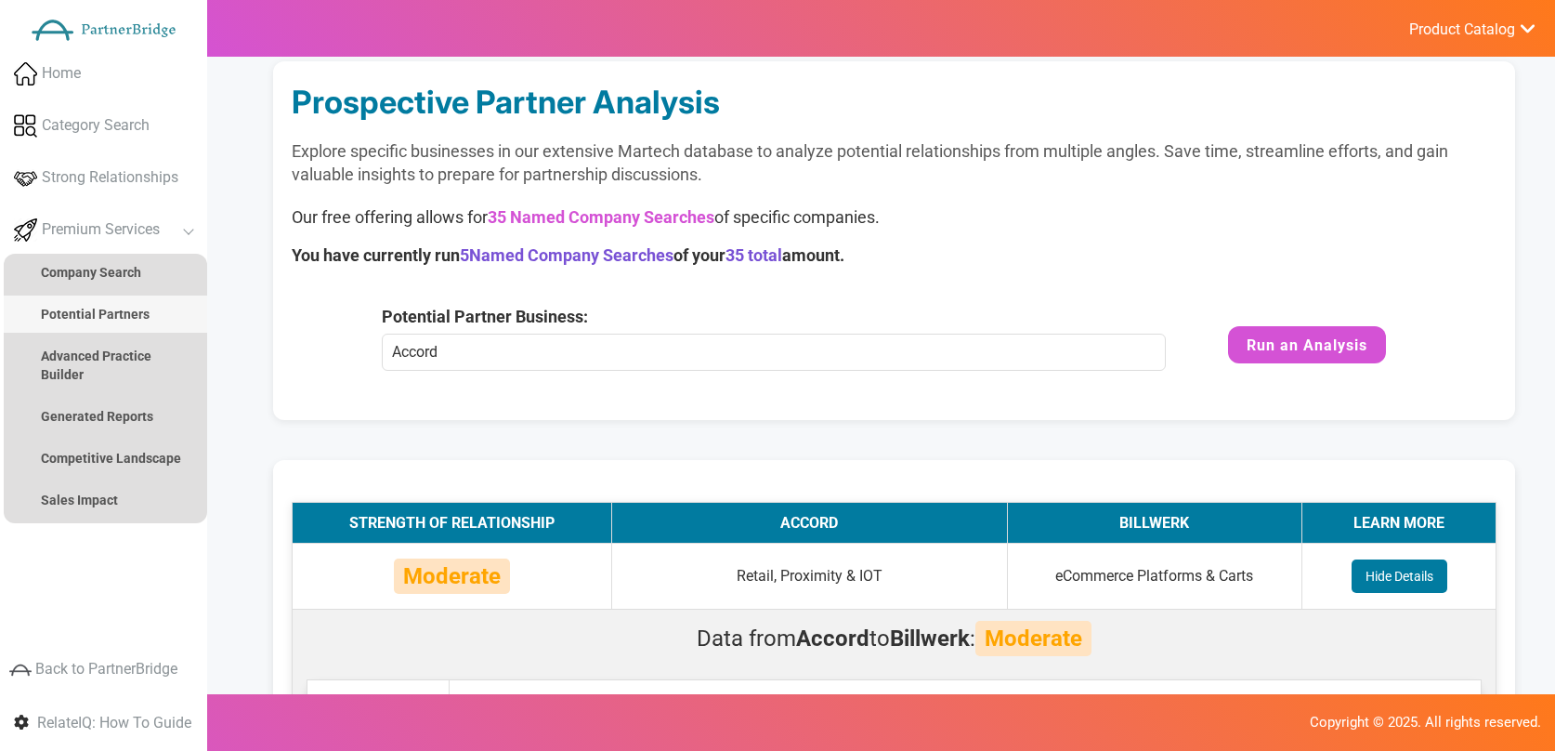
click at [66, 311] on strong "Potential Partners" at bounding box center [95, 314] width 109 height 15
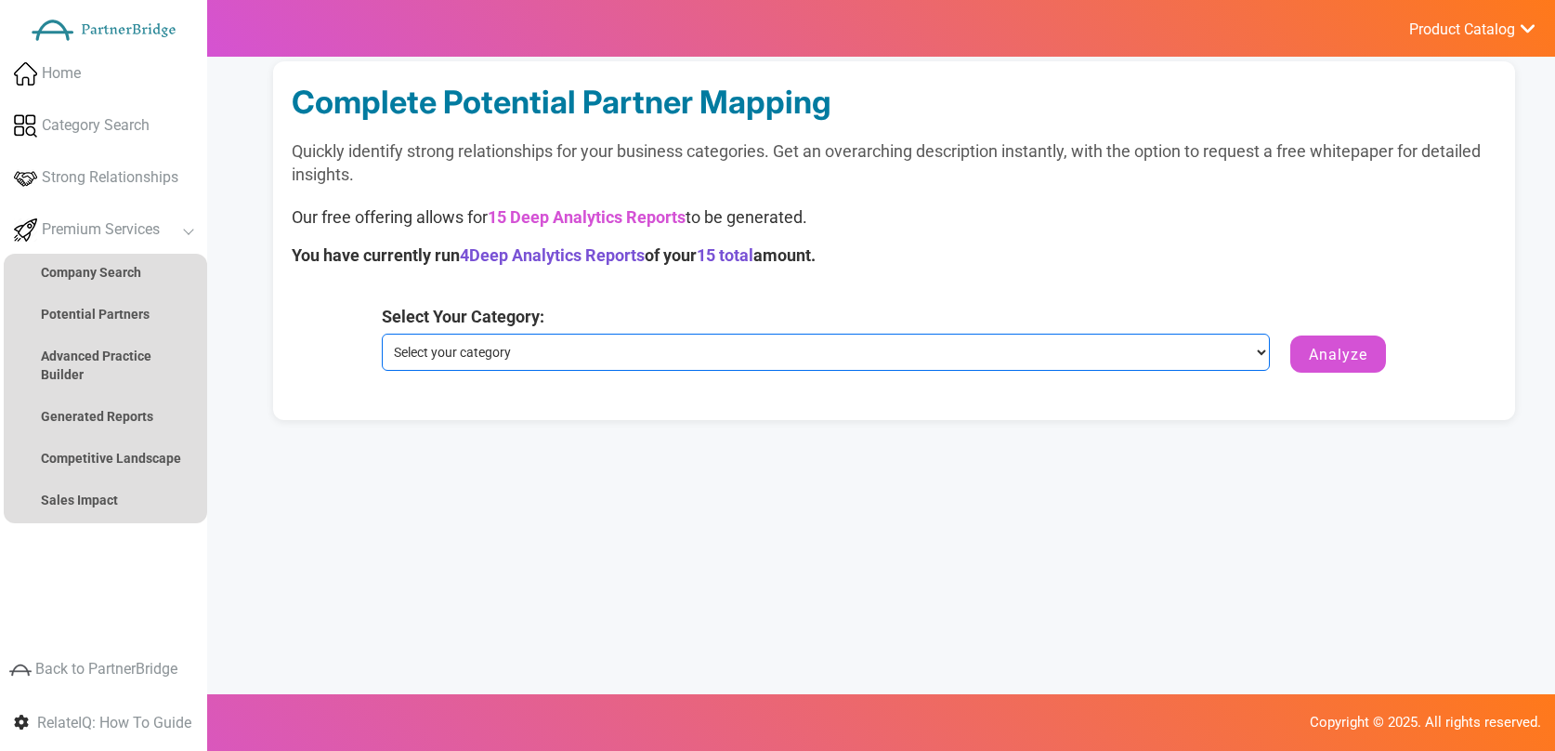
click at [573, 335] on select "Select your category eCommerce Platforms & Carts Retail, Proximity & IOT" at bounding box center [826, 352] width 888 height 37
select select "eCommerce Platforms & Carts"
click at [382, 334] on select "Select your category eCommerce Platforms & Carts Retail, Proximity & IOT" at bounding box center [826, 352] width 888 height 37
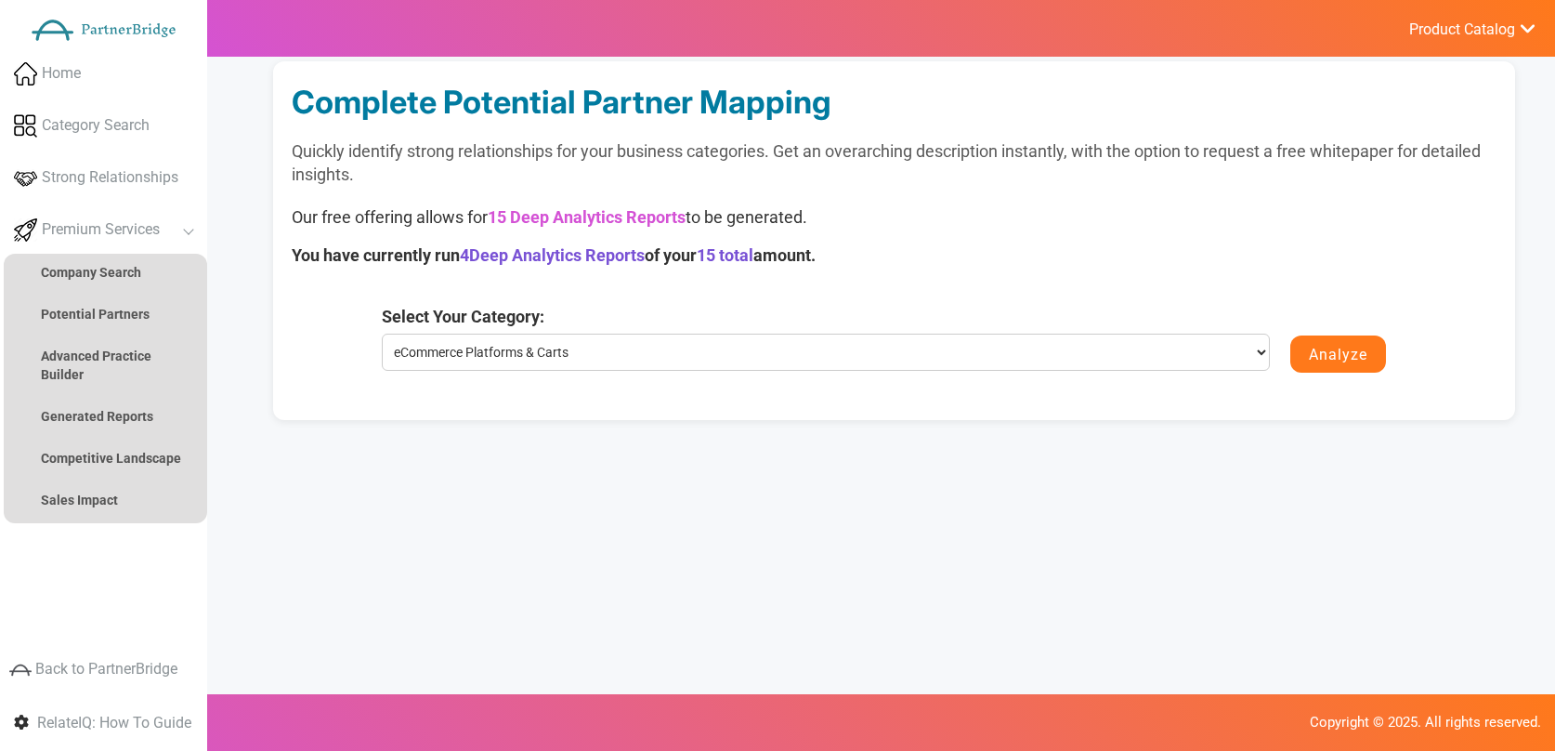
click at [1308, 360] on button "Analyze" at bounding box center [1339, 353] width 96 height 37
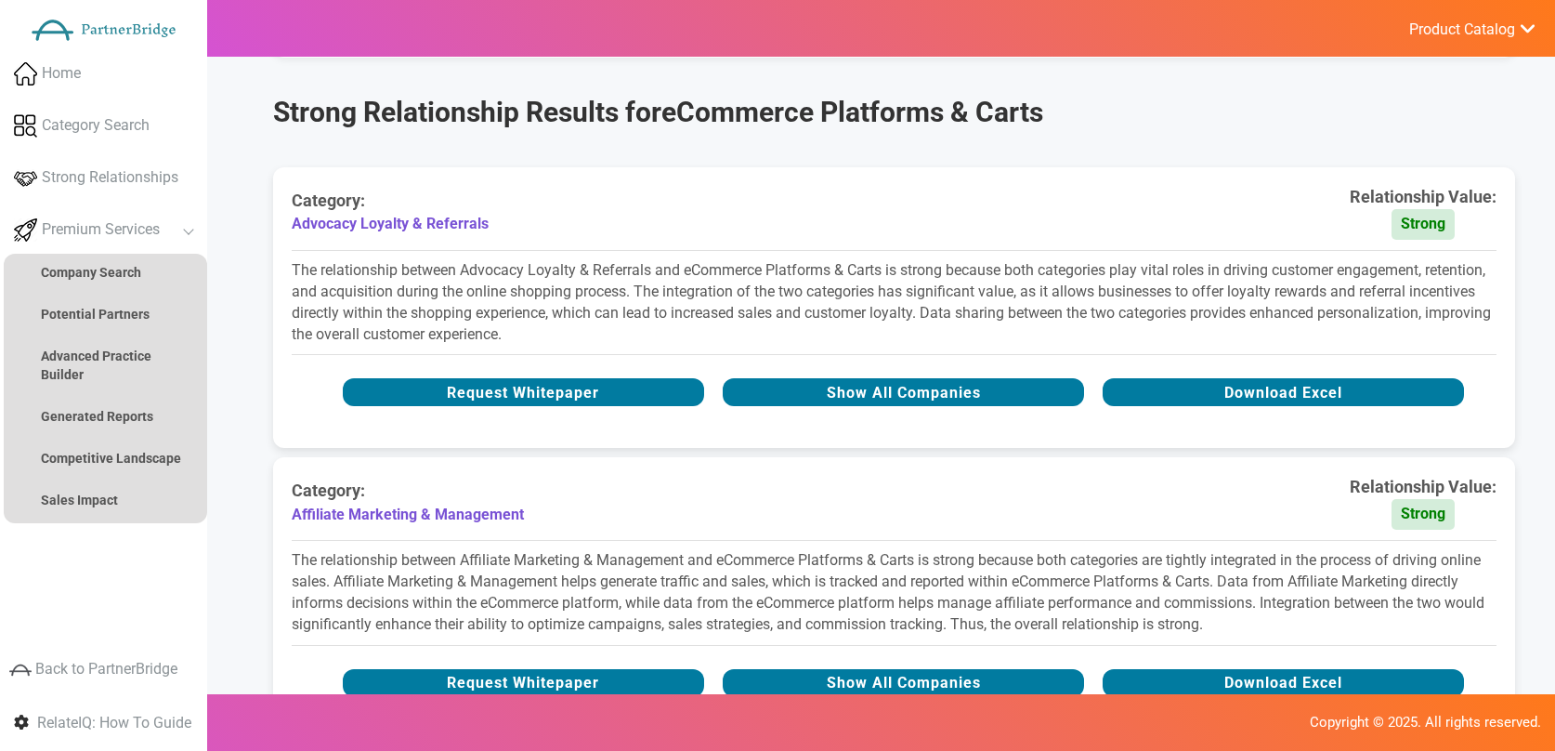
scroll to position [470, 0]
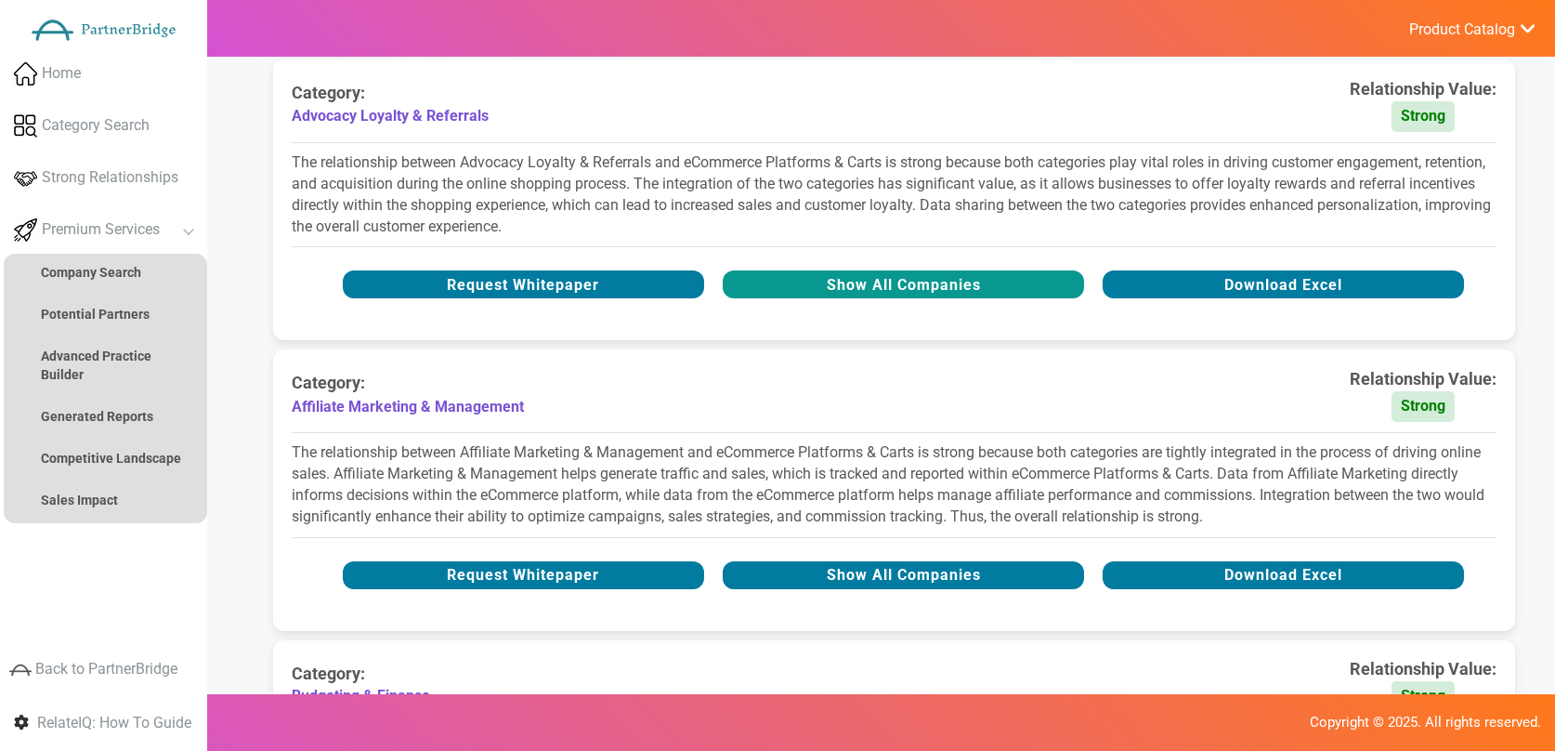
click at [753, 287] on button "Show All Companies" at bounding box center [903, 284] width 361 height 28
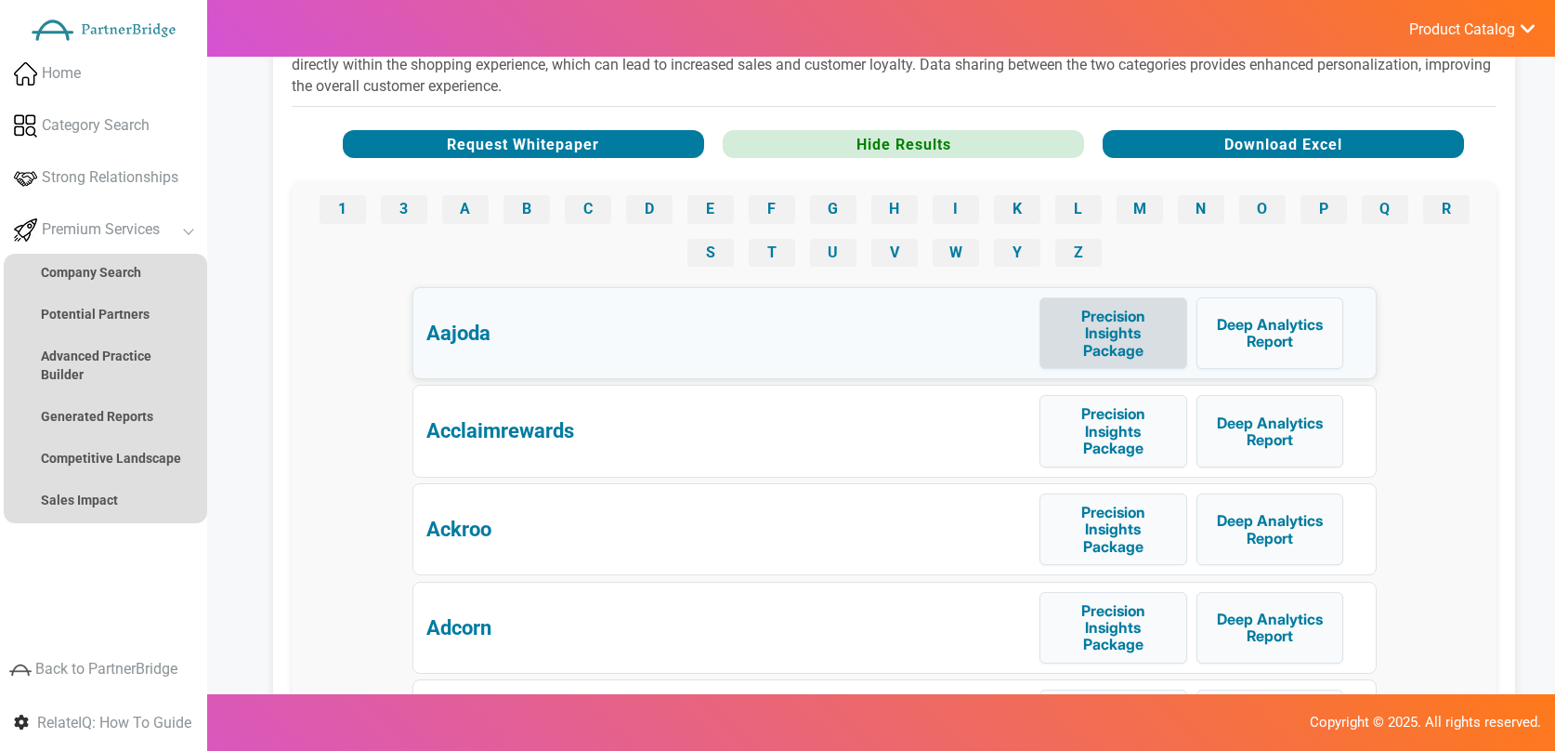
scroll to position [596, 0]
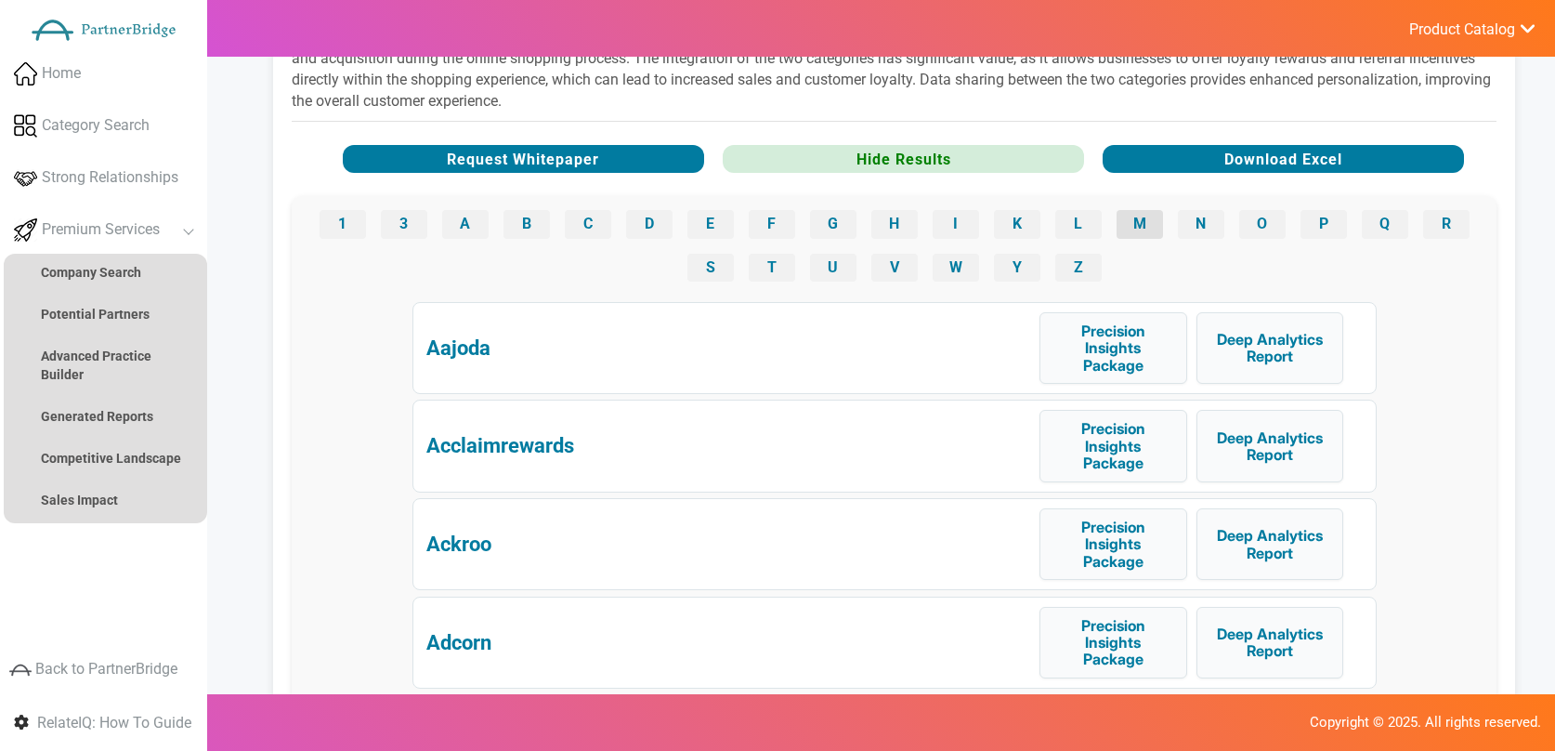
click at [1138, 224] on button "M" at bounding box center [1140, 224] width 46 height 28
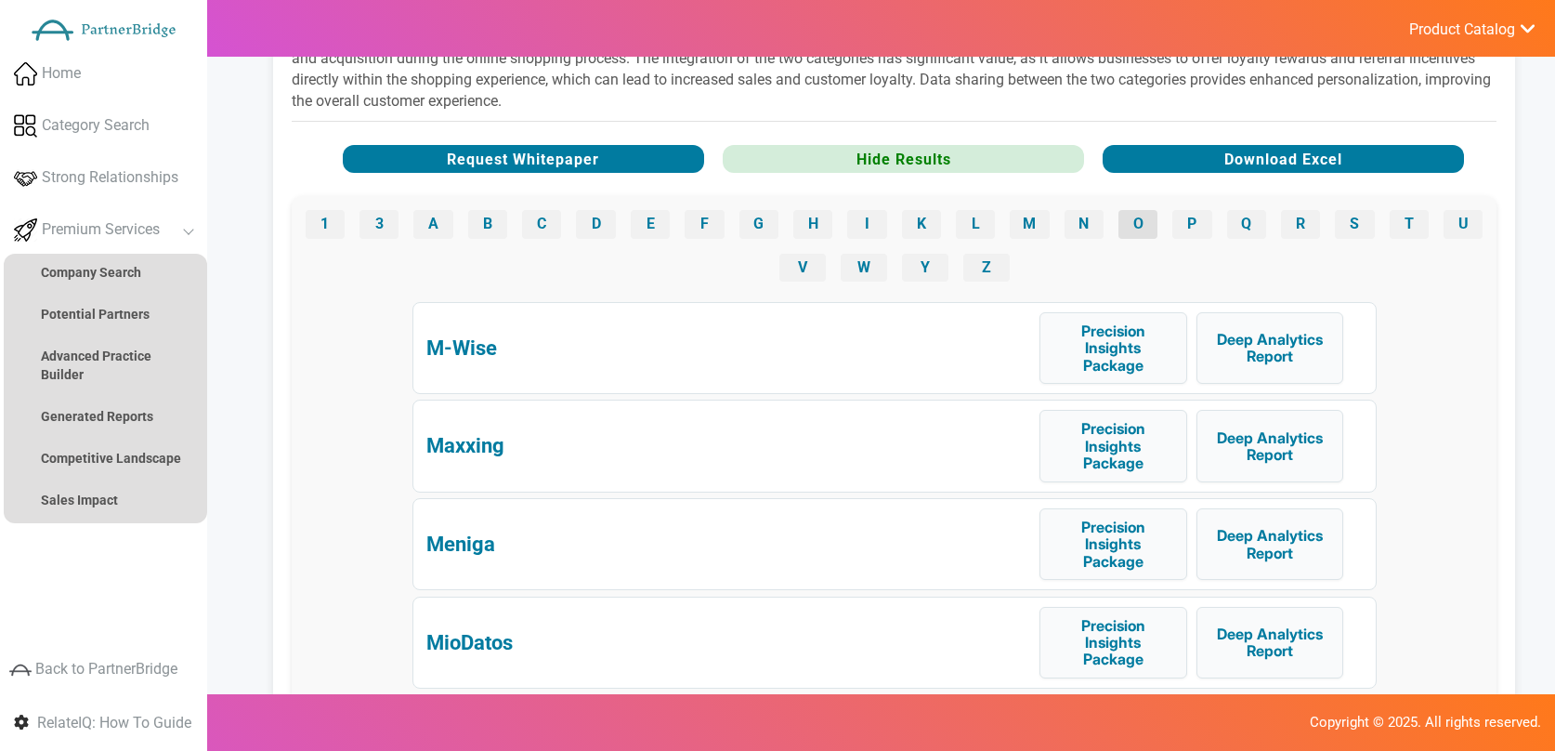
click at [1124, 222] on button "O" at bounding box center [1138, 224] width 39 height 28
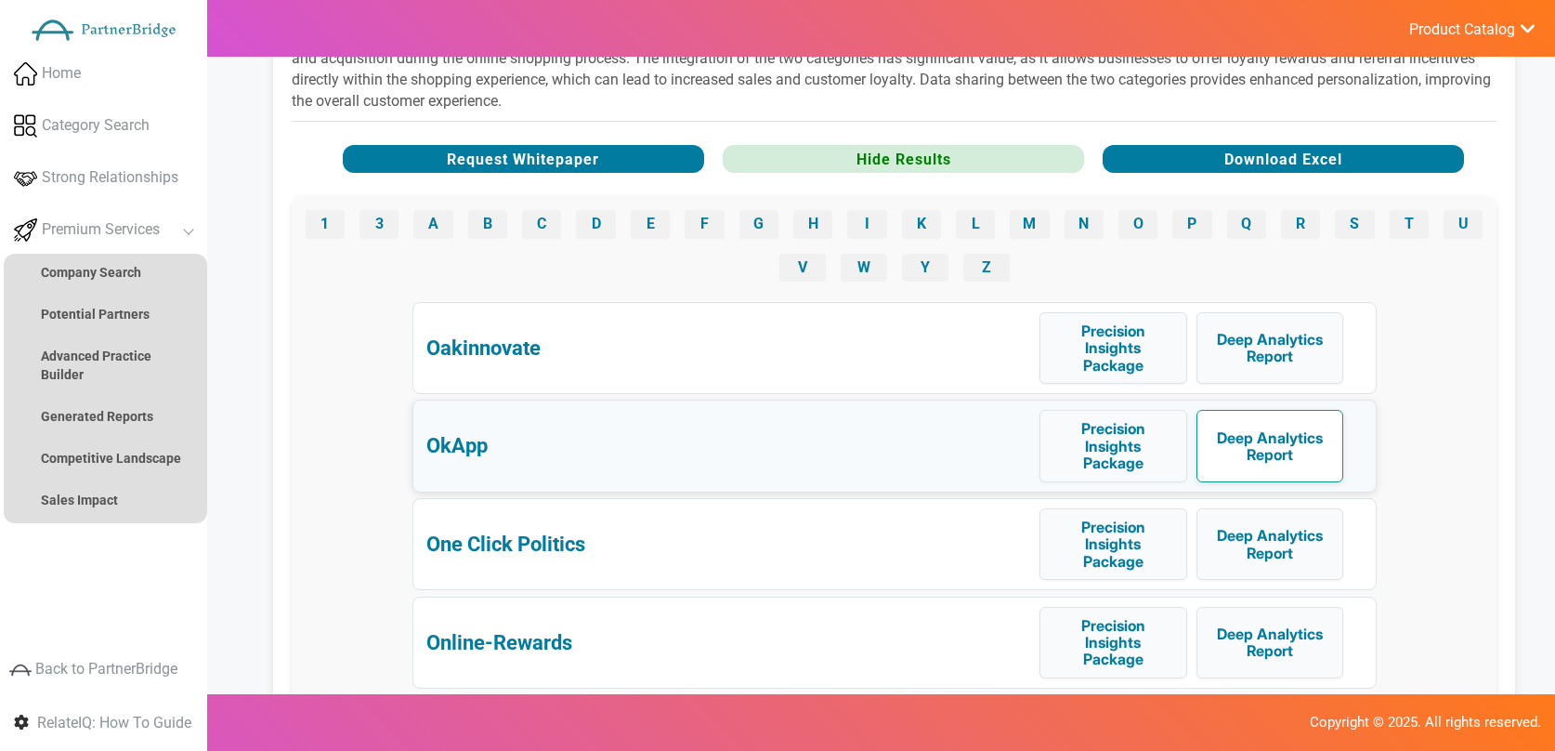
click at [1267, 443] on button "Deep Analytics Report" at bounding box center [1271, 446] width 148 height 72
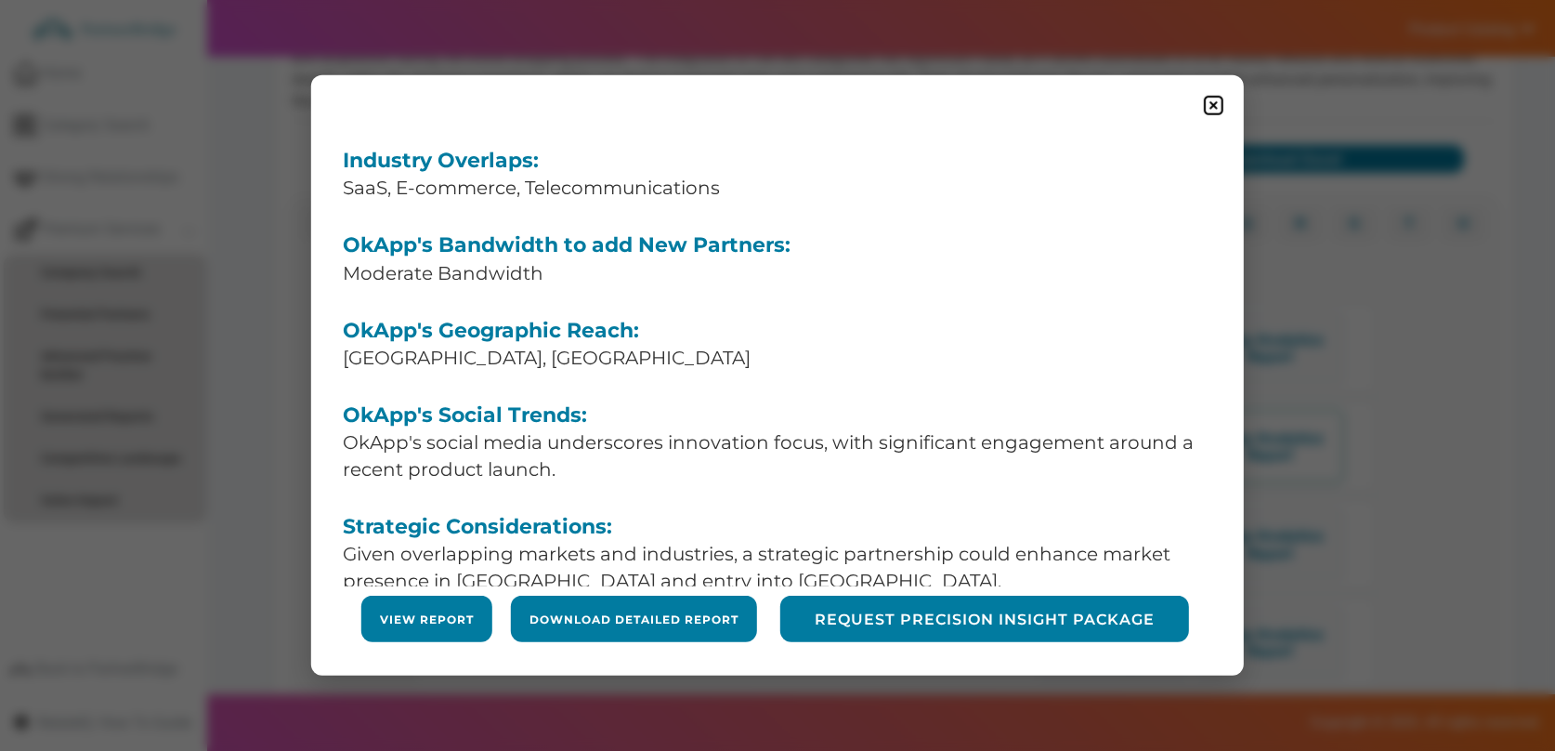
scroll to position [278, 0]
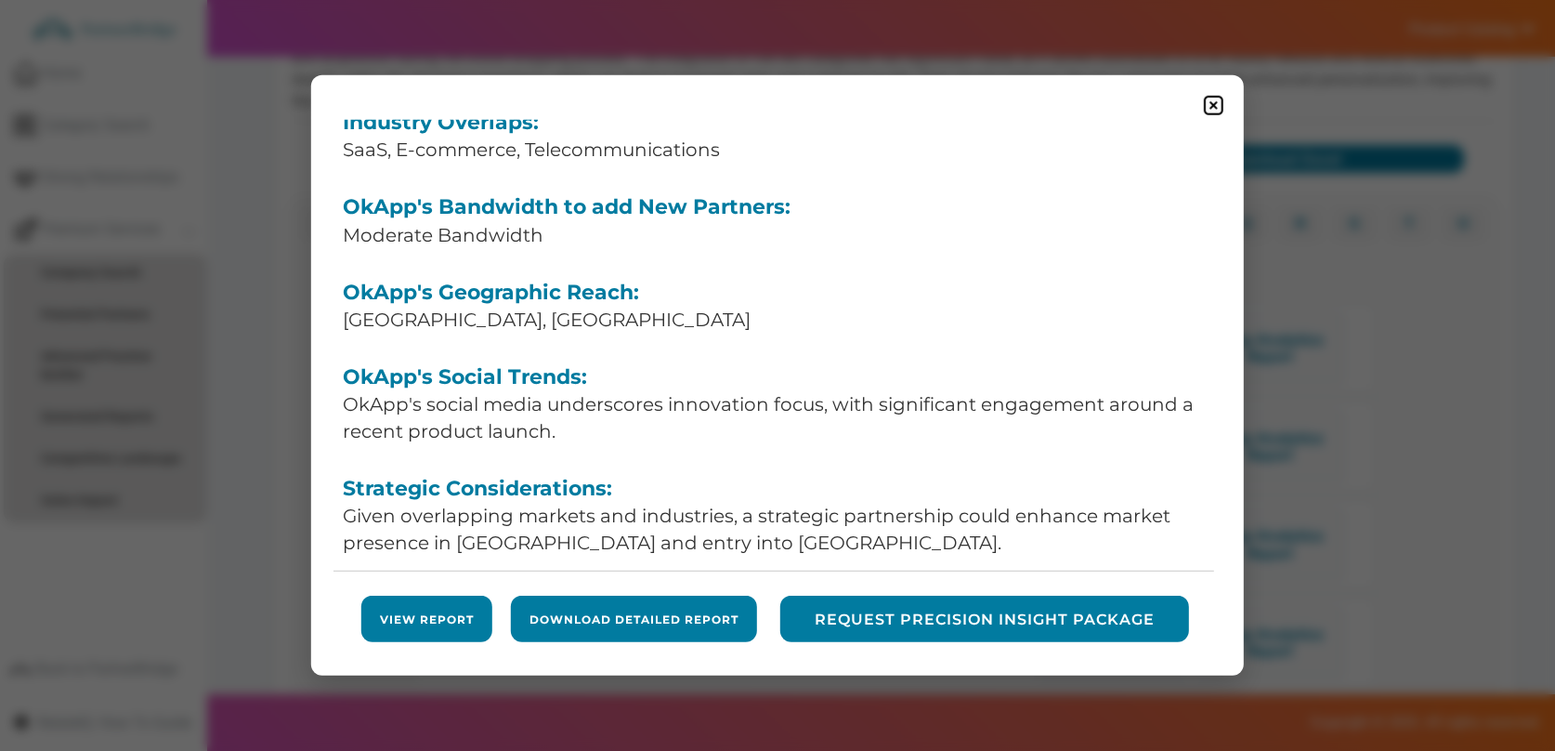
click at [420, 614] on link "View Report" at bounding box center [427, 619] width 94 height 16
click at [1222, 99] on img at bounding box center [1213, 105] width 23 height 23
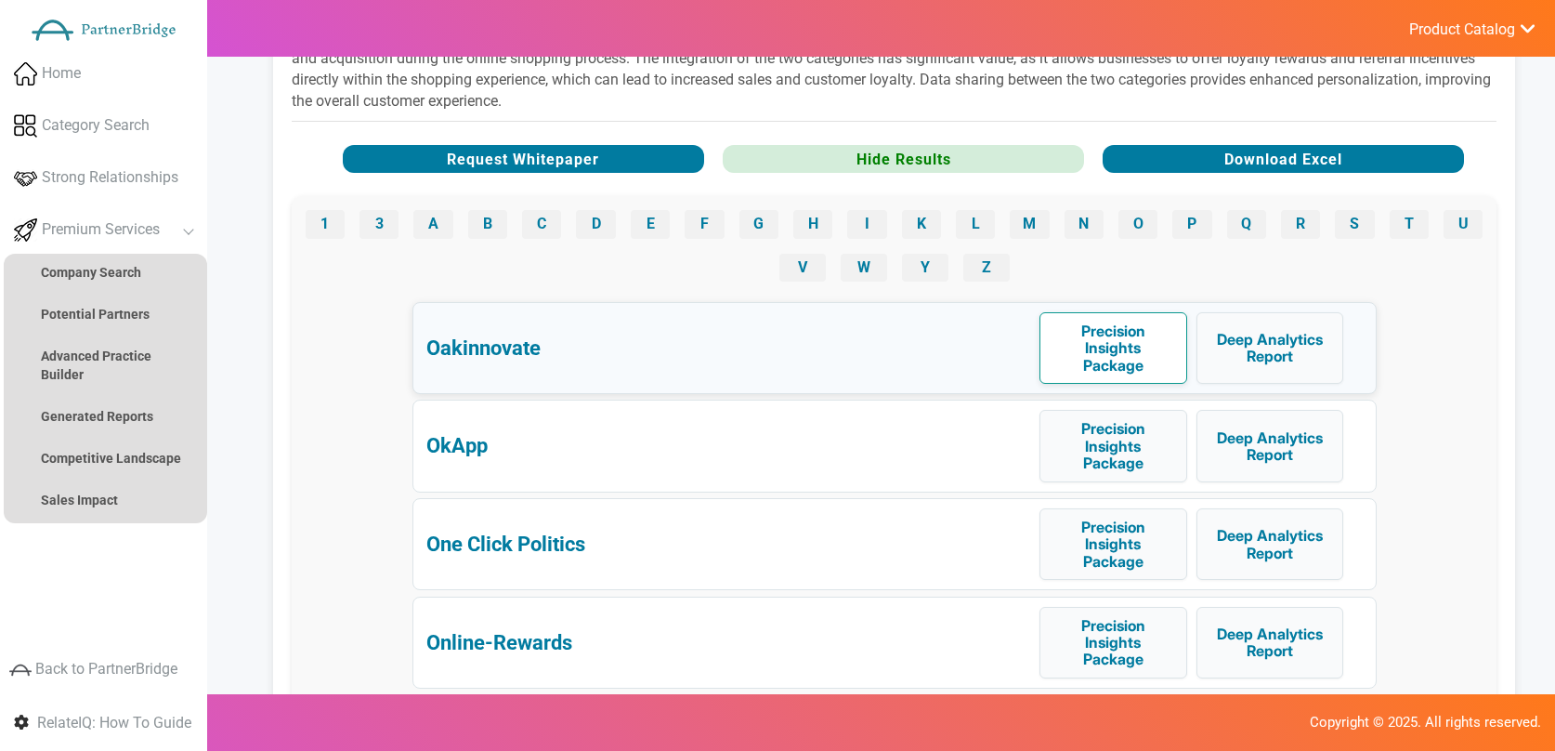
click at [1157, 324] on button "Precision Insights Package" at bounding box center [1114, 348] width 148 height 72
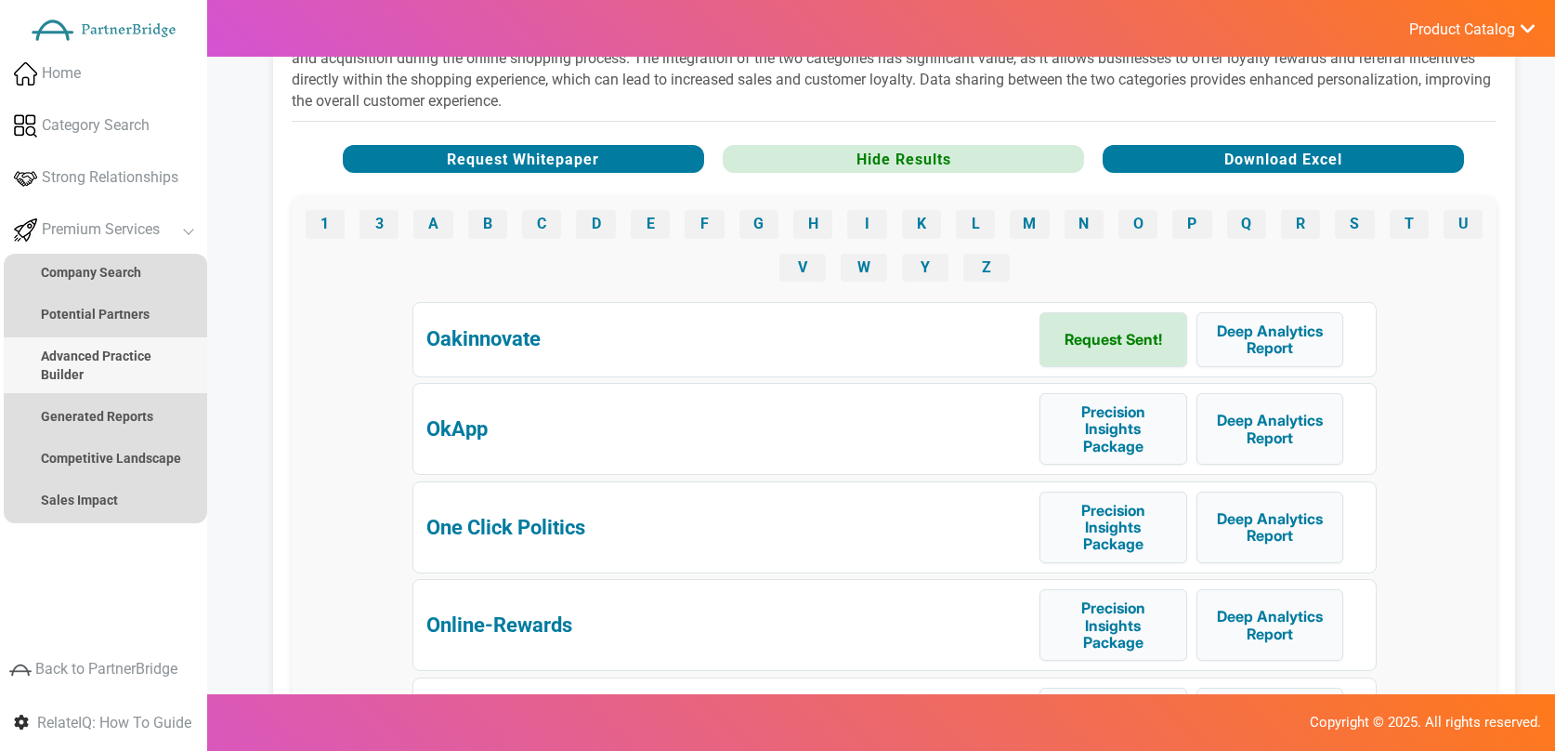
click at [136, 377] on link "Advanced Practice Builder" at bounding box center [105, 365] width 203 height 56
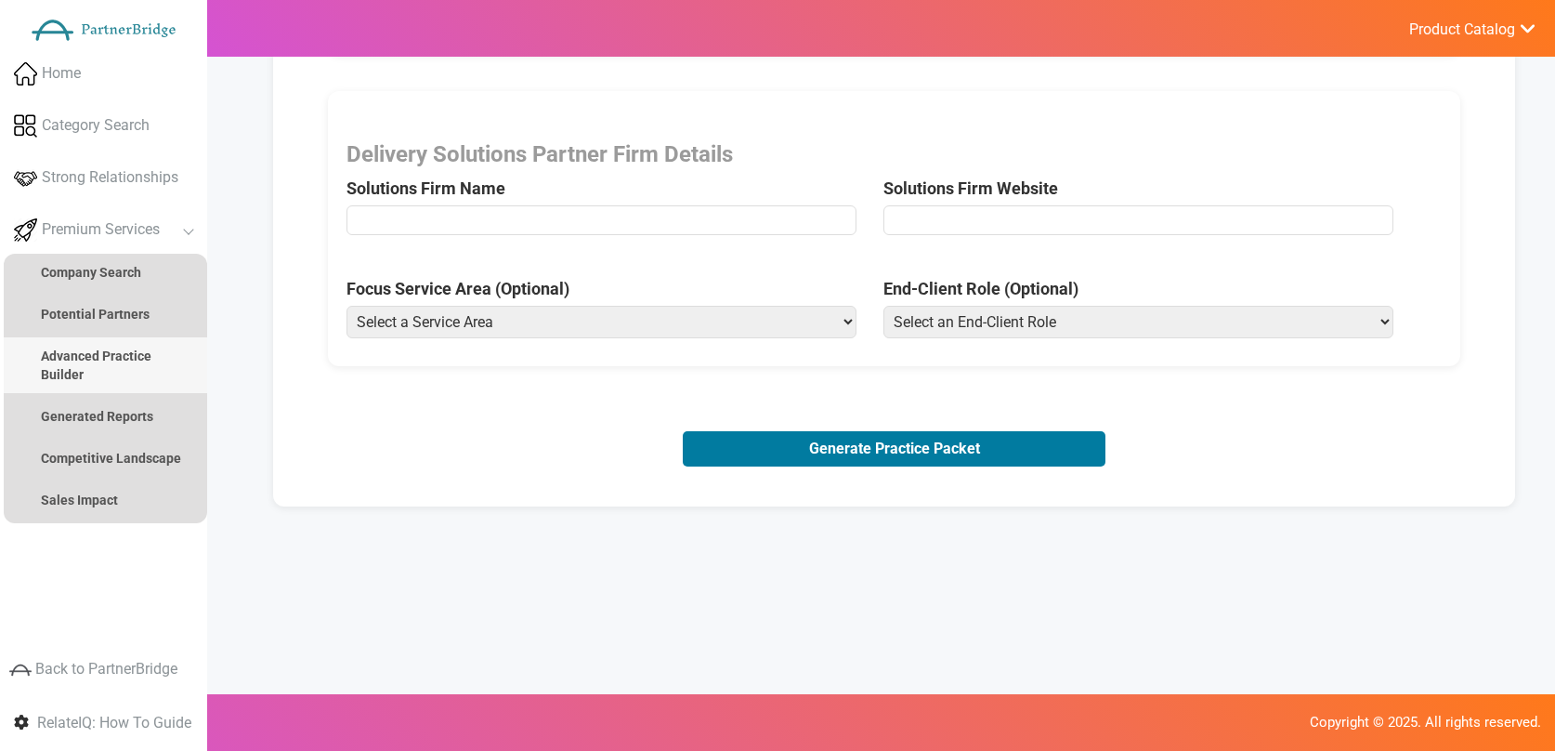
scroll to position [0, 0]
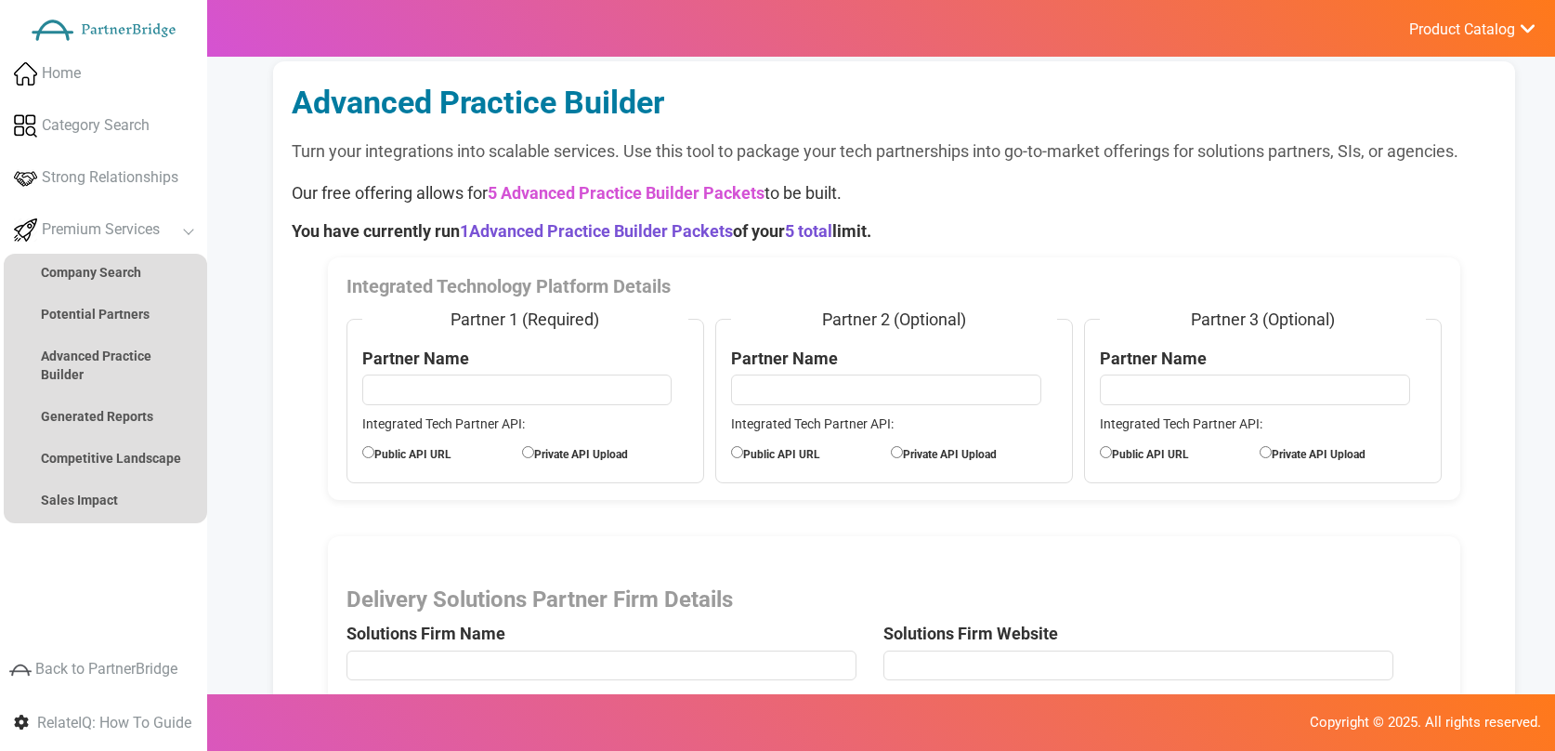
click at [422, 368] on label "Partner Name" at bounding box center [415, 359] width 107 height 24
click at [427, 381] on input "text" at bounding box center [517, 389] width 310 height 30
type input "VWO"
click at [427, 441] on fieldset "Partner 1 (Required) Partner Name VWO Integrated Tech Partner API: Public API U…" at bounding box center [526, 396] width 358 height 176
click at [426, 447] on label "Public API URL" at bounding box center [442, 452] width 160 height 20
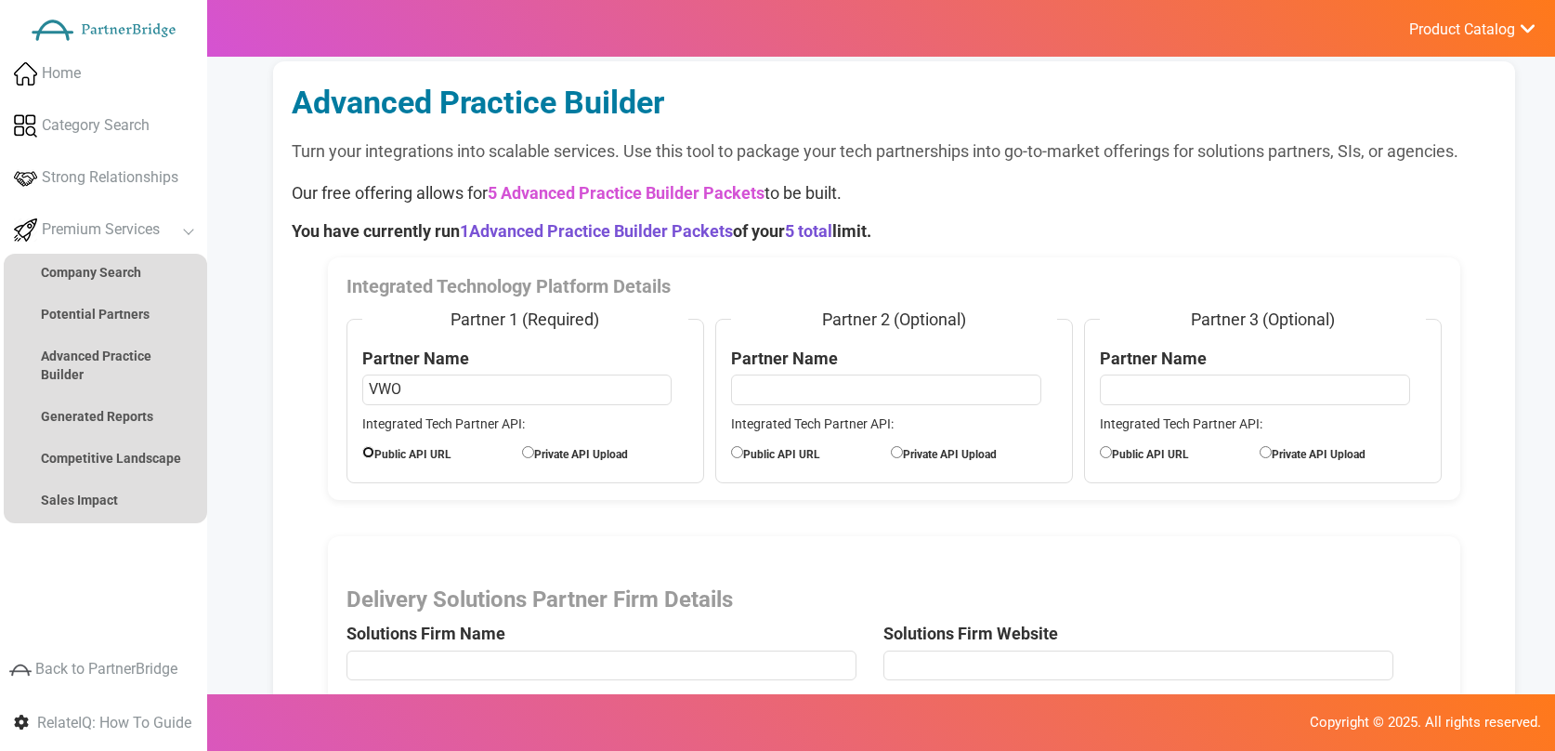
click at [374, 447] on input "Public API URL" at bounding box center [368, 452] width 12 height 12
radio input "true"
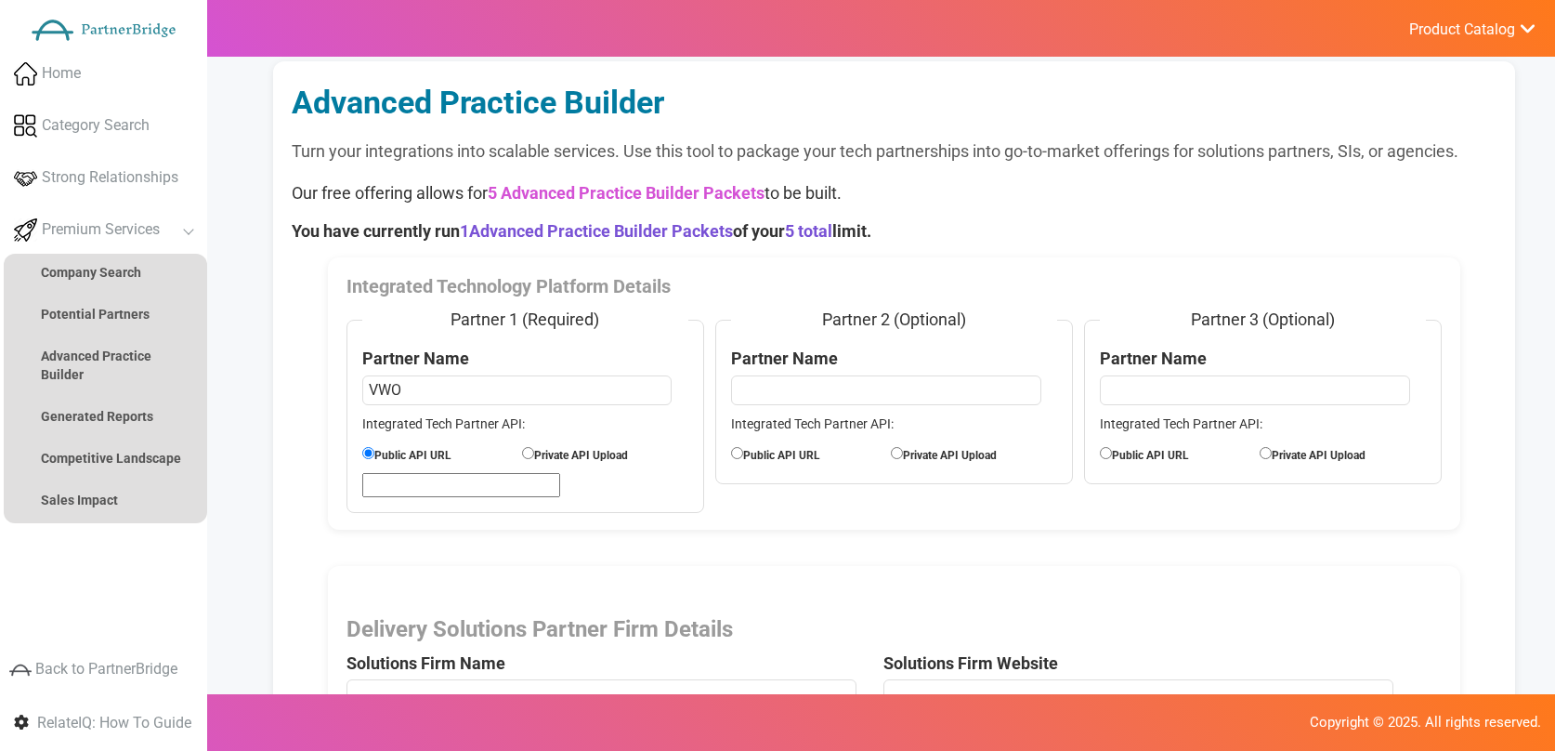
drag, startPoint x: 417, startPoint y: 471, endPoint x: 419, endPoint y: 482, distance: 11.3
click at [418, 473] on fieldset "Partner 1 (Required) Partner Name VWO Integrated Tech Partner API: Public API U…" at bounding box center [526, 410] width 358 height 205
click at [419, 483] on input "url" at bounding box center [461, 485] width 198 height 25
click at [404, 403] on input "VWO" at bounding box center [517, 390] width 310 height 30
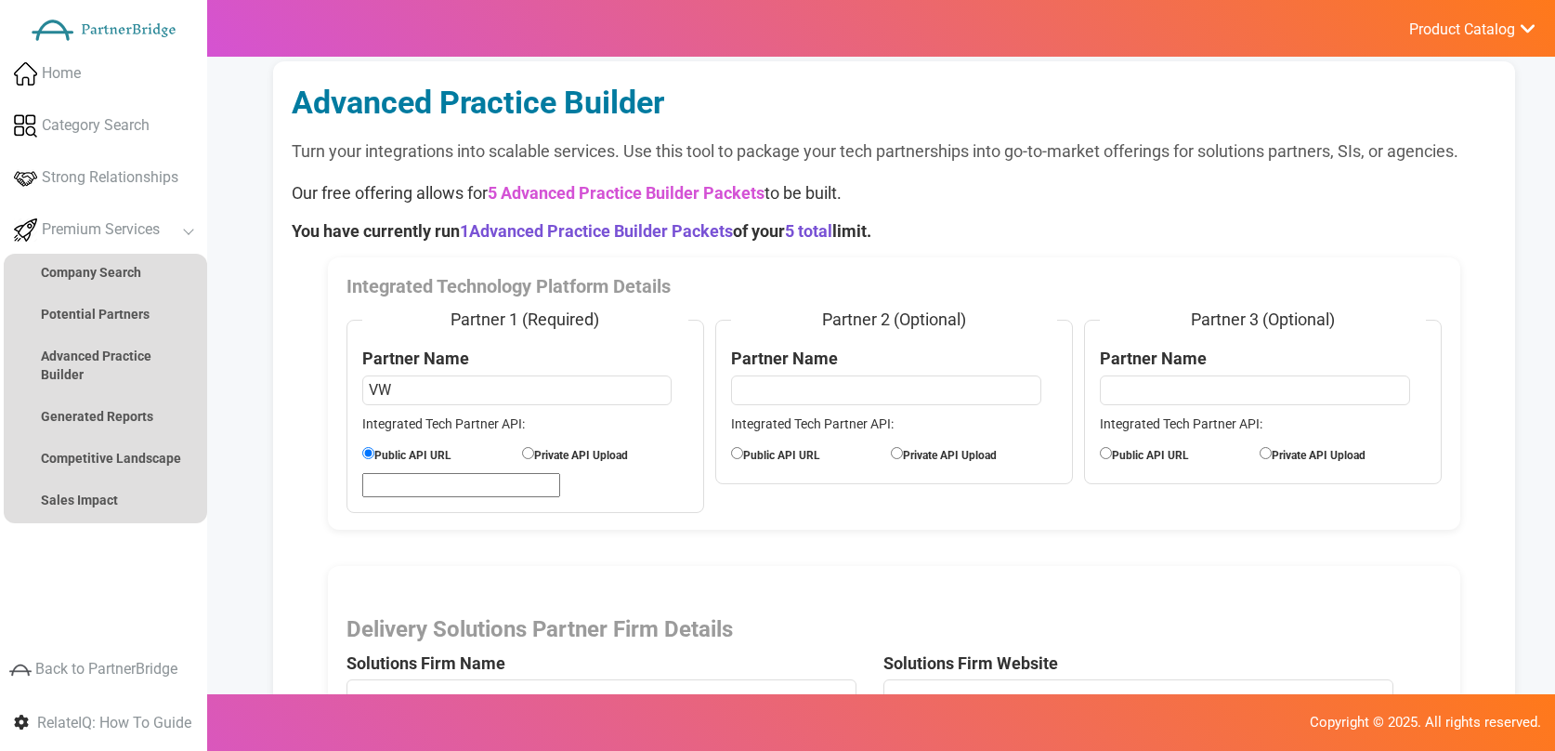
type input "V"
click at [408, 388] on input "text" at bounding box center [517, 390] width 310 height 30
click at [413, 387] on input "text" at bounding box center [517, 390] width 310 height 30
type input "Fivetran Inc"
click at [460, 483] on input "url" at bounding box center [461, 485] width 198 height 25
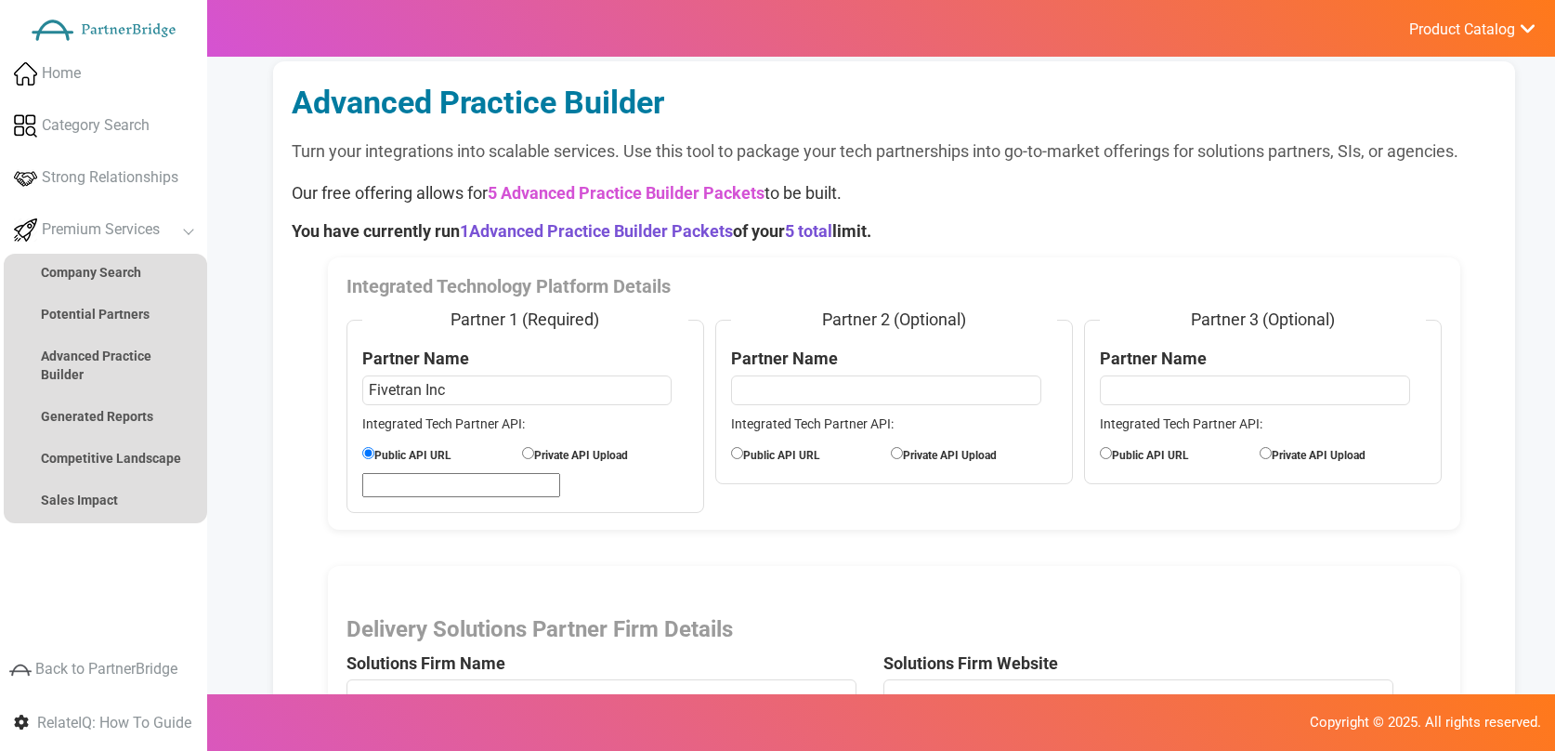
type input "https://fivetran.com/docs/rest-api"
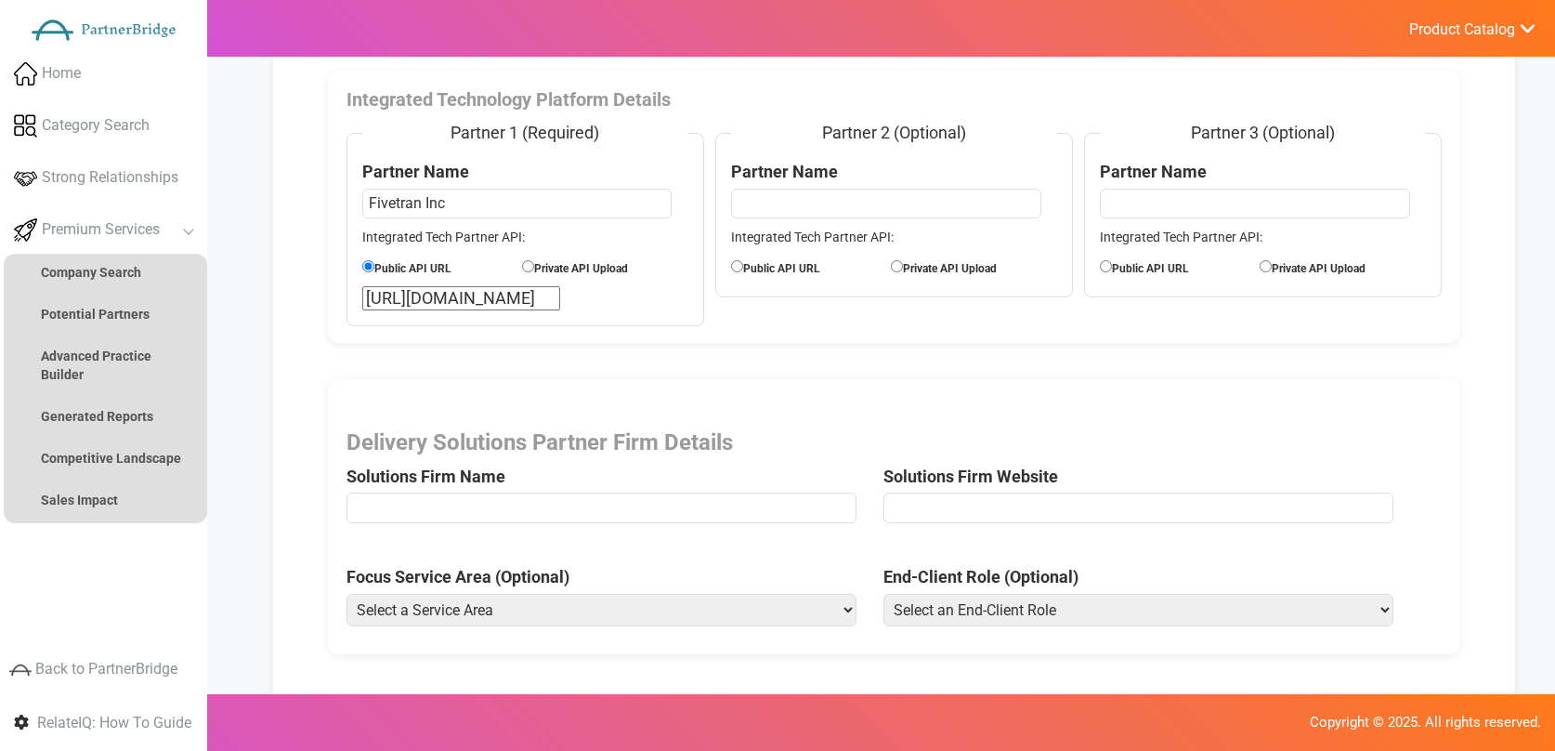
scroll to position [258, 0]
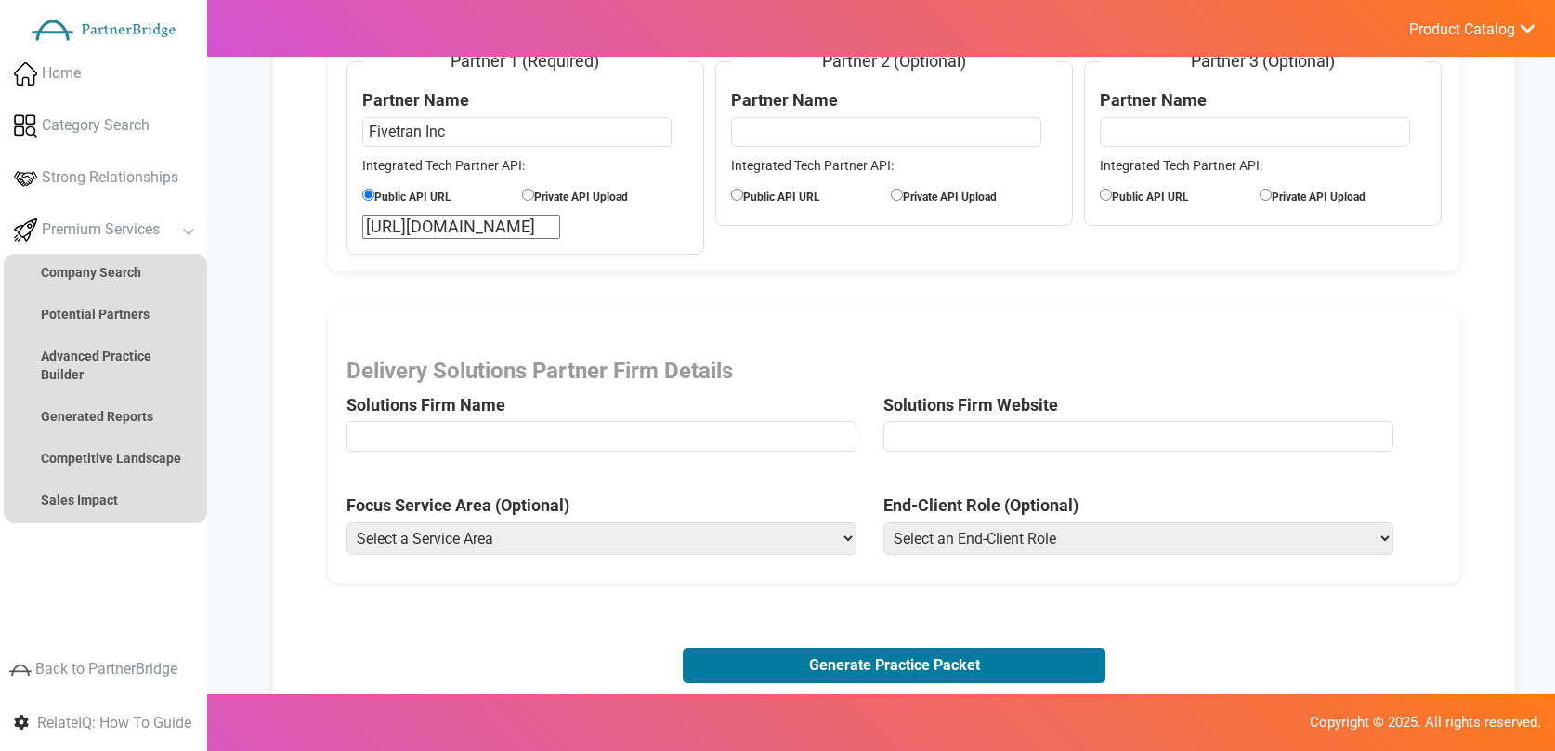
click at [578, 434] on input "text" at bounding box center [602, 436] width 510 height 30
type input "Slalom"
click at [969, 433] on input "url" at bounding box center [1139, 436] width 510 height 30
type input "http://slalom.com/gb/en/services/experience-strategy-design"
click at [744, 537] on select "Select a Service Area Analytics (eCommerce) Analytics (Retail) Application Deve…" at bounding box center [602, 538] width 510 height 33
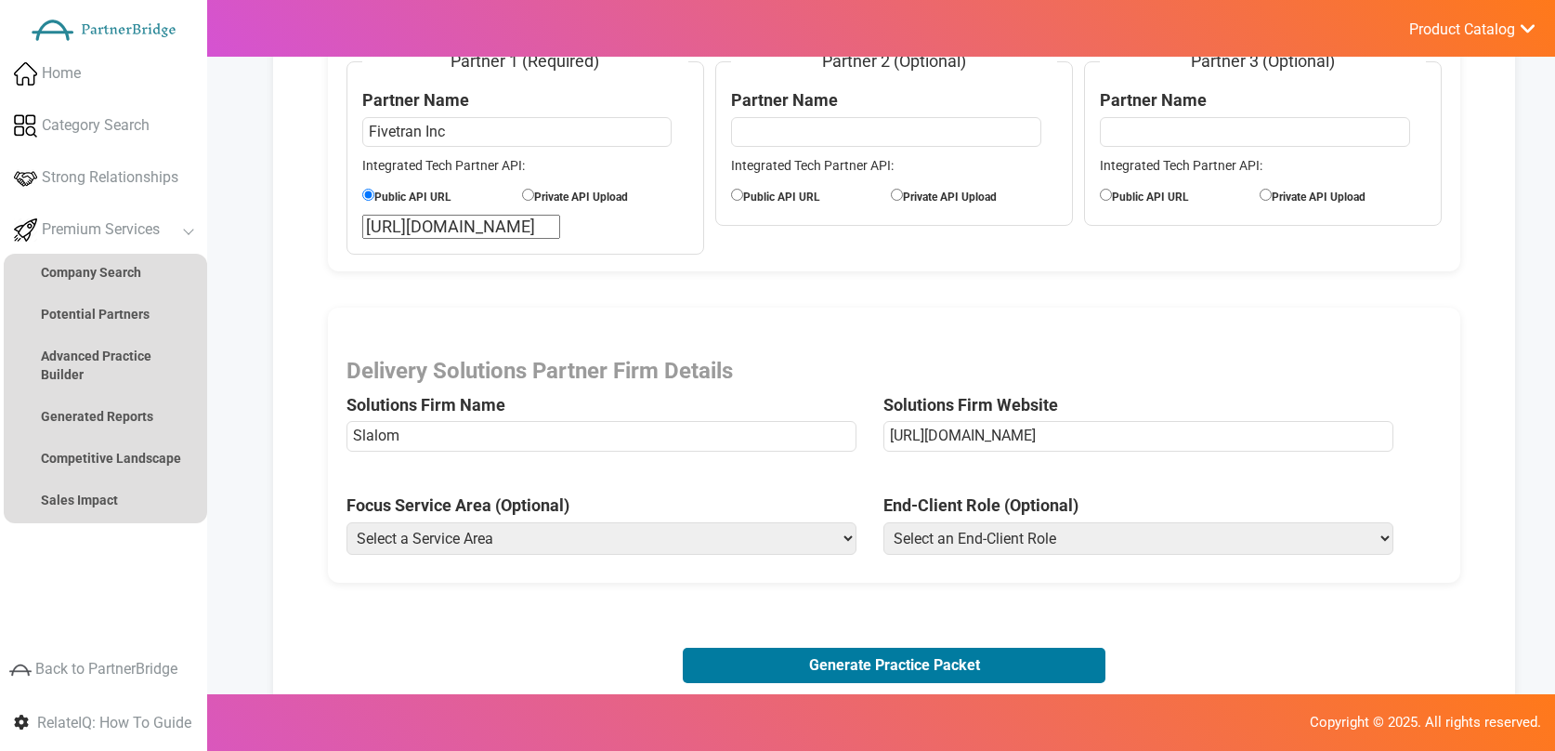
select select "Consulting (eCommerce)"
click at [347, 522] on select "Select a Service Area Analytics (eCommerce) Analytics (Retail) Application Deve…" at bounding box center [602, 538] width 510 height 33
click at [990, 538] on select "Select an End-Client Role Chief Executive Officer (CEO) Chief Operating Officer…" at bounding box center [1139, 538] width 510 height 33
select select "Vice President of Product"
click at [884, 522] on select "Select an End-Client Role Chief Executive Officer (CEO) Chief Operating Officer…" at bounding box center [1139, 538] width 510 height 33
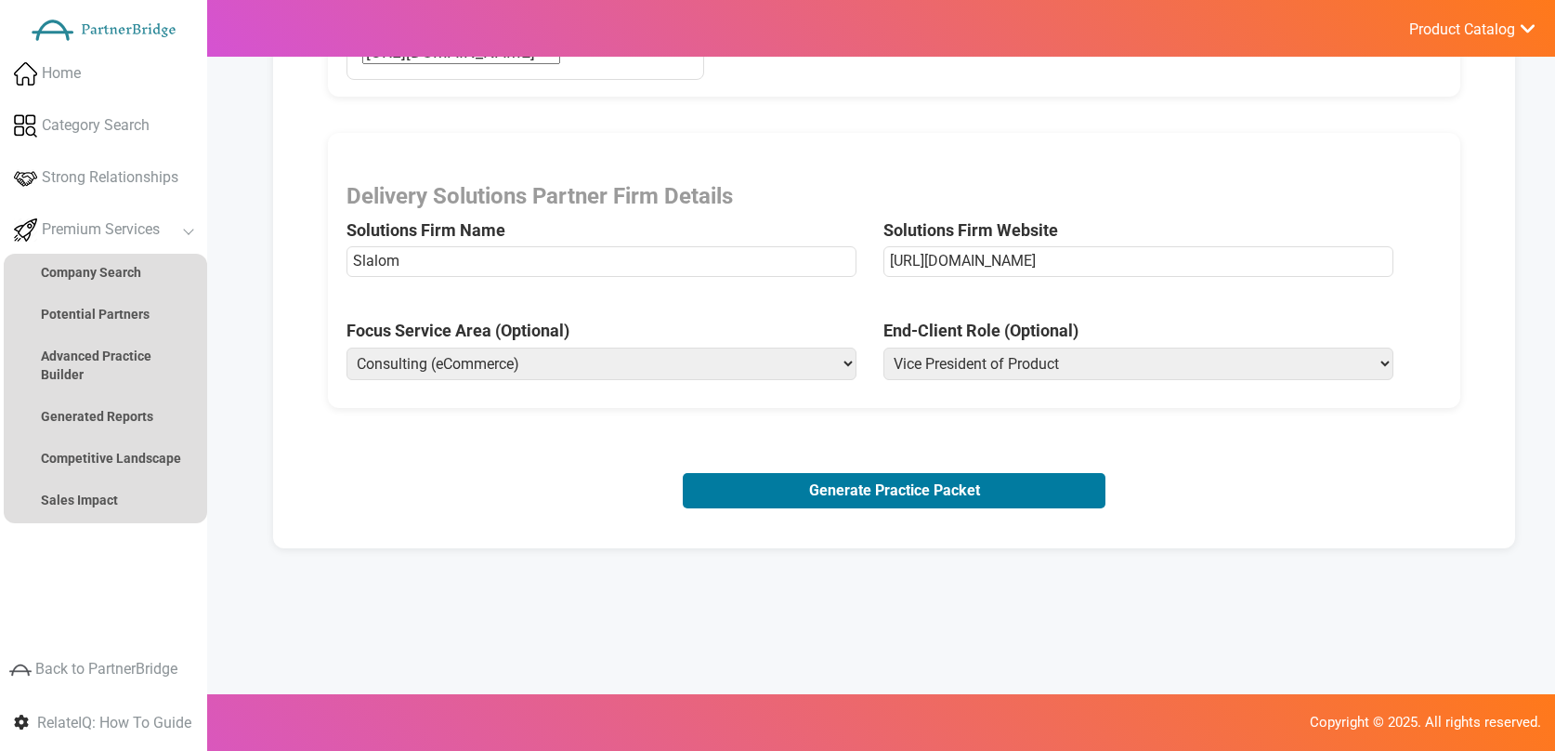
scroll to position [444, 0]
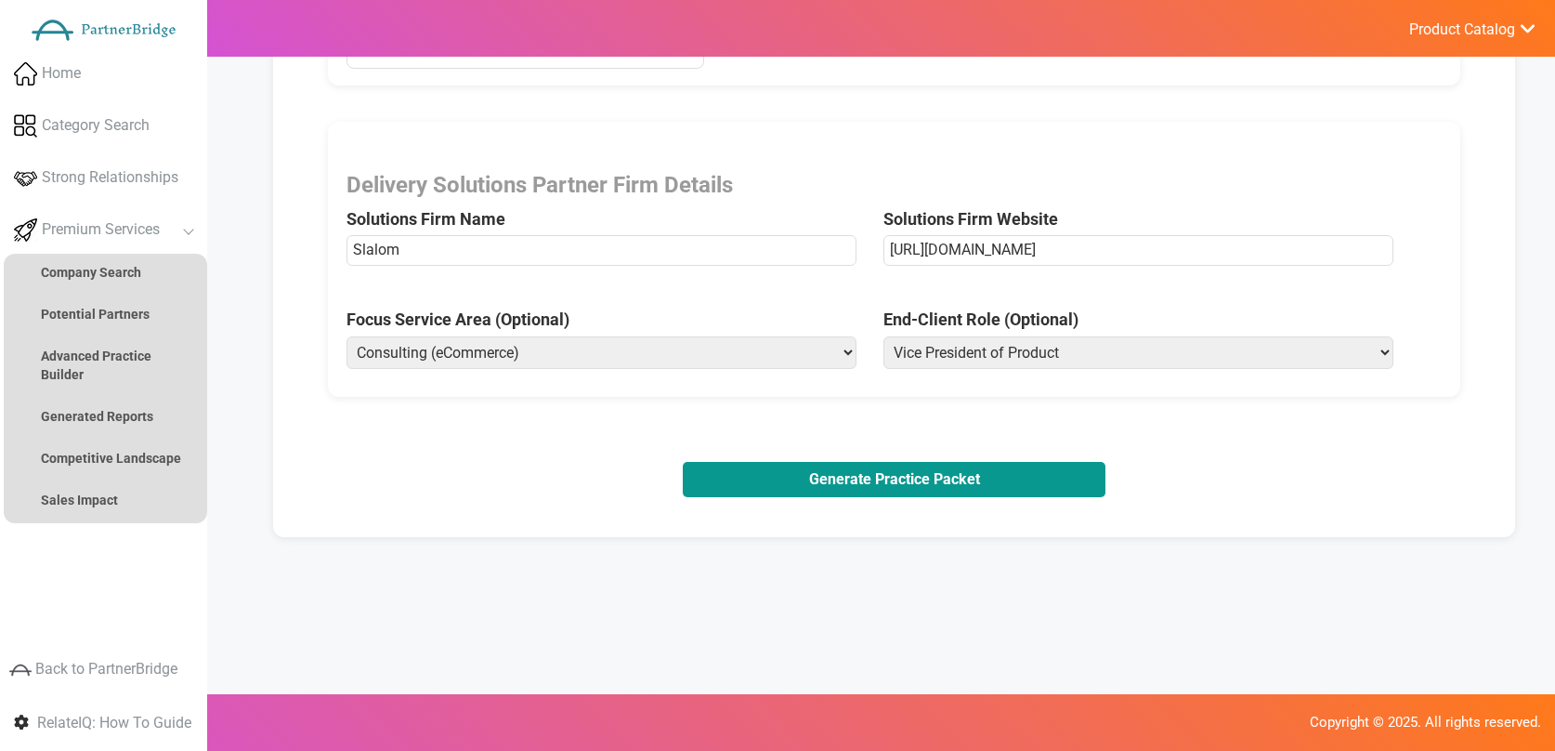
click at [900, 477] on button "Generate Practice Packet" at bounding box center [894, 479] width 422 height 35
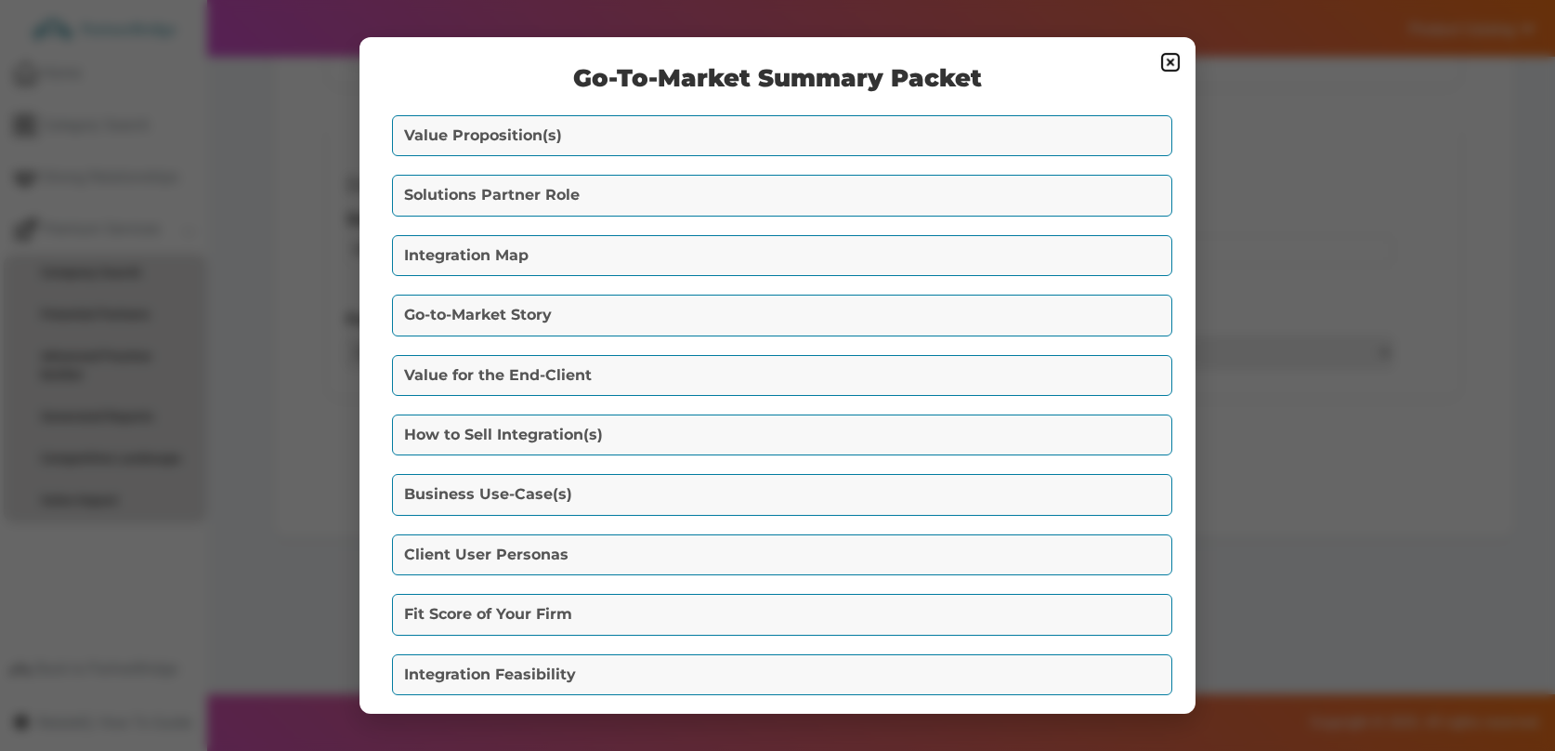
click at [671, 151] on button "Value Proposition(s)" at bounding box center [782, 135] width 780 height 41
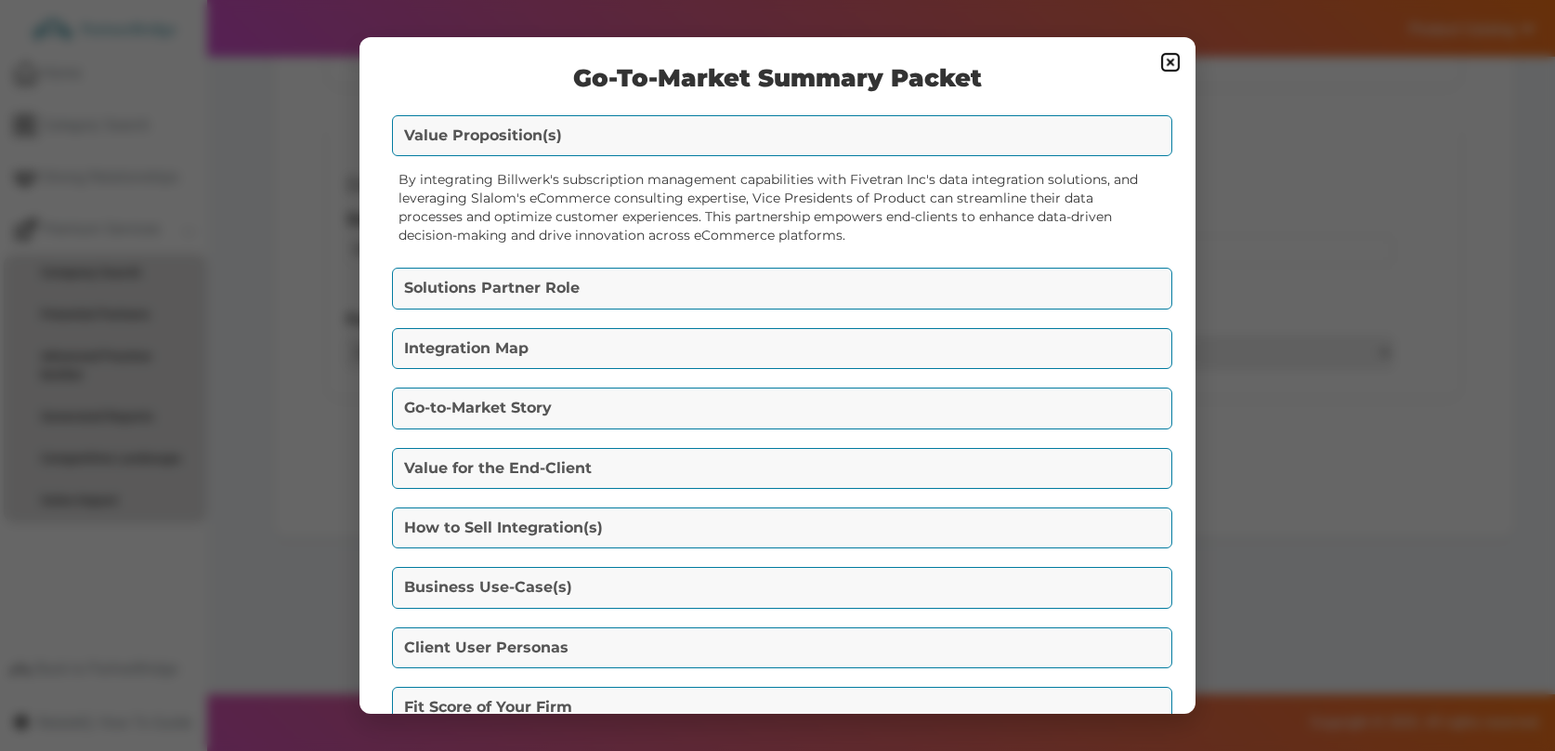
click at [663, 274] on button "Solutions Partner Role" at bounding box center [782, 288] width 780 height 41
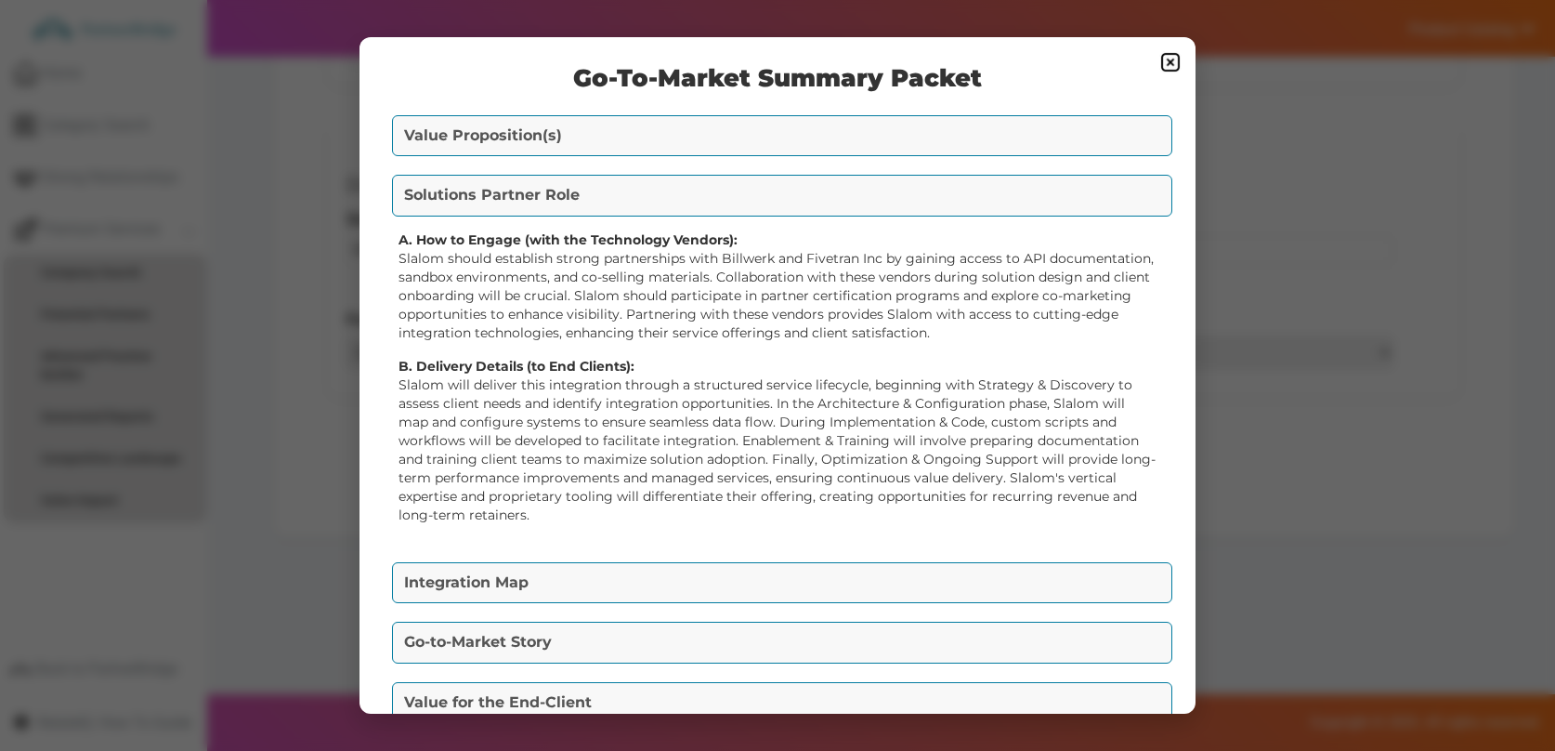
click at [693, 570] on button "Integration Map" at bounding box center [782, 582] width 780 height 41
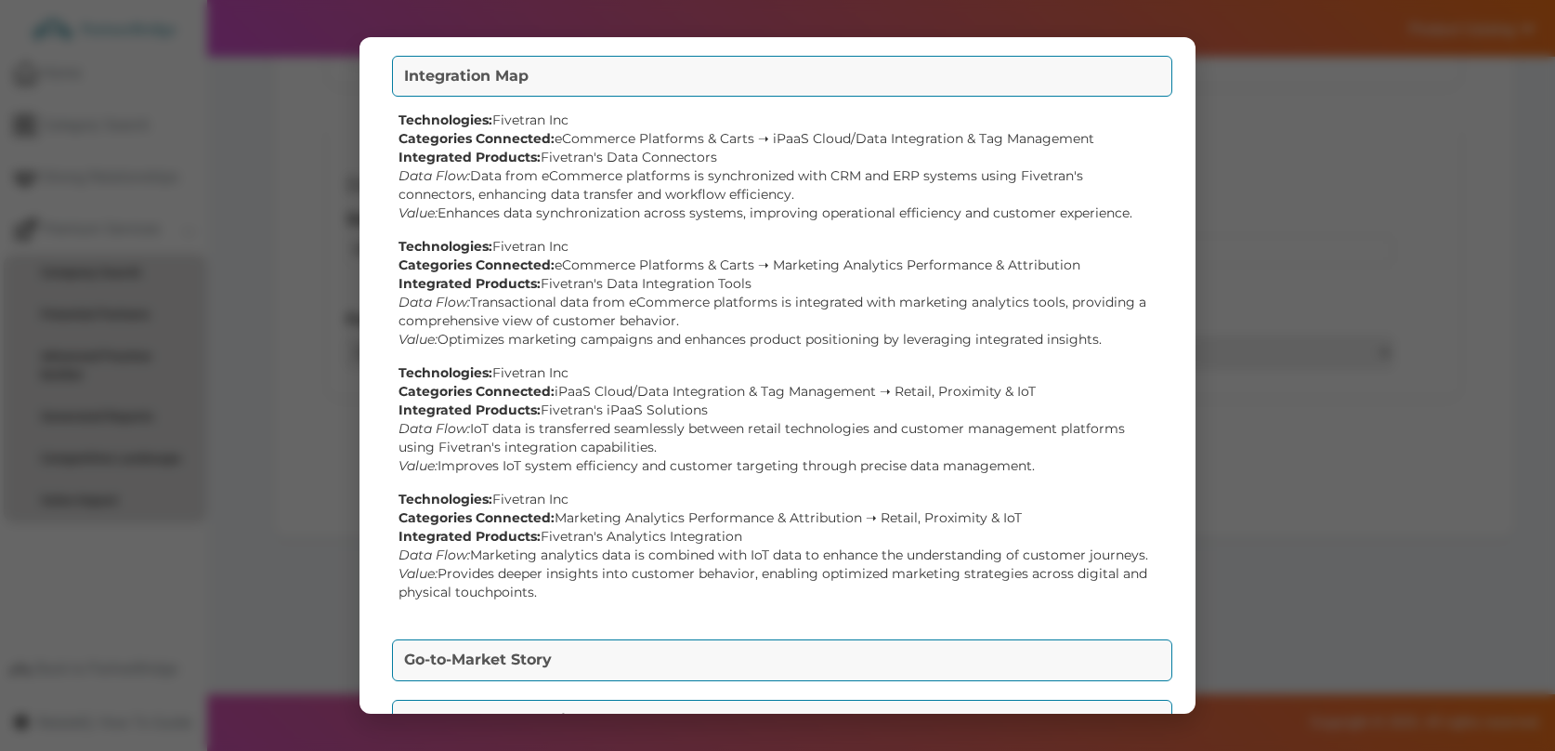
scroll to position [183, 0]
click at [711, 636] on button "Go-to-Market Story" at bounding box center [782, 656] width 780 height 41
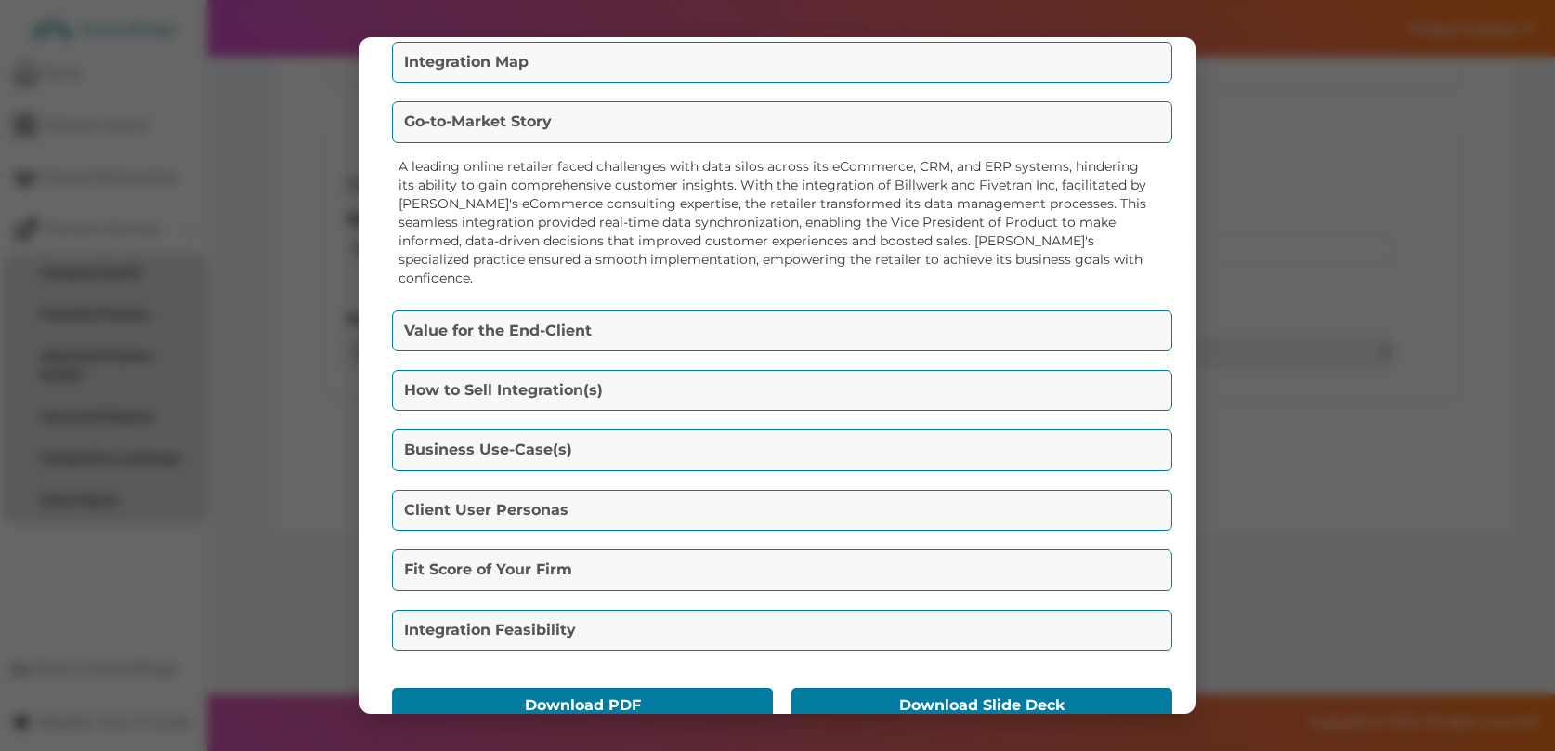
scroll to position [194, 0]
click at [663, 309] on button "Value for the End-Client" at bounding box center [782, 329] width 780 height 41
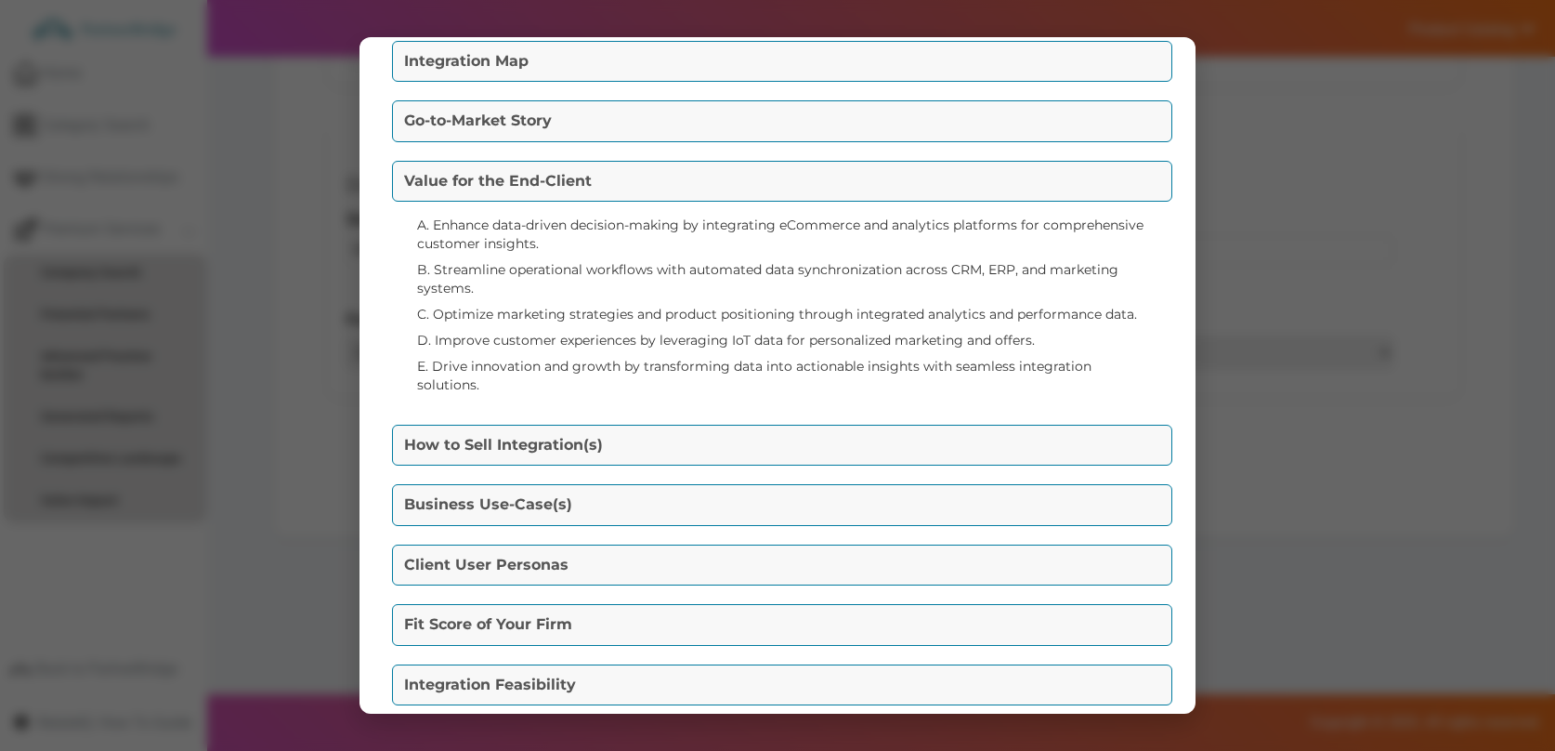
click at [679, 428] on button "How to Sell Integration(s)" at bounding box center [782, 445] width 780 height 41
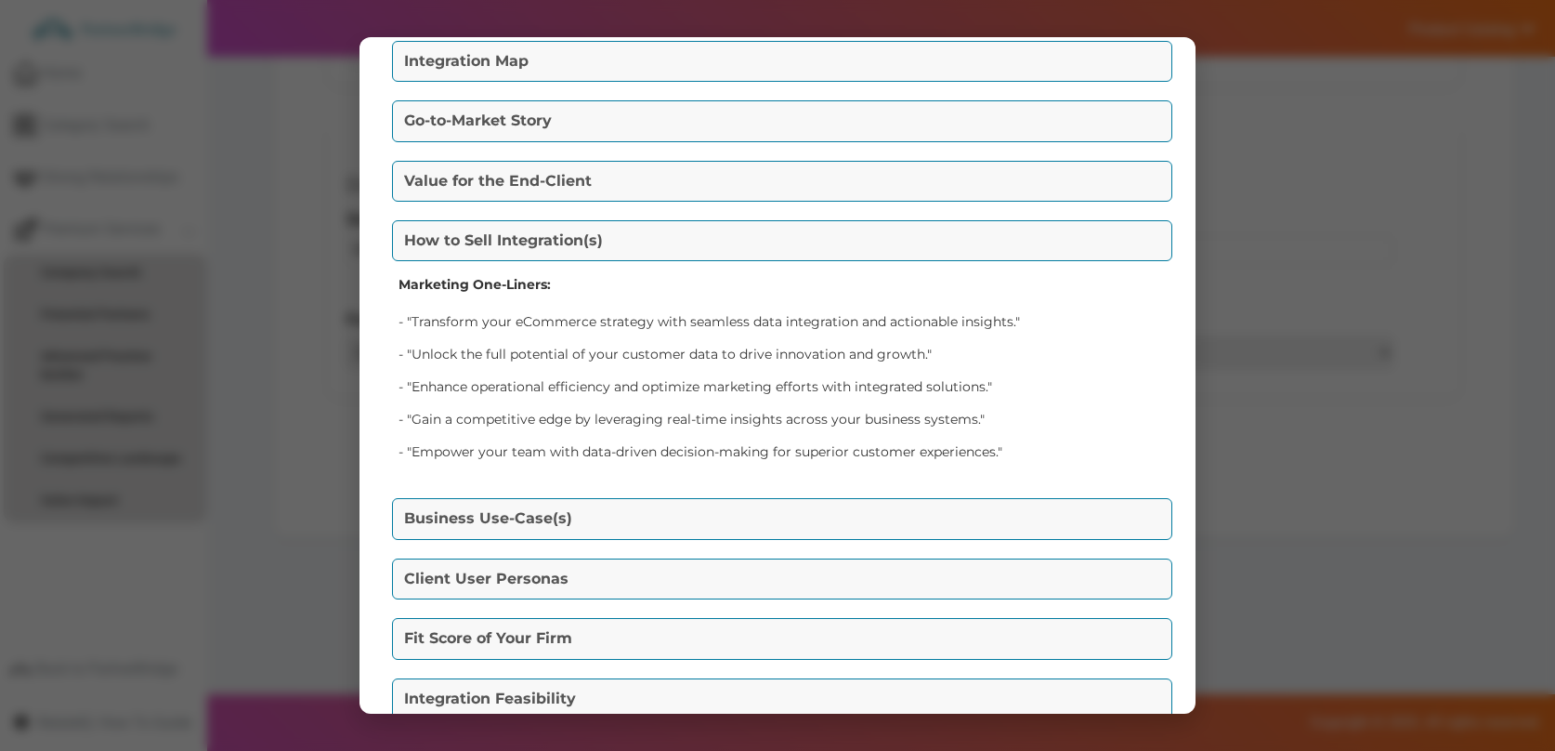
click at [695, 516] on button "Business Use-Case(s)" at bounding box center [782, 518] width 780 height 41
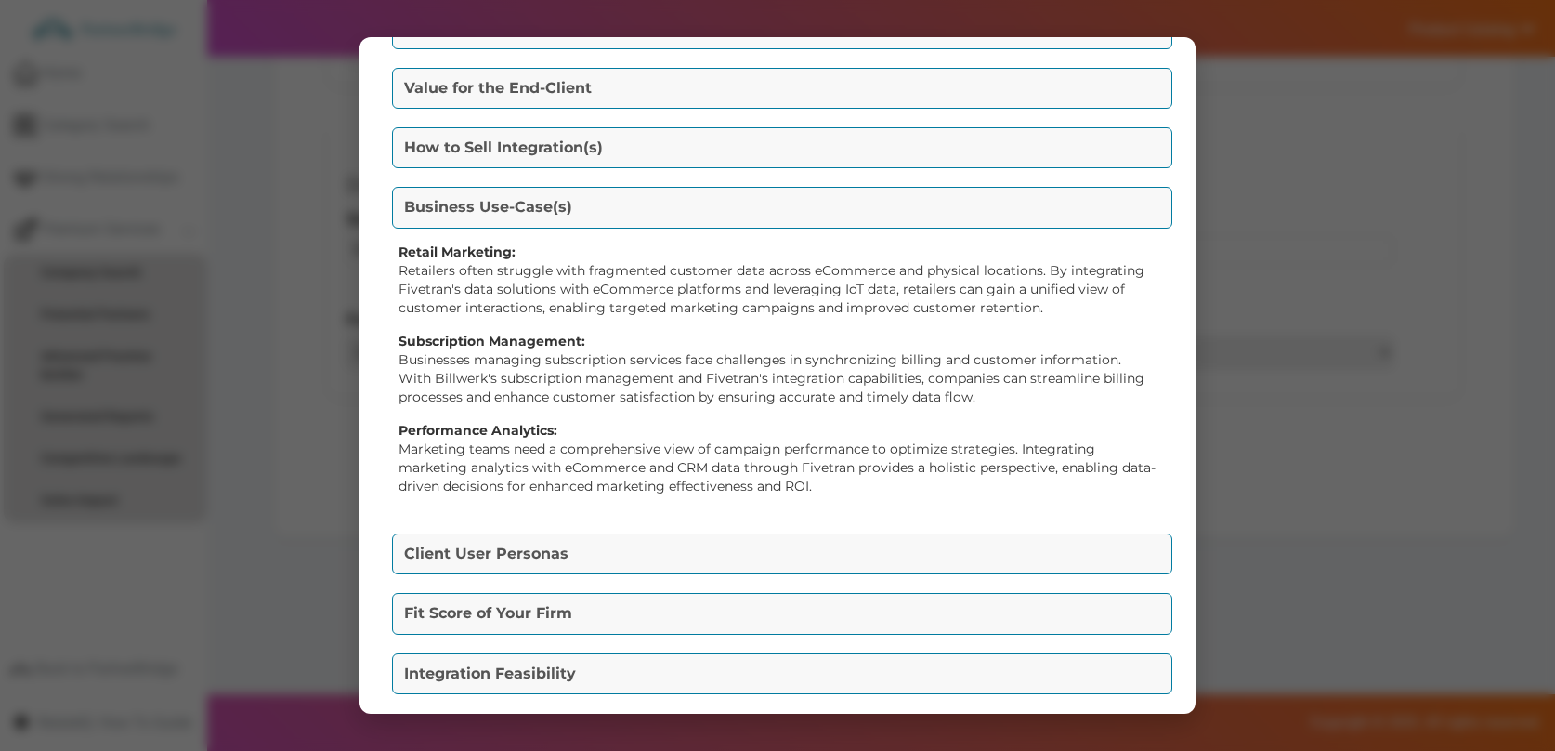
scroll to position [373, 0]
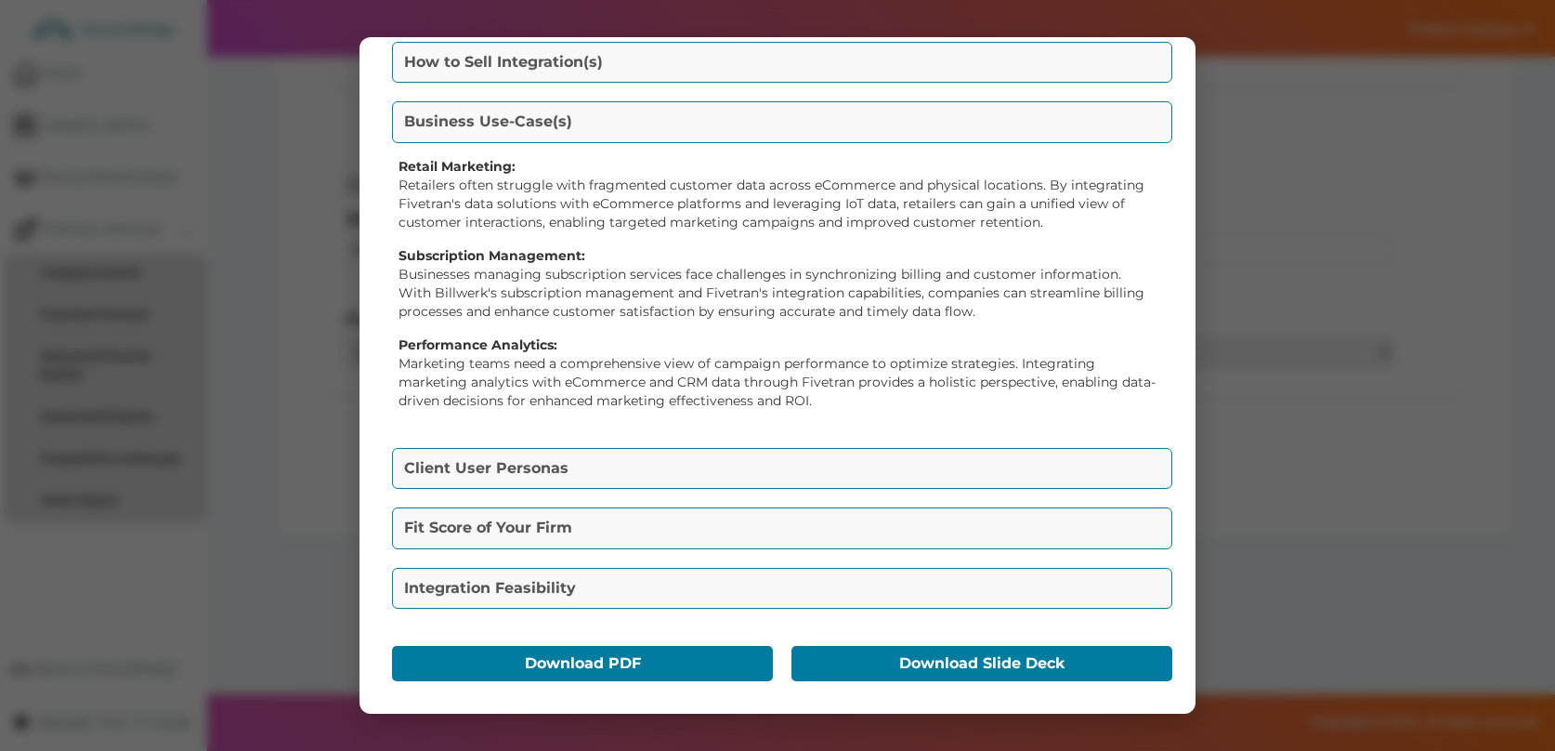
click at [685, 450] on button "Client User Personas" at bounding box center [782, 468] width 780 height 41
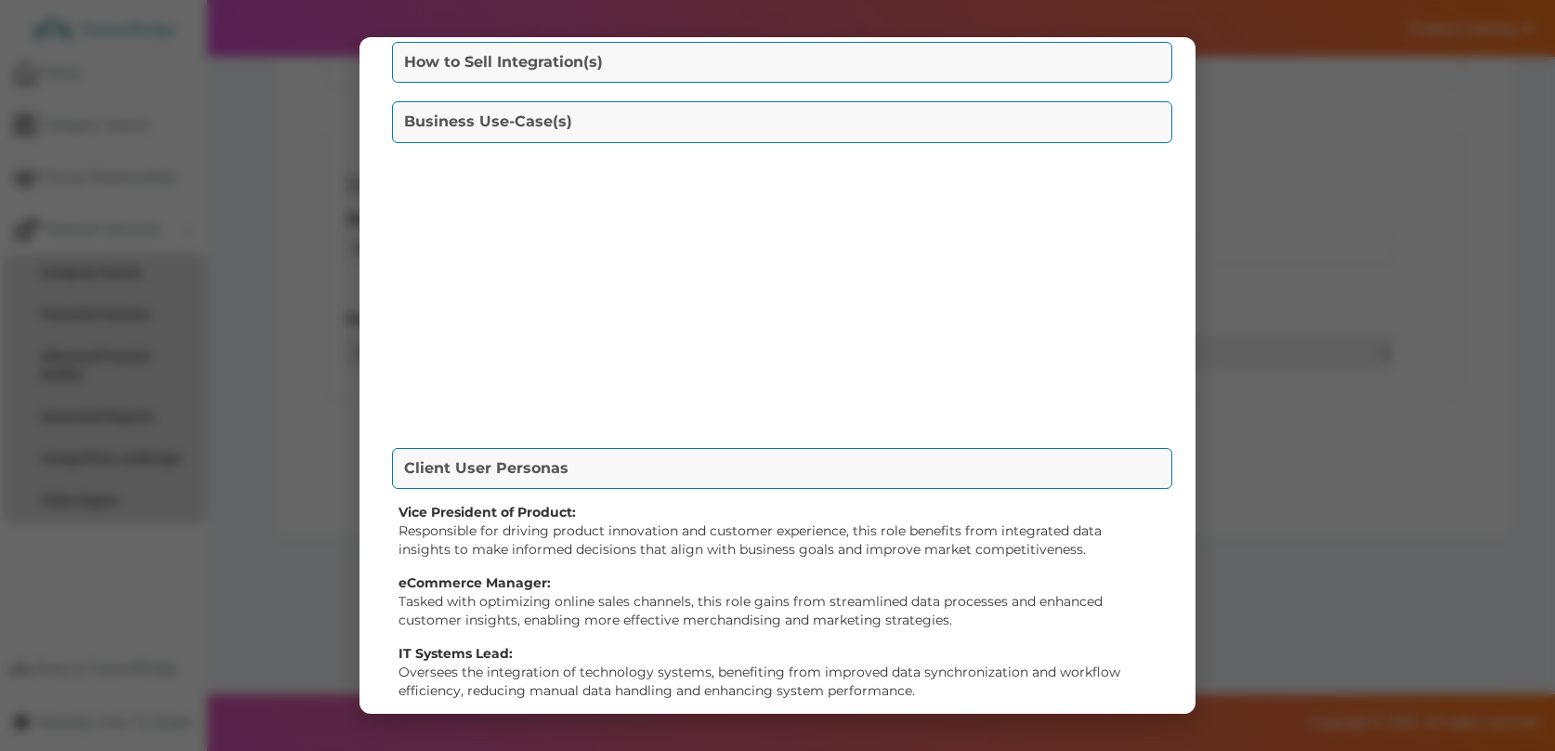
scroll to position [318, 0]
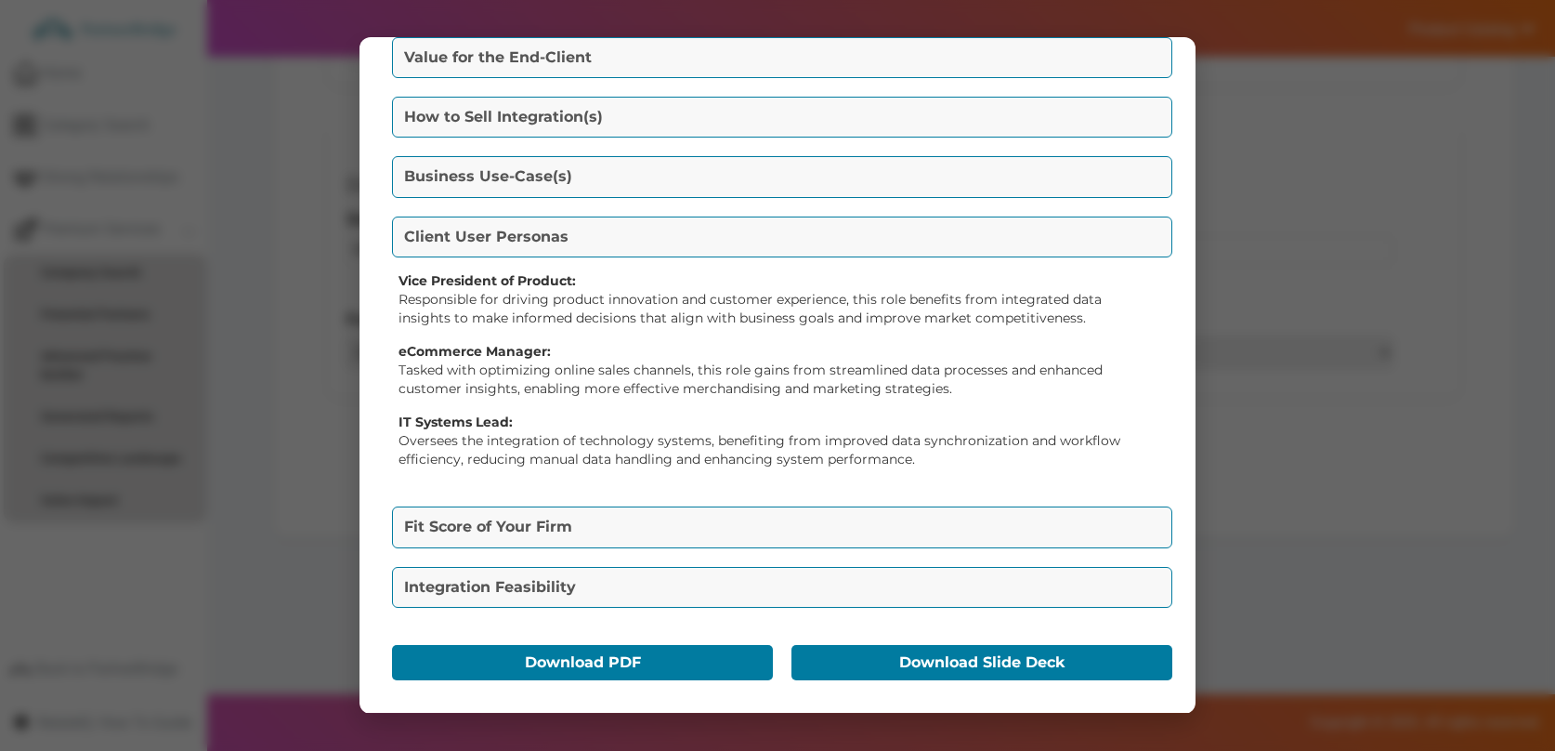
click at [692, 528] on button "Fit Score of Your Firm" at bounding box center [782, 526] width 780 height 41
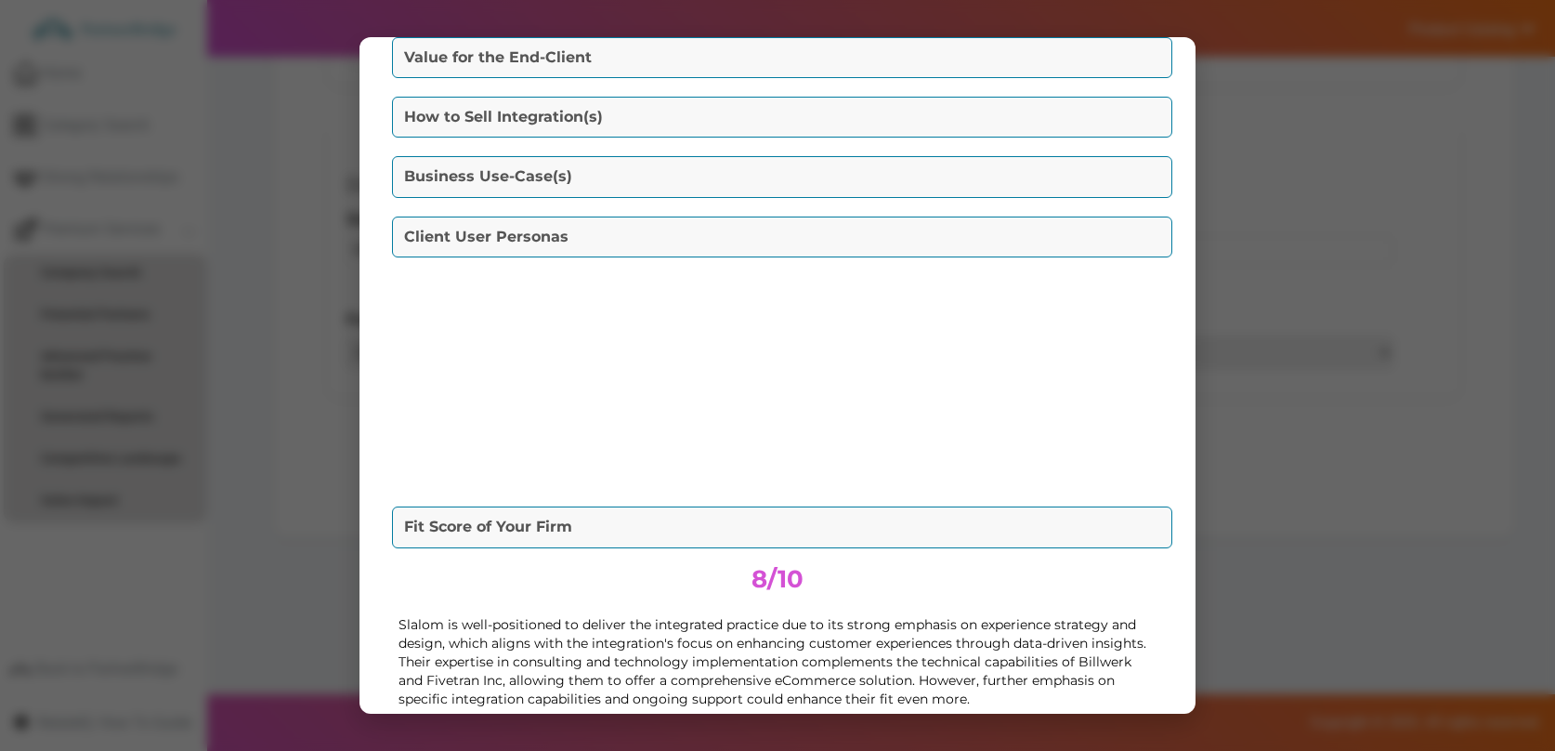
scroll to position [266, 0]
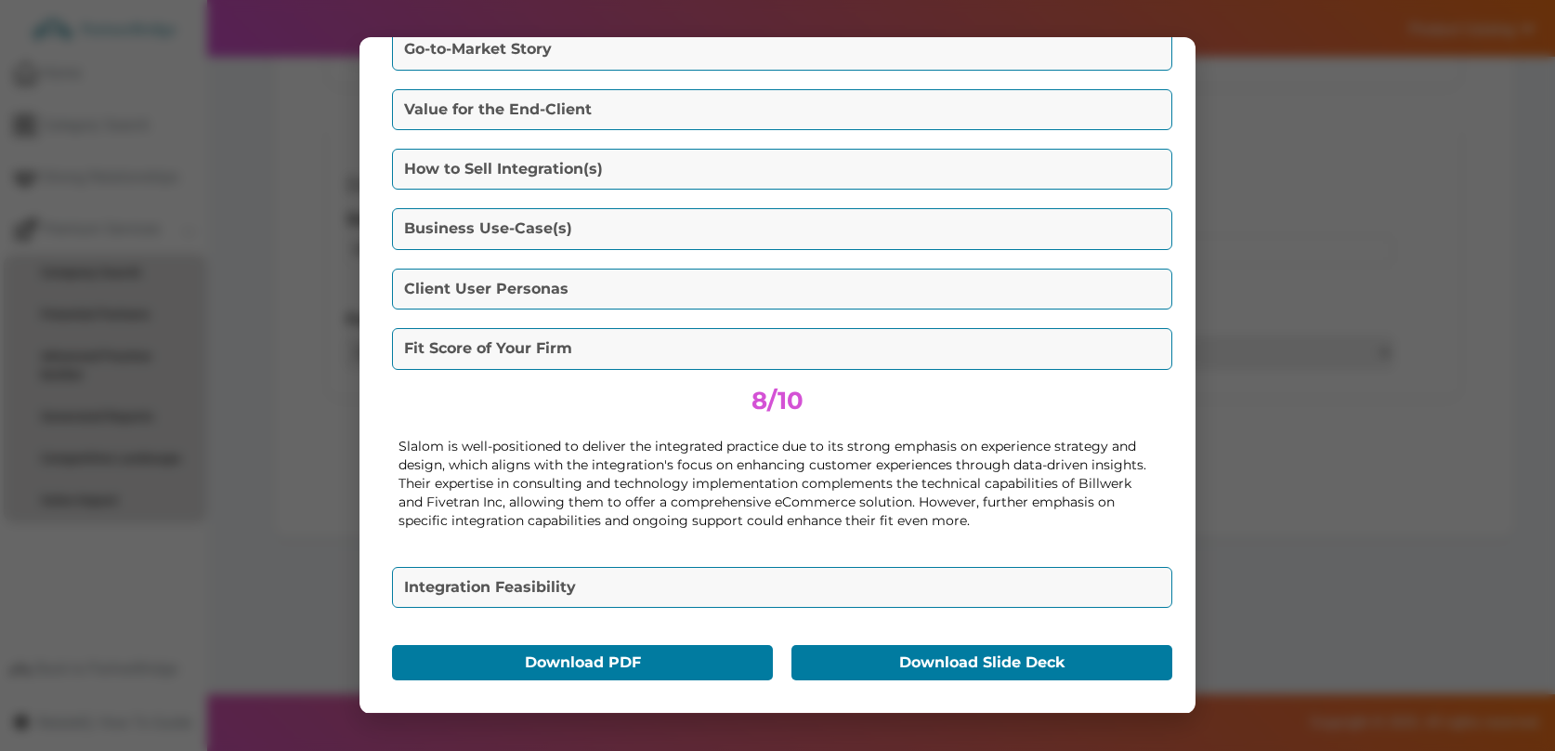
click at [695, 578] on button "Integration Feasibility" at bounding box center [782, 587] width 780 height 41
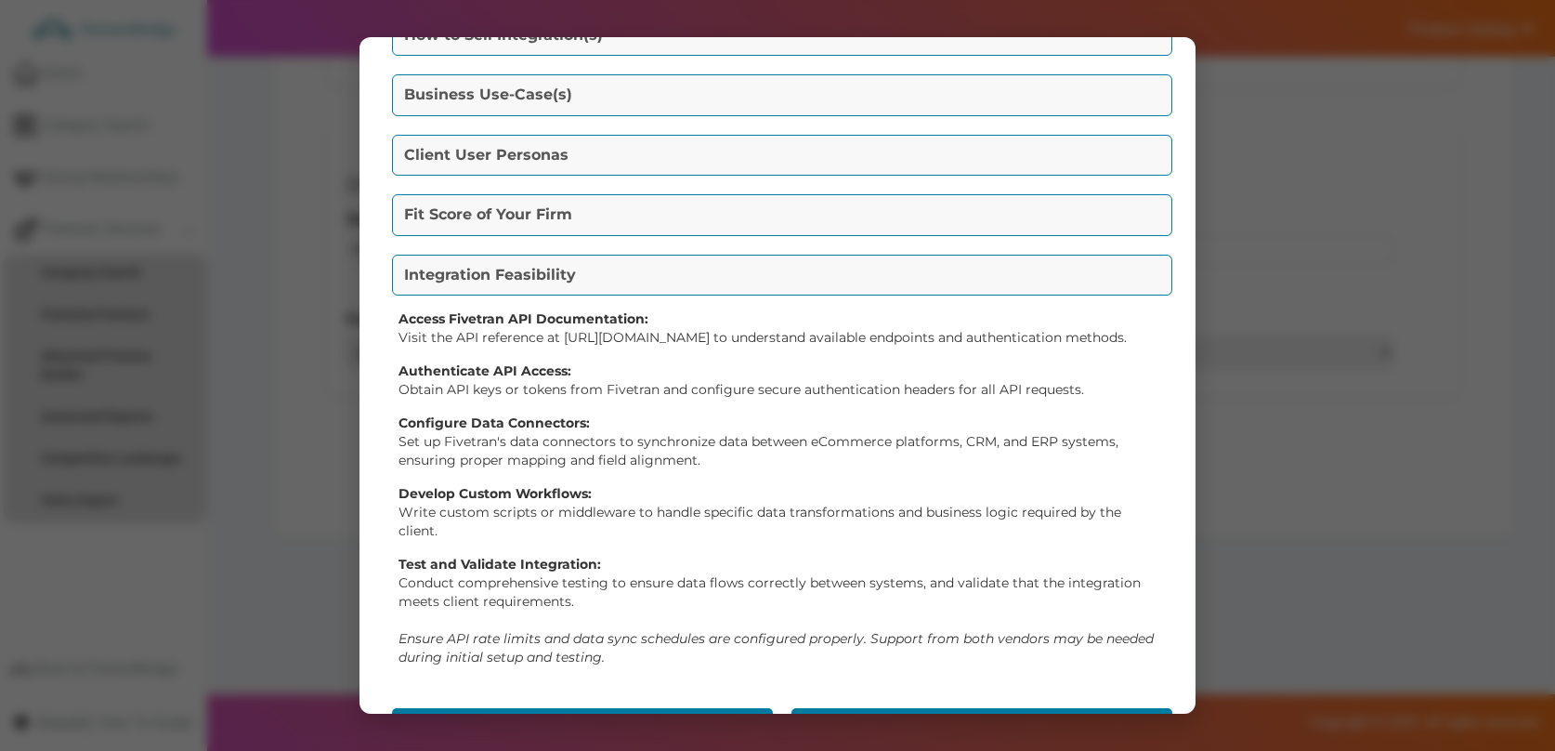
scroll to position [480, 0]
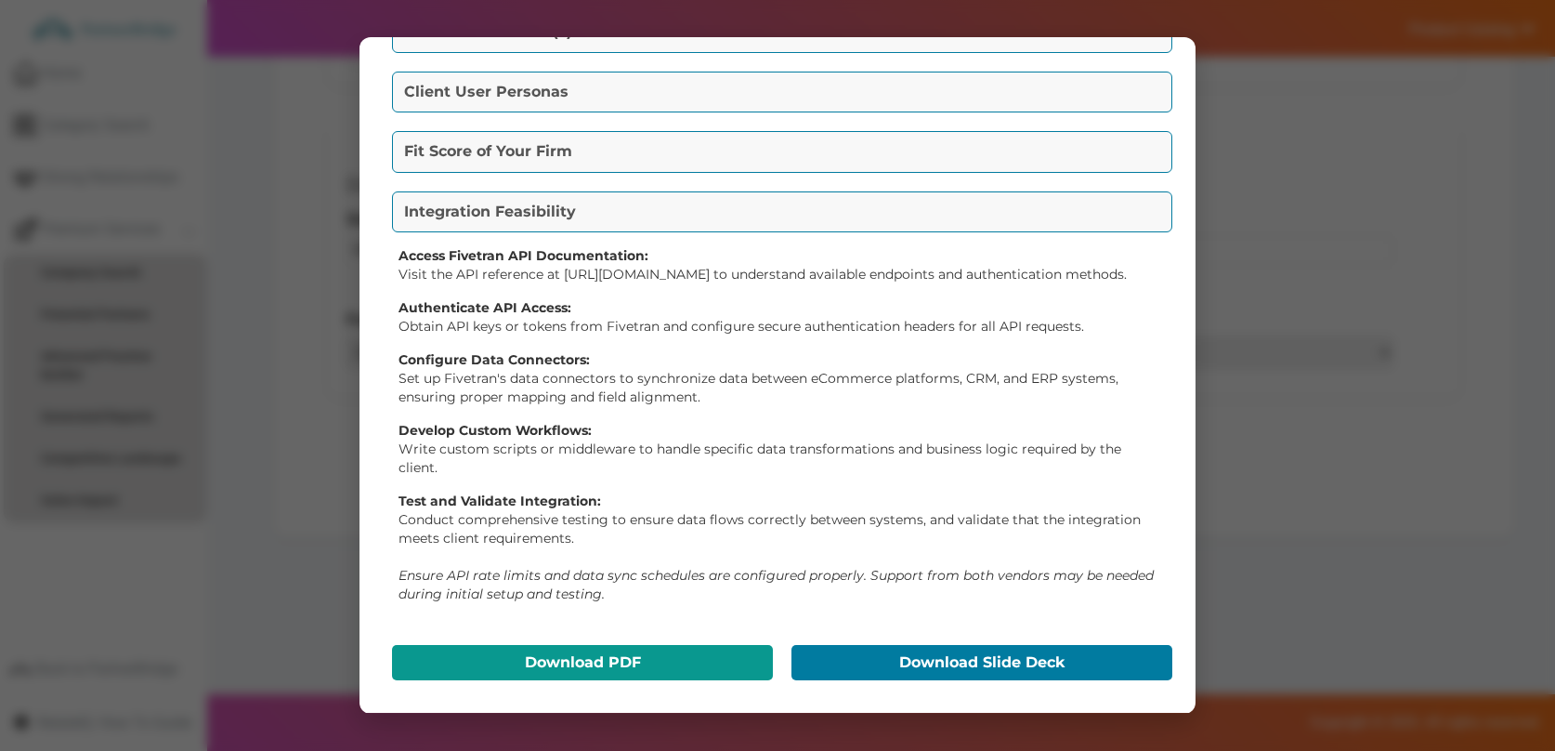
click at [624, 649] on button "Download PDF" at bounding box center [582, 662] width 381 height 35
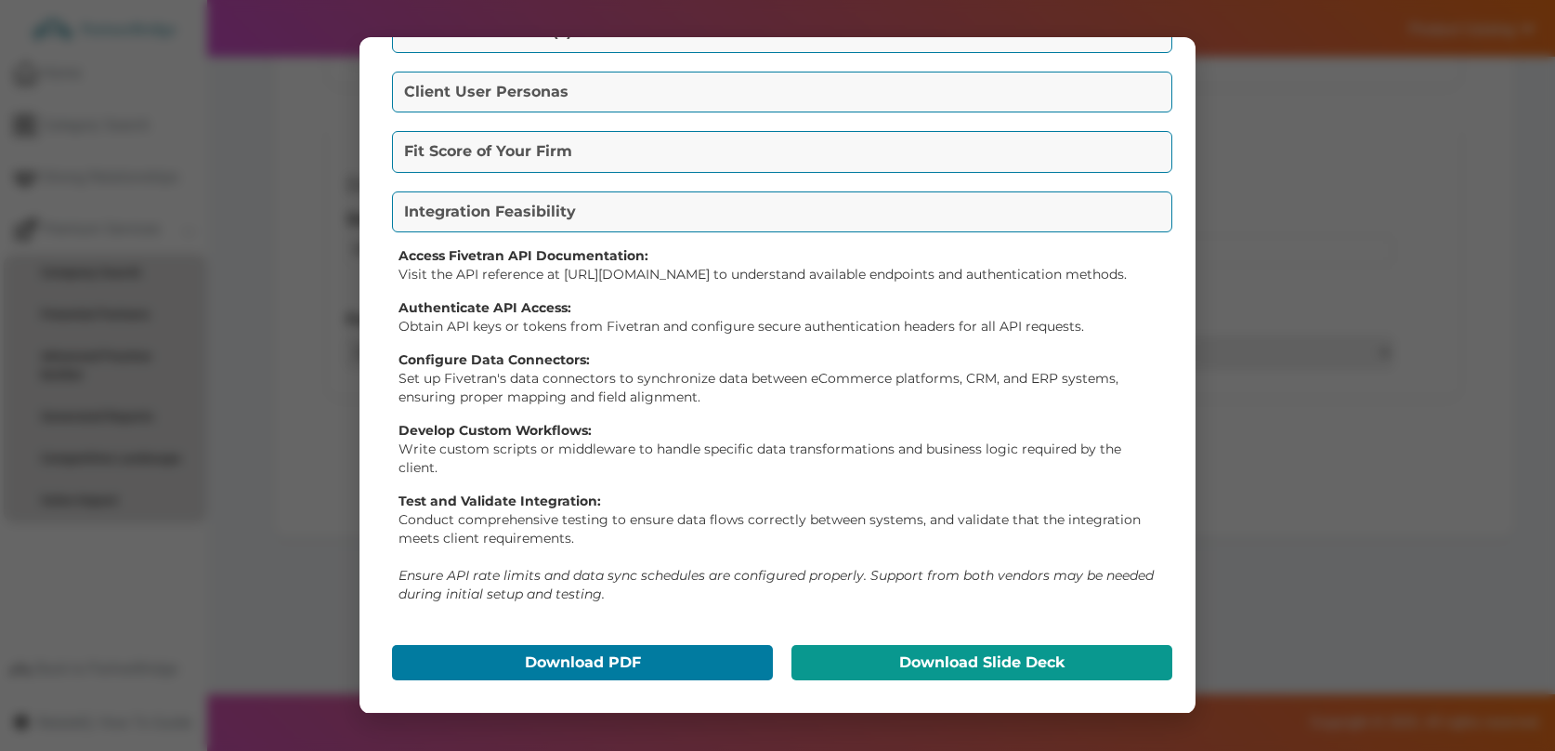
click at [1042, 673] on button "Download Slide Deck" at bounding box center [982, 662] width 381 height 35
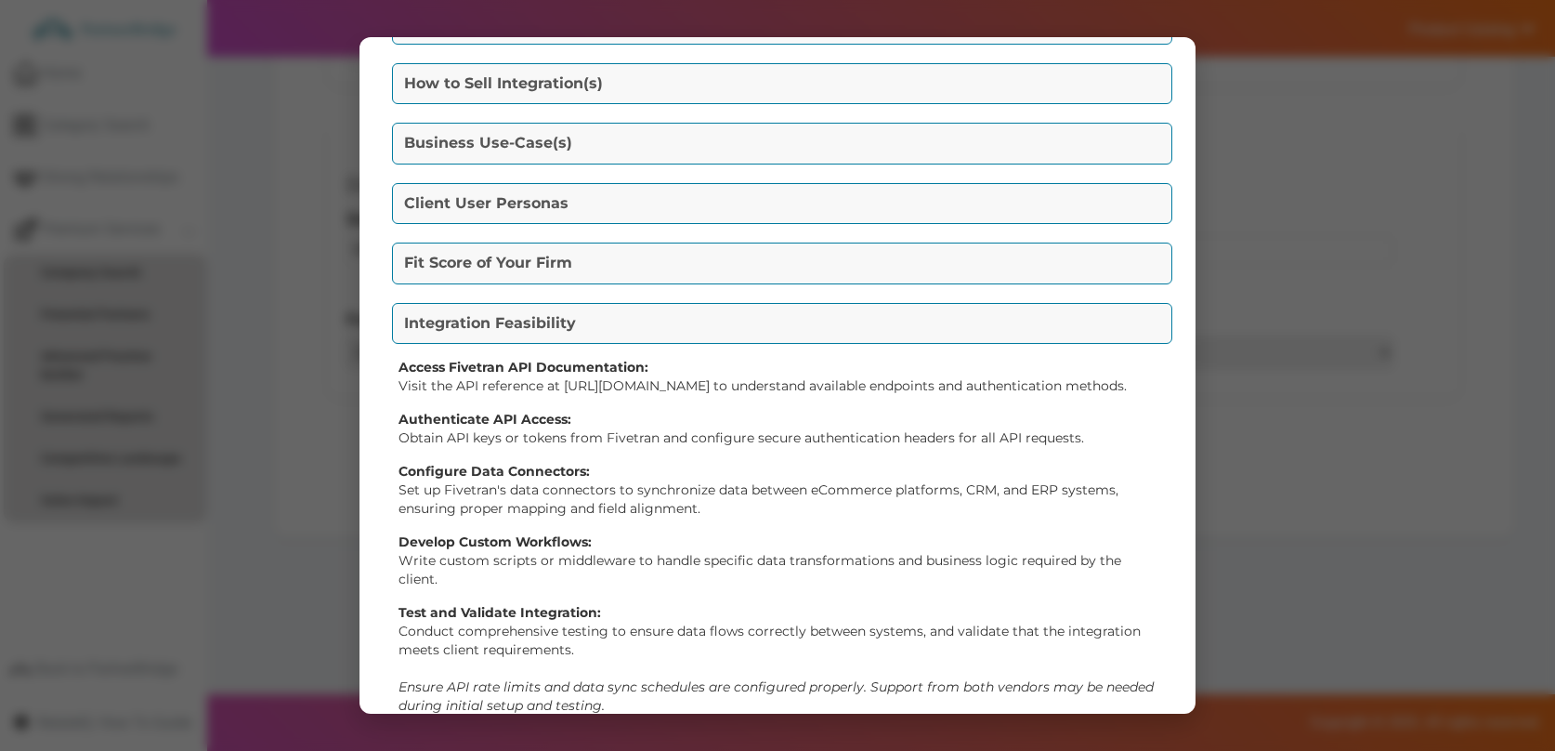
scroll to position [0, 0]
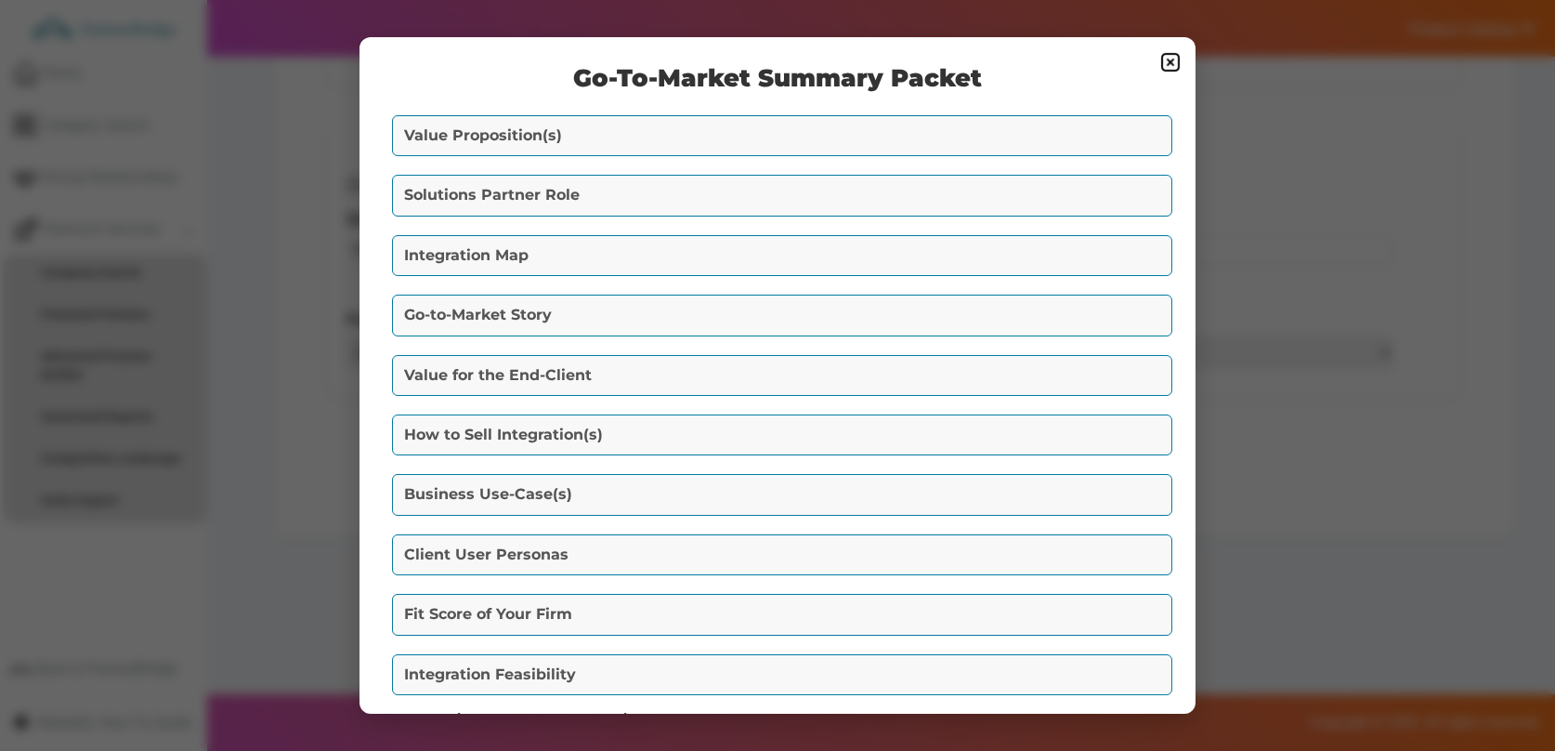
click at [1166, 72] on img at bounding box center [1171, 62] width 22 height 22
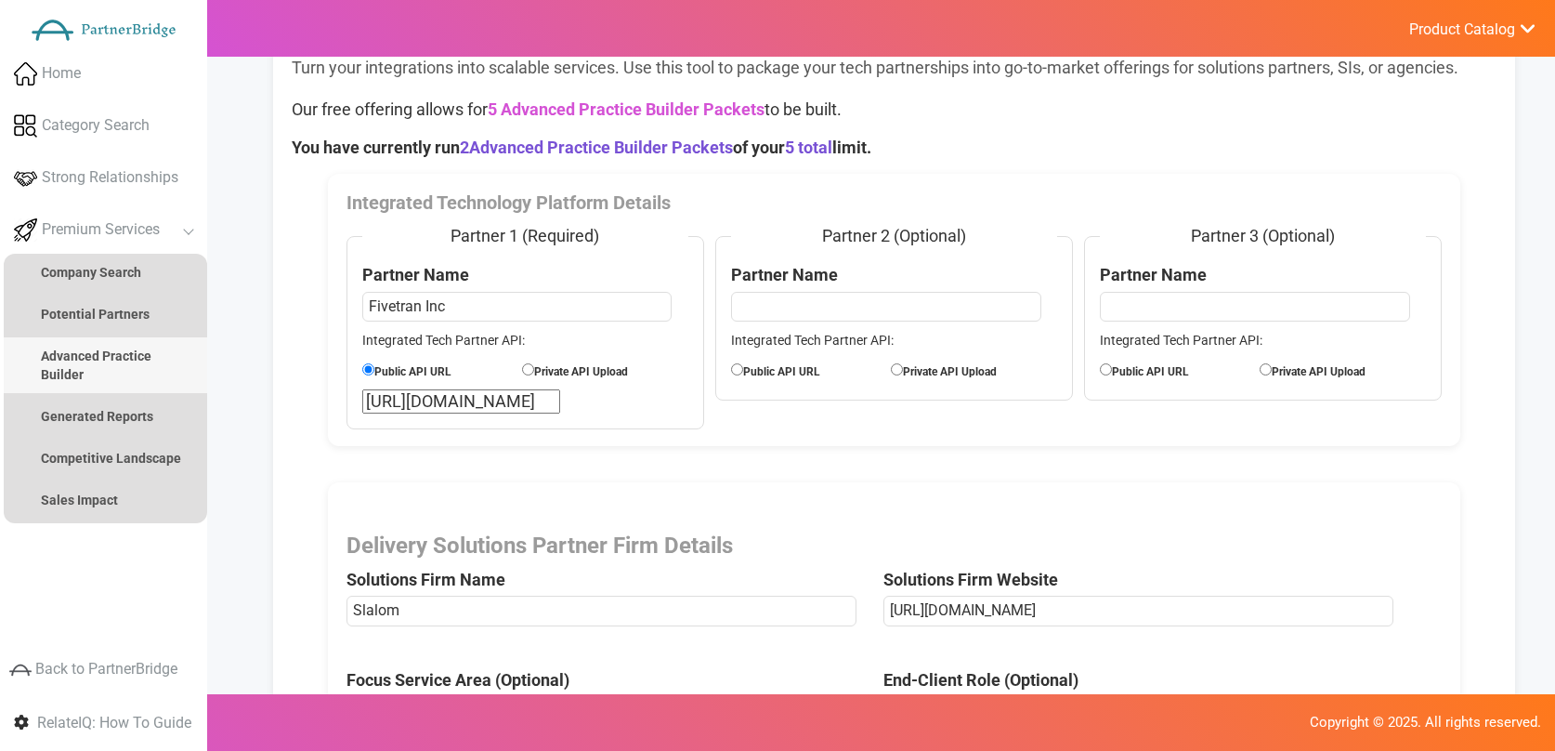
scroll to position [65, 0]
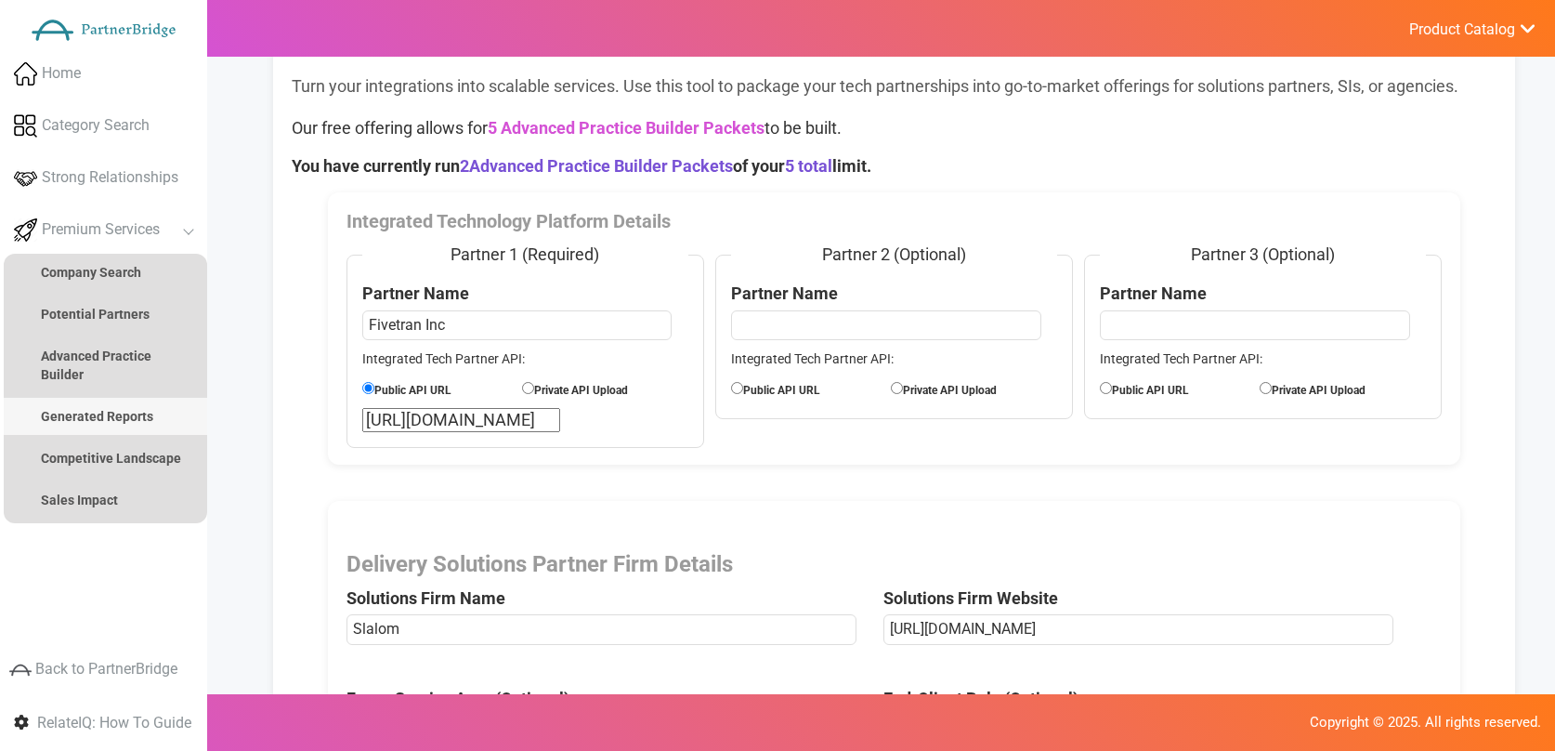
click at [154, 421] on link "Generated Reports" at bounding box center [105, 416] width 203 height 37
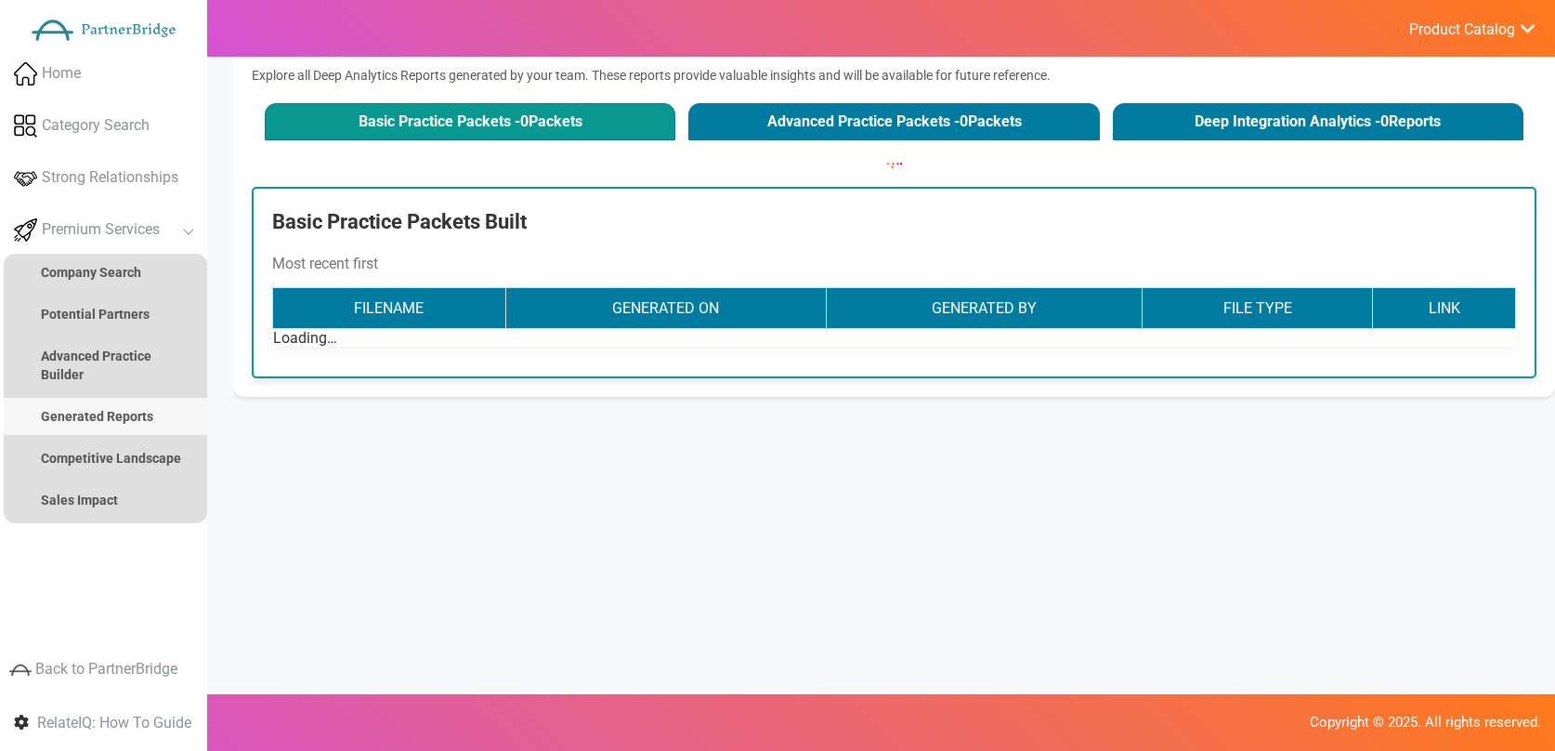
scroll to position [0, 0]
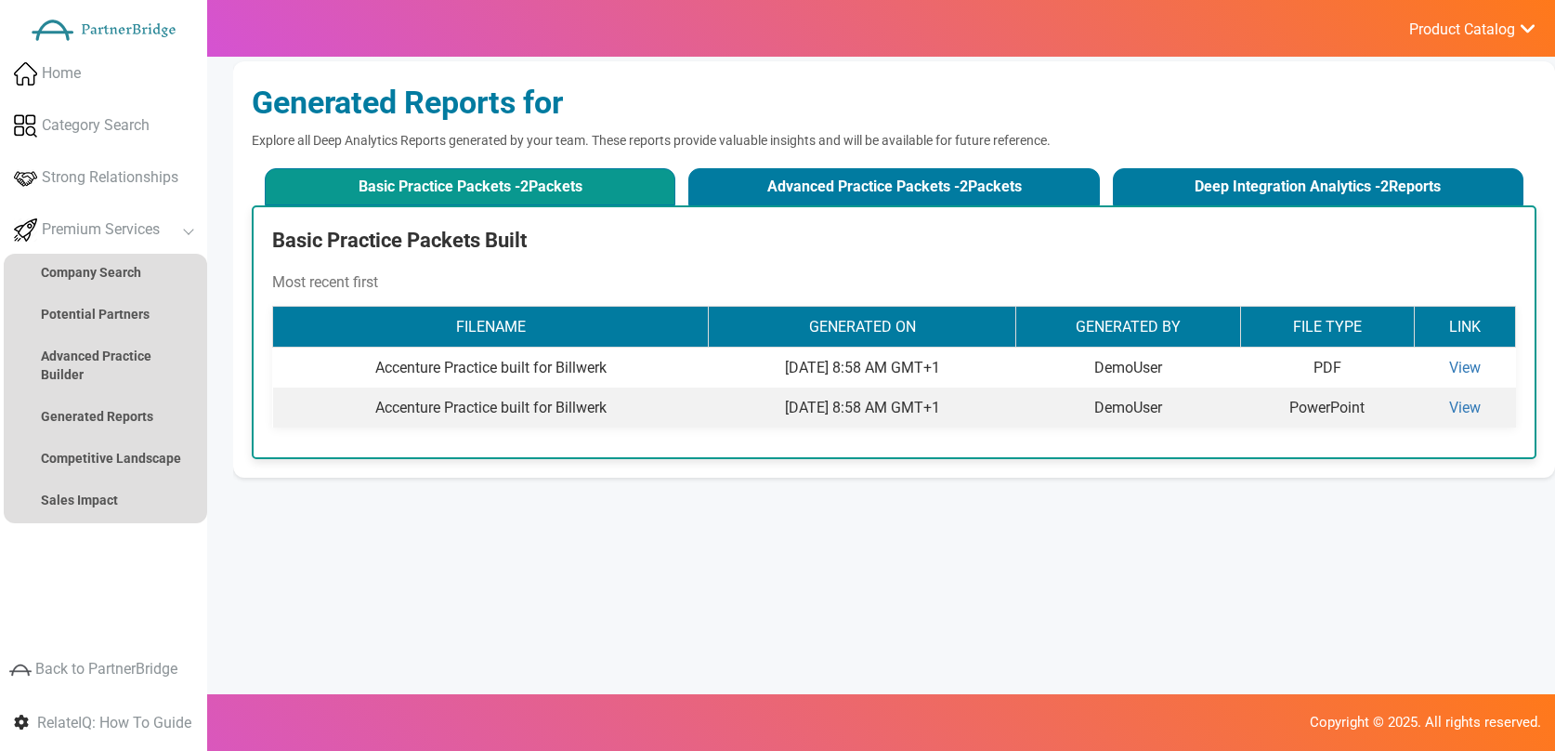
click at [794, 213] on div "Basic Practice Packets Built Most recent first Filename Generated On Generated …" at bounding box center [894, 332] width 1285 height 254
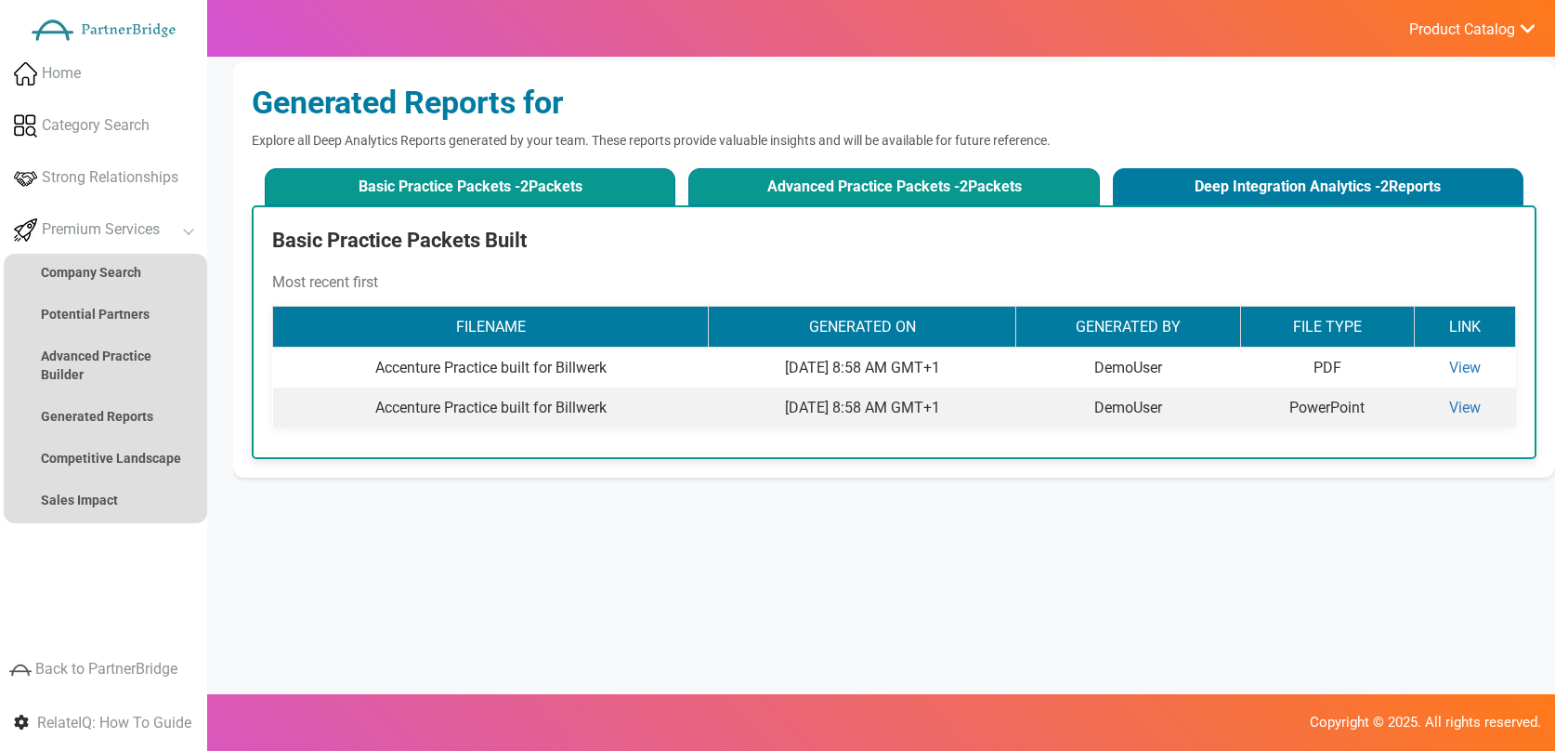
click at [803, 199] on button "Advanced Practice Packets - 2 Packets" at bounding box center [894, 186] width 412 height 37
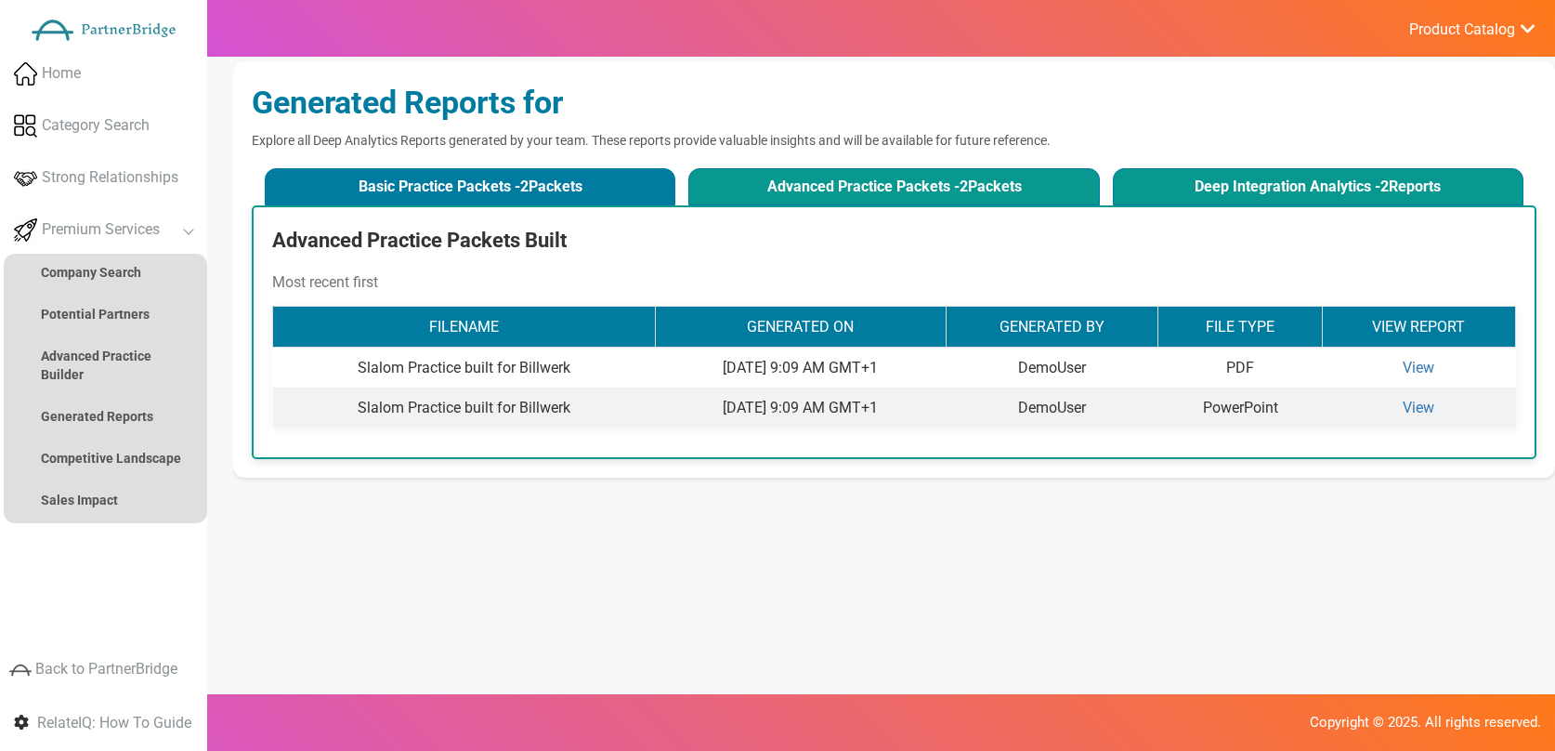
click at [1218, 183] on button "Deep Integration Analytics - 2 Reports" at bounding box center [1319, 186] width 412 height 37
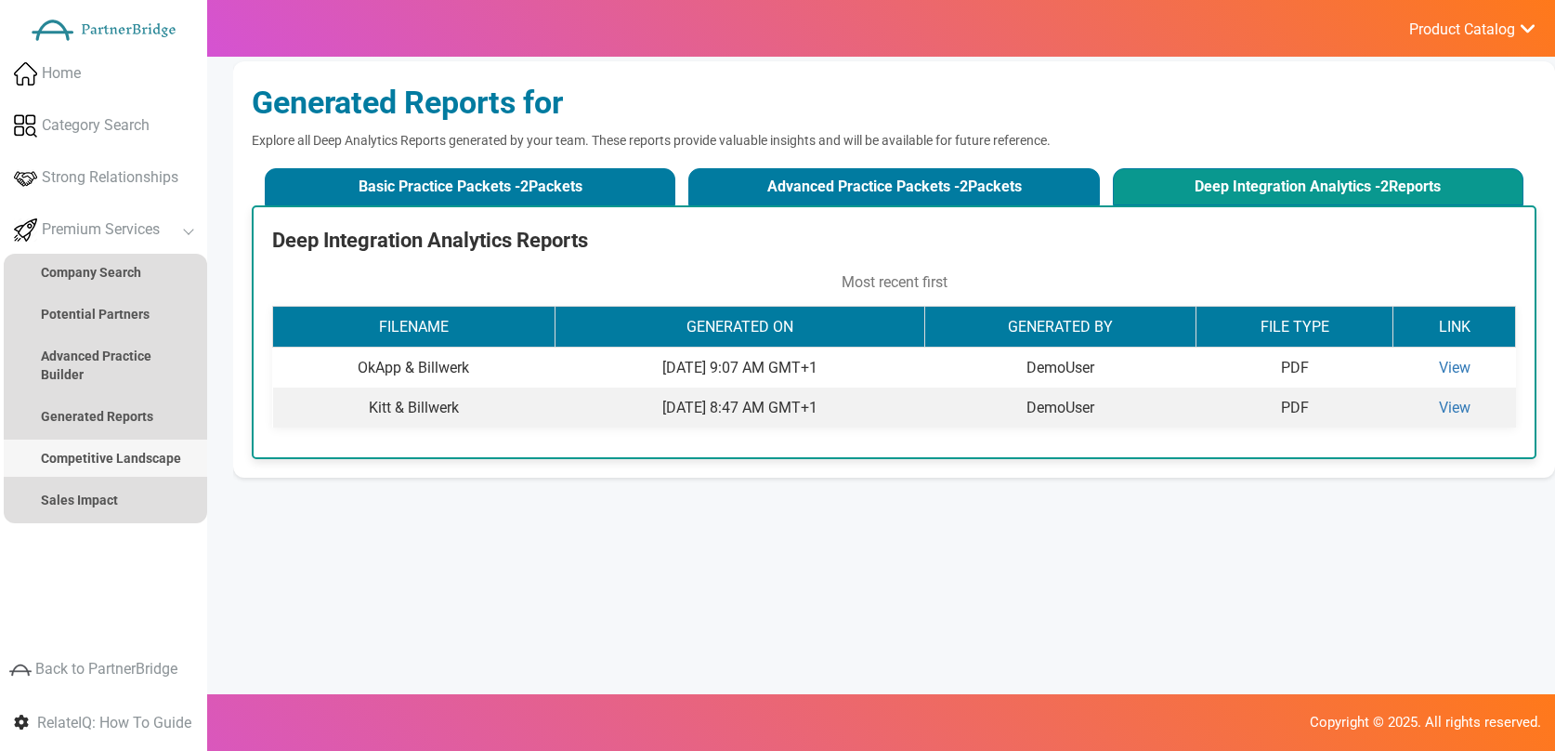
click at [106, 454] on strong "Competitive Landscape" at bounding box center [111, 458] width 140 height 15
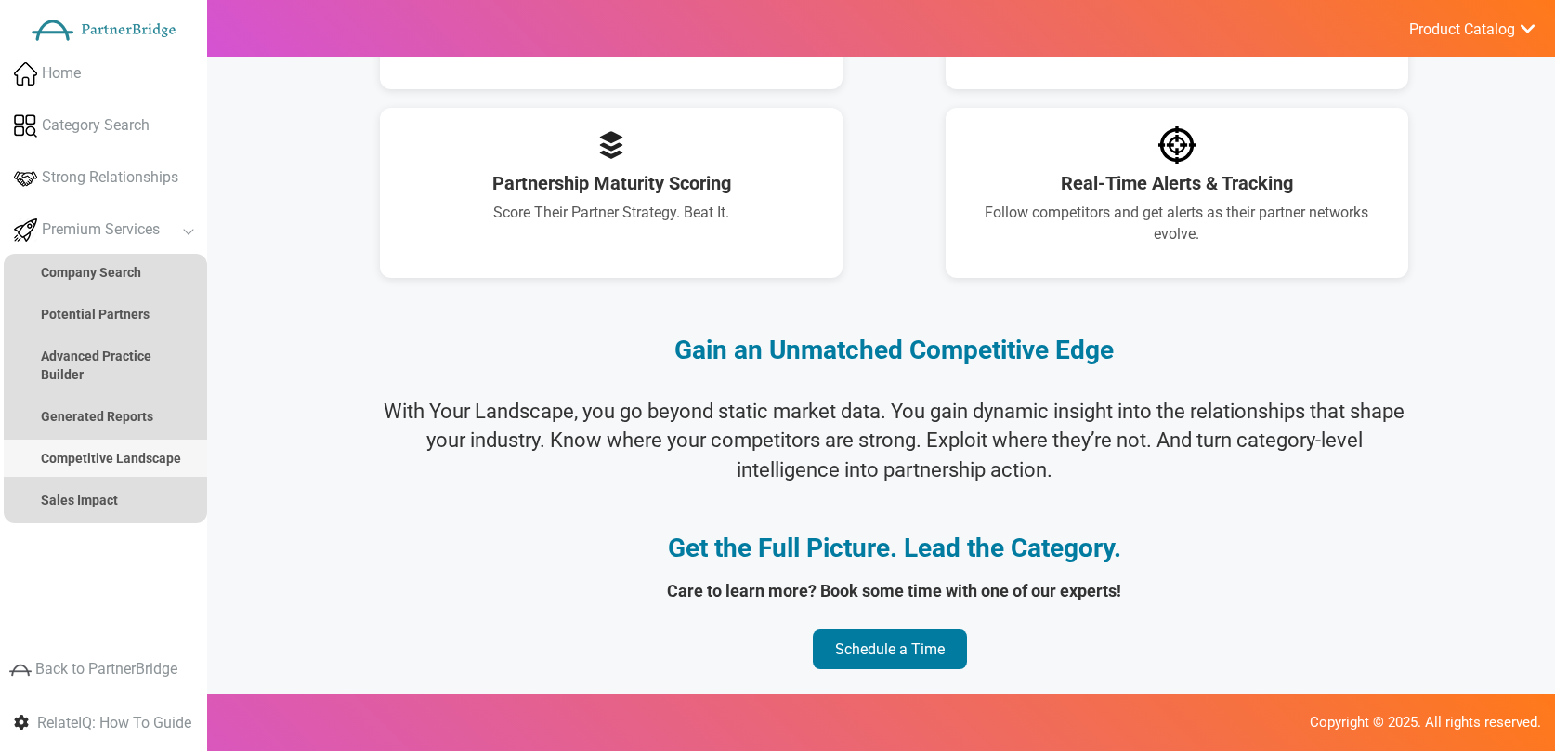
scroll to position [1489, 0]
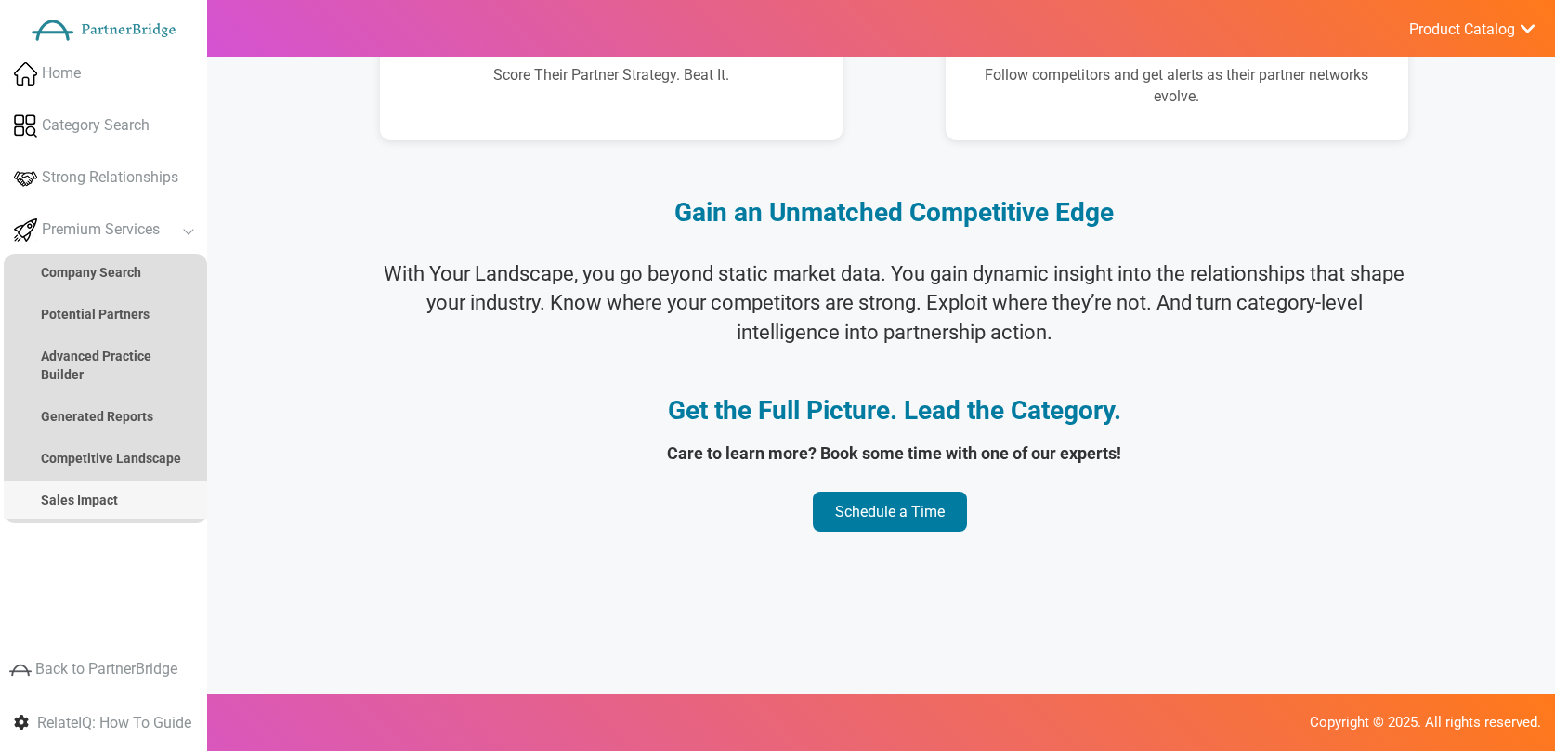
click at [118, 490] on link "Sales Impact" at bounding box center [105, 499] width 203 height 37
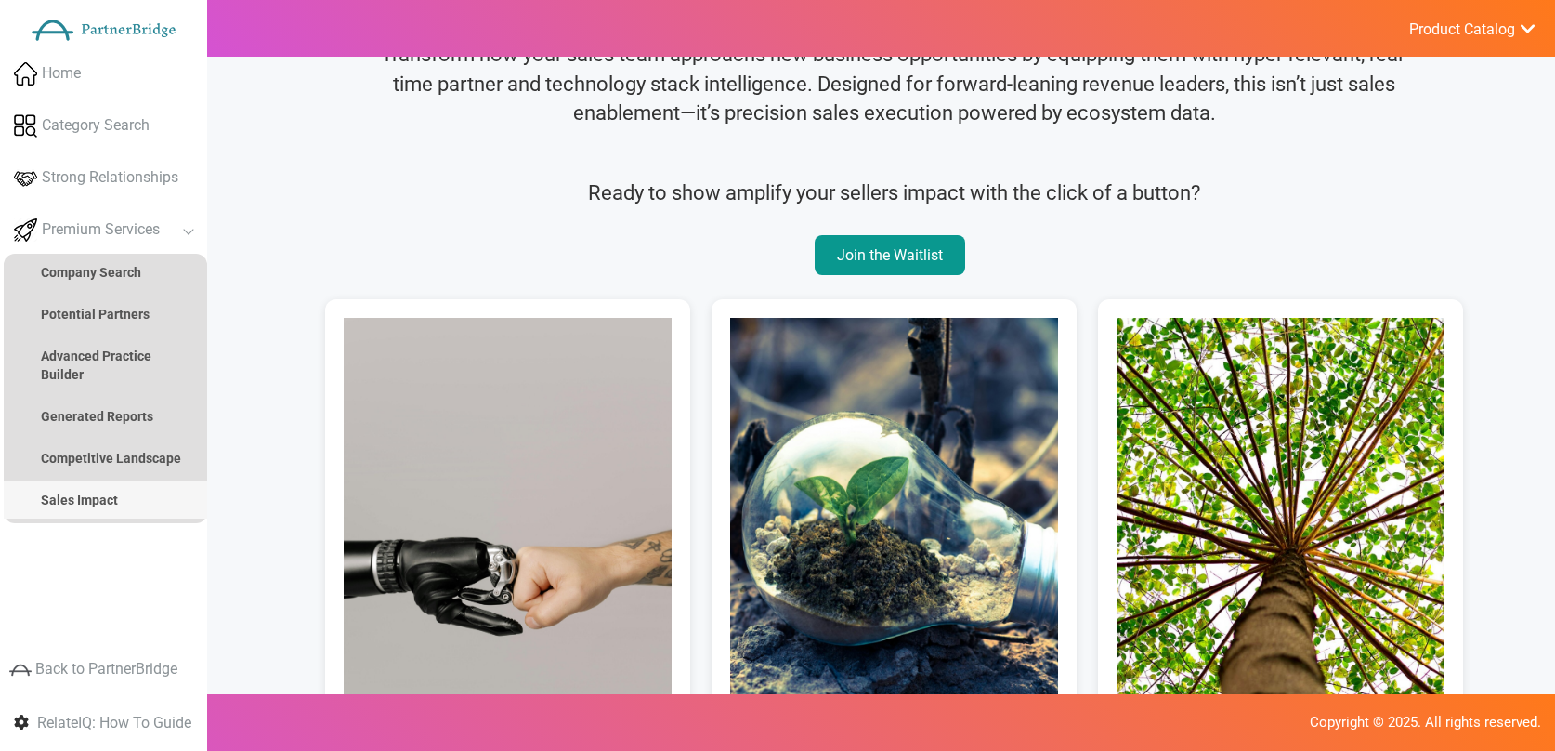
scroll to position [0, 0]
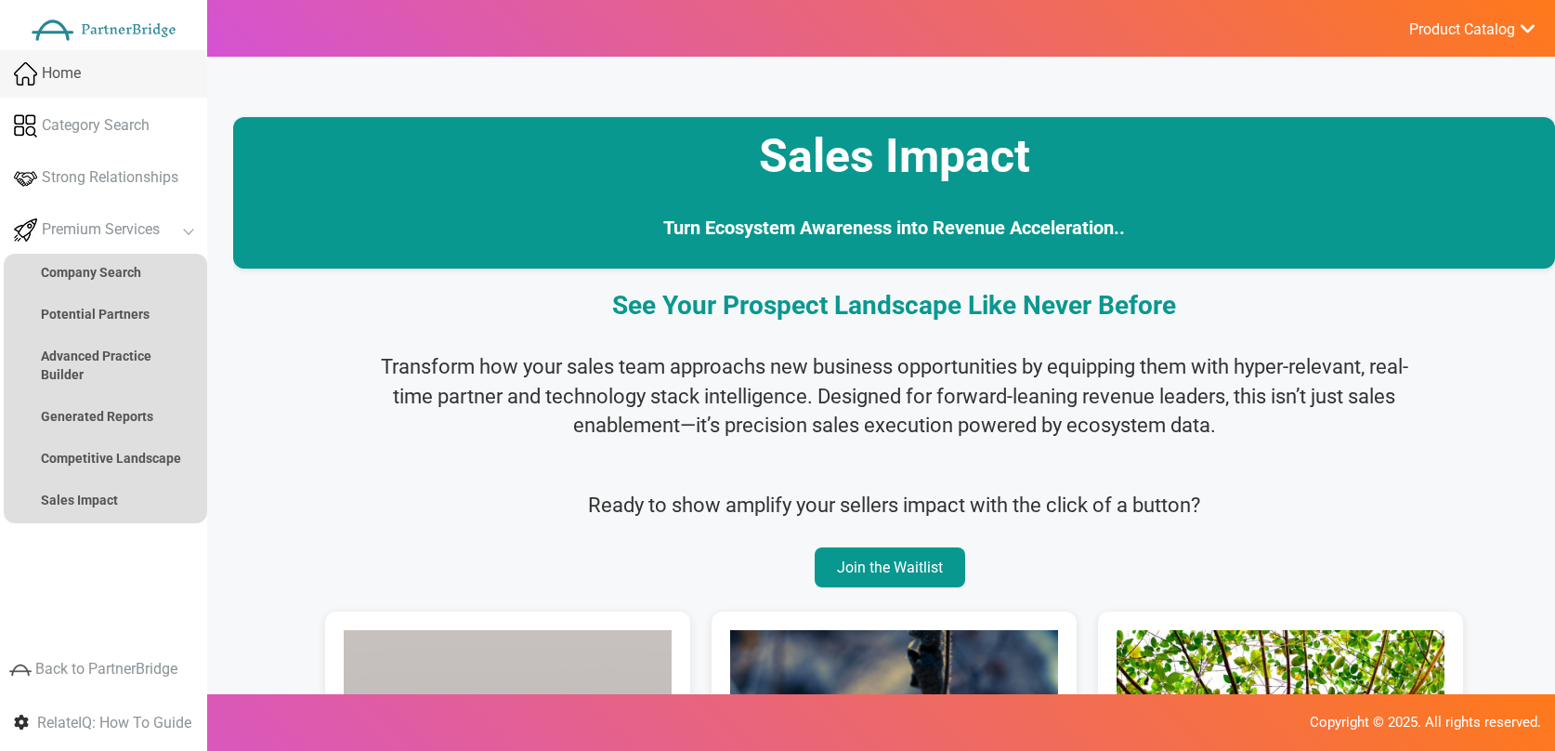
click at [152, 50] on link "Home" at bounding box center [103, 73] width 207 height 47
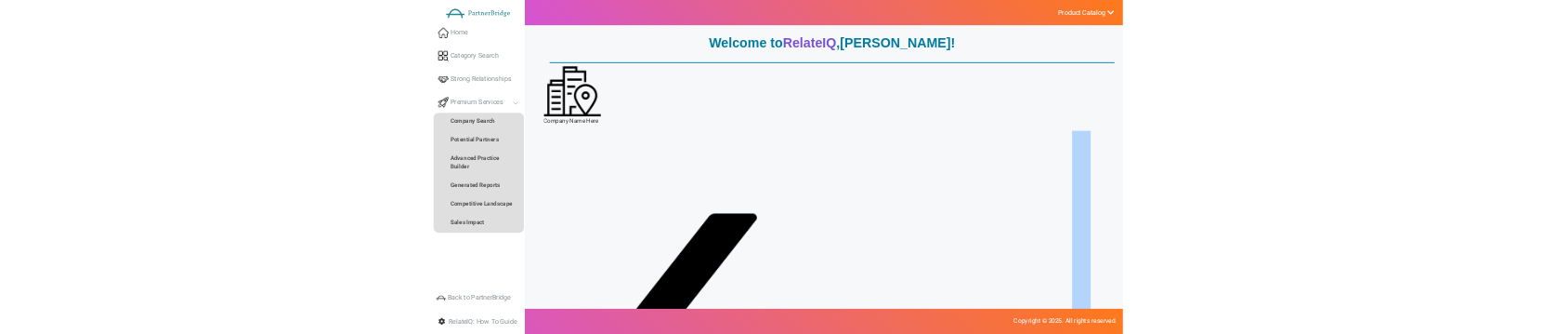
scroll to position [8, 0]
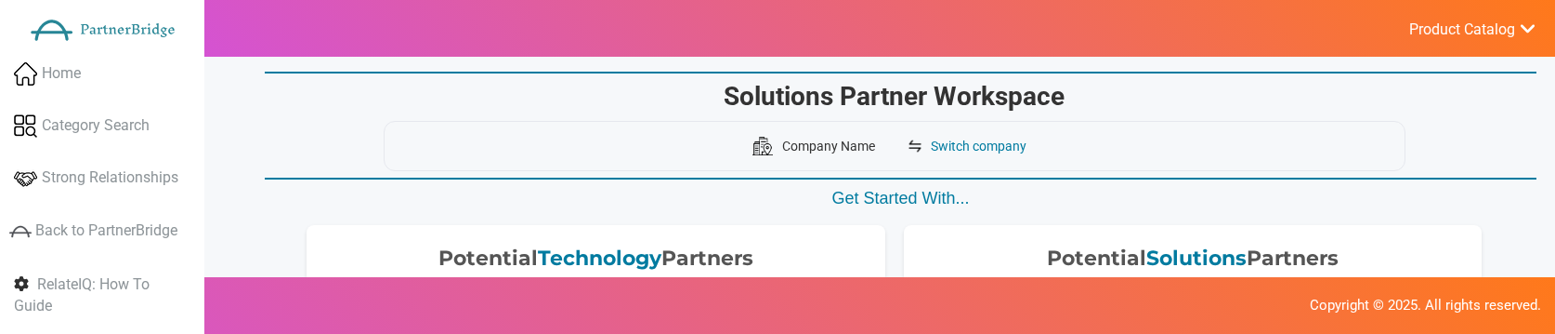
scroll to position [41, 0]
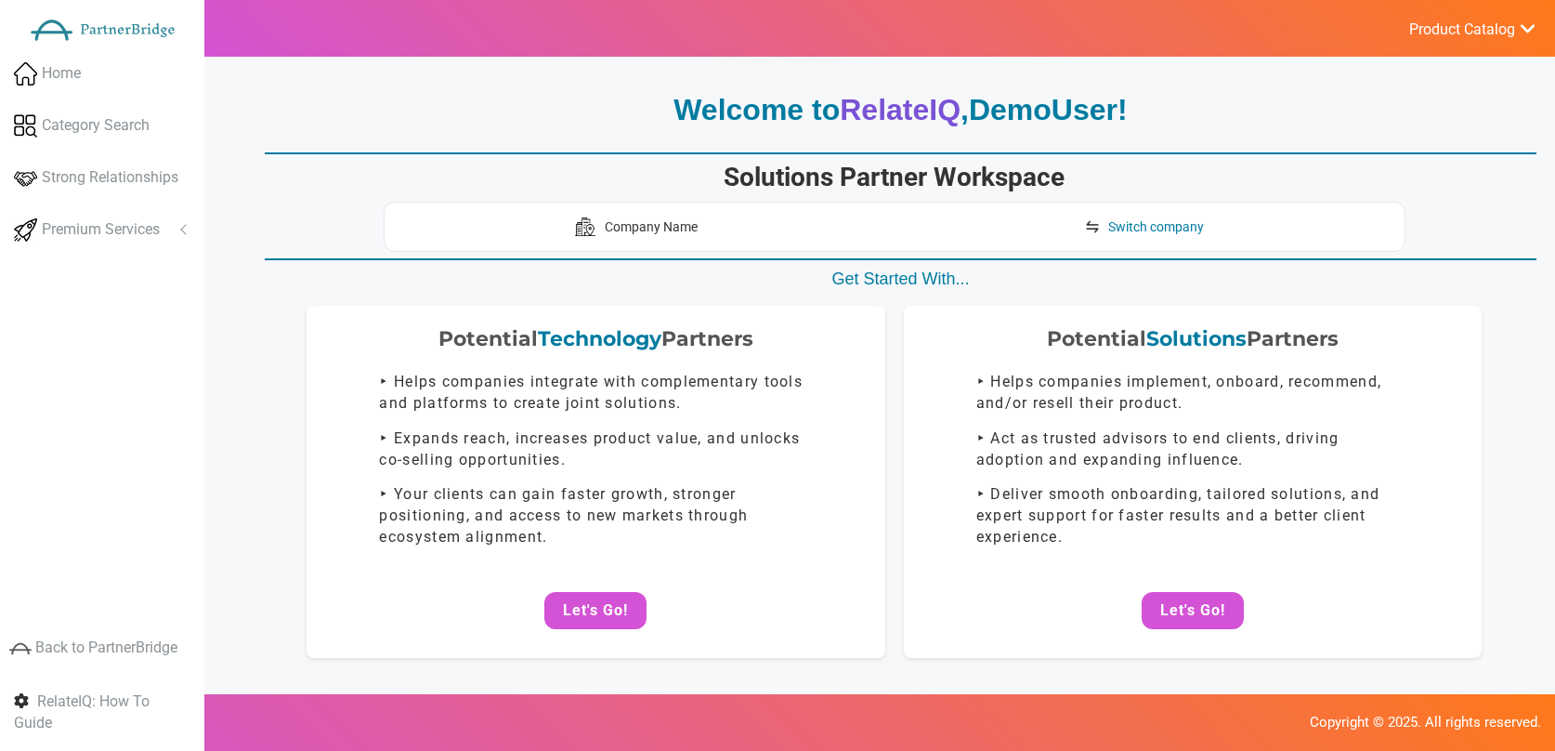
click at [655, 224] on p "Company Name" at bounding box center [651, 226] width 93 height 19
click at [1266, 221] on div "Company Name Switch company" at bounding box center [895, 227] width 1022 height 50
click at [1506, 18] on link "Product Catalog" at bounding box center [1463, 28] width 148 height 25
click at [1393, 190] on link "Log Out" at bounding box center [1427, 197] width 218 height 37
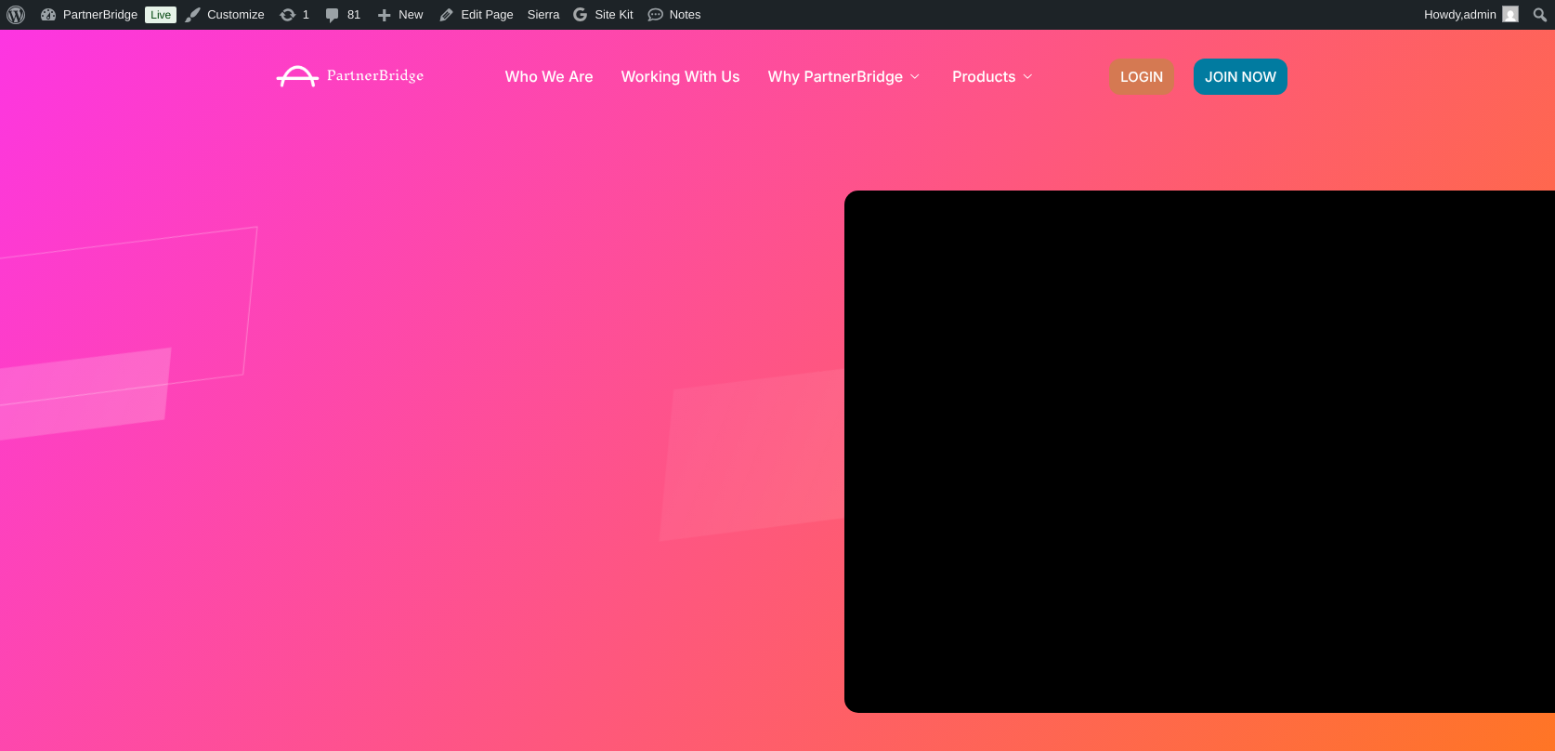
click at [1128, 75] on span "LOGIN" at bounding box center [1142, 77] width 43 height 14
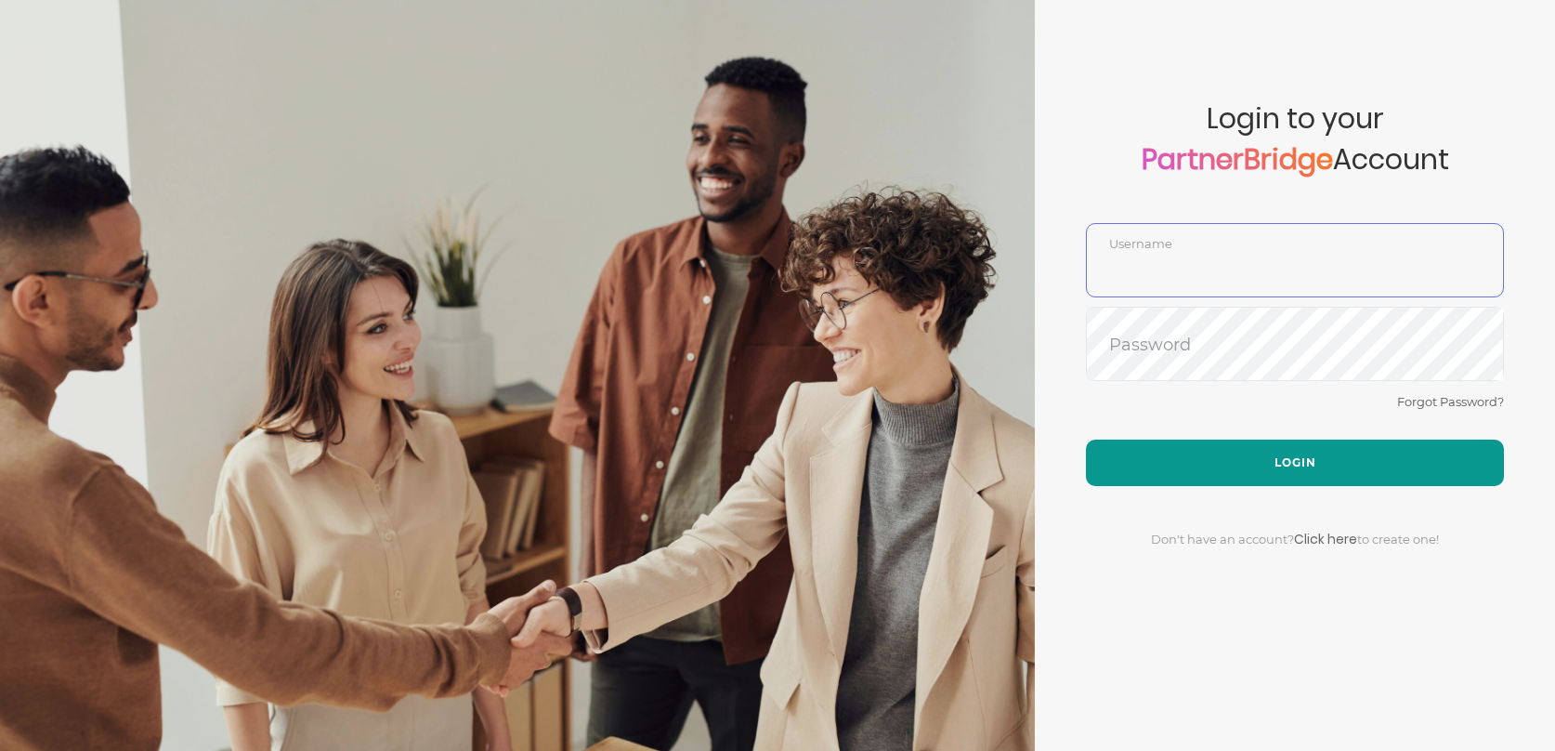
type input "DemoUser"
drag, startPoint x: 1225, startPoint y: 477, endPoint x: 1249, endPoint y: 475, distance: 23.3
click at [1225, 476] on button "Login" at bounding box center [1295, 462] width 418 height 46
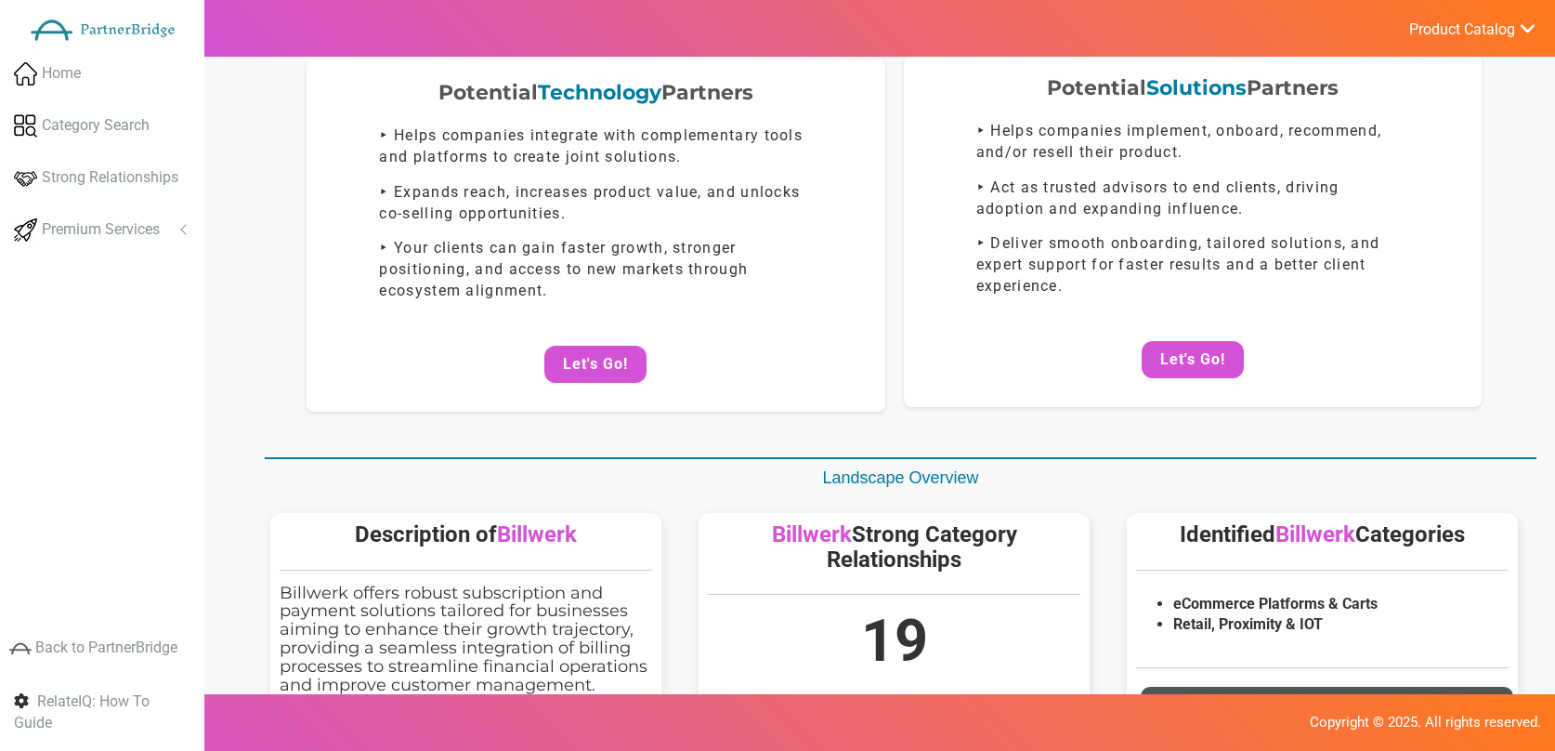
scroll to position [304, 0]
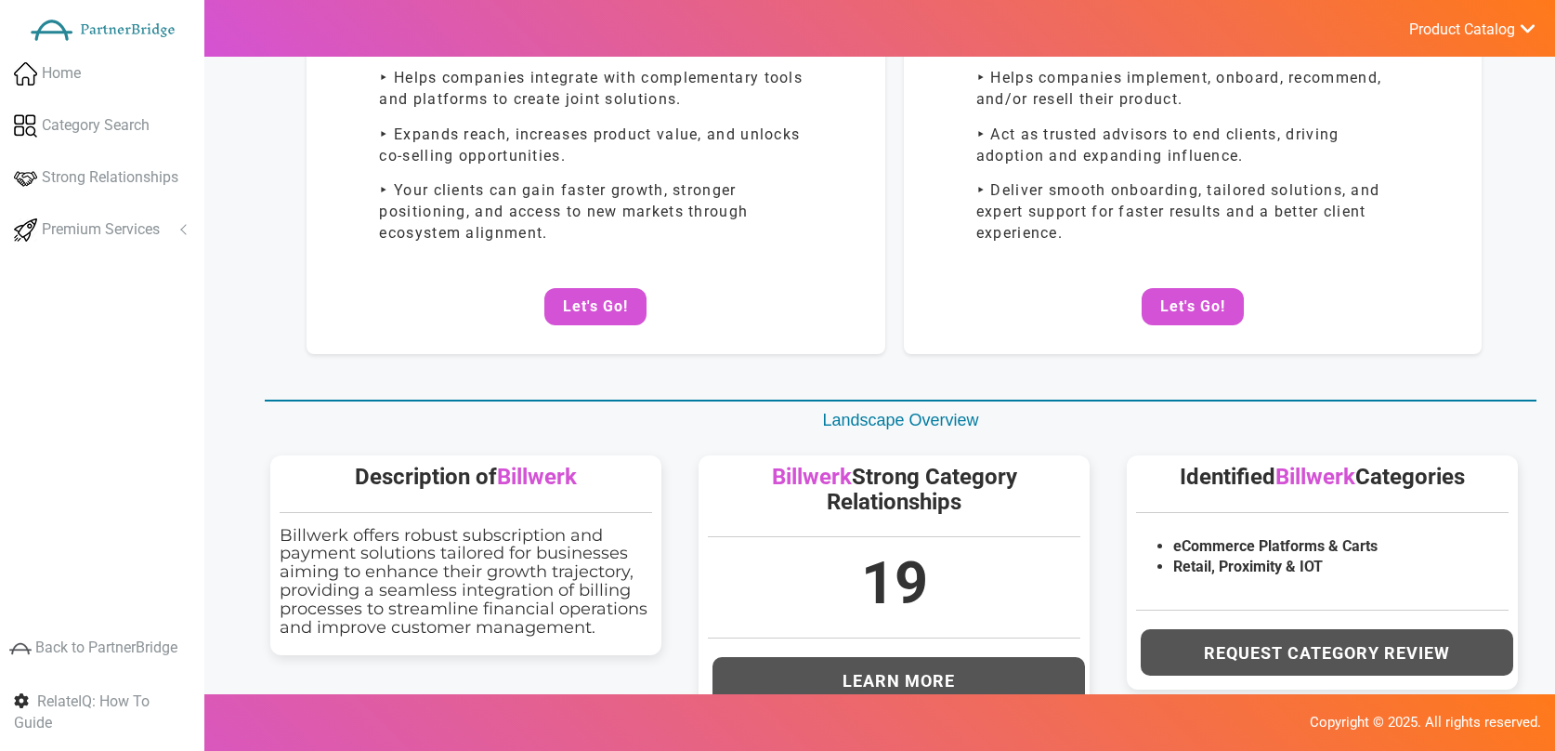
click at [898, 479] on h5 "Billwerk Strong Category Relationships" at bounding box center [894, 489] width 373 height 49
drag, startPoint x: 898, startPoint y: 479, endPoint x: 810, endPoint y: 500, distance: 89.7
click at [953, 494] on h5 "Billwerk Strong Category Relationships" at bounding box center [894, 489] width 373 height 49
click at [400, 483] on h5 "Description of Billwerk" at bounding box center [466, 477] width 373 height 24
drag, startPoint x: 400, startPoint y: 483, endPoint x: 477, endPoint y: 478, distance: 76.3
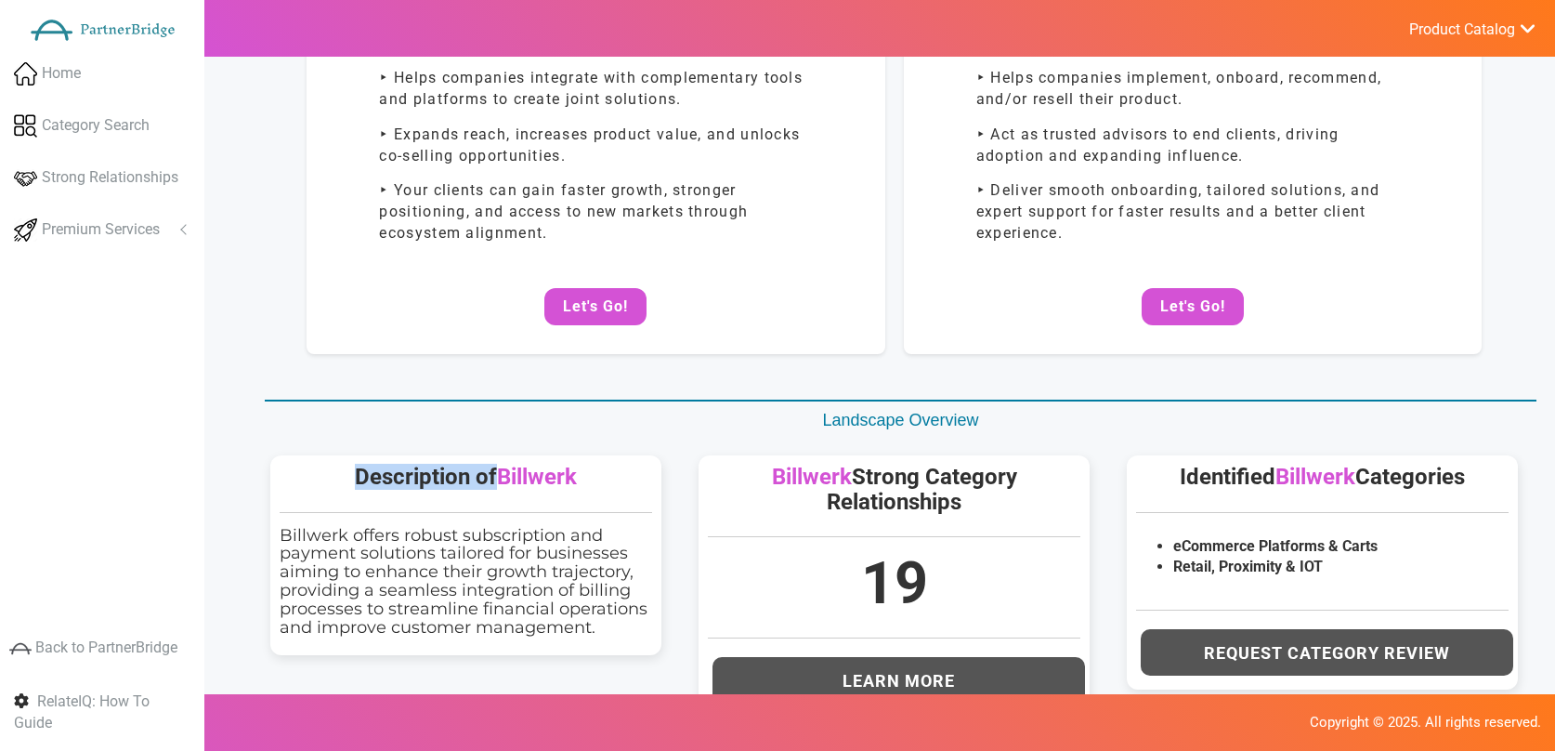
click at [477, 478] on h5 "Description of Billwerk" at bounding box center [466, 477] width 373 height 24
copy h5 "Description of"
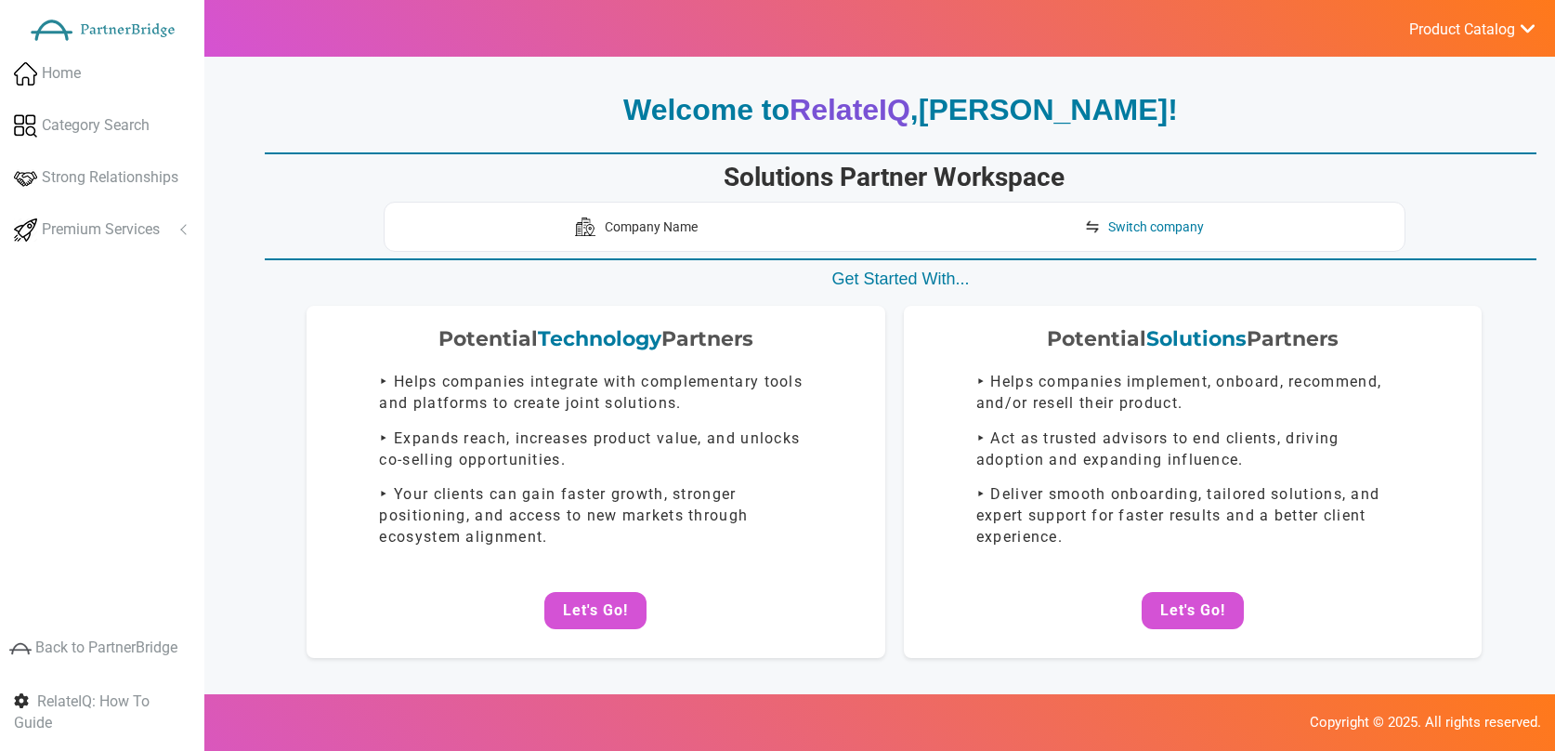
scroll to position [0, 0]
click at [1189, 224] on span "Switch company" at bounding box center [1174, 226] width 96 height 19
click at [1208, 232] on span "Switch company" at bounding box center [1174, 226] width 96 height 19
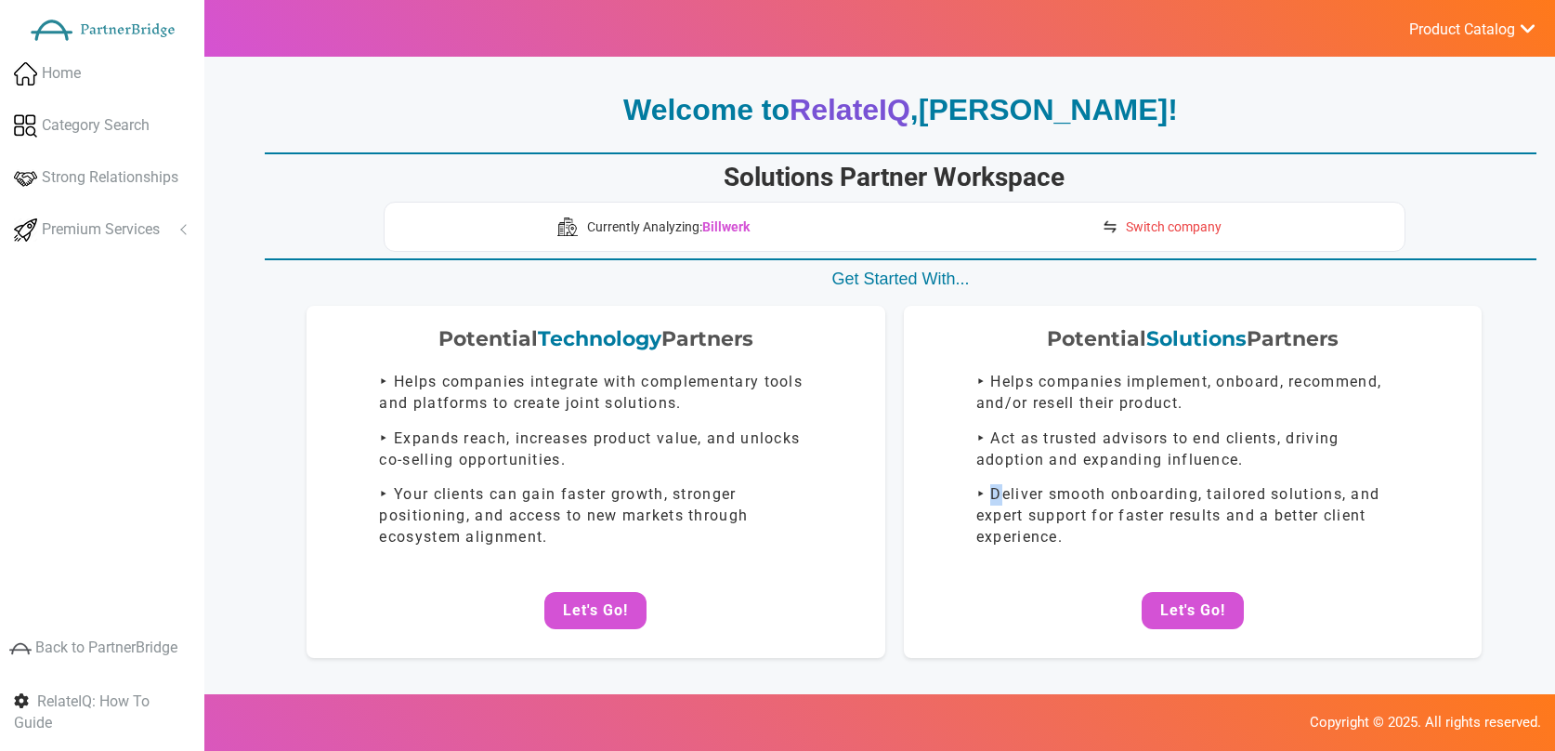
click at [1208, 232] on span "Switch company" at bounding box center [1174, 226] width 96 height 19
click at [1209, 232] on span "Switch company" at bounding box center [1174, 226] width 96 height 19
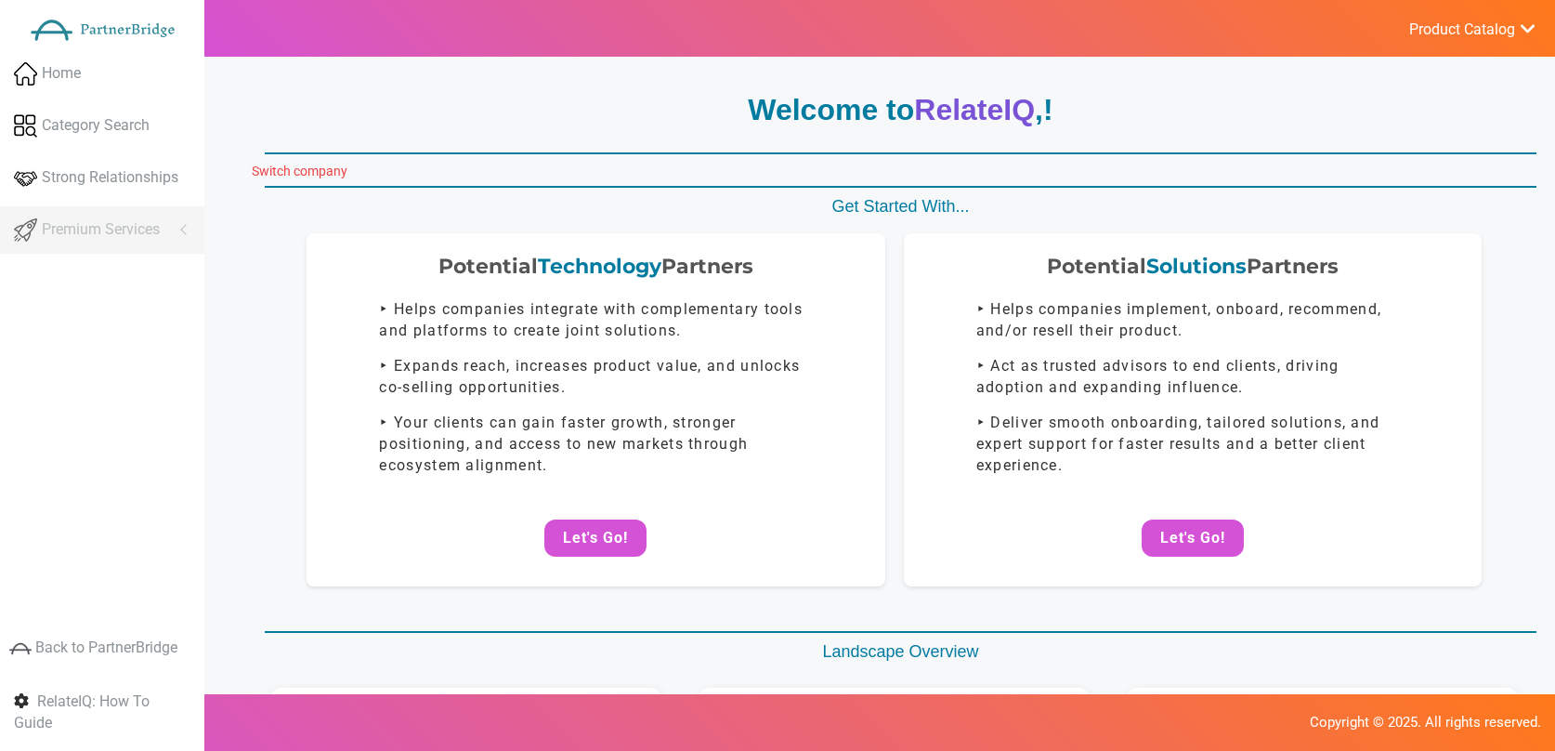
click at [311, 170] on link "Switch company" at bounding box center [300, 171] width 96 height 15
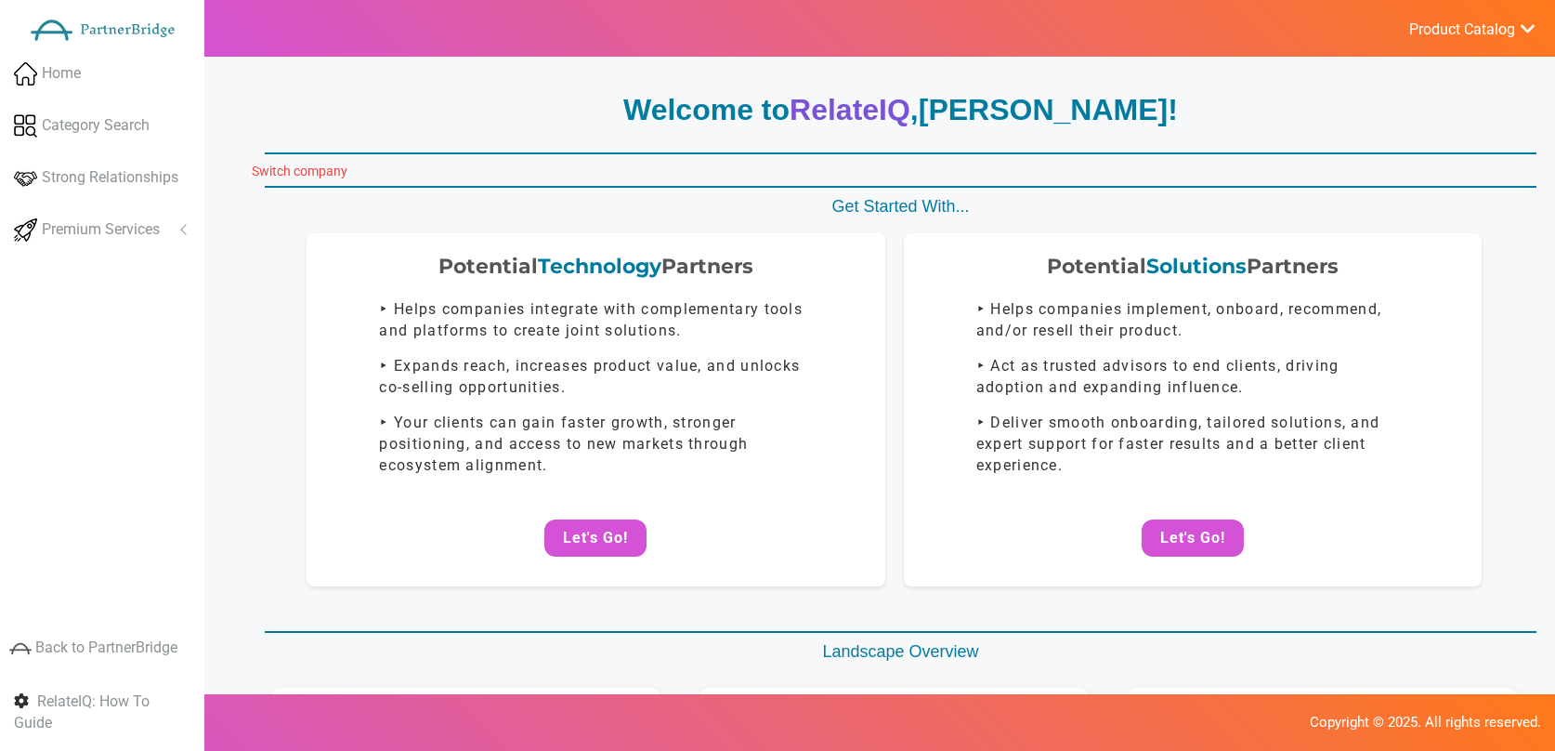
click at [318, 167] on link "Switch company" at bounding box center [300, 171] width 96 height 15
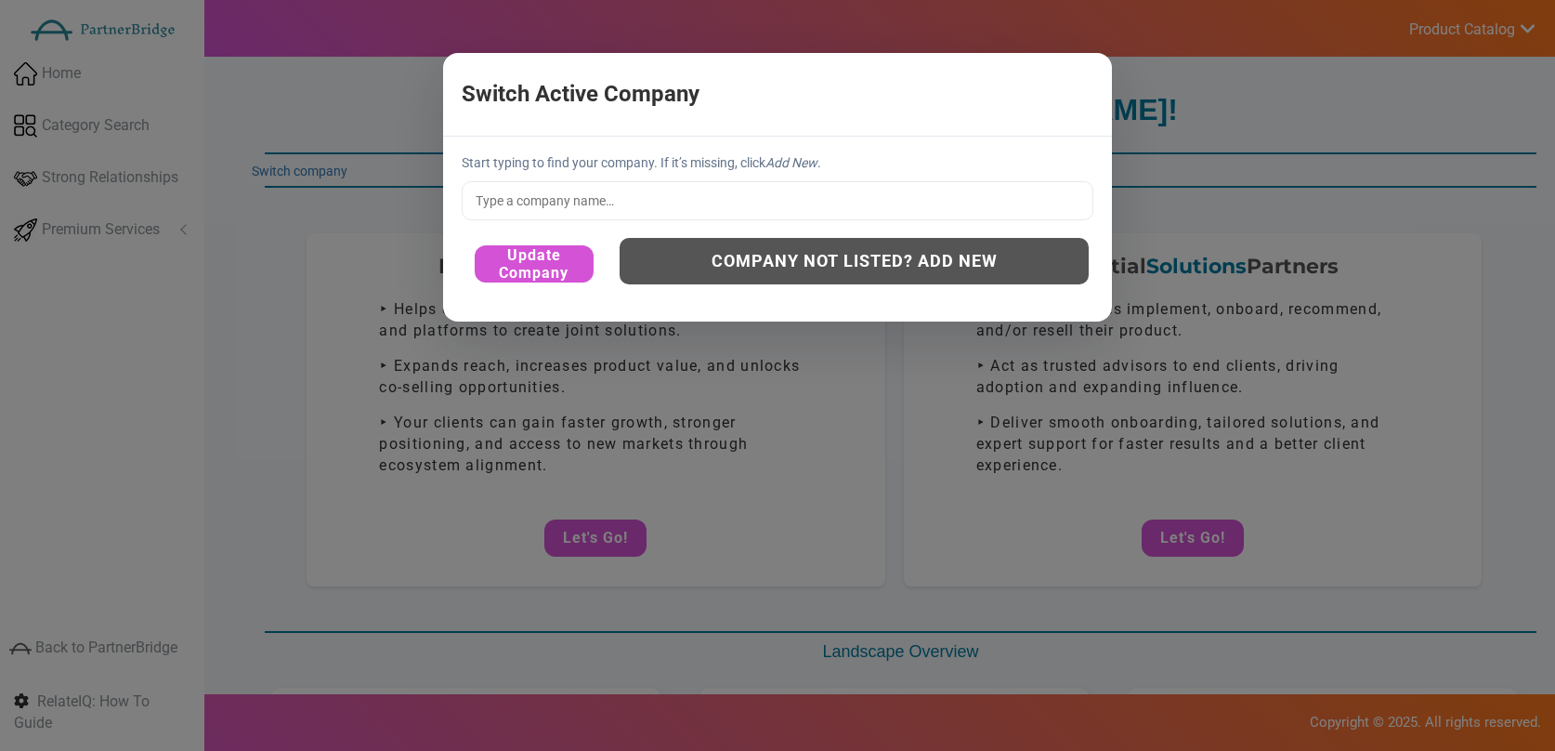
click at [331, 232] on div "Switch Active Company × Start typing to find your company. If it’s missing, cli…" at bounding box center [777, 375] width 1555 height 751
click at [1068, 80] on button "×" at bounding box center [943, 94] width 291 height 40
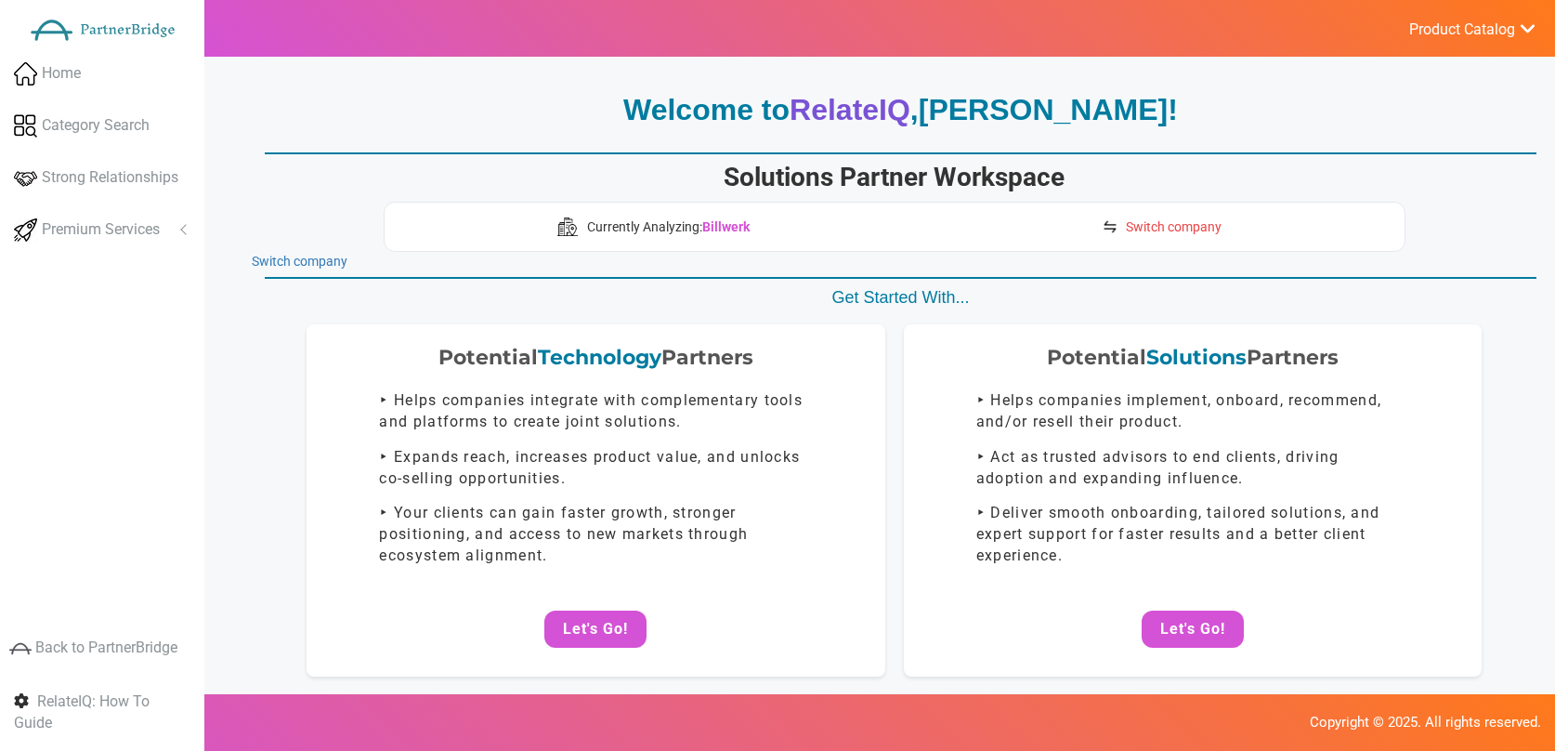
click at [1193, 225] on span "Switch company" at bounding box center [1174, 226] width 96 height 19
click at [1115, 228] on img at bounding box center [1110, 226] width 17 height 17
click at [1117, 227] on img at bounding box center [1110, 226] width 17 height 17
click at [1107, 227] on img at bounding box center [1110, 226] width 17 height 17
click at [1131, 240] on link "Switch company" at bounding box center [1162, 227] width 138 height 30
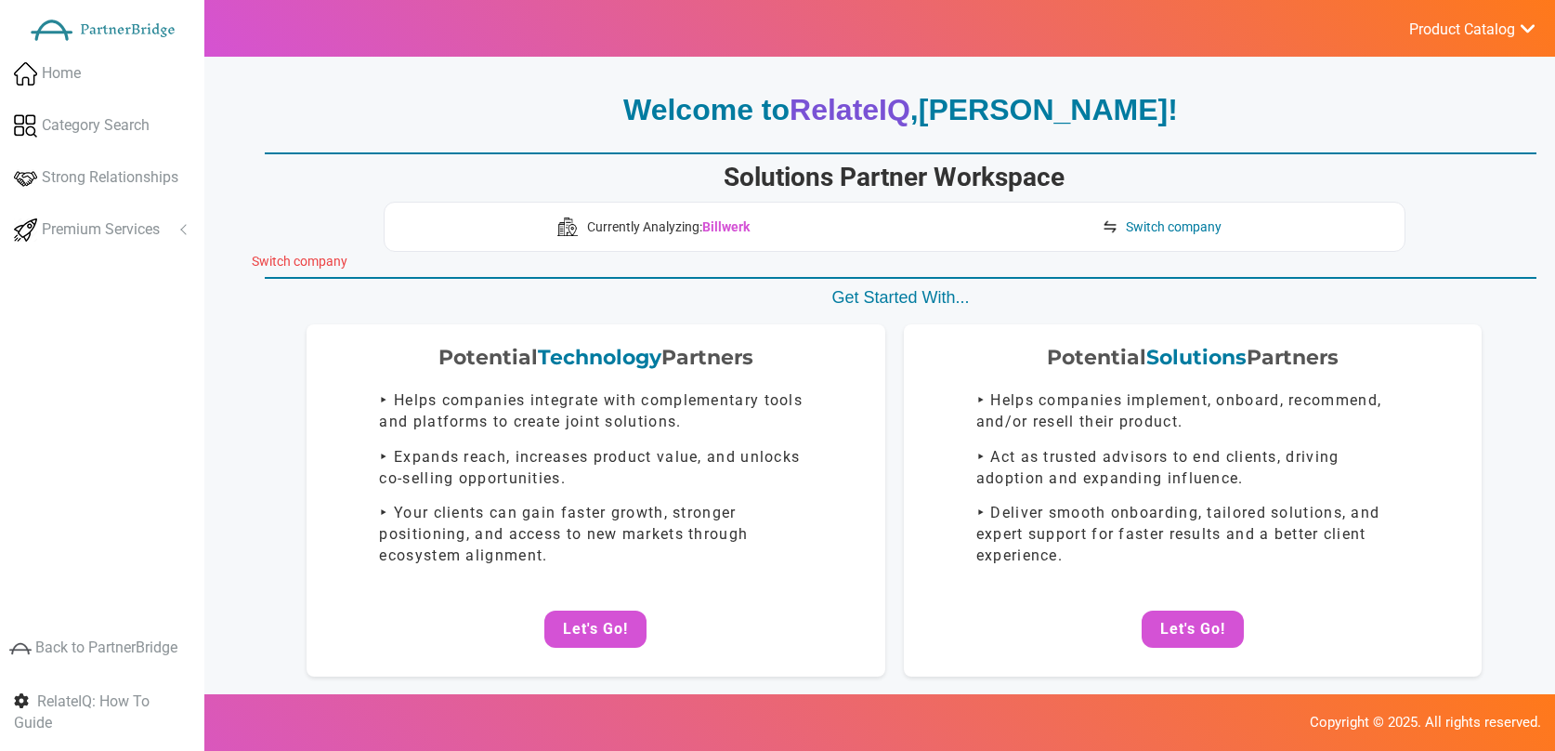
click at [282, 256] on link "Switch company" at bounding box center [300, 261] width 96 height 15
click at [1154, 223] on span "Switch company" at bounding box center [1174, 226] width 96 height 19
drag, startPoint x: 1154, startPoint y: 223, endPoint x: 1133, endPoint y: 219, distance: 21.7
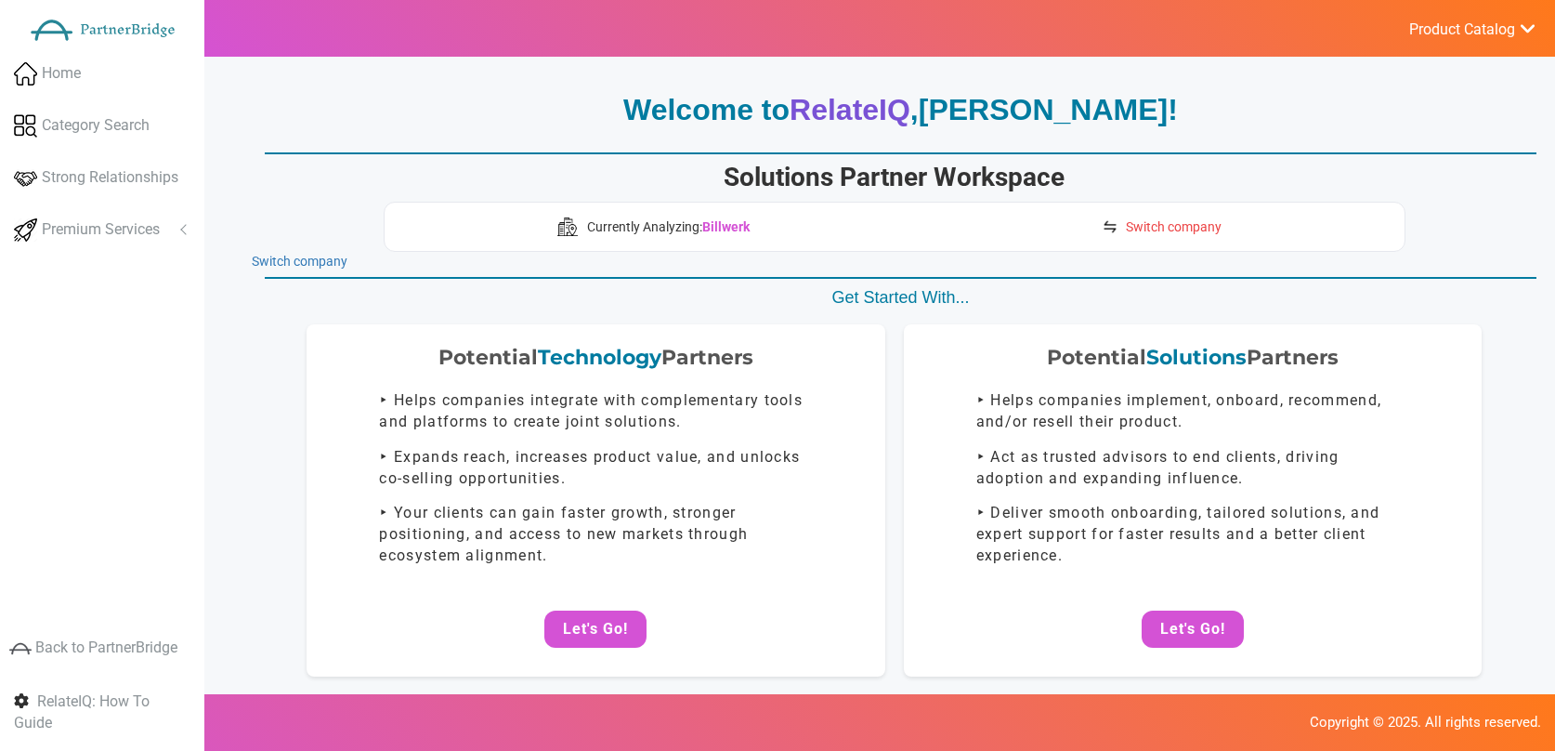
click at [1148, 218] on span "Switch company" at bounding box center [1174, 226] width 96 height 19
click at [297, 256] on link "Switch company" at bounding box center [300, 261] width 96 height 15
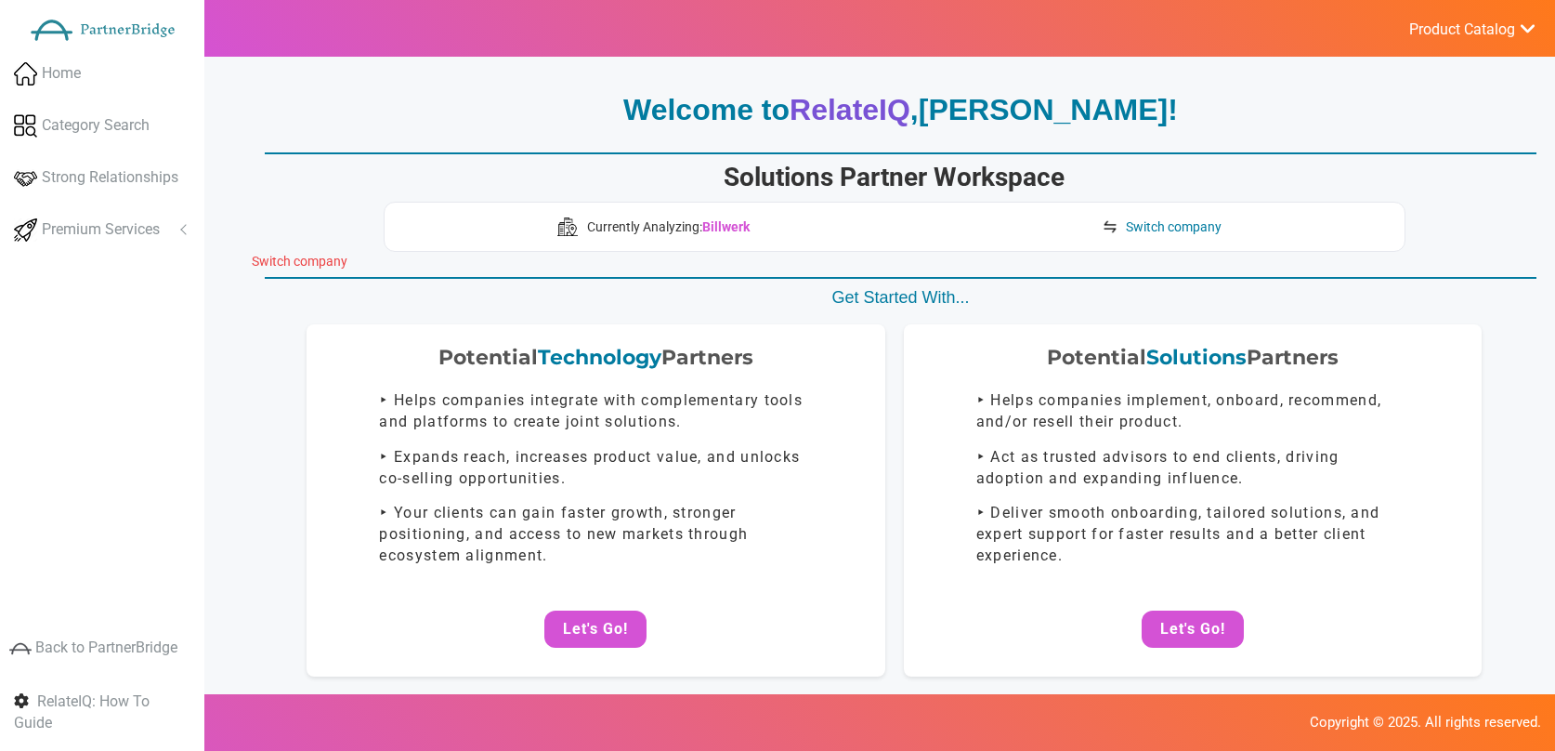
click at [297, 256] on link "Switch company" at bounding box center [300, 261] width 96 height 15
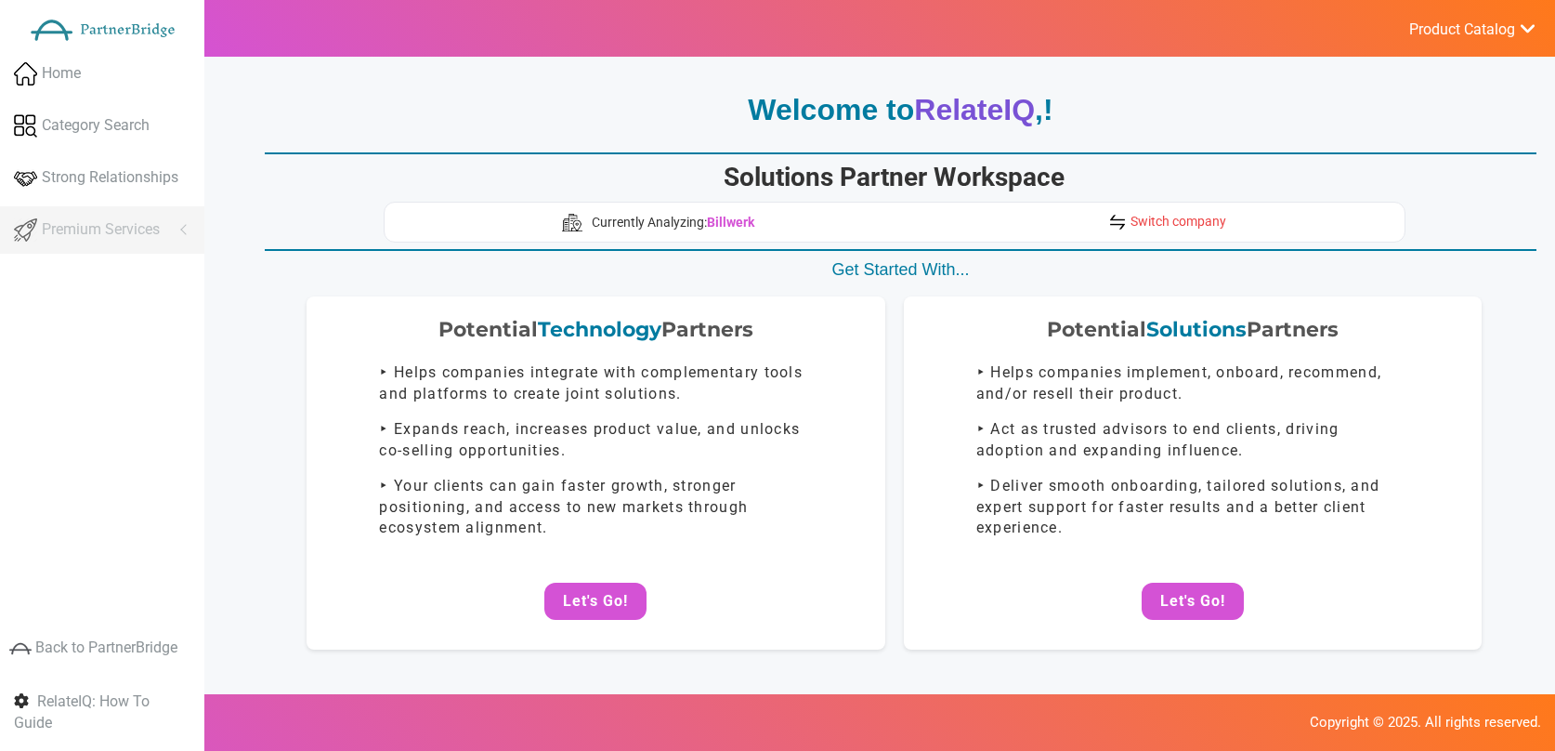
click at [1184, 220] on span "Switch company" at bounding box center [1179, 221] width 96 height 15
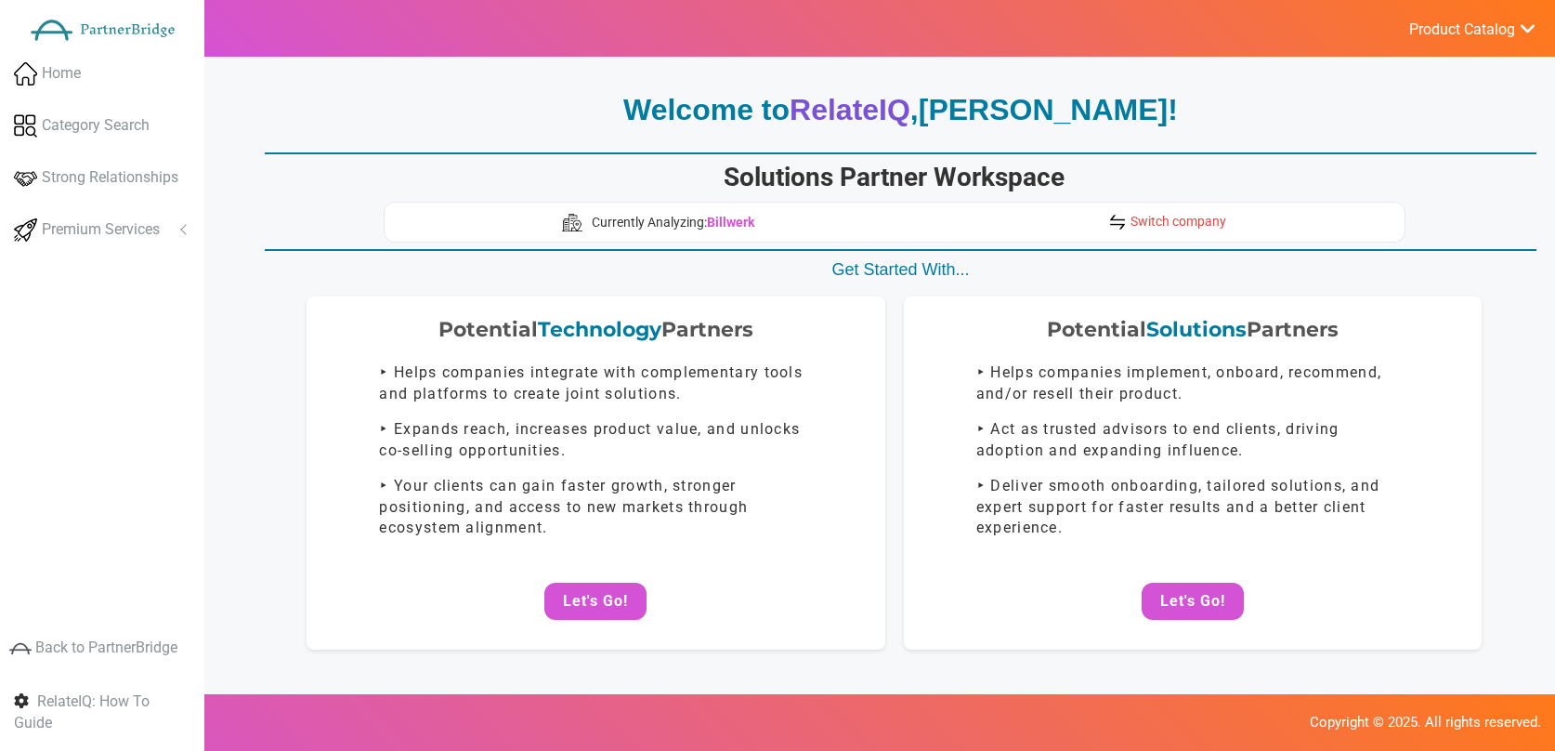
click at [1202, 220] on span "Switch company" at bounding box center [1179, 221] width 96 height 15
click at [1201, 220] on span "Switch company" at bounding box center [1179, 221] width 96 height 15
click at [1118, 220] on img at bounding box center [1117, 222] width 20 height 20
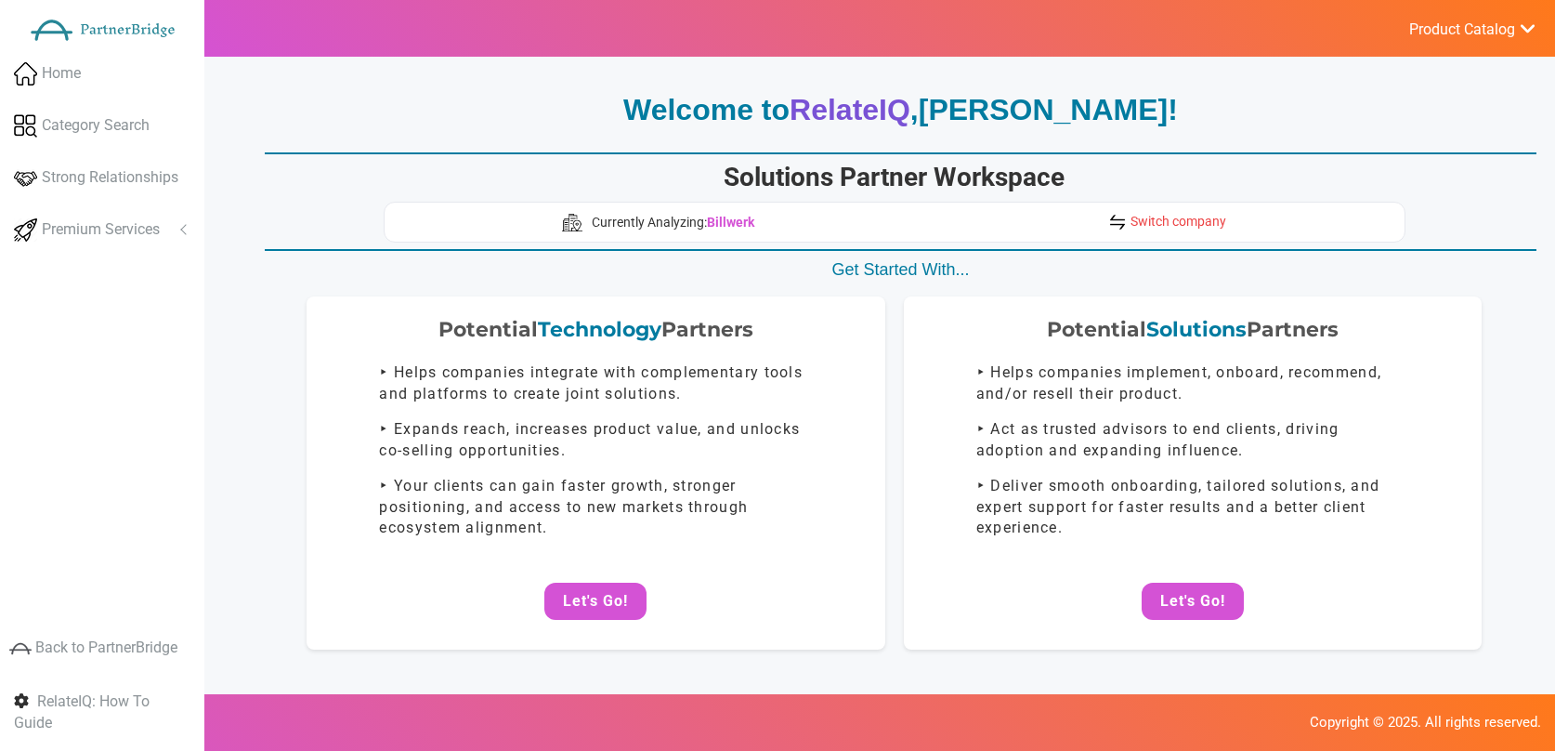
click at [1118, 220] on img at bounding box center [1117, 222] width 20 height 20
drag, startPoint x: 1118, startPoint y: 220, endPoint x: 1268, endPoint y: 221, distance: 150.5
click at [1118, 220] on img at bounding box center [1117, 222] width 20 height 20
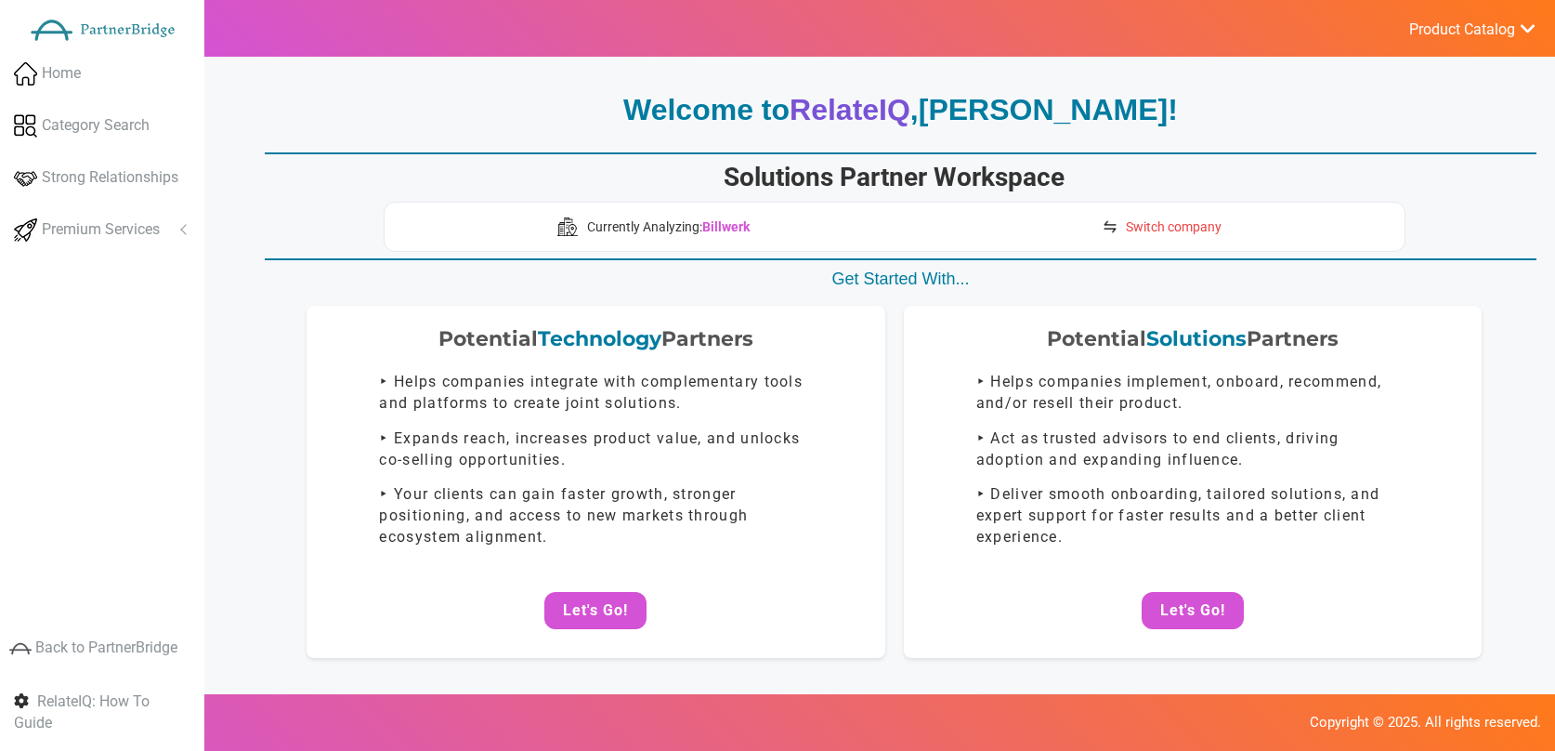
click at [1145, 220] on span "Switch company" at bounding box center [1174, 226] width 96 height 19
click at [1137, 226] on span "Switch company" at bounding box center [1174, 226] width 96 height 19
click at [1113, 225] on img at bounding box center [1110, 226] width 17 height 17
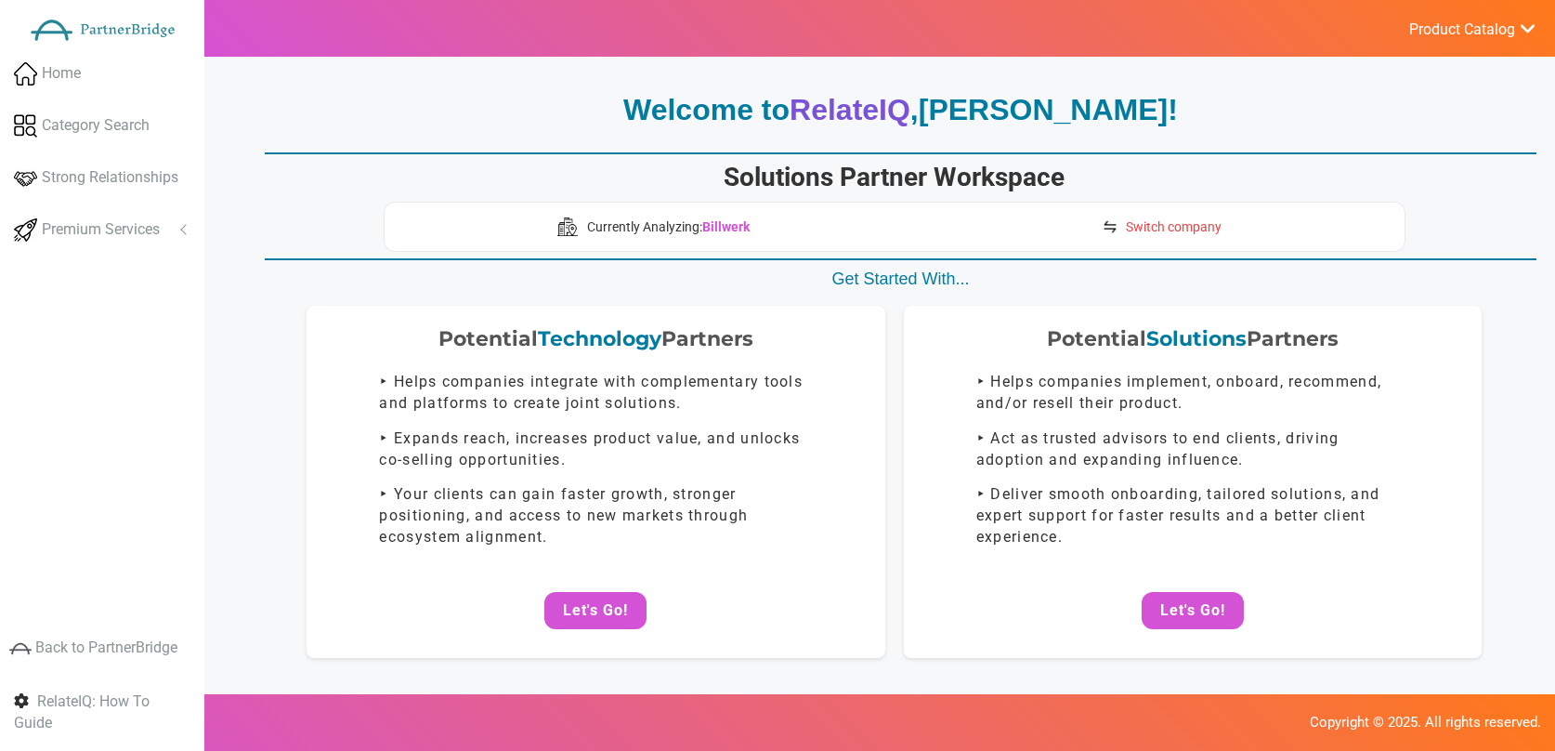
click at [1113, 225] on img at bounding box center [1110, 226] width 17 height 17
click at [1116, 224] on img at bounding box center [1110, 226] width 17 height 17
click at [1190, 230] on span "Switch company" at bounding box center [1174, 226] width 96 height 19
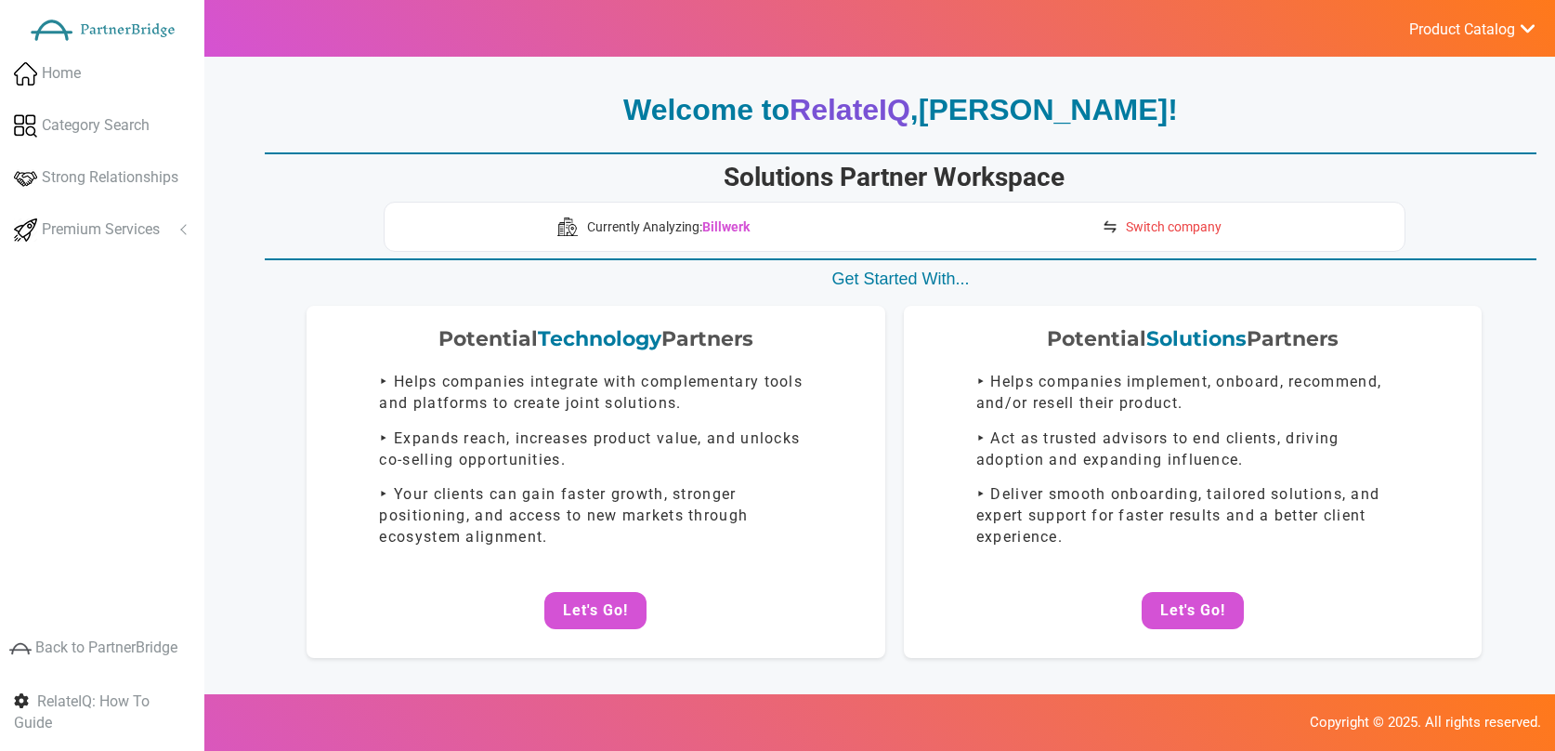
click at [1190, 230] on span "Switch company" at bounding box center [1174, 226] width 96 height 19
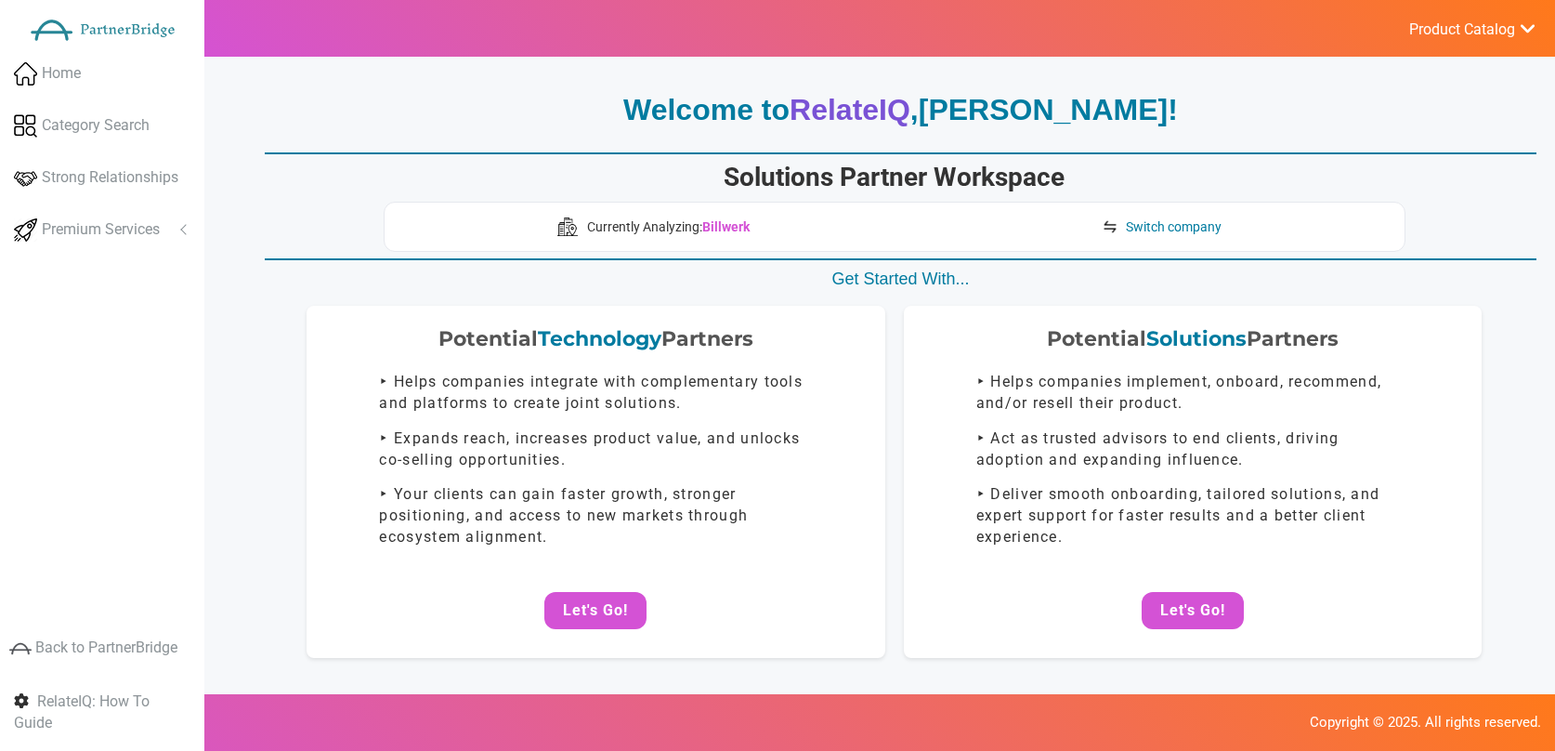
click at [1076, 220] on div "Currently Analyzing: Billwerk Switch company" at bounding box center [895, 227] width 1022 height 50
click at [1106, 222] on img at bounding box center [1110, 226] width 17 height 17
click at [1107, 229] on img at bounding box center [1110, 226] width 17 height 17
click at [1107, 231] on img at bounding box center [1110, 226] width 17 height 17
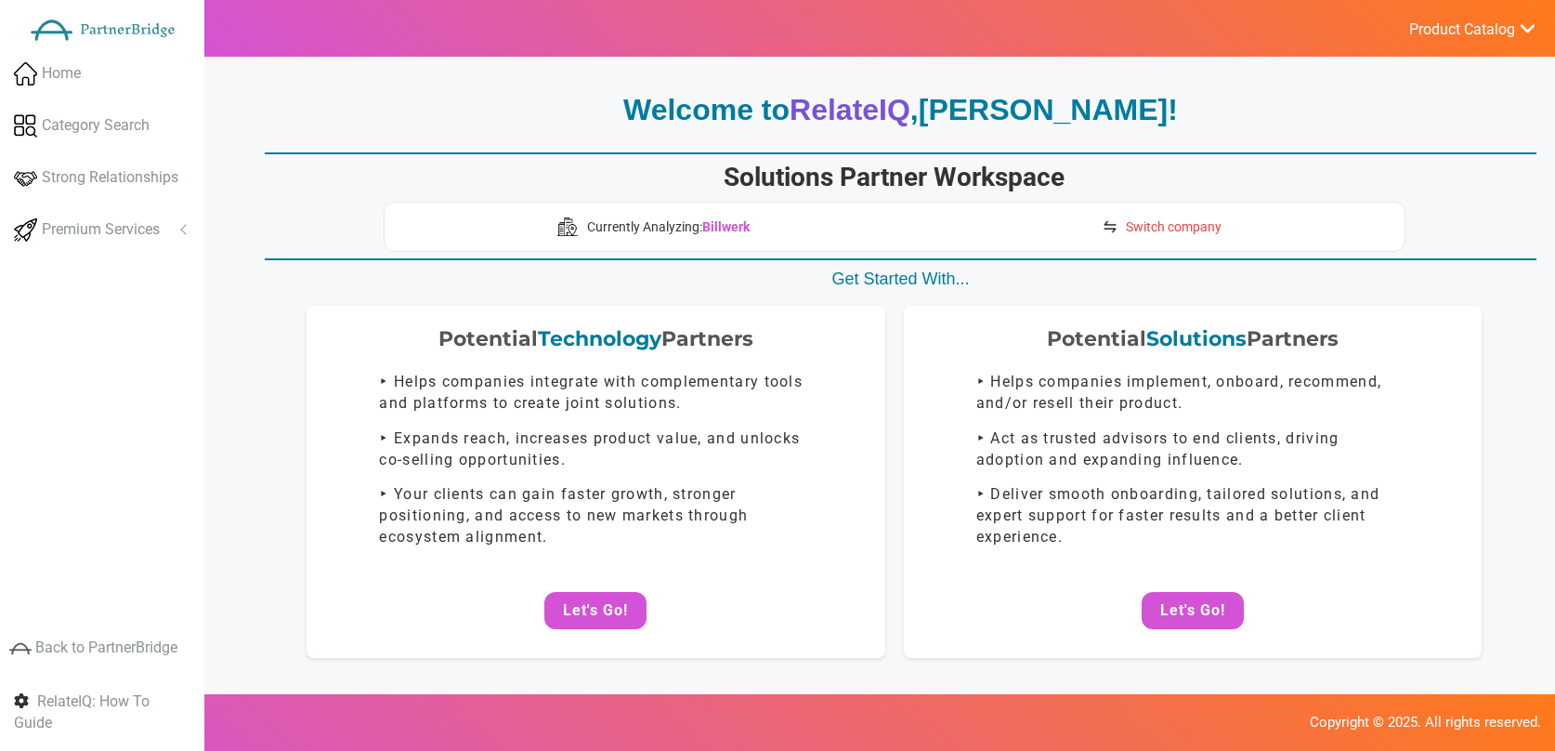
click at [1107, 231] on img at bounding box center [1110, 226] width 17 height 17
click at [1111, 230] on img at bounding box center [1110, 226] width 17 height 17
drag, startPoint x: 1122, startPoint y: 227, endPoint x: 1354, endPoint y: 160, distance: 240.8
click at [1123, 227] on link "Switch company" at bounding box center [1162, 227] width 138 height 30
click at [1174, 227] on span "Switch company" at bounding box center [1174, 226] width 96 height 19
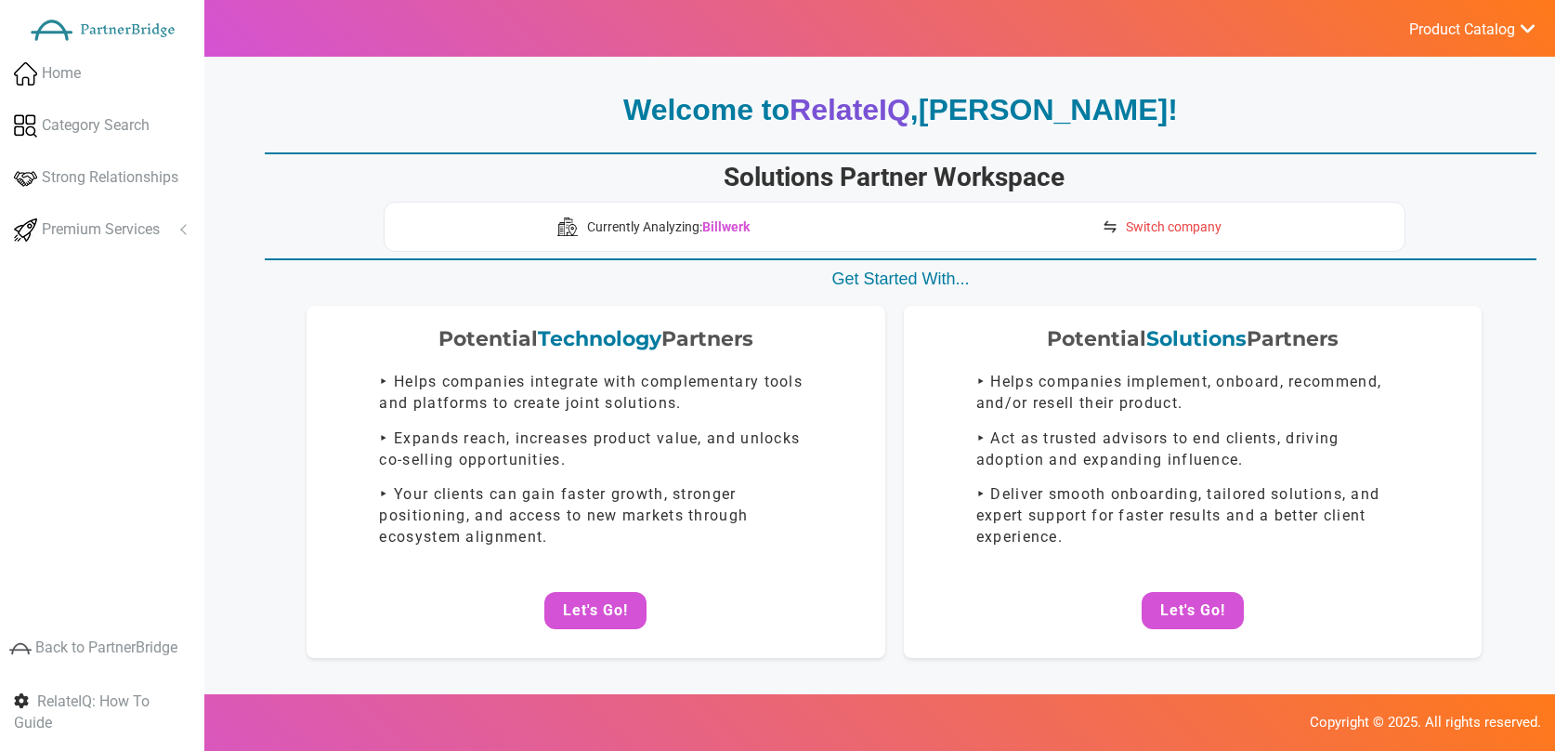
click at [1120, 226] on link "Switch company" at bounding box center [1162, 227] width 138 height 30
click at [1168, 225] on span "Switch company" at bounding box center [1174, 226] width 96 height 19
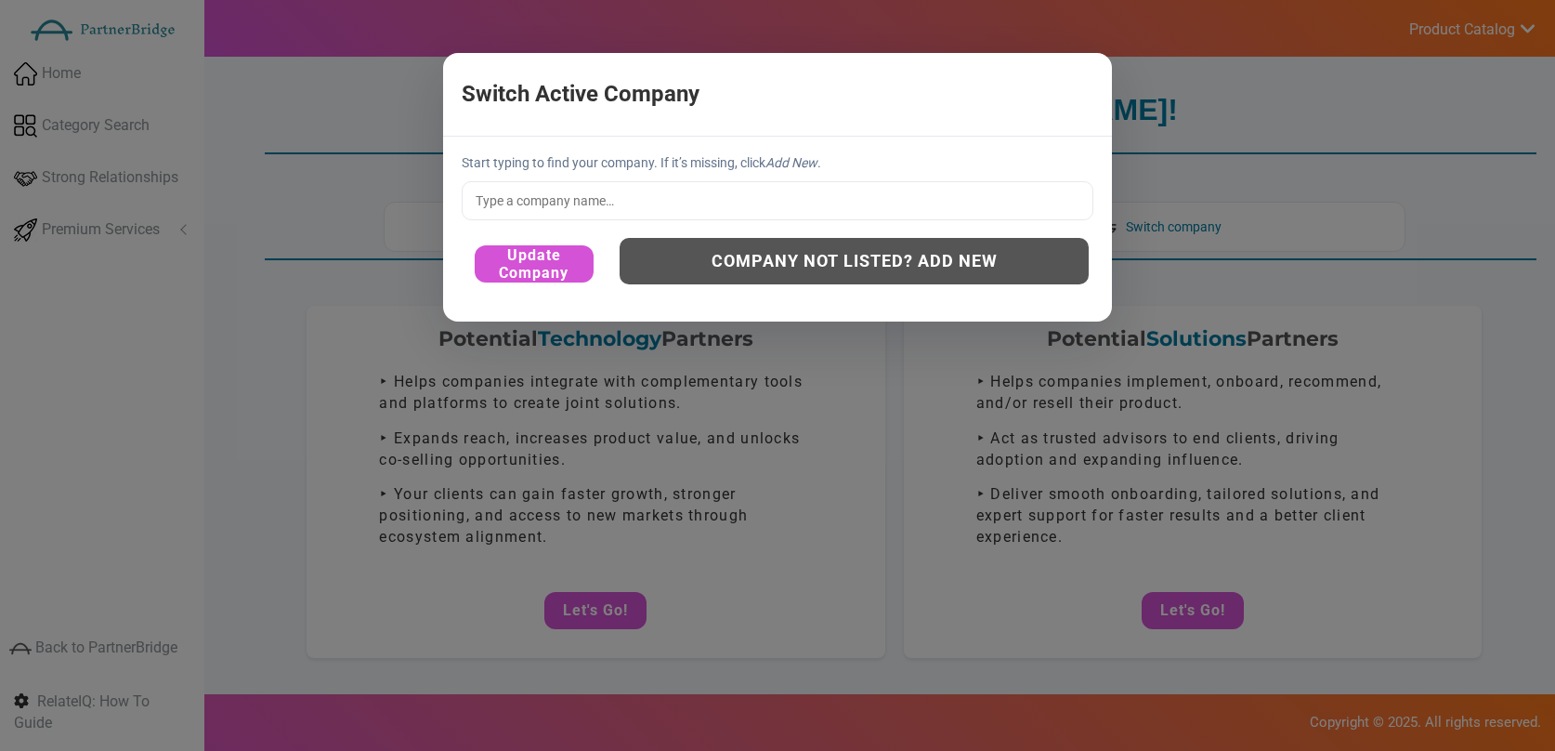
click at [658, 216] on input "text" at bounding box center [778, 200] width 632 height 39
click at [578, 207] on input "text" at bounding box center [778, 200] width 632 height 39
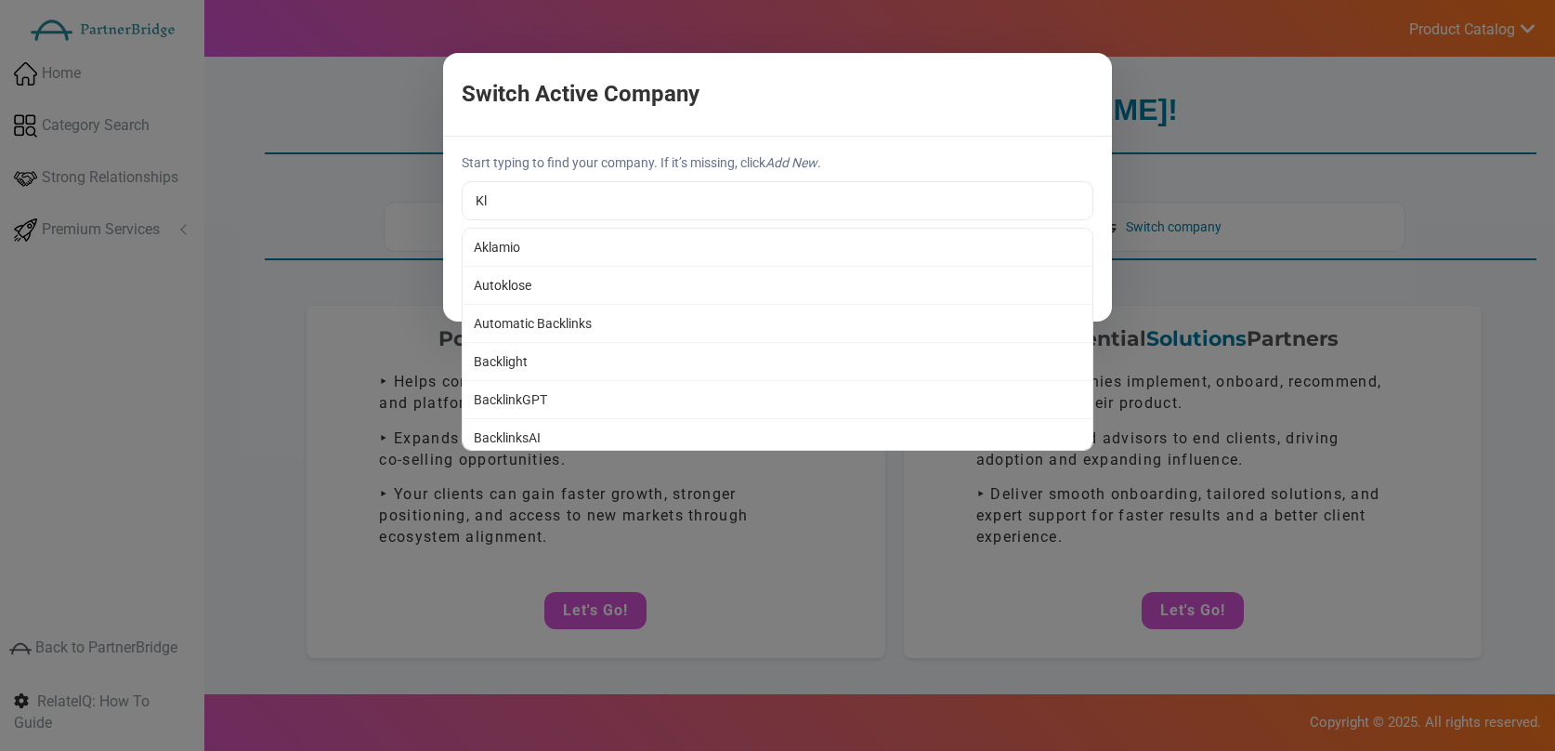
type input "K"
click at [528, 151] on div "Start typing to find your company. If it’s missing, click Add New . &Open 100Sh…" at bounding box center [777, 229] width 669 height 185
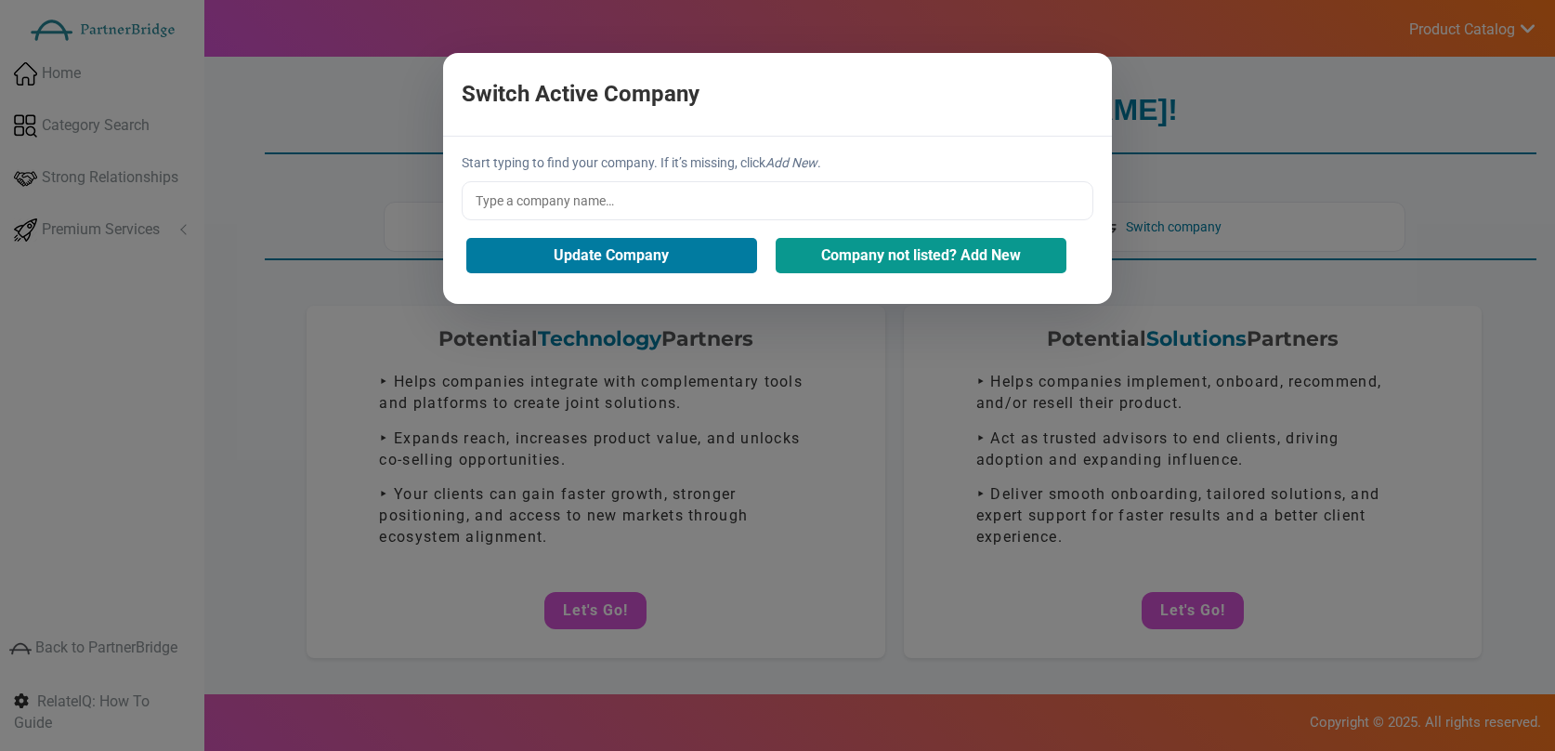
click at [919, 256] on button "Company not listed? Add New" at bounding box center [921, 255] width 291 height 35
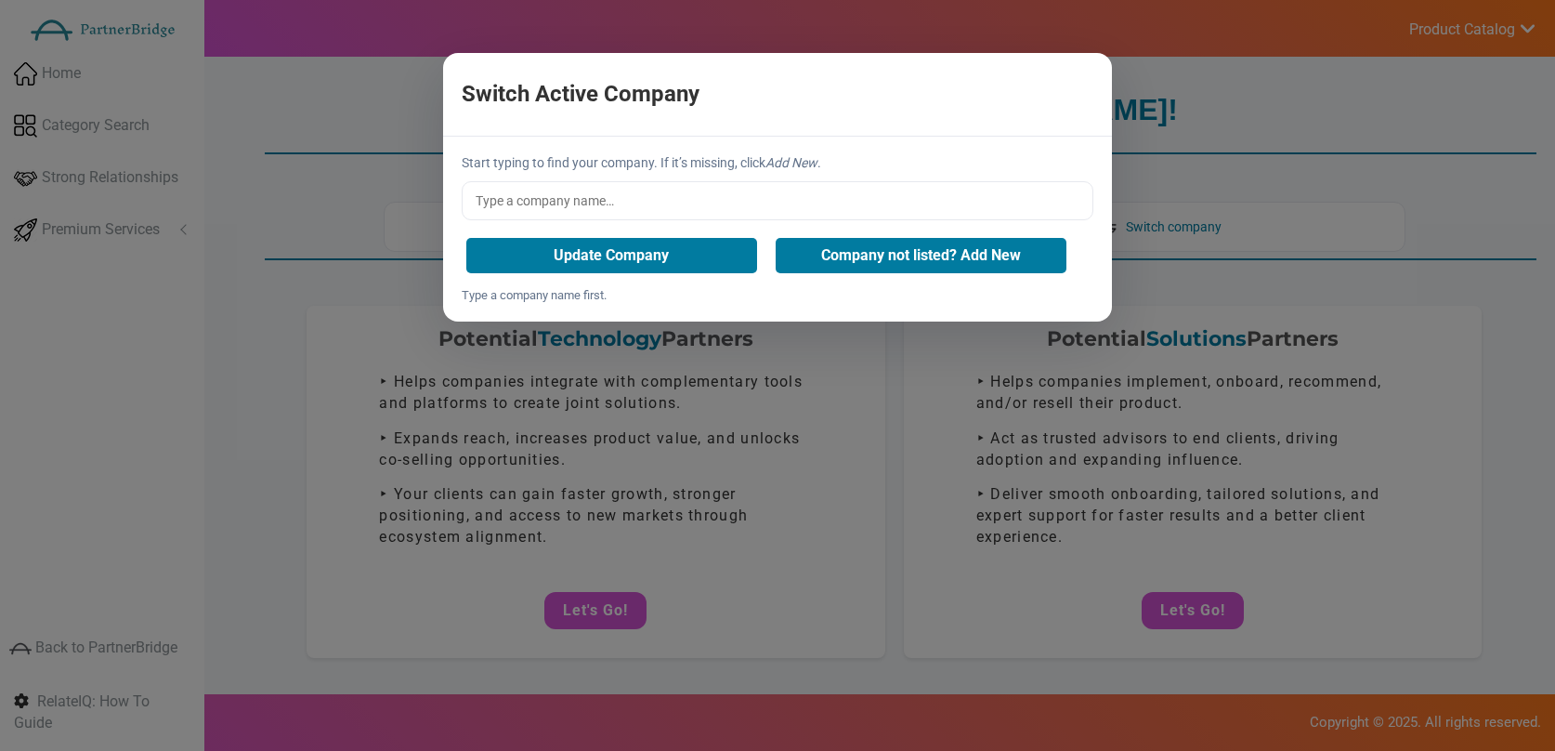
click at [905, 276] on div "Update Company Company not listed? Add New" at bounding box center [778, 255] width 632 height 45
click at [1009, 207] on input "text" at bounding box center [778, 200] width 632 height 39
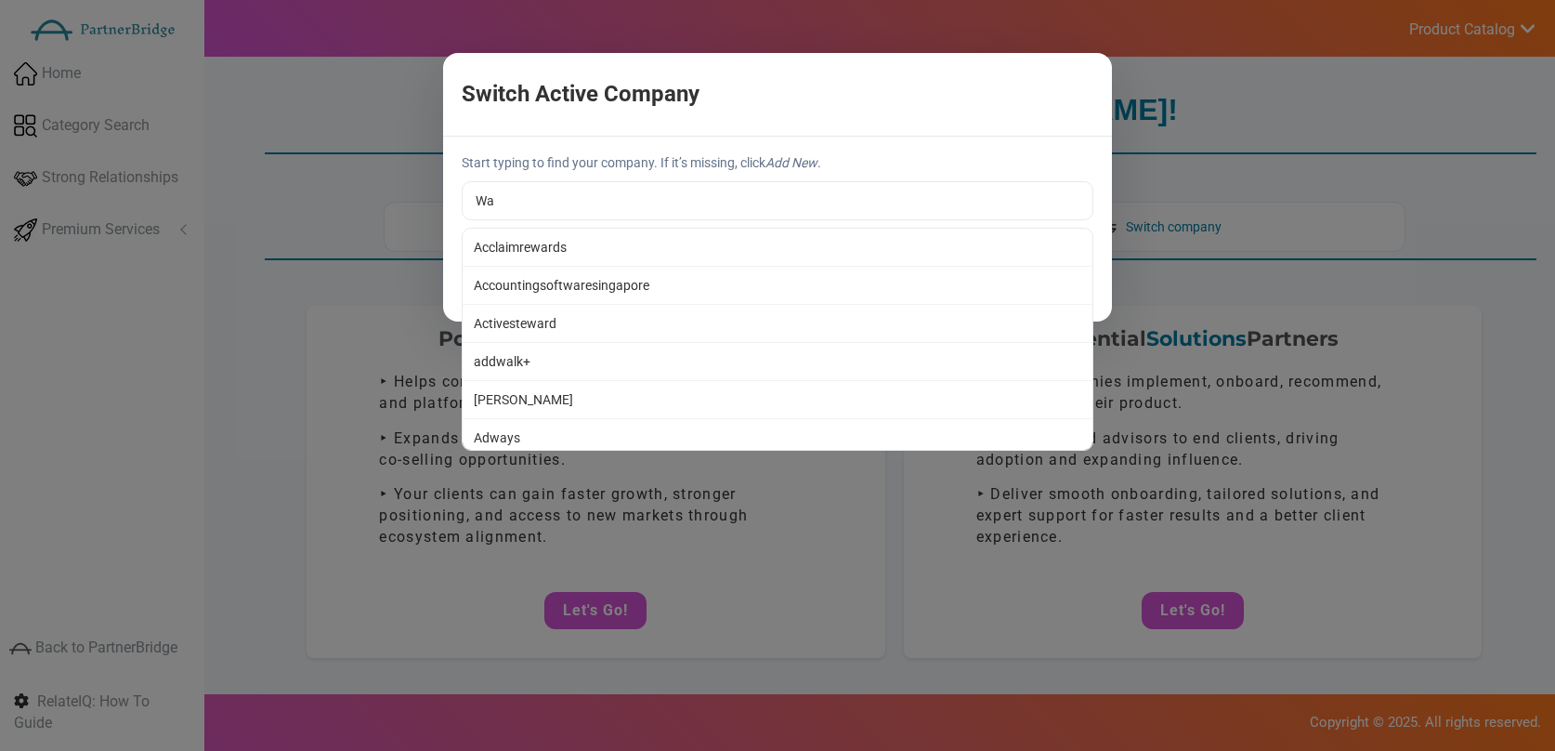
type input "W"
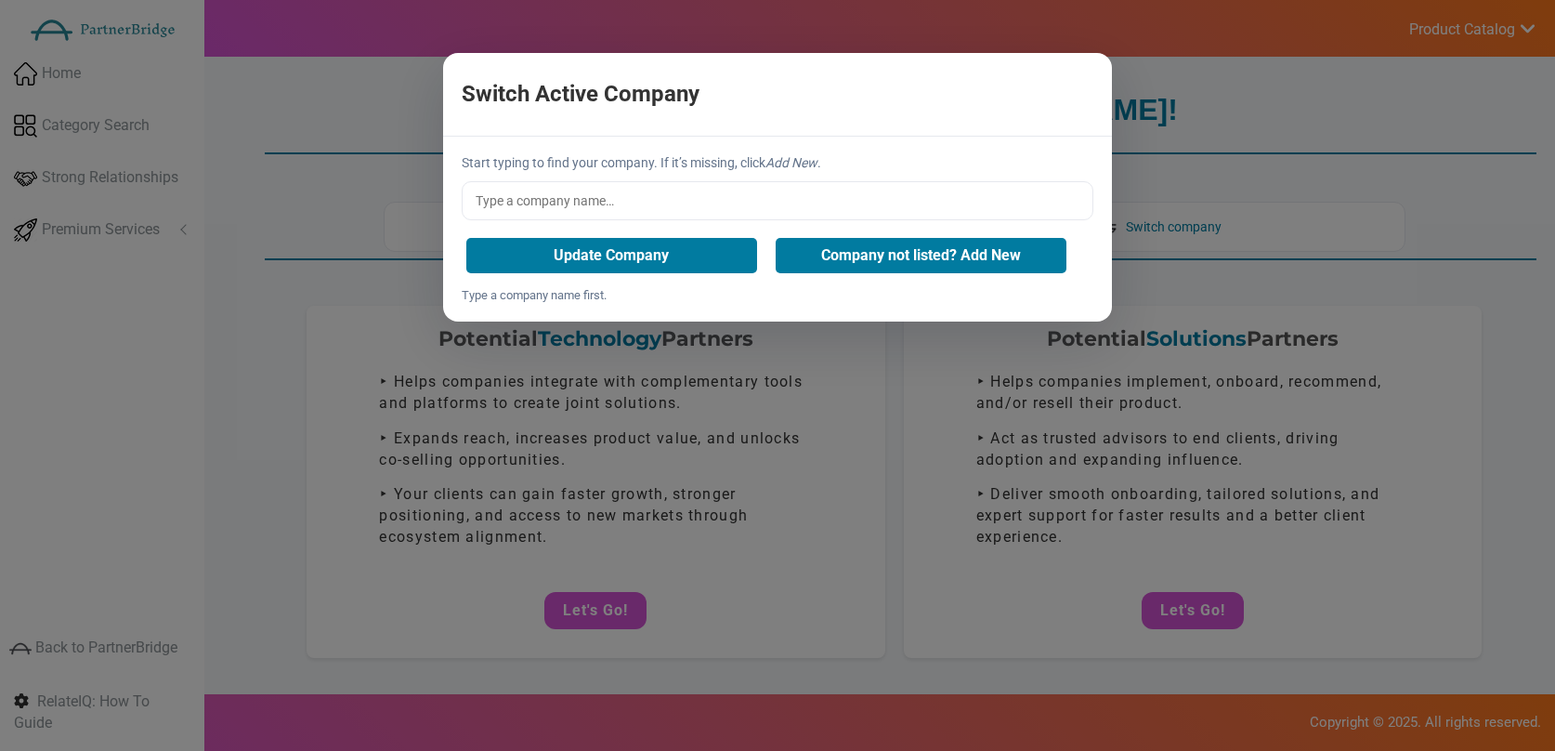
click at [811, 187] on input "text" at bounding box center [778, 200] width 632 height 39
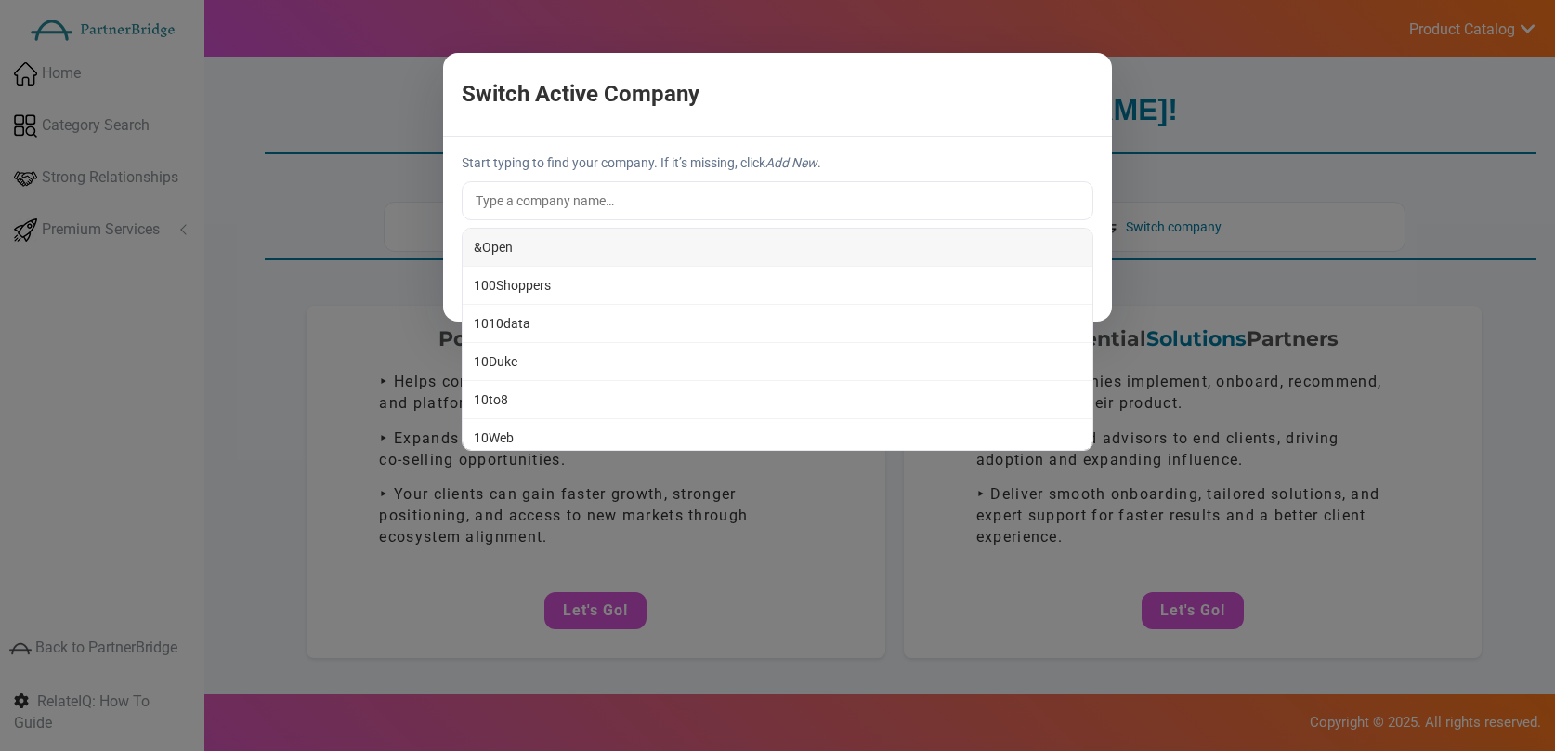
click at [960, 186] on input "text" at bounding box center [778, 200] width 632 height 39
click at [963, 169] on p "Start typing to find your company. If it’s missing, click Add New ." at bounding box center [778, 162] width 632 height 19
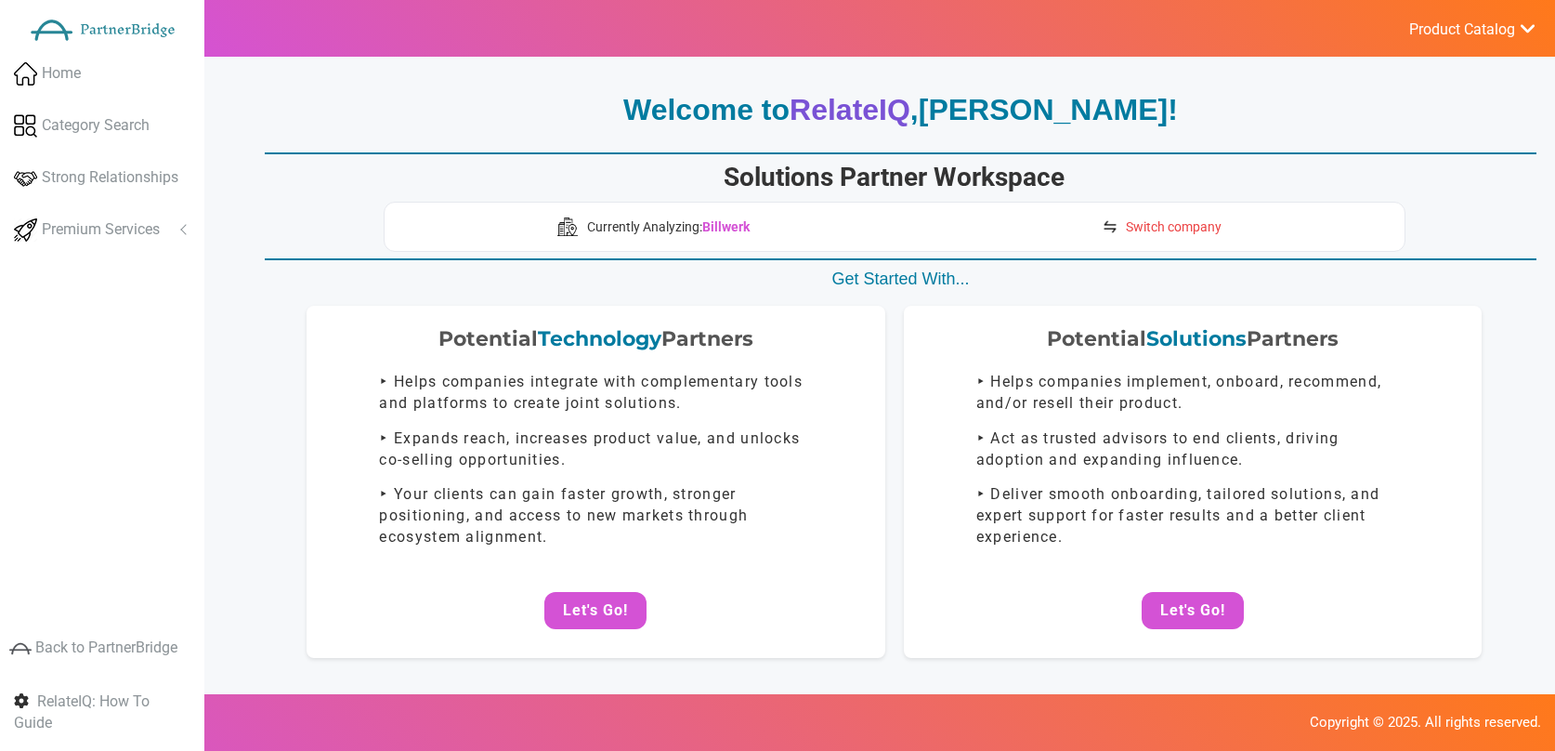
click at [1155, 223] on span "Switch company" at bounding box center [1174, 226] width 96 height 19
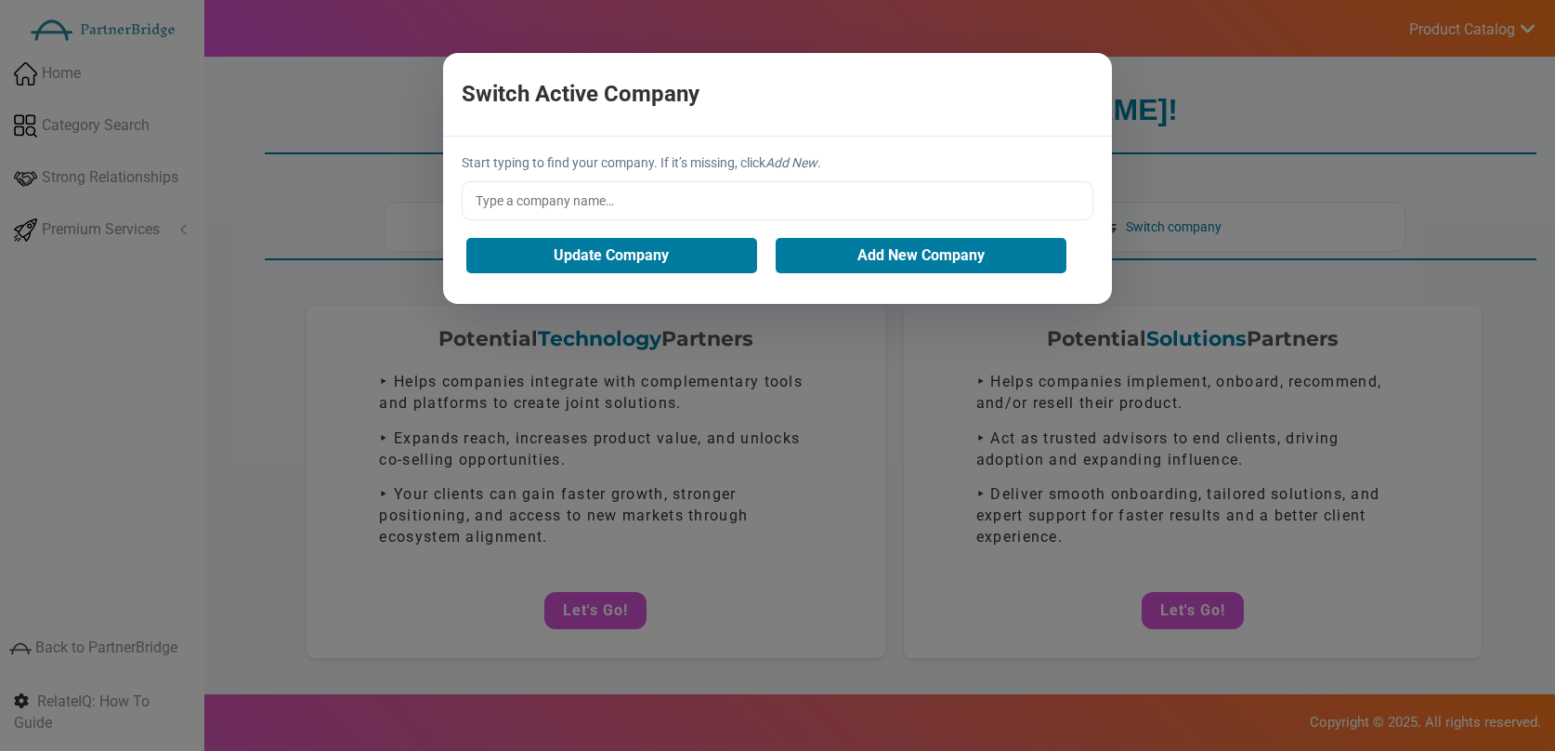
click at [589, 203] on input "text" at bounding box center [778, 200] width 632 height 39
type input "Wavve"
click at [828, 252] on button "Add New Company" at bounding box center [921, 255] width 291 height 35
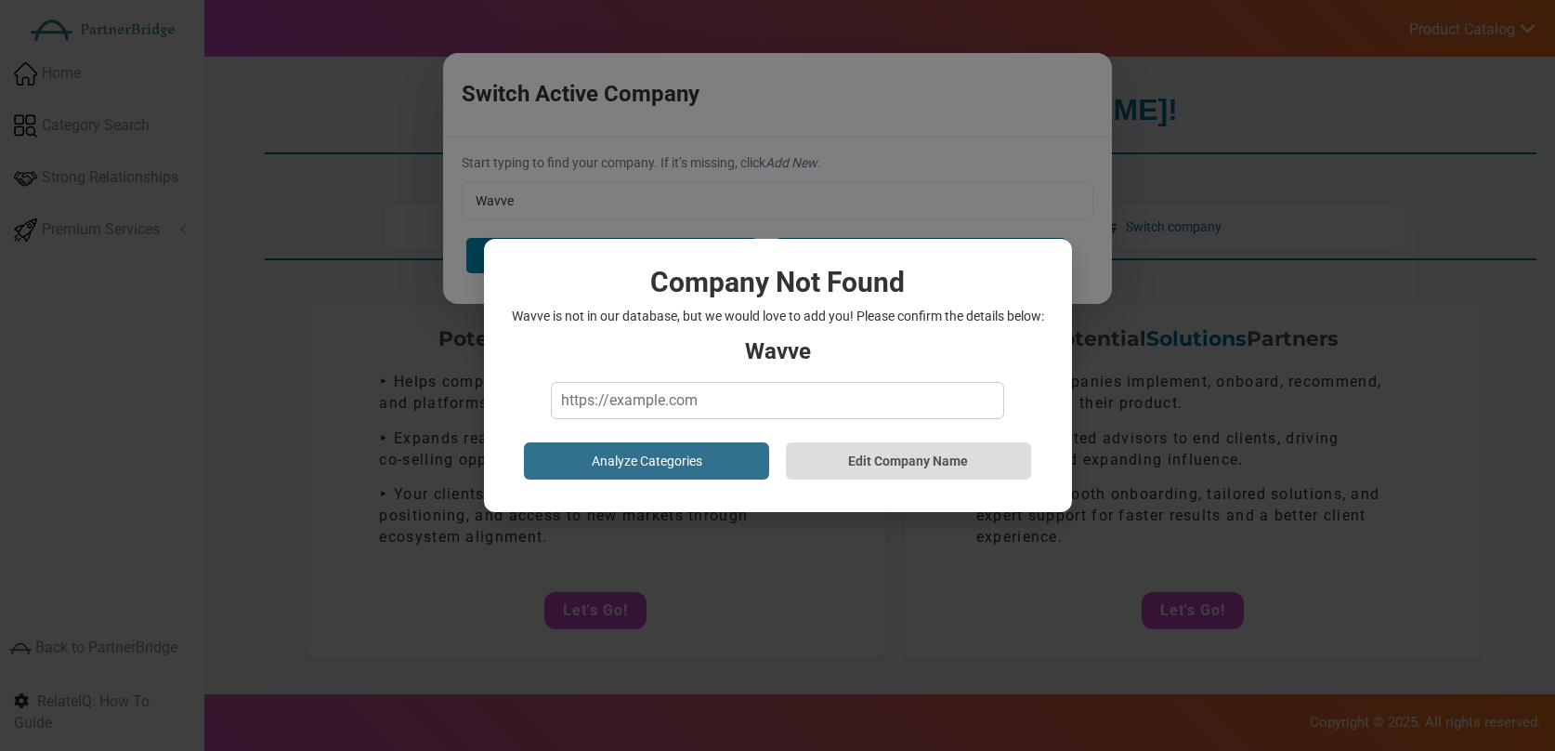
click at [849, 385] on input "text" at bounding box center [777, 400] width 452 height 37
type input "https://www.wavve.co"
click at [680, 459] on button "Analyze Categories" at bounding box center [646, 460] width 245 height 37
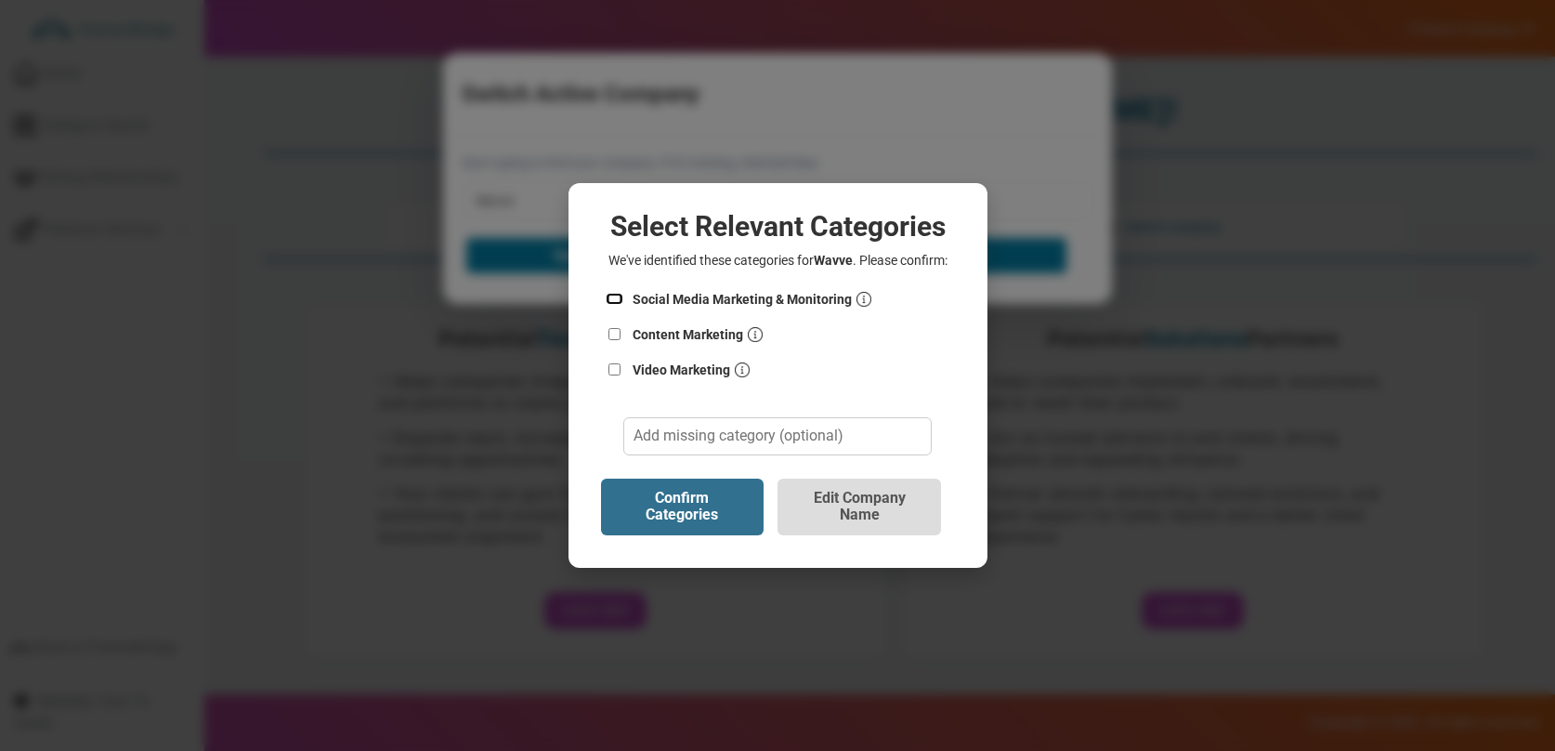
click at [622, 293] on input "Social Media Marketing & Monitoring" at bounding box center [615, 299] width 19 height 12
checkbox input "true"
click at [617, 330] on input "Content Marketing" at bounding box center [615, 334] width 19 height 12
checkbox input "true"
click at [619, 371] on input "Video Marketing" at bounding box center [615, 369] width 19 height 12
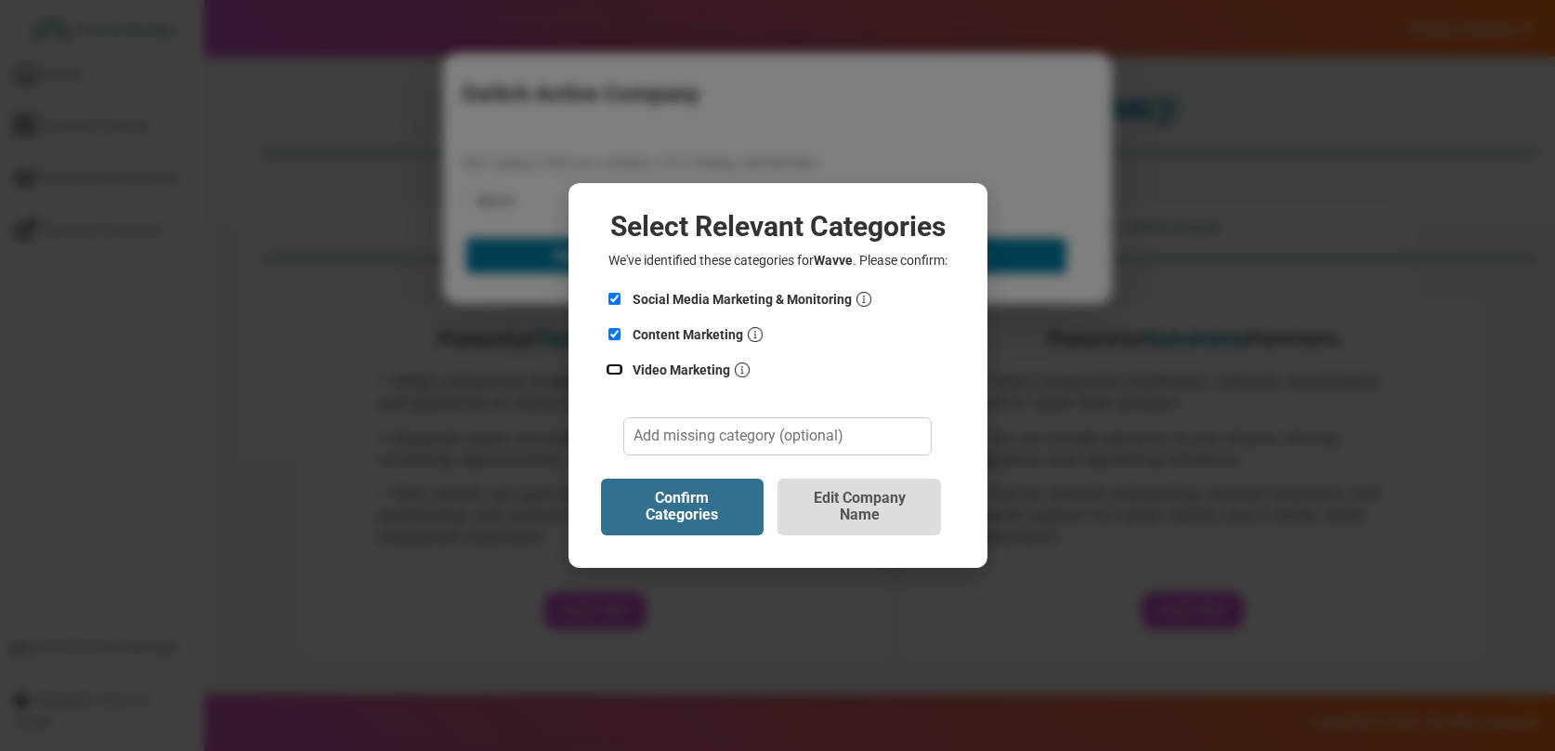
checkbox input "true"
click at [693, 497] on button "Confirm Categories" at bounding box center [683, 506] width 164 height 57
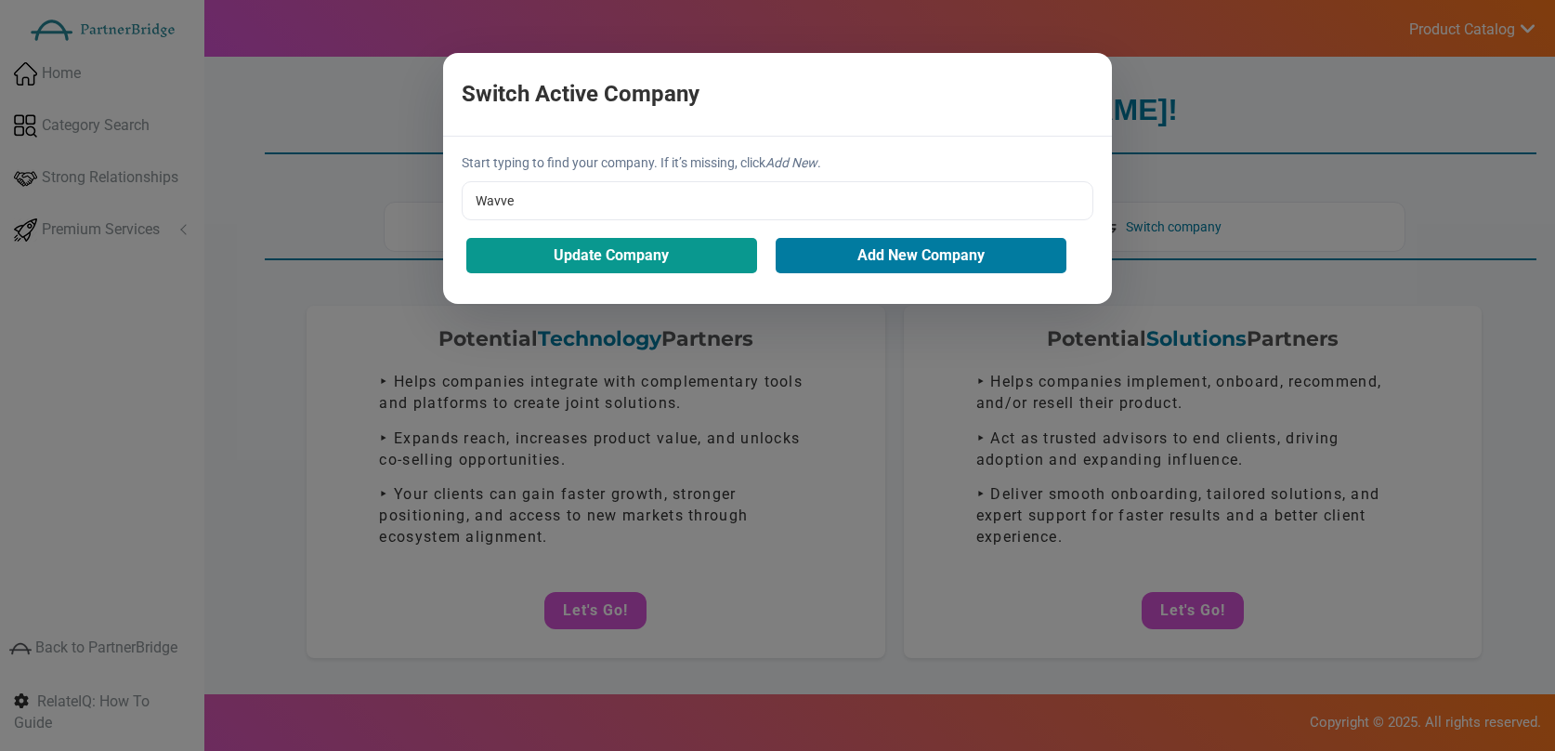
click at [641, 247] on button "Update Company" at bounding box center [611, 255] width 291 height 35
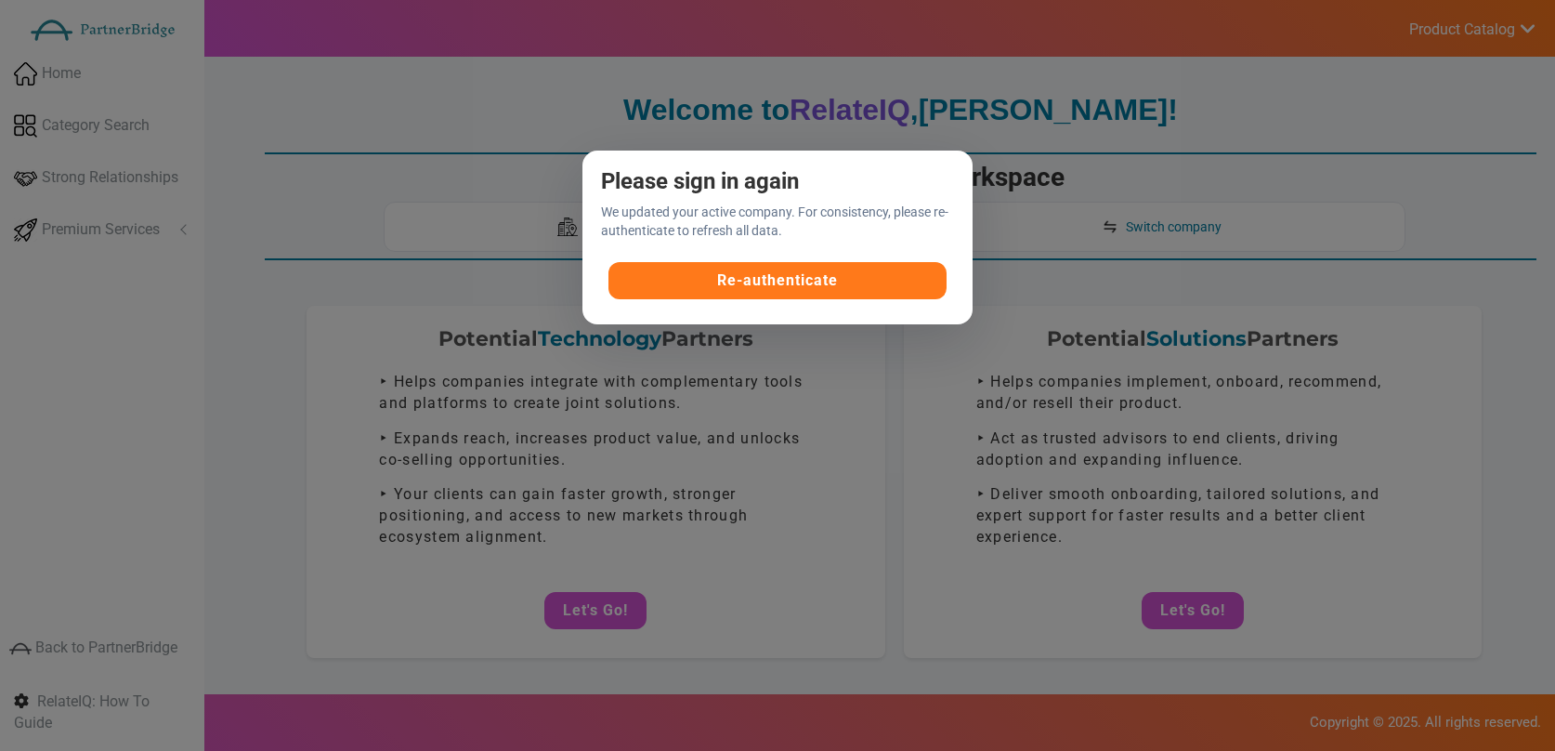
click at [778, 277] on button "Re-authenticate" at bounding box center [778, 280] width 339 height 37
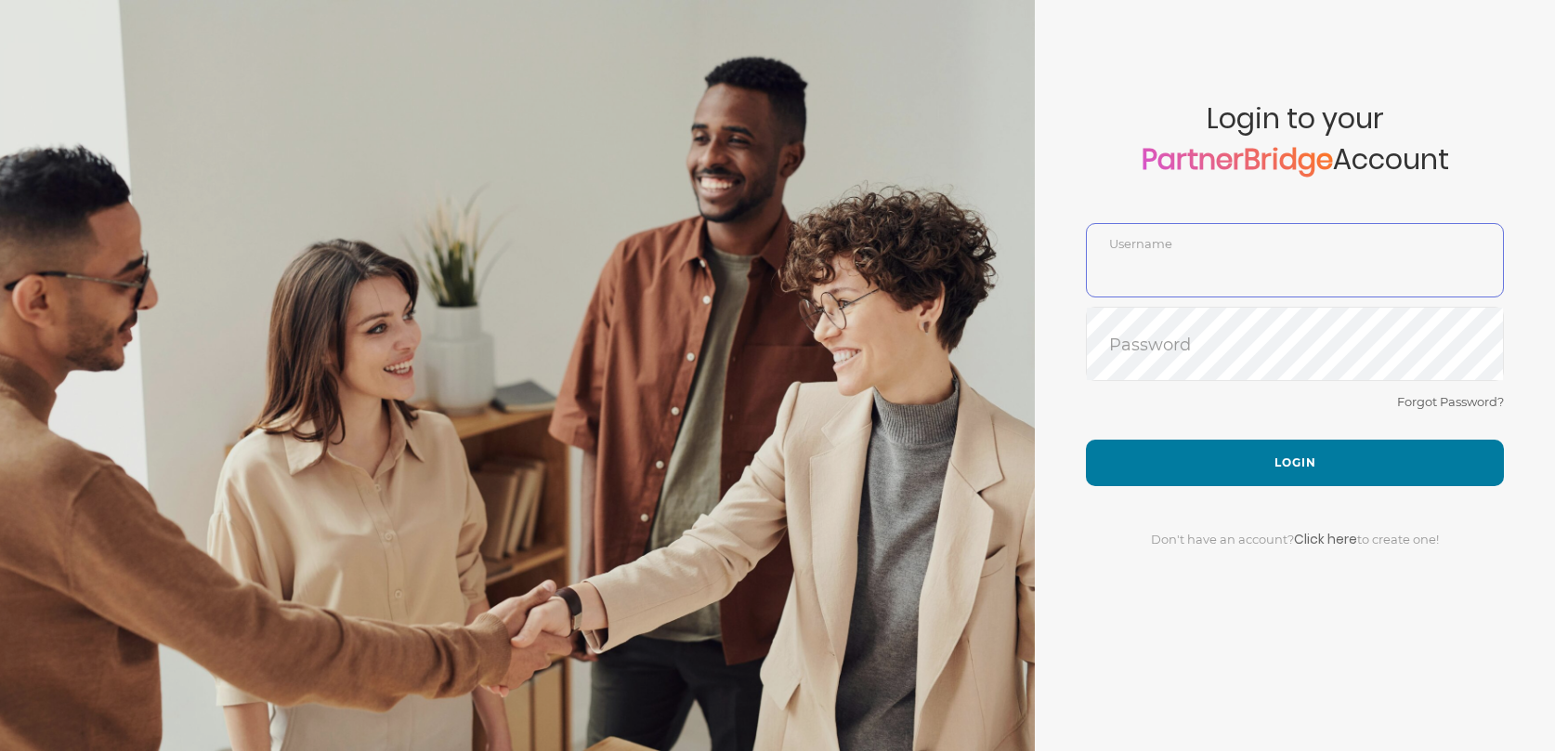
type input "DemoUser"
click at [1264, 438] on div "Forgot Password?" at bounding box center [1295, 414] width 418 height 49
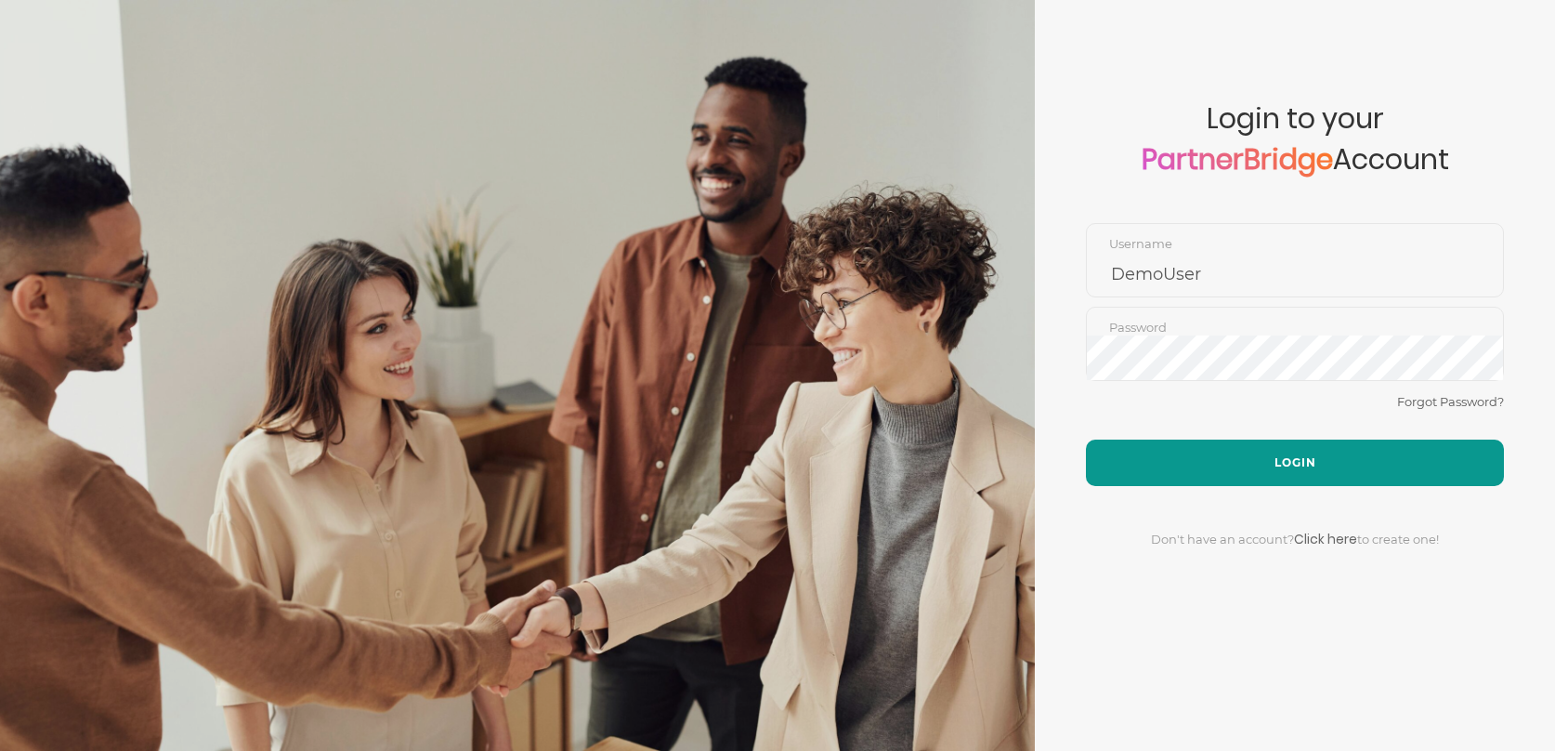
click at [1264, 449] on button "Login" at bounding box center [1295, 462] width 418 height 46
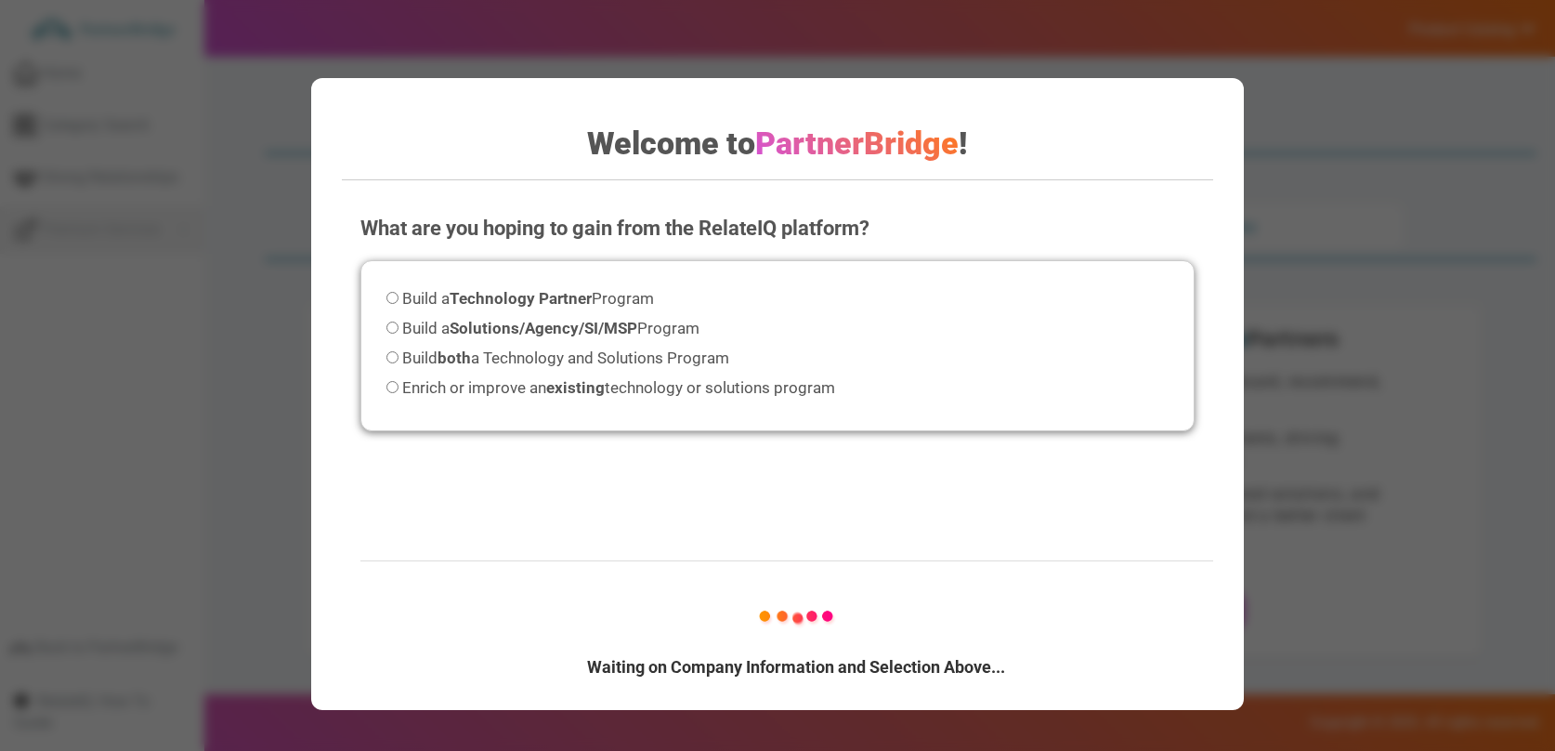
click at [505, 303] on strong "Technology Partner" at bounding box center [521, 298] width 142 height 19
click at [399, 303] on input "Build a Technology Partner Program" at bounding box center [393, 298] width 12 height 12
radio input "true"
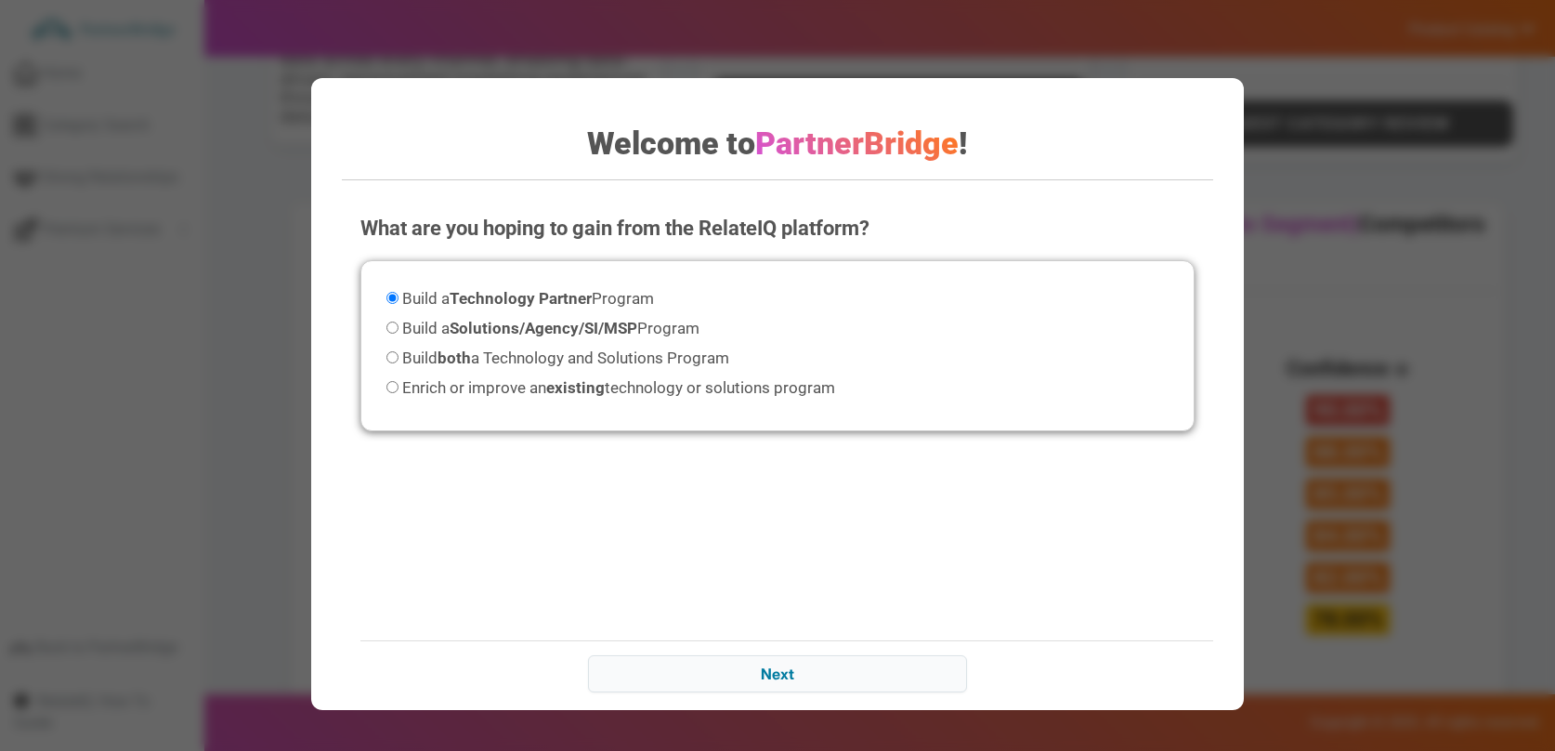
scroll to position [858, 0]
click at [844, 667] on input "Next" at bounding box center [777, 673] width 379 height 37
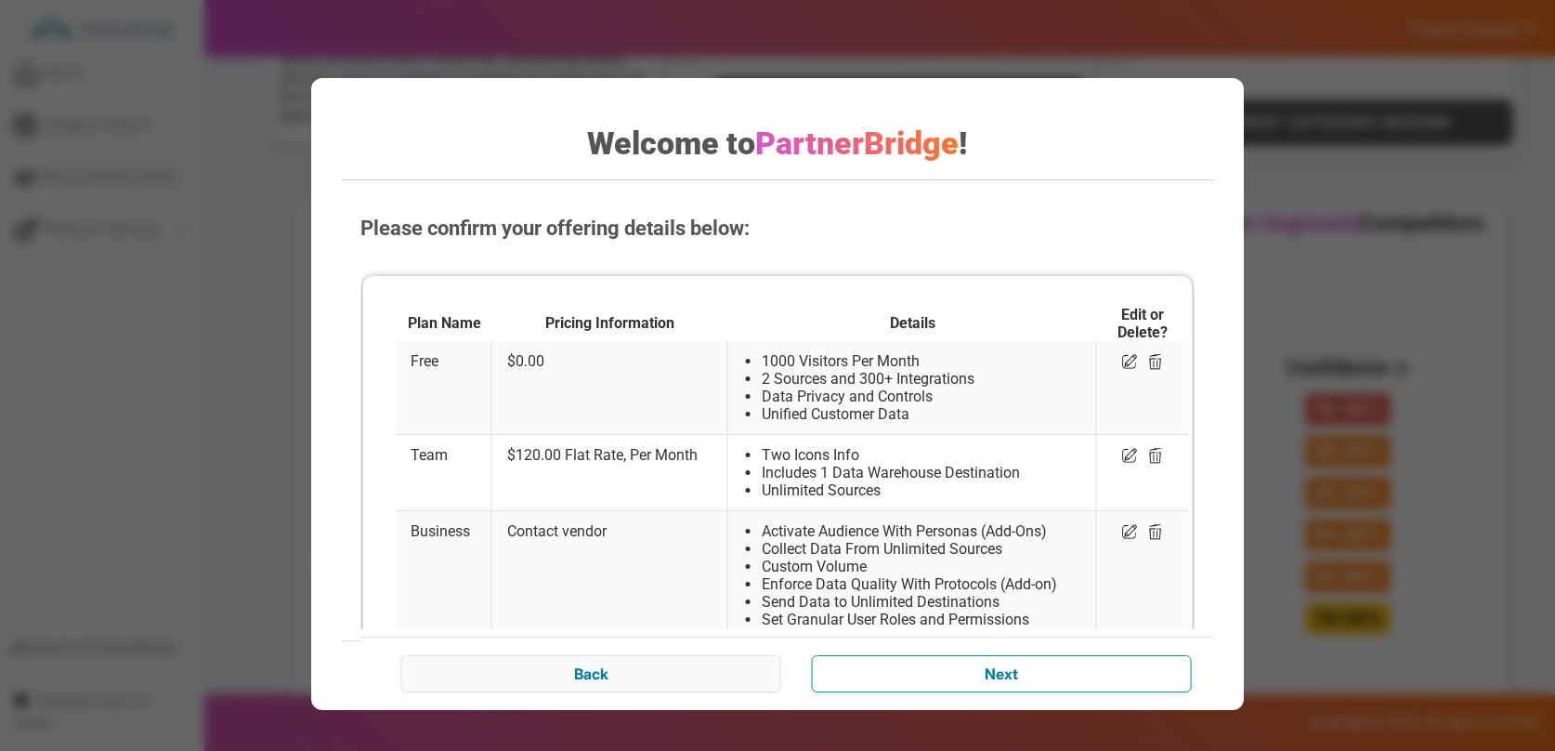
click at [1002, 659] on input "Next" at bounding box center [1001, 673] width 379 height 37
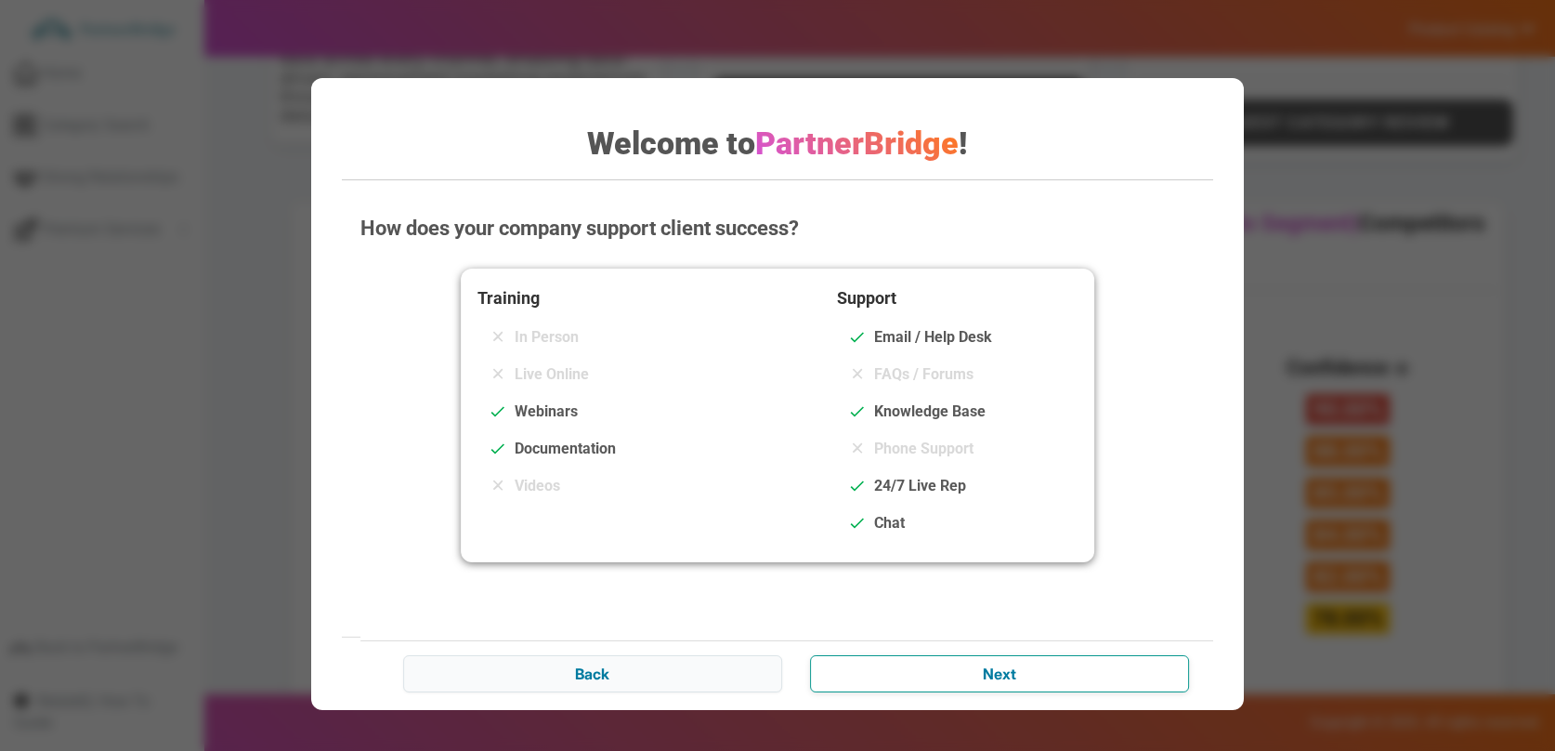
click at [1016, 658] on input "Next" at bounding box center [999, 673] width 379 height 37
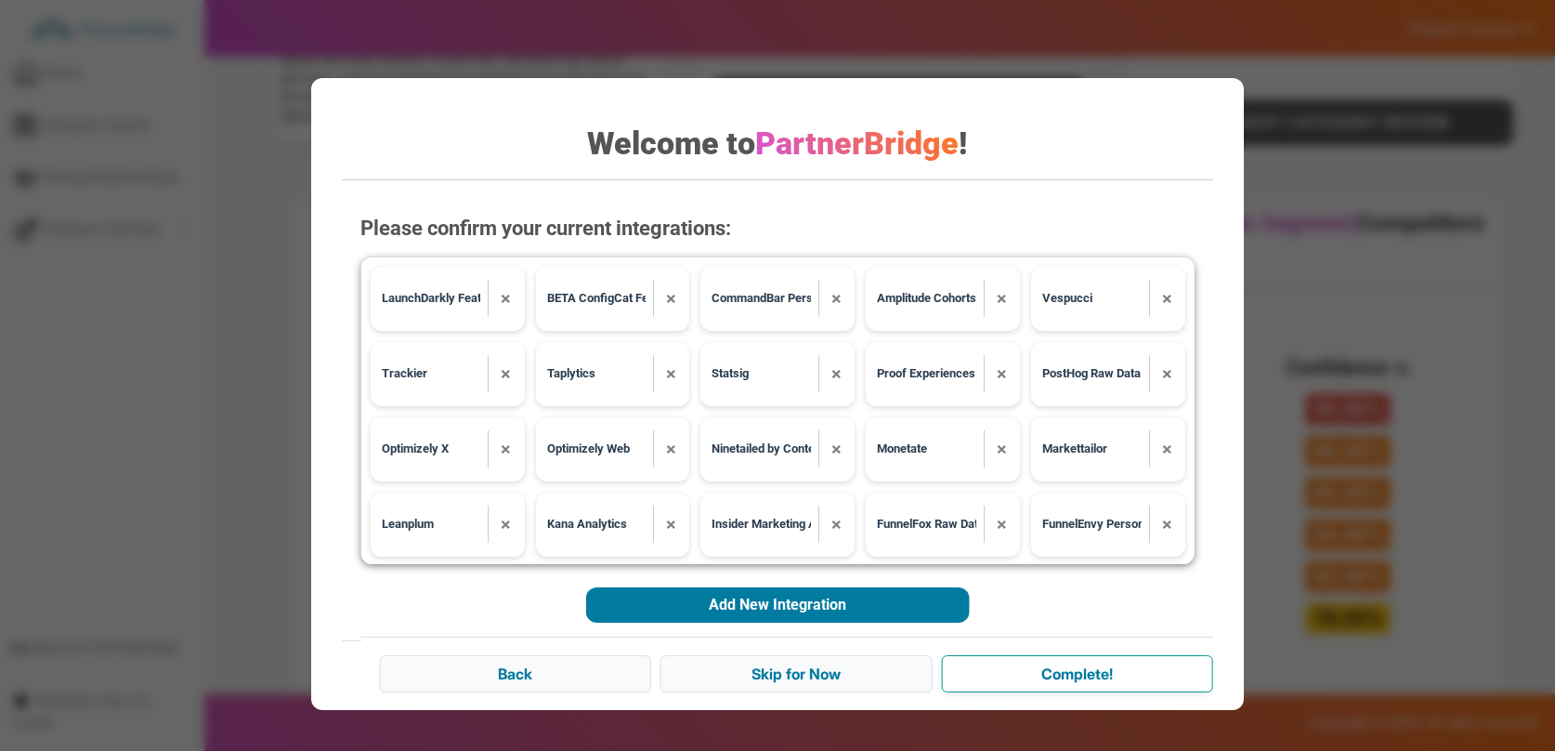
click at [1027, 663] on input "Complete!" at bounding box center [1076, 673] width 271 height 37
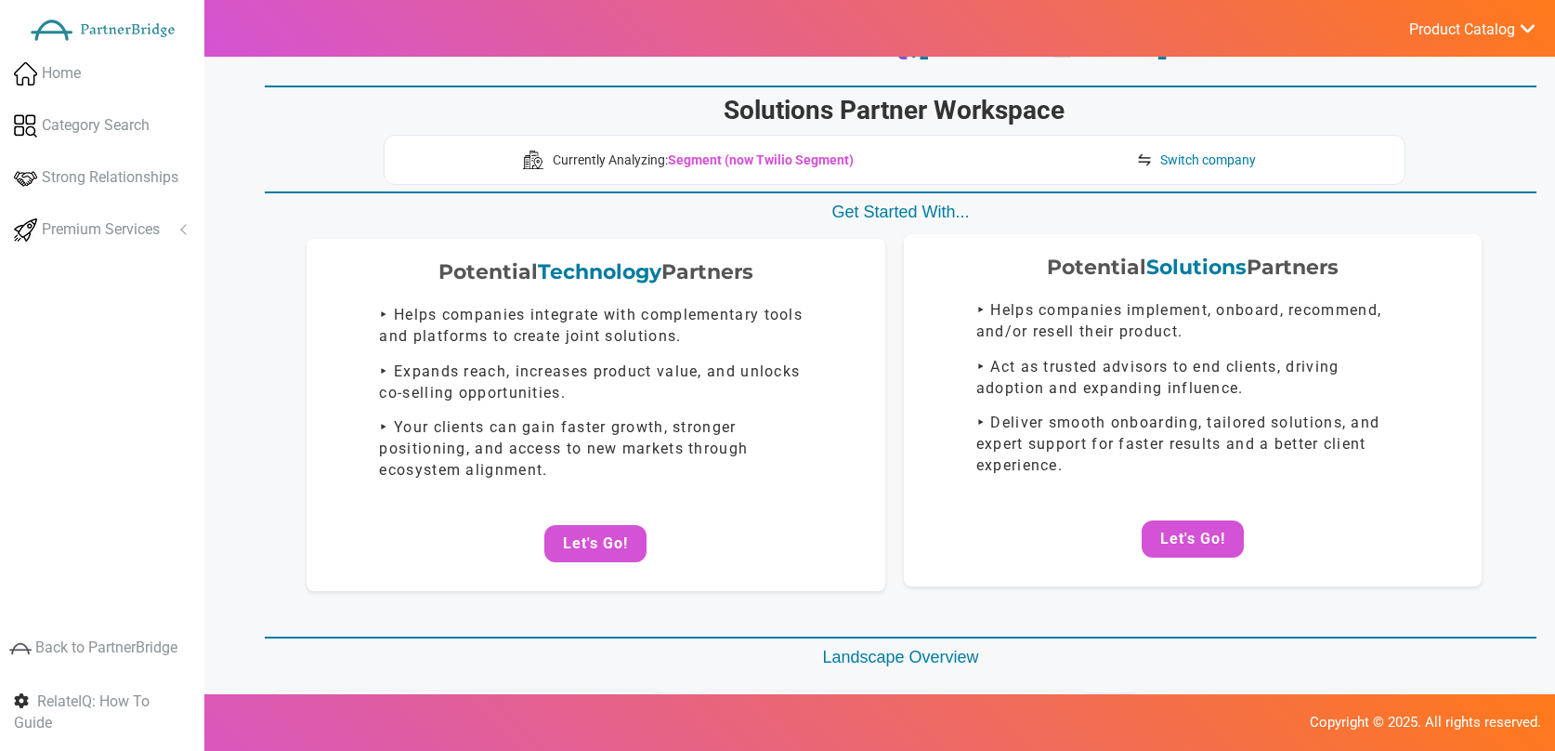
scroll to position [0, 0]
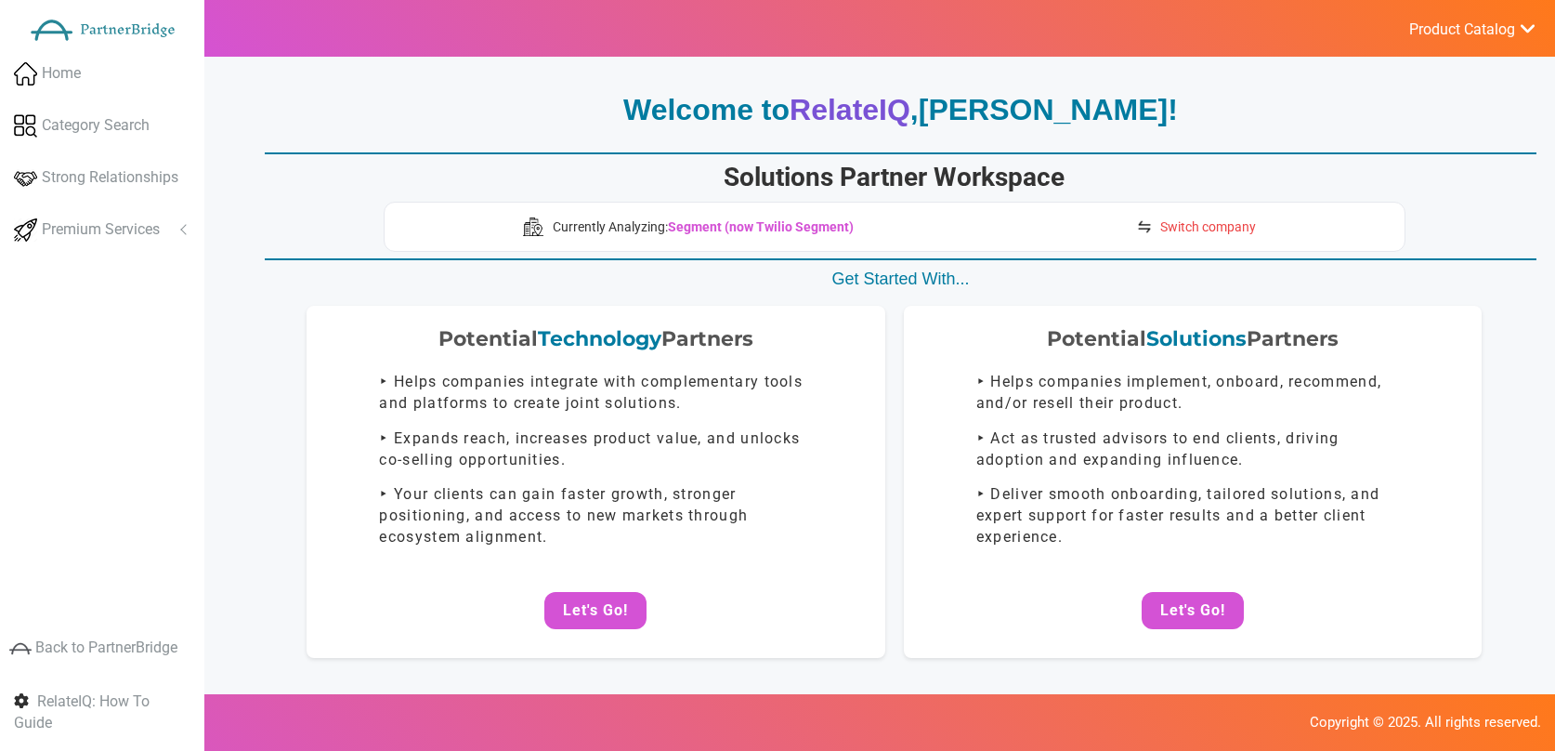
click at [1173, 235] on span "Switch company" at bounding box center [1208, 226] width 96 height 19
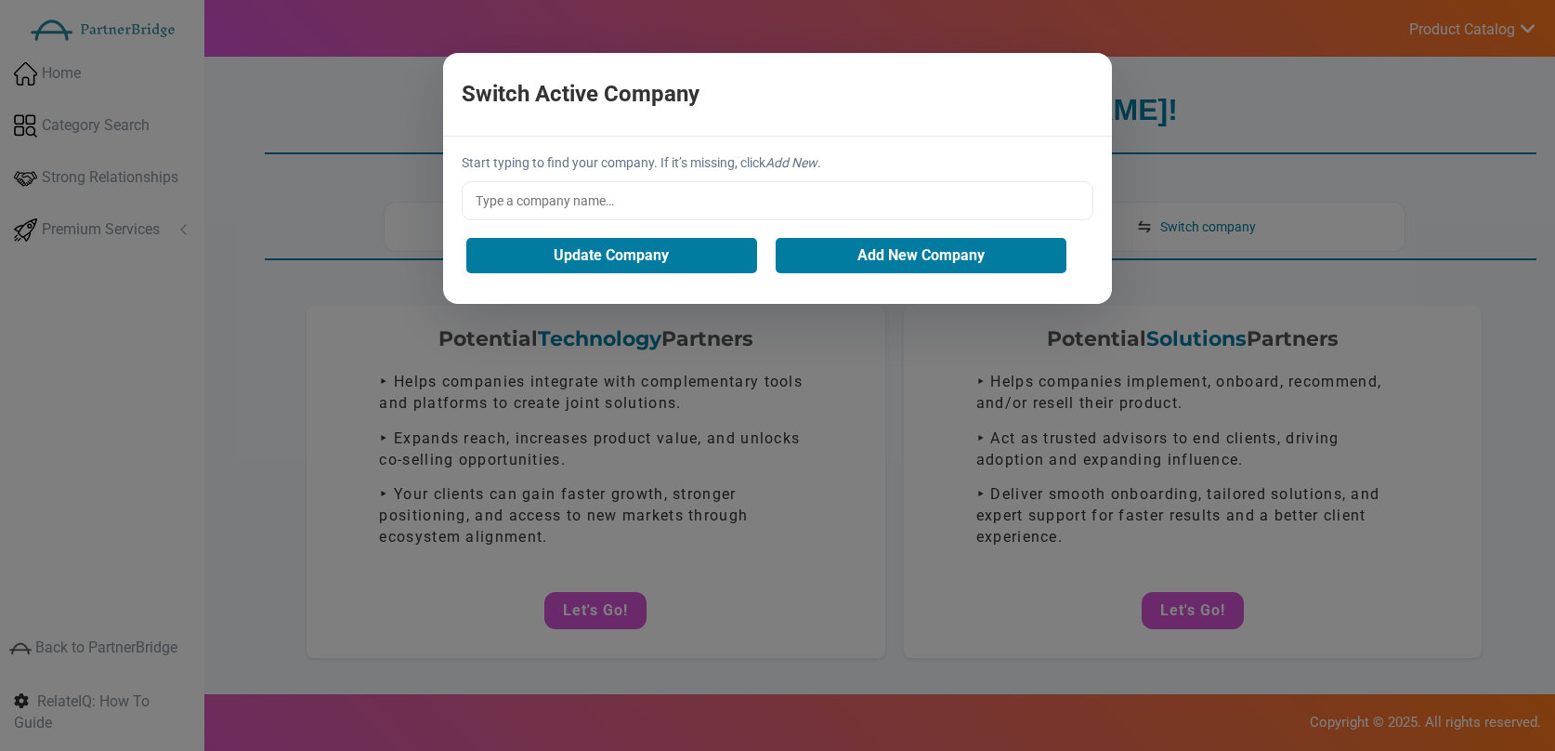
click at [908, 202] on input "text" at bounding box center [778, 200] width 632 height 39
type input "Wavve"
click at [867, 252] on button "Add New Company" at bounding box center [921, 255] width 291 height 35
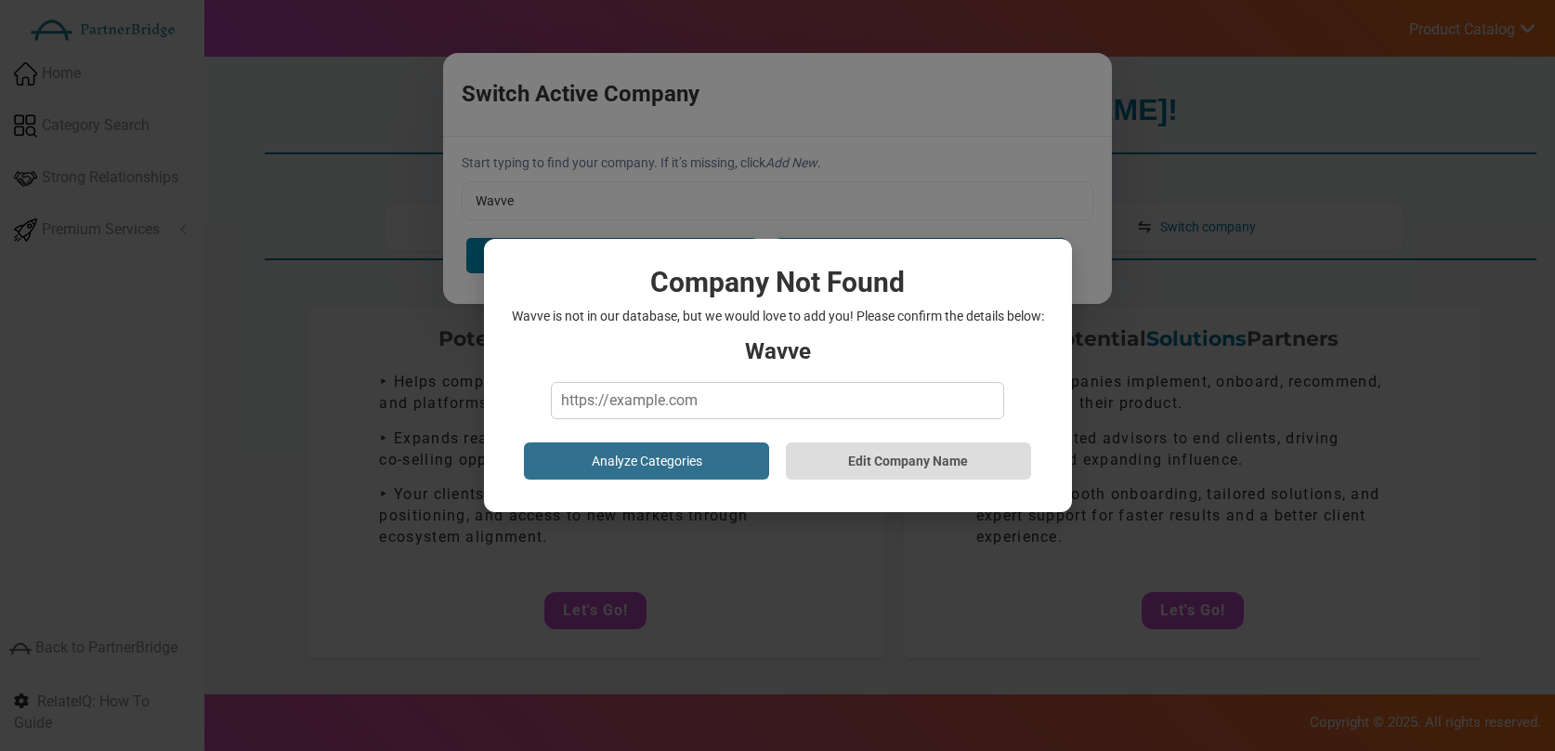
click at [760, 405] on input "text" at bounding box center [777, 400] width 452 height 37
type input "[URL][DOMAIN_NAME]"
click at [711, 451] on button "Analyze Categories" at bounding box center [646, 460] width 245 height 37
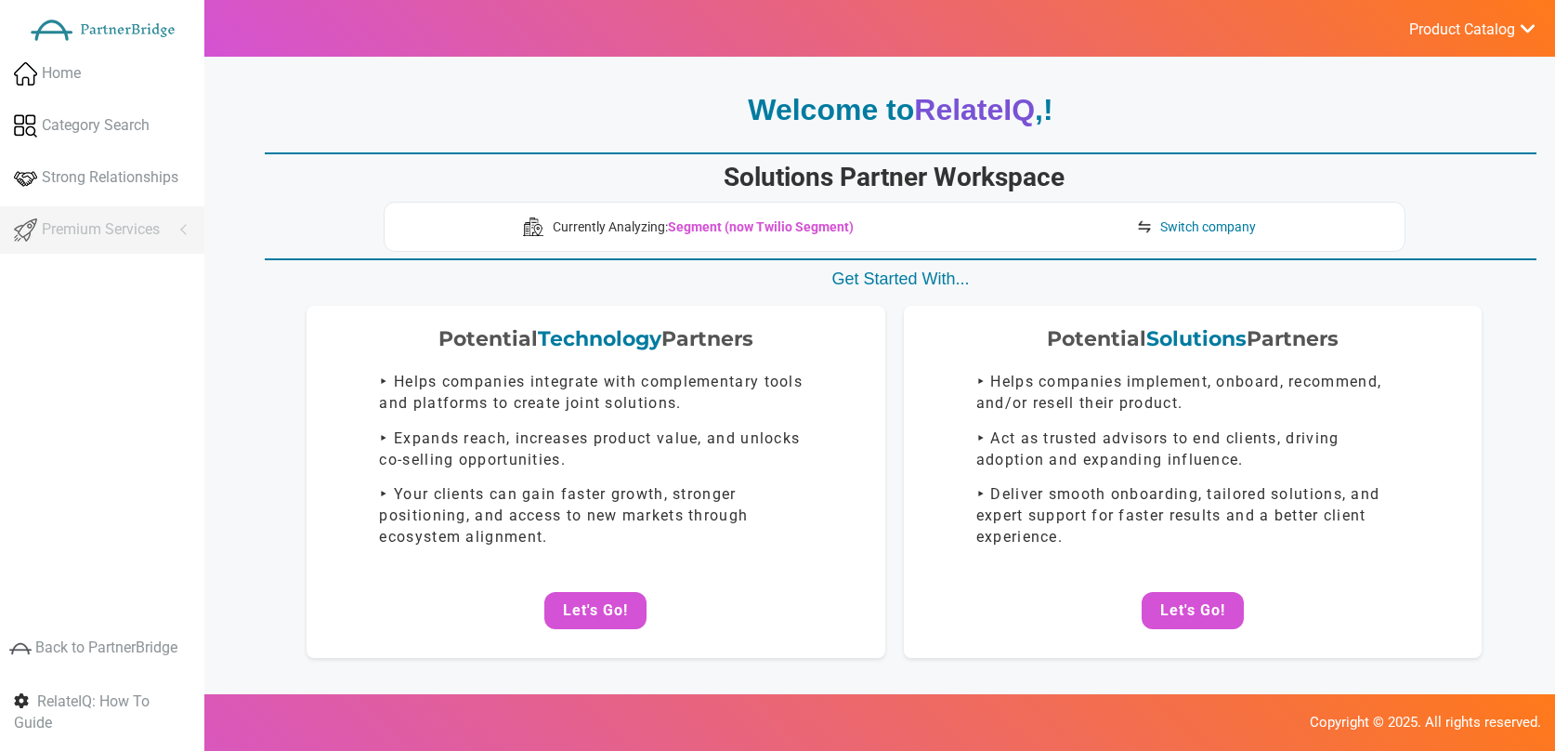
click at [1274, 275] on p "Get Started With..." at bounding box center [901, 280] width 1272 height 24
click at [1125, 113] on p "Welcome to RelateIQ , !" at bounding box center [901, 110] width 1272 height 43
click at [1198, 221] on span "Switch company" at bounding box center [1208, 226] width 96 height 19
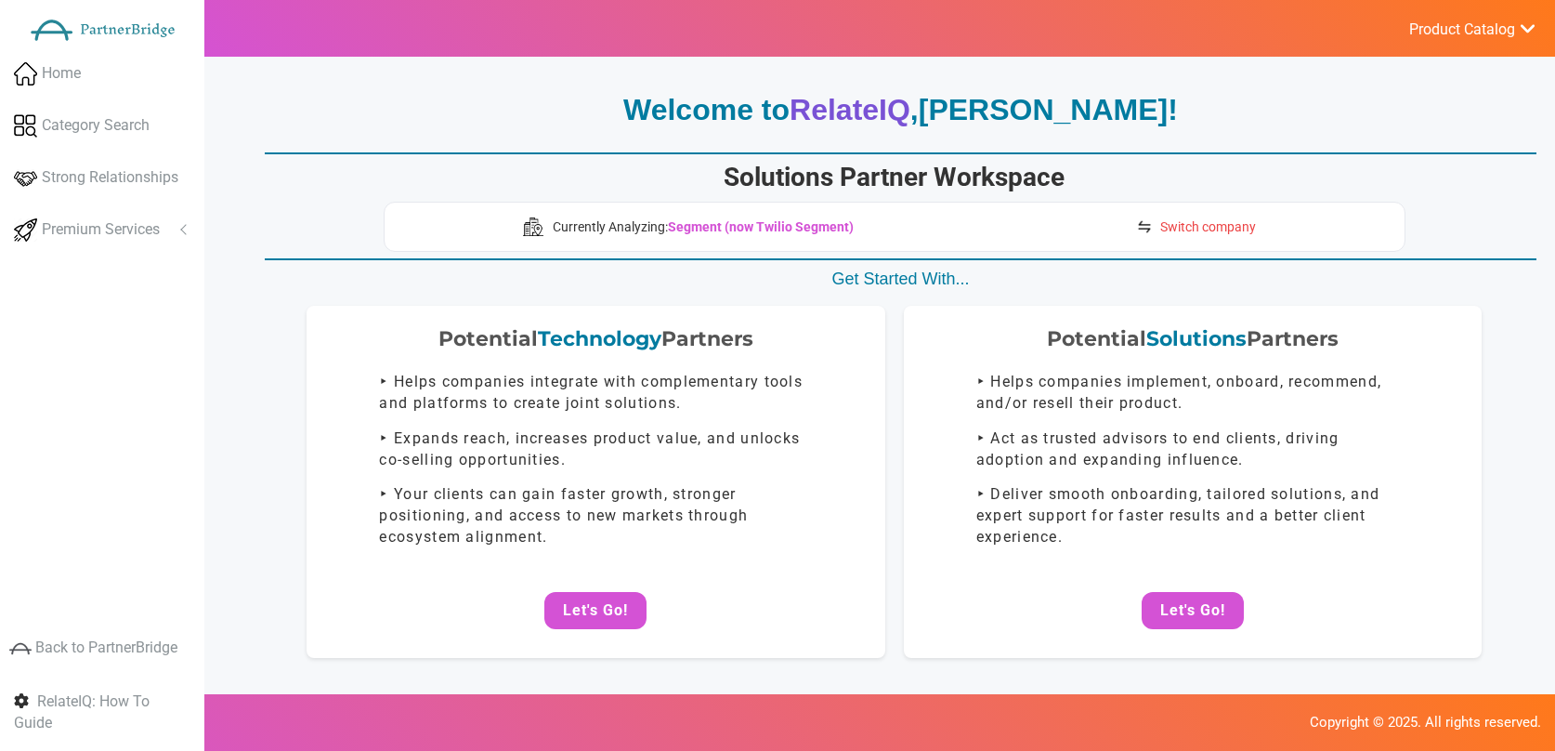
click at [1208, 228] on span "Switch company" at bounding box center [1208, 226] width 96 height 19
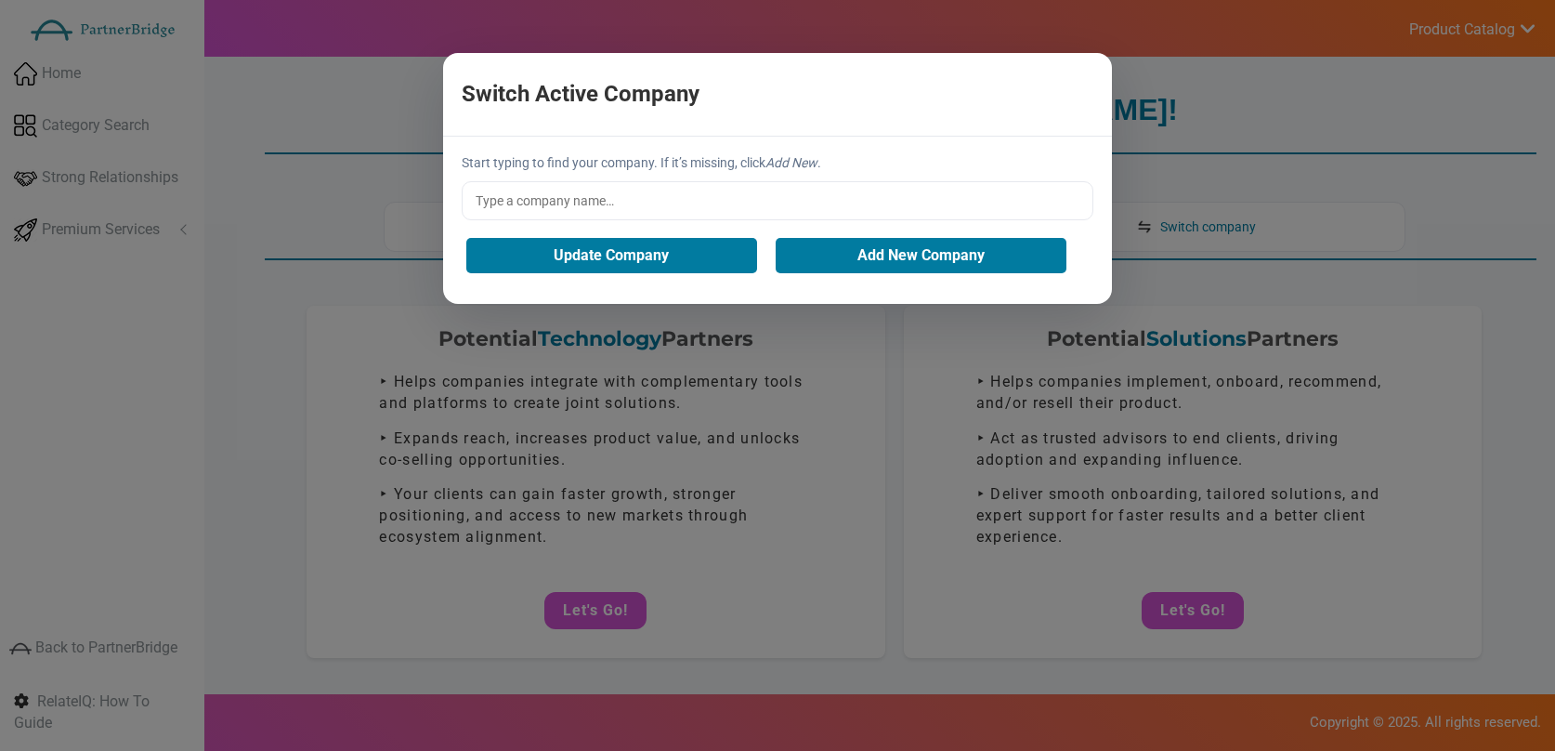
click at [619, 201] on input "text" at bounding box center [778, 200] width 632 height 39
type input "Wavve"
click at [705, 239] on button "Update Company" at bounding box center [611, 255] width 291 height 35
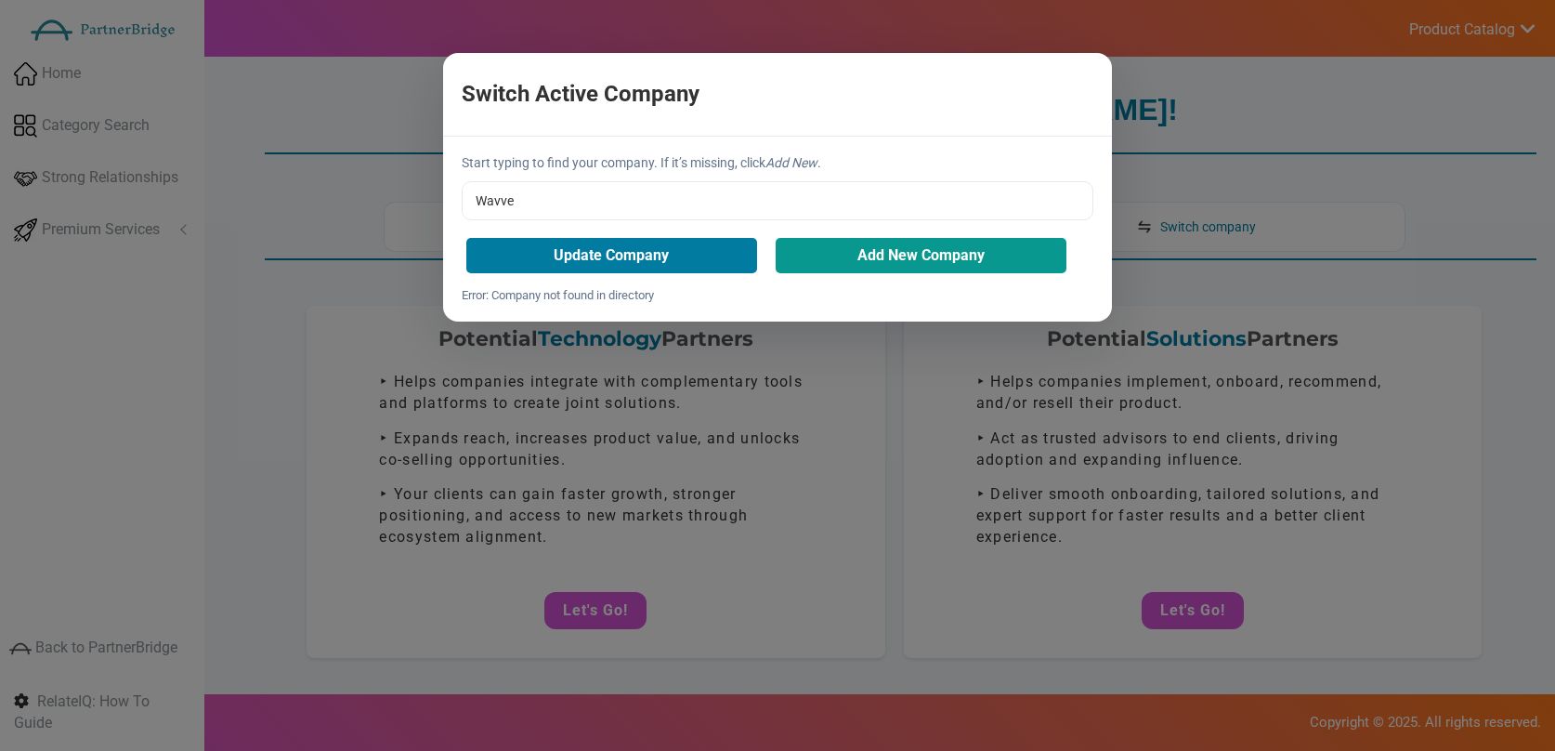
click at [922, 244] on button "Add New Company" at bounding box center [921, 255] width 291 height 35
click at [915, 251] on button "Add New Company" at bounding box center [921, 255] width 291 height 35
click at [965, 255] on button "Add New Company" at bounding box center [921, 255] width 291 height 35
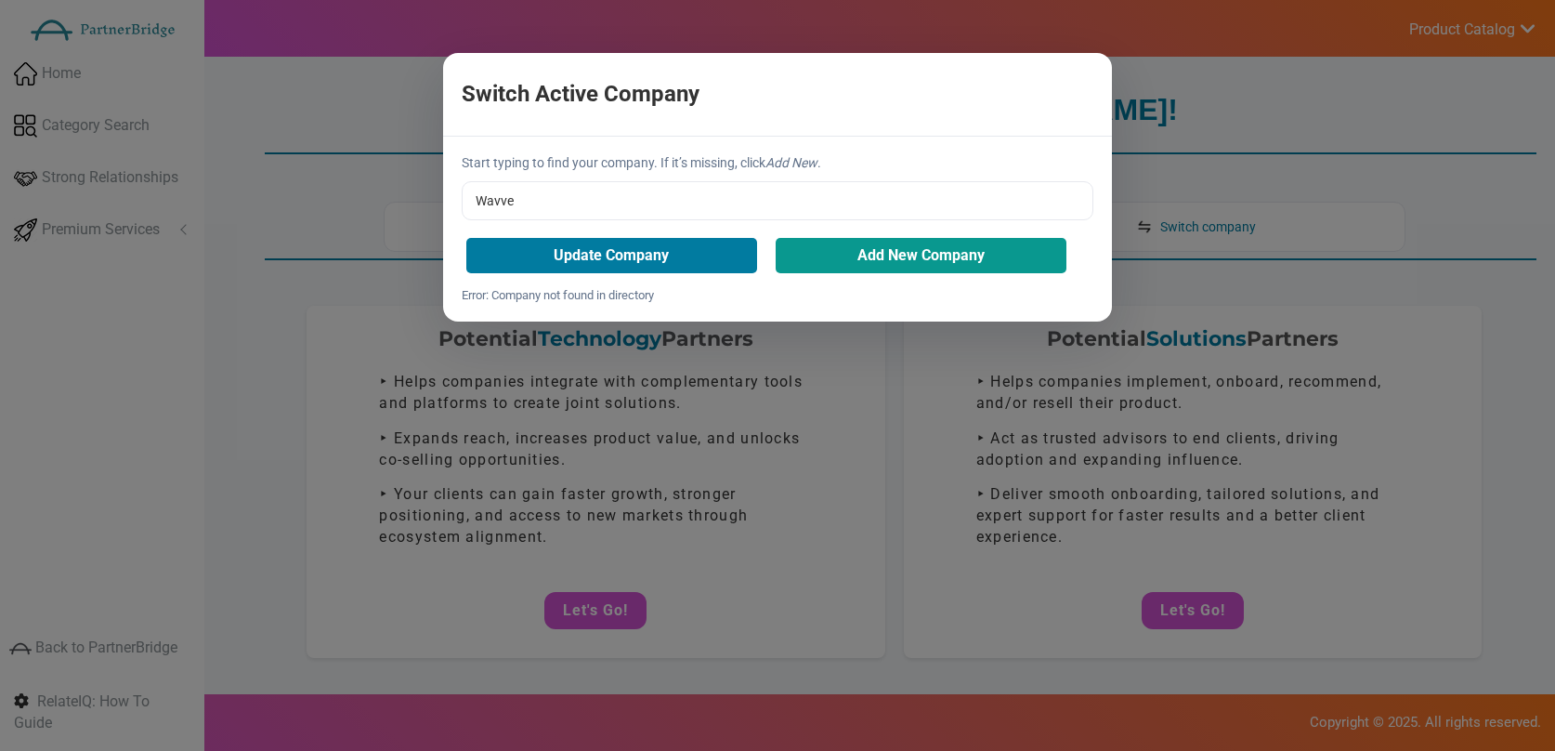
click at [965, 255] on button "Add New Company" at bounding box center [921, 255] width 291 height 35
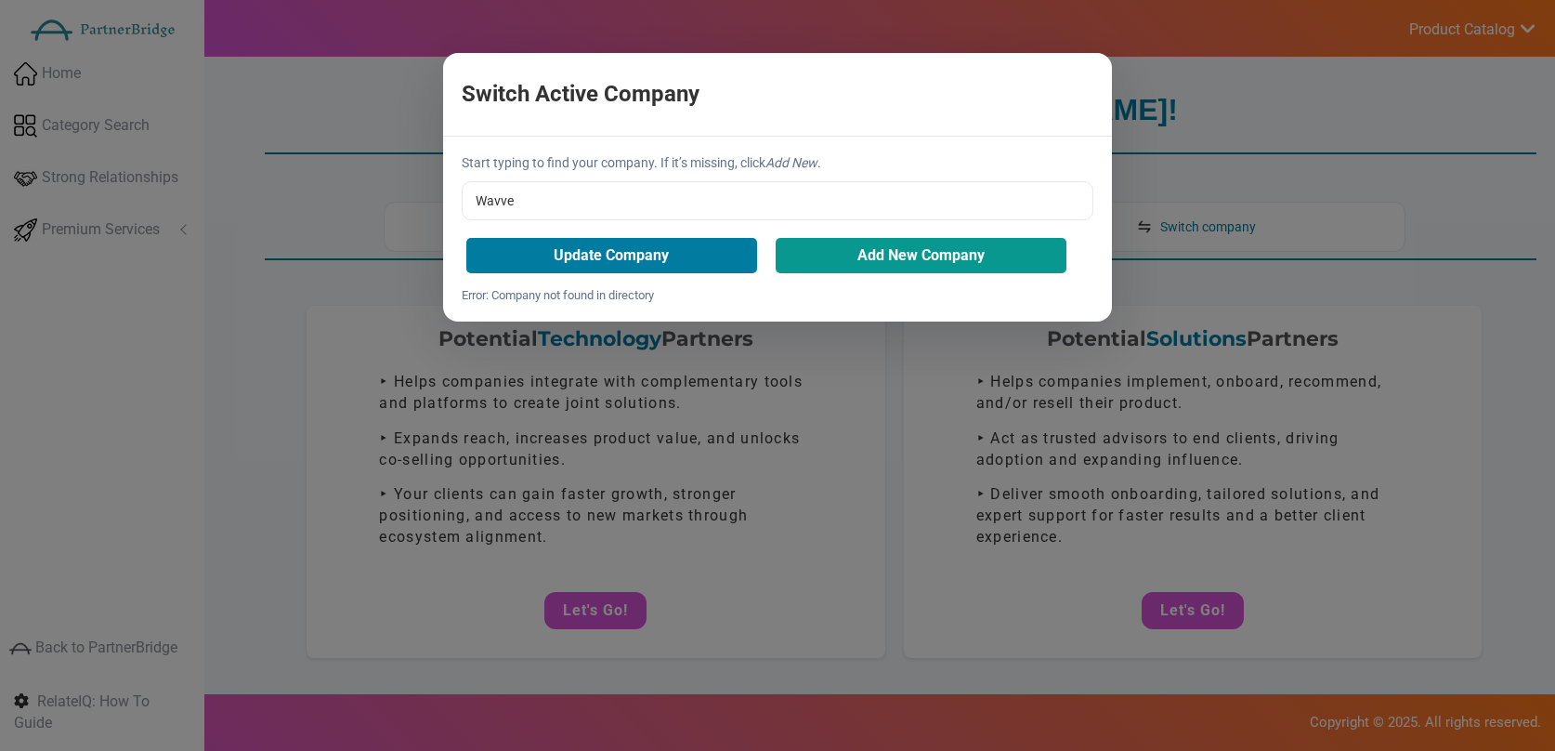
click at [965, 255] on button "Add New Company" at bounding box center [921, 255] width 291 height 35
click at [1053, 77] on button "×" at bounding box center [943, 94] width 291 height 40
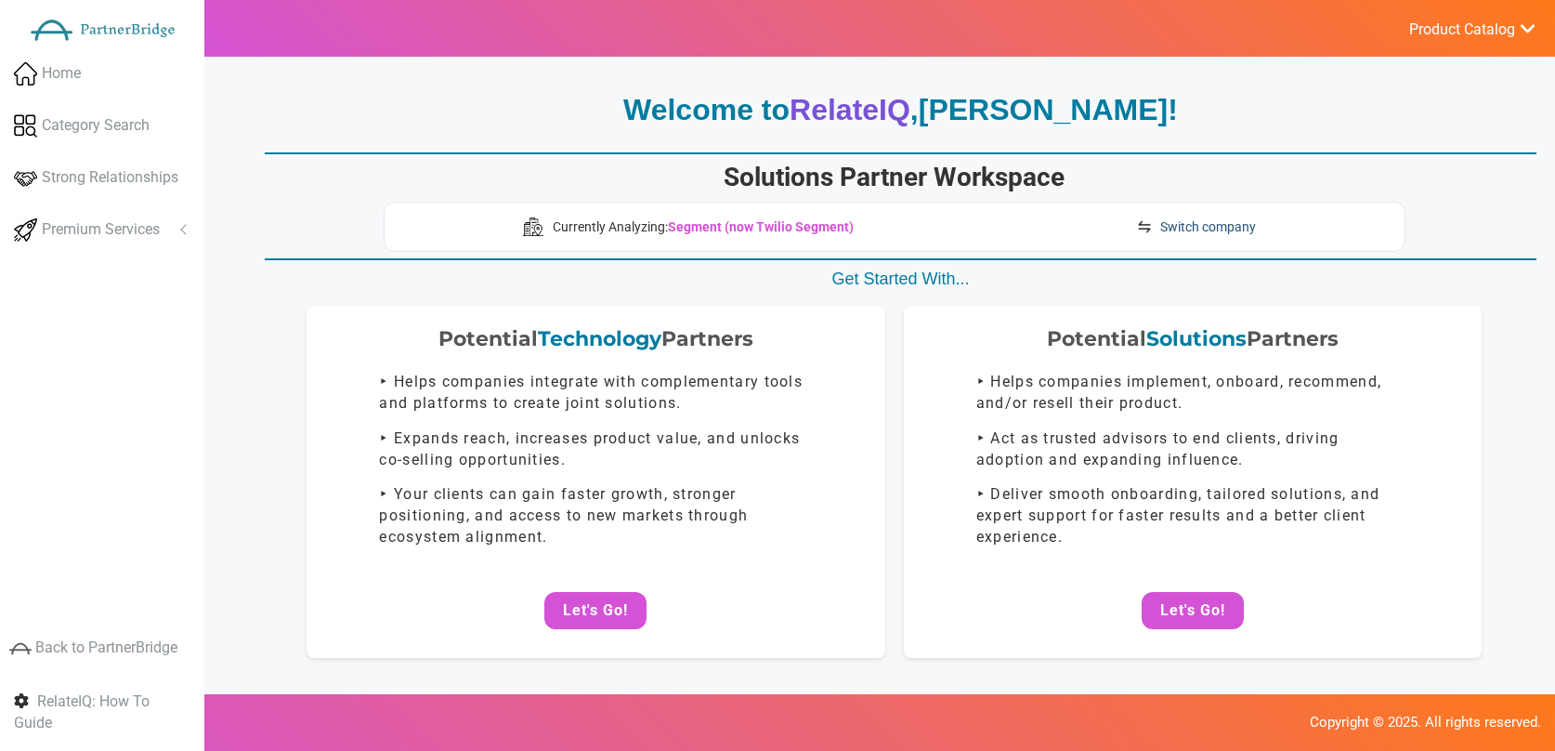
click at [1187, 225] on span "Switch company" at bounding box center [1208, 226] width 96 height 19
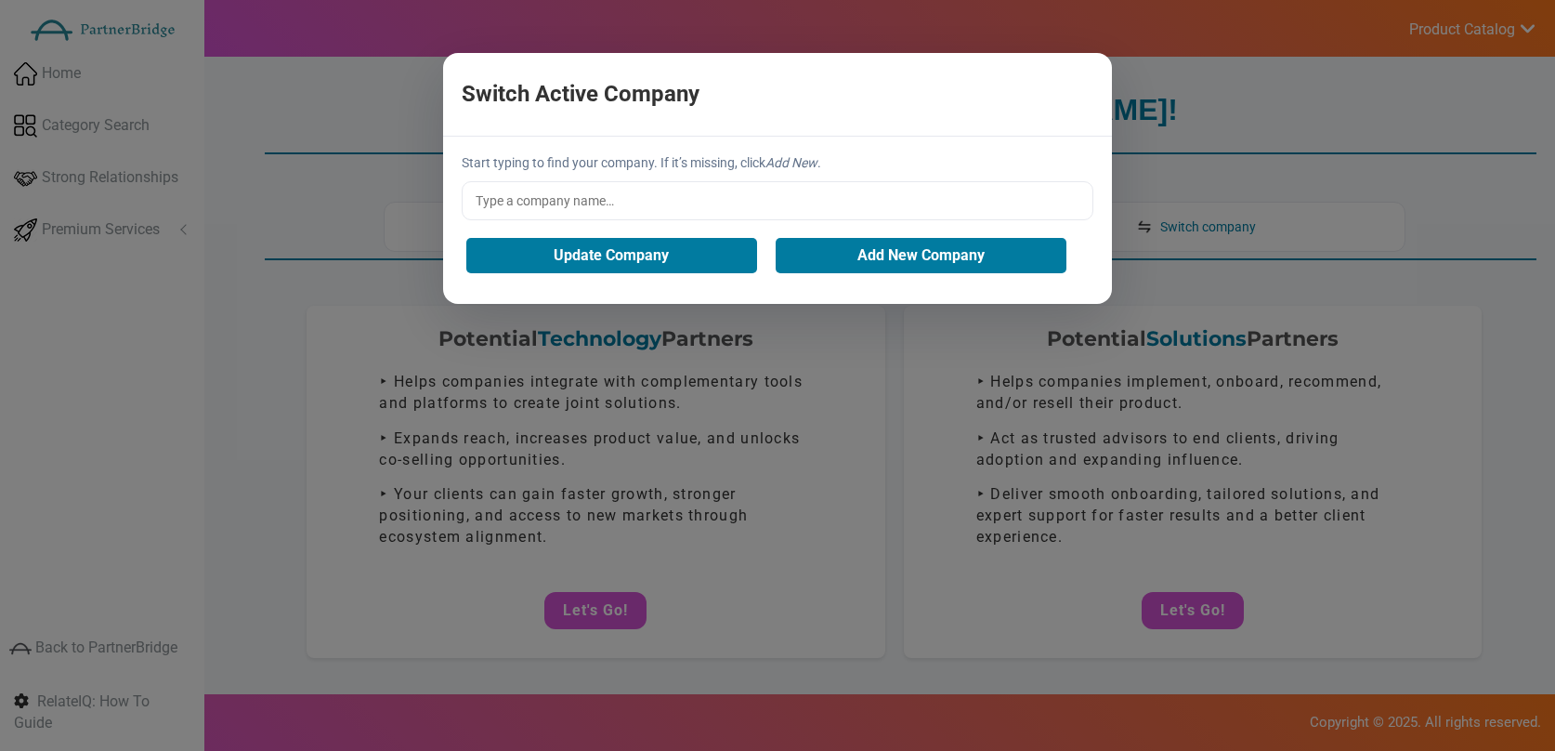
drag, startPoint x: 649, startPoint y: 206, endPoint x: 665, endPoint y: 204, distance: 16.8
click at [656, 206] on input "text" at bounding box center [778, 200] width 632 height 39
type input "Wavve"
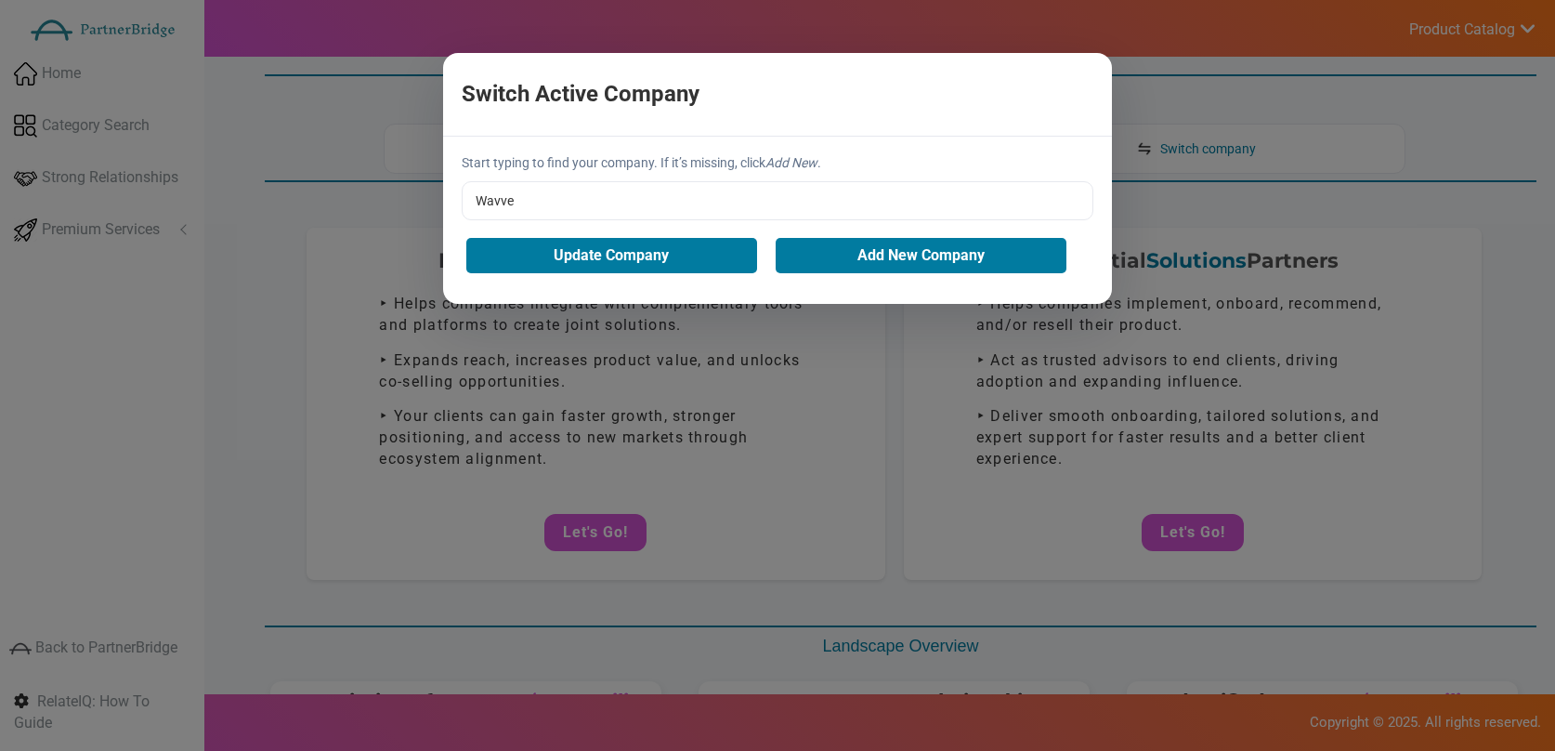
scroll to position [140, 0]
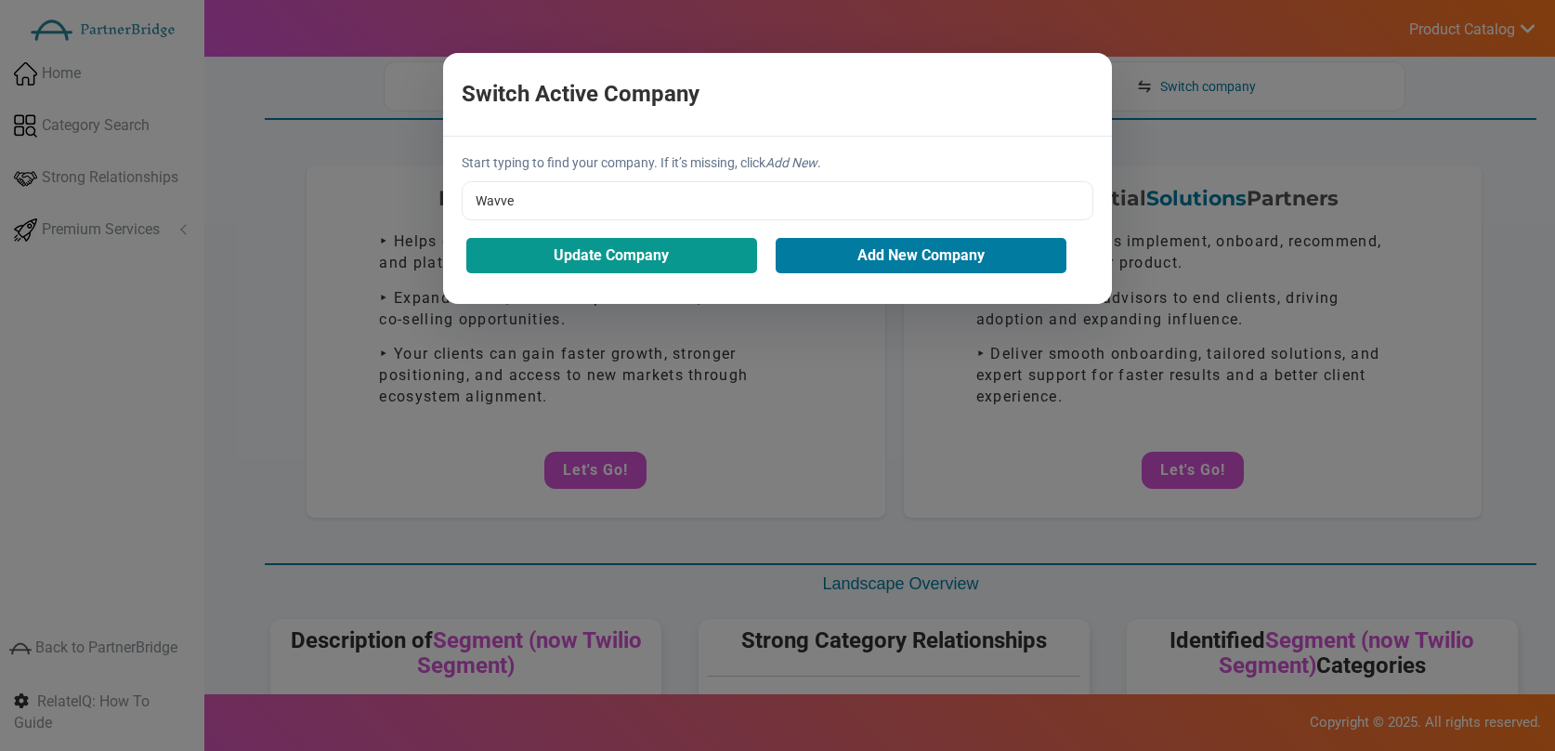
click at [714, 252] on button "Update Company" at bounding box center [611, 255] width 291 height 35
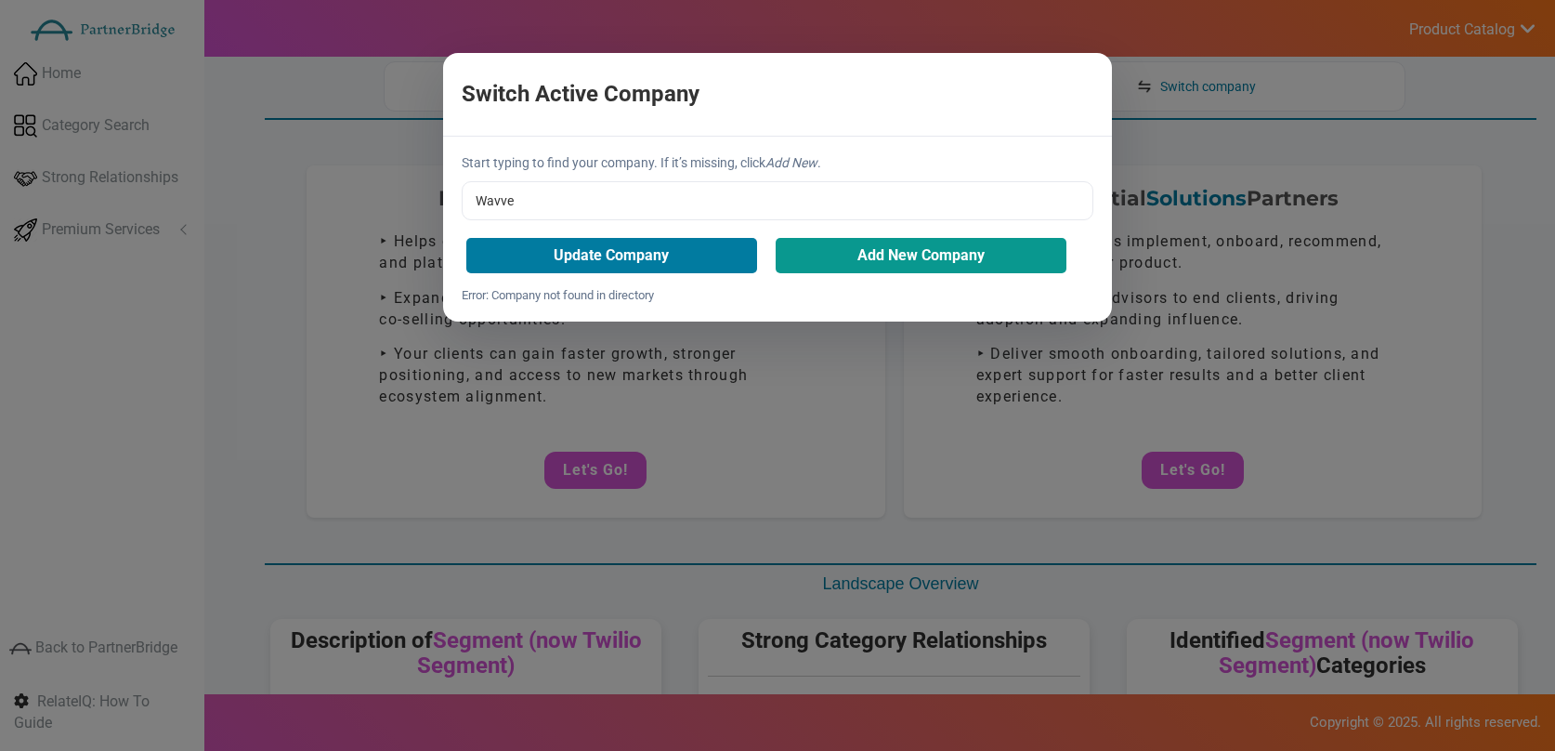
click at [838, 272] on button "Add New Company" at bounding box center [921, 255] width 291 height 35
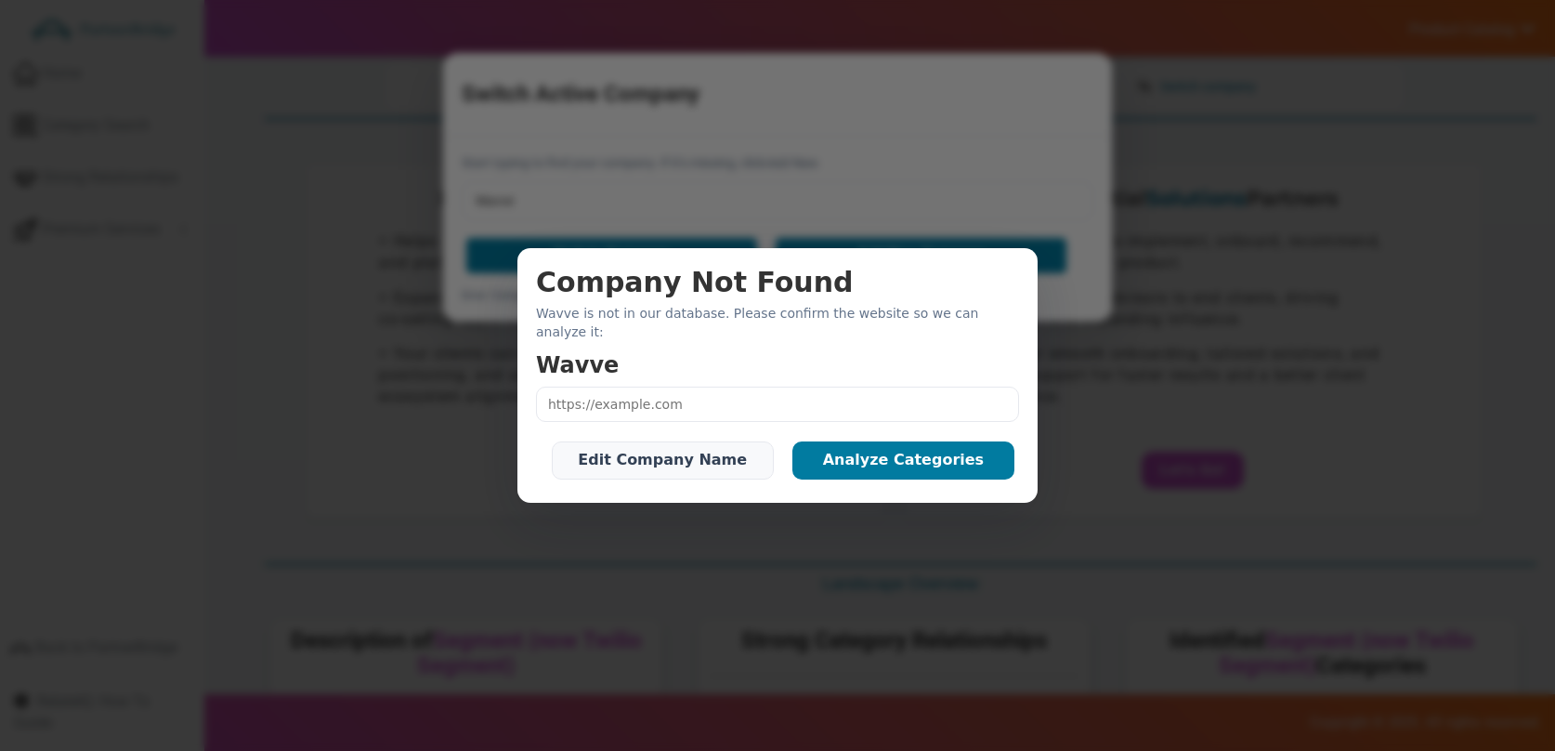
drag, startPoint x: 748, startPoint y: 356, endPoint x: 745, endPoint y: 365, distance: 9.7
click at [746, 360] on h3 "Wavve" at bounding box center [777, 365] width 483 height 24
click at [737, 387] on input "text" at bounding box center [777, 404] width 483 height 35
type input "h"
click at [723, 399] on input "text" at bounding box center [777, 404] width 483 height 35
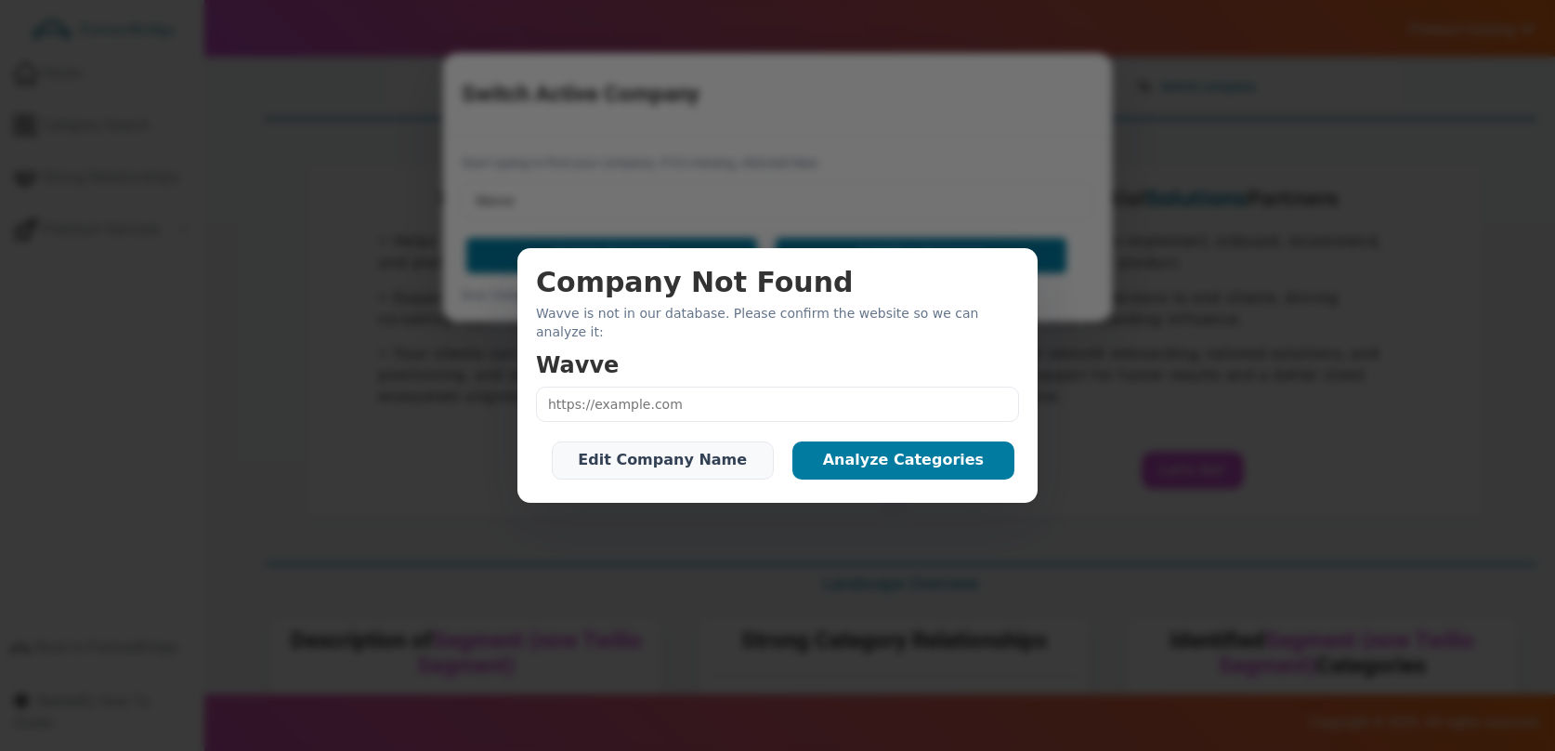
click at [723, 399] on input "text" at bounding box center [777, 404] width 483 height 35
type input "https://www.wavve.co"
click at [828, 452] on button "Analyze Categories" at bounding box center [904, 459] width 222 height 37
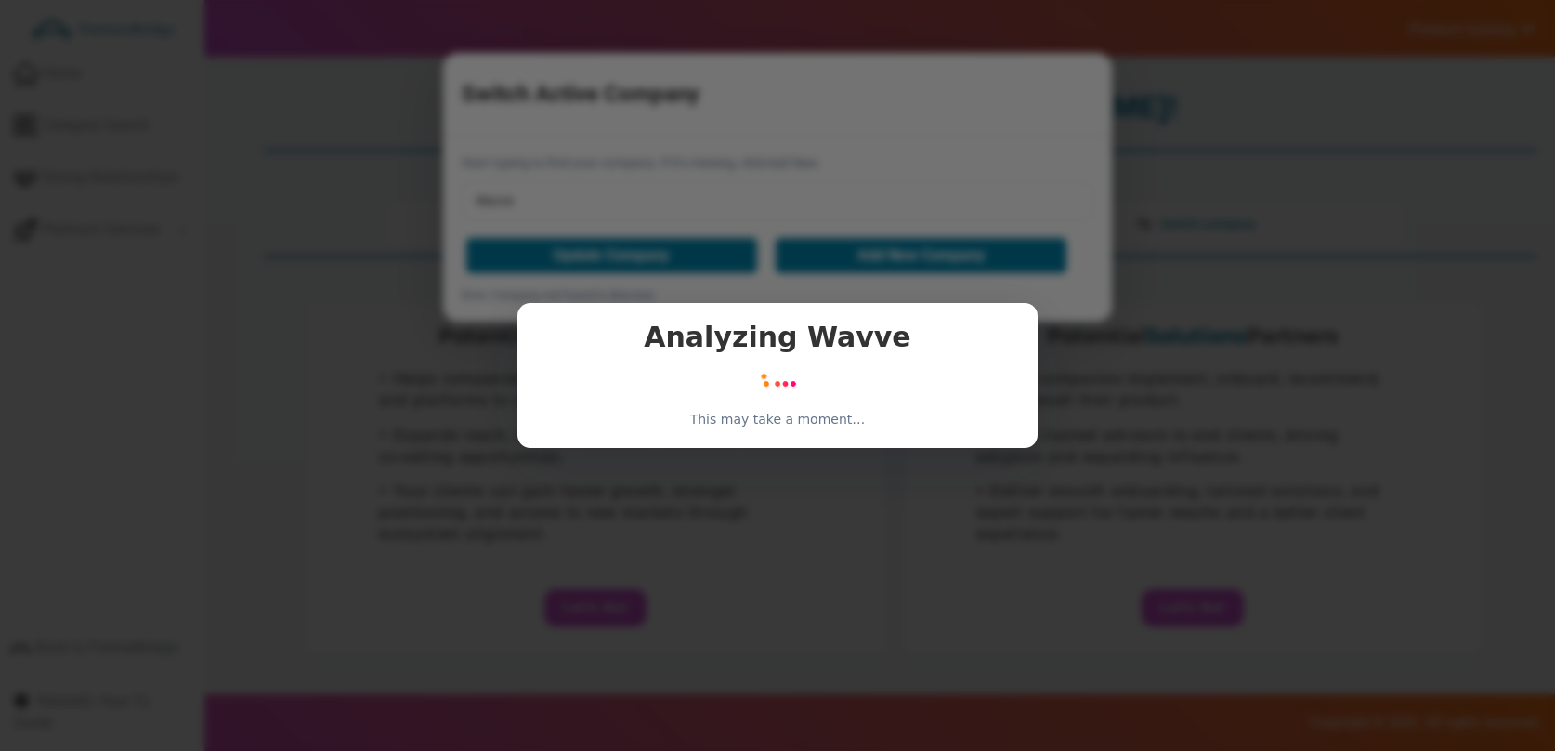
scroll to position [0, 0]
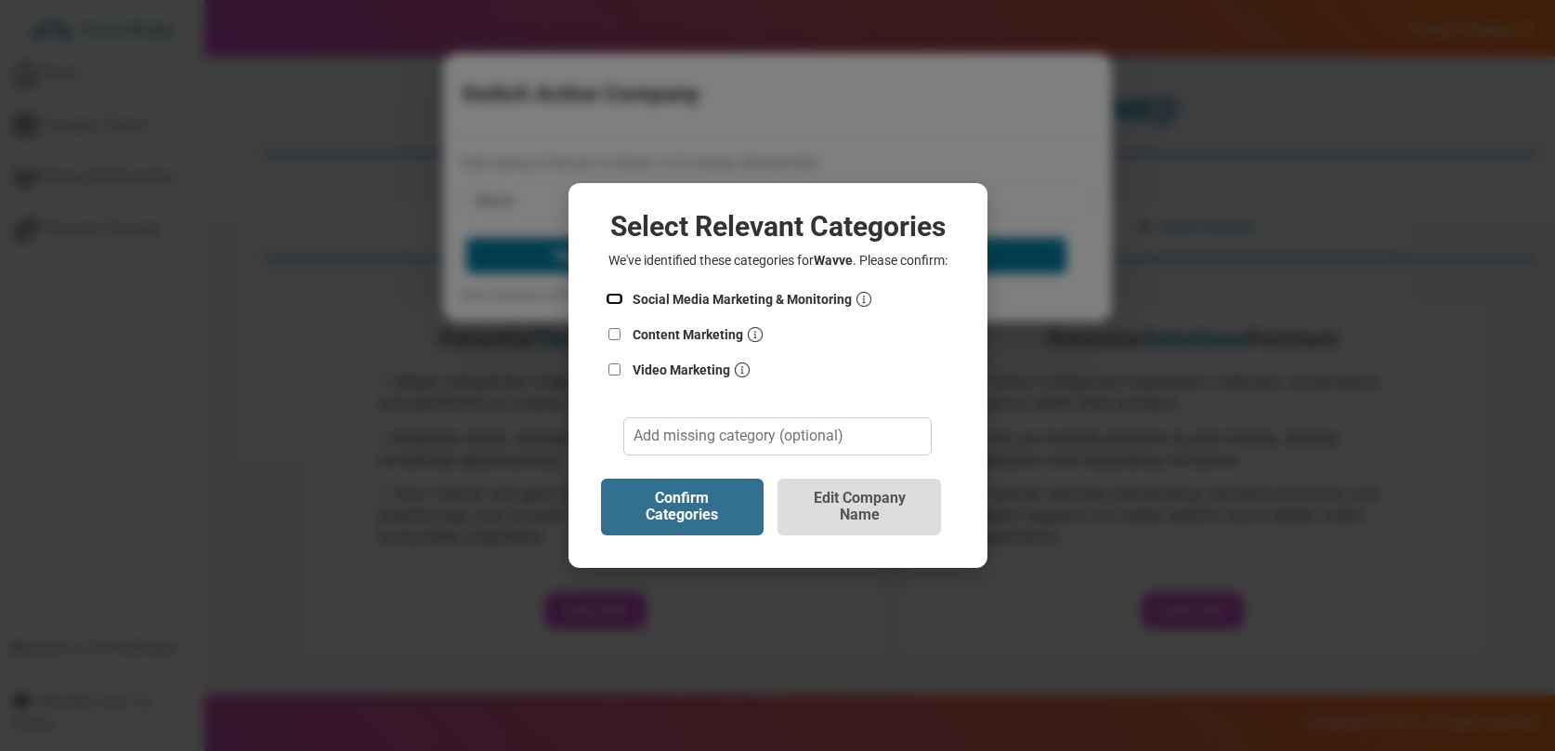
click at [612, 293] on input "Social Media Marketing & Monitoring" at bounding box center [615, 299] width 19 height 12
checkbox input "true"
drag, startPoint x: 613, startPoint y: 332, endPoint x: 611, endPoint y: 352, distance: 20.5
click at [613, 332] on input "Content Marketing" at bounding box center [615, 334] width 19 height 12
checkbox input "true"
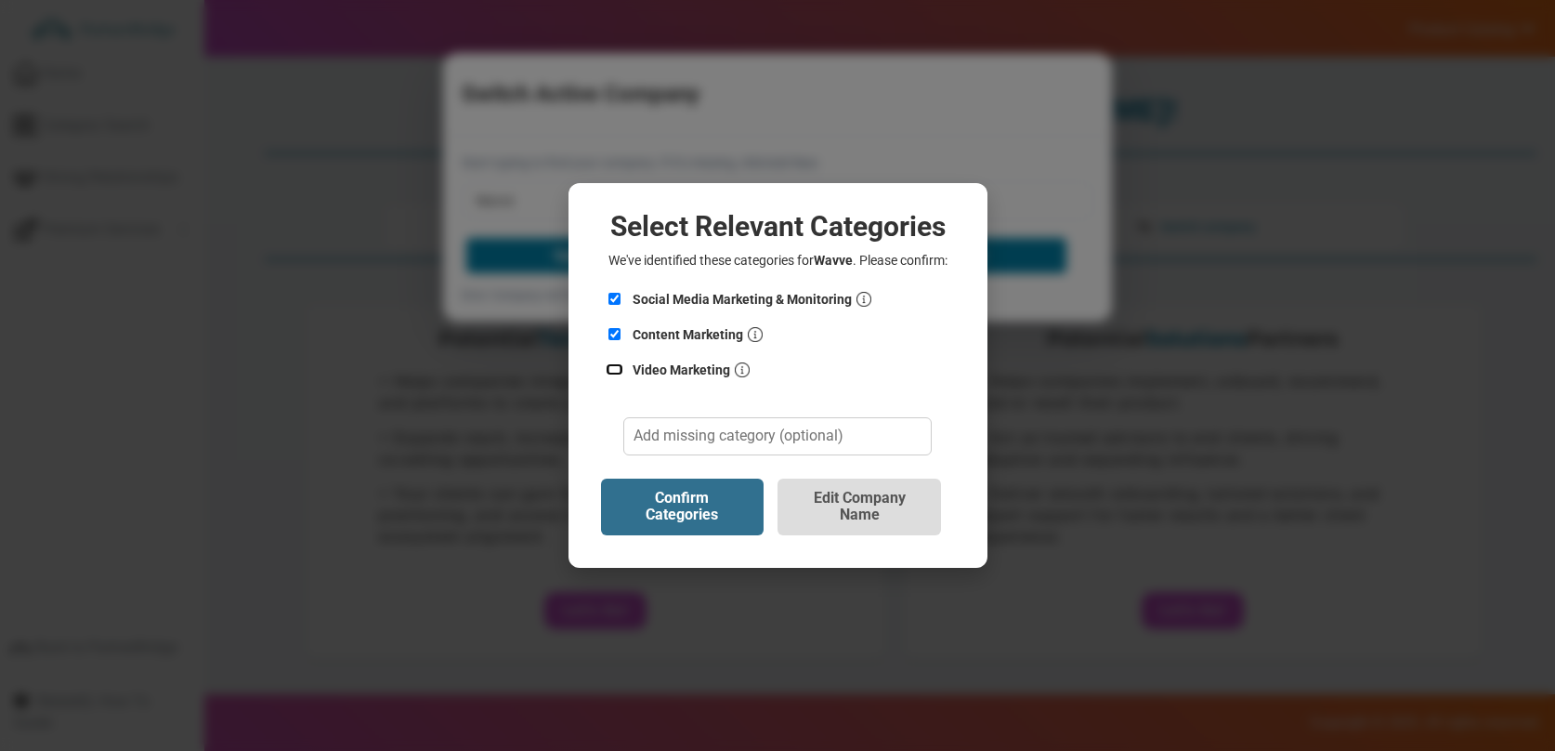
click at [613, 372] on input "Video Marketing" at bounding box center [615, 369] width 19 height 12
checkbox input "true"
click at [869, 492] on button "Edit Company Name" at bounding box center [860, 506] width 164 height 57
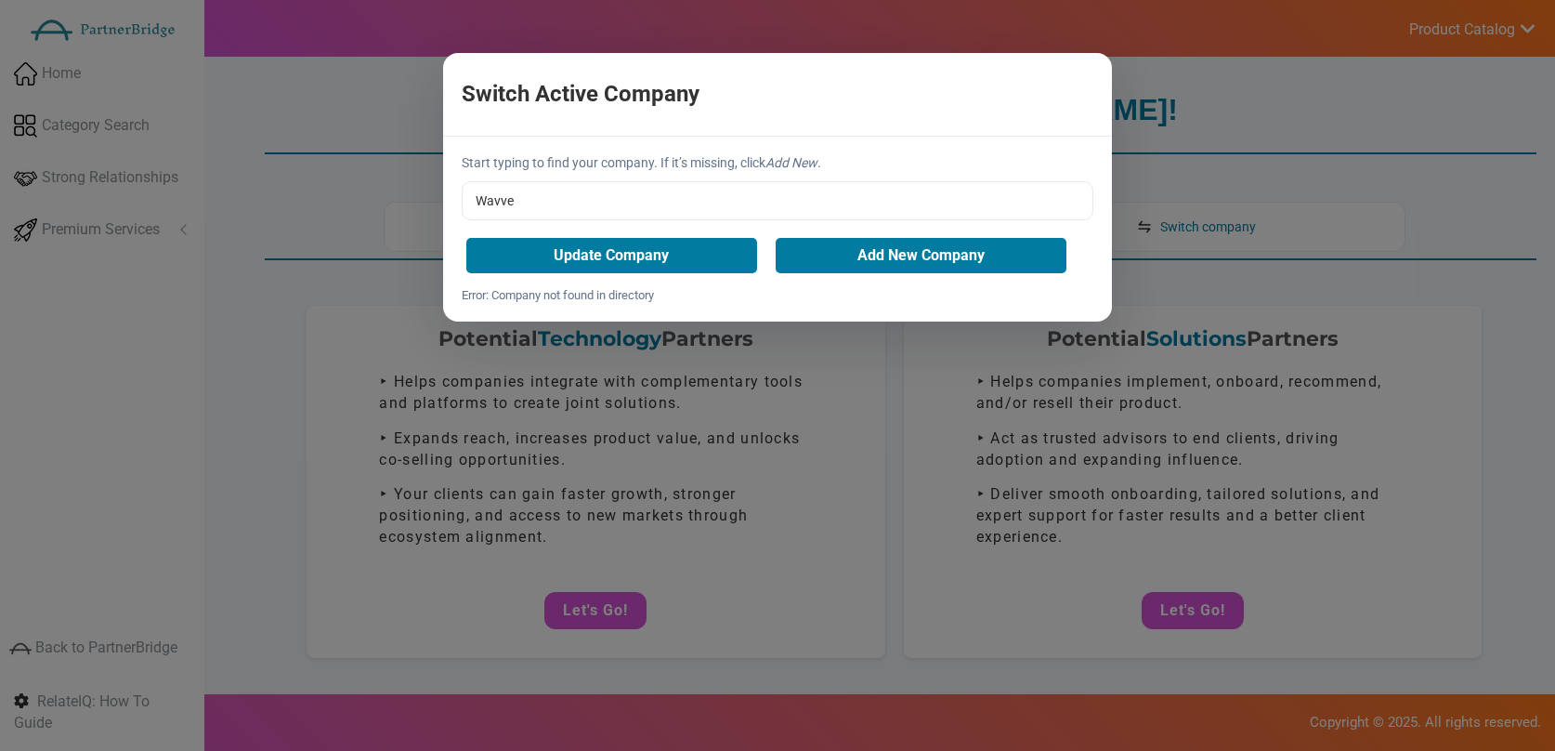
click at [692, 197] on input "Wavve" at bounding box center [778, 200] width 632 height 39
click at [693, 203] on input "Wavve" at bounding box center [778, 200] width 632 height 39
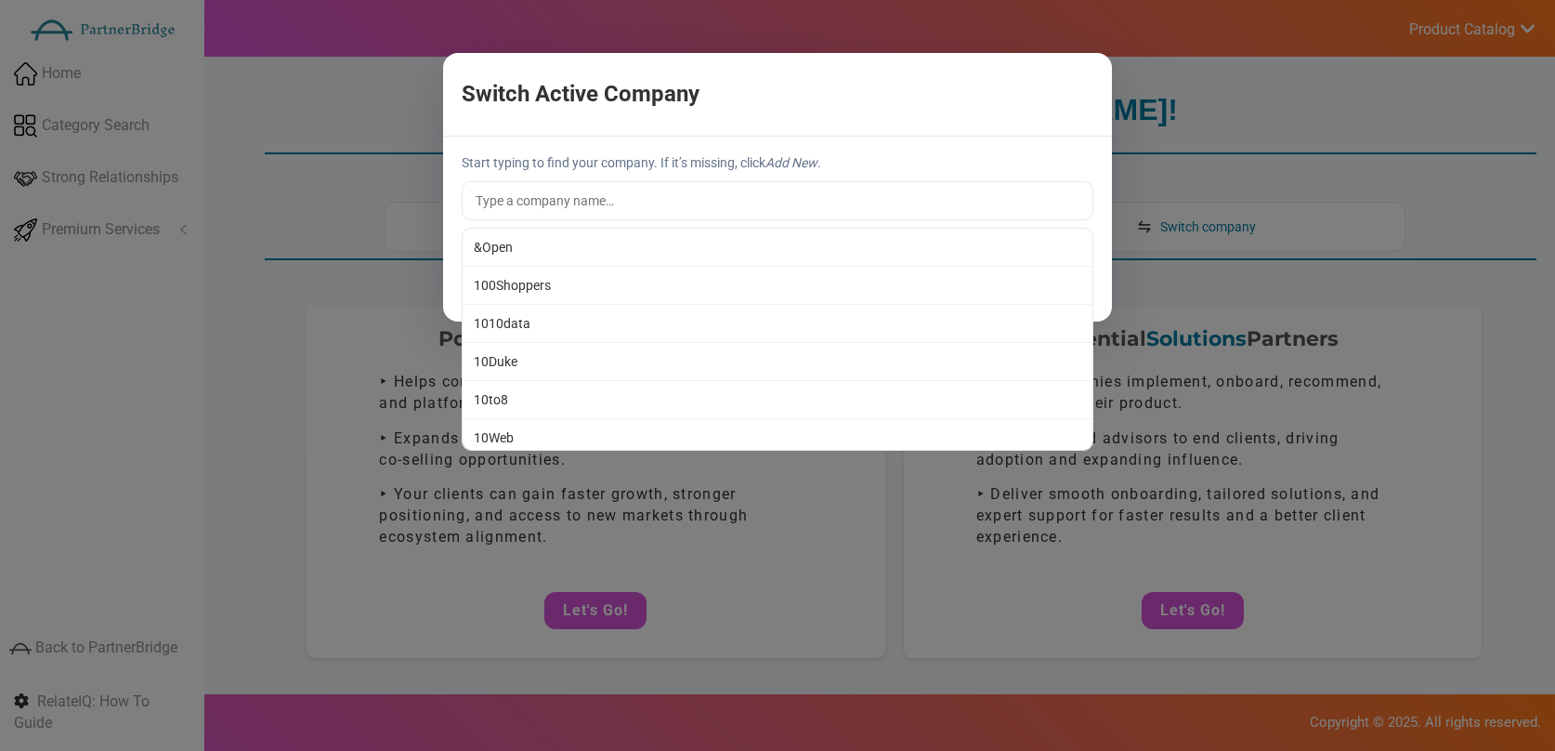
drag, startPoint x: 762, startPoint y: 175, endPoint x: 775, endPoint y: 167, distance: 15.0
click at [773, 169] on div "Start typing to find your company. If it’s missing, click Add New . &Open 100Sh…" at bounding box center [777, 229] width 669 height 185
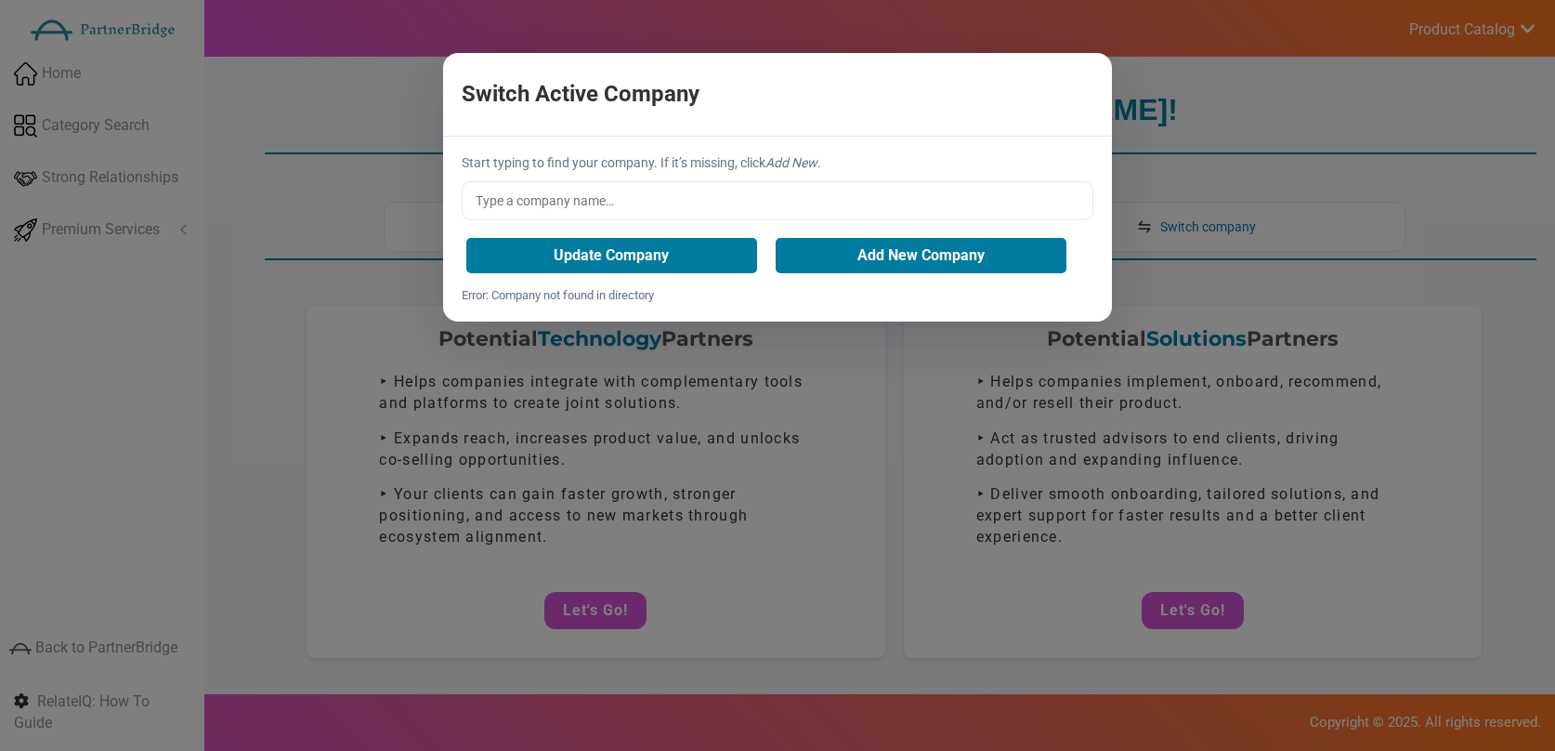
click at [903, 149] on div "Start typing to find your company. If it’s missing, click Add New . &Open 100Sh…" at bounding box center [777, 229] width 669 height 185
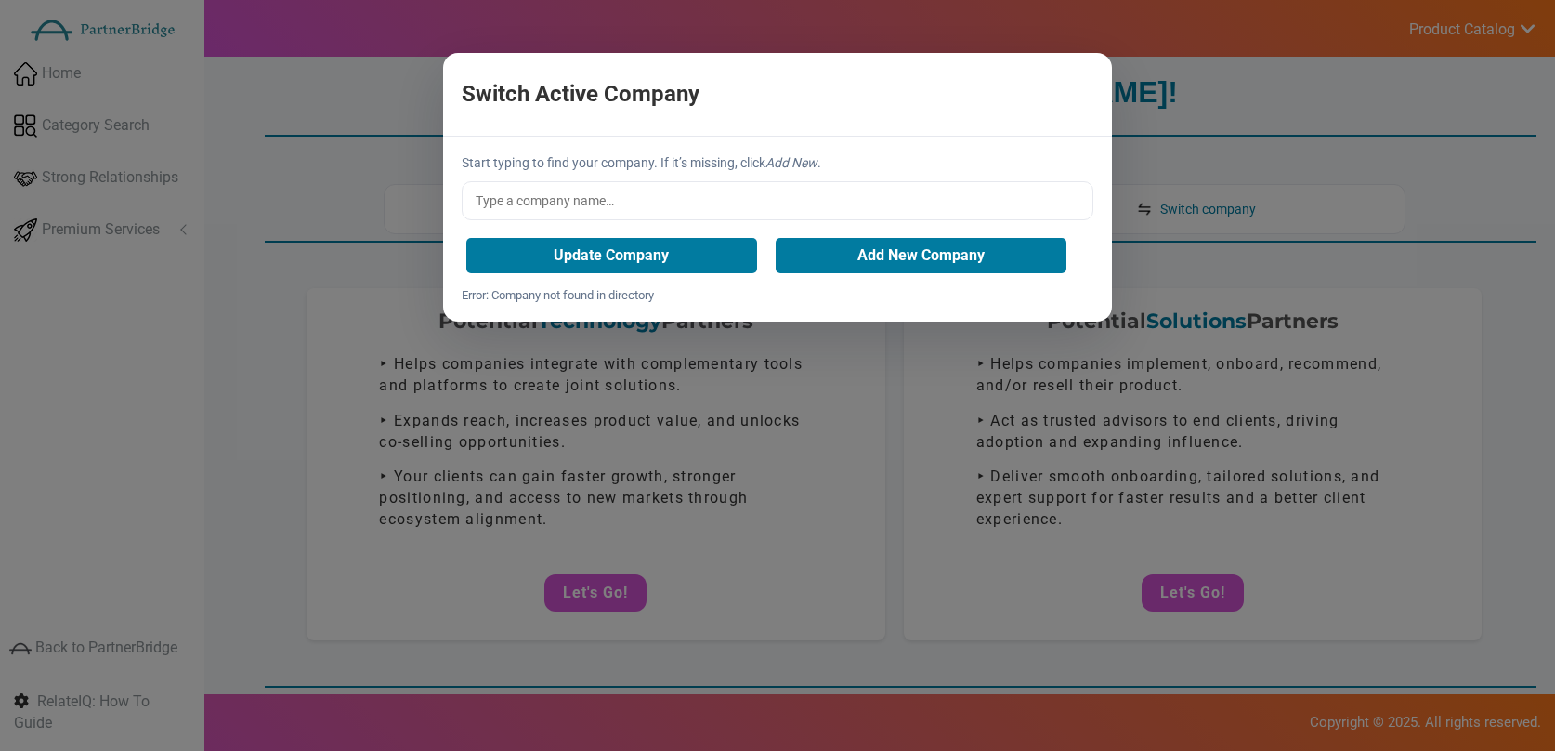
scroll to position [17, 0]
click at [1014, 85] on button "×" at bounding box center [943, 94] width 291 height 40
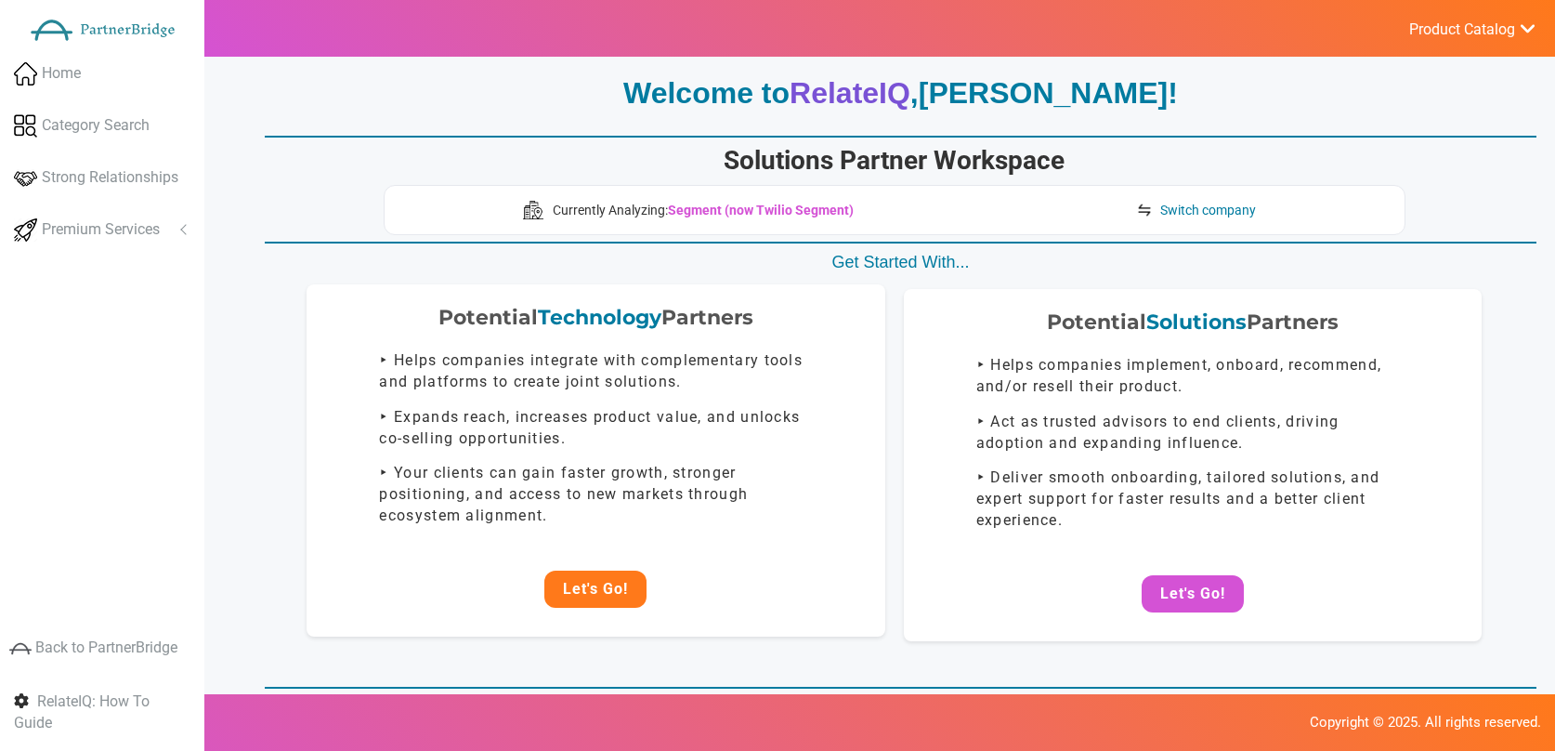
click at [599, 579] on button "Let's Go!" at bounding box center [595, 588] width 102 height 37
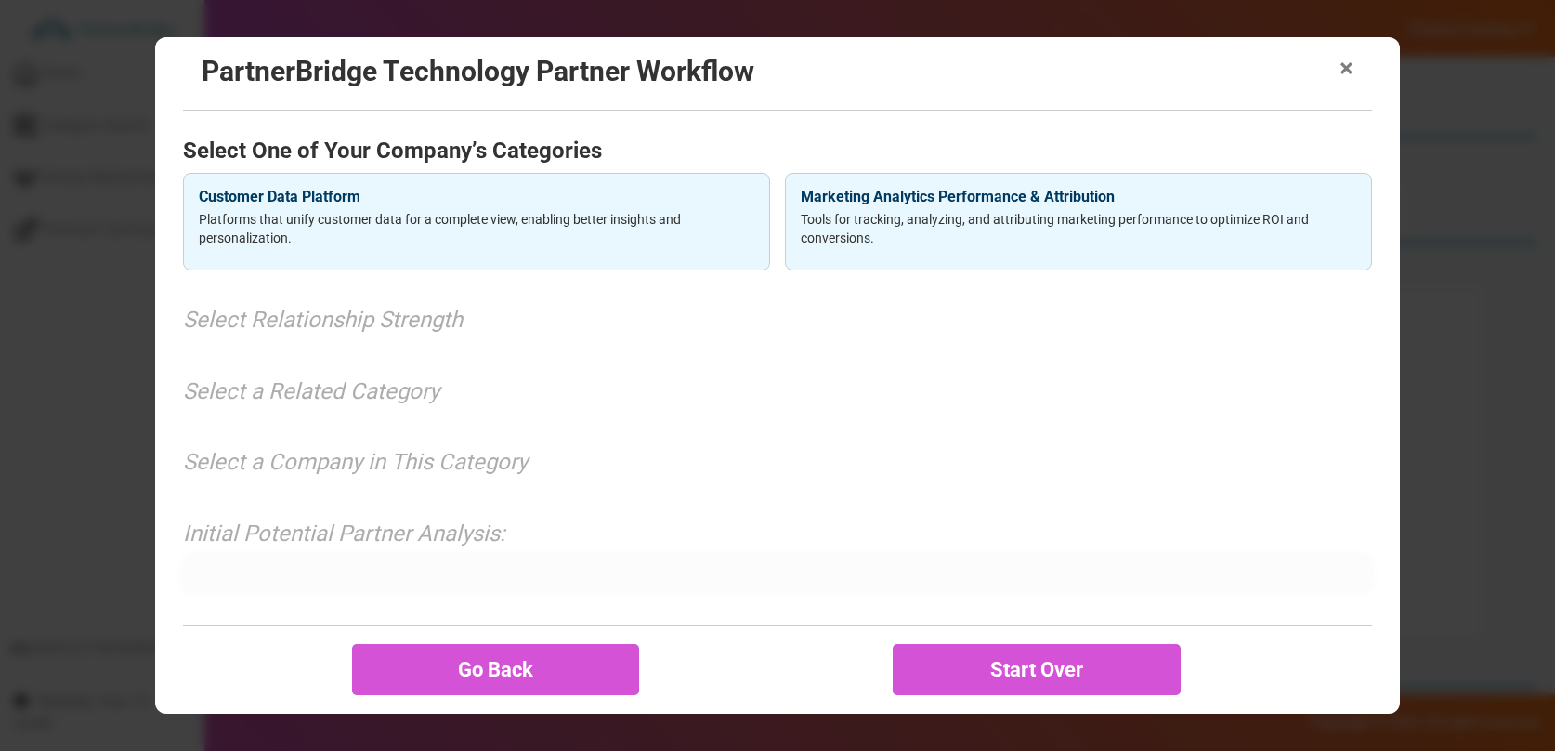
click at [1344, 68] on span "×" at bounding box center [1347, 69] width 14 height 26
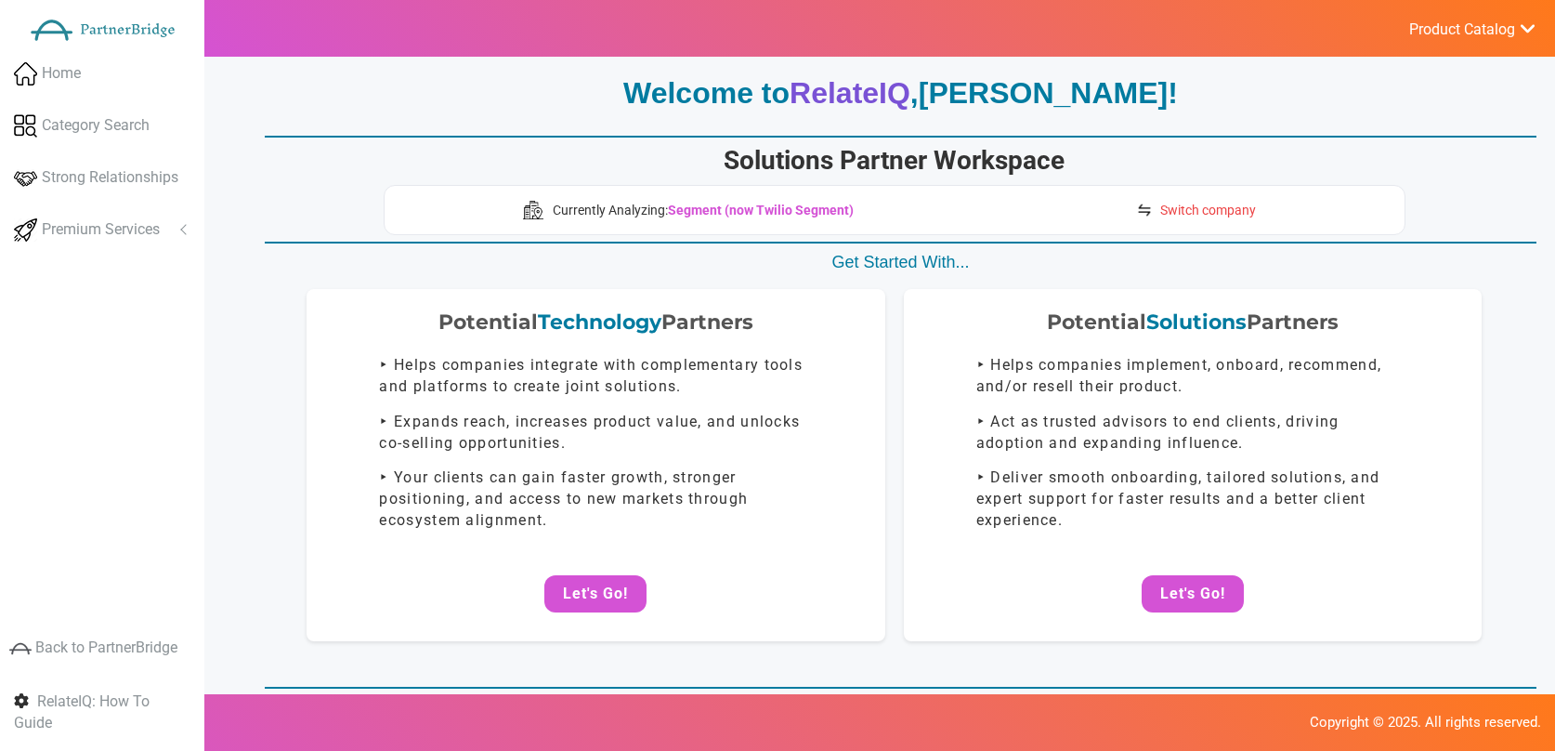
click at [1222, 211] on span "Switch company" at bounding box center [1208, 210] width 96 height 19
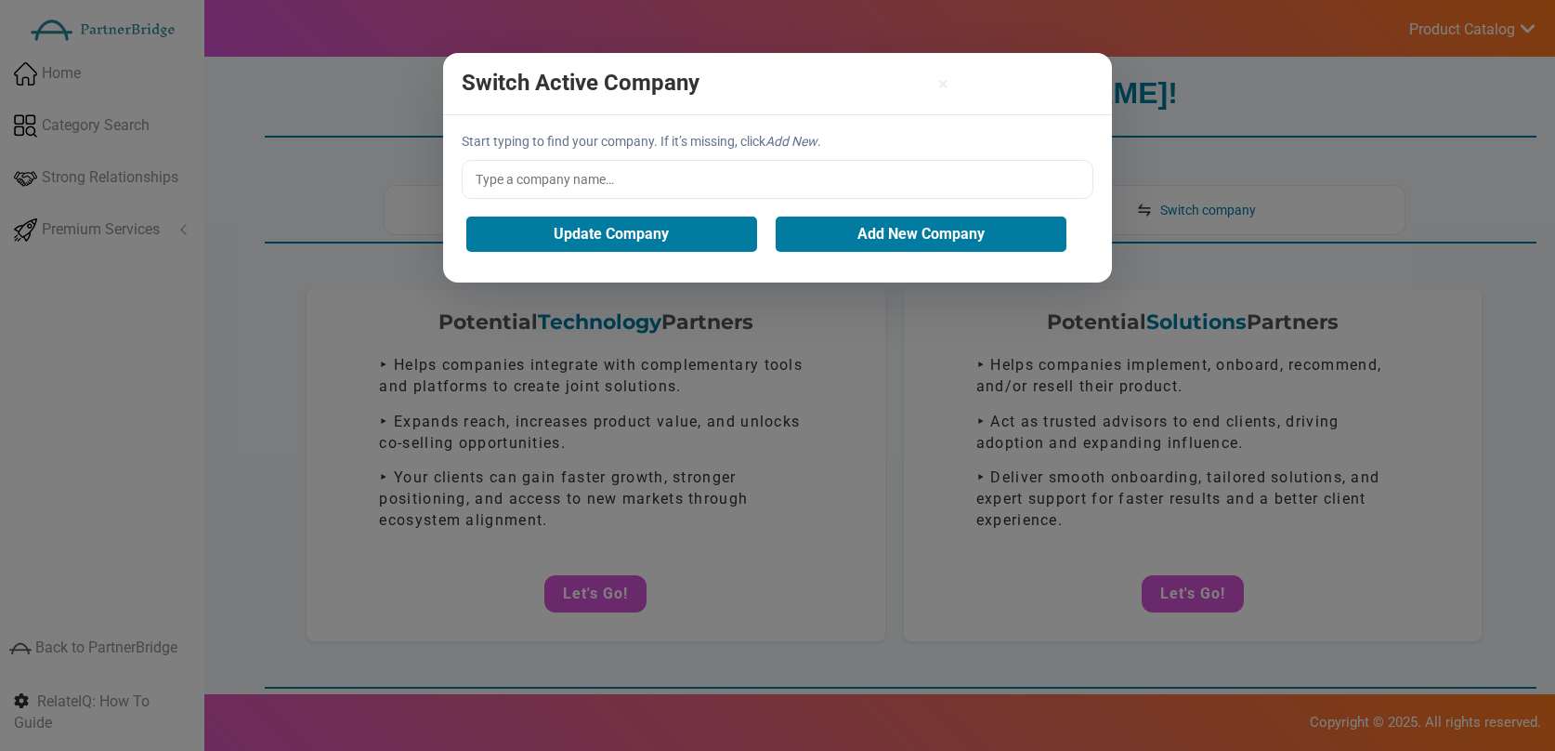
click at [1084, 165] on input "text" at bounding box center [778, 179] width 632 height 39
click at [1050, 145] on p "Start typing to find your company. If it’s missing, click Add New ." at bounding box center [778, 141] width 632 height 19
click at [1077, 85] on button "×" at bounding box center [943, 83] width 291 height 19
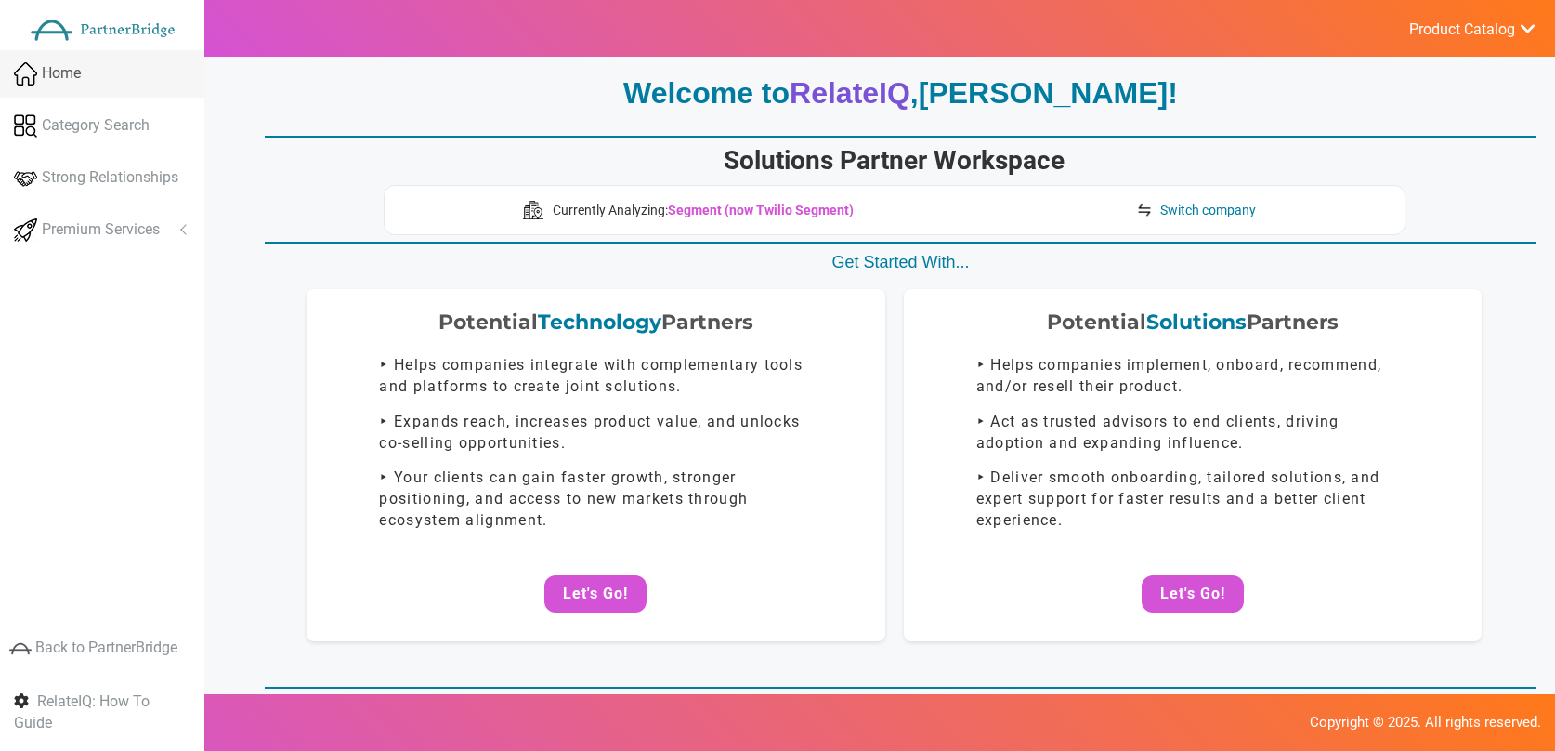
click at [130, 76] on link "Home" at bounding box center [102, 73] width 204 height 47
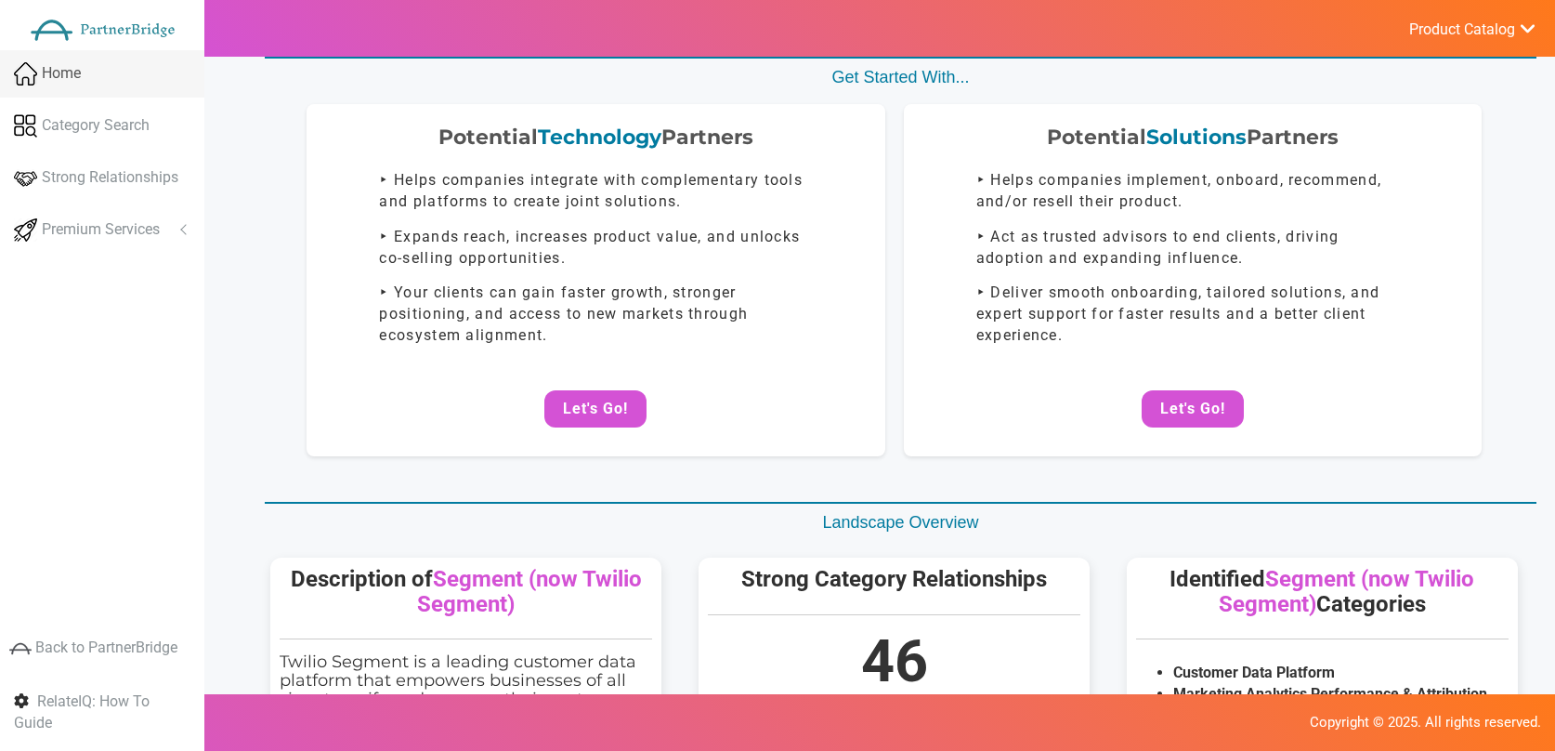
scroll to position [0, 0]
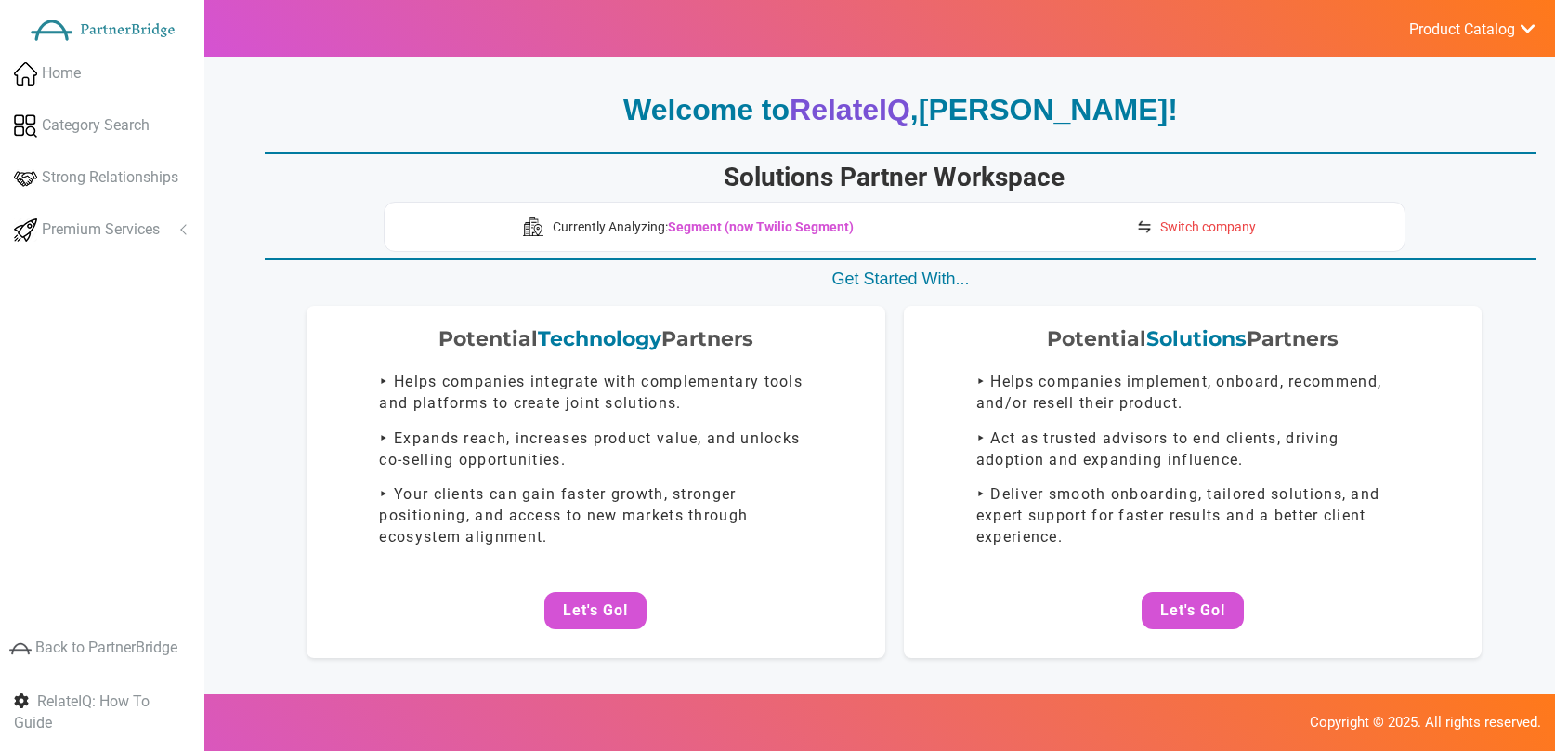
click at [1173, 232] on span "Switch company" at bounding box center [1208, 226] width 96 height 19
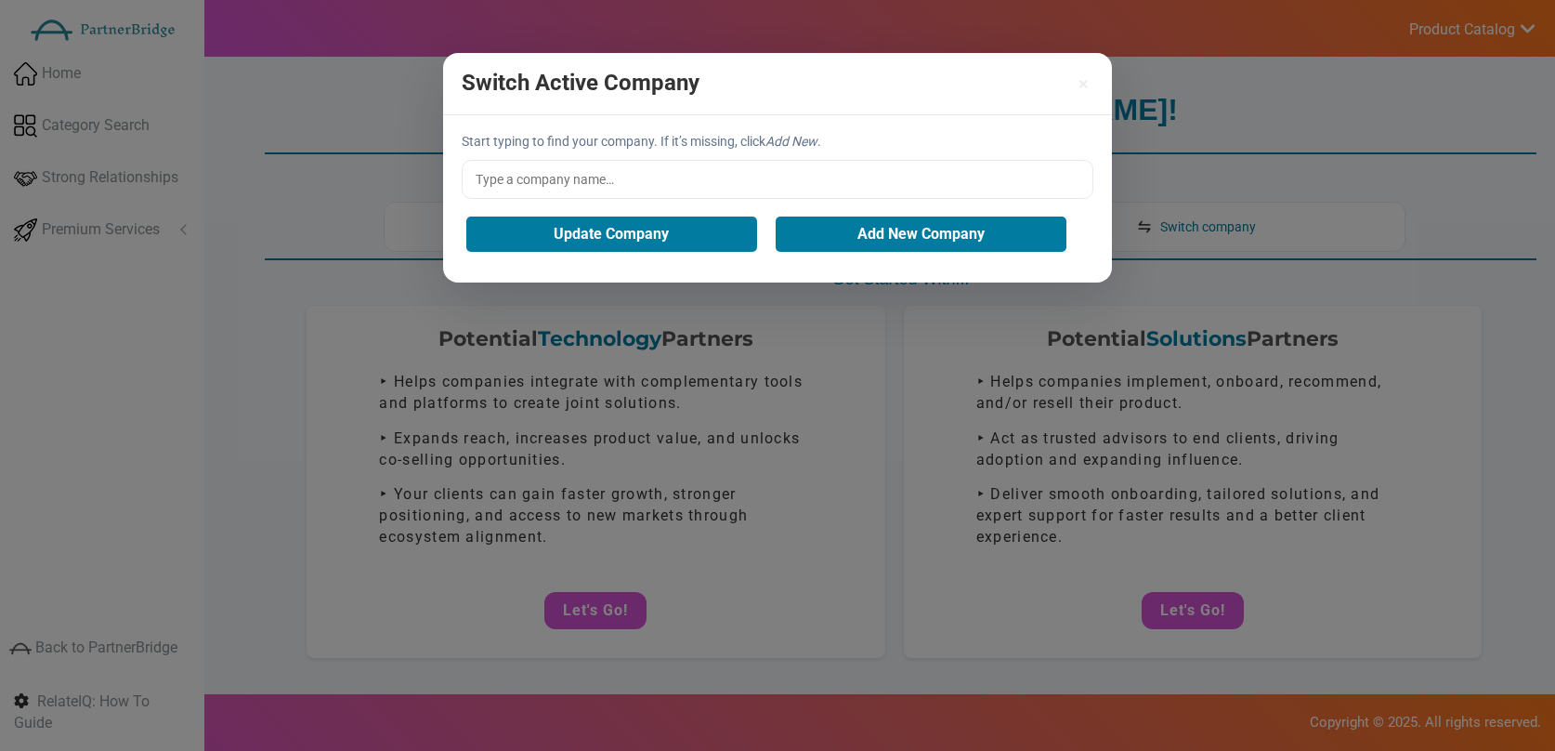
drag, startPoint x: 856, startPoint y: 160, endPoint x: 858, endPoint y: 172, distance: 12.4
click at [858, 162] on input "text" at bounding box center [778, 179] width 632 height 39
click at [858, 170] on input "text" at bounding box center [778, 179] width 632 height 39
type input "Wavve"
click at [699, 228] on button "Update Company" at bounding box center [611, 233] width 291 height 35
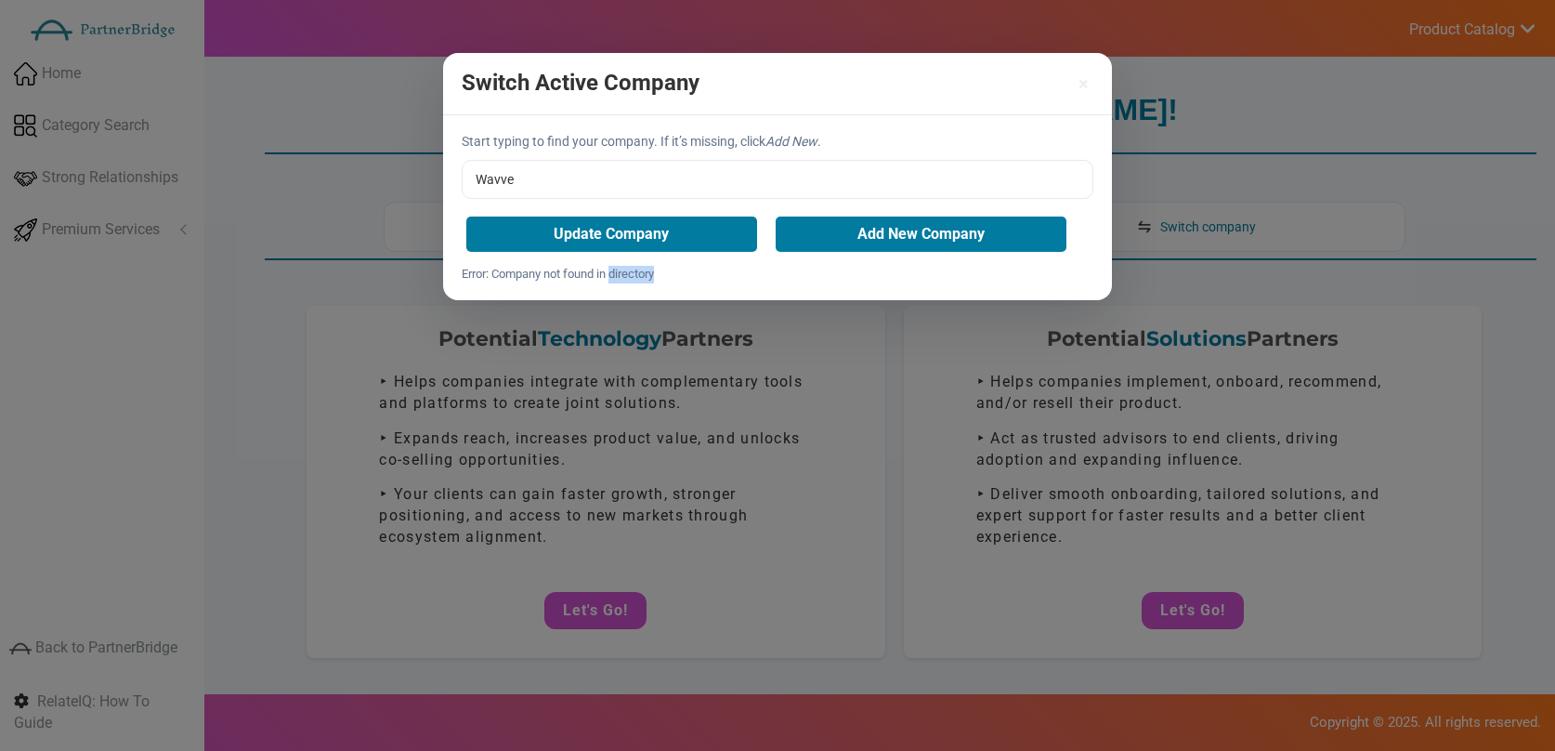
click at [581, 274] on div "Error: Company not found in directory" at bounding box center [778, 275] width 632 height 18
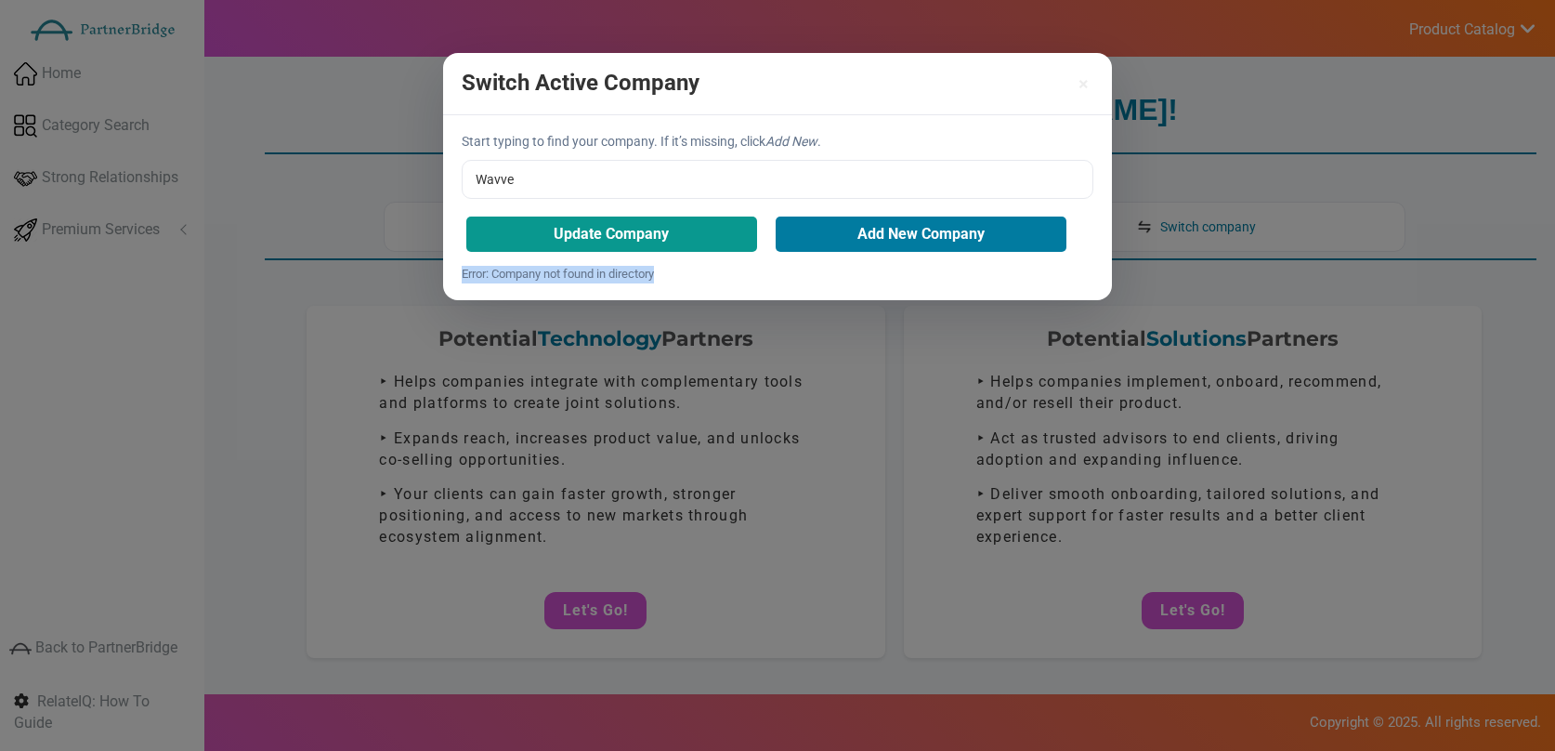
copy div "Error: Company not found in directory Please sign in again We updated your acti…"
click at [550, 240] on button "Update Company" at bounding box center [611, 233] width 291 height 35
drag, startPoint x: 537, startPoint y: 263, endPoint x: 523, endPoint y: 273, distance: 17.3
click at [537, 264] on div "Start typing to find your company. If it’s missing, click Add New . Wavve Updat…" at bounding box center [777, 207] width 669 height 185
click at [523, 273] on div "Error: Company not found in directory" at bounding box center [778, 275] width 632 height 18
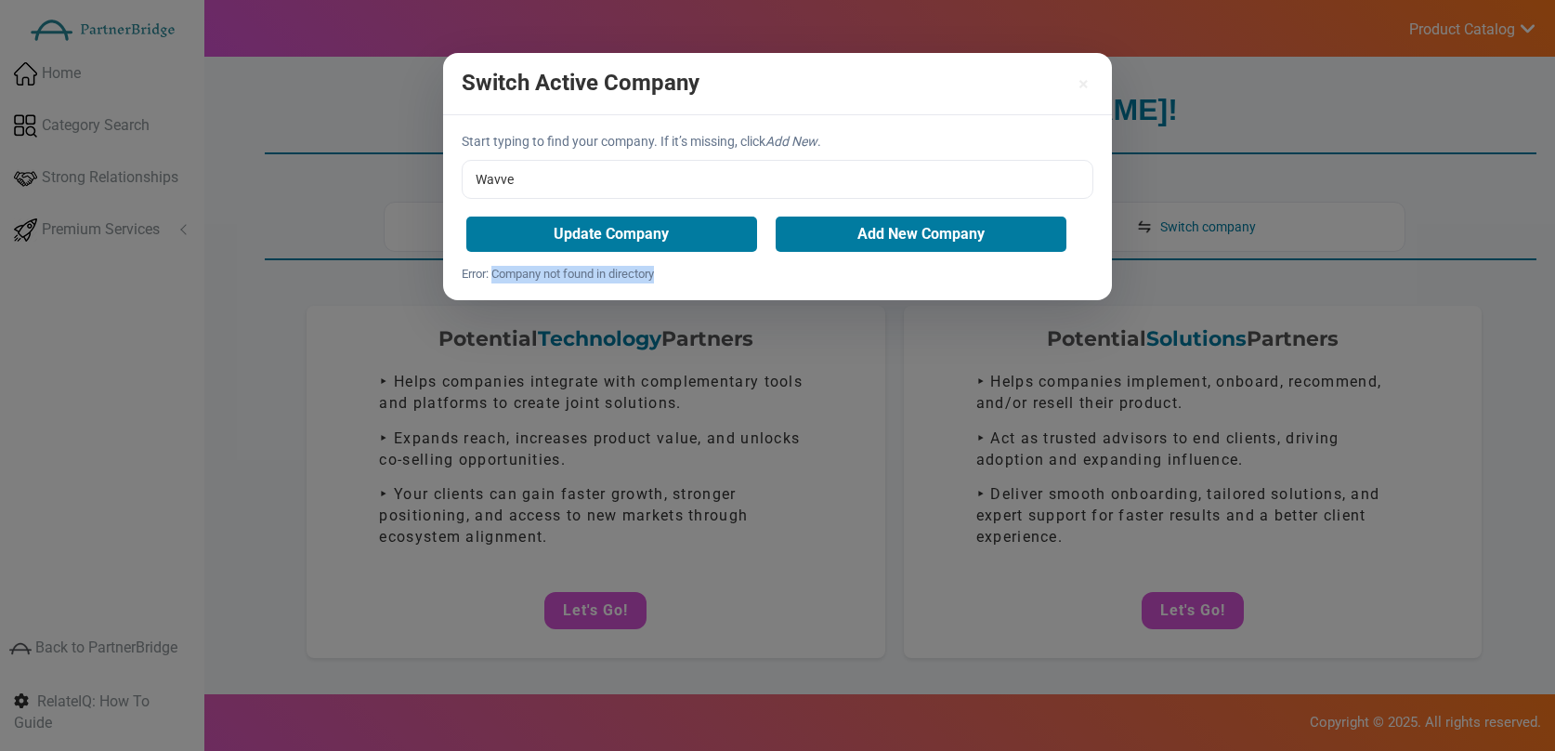
drag, startPoint x: 523, startPoint y: 273, endPoint x: 670, endPoint y: 280, distance: 146.9
click at [670, 280] on div "Error: Company not found in directory" at bounding box center [778, 275] width 632 height 18
click at [630, 235] on button "Update Company" at bounding box center [611, 233] width 291 height 35
click at [680, 274] on div "Error: We do not have that company in our directory, select "Add New Company"." at bounding box center [778, 275] width 632 height 18
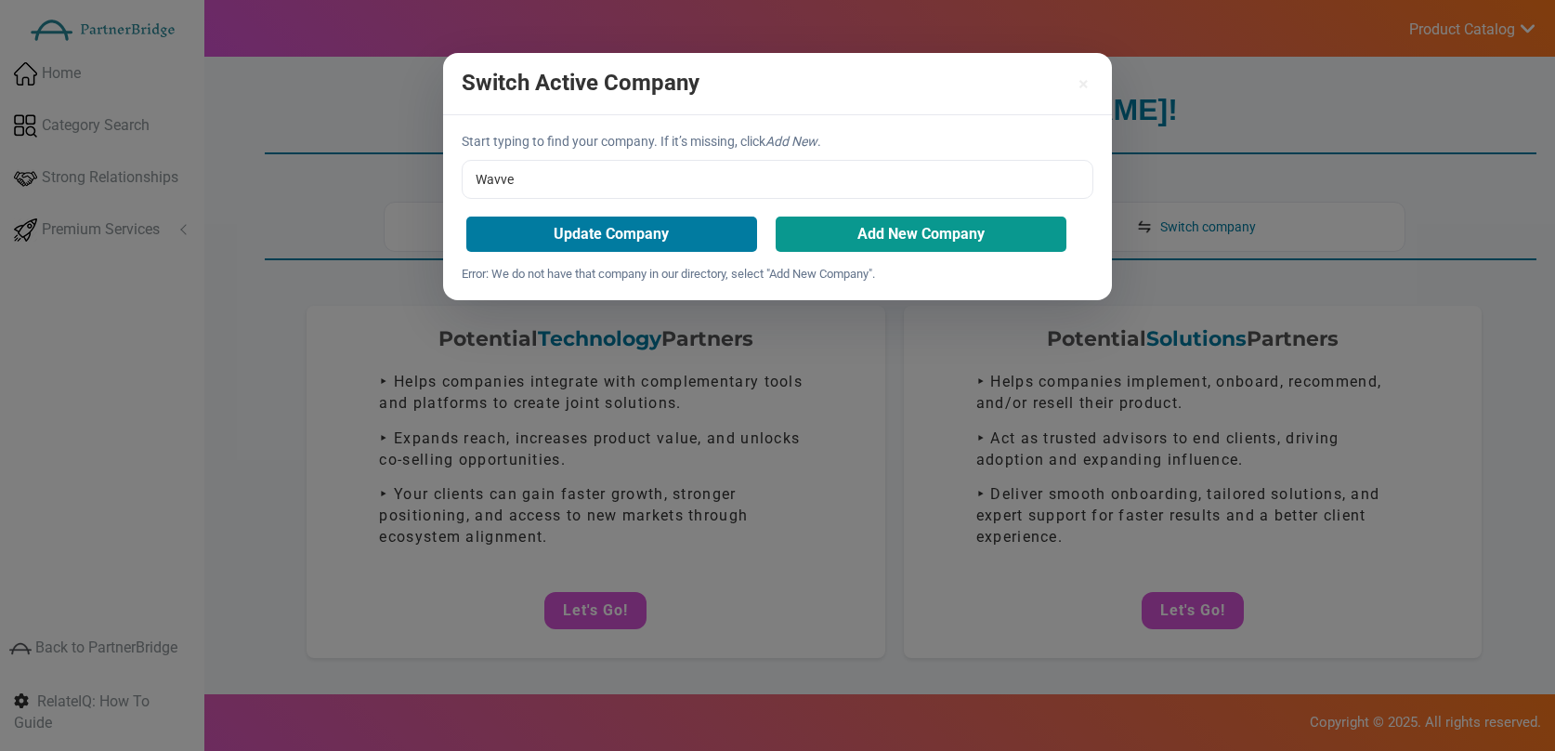
click at [861, 218] on button "Add New Company" at bounding box center [921, 233] width 291 height 35
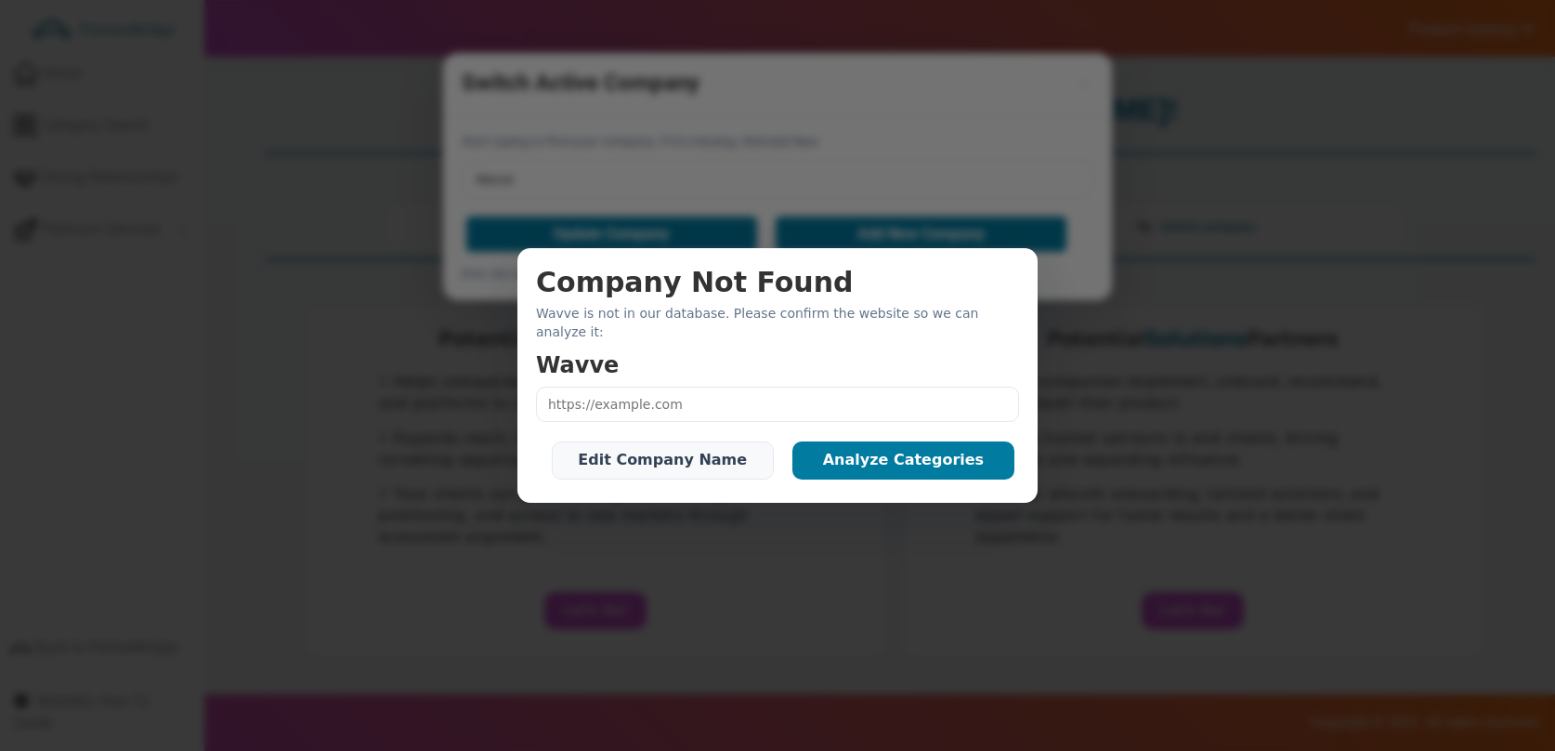
click at [678, 454] on button "Edit Company Name" at bounding box center [663, 459] width 222 height 37
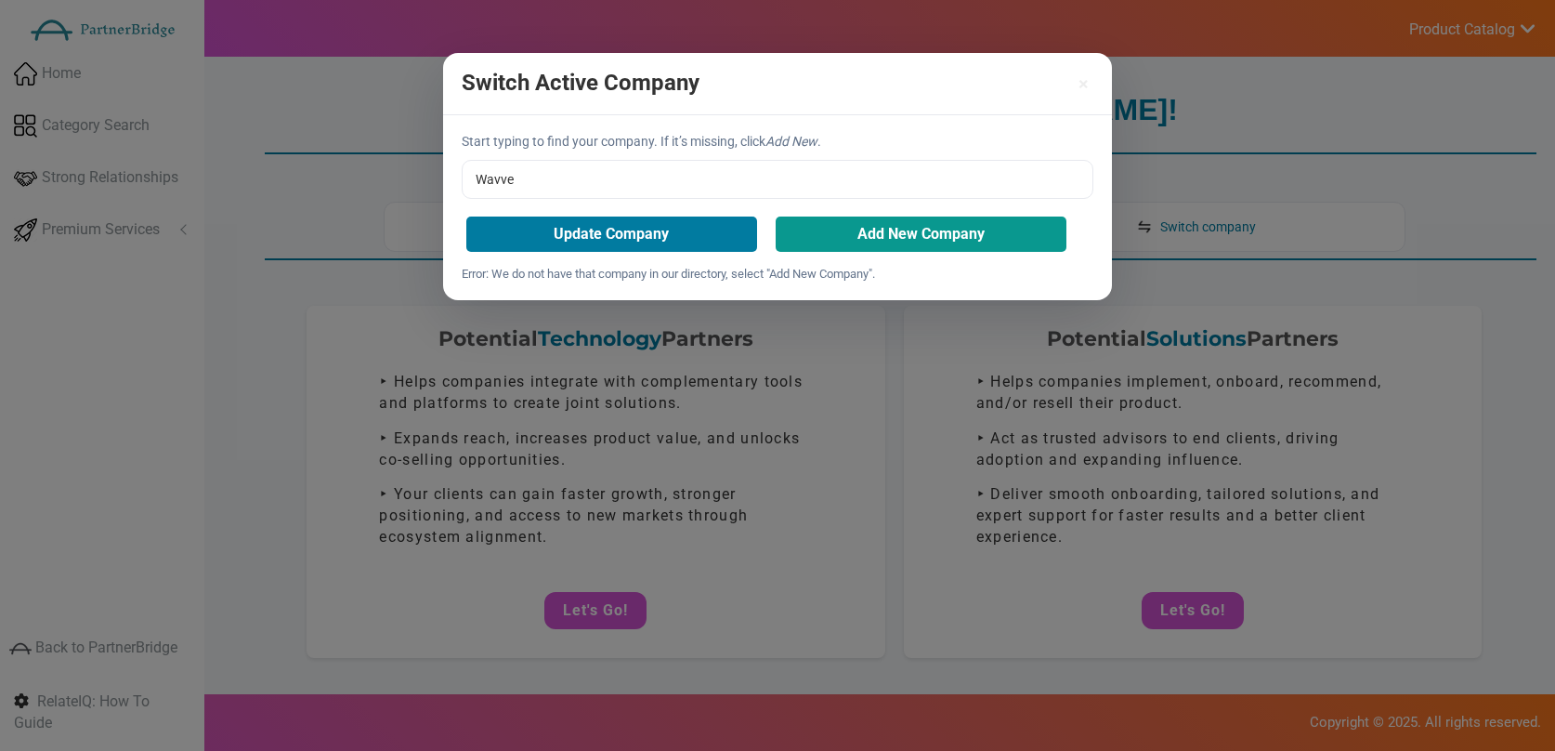
click at [906, 240] on button "Add New Company" at bounding box center [921, 233] width 291 height 35
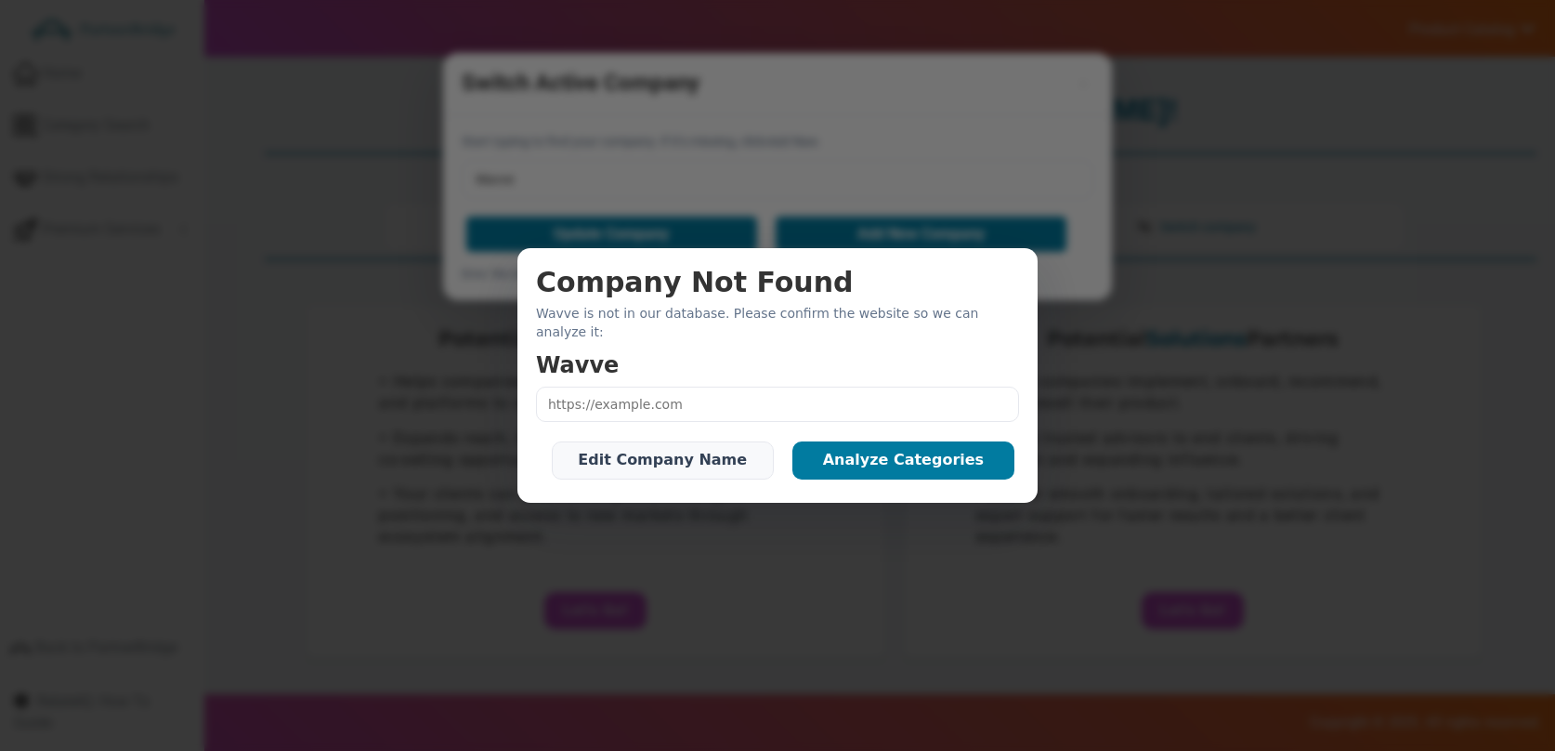
click at [714, 388] on input "text" at bounding box center [777, 404] width 483 height 35
type input "https://www.wavve.co"
click at [819, 447] on button "Analyze Categories" at bounding box center [904, 459] width 222 height 37
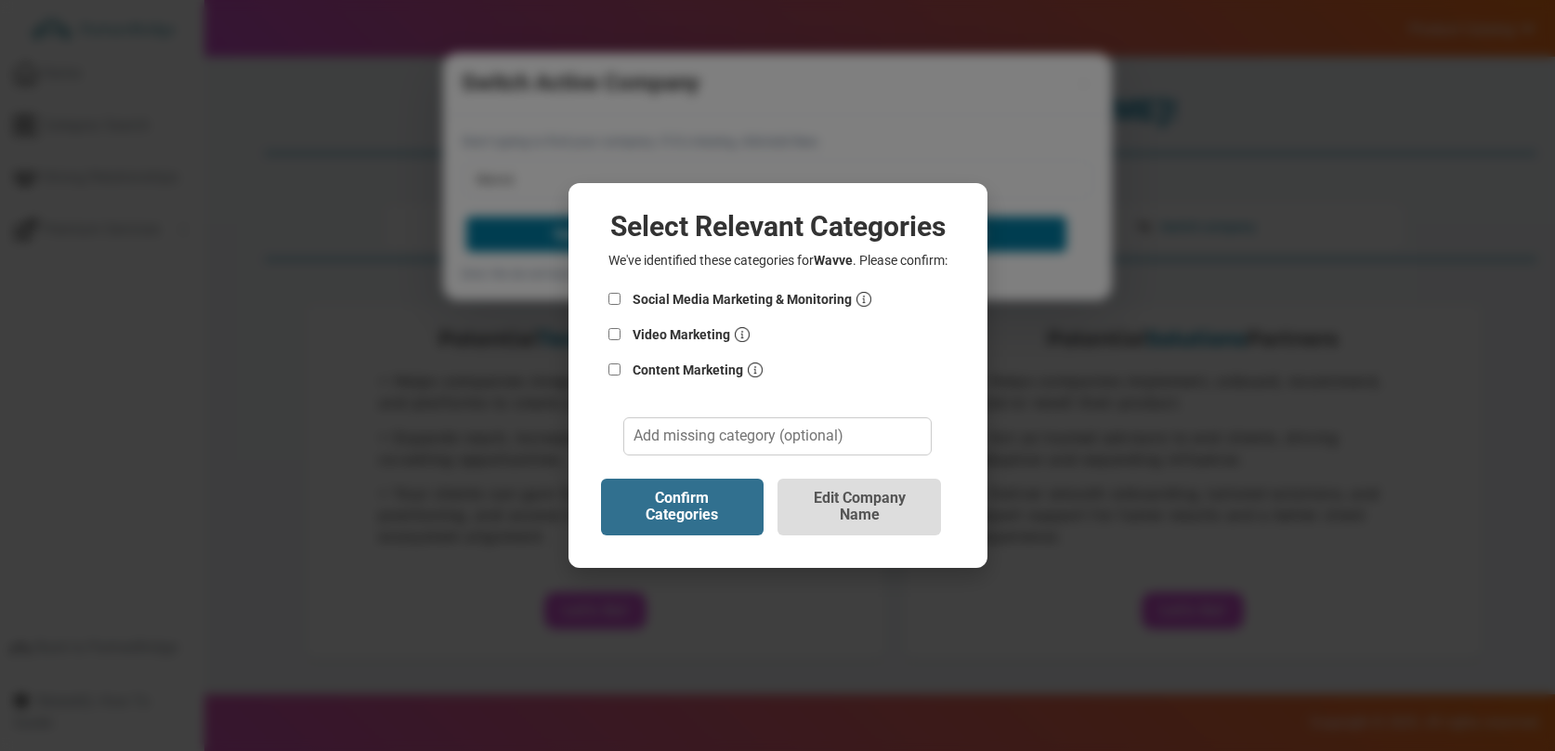
drag, startPoint x: 627, startPoint y: 305, endPoint x: 619, endPoint y: 300, distance: 9.6
click at [627, 305] on label "Social Media Marketing & Monitoring" at bounding box center [777, 298] width 363 height 31
click at [619, 300] on input "Social Media Marketing & Monitoring" at bounding box center [615, 299] width 19 height 12
checkbox input "true"
click at [609, 333] on input "Video Marketing" at bounding box center [615, 334] width 19 height 12
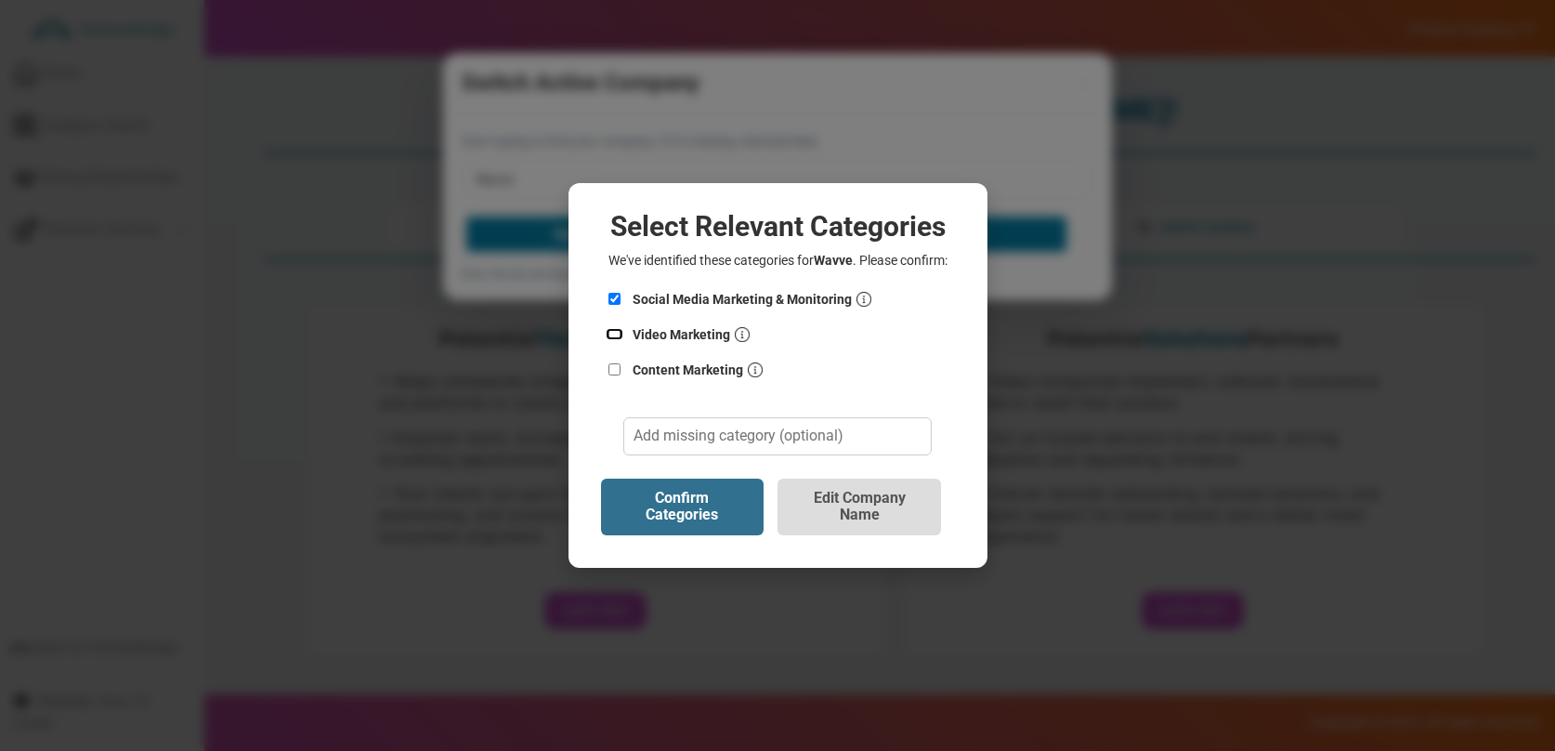
checkbox input "true"
click at [611, 374] on label "Content Marketing" at bounding box center [777, 369] width 363 height 31
click at [611, 374] on input "Content Marketing" at bounding box center [615, 369] width 19 height 12
click at [614, 370] on input "Content Marketing" at bounding box center [615, 369] width 19 height 12
click at [613, 371] on input "Content Marketing" at bounding box center [615, 369] width 19 height 12
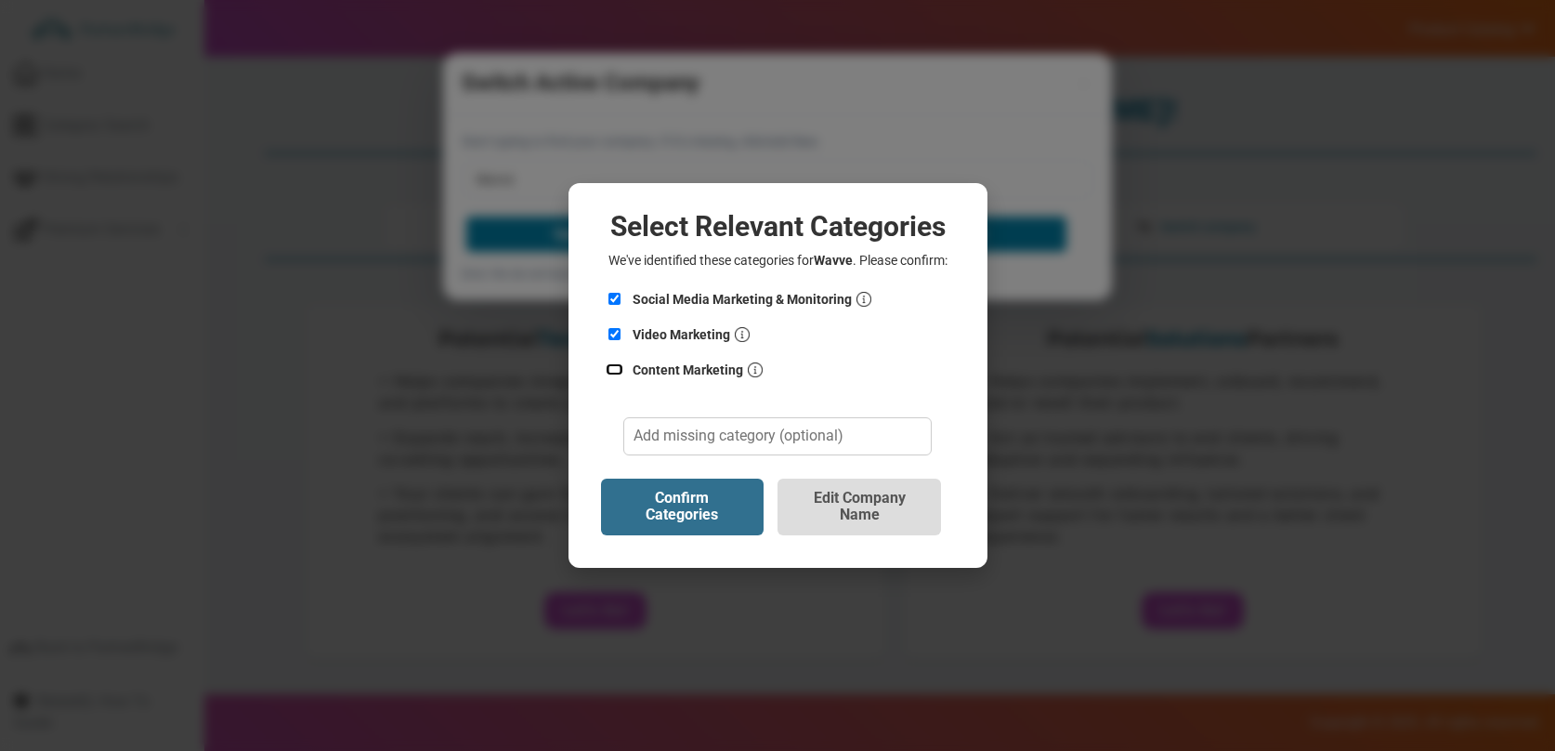
checkbox input "true"
click at [669, 479] on button "Confirm Categories" at bounding box center [683, 506] width 164 height 57
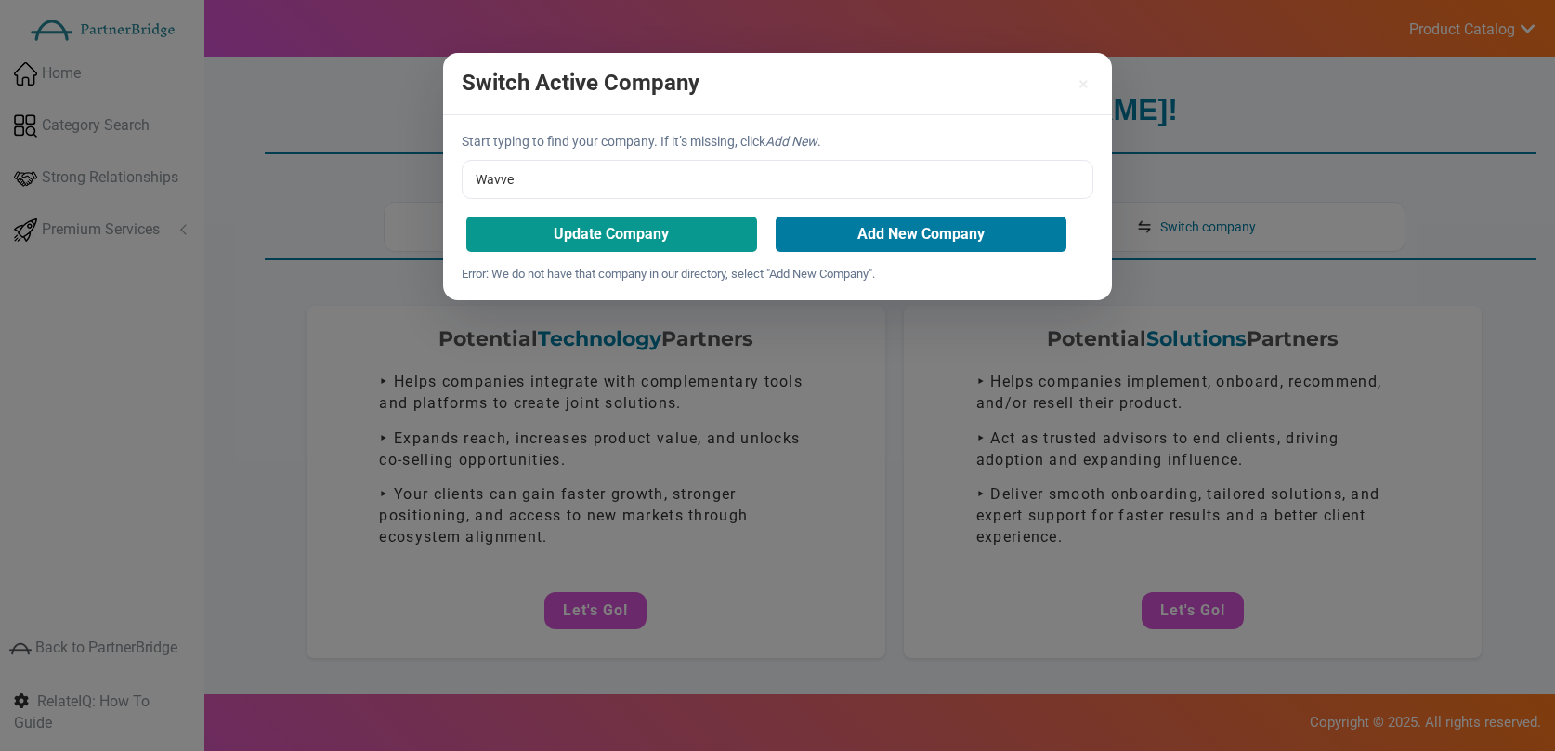
click at [727, 235] on button "Update Company" at bounding box center [611, 233] width 291 height 35
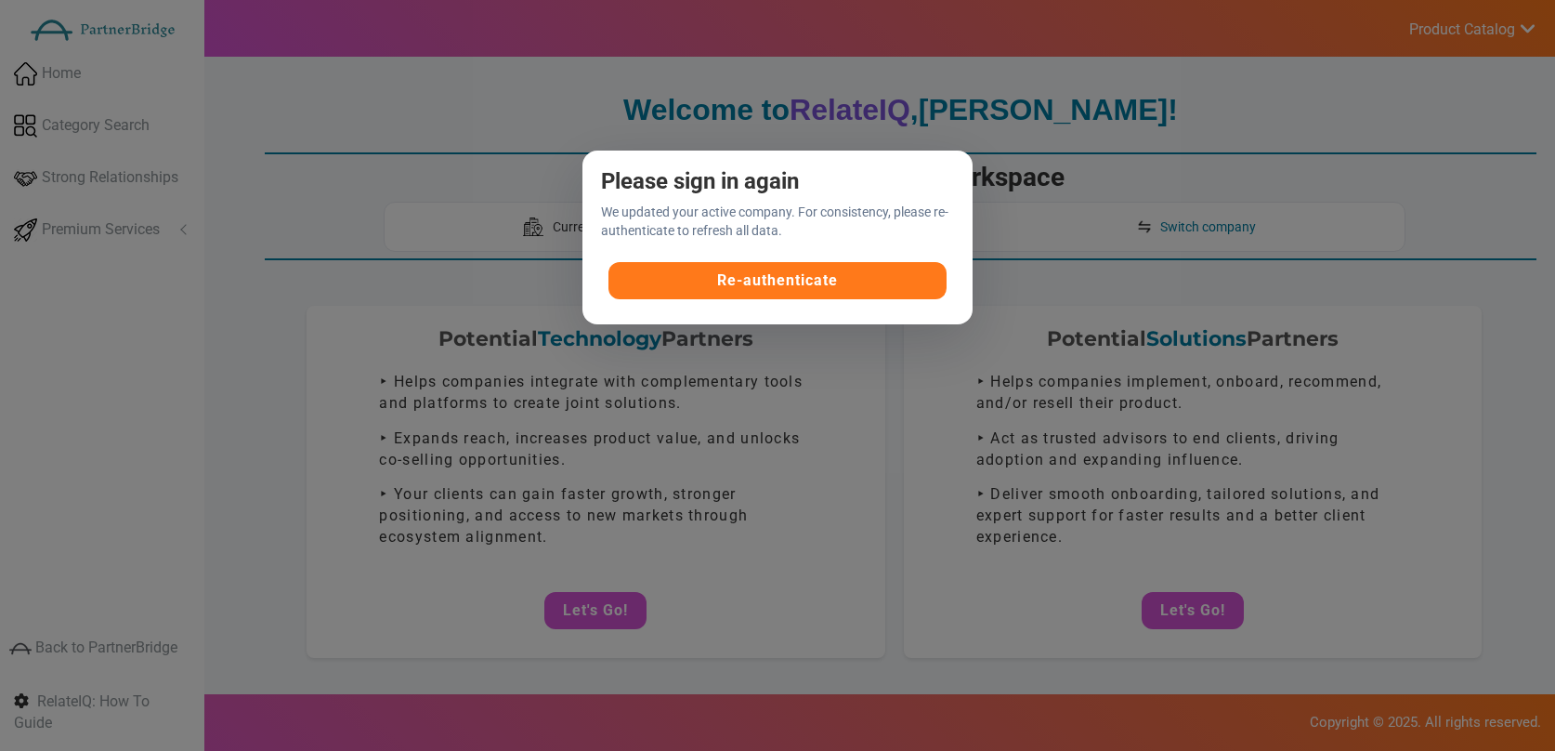
click at [776, 281] on button "Re-authenticate" at bounding box center [778, 280] width 339 height 37
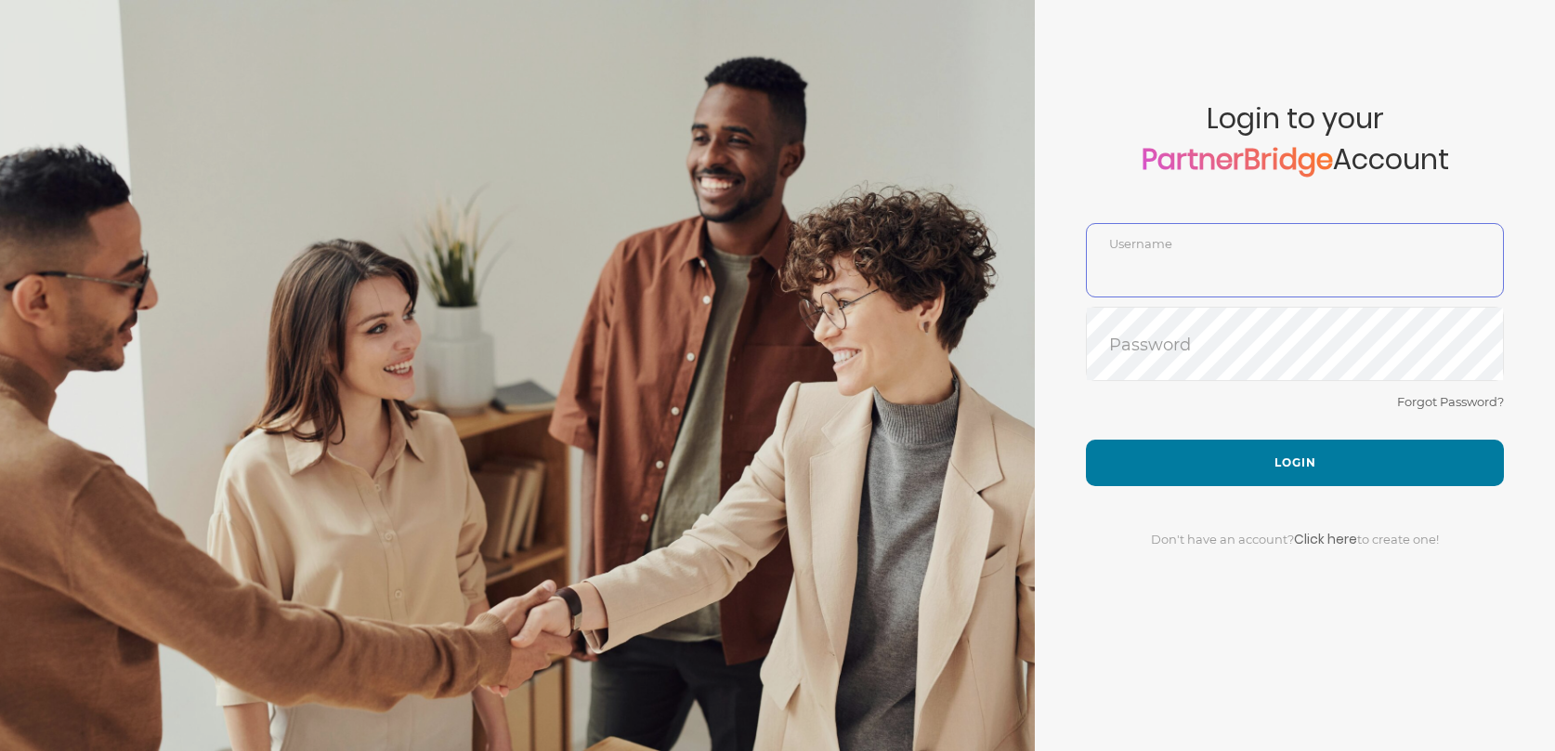
type input "DemoUser"
drag, startPoint x: 1287, startPoint y: 508, endPoint x: 1289, endPoint y: 496, distance: 12.2
click at [1286, 508] on div "Don't have an account? Click here to create one!" at bounding box center [1295, 528] width 418 height 84
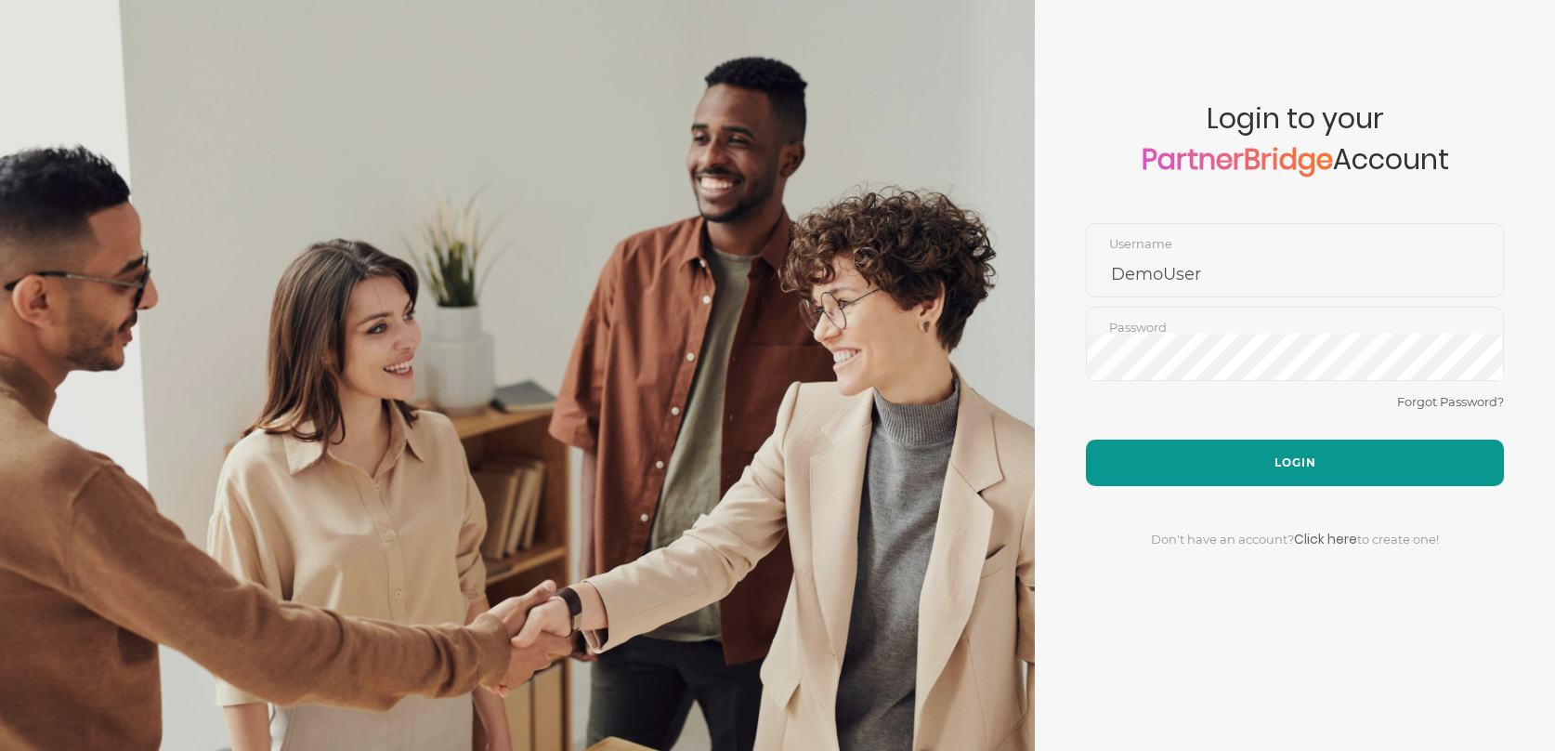
click at [1290, 460] on button "Login" at bounding box center [1295, 462] width 418 height 46
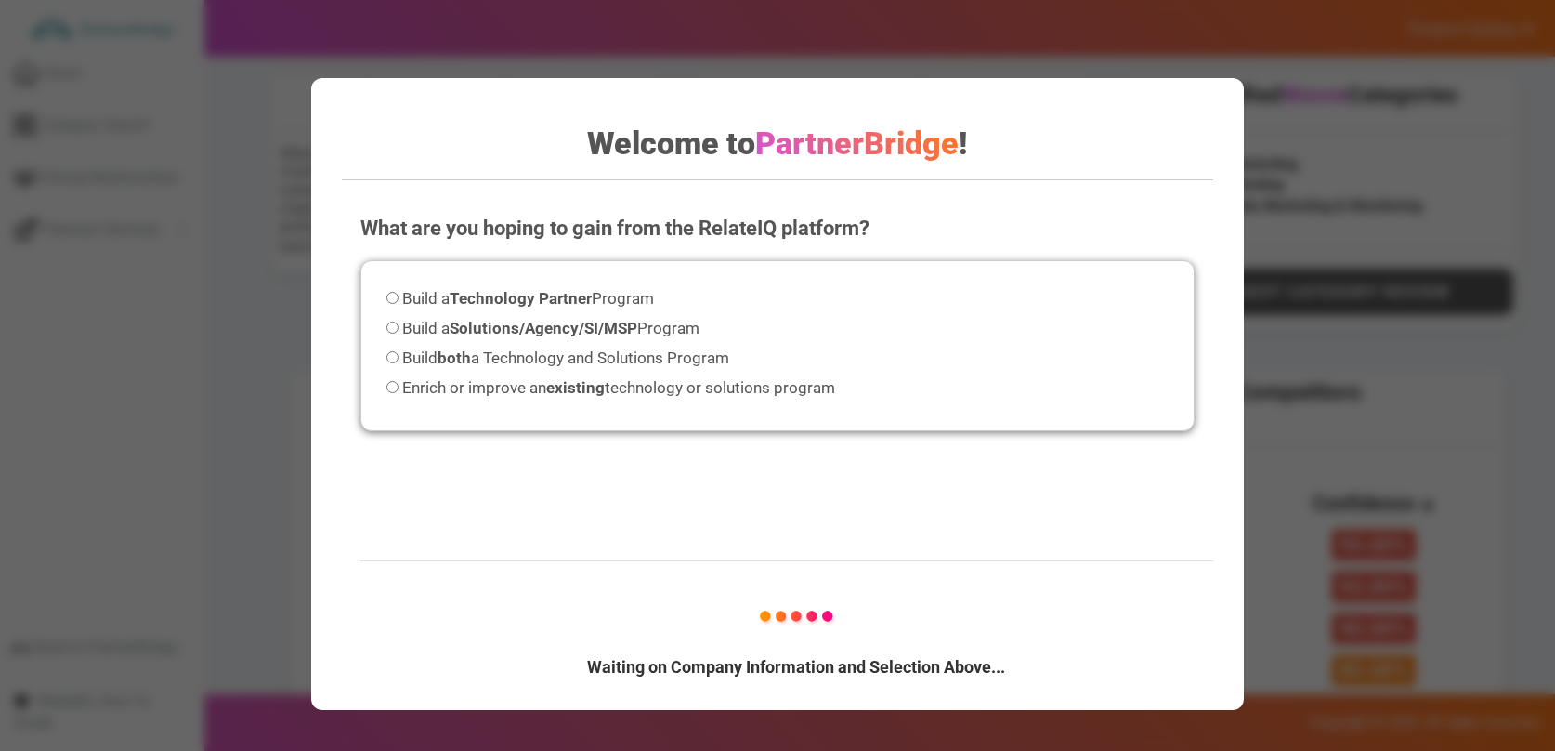
scroll to position [700, 0]
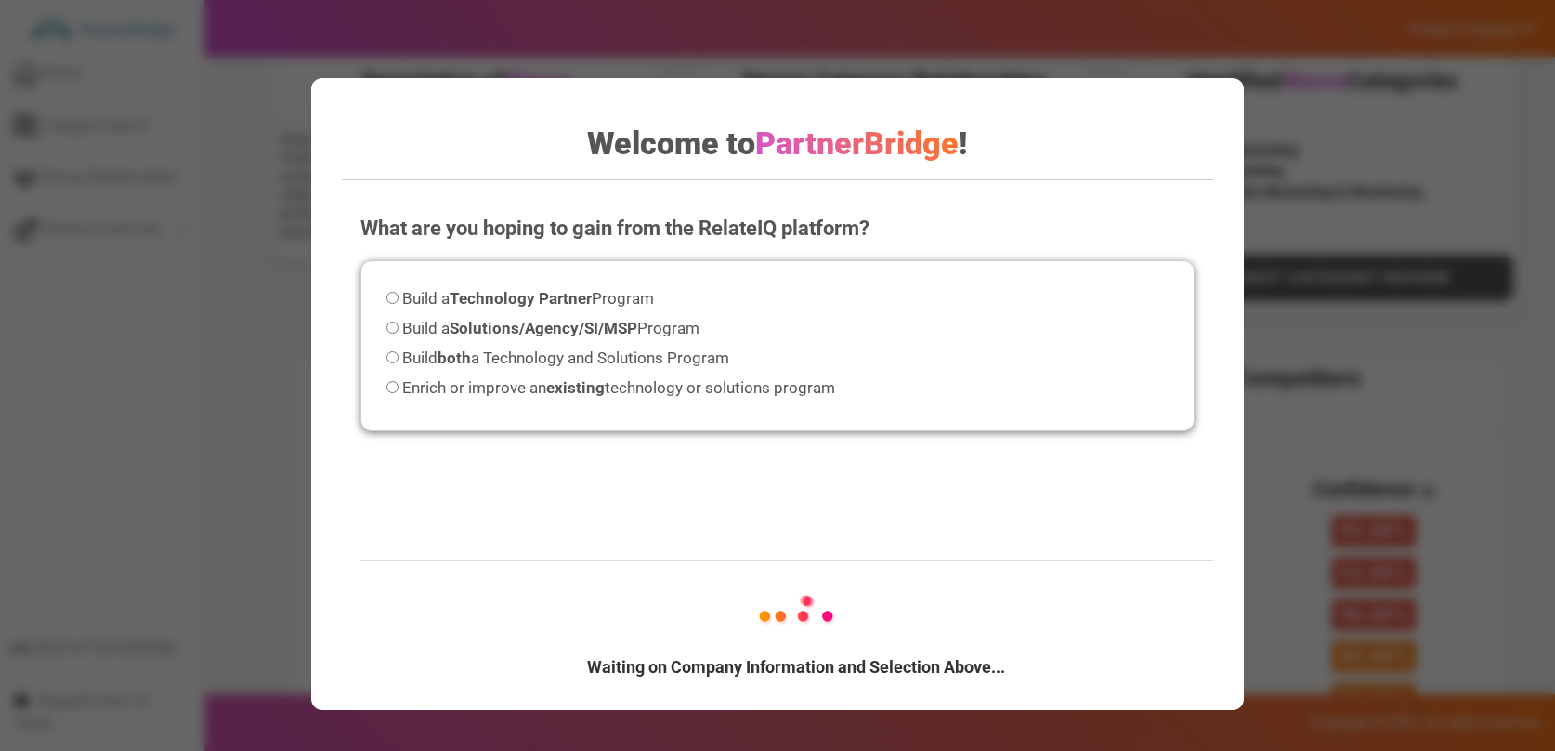
click at [428, 321] on span "Build a Solutions/Agency/SI/MSP Program" at bounding box center [550, 328] width 297 height 19
click at [399, 321] on input "Build a Solutions/Agency/SI/MSP Program" at bounding box center [393, 327] width 12 height 12
radio input "true"
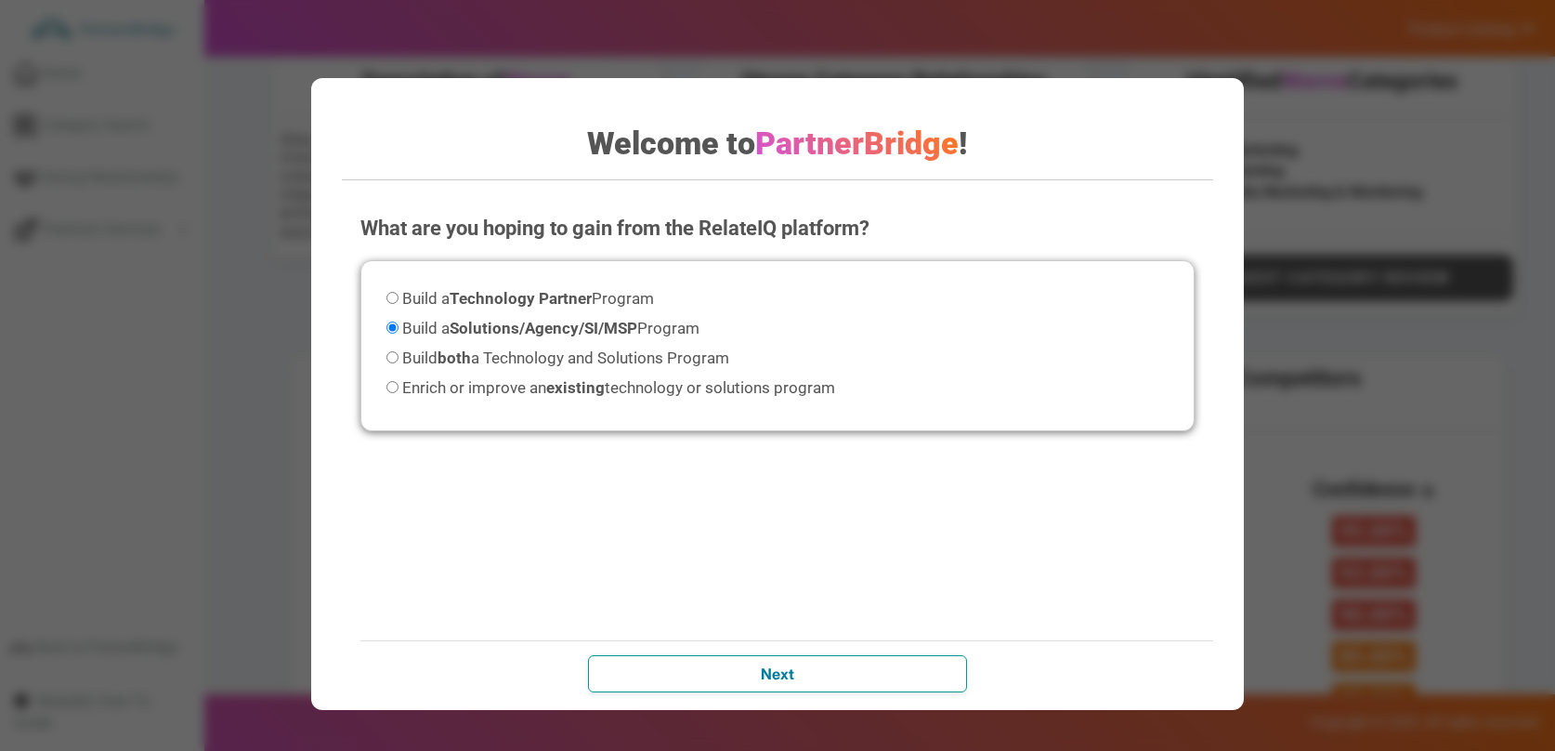
click at [828, 684] on input "Next" at bounding box center [777, 673] width 379 height 37
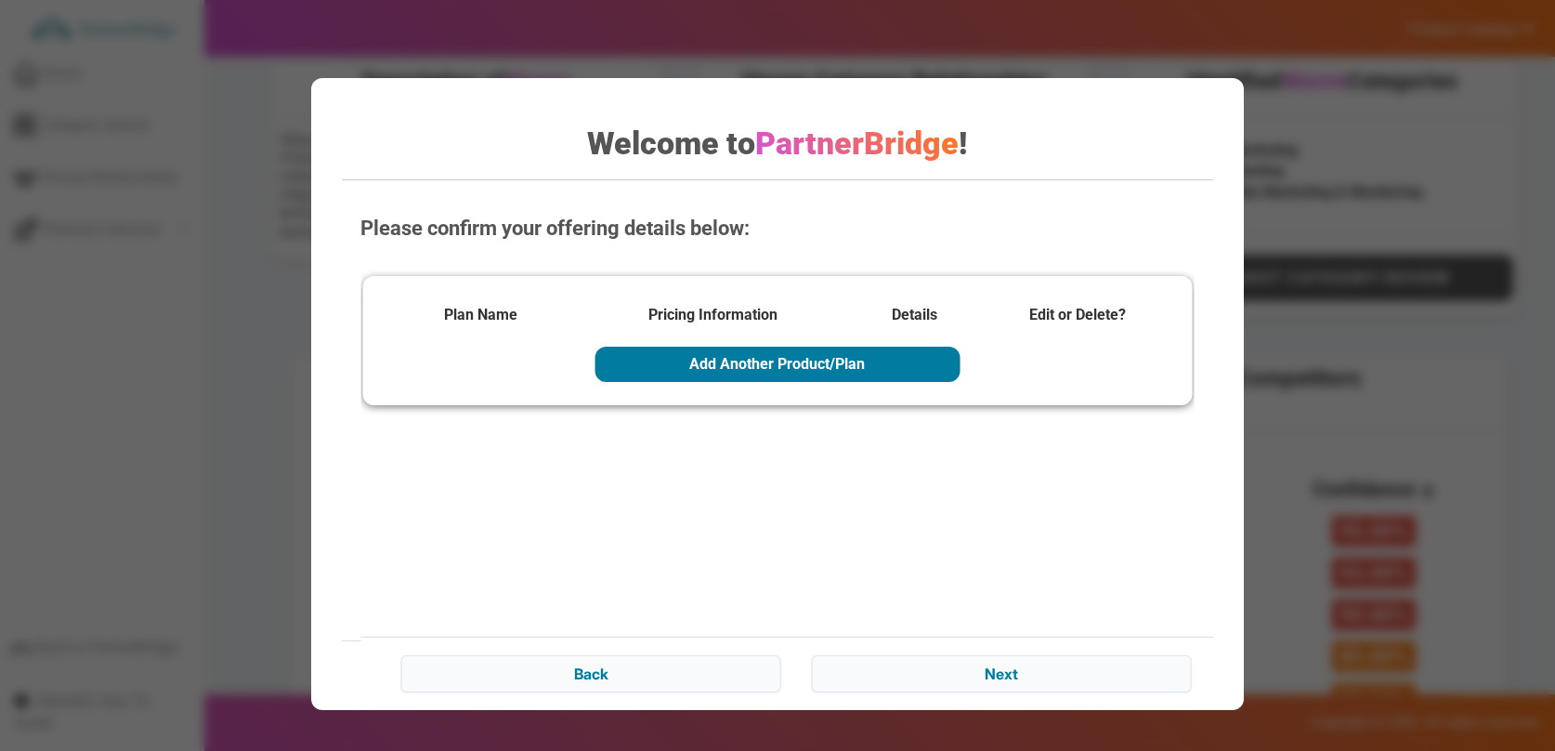
drag, startPoint x: 947, startPoint y: 644, endPoint x: 952, endPoint y: 653, distance: 10.8
click at [947, 645] on div "Back Next" at bounding box center [795, 671] width 871 height 70
click at [955, 669] on input "Next" at bounding box center [1001, 673] width 379 height 37
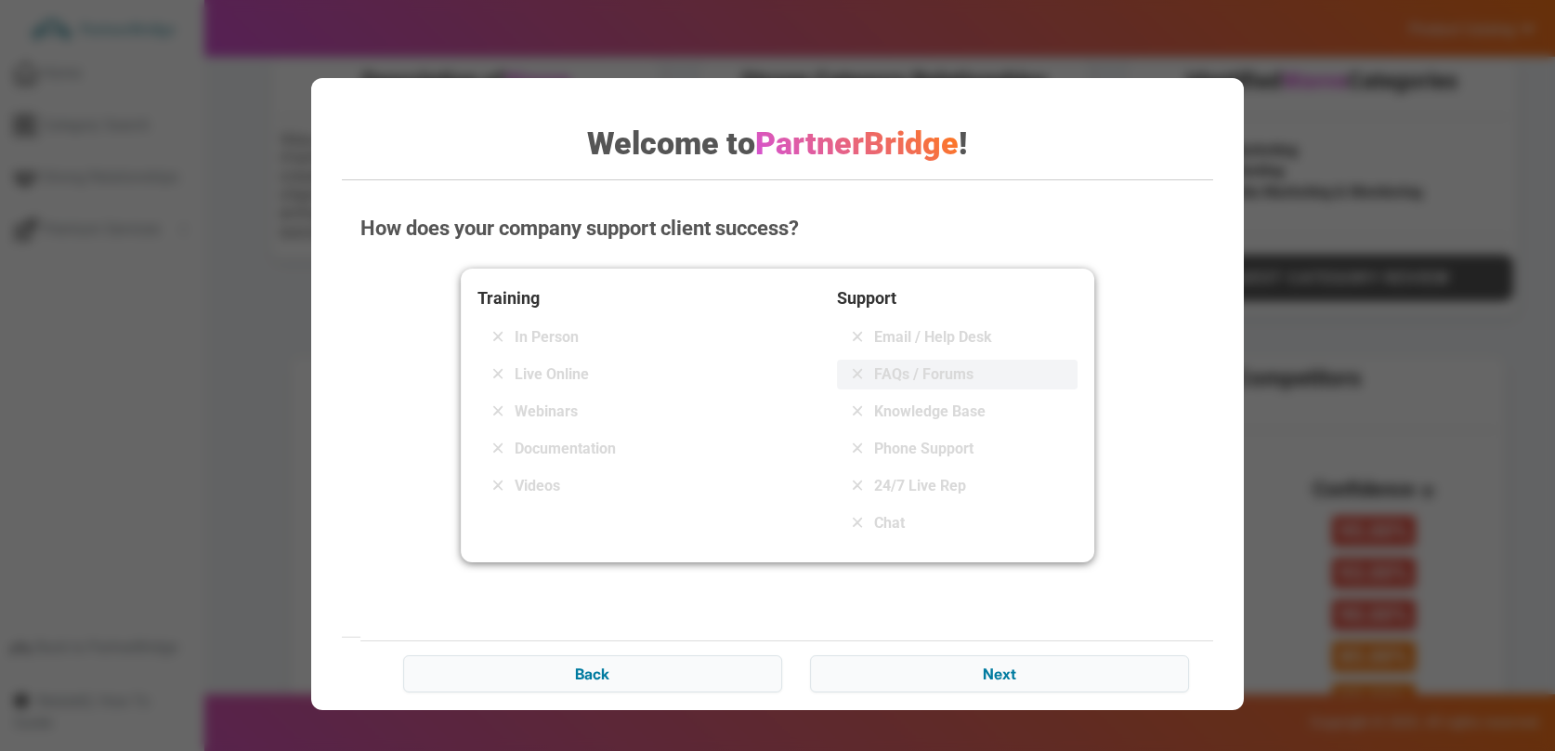
click at [970, 382] on span "FAQs / Forums" at bounding box center [923, 374] width 99 height 22
drag, startPoint x: 551, startPoint y: 460, endPoint x: 598, endPoint y: 482, distance: 52.4
click at [551, 460] on div "Documentation" at bounding box center [598, 449] width 241 height 30
drag, startPoint x: 981, startPoint y: 676, endPoint x: 1123, endPoint y: 652, distance: 144.2
click at [988, 675] on input "Next" at bounding box center [999, 673] width 379 height 37
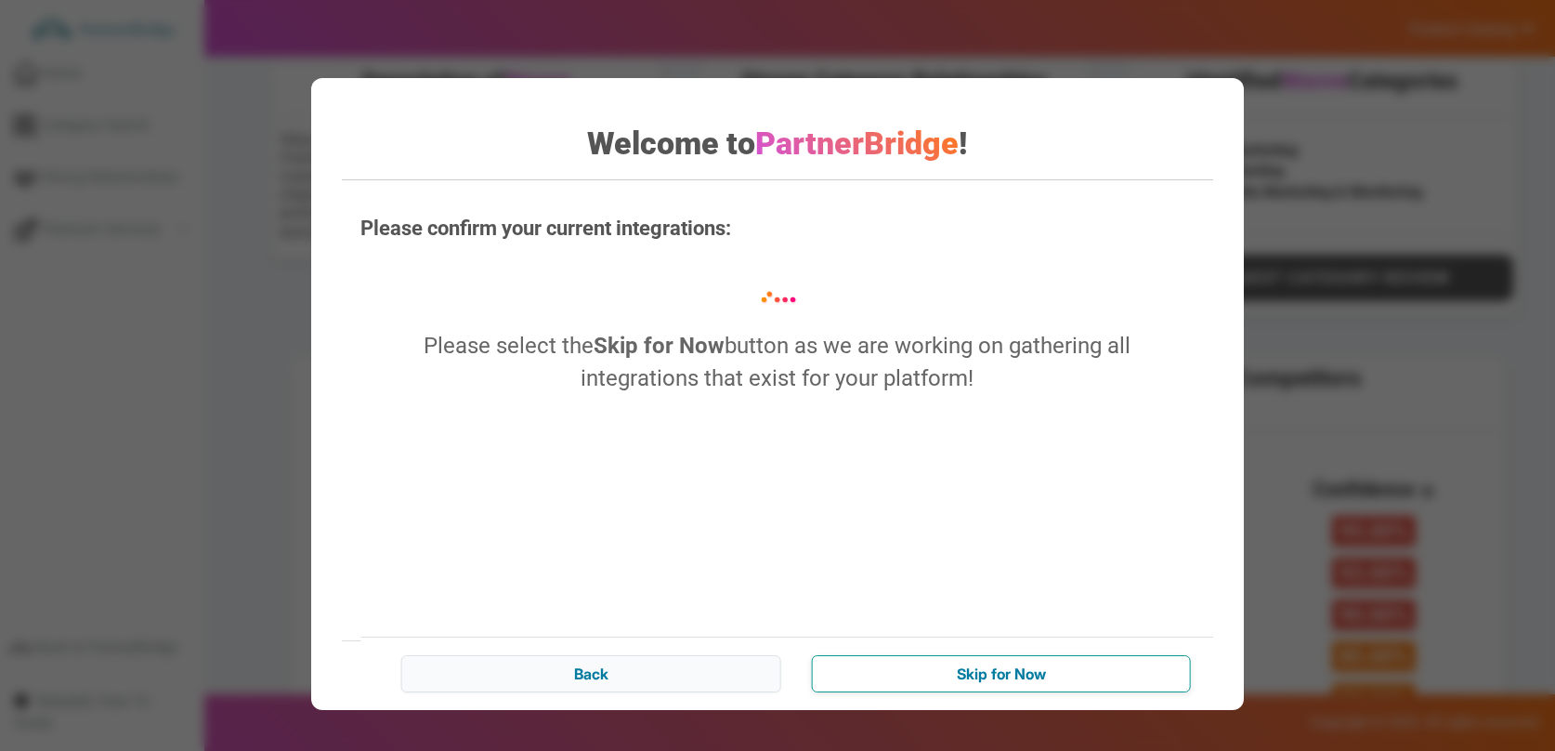
click at [1017, 680] on input "Skip for Now" at bounding box center [1001, 673] width 379 height 37
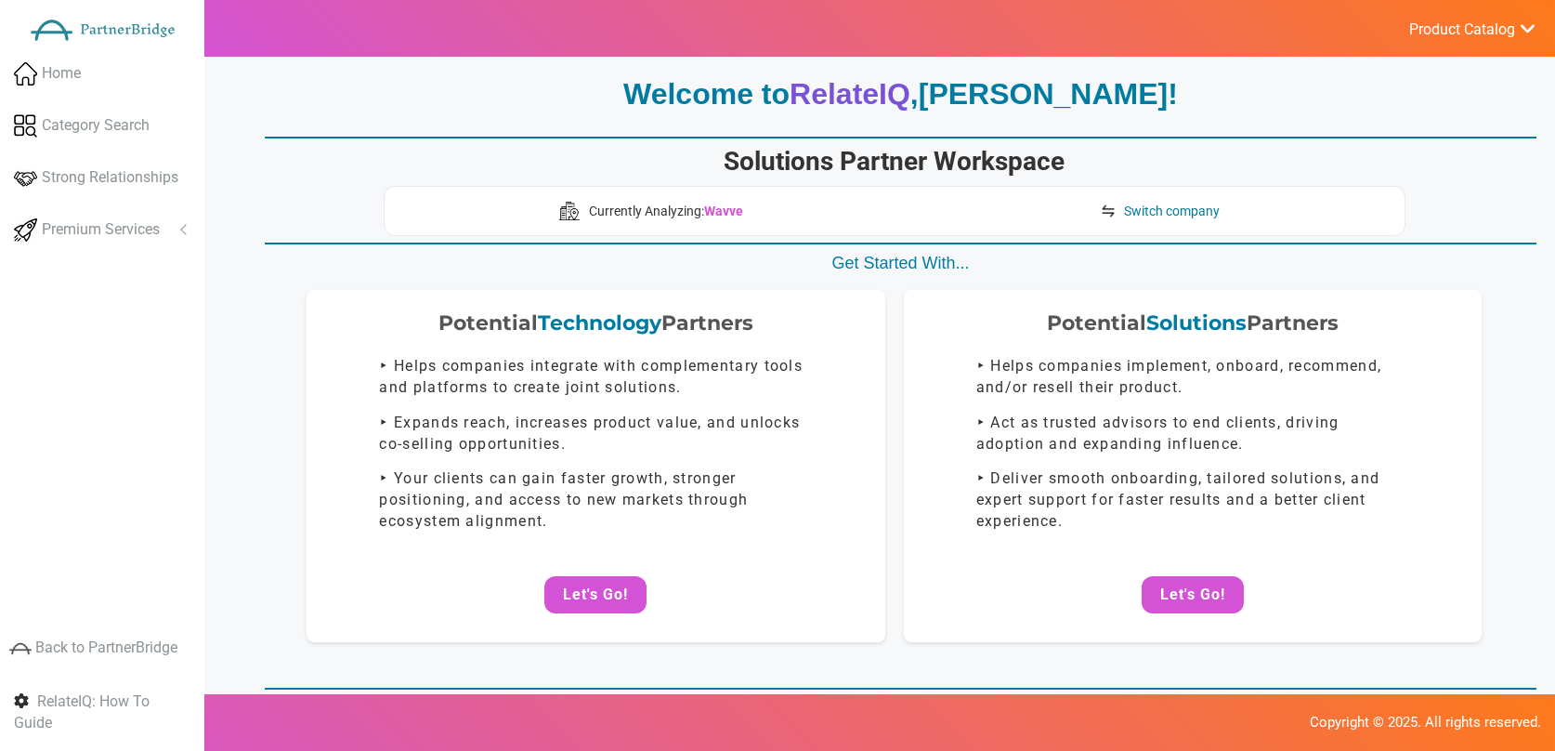
scroll to position [0, 0]
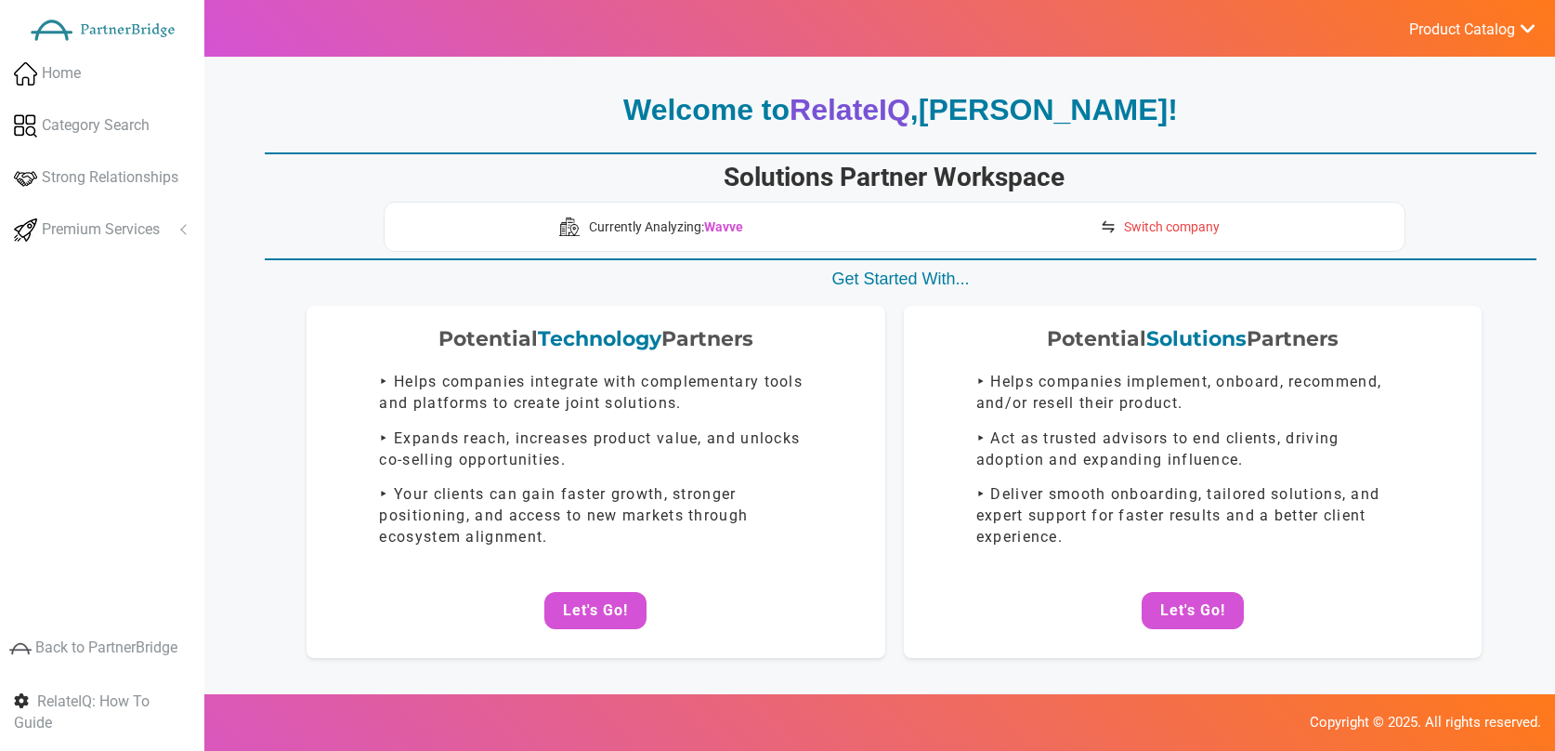
click at [1152, 221] on span "Switch company" at bounding box center [1172, 226] width 96 height 19
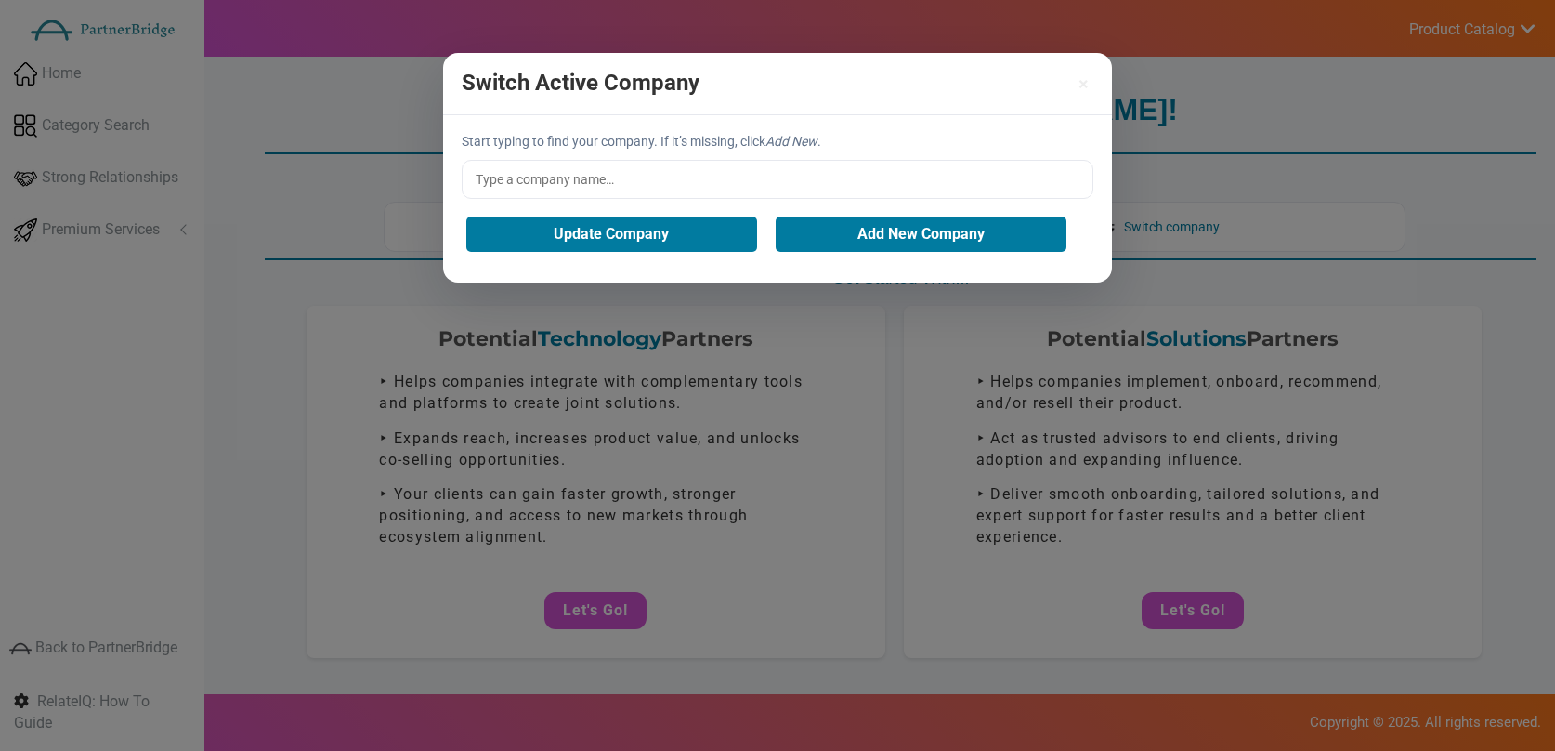
click at [770, 185] on input "text" at bounding box center [778, 179] width 632 height 39
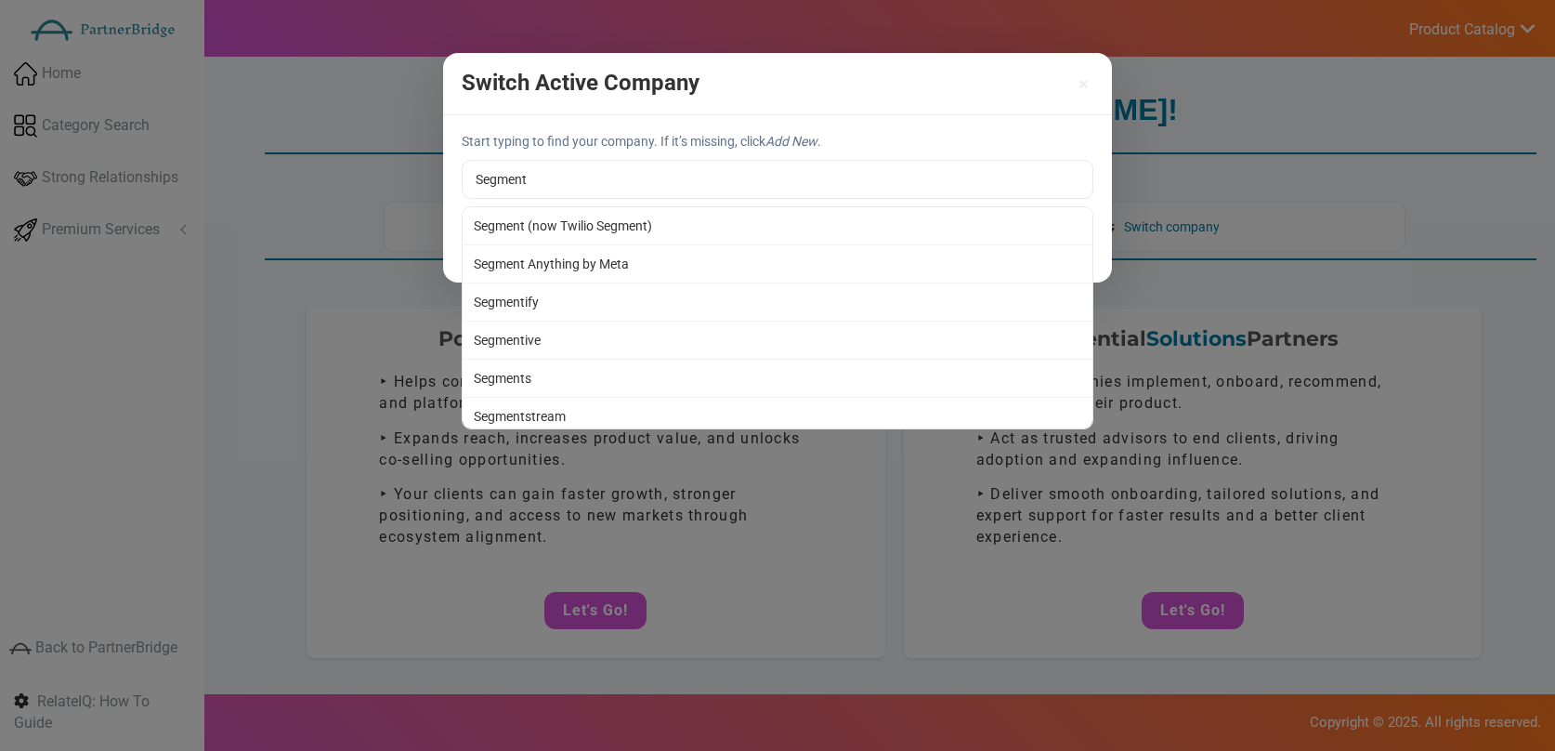
type input "Segment (now Twilio Segment)"
click at [675, 229] on div "Start typing to find your company. If it’s missing, click Add New . Segment (no…" at bounding box center [777, 198] width 669 height 167
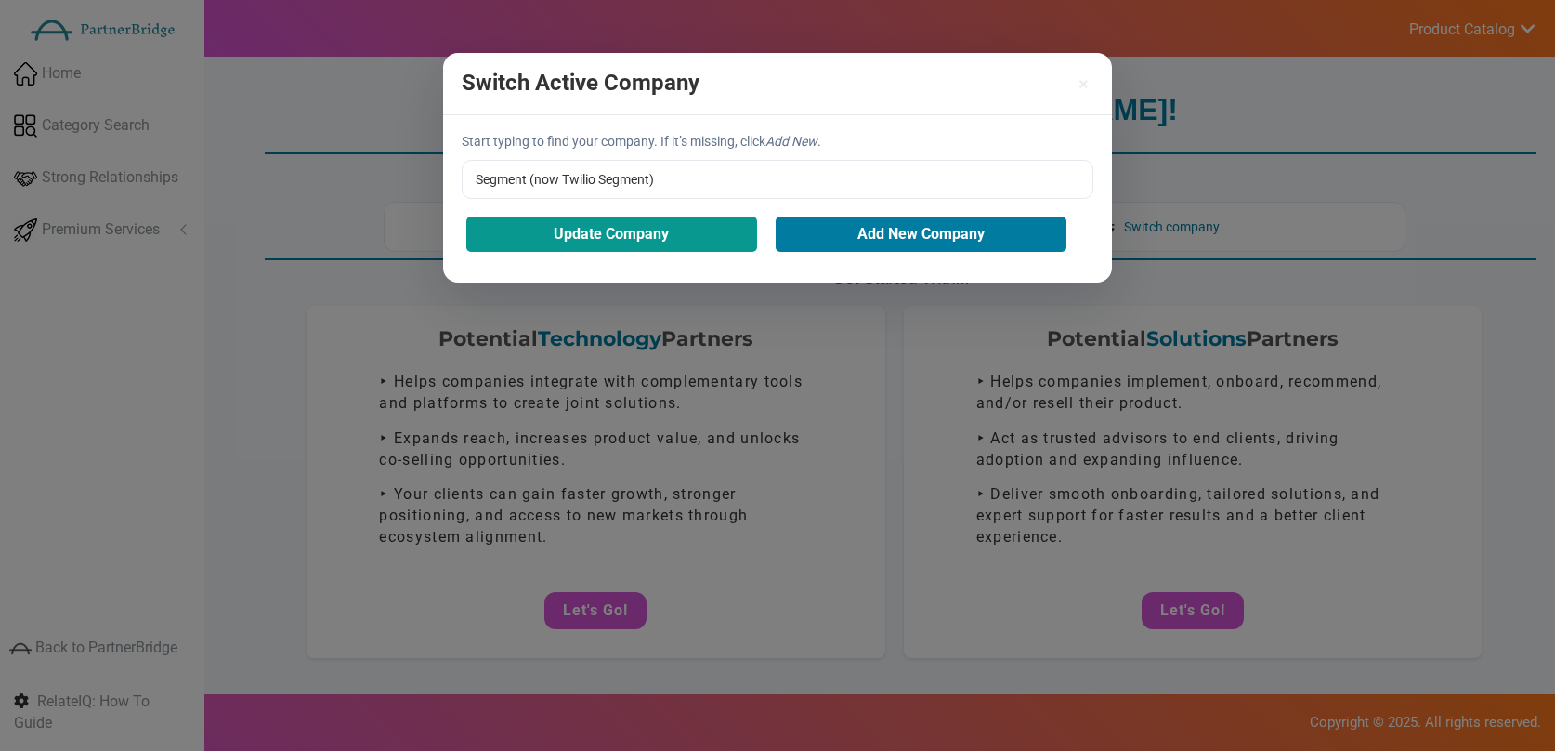
click at [658, 232] on button "Update Company" at bounding box center [611, 233] width 291 height 35
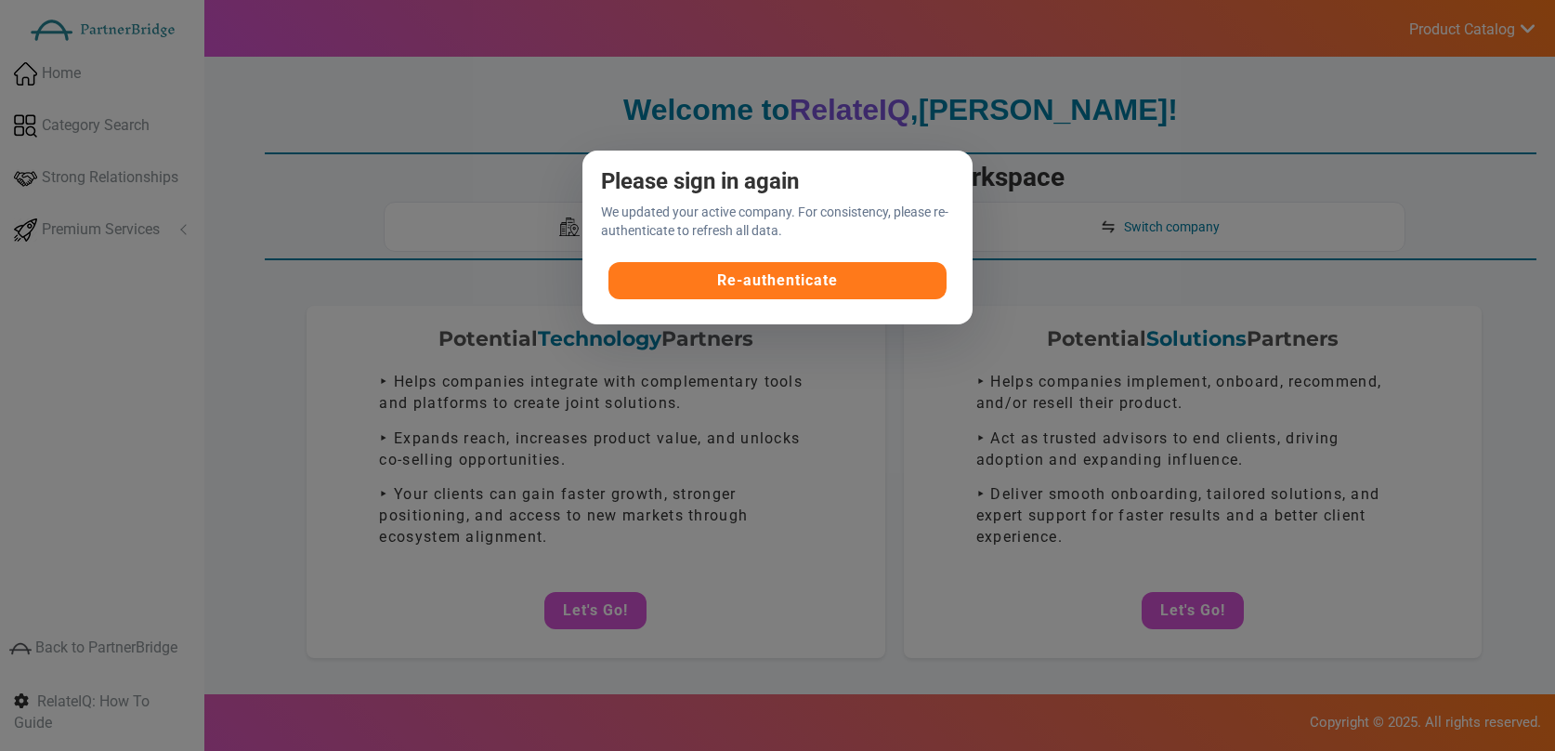
click at [856, 290] on button "Re-authenticate" at bounding box center [778, 280] width 339 height 37
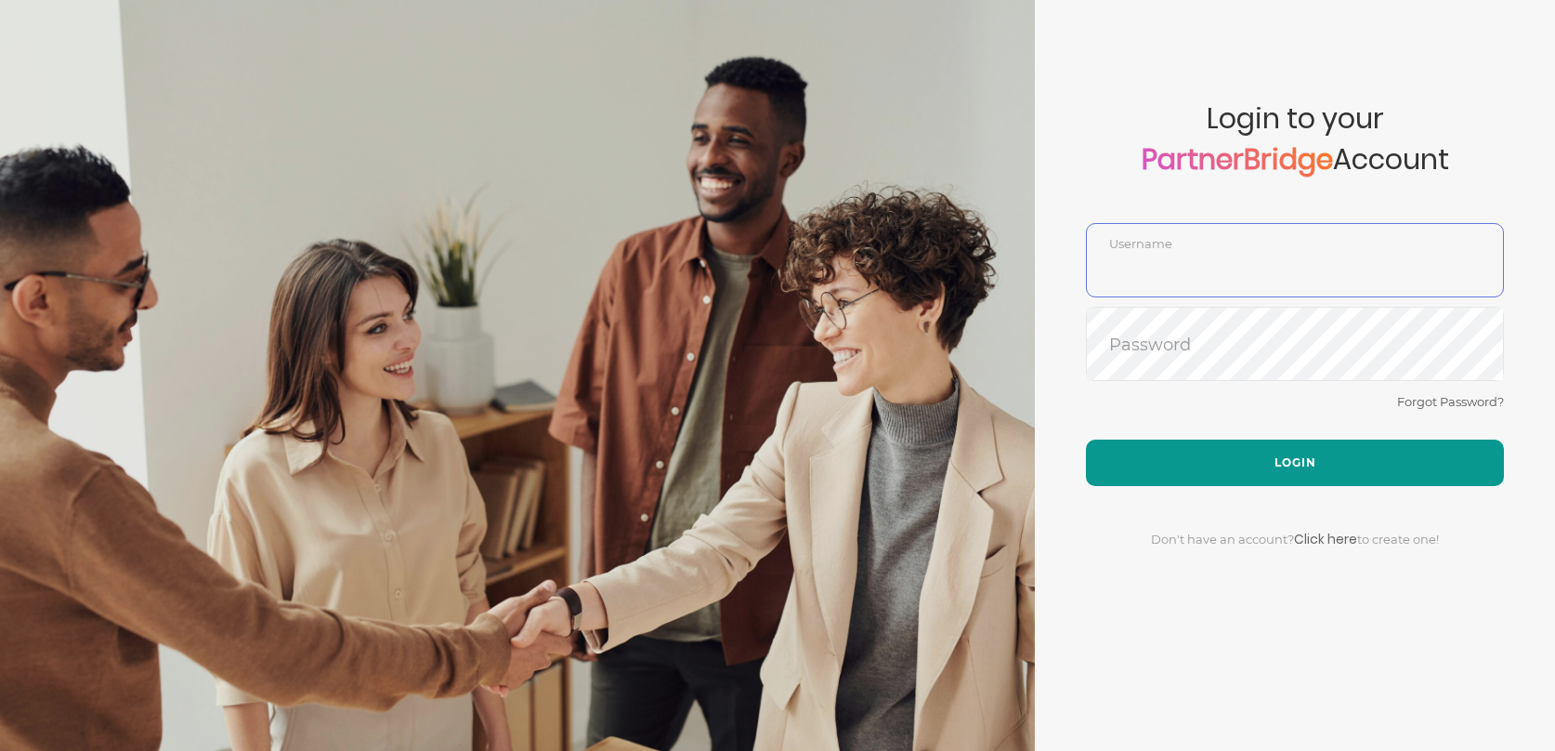
type input "DemoUser"
click at [1325, 451] on button "Login" at bounding box center [1295, 462] width 418 height 46
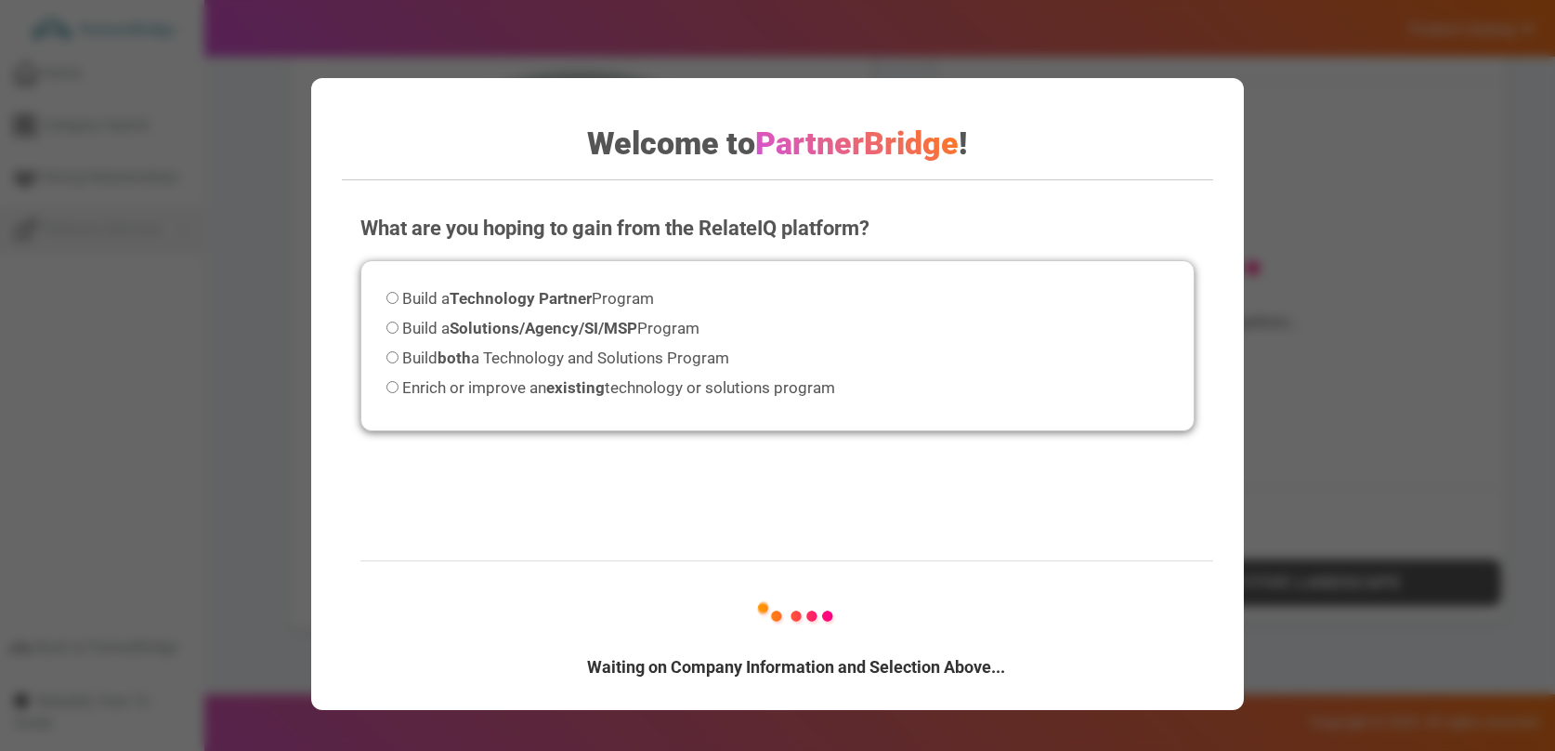
scroll to position [1093, 0]
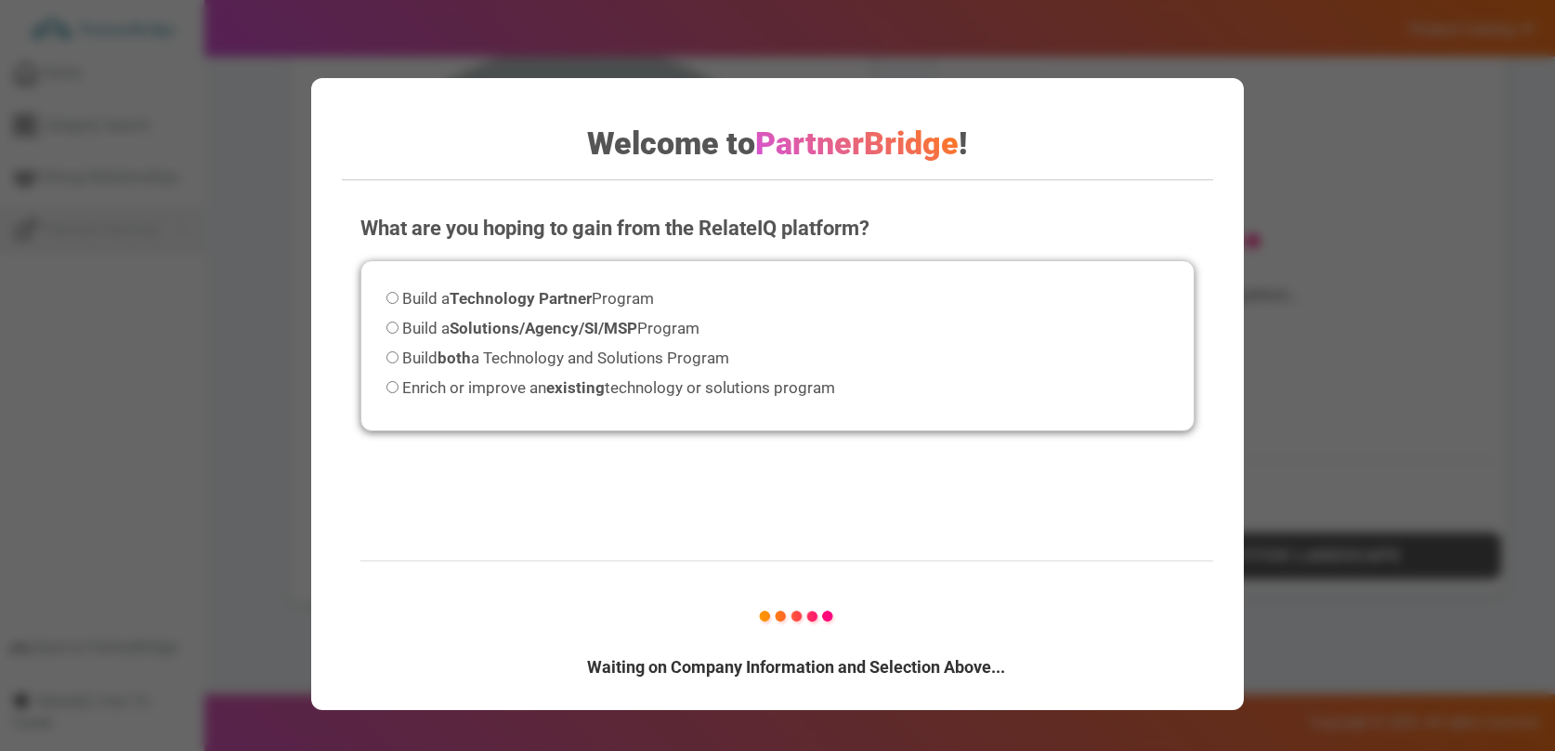
click at [595, 303] on span "Build a Technology Partner Program" at bounding box center [528, 298] width 252 height 19
click at [399, 303] on input "Build a Technology Partner Program" at bounding box center [393, 298] width 12 height 12
radio input "true"
click at [837, 623] on img at bounding box center [796, 614] width 223 height 79
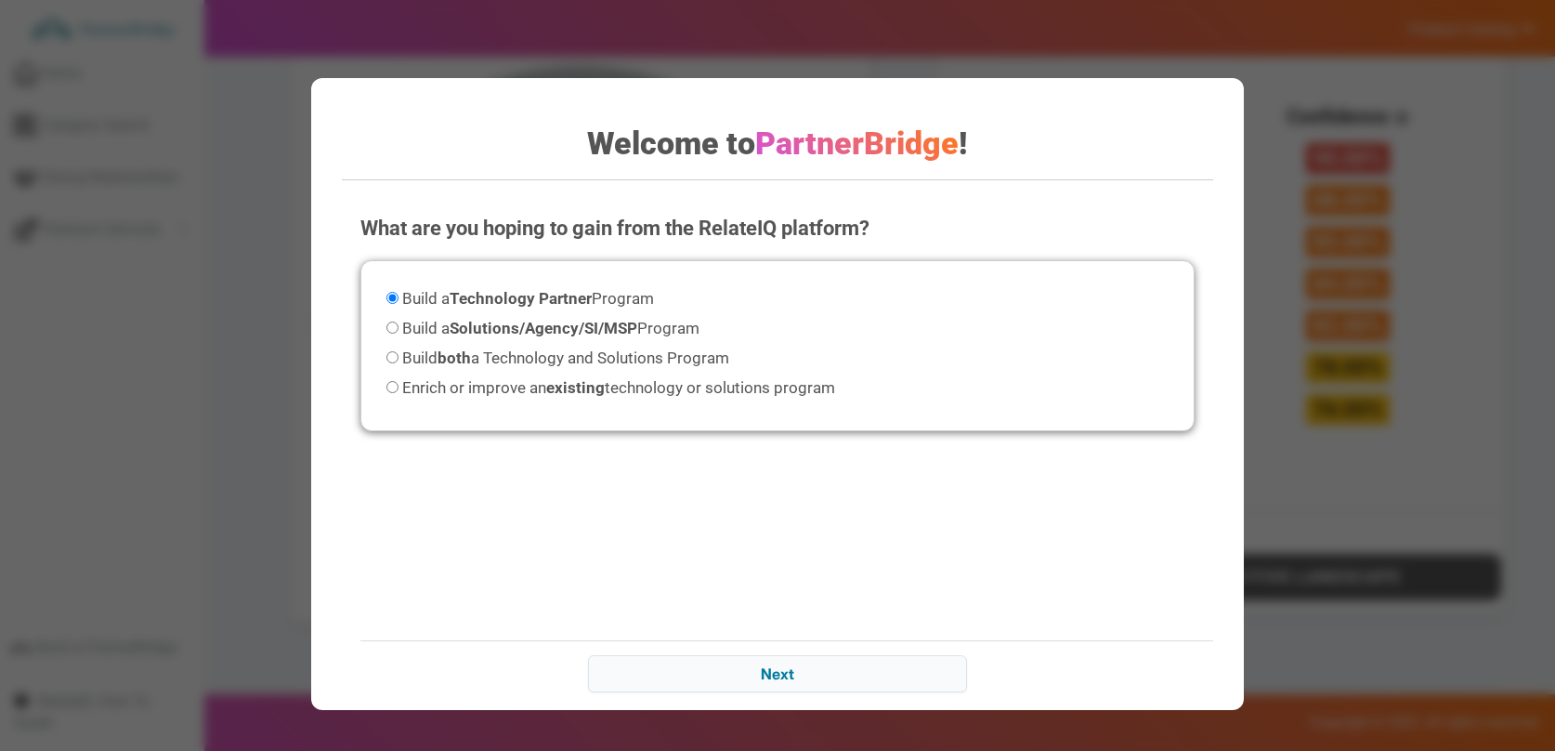
scroll to position [1114, 0]
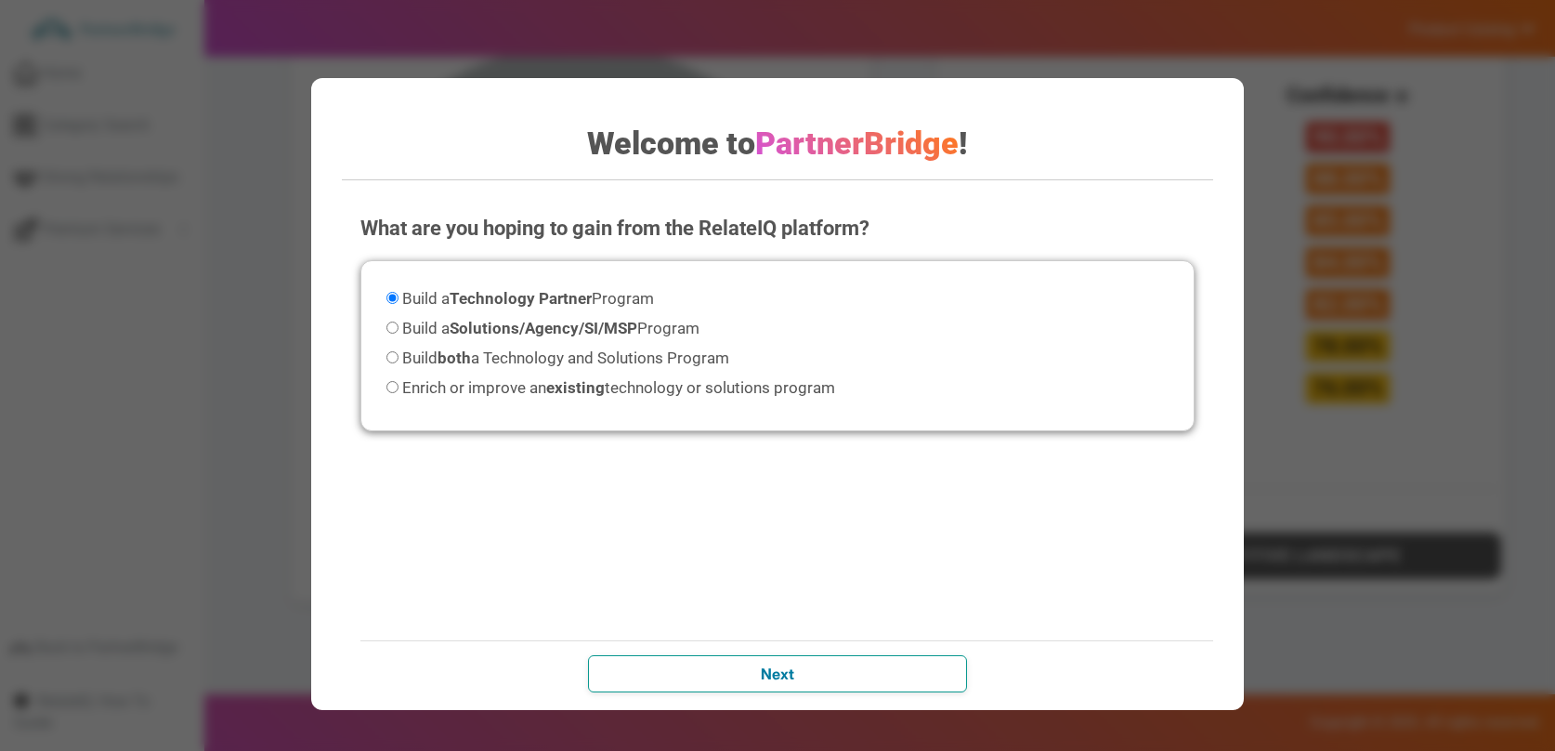
click at [958, 674] on input "Next" at bounding box center [777, 673] width 379 height 37
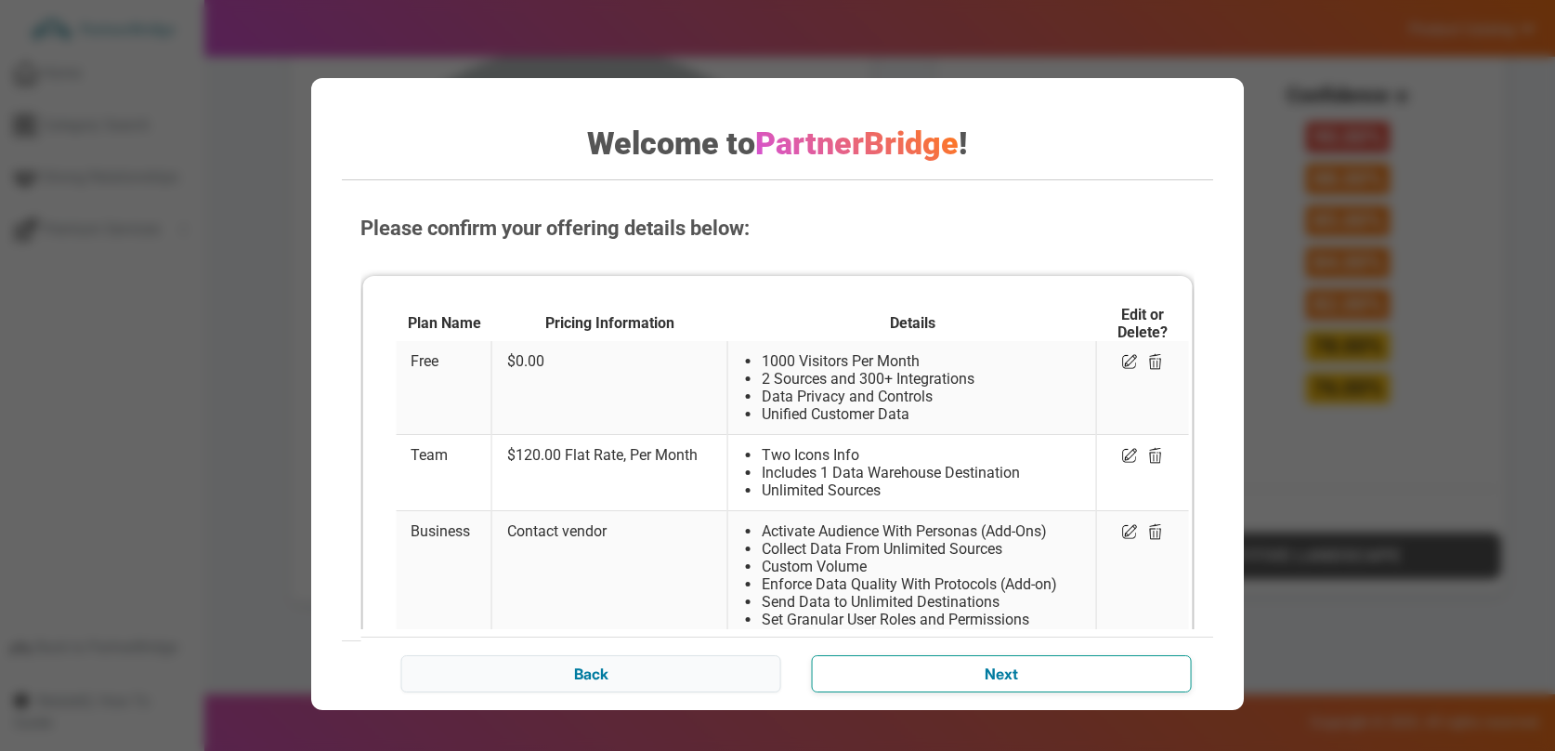
click at [1019, 668] on input "Next" at bounding box center [1001, 673] width 379 height 37
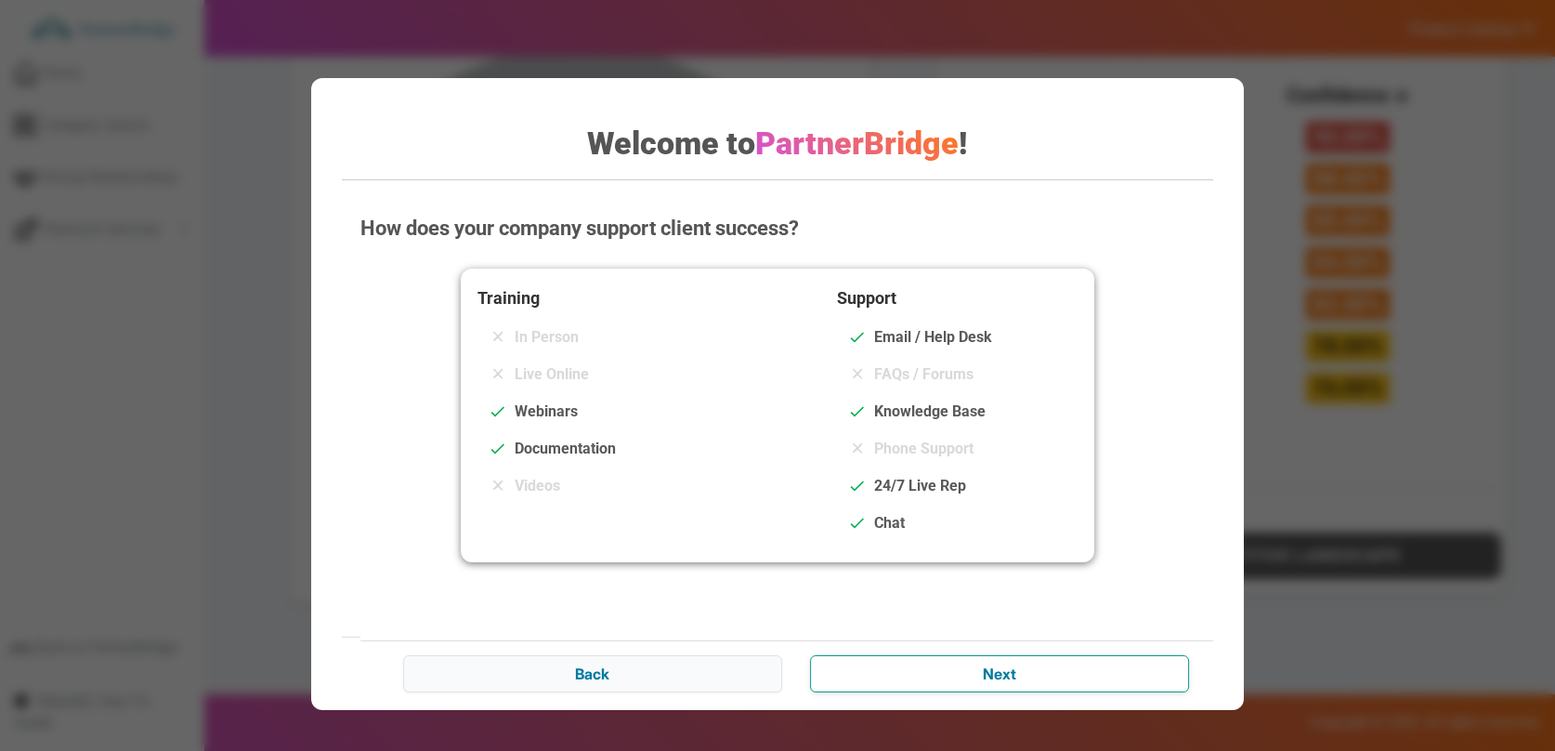
click at [1019, 668] on input "Next" at bounding box center [999, 673] width 379 height 37
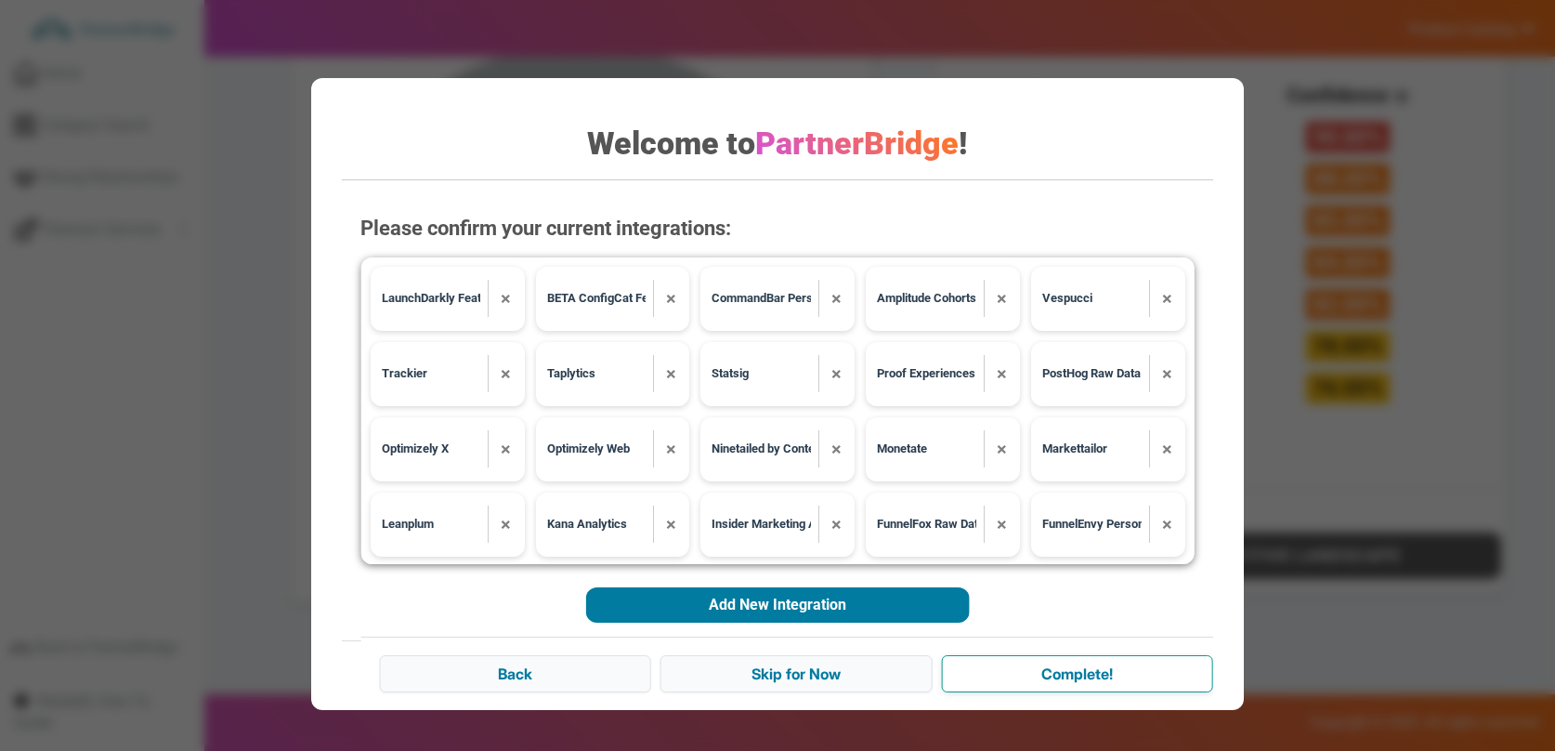
click at [1019, 670] on input "Complete!" at bounding box center [1076, 673] width 271 height 37
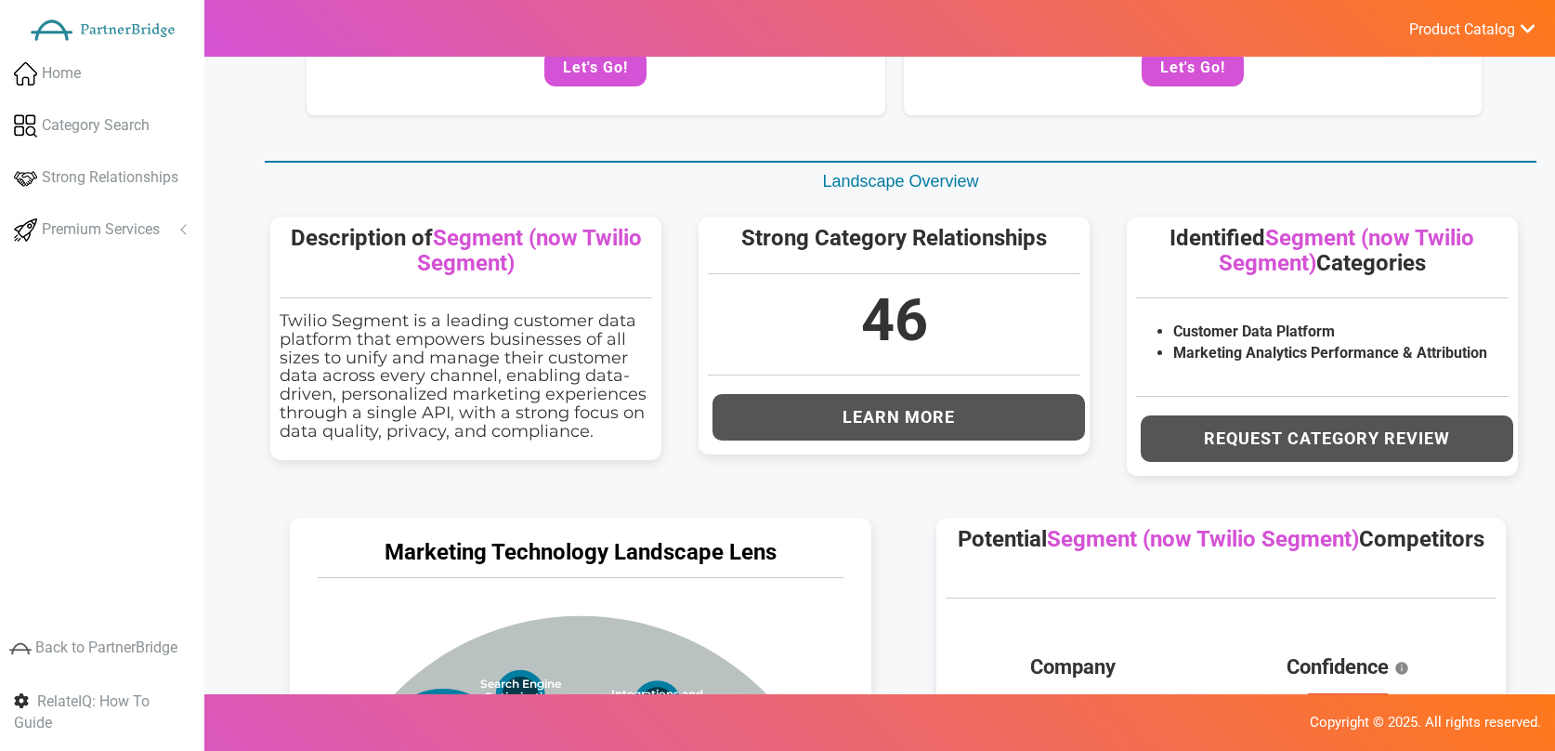
scroll to position [0, 0]
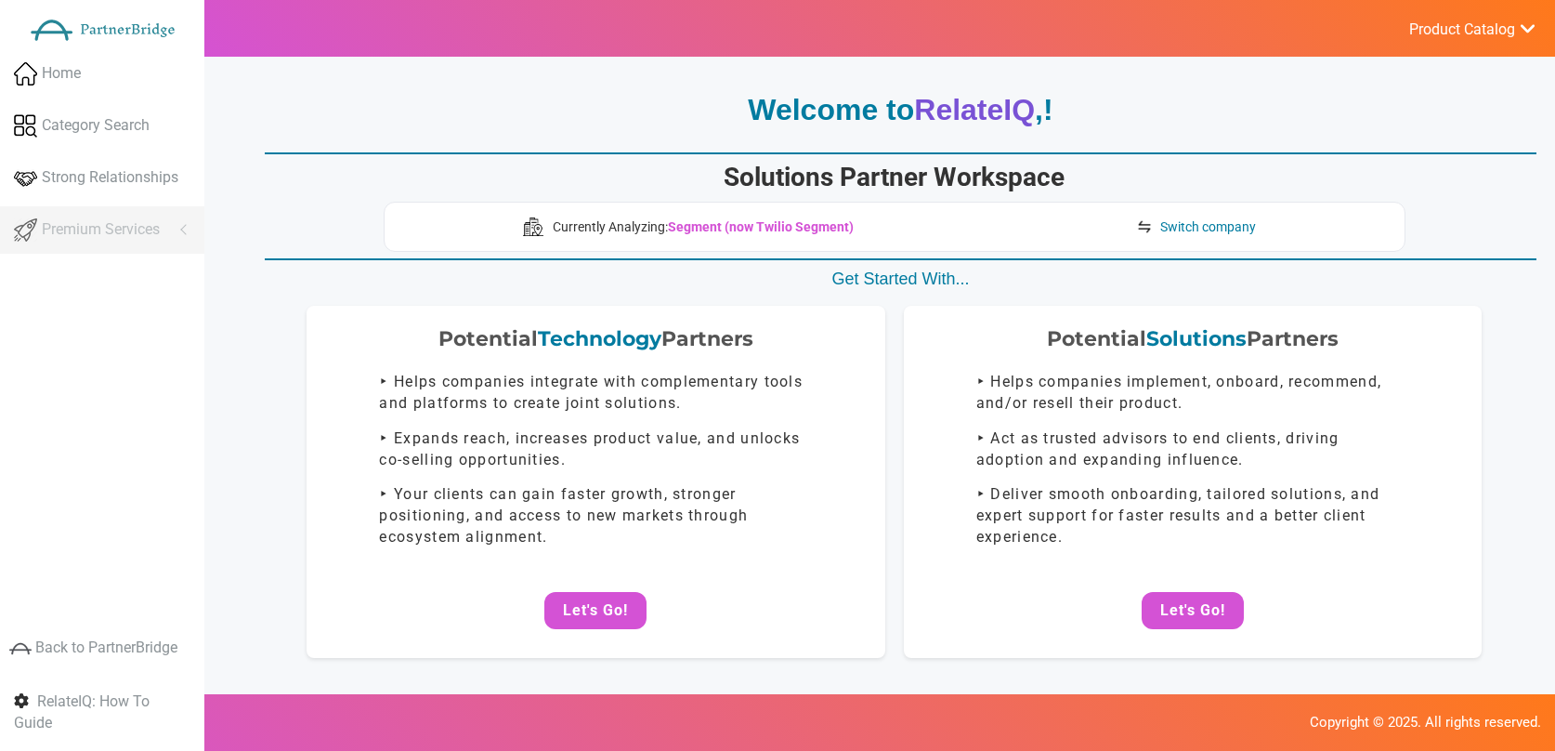
click at [1470, 17] on link "Product Catalog" at bounding box center [1463, 28] width 148 height 25
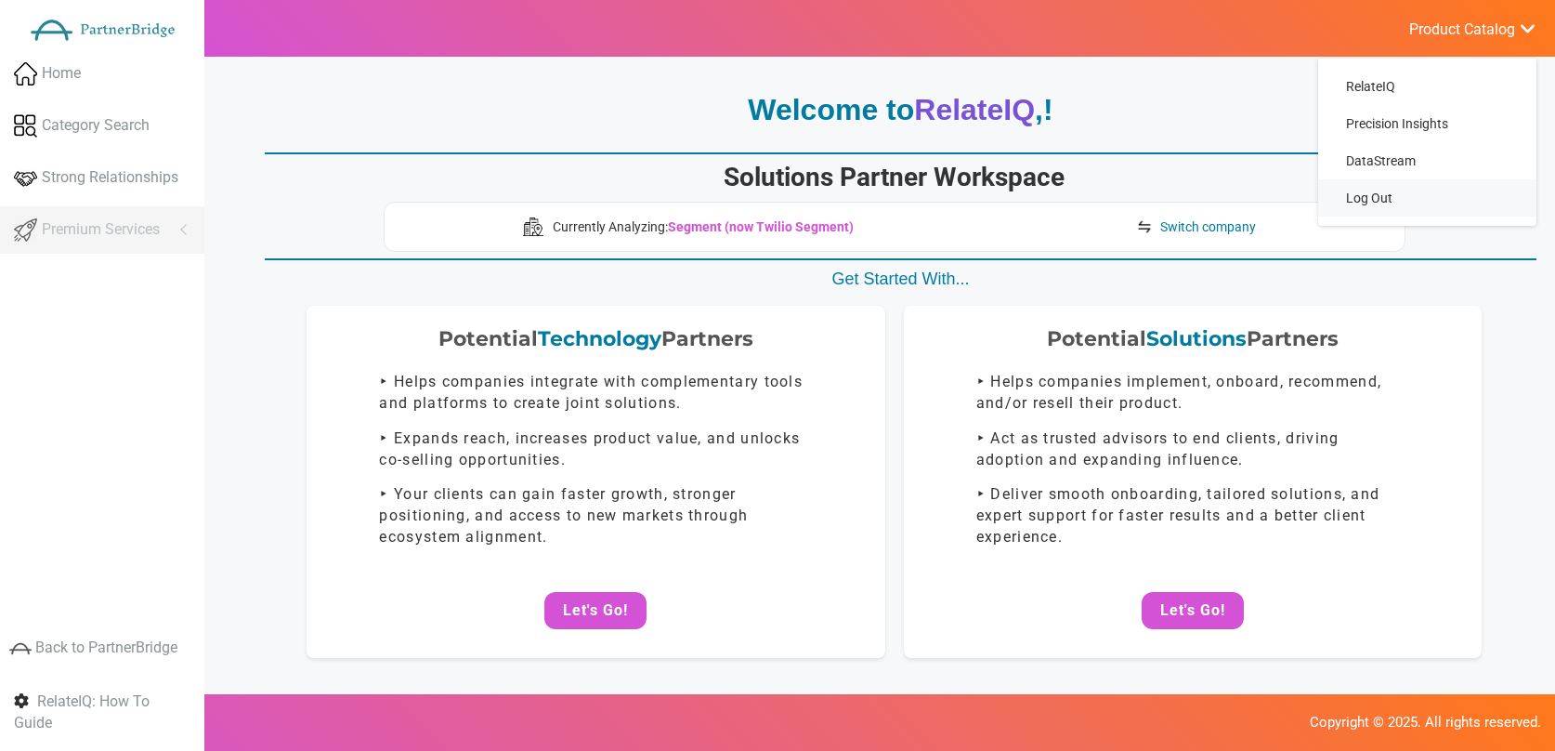
click at [1320, 190] on link "Log Out" at bounding box center [1427, 197] width 218 height 37
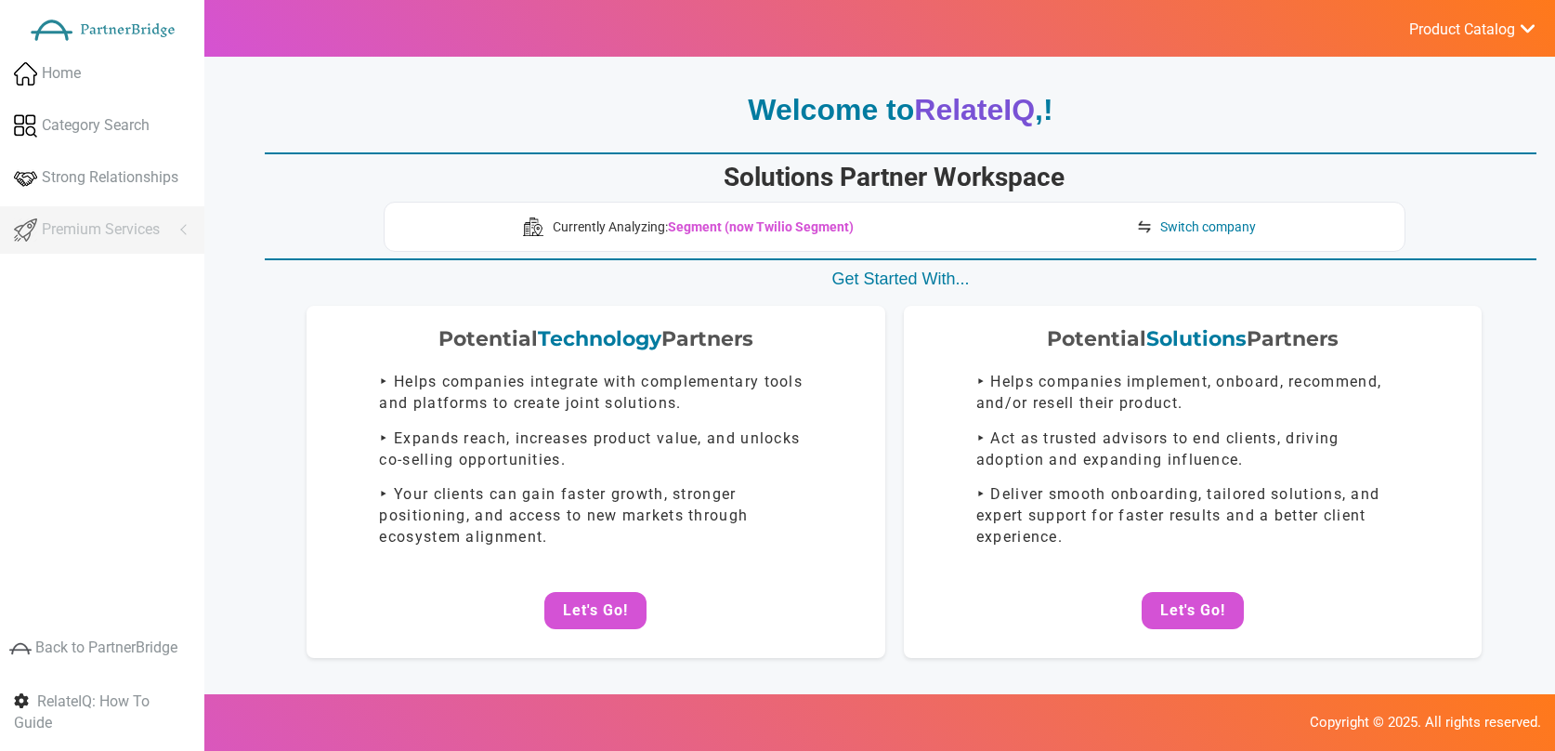
click at [1444, 28] on span "Product Catalog" at bounding box center [1462, 29] width 106 height 19
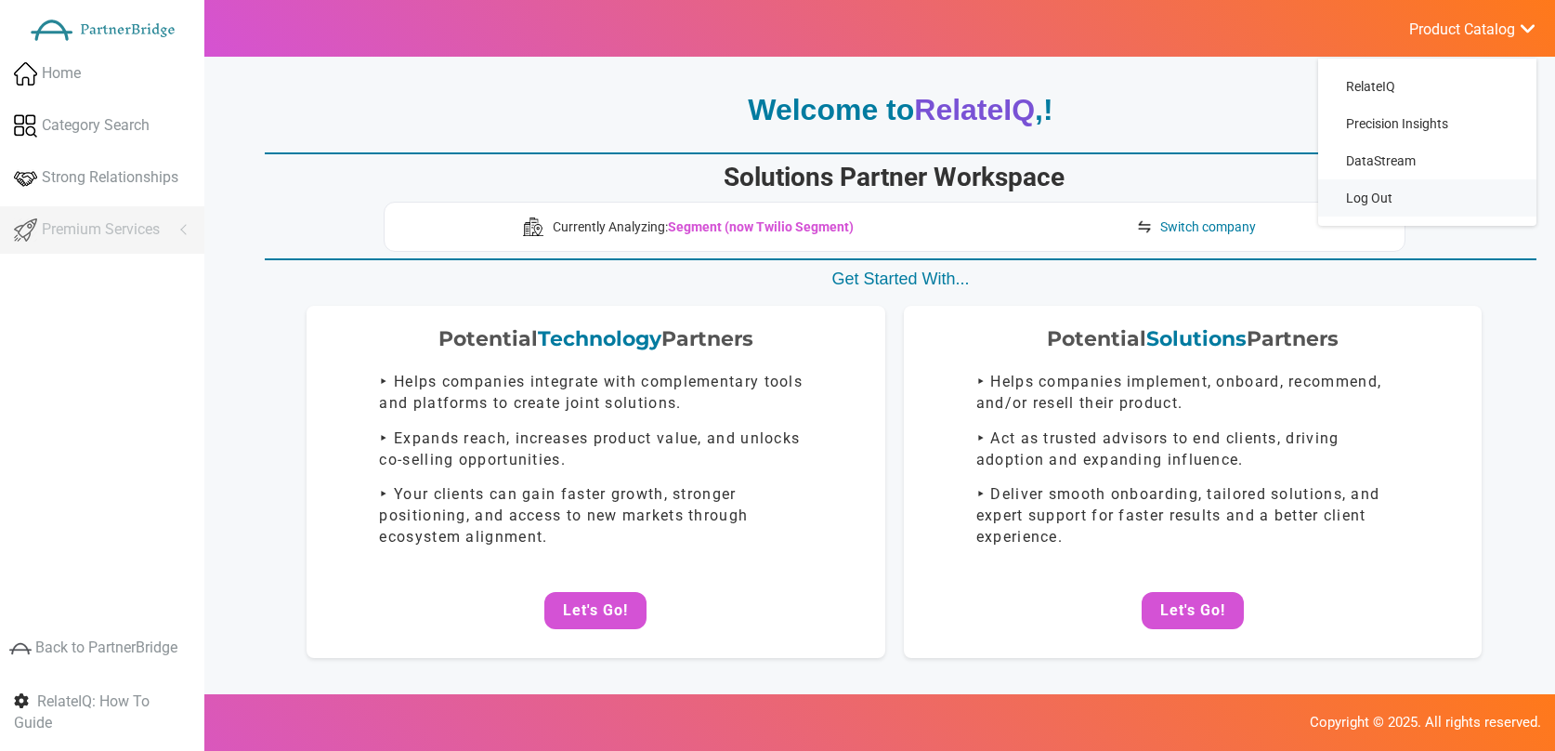
click at [1391, 179] on link "Log Out" at bounding box center [1427, 197] width 218 height 37
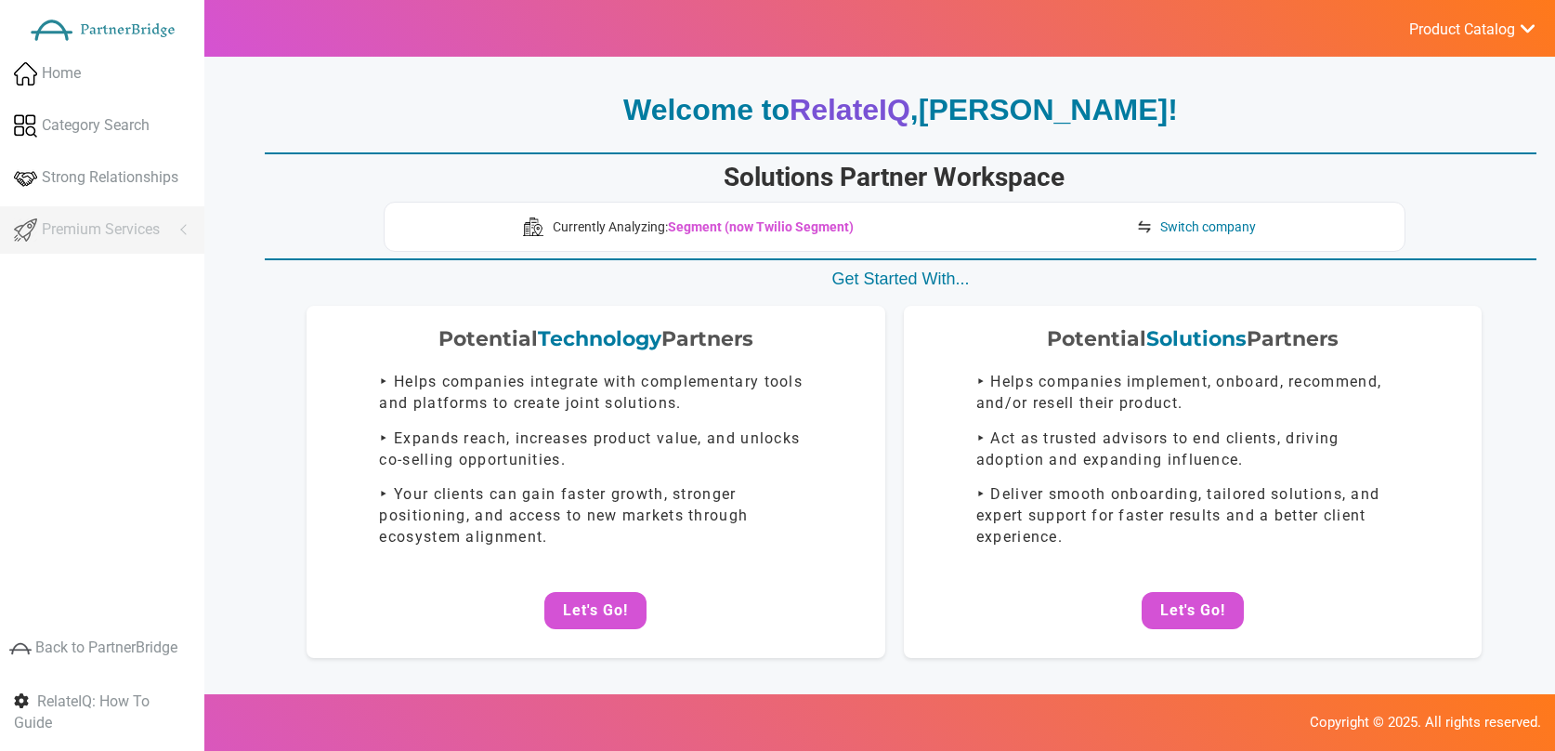
scroll to position [67, 0]
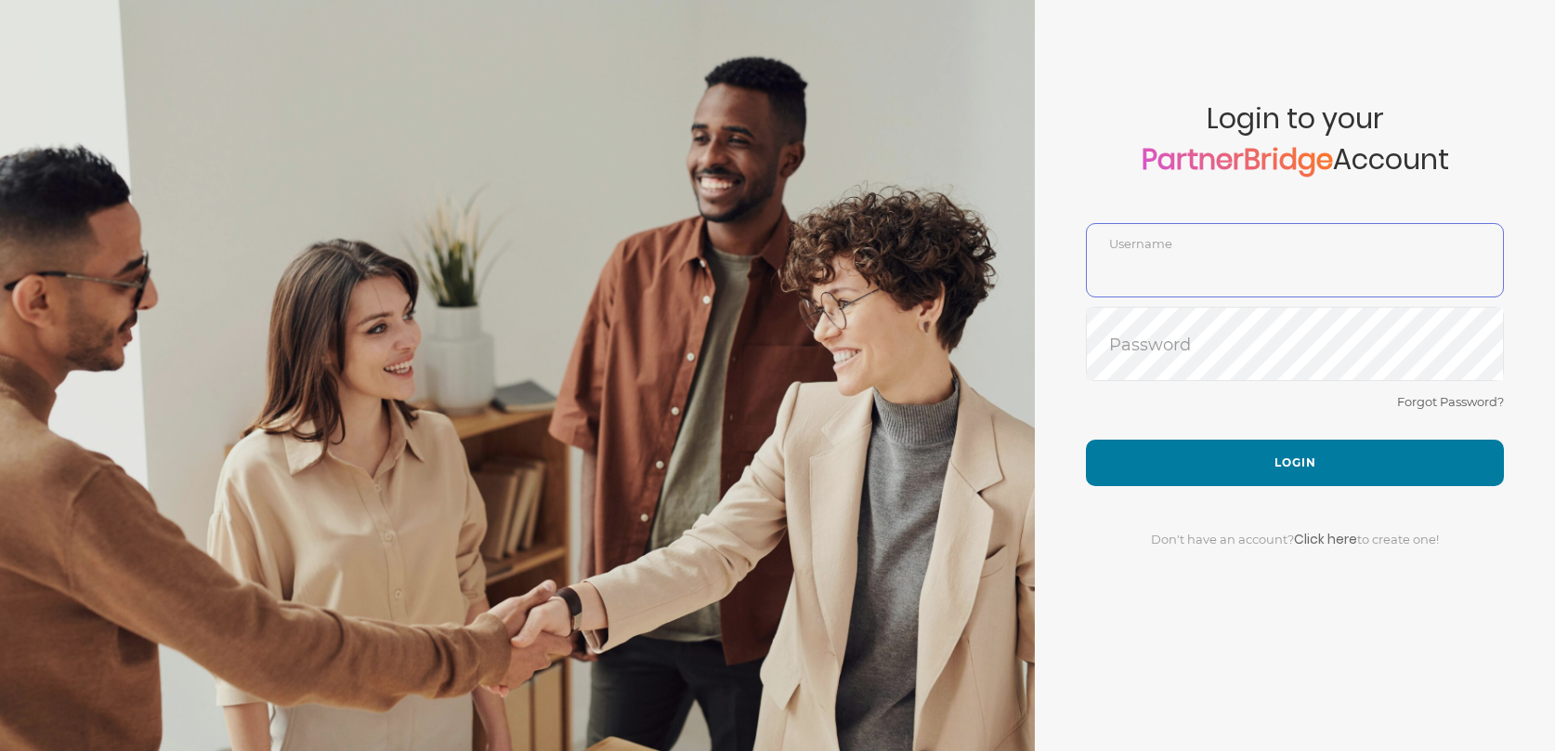
type input "DemoUser"
click at [1114, 384] on form "Account created successfully! Please enter your username and password below to …" at bounding box center [1295, 375] width 520 height 751
drag, startPoint x: 1236, startPoint y: 422, endPoint x: 1247, endPoint y: 431, distance: 14.5
click at [1241, 426] on div "Forgot Password?" at bounding box center [1295, 414] width 418 height 49
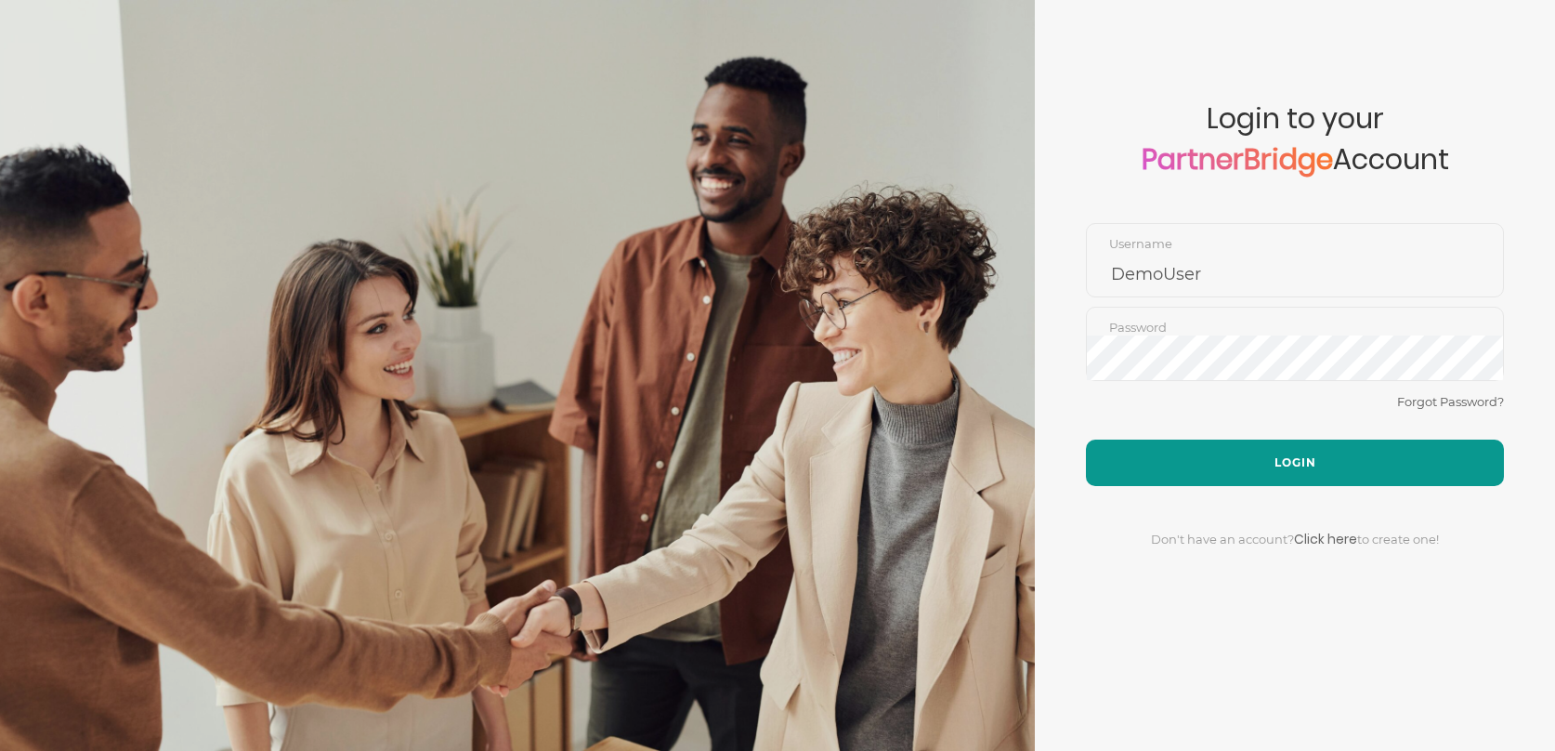
click at [1270, 448] on button "Login" at bounding box center [1295, 462] width 418 height 46
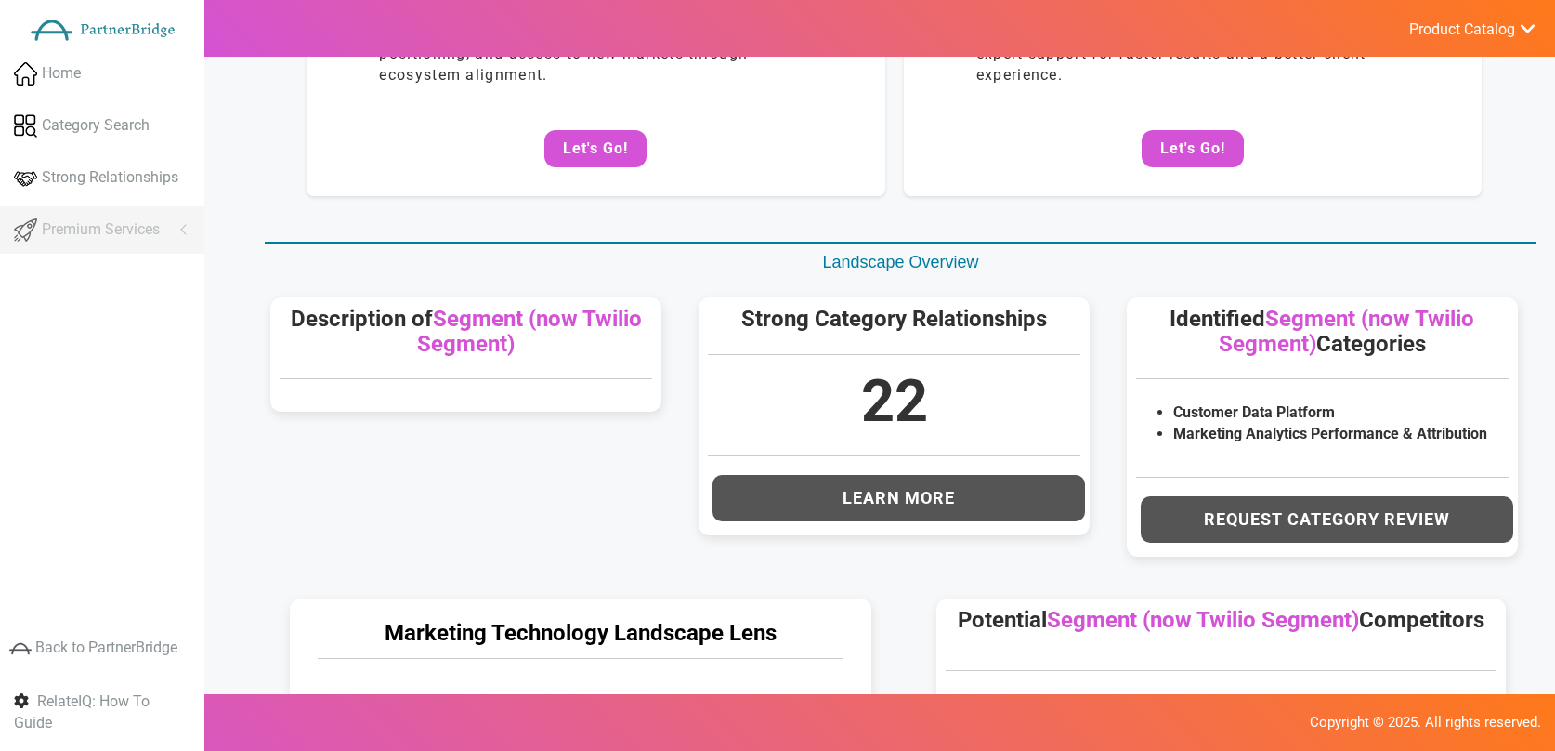
scroll to position [703, 0]
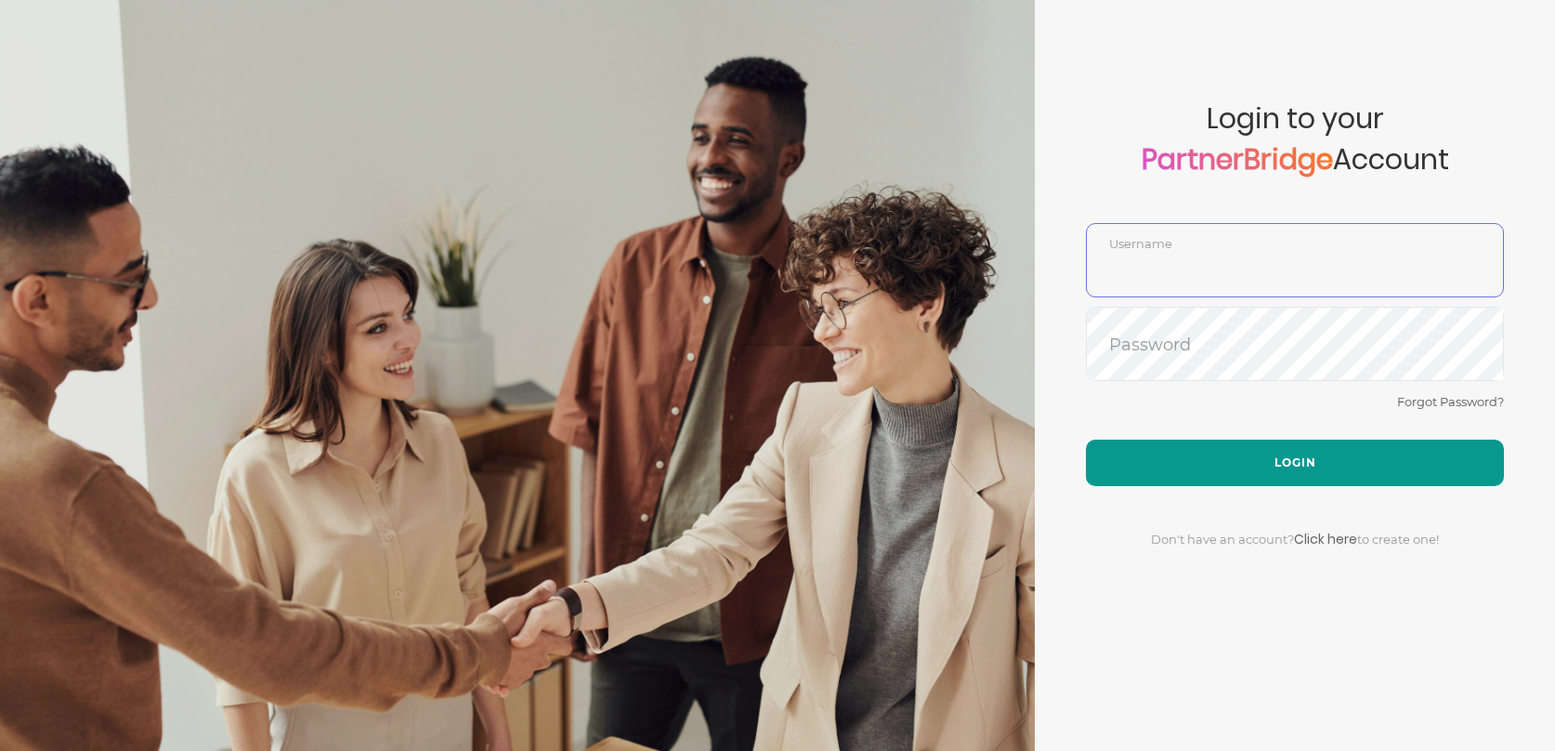
type input "DemoUser"
click at [1291, 474] on button "Login" at bounding box center [1295, 462] width 418 height 46
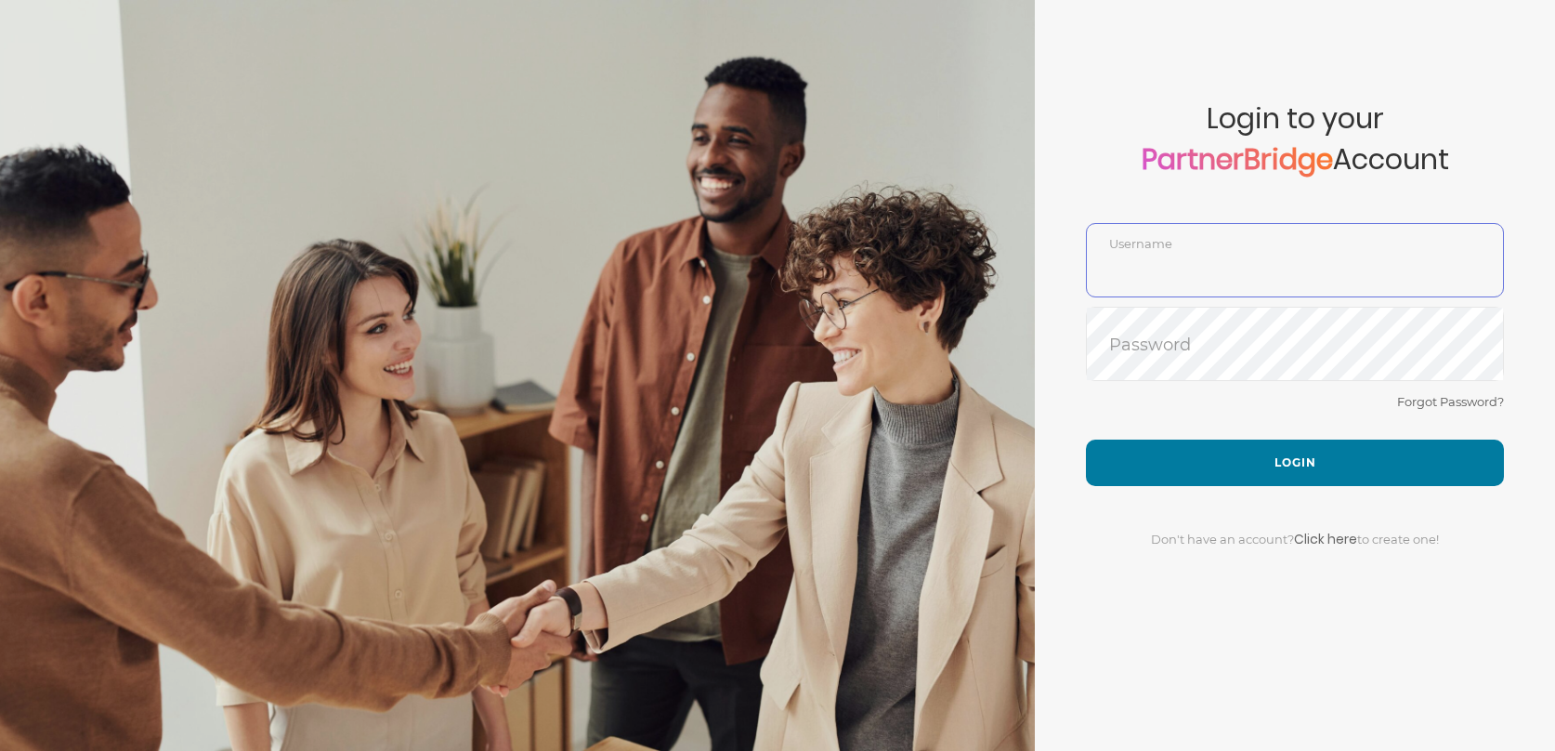
type input "DemoUser"
click at [1002, 747] on div at bounding box center [517, 375] width 1035 height 751
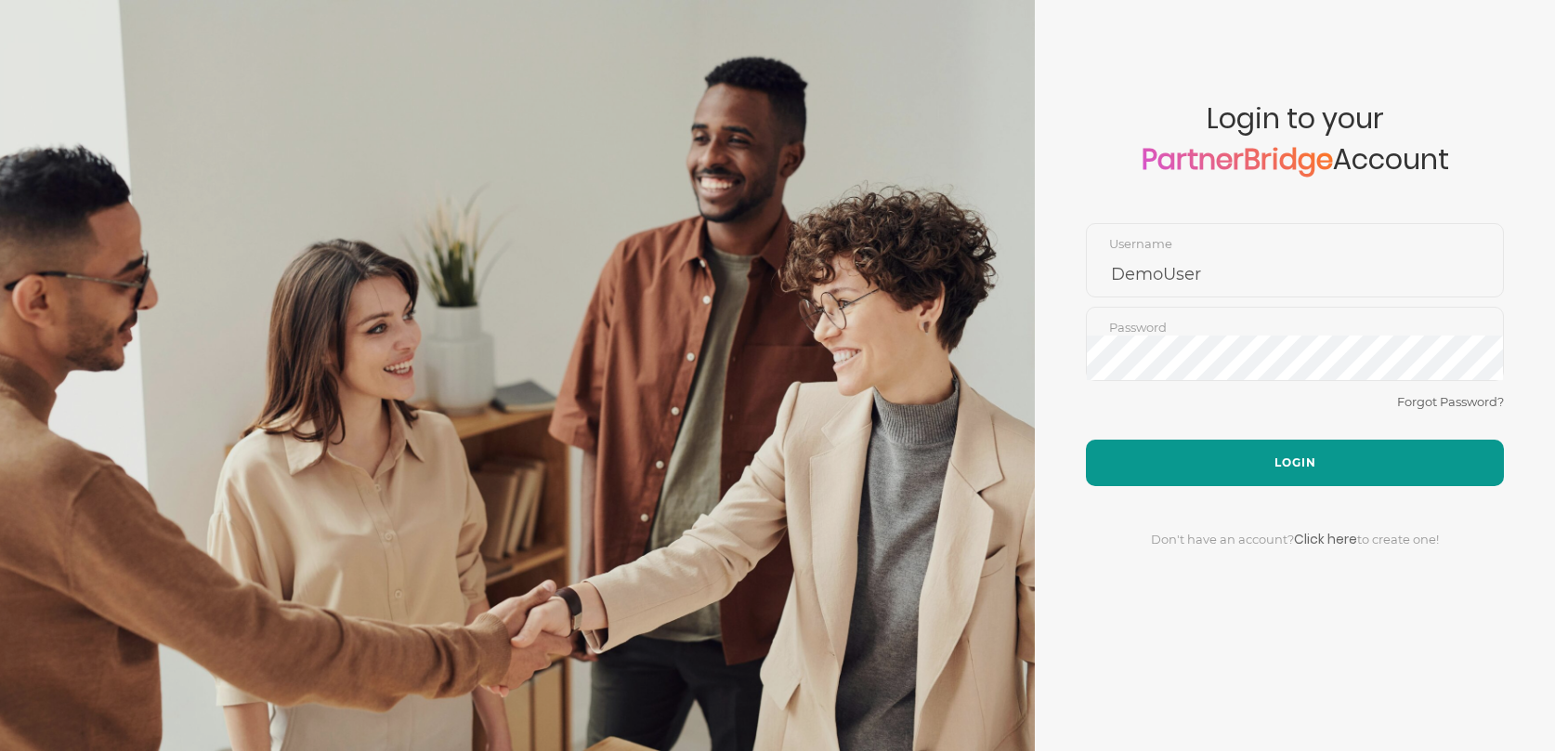
click at [1269, 481] on button "Login" at bounding box center [1295, 462] width 418 height 46
type input "DemoUser"
click at [1317, 448] on button "Login" at bounding box center [1295, 462] width 418 height 46
type input "DemoUser"
click at [1260, 452] on button "Login" at bounding box center [1295, 462] width 418 height 46
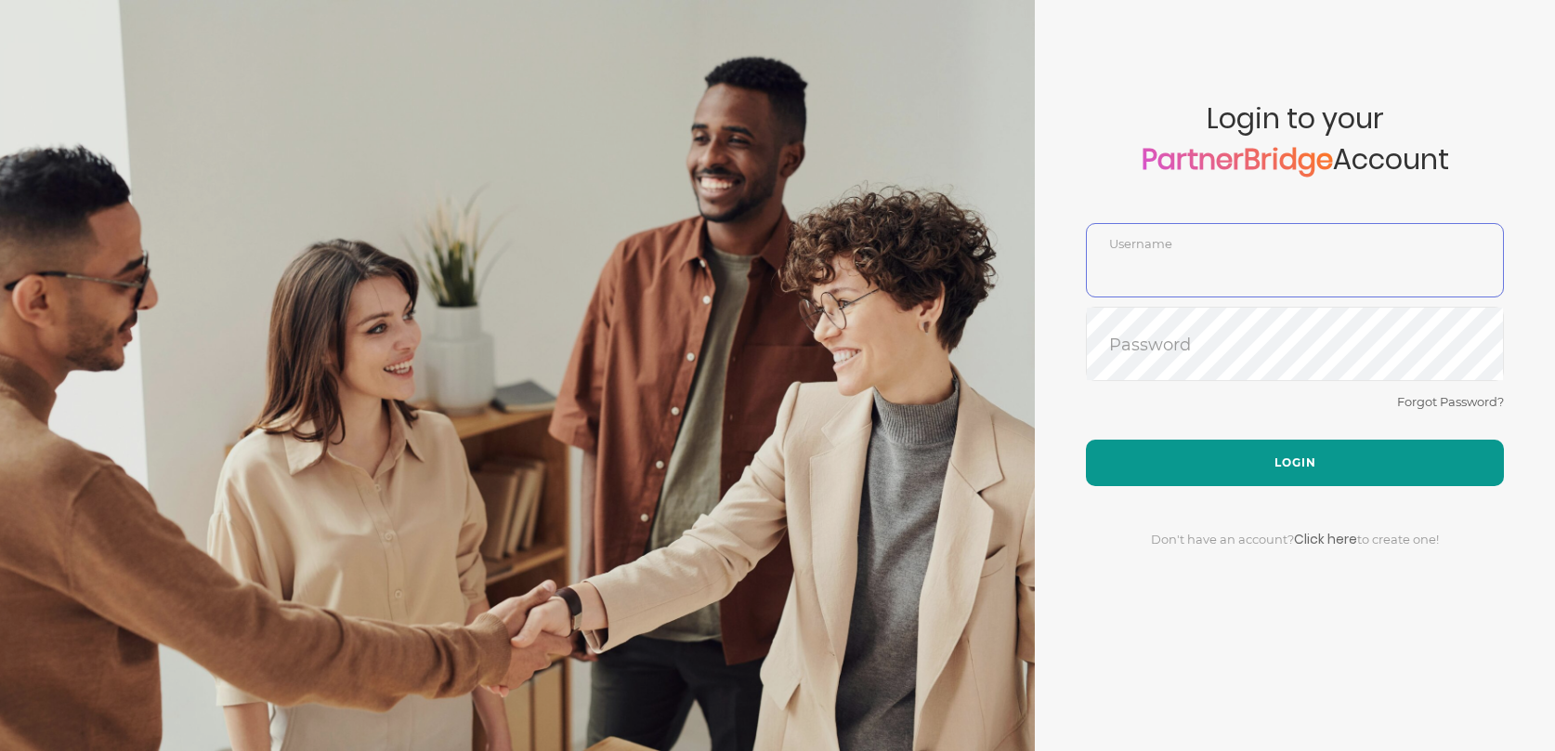
type input "DemoUser"
click at [1289, 466] on button "Login" at bounding box center [1295, 462] width 418 height 46
type input "DemoUser"
click at [1312, 451] on button "Login" at bounding box center [1295, 462] width 418 height 46
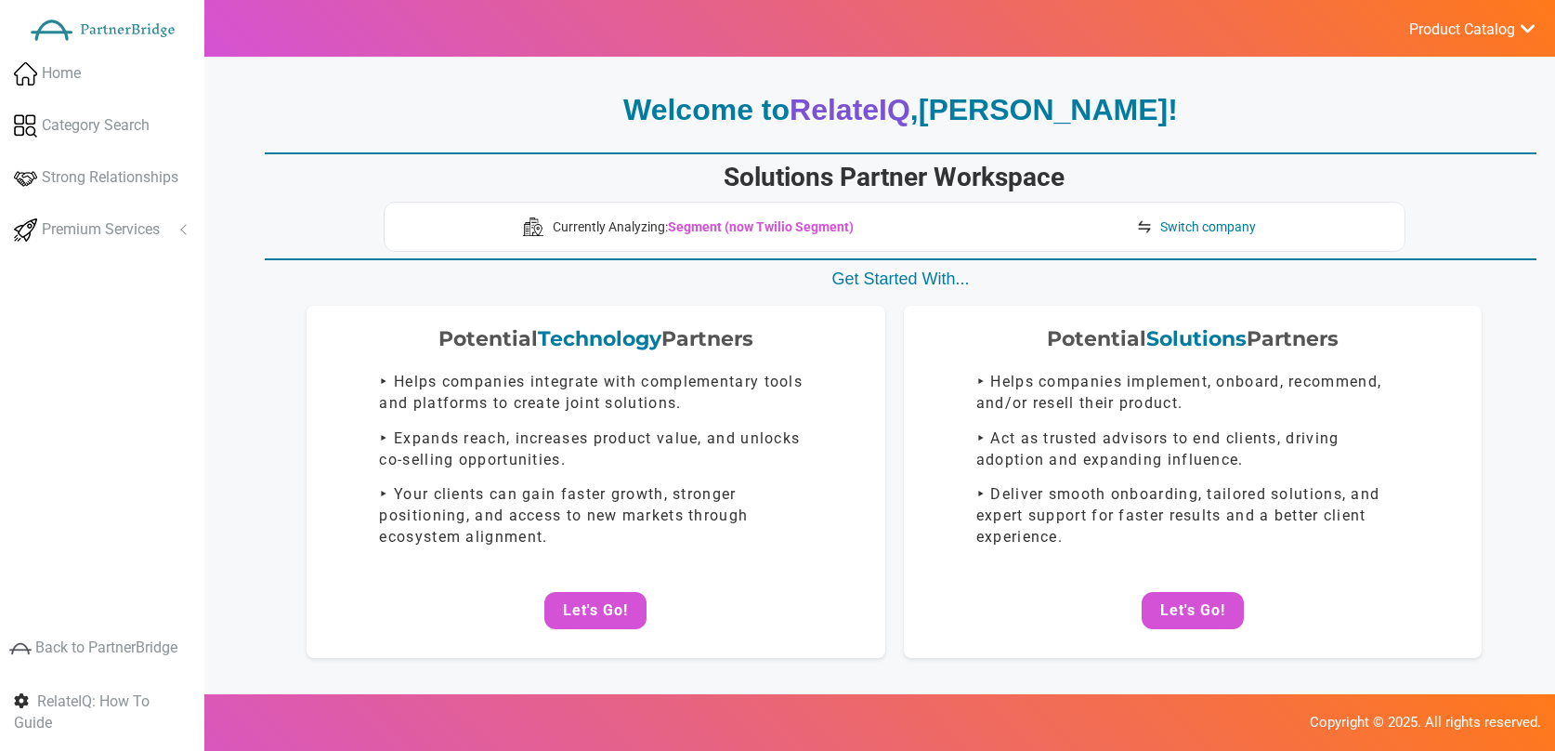
click at [1186, 207] on div "Currently Analyzing: Segment (now Twilio Segment) Switch company" at bounding box center [895, 227] width 1022 height 50
click at [1192, 217] on span "Switch company" at bounding box center [1208, 226] width 96 height 19
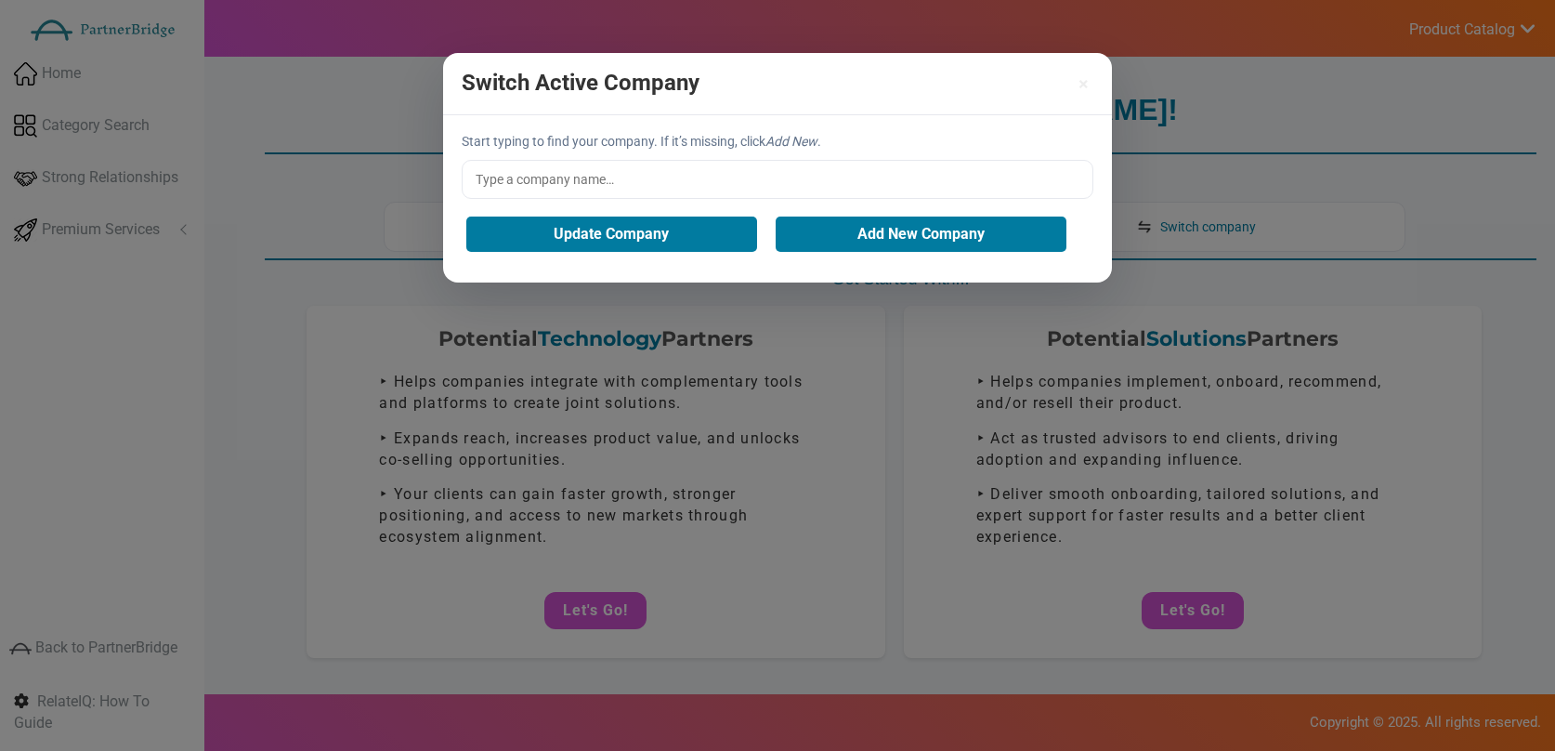
click at [624, 172] on input "text" at bounding box center [778, 179] width 632 height 39
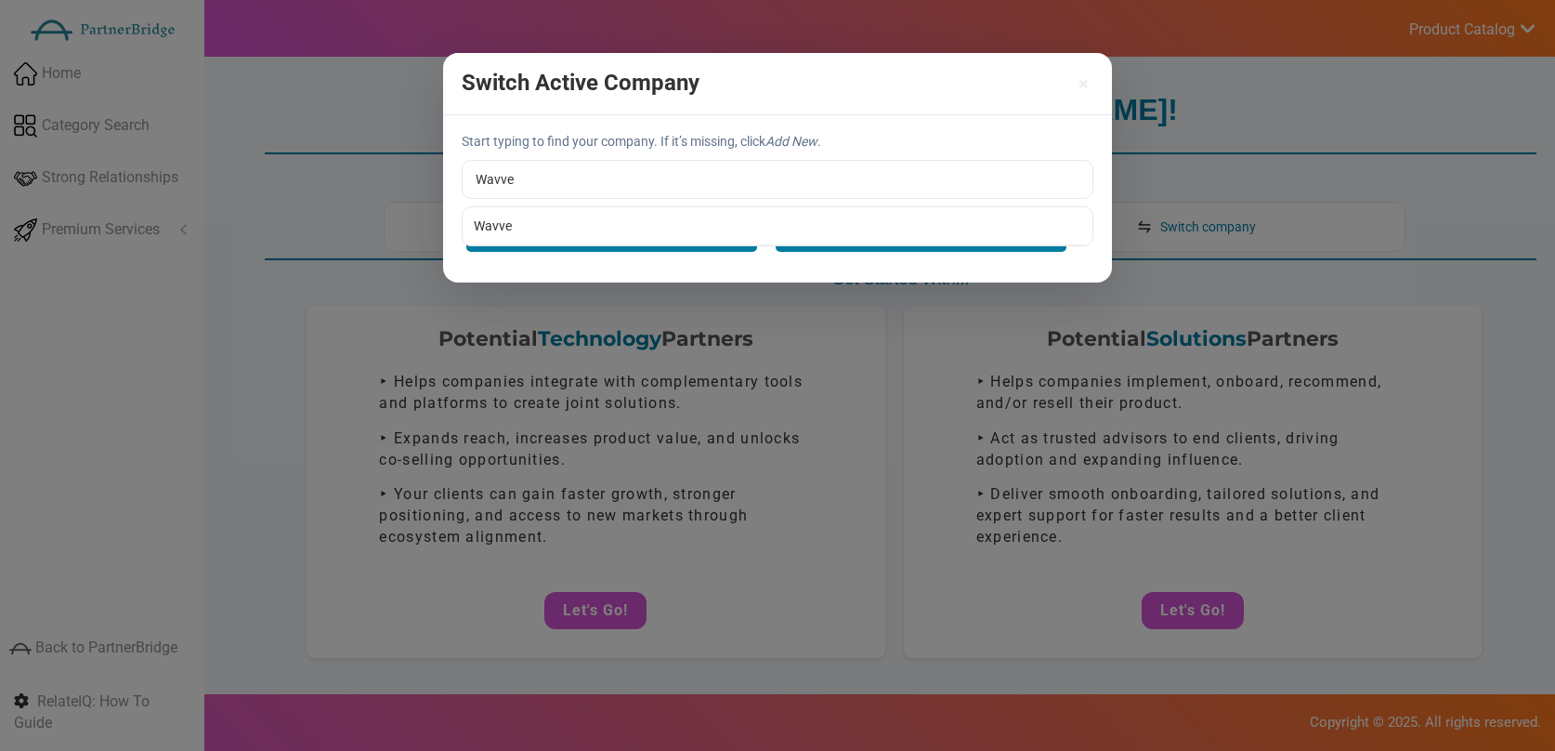
type input "Wavve"
click at [583, 206] on ul "Wavve" at bounding box center [778, 226] width 632 height 40
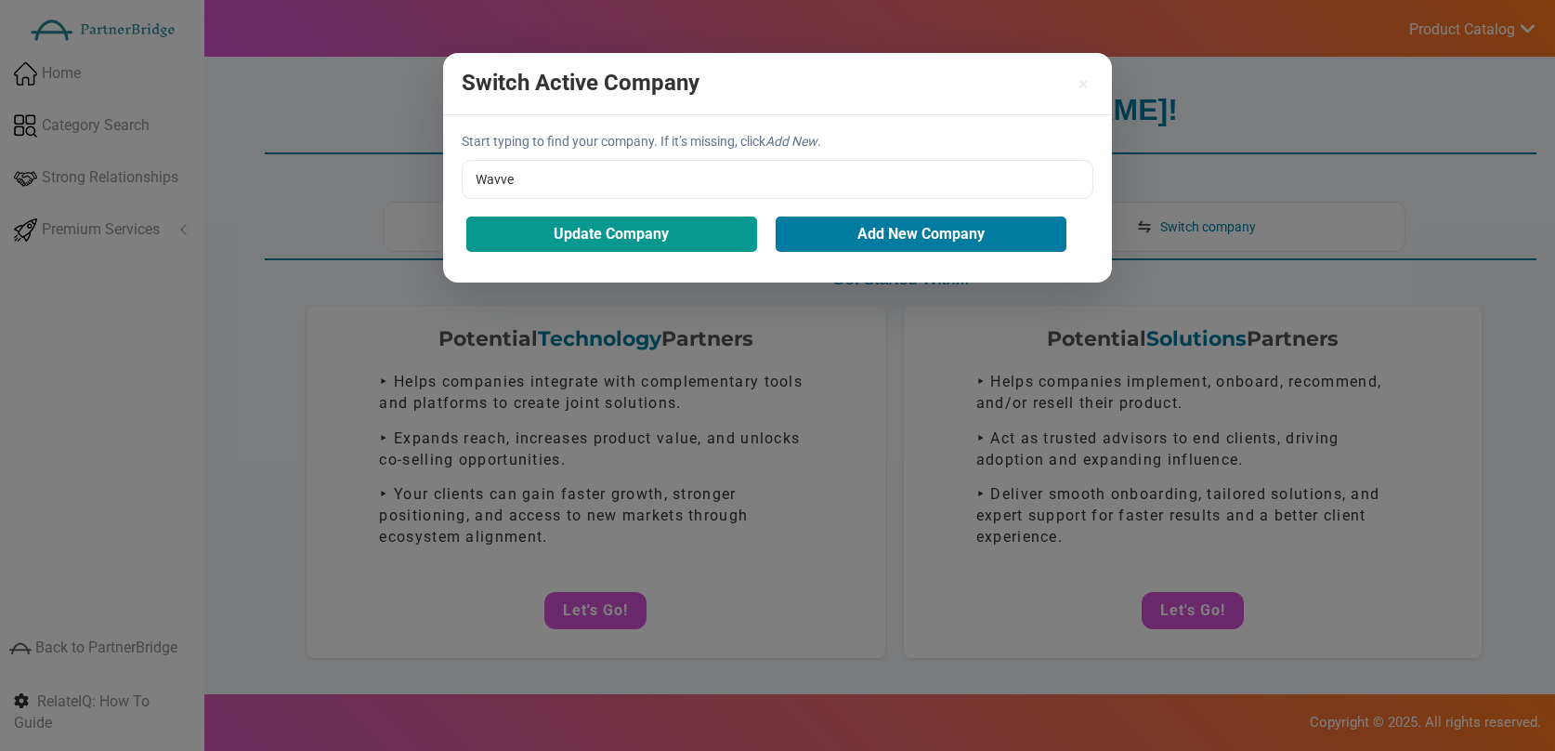
click at [594, 230] on button "Update Company" at bounding box center [611, 233] width 291 height 35
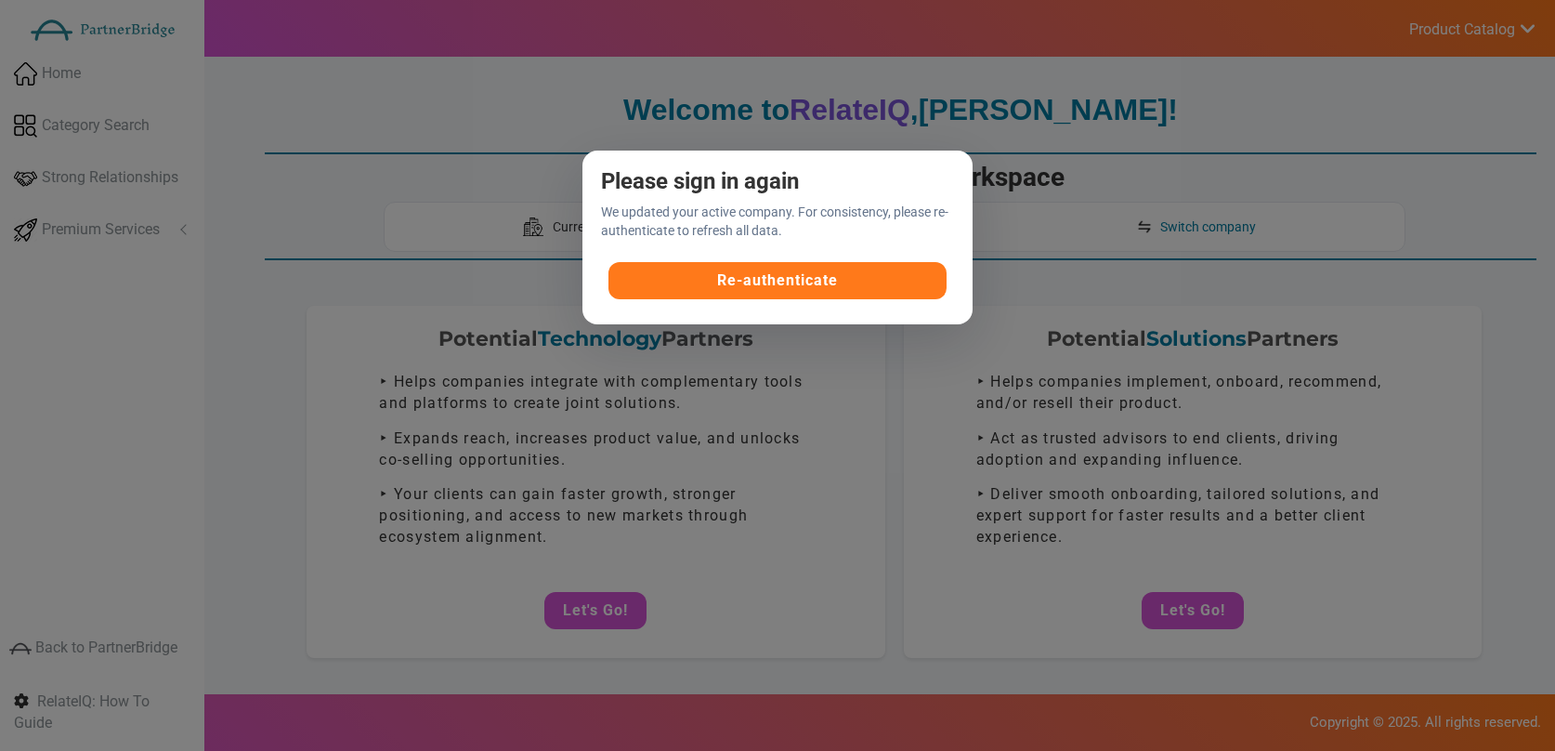
click at [846, 282] on button "Re-authenticate" at bounding box center [778, 280] width 339 height 37
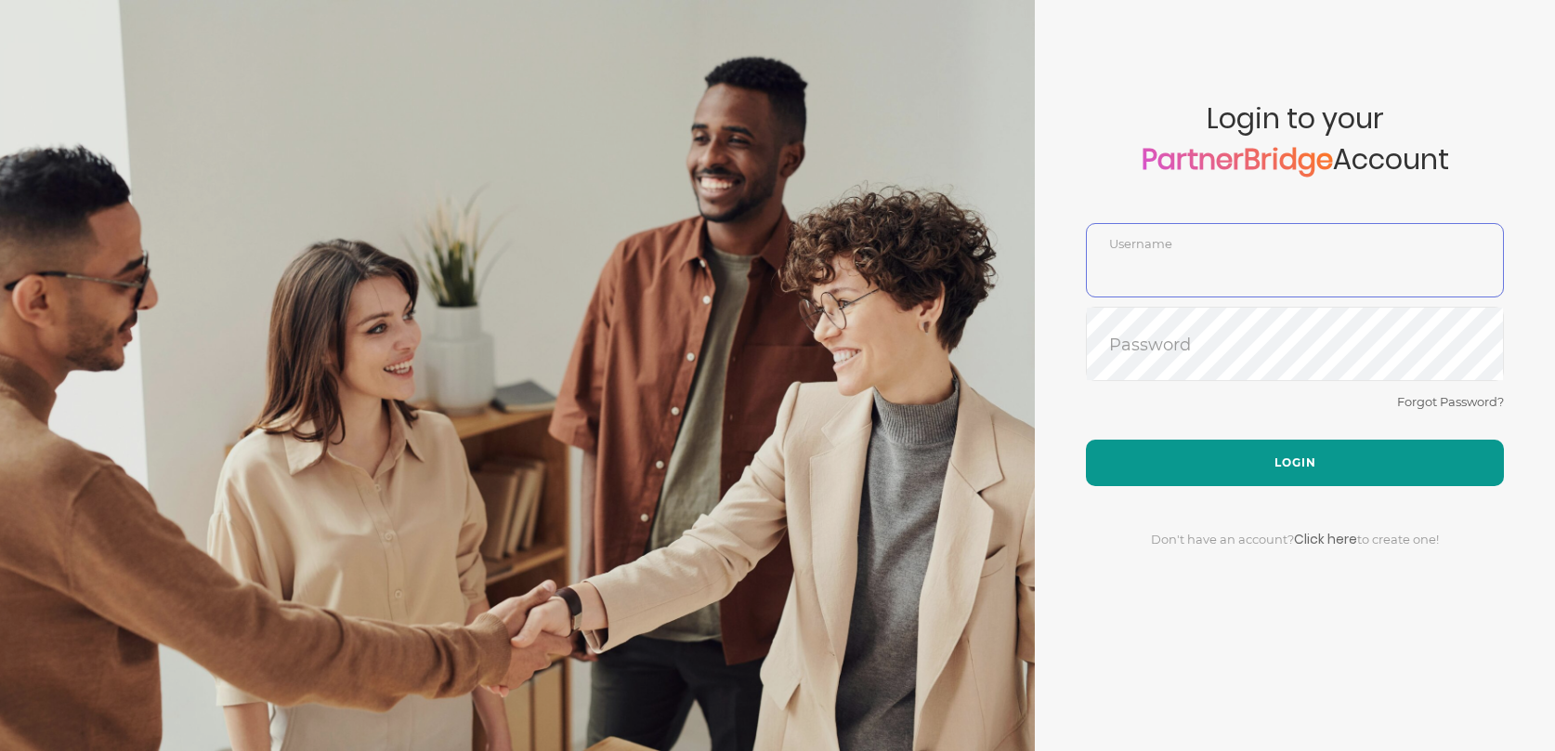
type input "DemoUser"
click at [1229, 451] on button "Login" at bounding box center [1295, 462] width 418 height 46
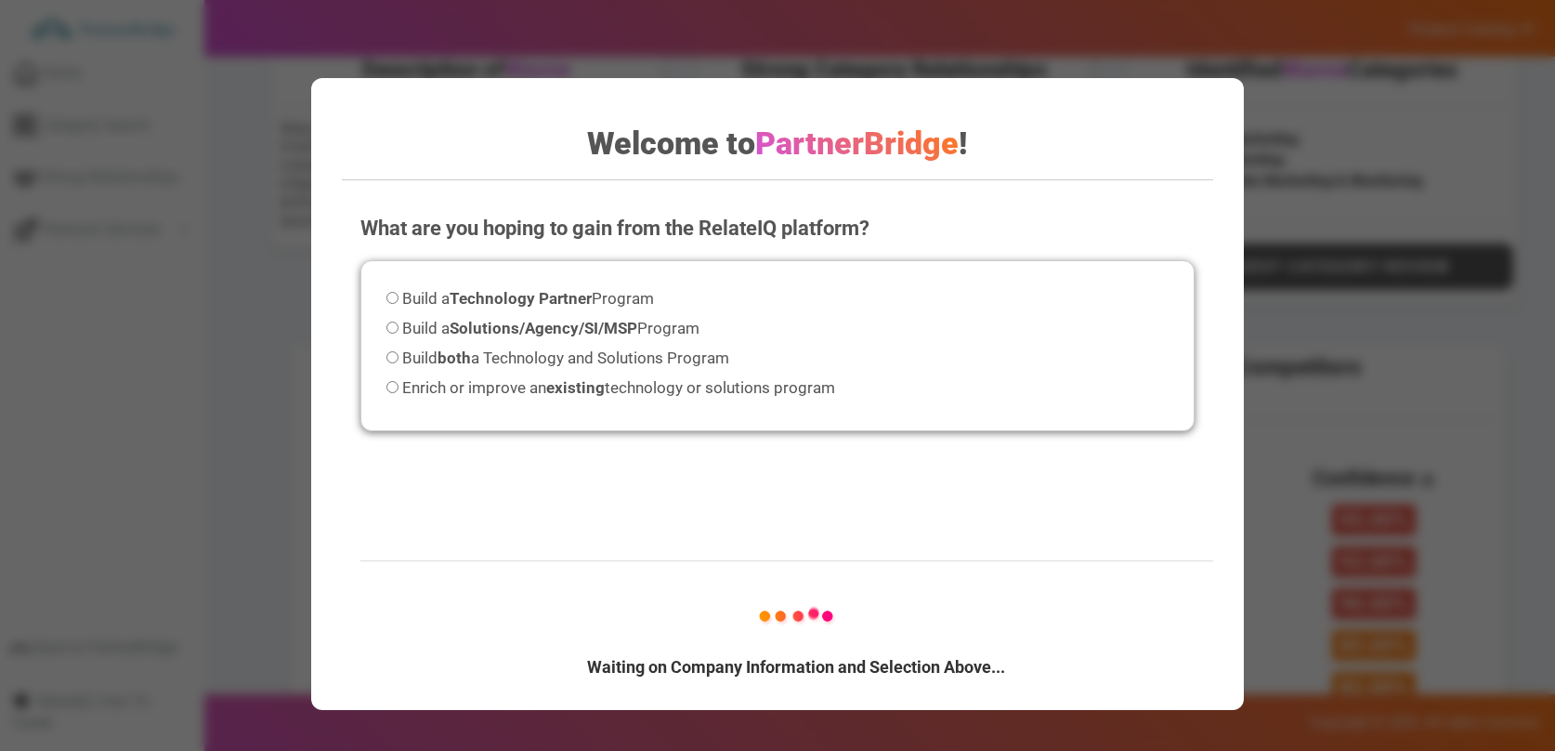
scroll to position [760, 0]
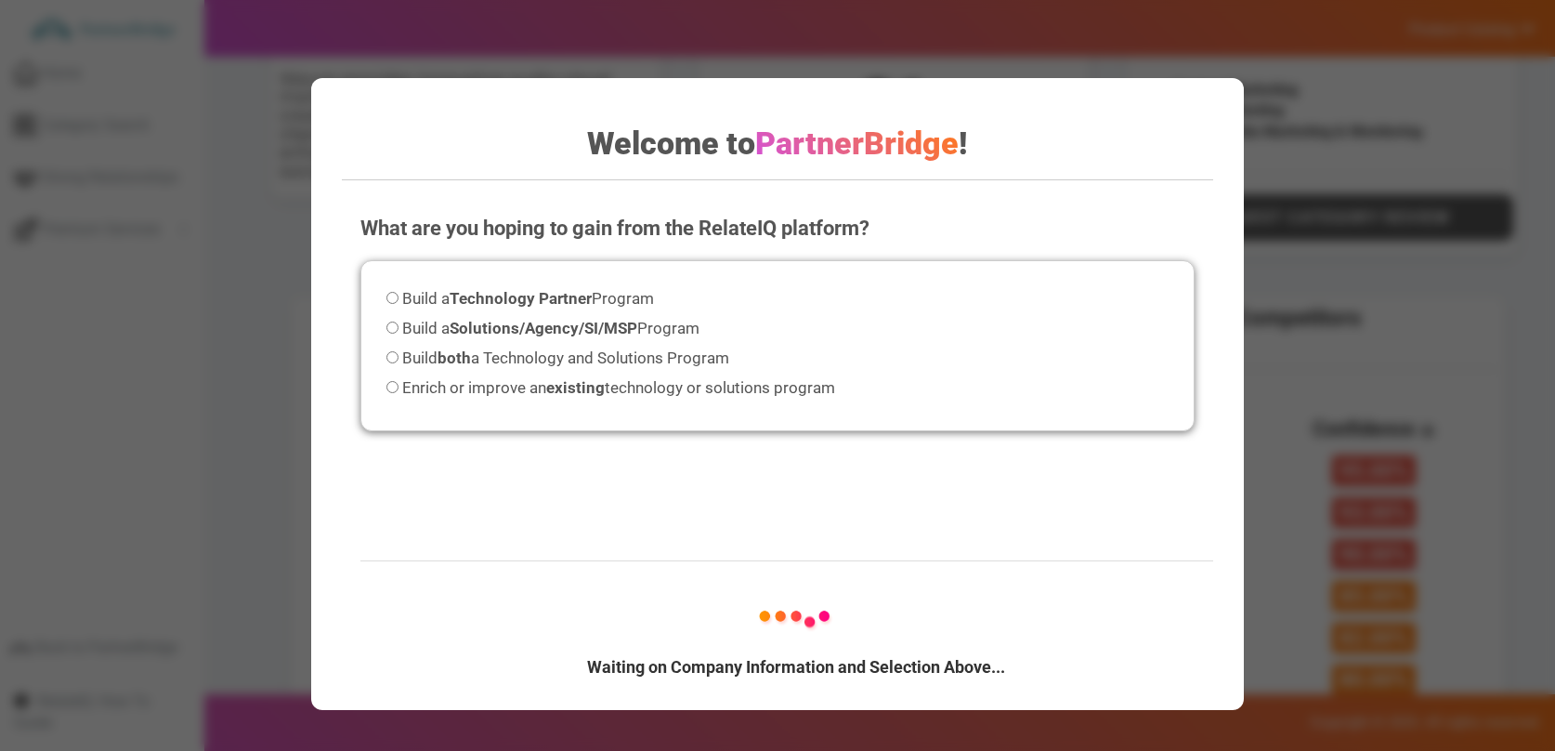
click at [532, 316] on label "Build a Solutions/Agency/SI/MSP Program" at bounding box center [543, 328] width 313 height 25
click at [544, 327] on strong "Solutions/Agency/SI/MSP" at bounding box center [544, 328] width 188 height 19
click at [399, 327] on input "Build a Solutions/Agency/SI/MSP Program" at bounding box center [393, 327] width 12 height 12
radio input "true"
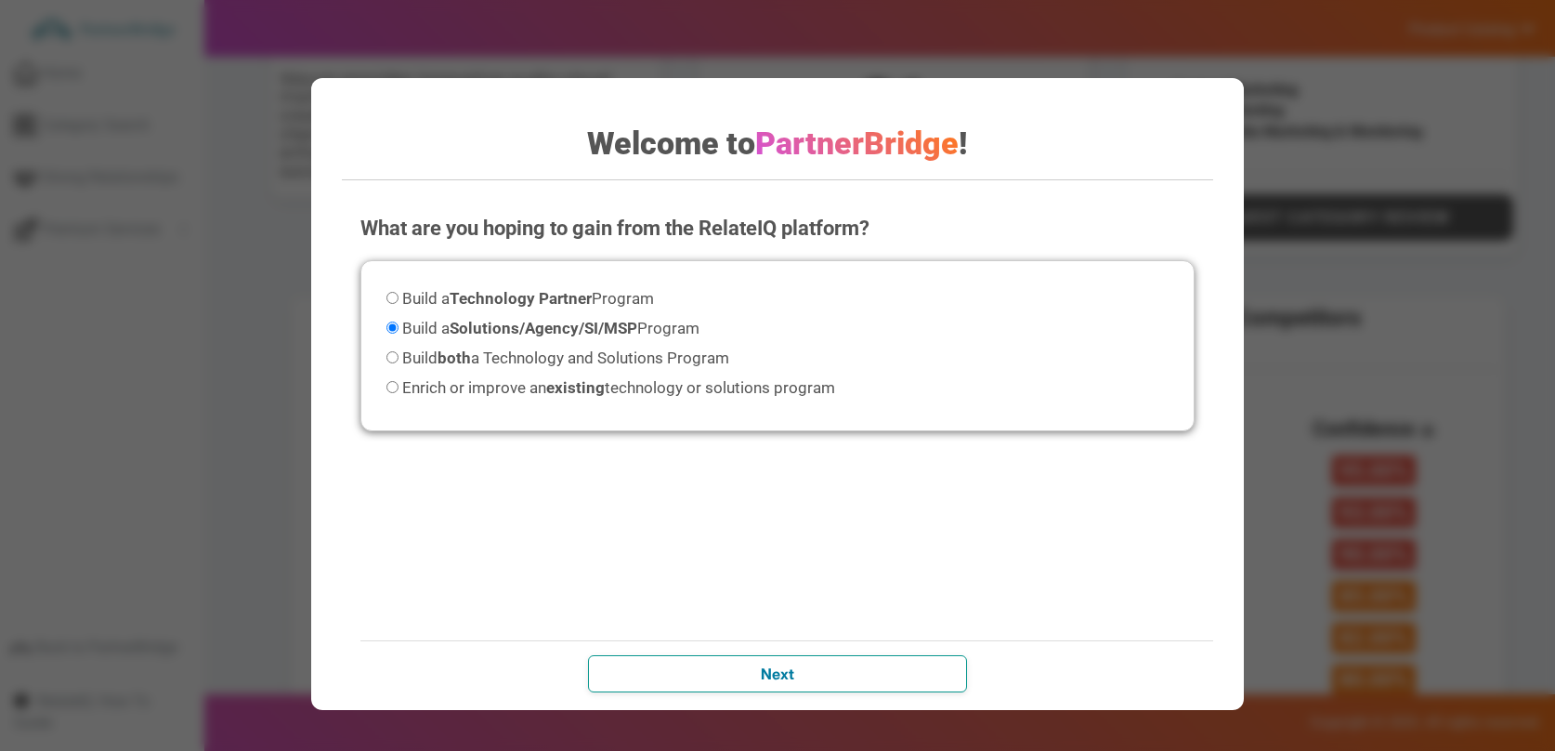
drag, startPoint x: 845, startPoint y: 681, endPoint x: 861, endPoint y: 680, distance: 15.8
click at [848, 681] on input "Next" at bounding box center [777, 673] width 379 height 37
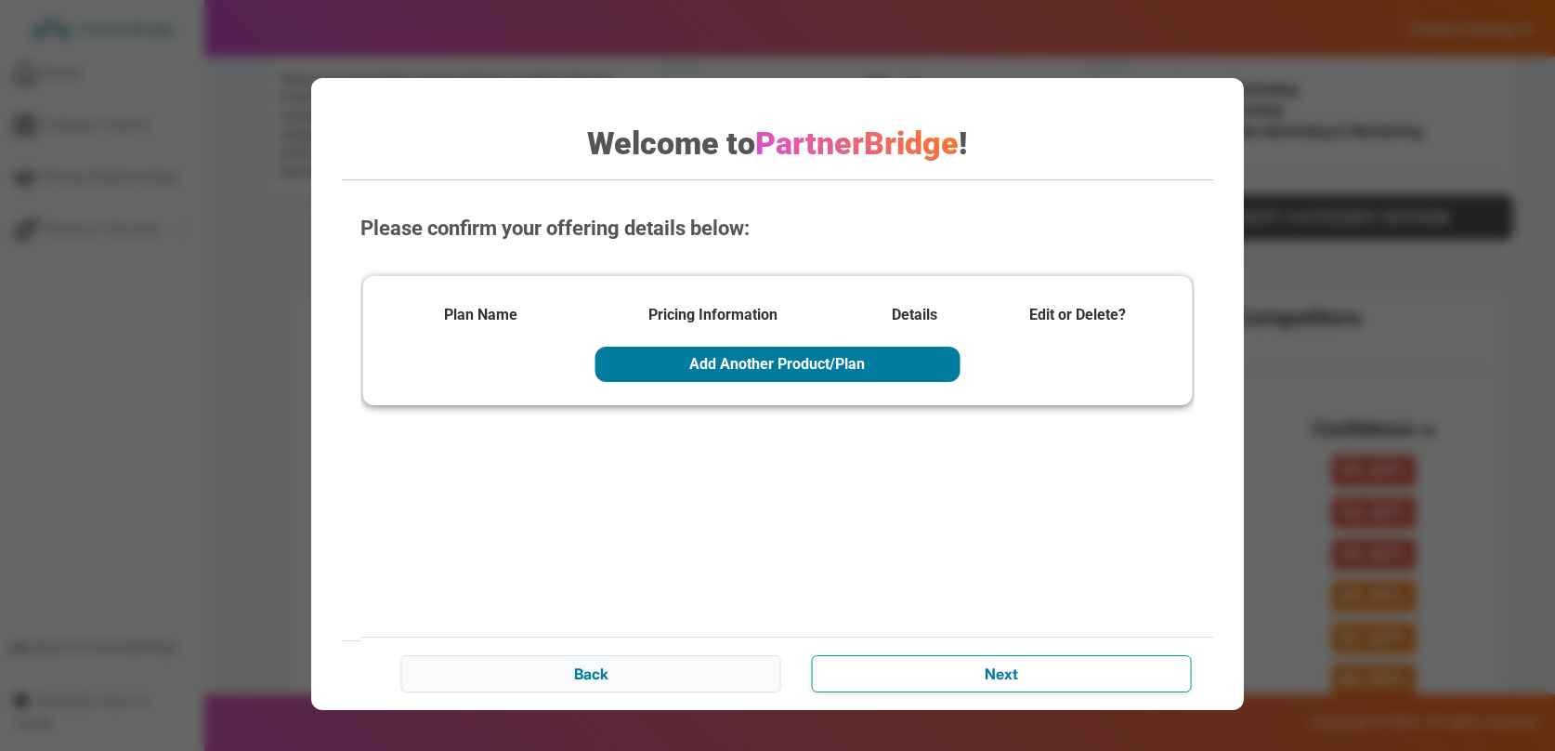
click at [1028, 664] on input "Next" at bounding box center [1001, 673] width 379 height 37
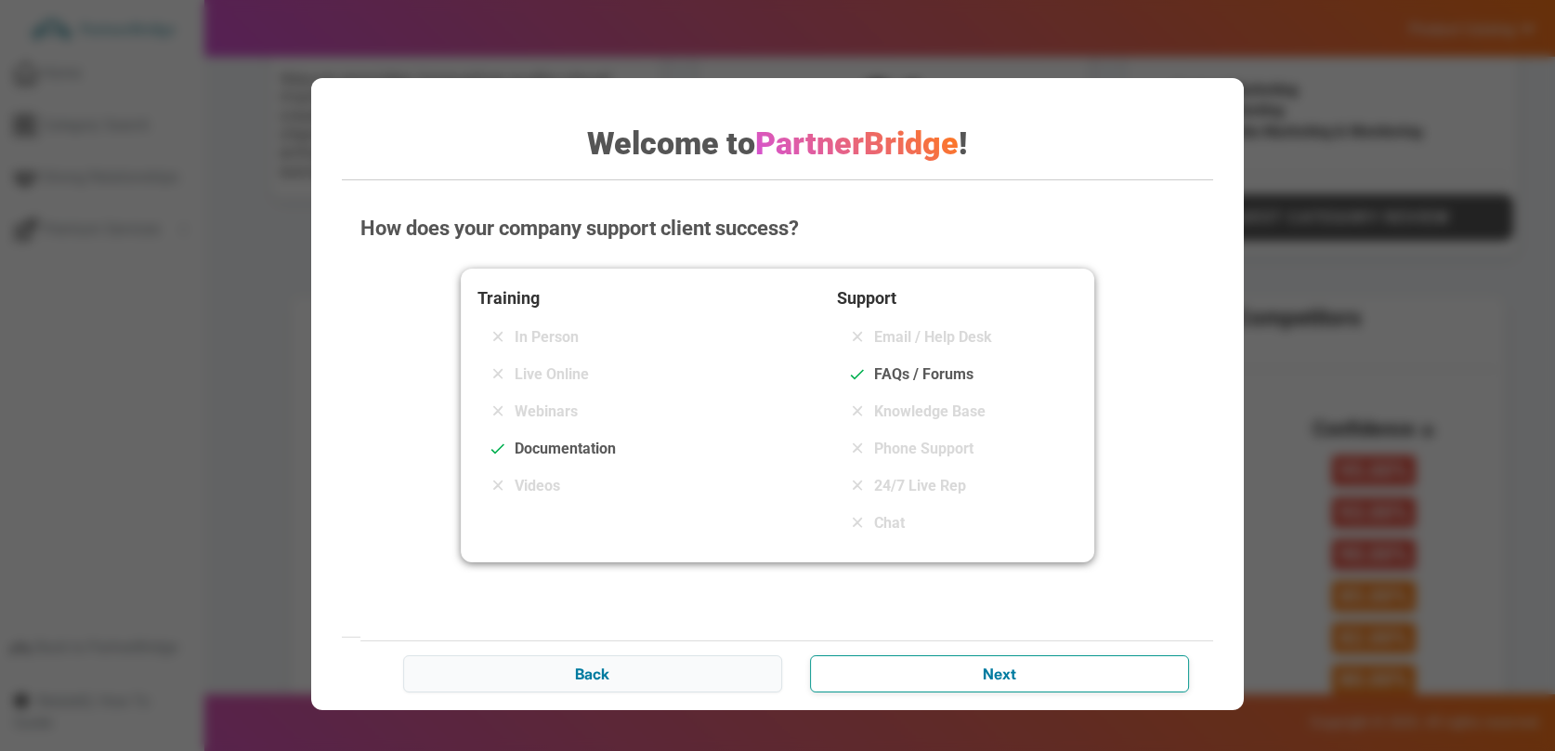
drag, startPoint x: 1045, startPoint y: 657, endPoint x: 1053, endPoint y: 672, distance: 16.6
click at [1048, 662] on input "Next" at bounding box center [999, 673] width 379 height 37
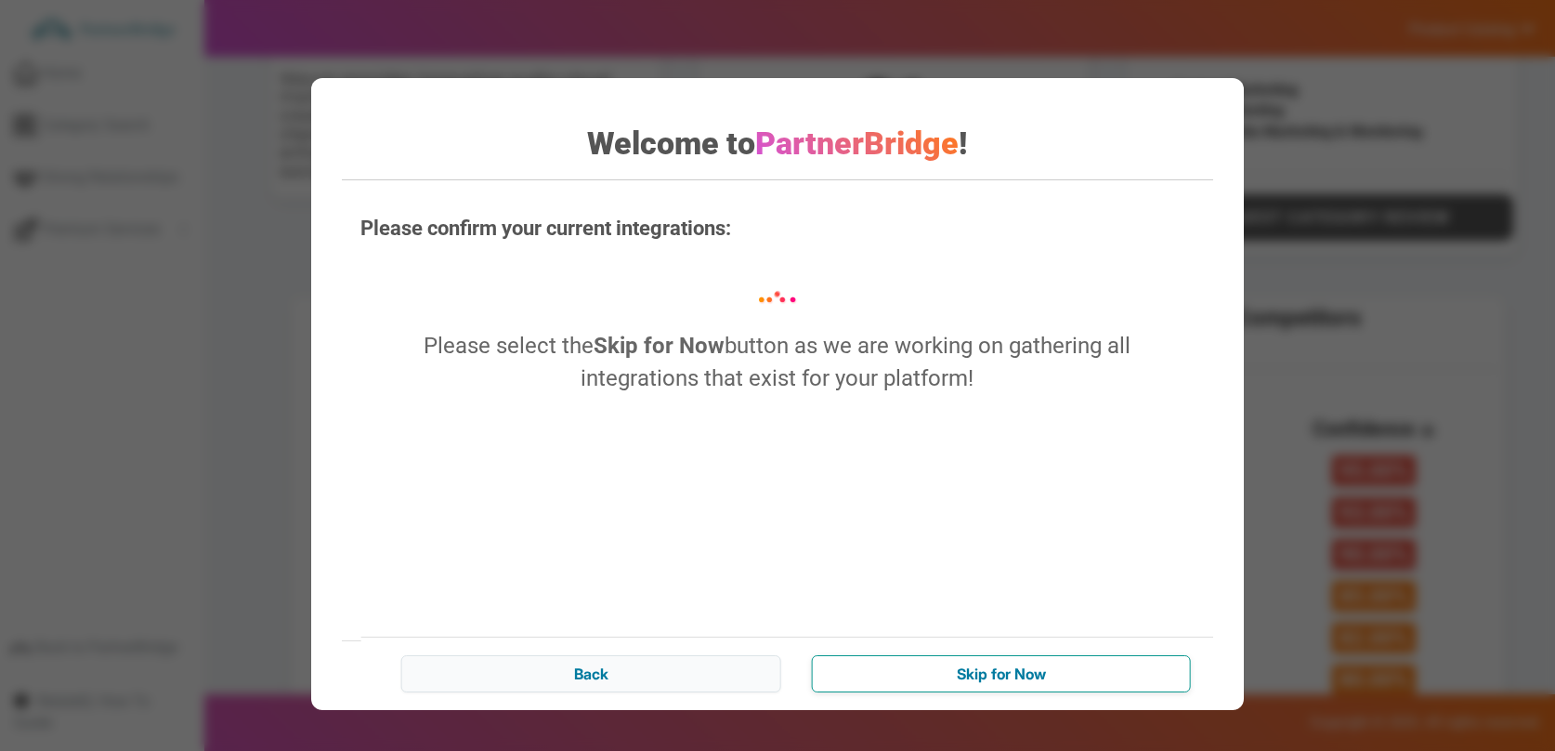
drag, startPoint x: 1053, startPoint y: 661, endPoint x: 1067, endPoint y: 639, distance: 25.5
click at [1055, 660] on input "Skip for Now" at bounding box center [1001, 673] width 379 height 37
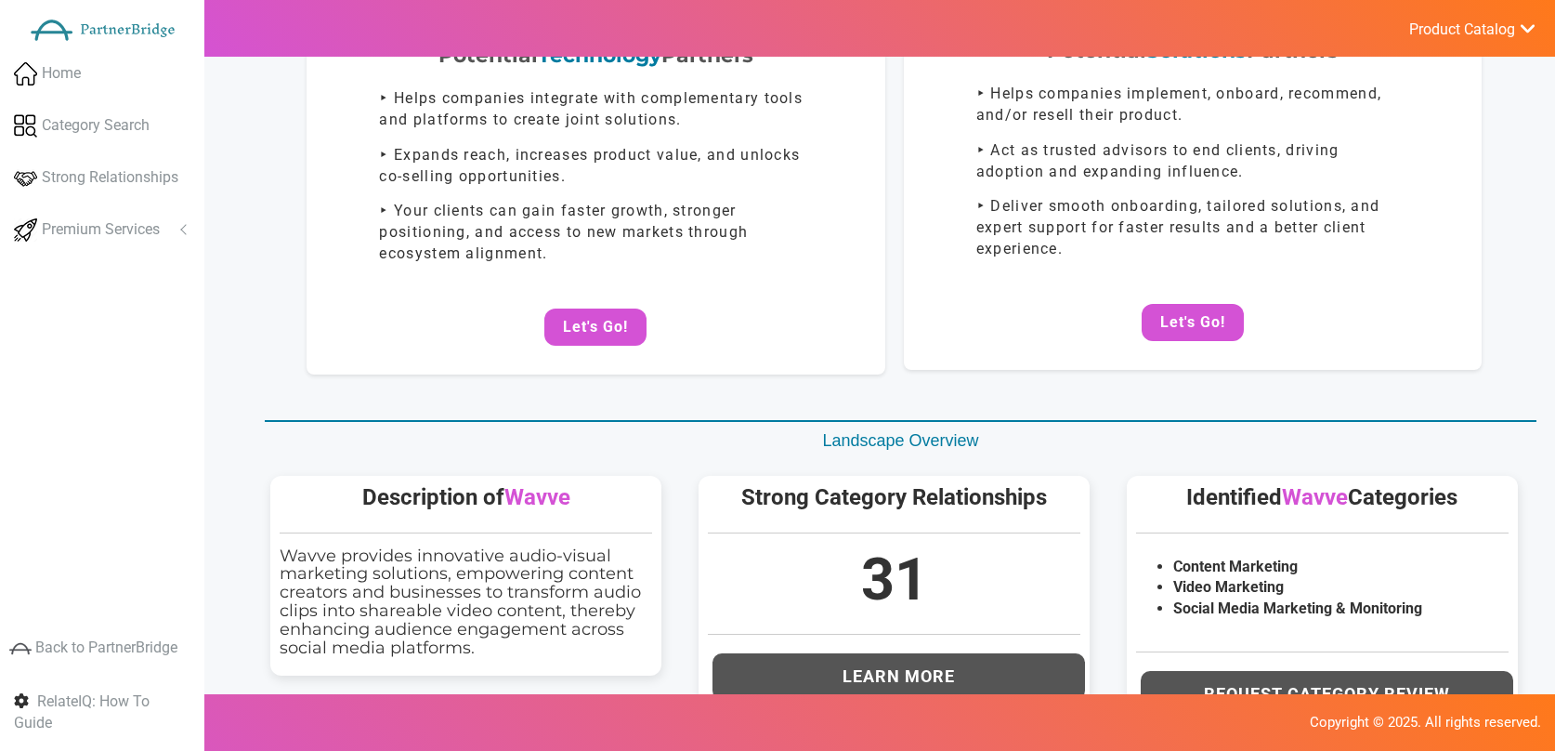
scroll to position [0, 0]
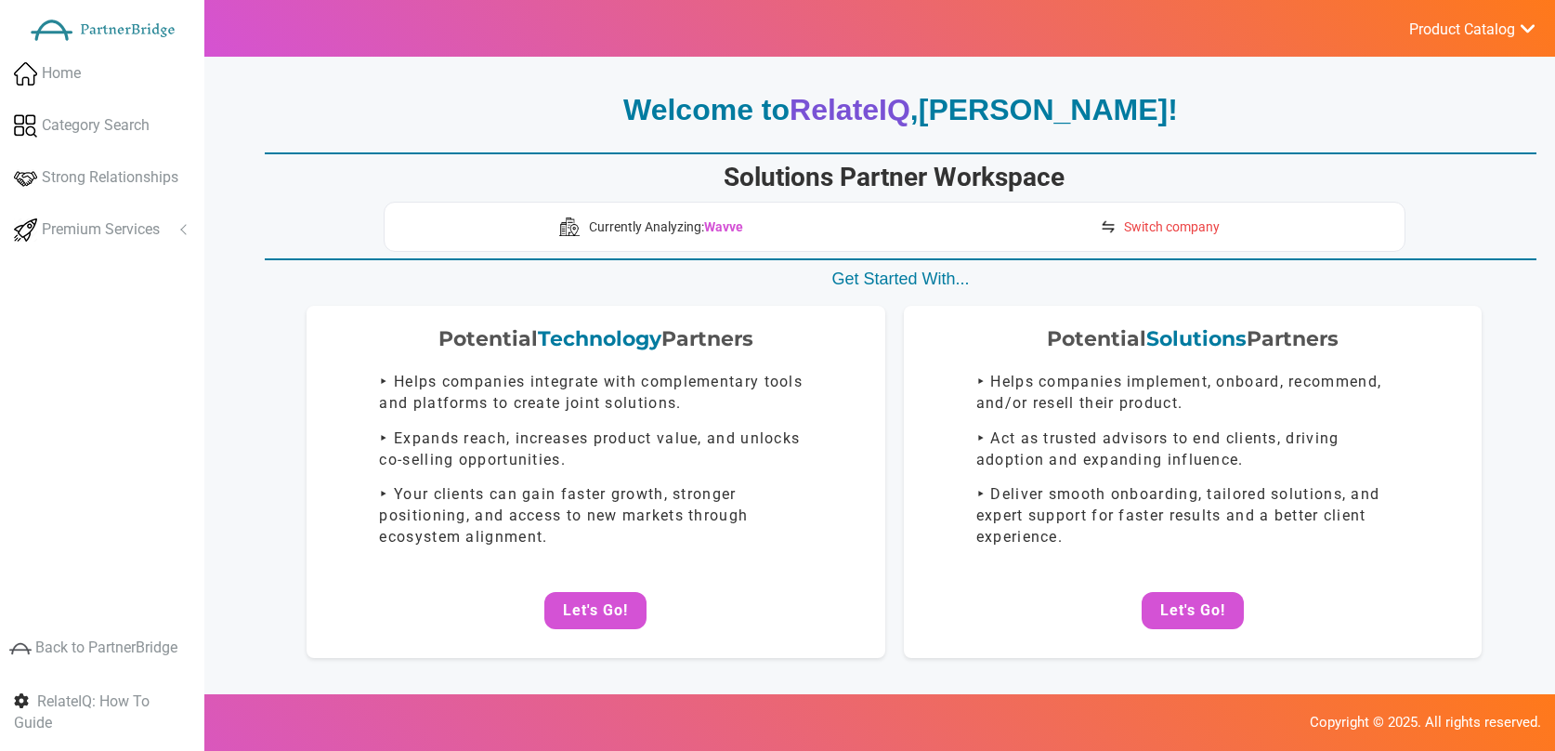
click at [1122, 228] on link "Switch company" at bounding box center [1160, 227] width 138 height 30
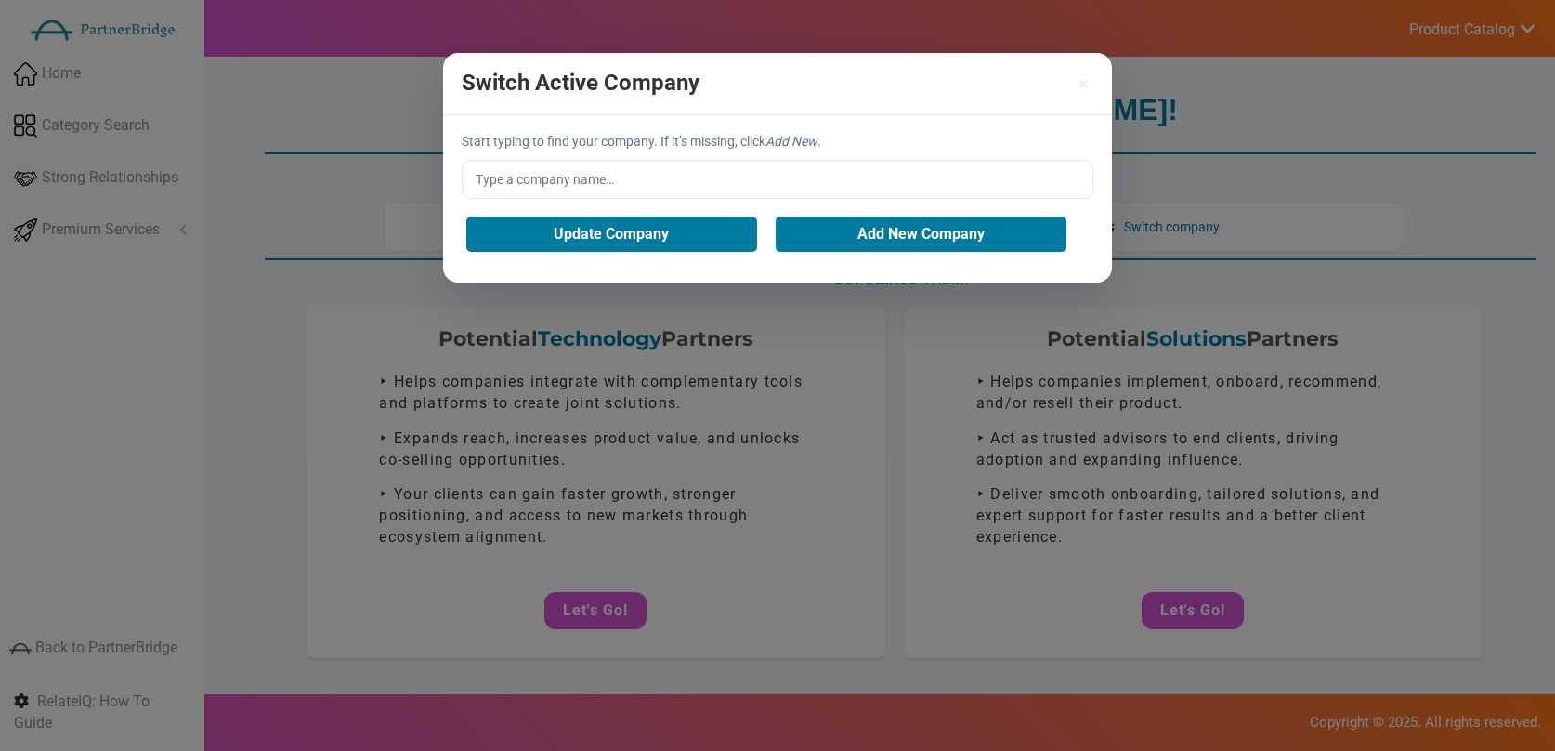
click at [821, 186] on input "text" at bounding box center [778, 179] width 632 height 39
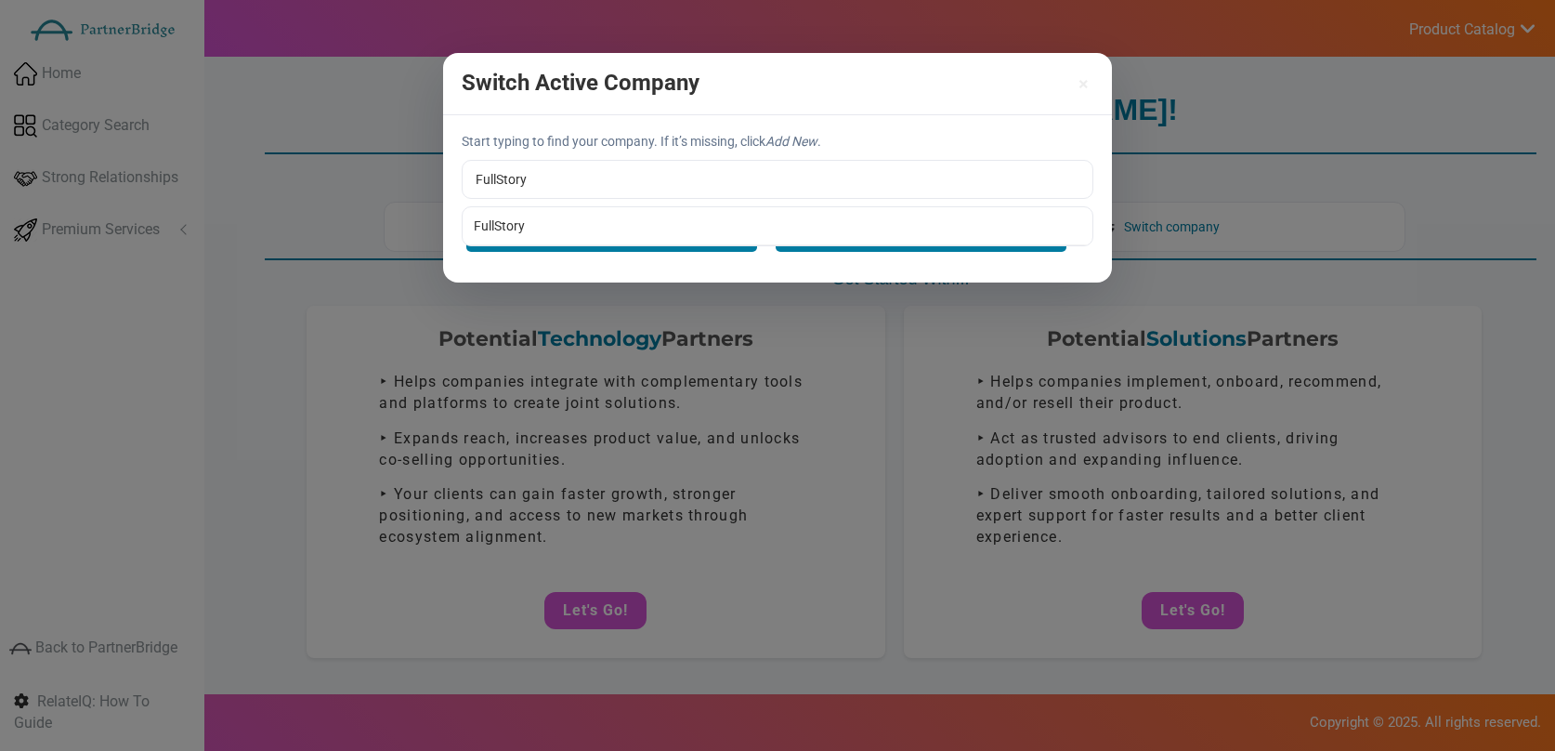
type input "FullStory"
drag, startPoint x: 639, startPoint y: 216, endPoint x: 637, endPoint y: 229, distance: 13.1
click at [639, 216] on div "Start typing to find your company. If it’s missing, click Add New . FullStory F…" at bounding box center [777, 198] width 669 height 167
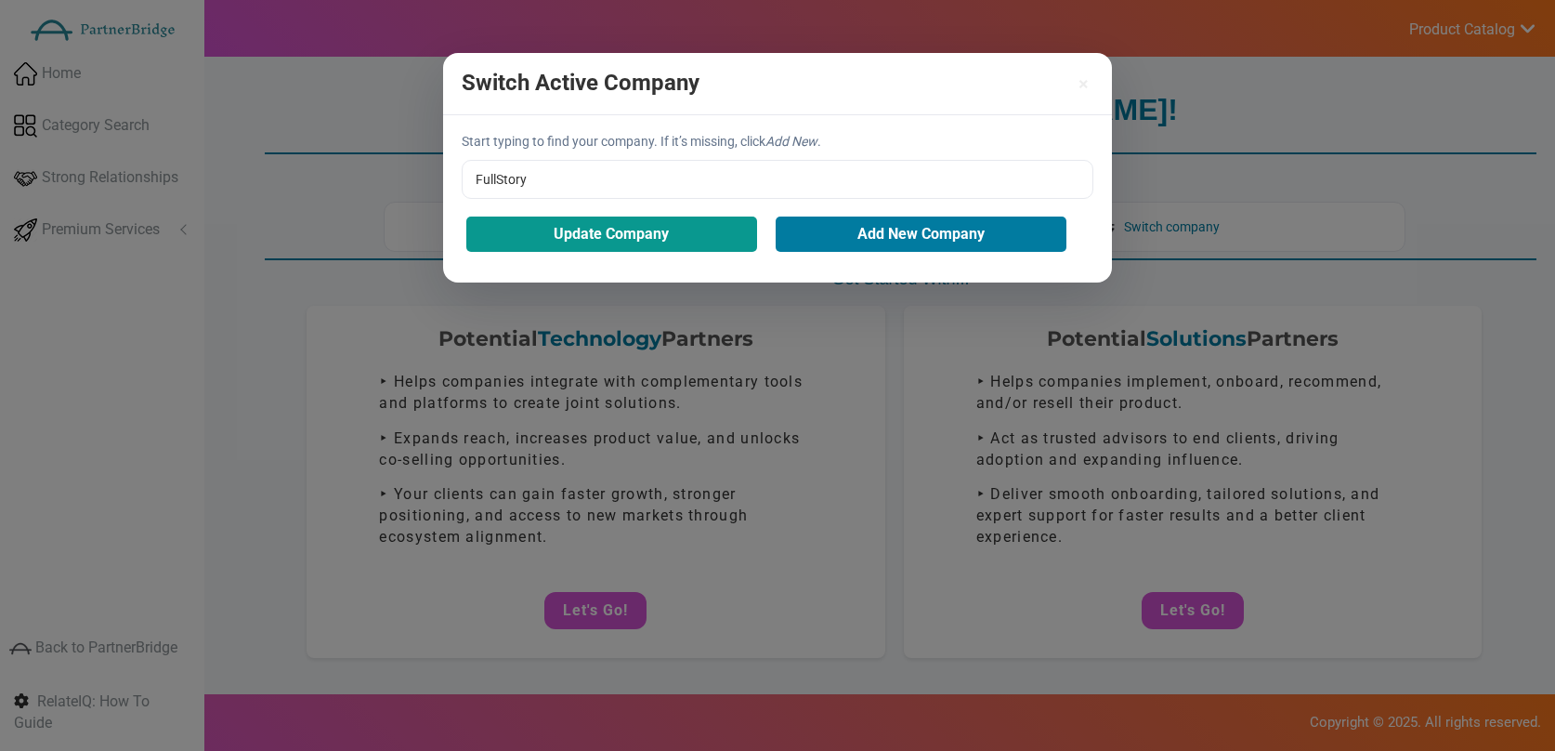
click at [637, 229] on button "Update Company" at bounding box center [611, 233] width 291 height 35
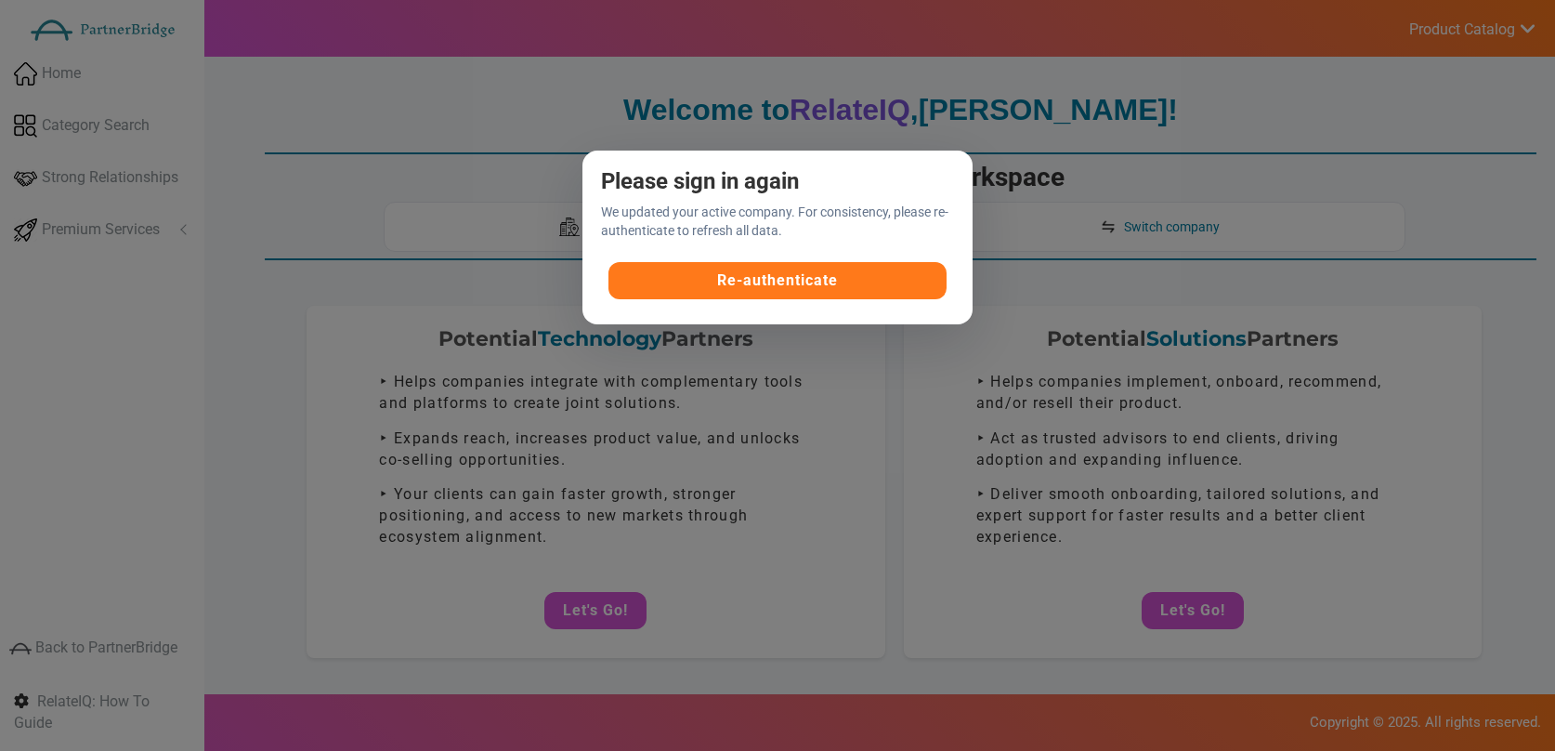
click at [809, 291] on button "Re-authenticate" at bounding box center [778, 280] width 339 height 37
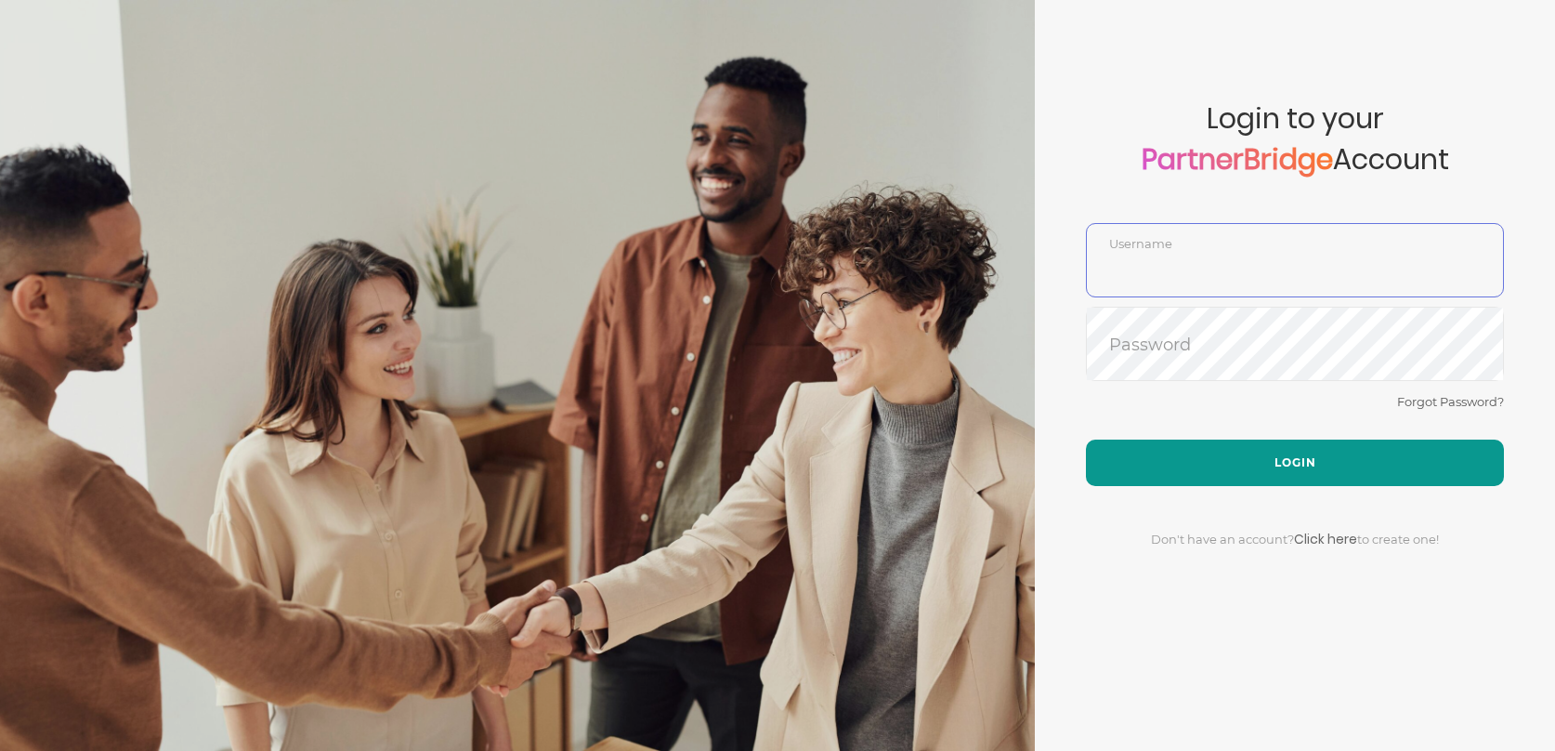
type input "DemoUser"
click at [1297, 464] on button "Login" at bounding box center [1295, 462] width 418 height 46
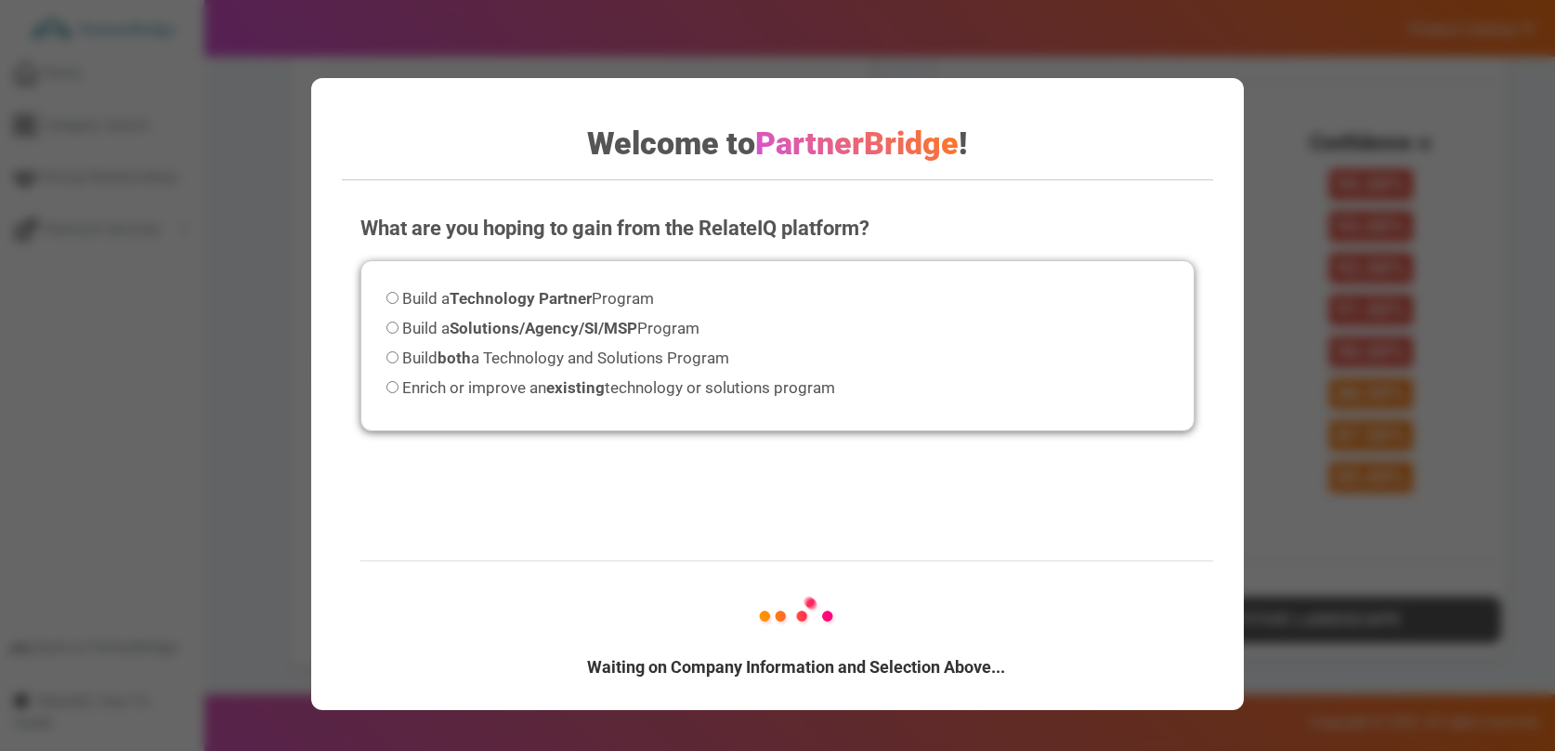
scroll to position [1035, 0]
click at [404, 375] on label "Enrich or improve an existing technology or solutions program" at bounding box center [611, 387] width 449 height 25
click at [399, 381] on input "Enrich or improve an existing technology or solutions program" at bounding box center [393, 387] width 12 height 12
radio input "true"
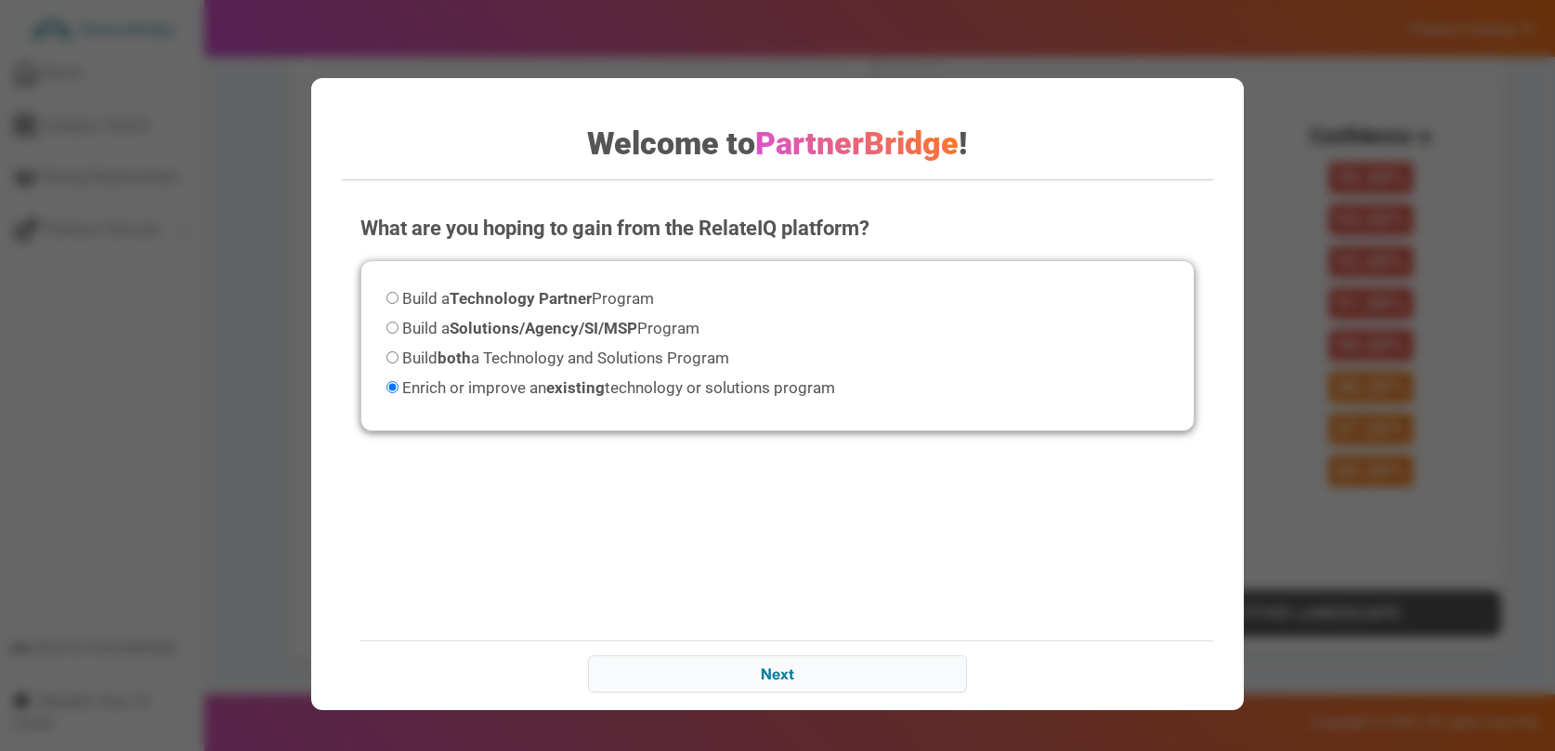
drag, startPoint x: 826, startPoint y: 618, endPoint x: 858, endPoint y: 632, distance: 35.4
click at [843, 624] on div "What are you hoping to gain from the RelateIQ platform? Please select an option…" at bounding box center [777, 450] width 871 height 511
click at [924, 695] on div "Waiting on Company Information and Selection Above... Next" at bounding box center [795, 673] width 871 height 66
click at [924, 691] on input "Next" at bounding box center [777, 673] width 379 height 37
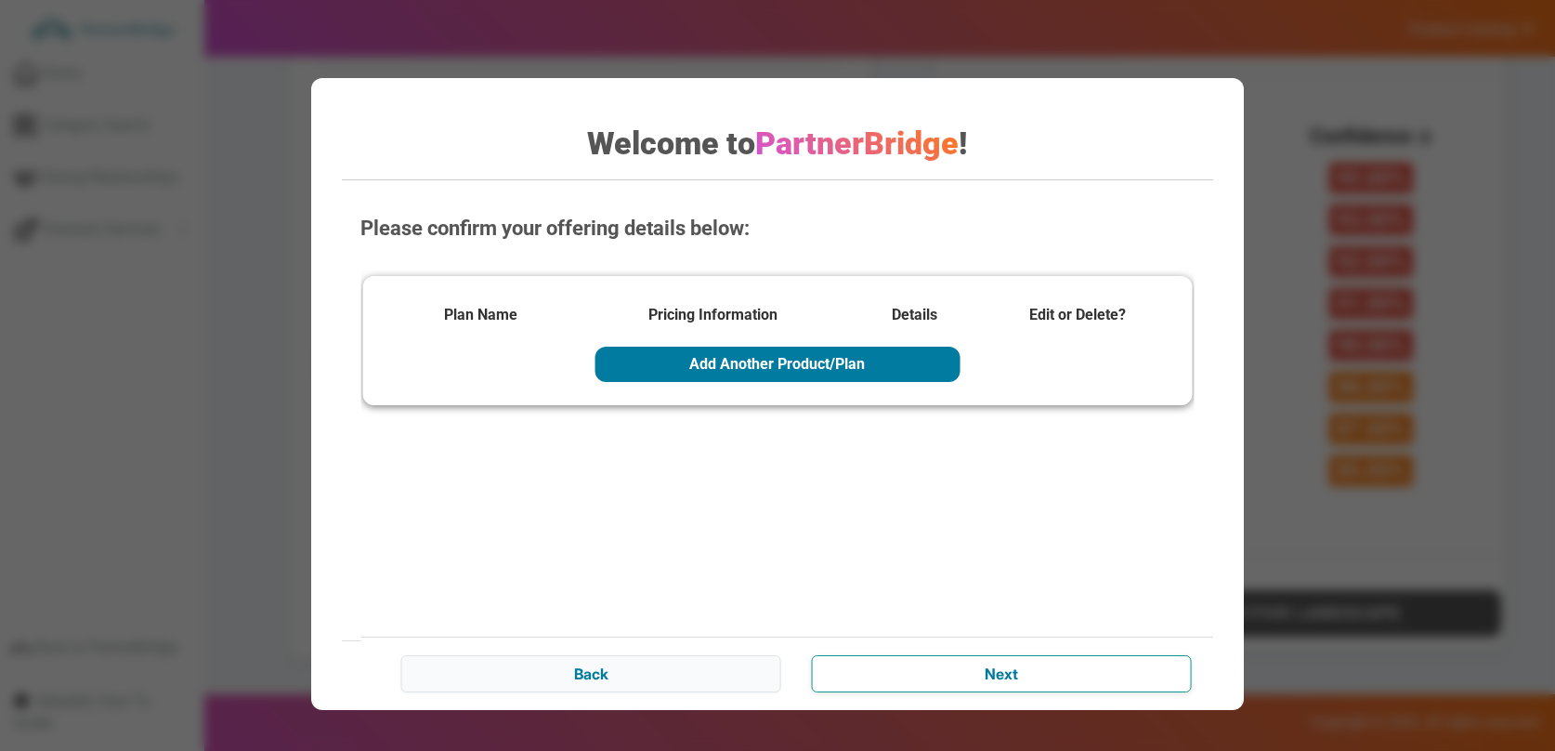
click at [950, 668] on input "Next" at bounding box center [1001, 673] width 379 height 37
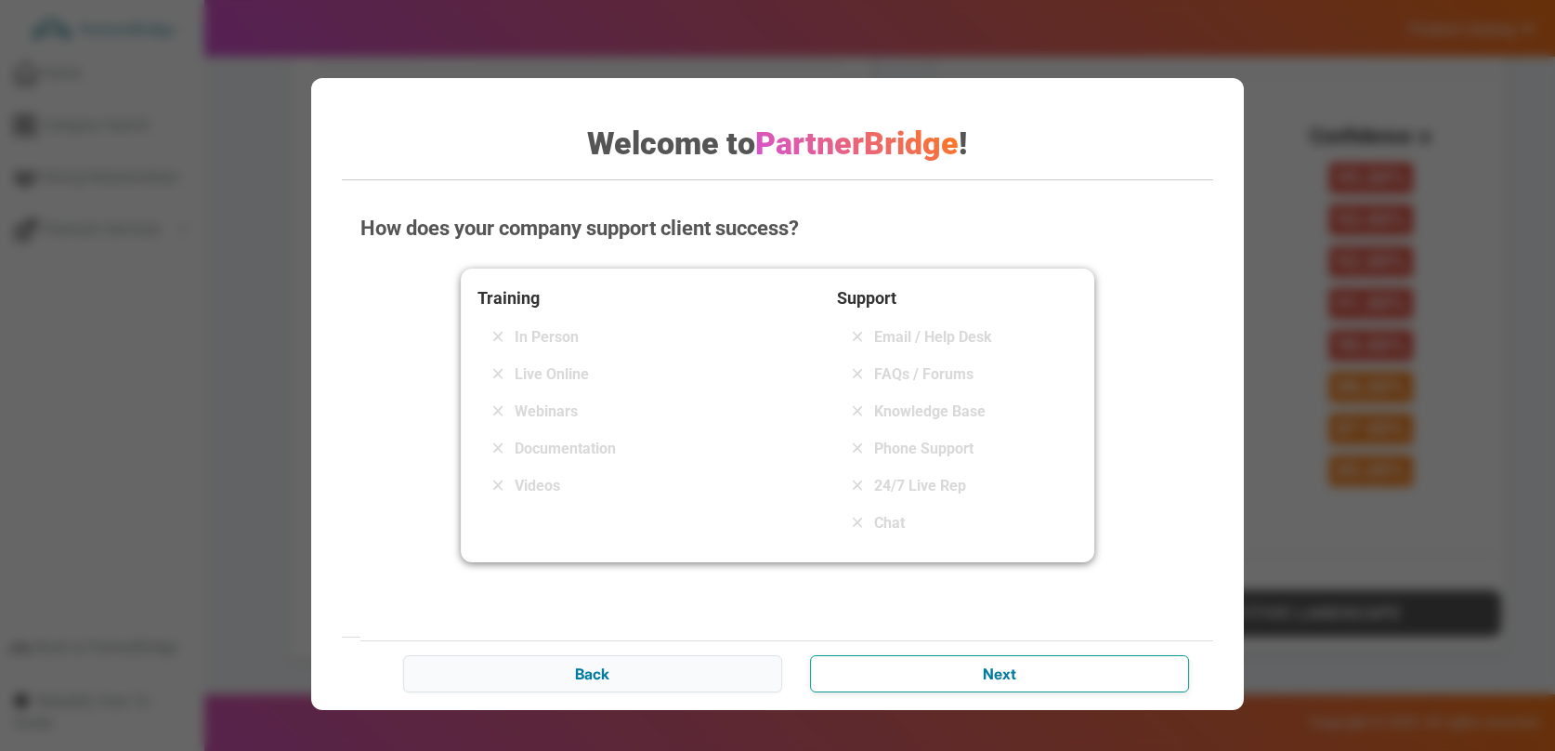
click at [950, 668] on input "Next" at bounding box center [999, 673] width 379 height 37
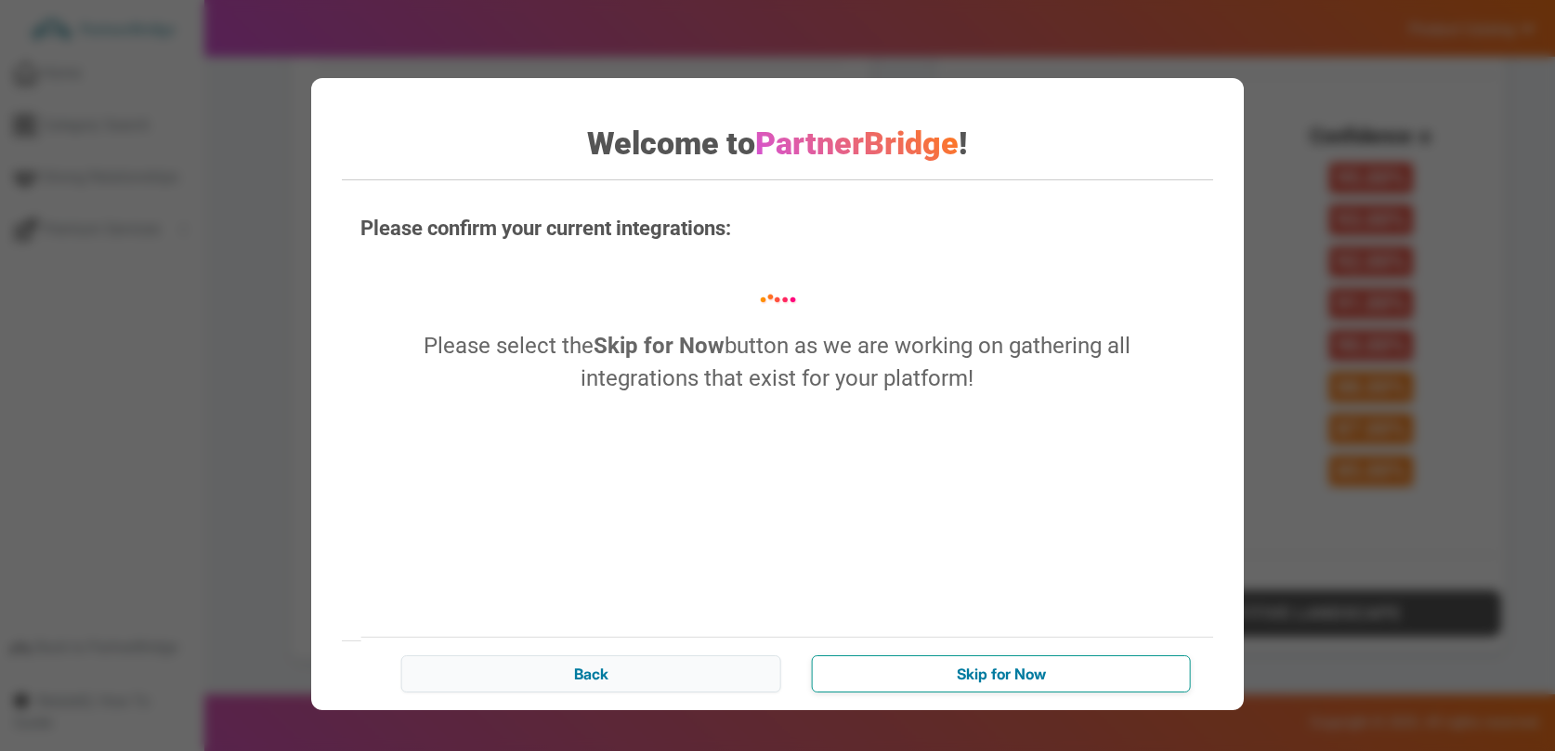
click at [950, 668] on input "Skip for Now" at bounding box center [1001, 673] width 379 height 37
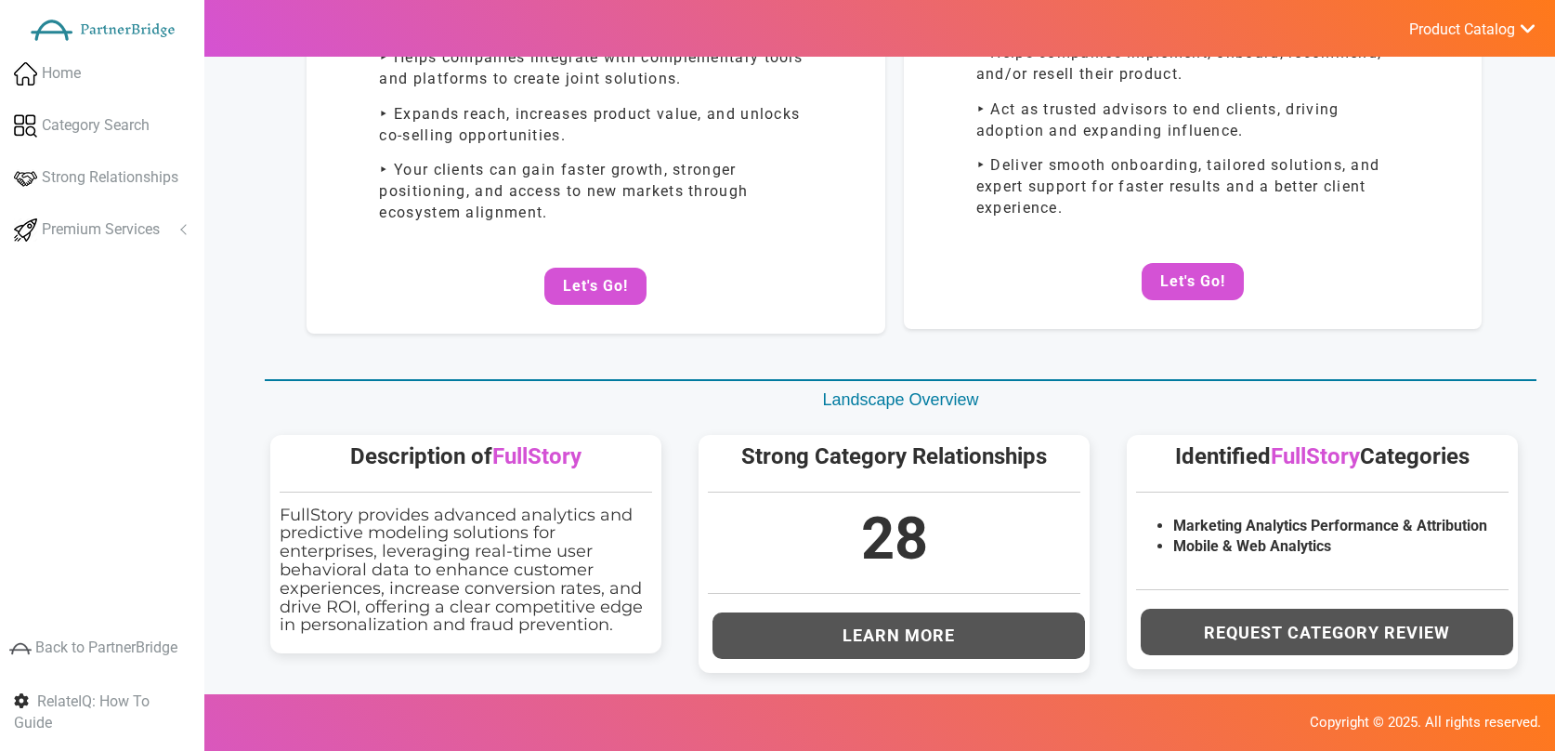
scroll to position [0, 0]
